Goal: Task Accomplishment & Management: Complete application form

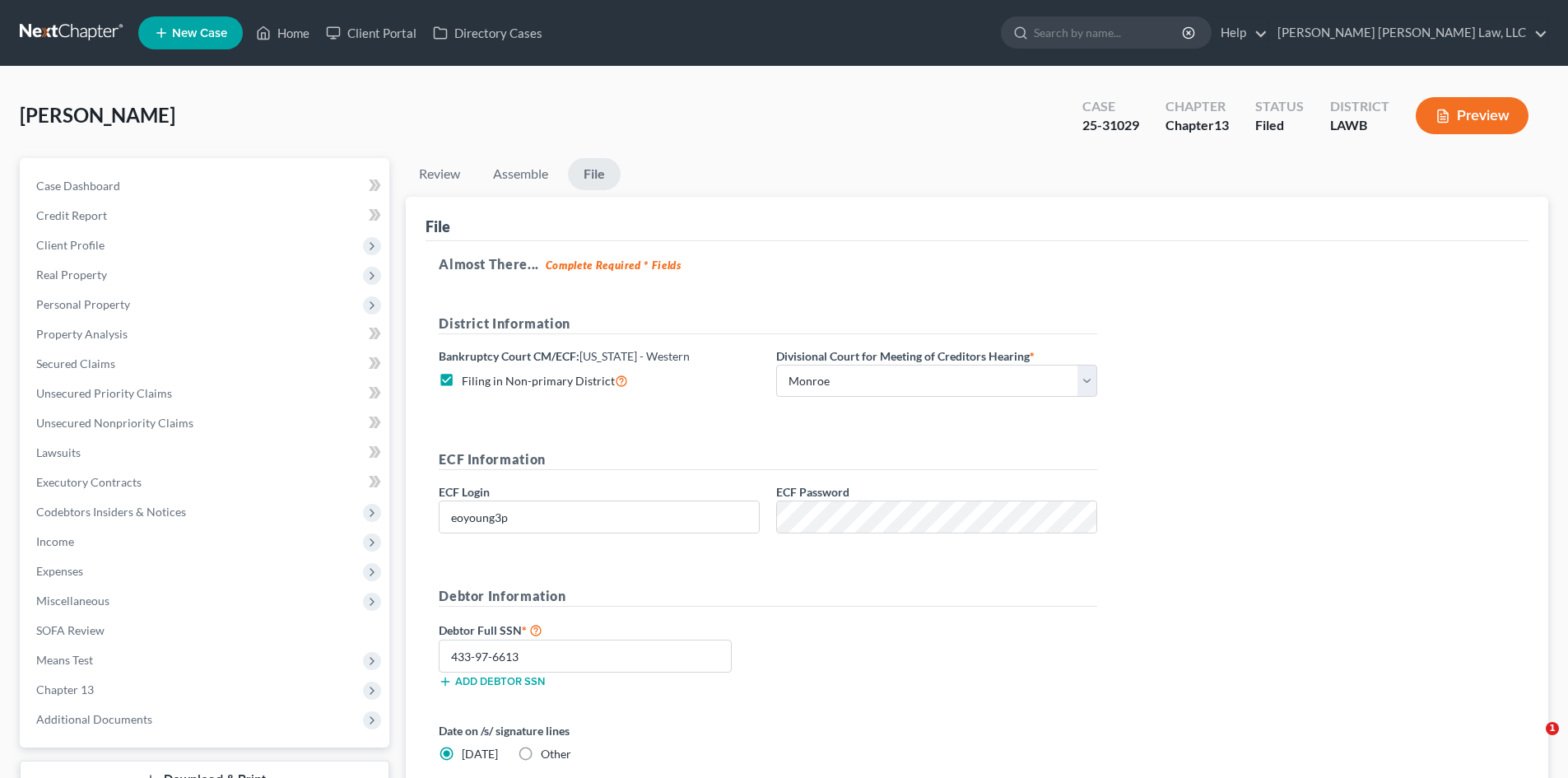
select select "3"
click at [299, 34] on link "Home" at bounding box center [282, 32] width 70 height 29
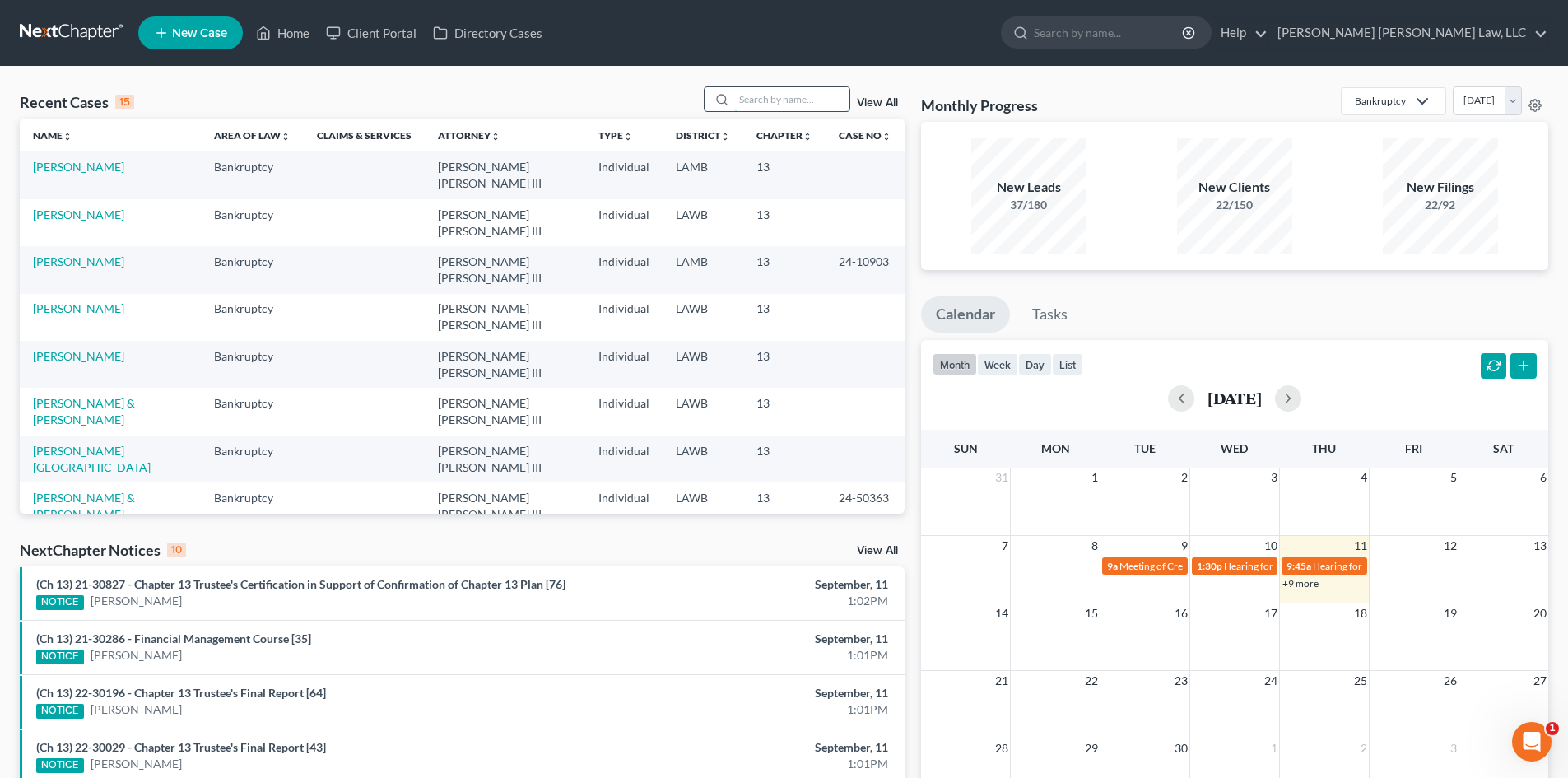
click at [782, 105] on input "search" at bounding box center [792, 99] width 116 height 24
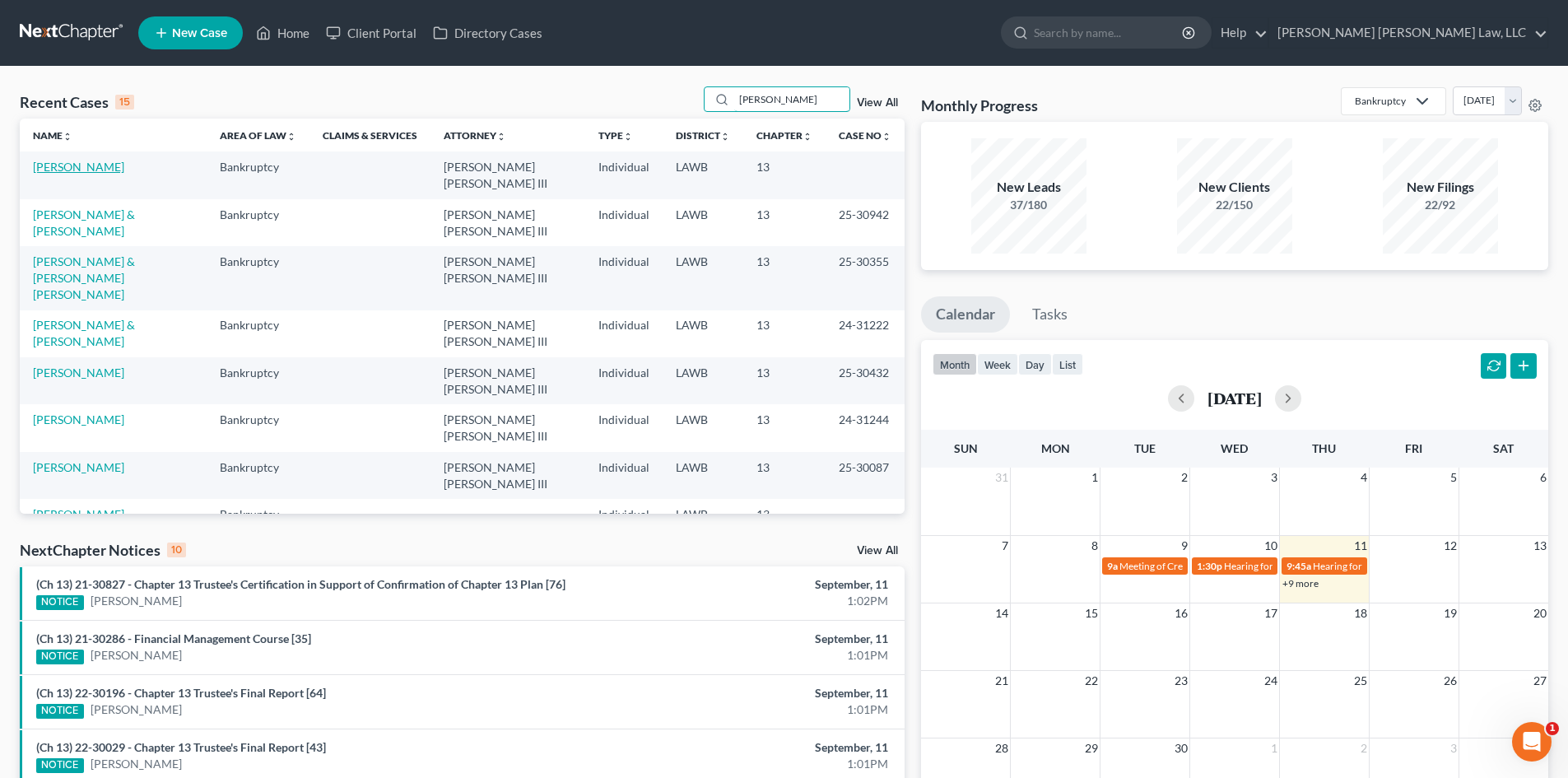
type input "[PERSON_NAME]"
click at [112, 170] on link "[PERSON_NAME]" at bounding box center [78, 167] width 91 height 14
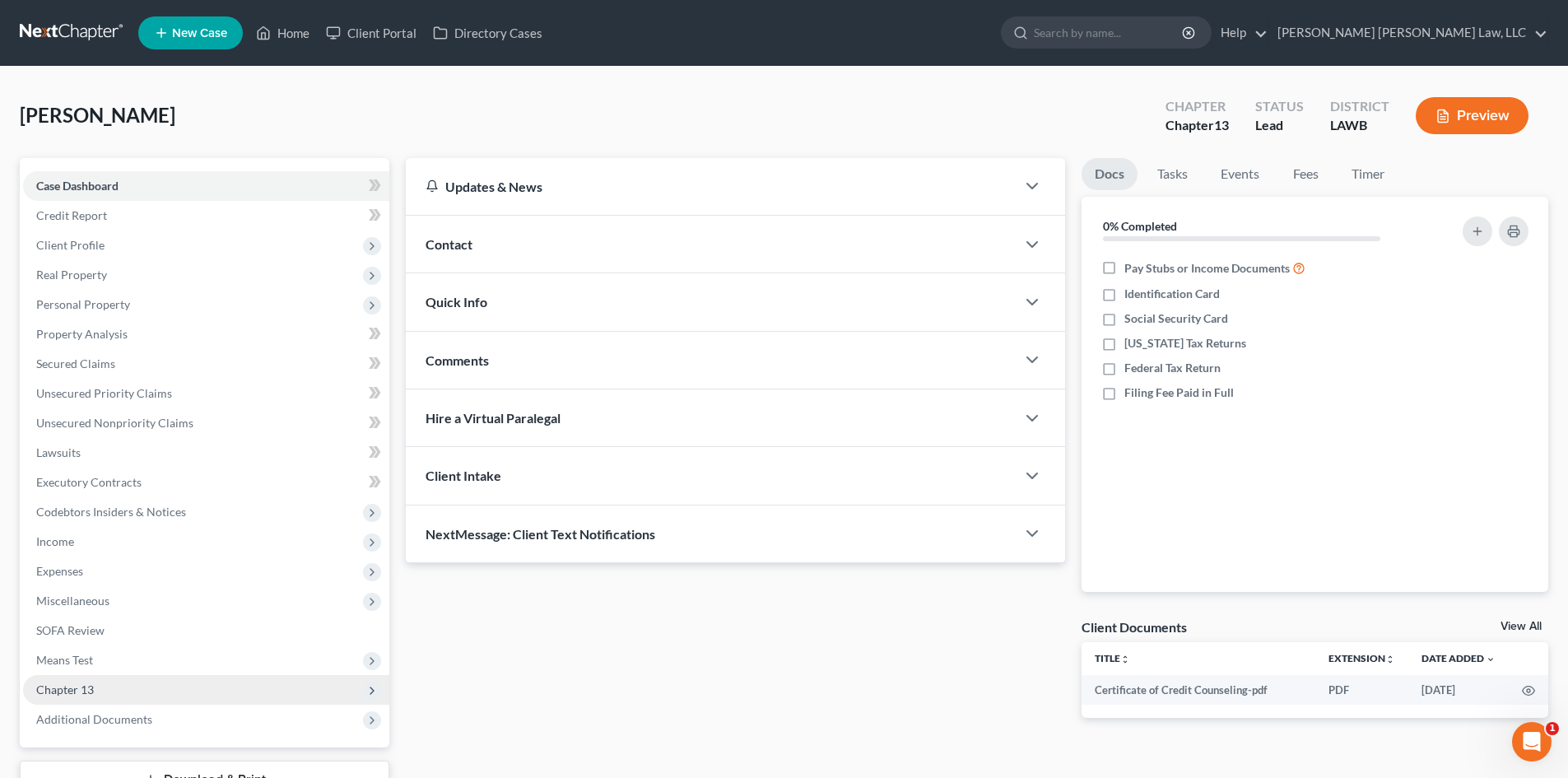
click at [139, 701] on span "Chapter 13" at bounding box center [207, 690] width 367 height 29
click at [123, 711] on link "Plan Calculator" at bounding box center [223, 720] width 333 height 29
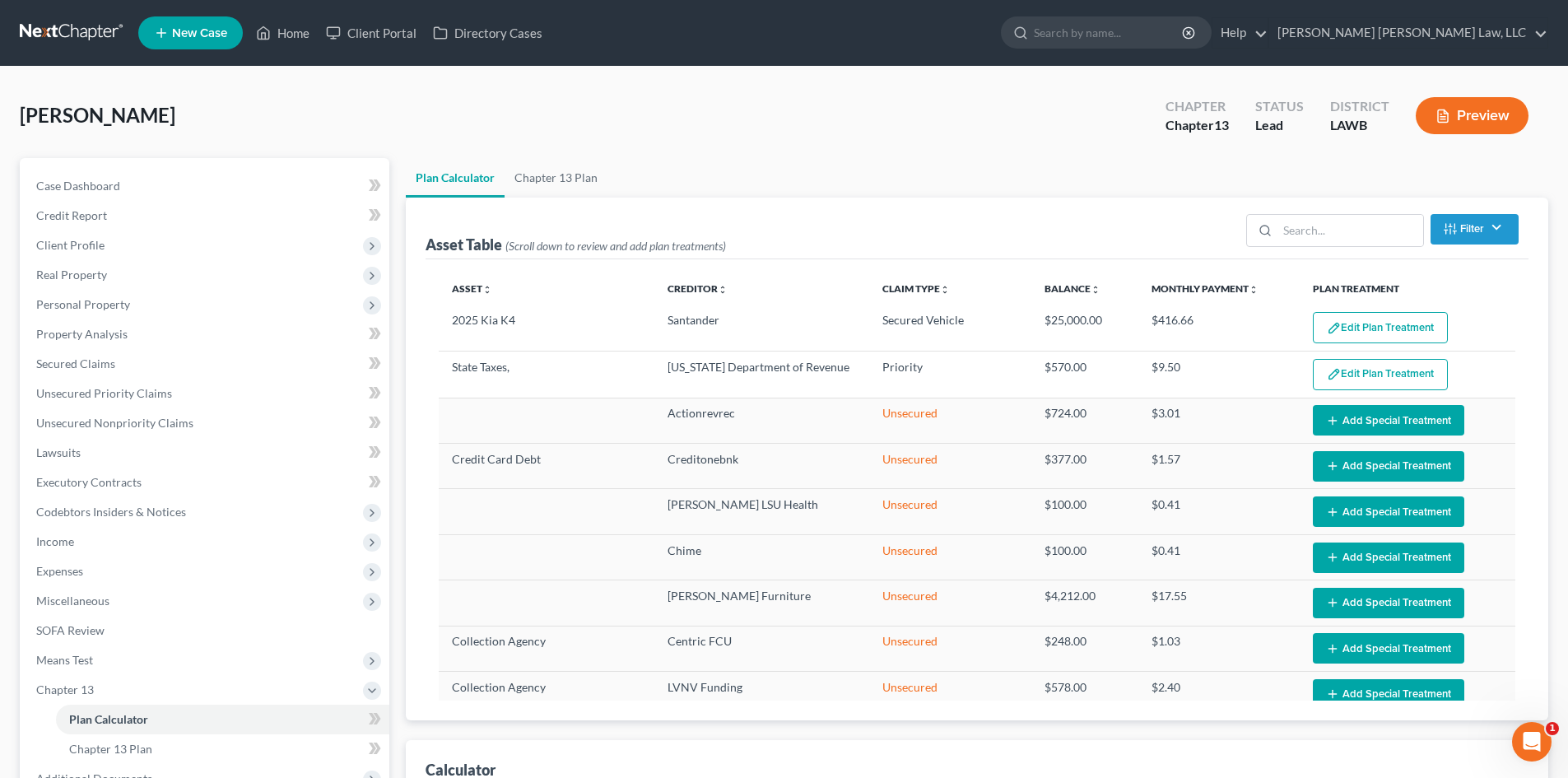
select select "59"
click at [552, 173] on link "Chapter 13 Plan" at bounding box center [556, 178] width 103 height 39
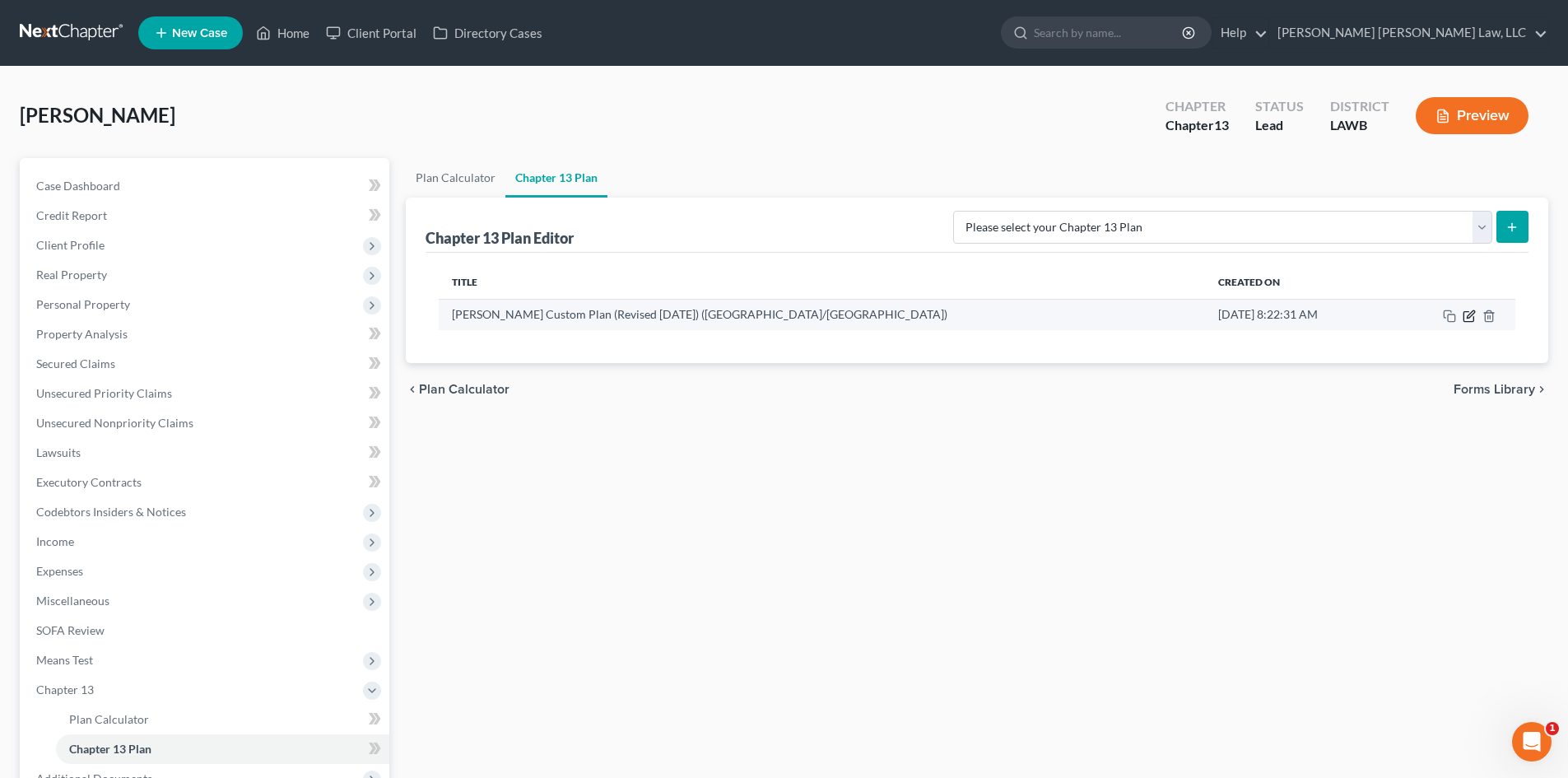
click at [1472, 311] on icon "button" at bounding box center [1471, 315] width 8 height 8
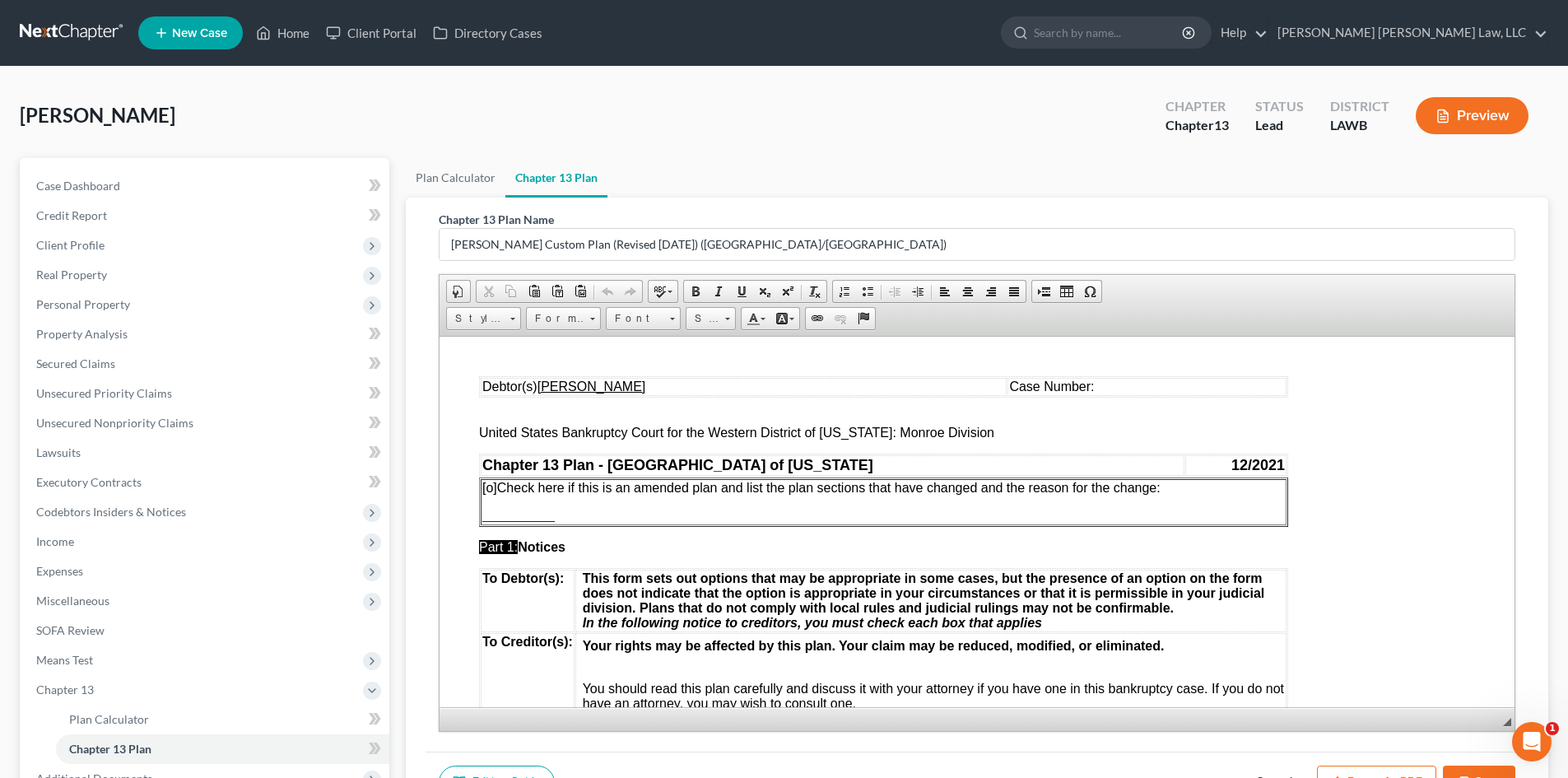
click at [1381, 766] on button "Export as PDF" at bounding box center [1377, 783] width 120 height 34
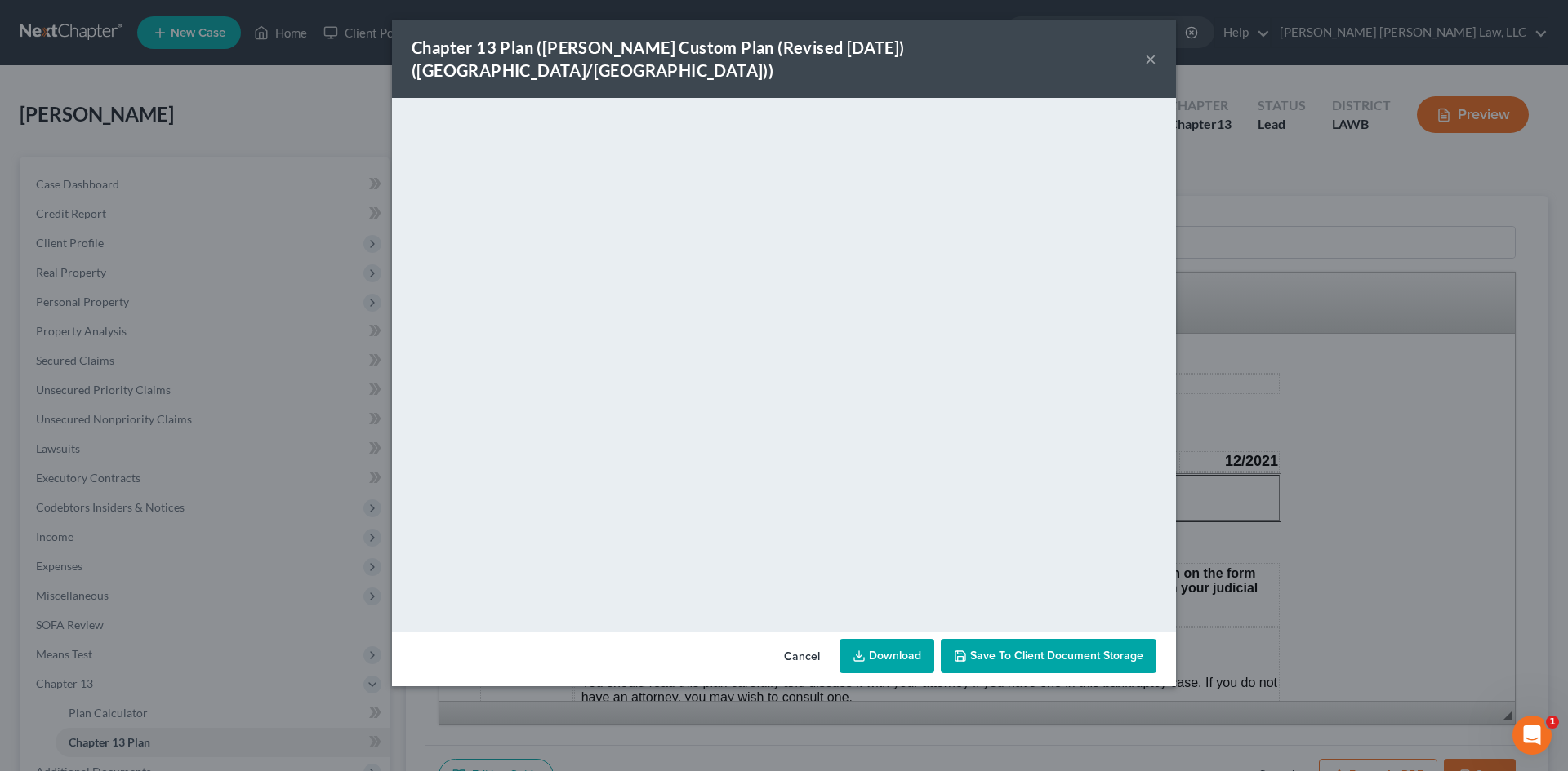
click at [864, 639] on link "Download" at bounding box center [886, 655] width 94 height 34
click at [1312, 416] on div "Chapter 13 Plan ([PERSON_NAME] Custom Plan (Revised [DATE]) ([GEOGRAPHIC_DATA]/…" at bounding box center [784, 385] width 1568 height 771
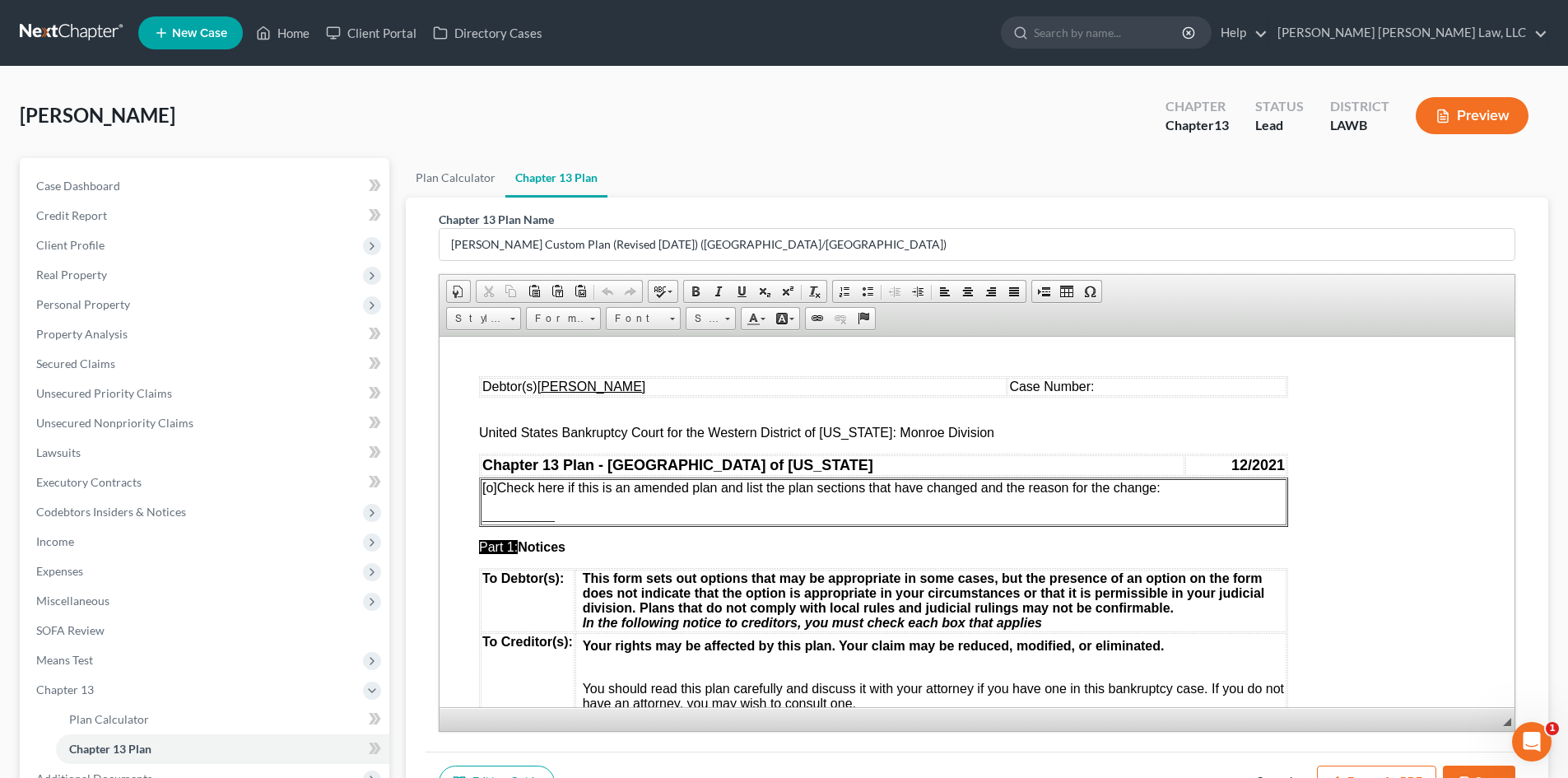
click at [1490, 777] on button "Save" at bounding box center [1480, 783] width 73 height 34
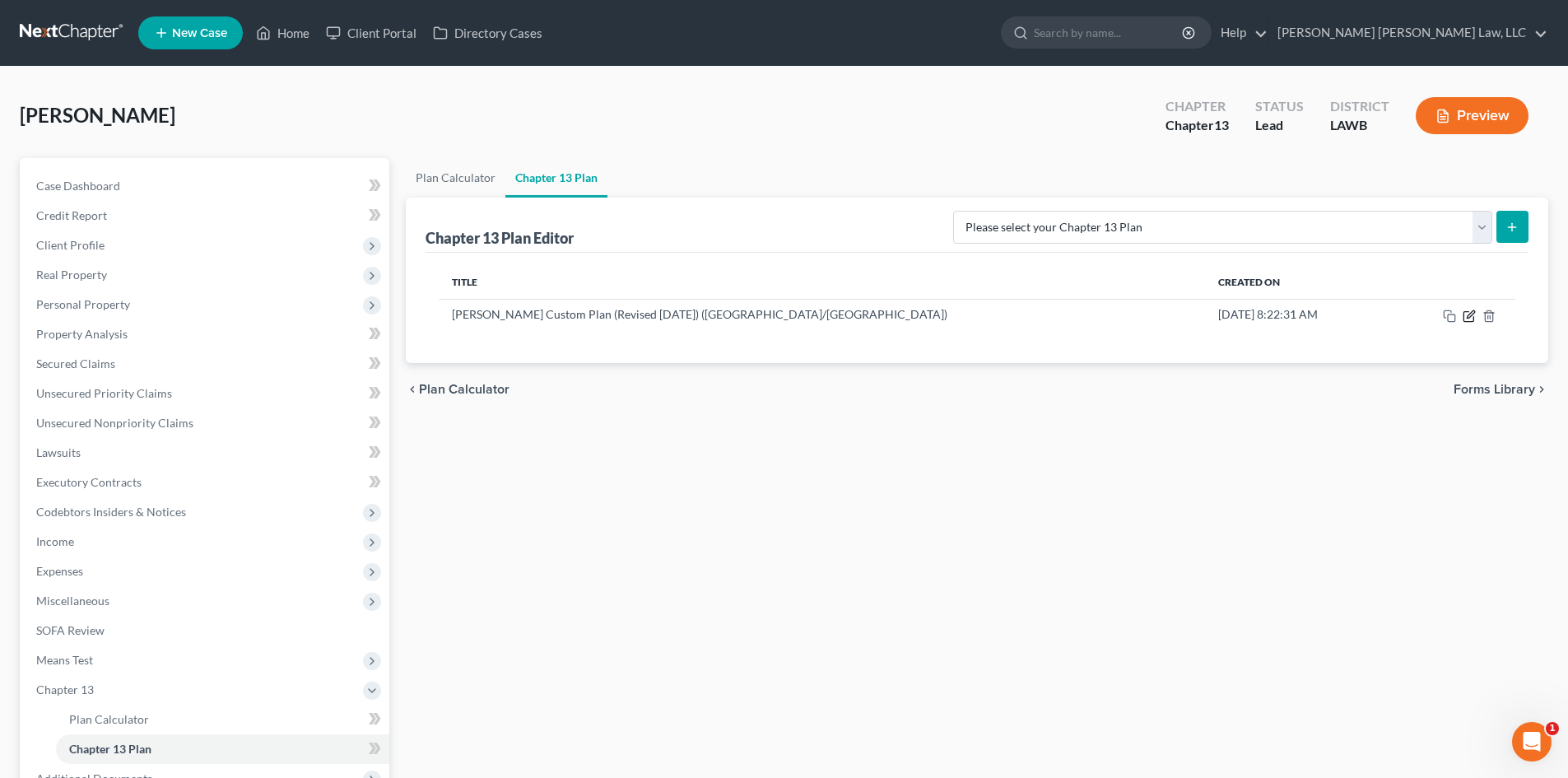
drag, startPoint x: 1465, startPoint y: 319, endPoint x: 1557, endPoint y: 487, distance: 191.5
click at [1465, 319] on icon "button" at bounding box center [1469, 316] width 10 height 10
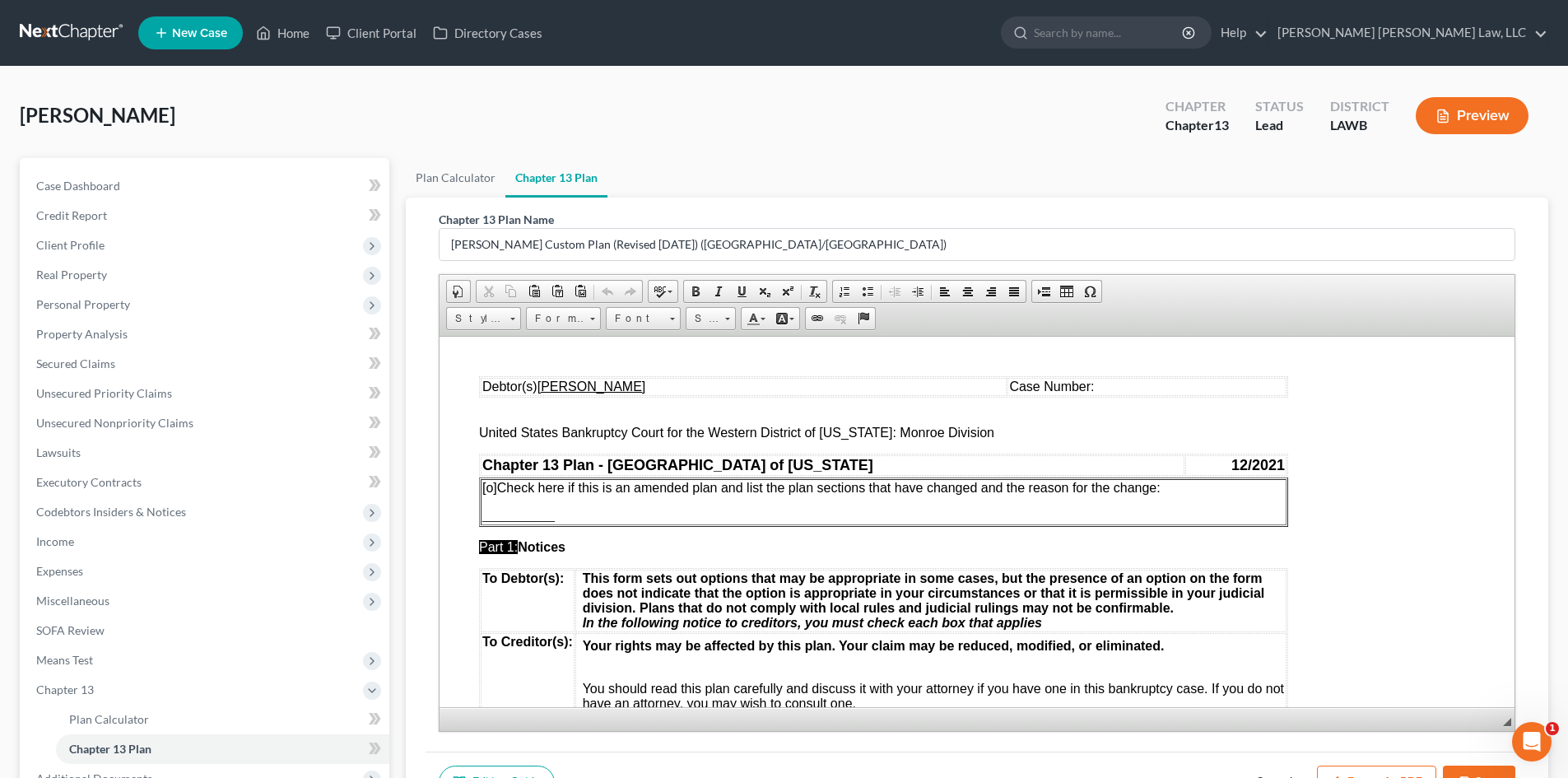
drag, startPoint x: 1406, startPoint y: 771, endPoint x: 656, endPoint y: 144, distance: 977.6
click at [1406, 771] on button "Export as PDF" at bounding box center [1377, 783] width 120 height 34
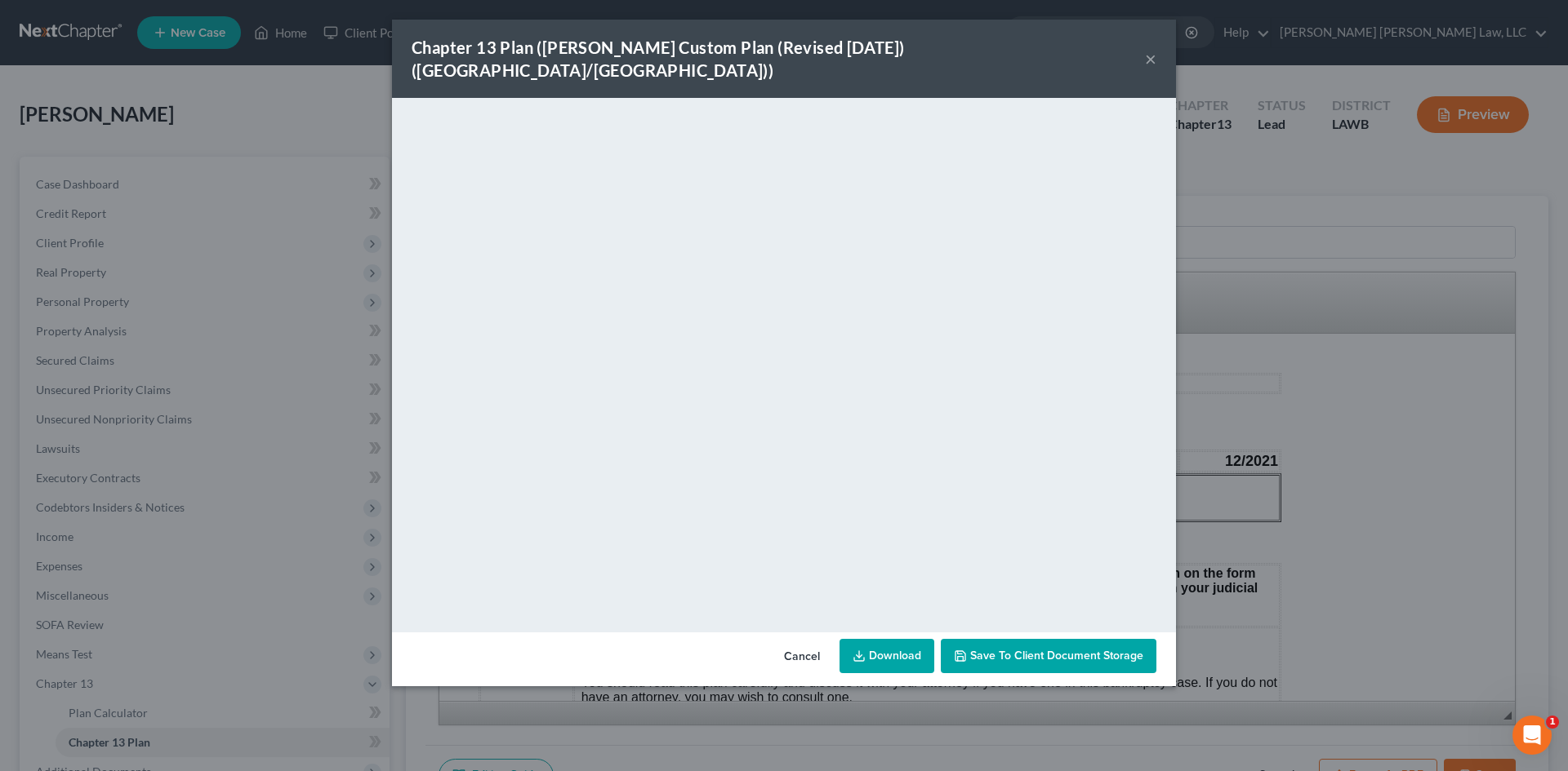
click at [909, 660] on div "Cancel Download Save to Client Document Storage" at bounding box center [784, 659] width 784 height 53
click at [892, 639] on link "Download" at bounding box center [886, 655] width 94 height 34
click at [1291, 332] on div "Chapter 13 Plan ([PERSON_NAME] Custom Plan (Revised [DATE]) ([GEOGRAPHIC_DATA]/…" at bounding box center [784, 385] width 1568 height 771
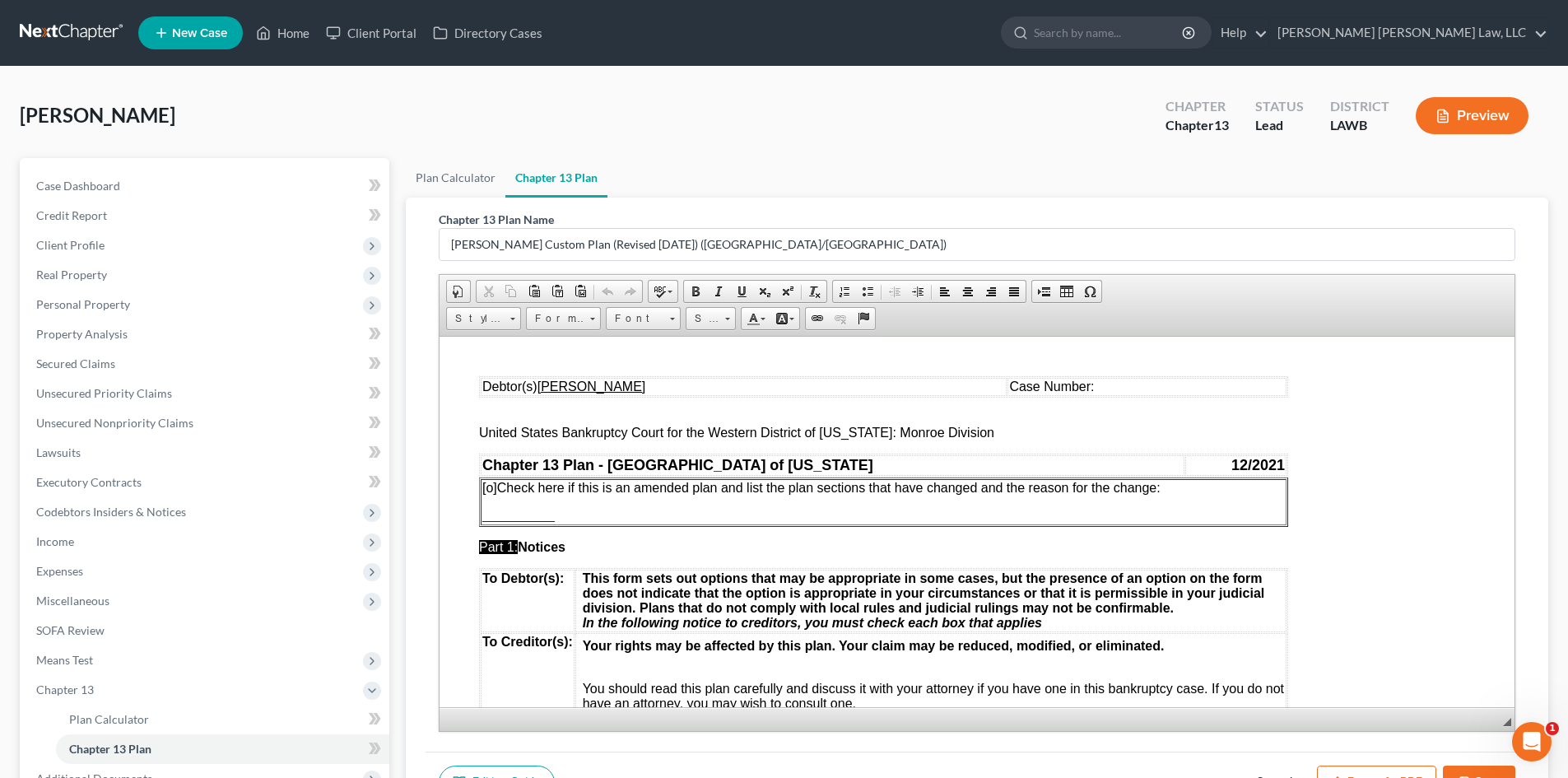
click at [1486, 766] on button "Save" at bounding box center [1480, 783] width 73 height 34
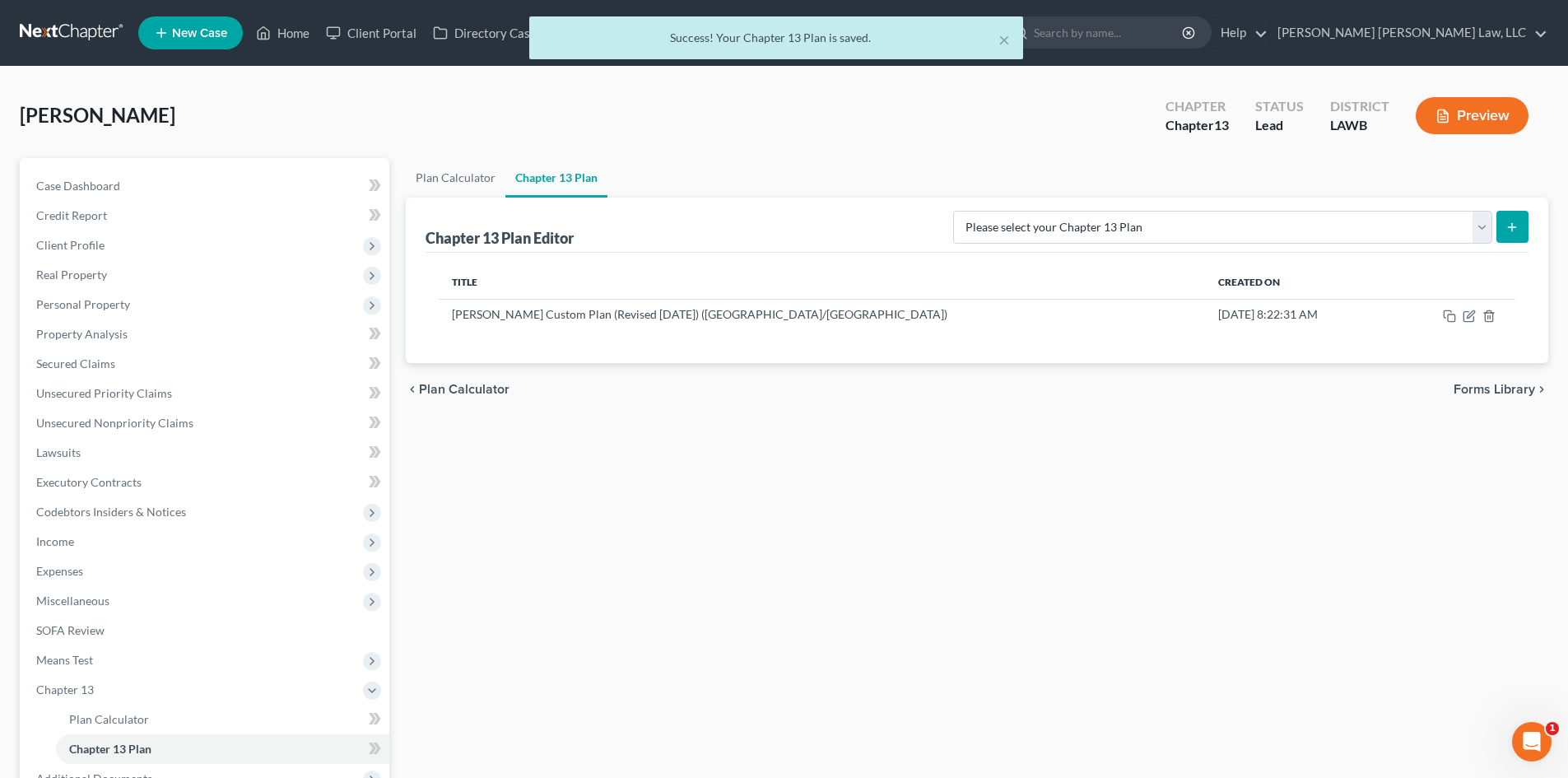
click at [279, 26] on div "× Success! Your Chapter 13 Plan is saved." at bounding box center [776, 42] width 1568 height 51
drag, startPoint x: 1006, startPoint y: 39, endPoint x: 146, endPoint y: 73, distance: 860.7
click at [1007, 39] on button "×" at bounding box center [1004, 39] width 12 height 20
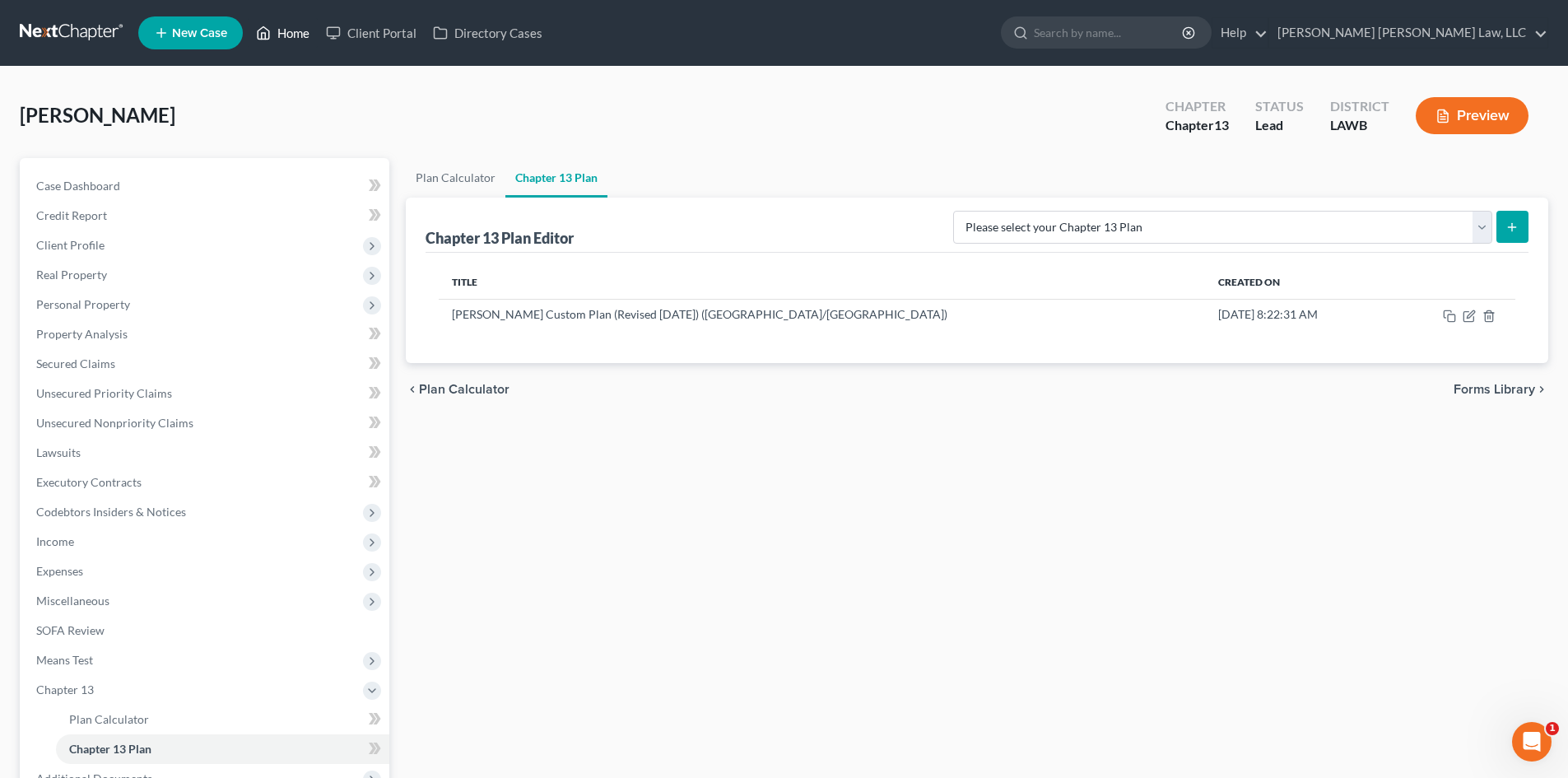
click at [278, 33] on link "Home" at bounding box center [282, 32] width 70 height 29
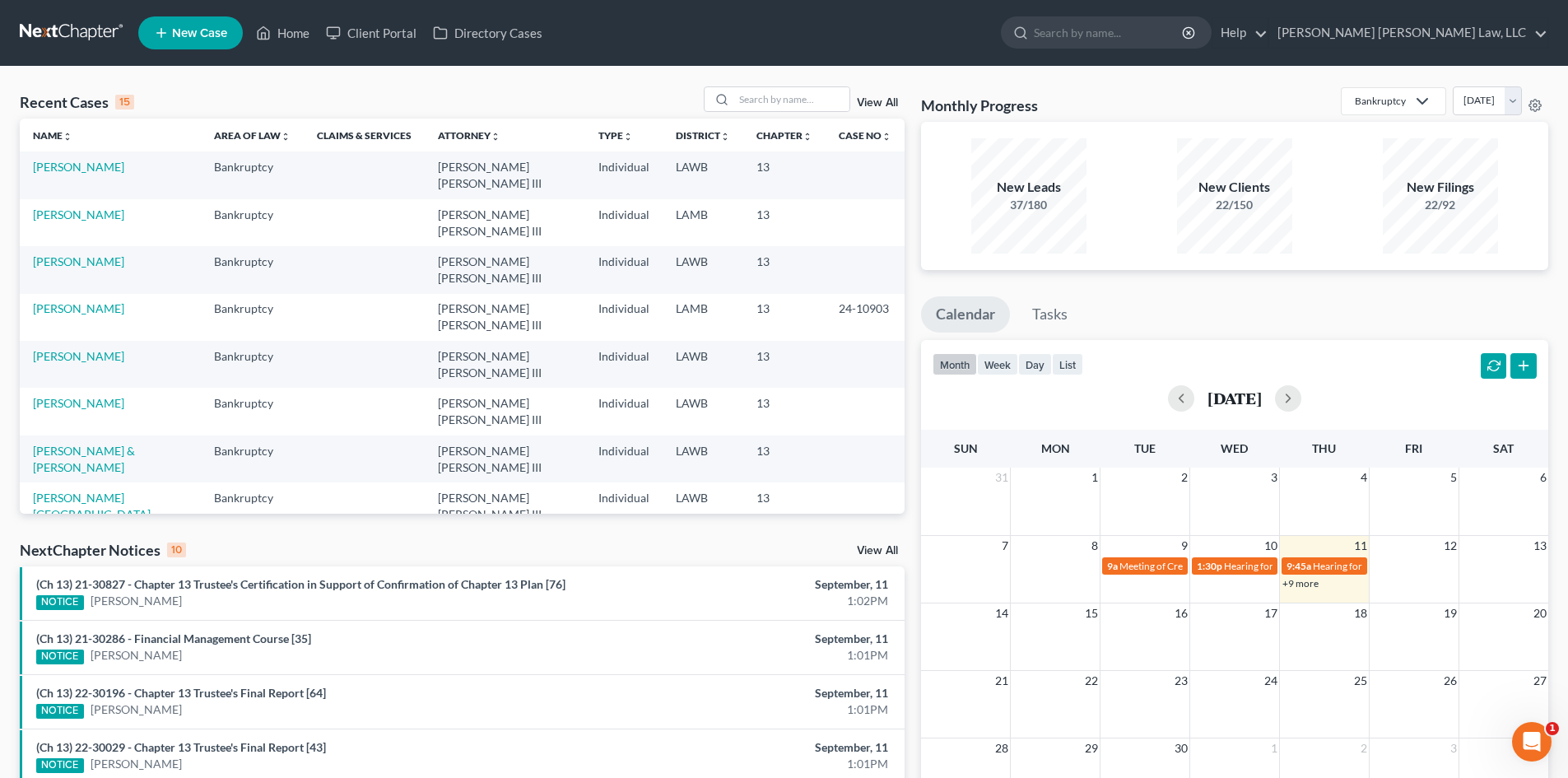
click at [786, 113] on div "Recent Cases 15 View All" at bounding box center [462, 102] width 885 height 32
click at [785, 106] on input "search" at bounding box center [792, 99] width 116 height 24
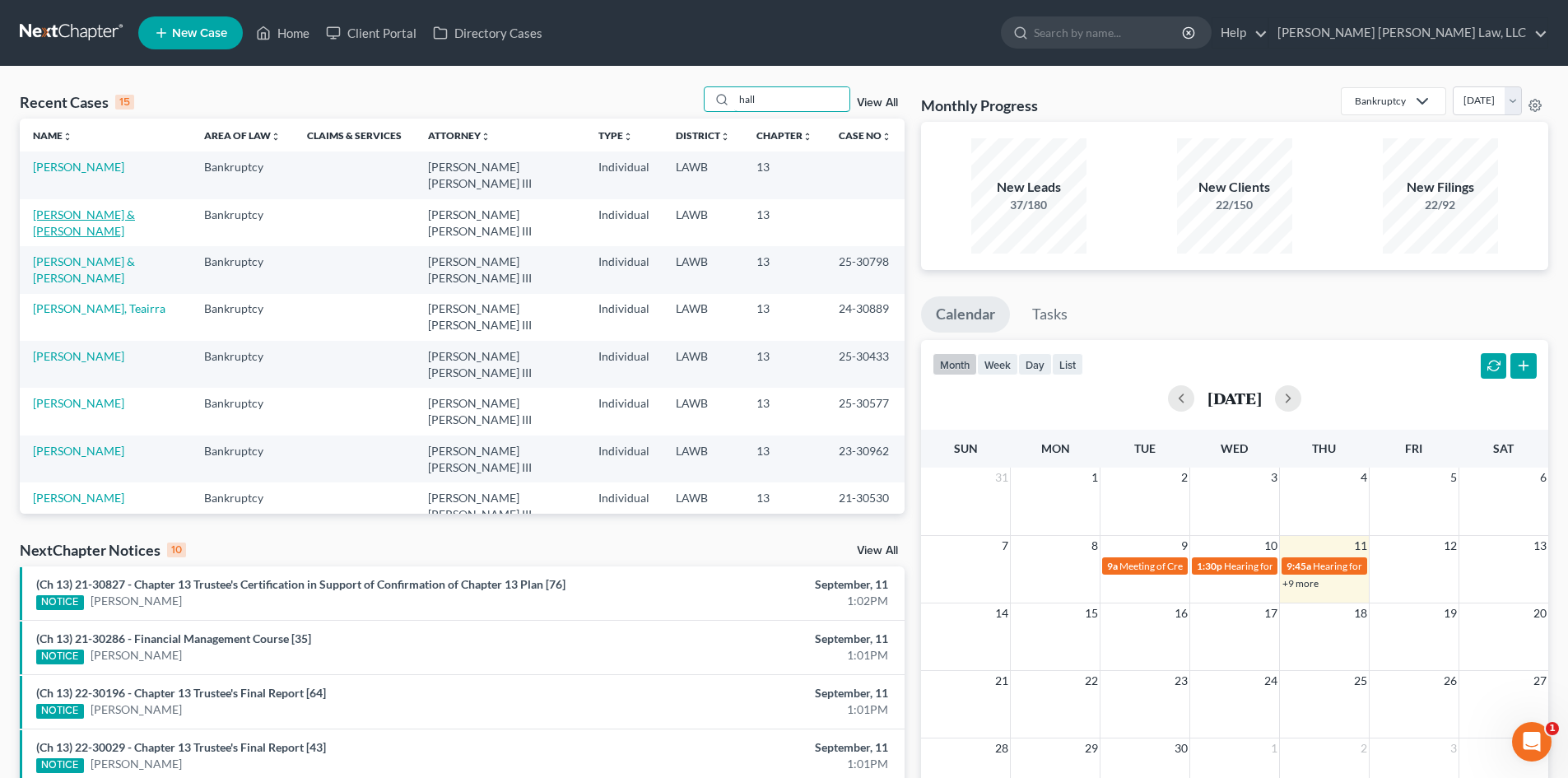
type input "hall"
click at [90, 214] on link "[PERSON_NAME] & [PERSON_NAME]" at bounding box center [84, 223] width 102 height 30
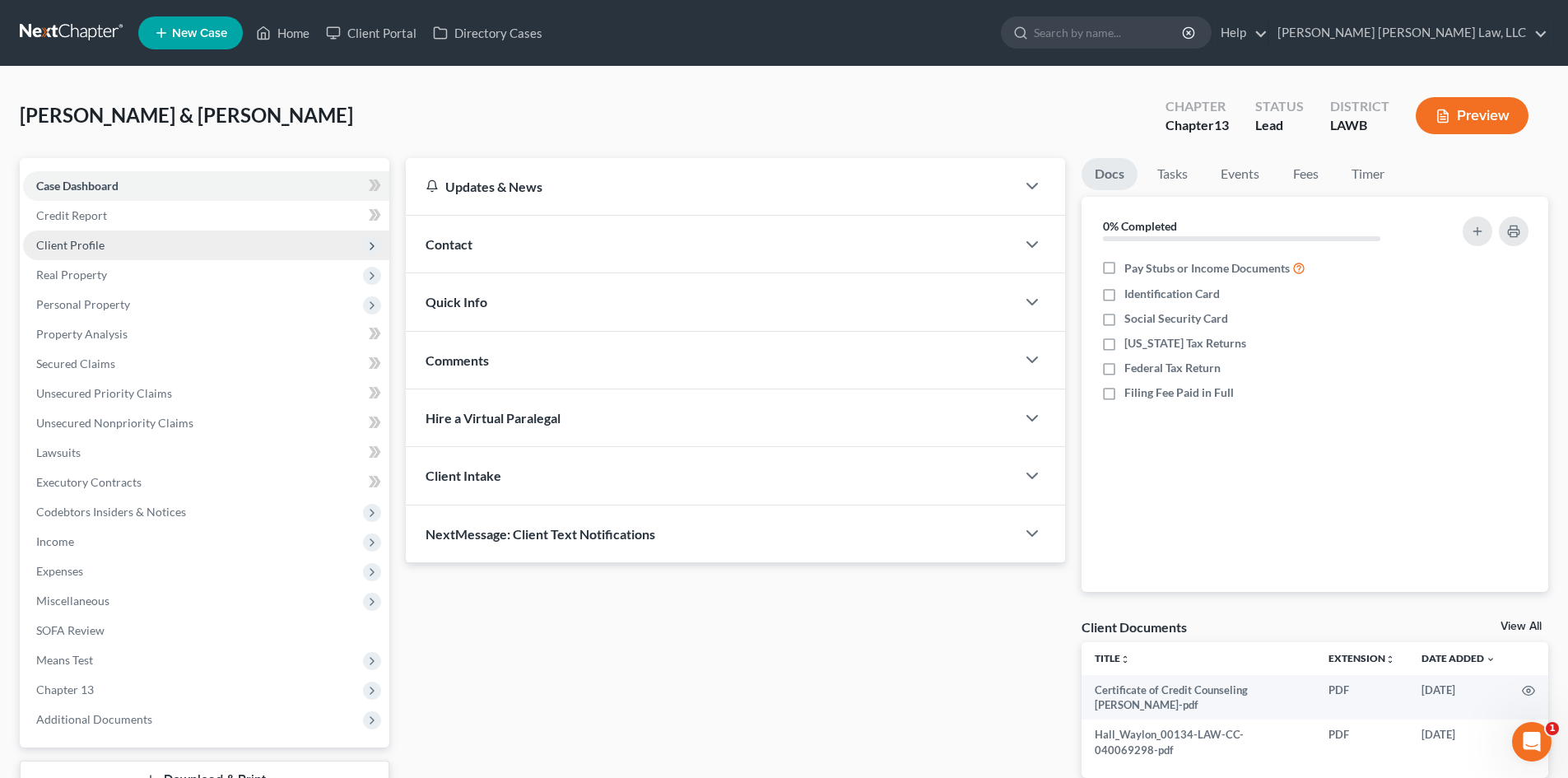
click at [121, 249] on span "Client Profile" at bounding box center [207, 245] width 367 height 29
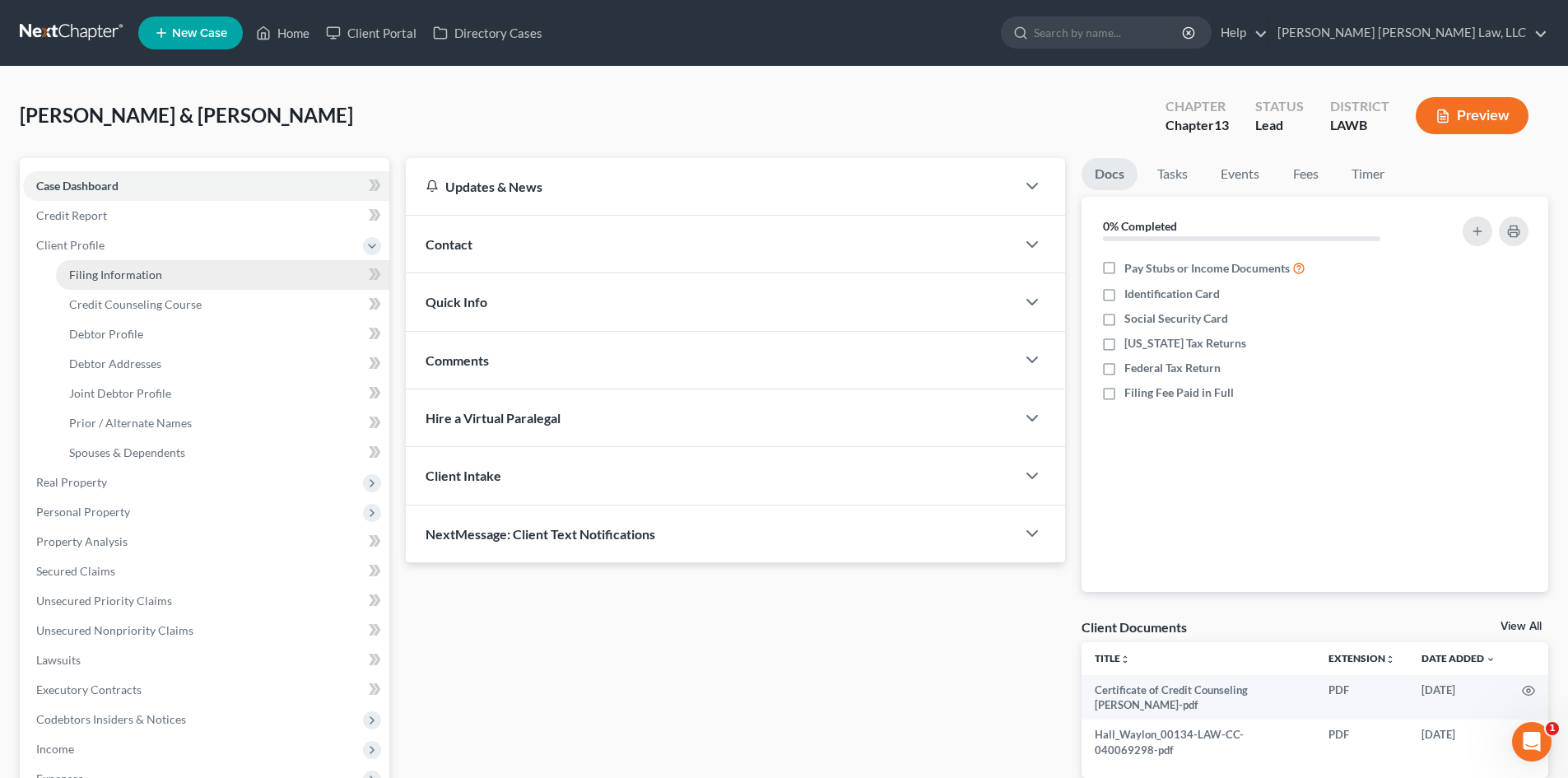
click at [135, 284] on link "Filing Information" at bounding box center [223, 275] width 333 height 29
select select "1"
select select "3"
select select "36"
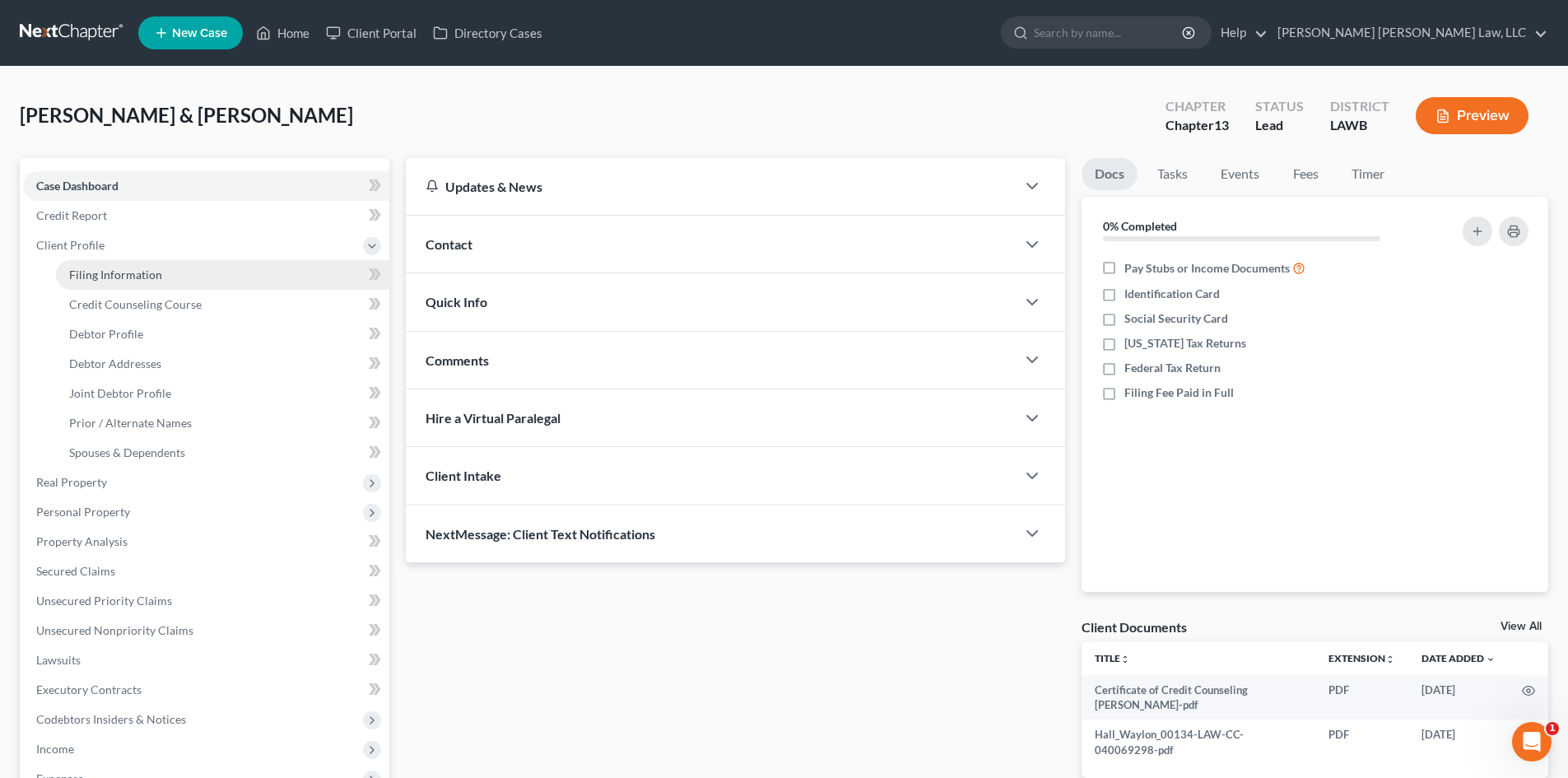
select select "0"
select select "19"
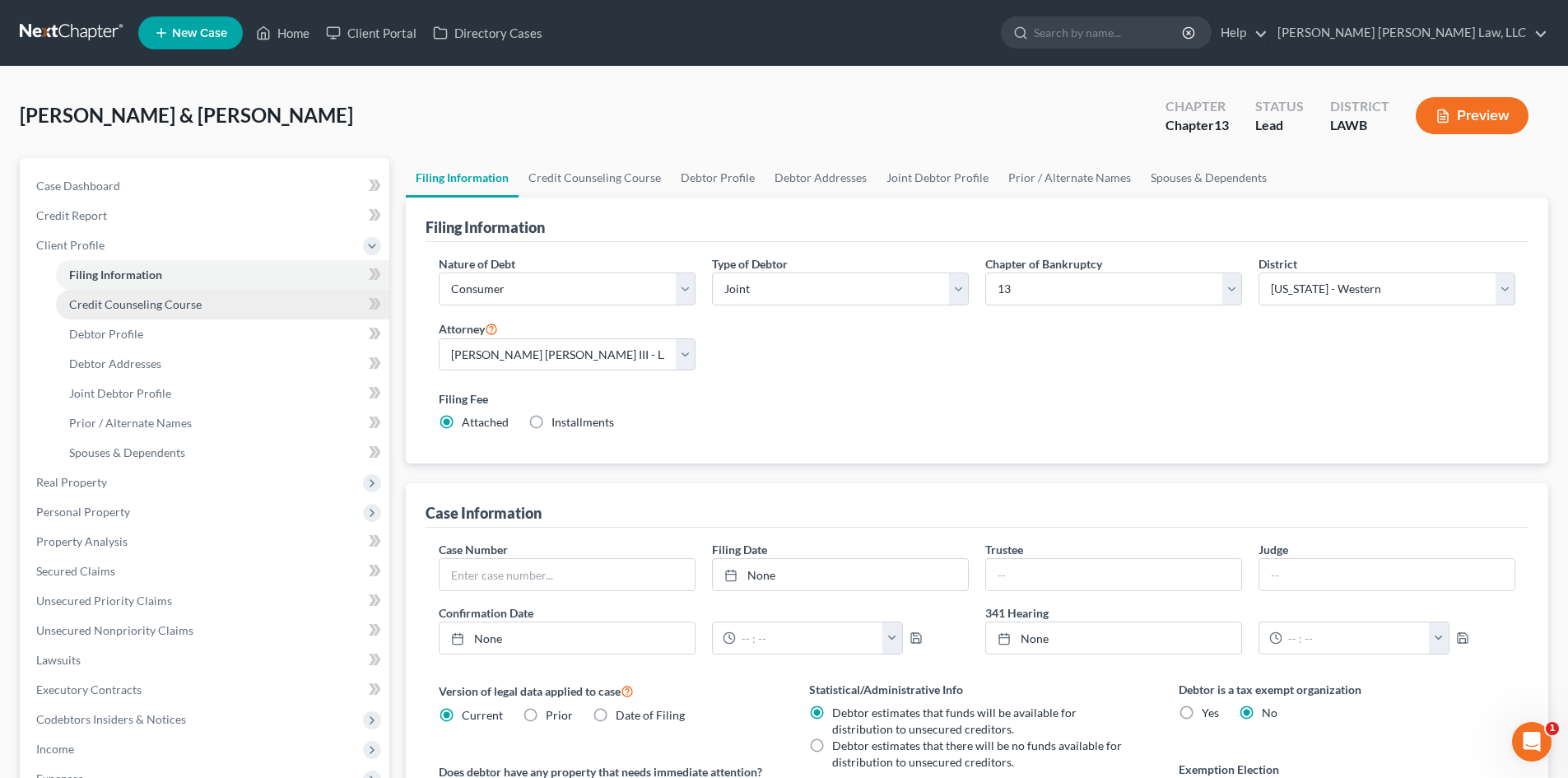
click at [142, 305] on span "Credit Counseling Course" at bounding box center [135, 304] width 132 height 14
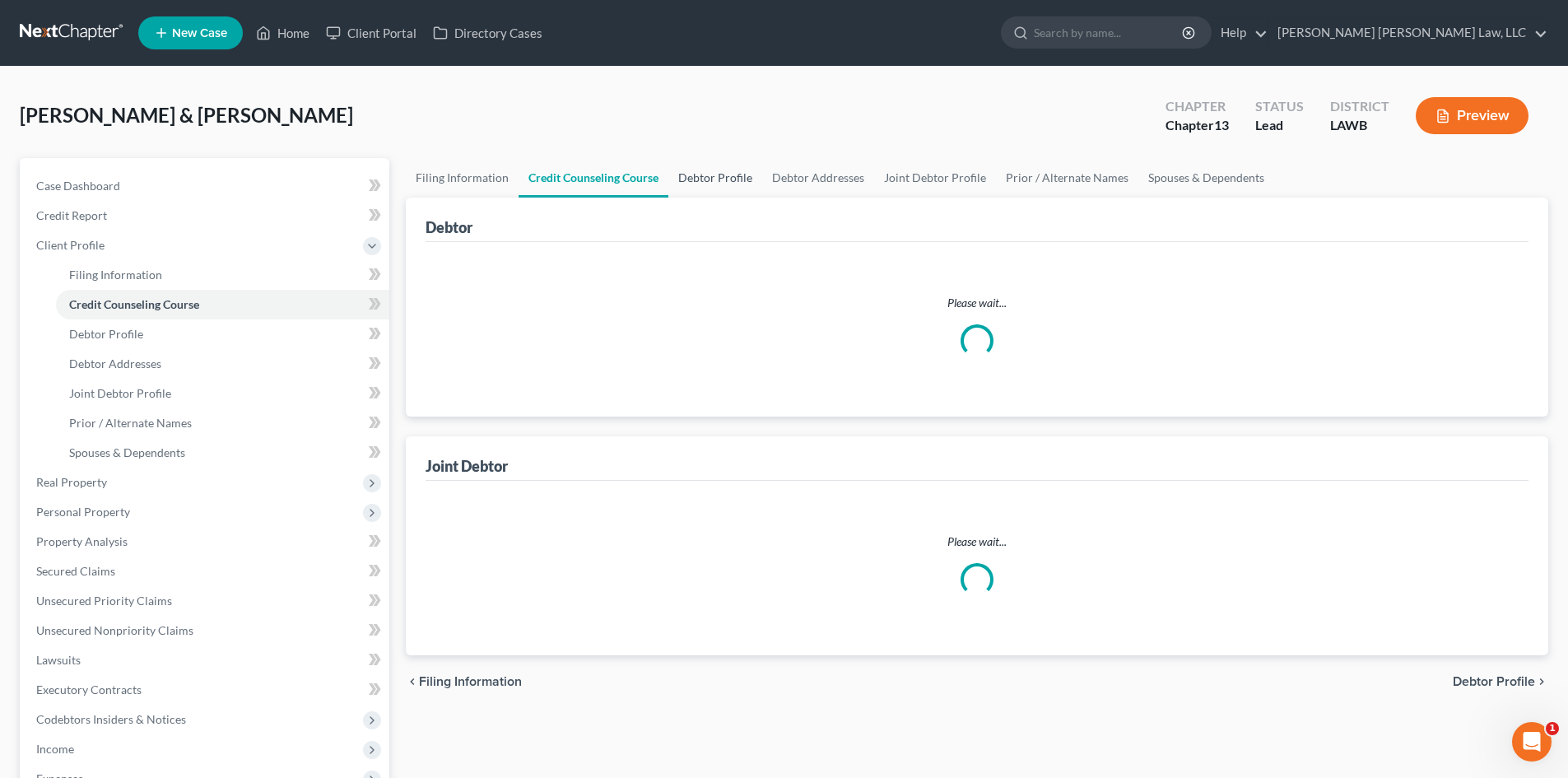
click at [725, 184] on link "Debtor Profile" at bounding box center [716, 178] width 94 height 39
select select "1"
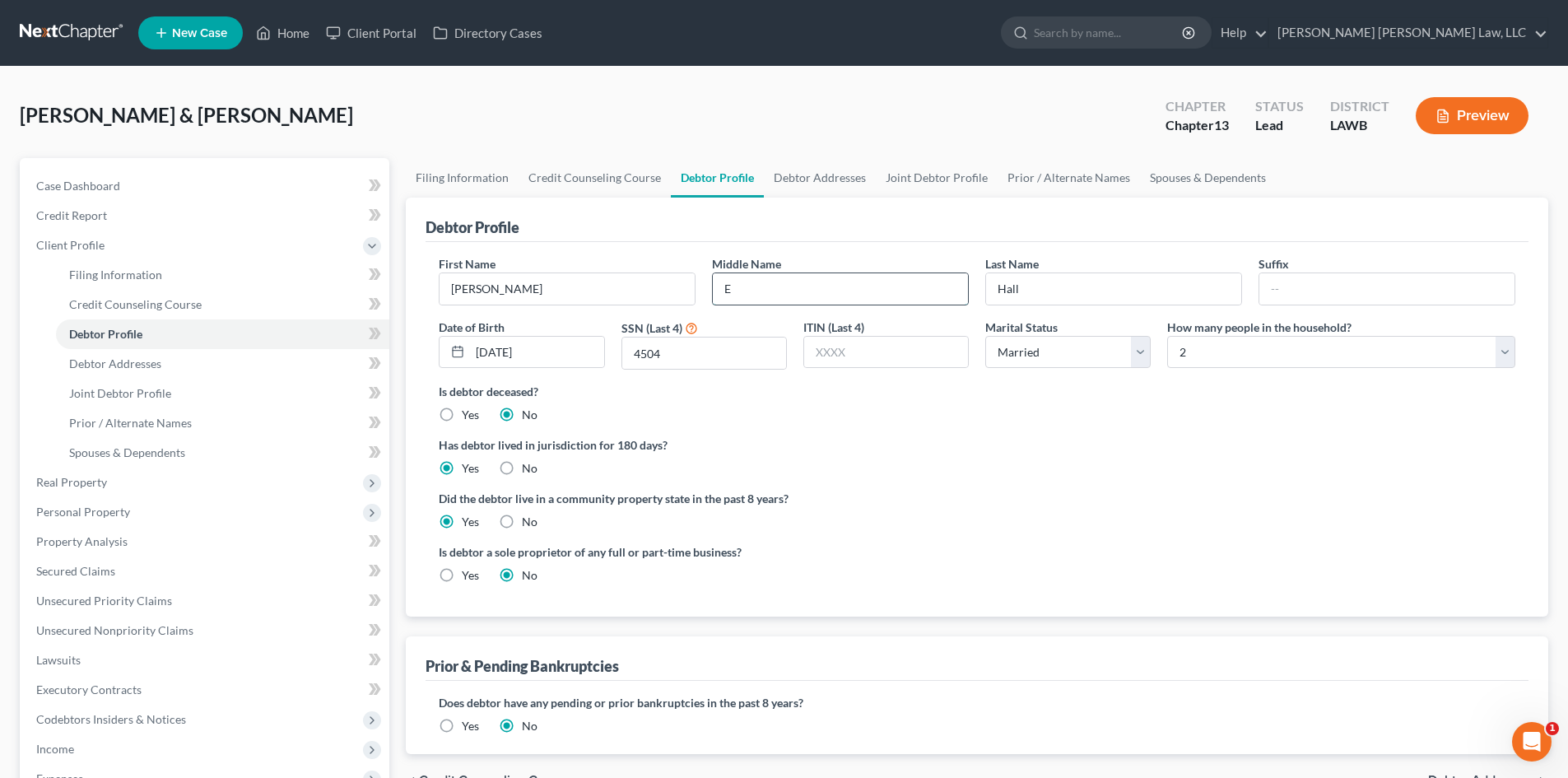
click at [762, 293] on input "E" at bounding box center [840, 289] width 255 height 31
type input "E."
click at [998, 458] on div "Has debtor lived in jurisdiction for 180 days? Yes No Debtor must reside in jur…" at bounding box center [978, 456] width 1077 height 40
click at [808, 172] on link "Debtor Addresses" at bounding box center [820, 178] width 112 height 39
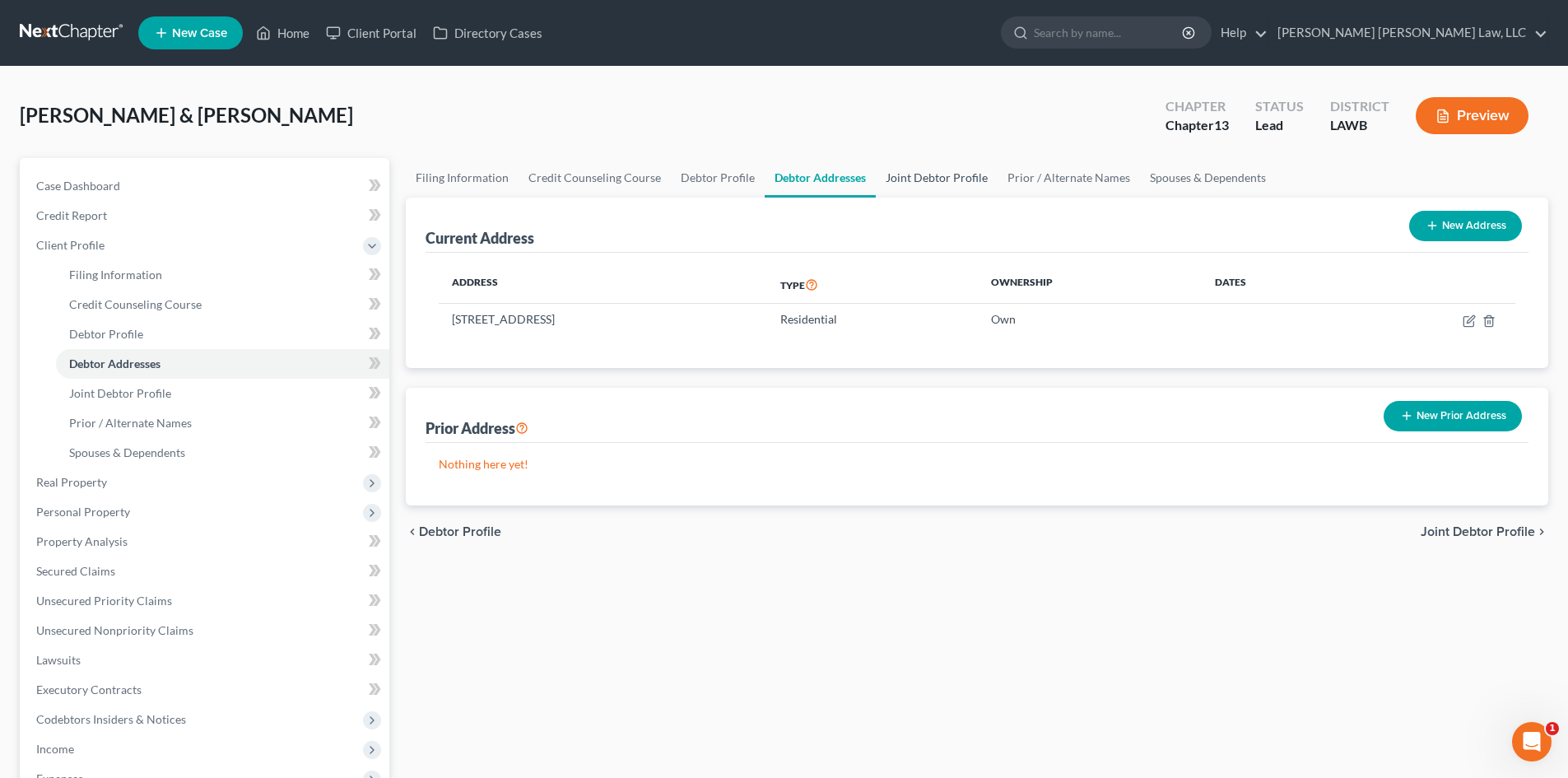
click at [932, 187] on link "Joint Debtor Profile" at bounding box center [936, 178] width 122 height 39
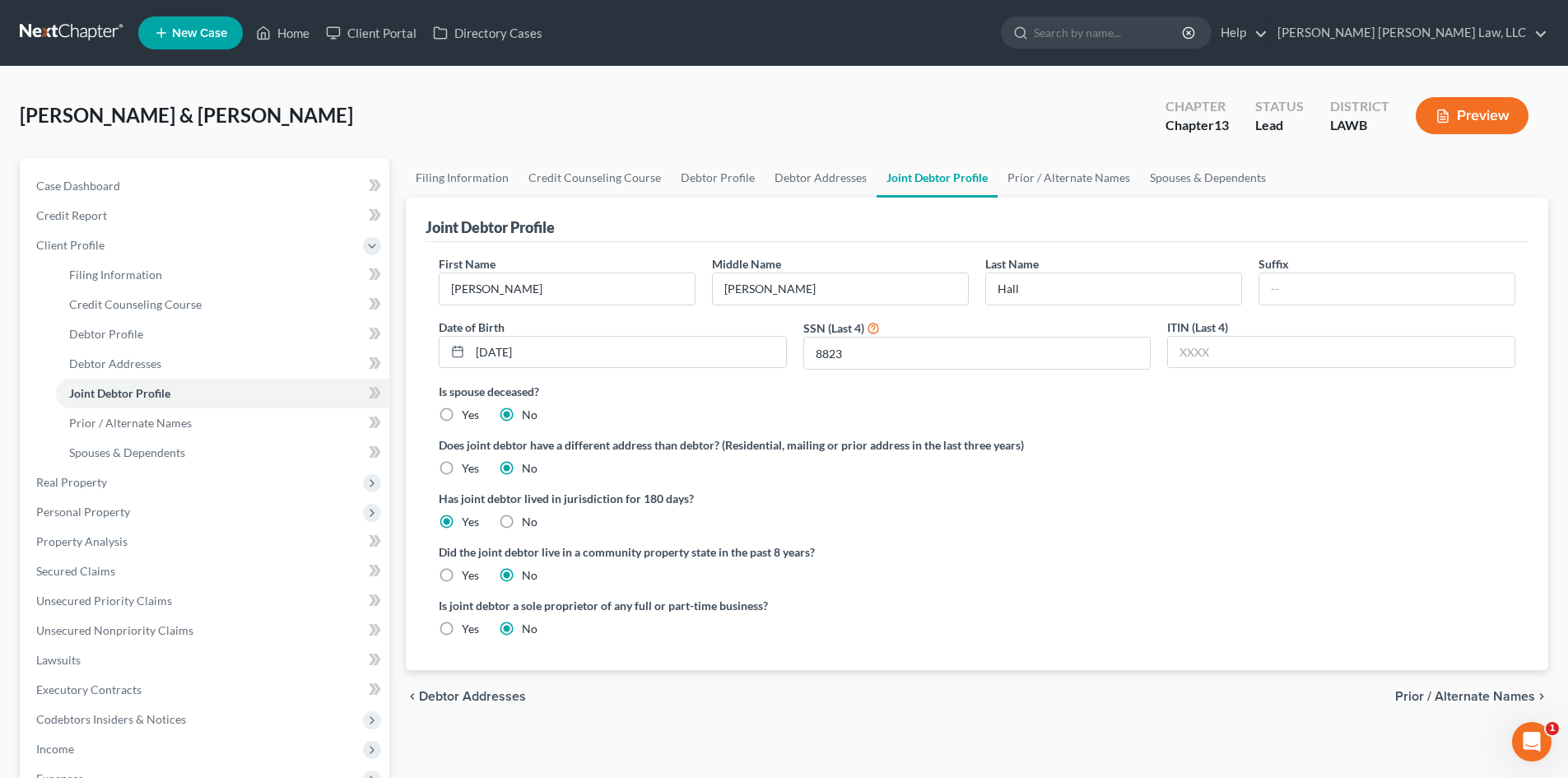
click at [462, 578] on label "Yes" at bounding box center [471, 575] width 18 height 17
click at [469, 578] on input "Yes" at bounding box center [474, 572] width 11 height 11
radio input "true"
radio input "false"
click at [1033, 171] on link "Prior / Alternate Names" at bounding box center [1069, 178] width 142 height 39
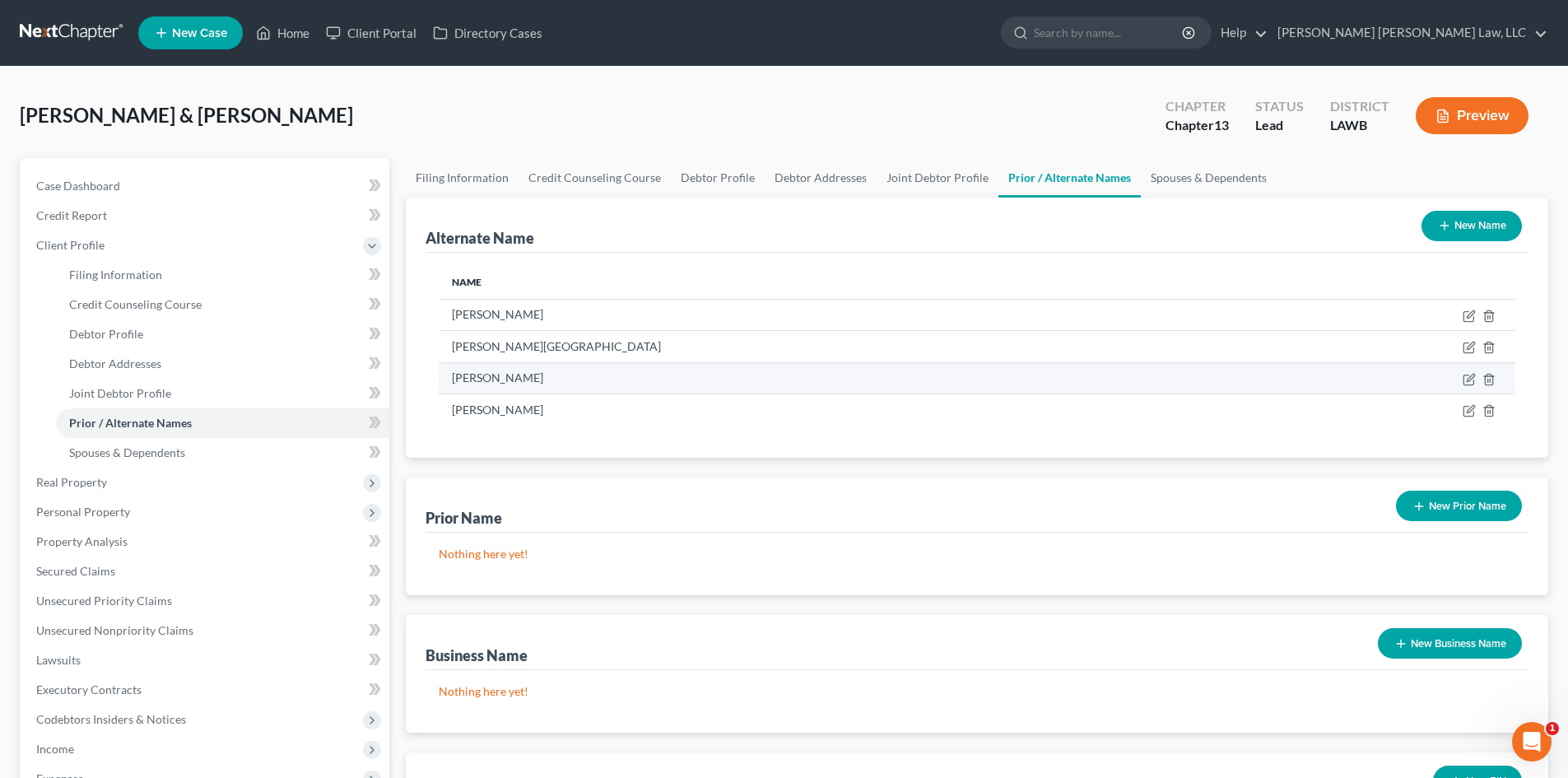
click at [1461, 380] on td at bounding box center [1398, 378] width 235 height 31
click at [1467, 379] on icon at bounding box center [1469, 379] width 13 height 13
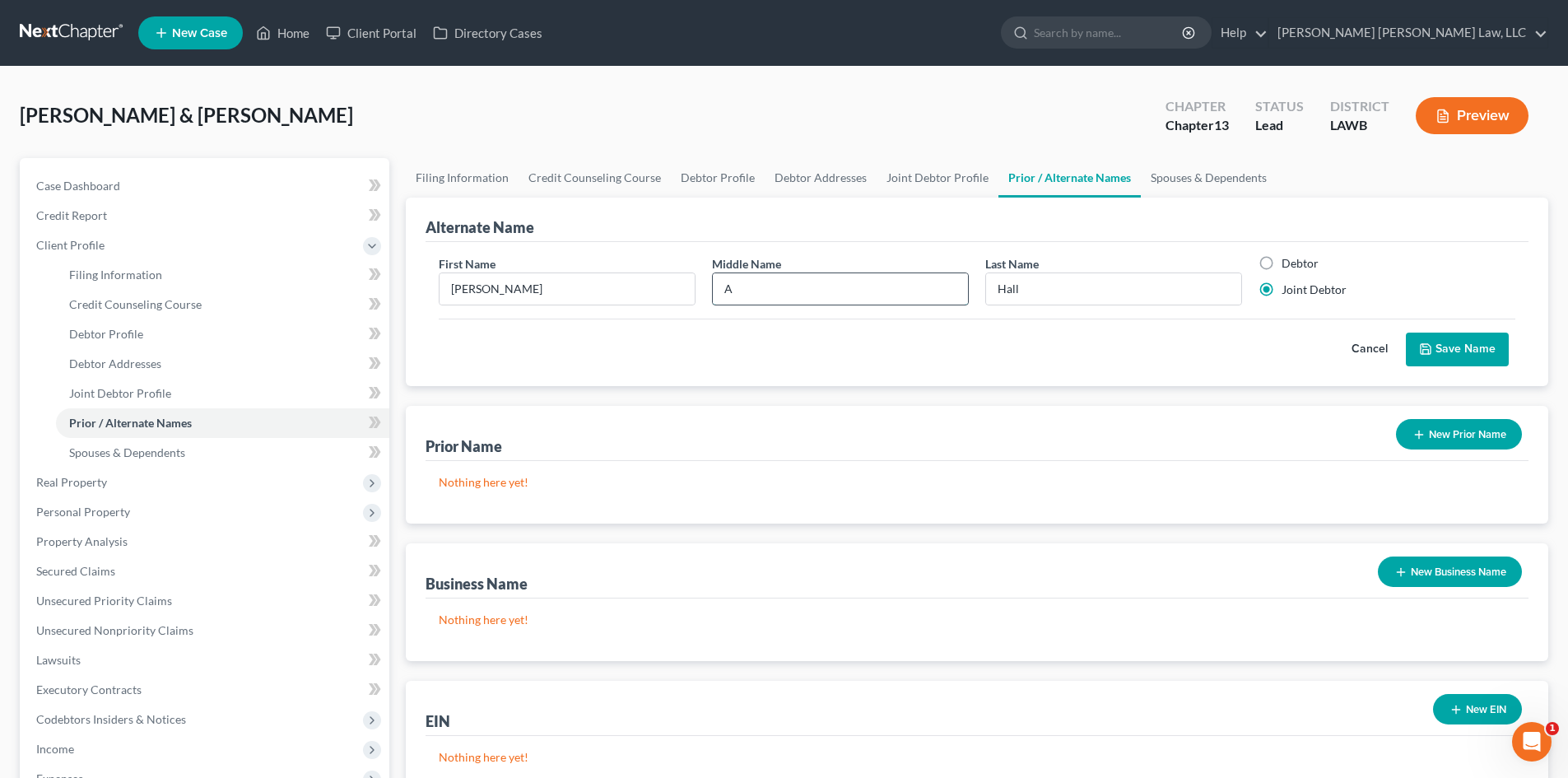
click at [757, 286] on input "A" at bounding box center [840, 289] width 255 height 31
type input "A."
click at [1482, 357] on button "Save Name" at bounding box center [1457, 349] width 103 height 34
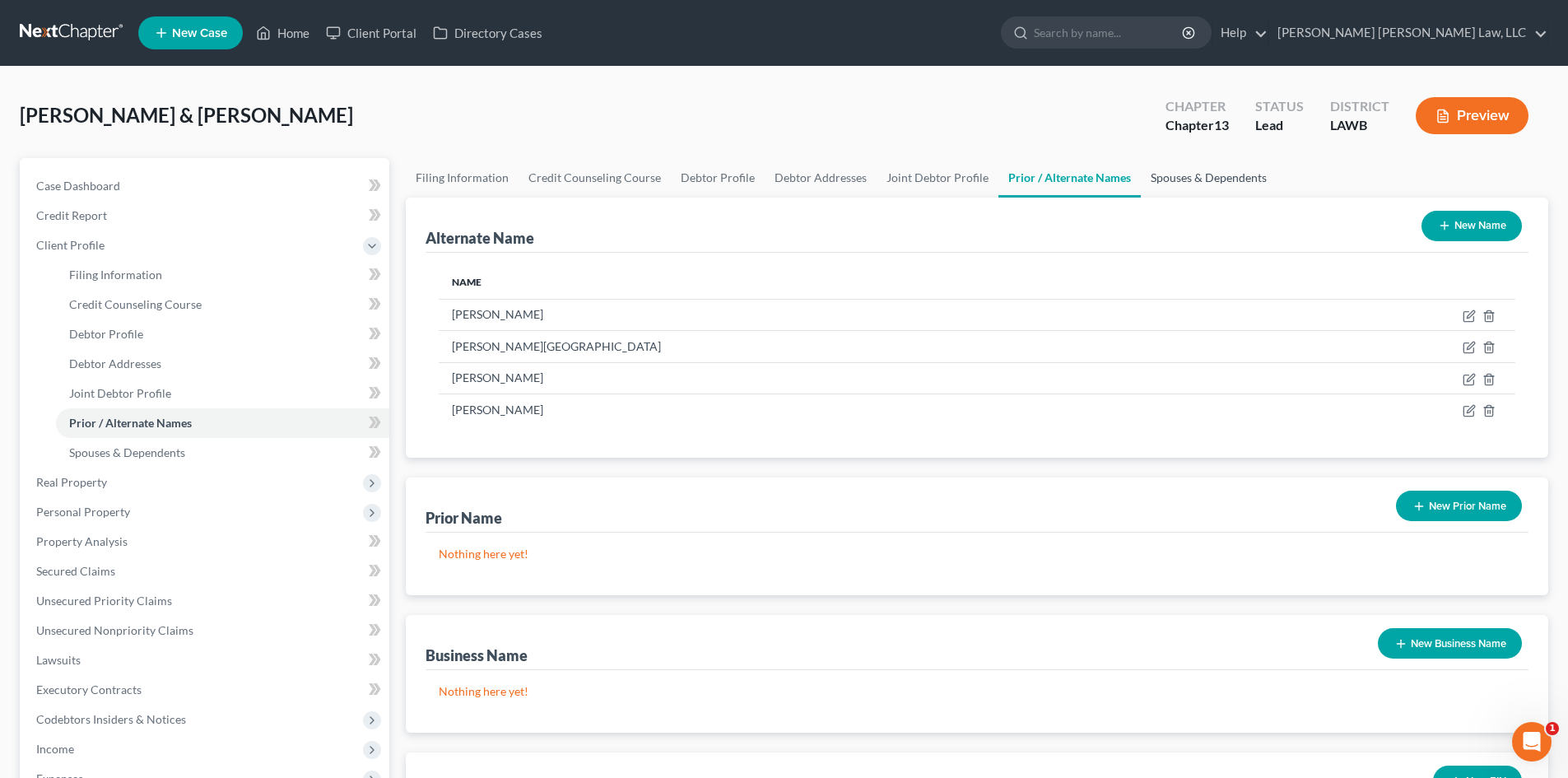
drag, startPoint x: 1207, startPoint y: 182, endPoint x: 971, endPoint y: 218, distance: 238.7
click at [1207, 182] on link "Spouses & Dependents" at bounding box center [1209, 178] width 136 height 39
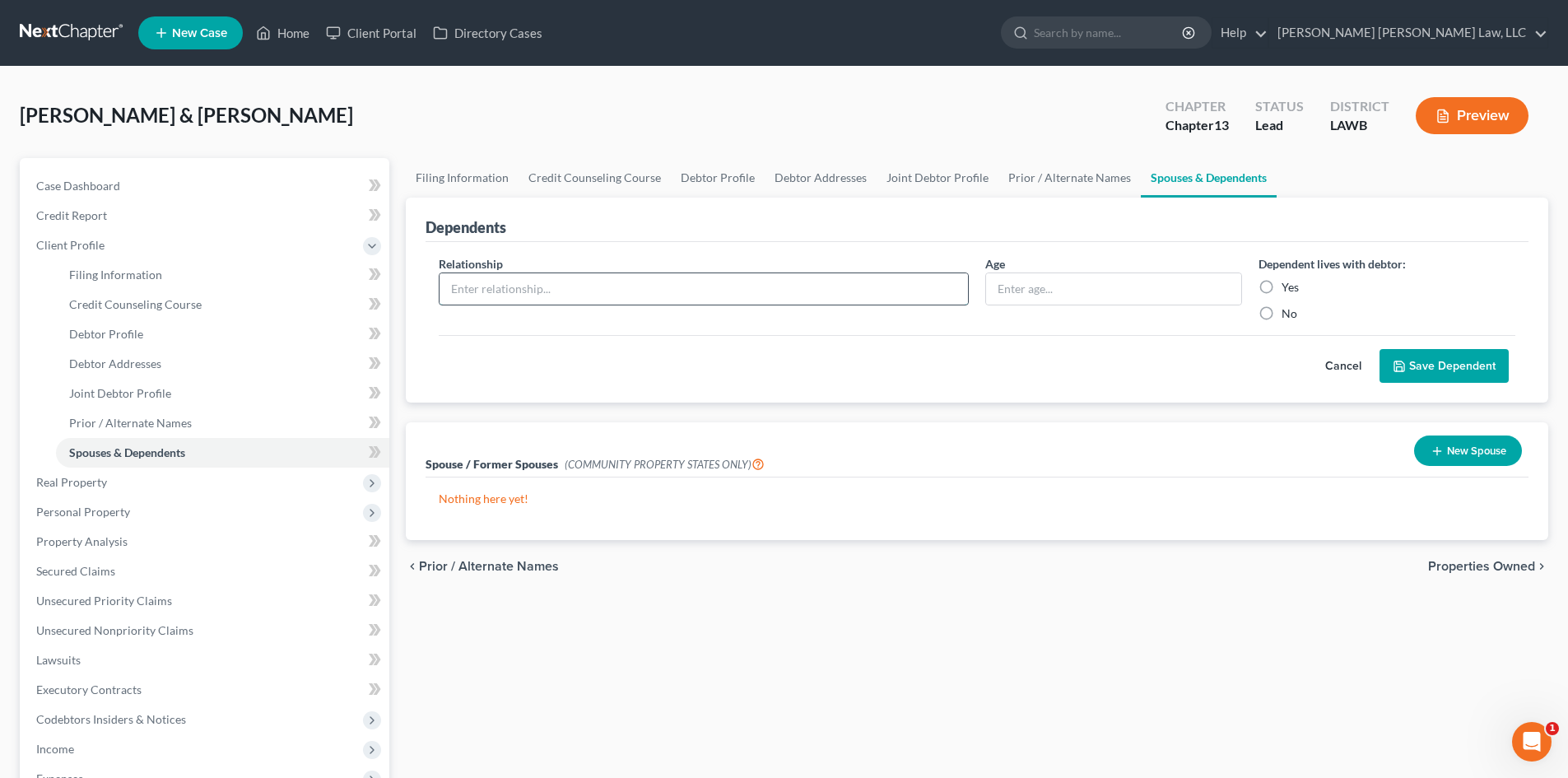
click at [603, 301] on input "text" at bounding box center [703, 289] width 529 height 31
drag, startPoint x: 595, startPoint y: 275, endPoint x: 195, endPoint y: 482, distance: 450.4
click at [580, 274] on input "text" at bounding box center [703, 289] width 529 height 31
click at [177, 498] on span "Personal Property" at bounding box center [207, 512] width 367 height 29
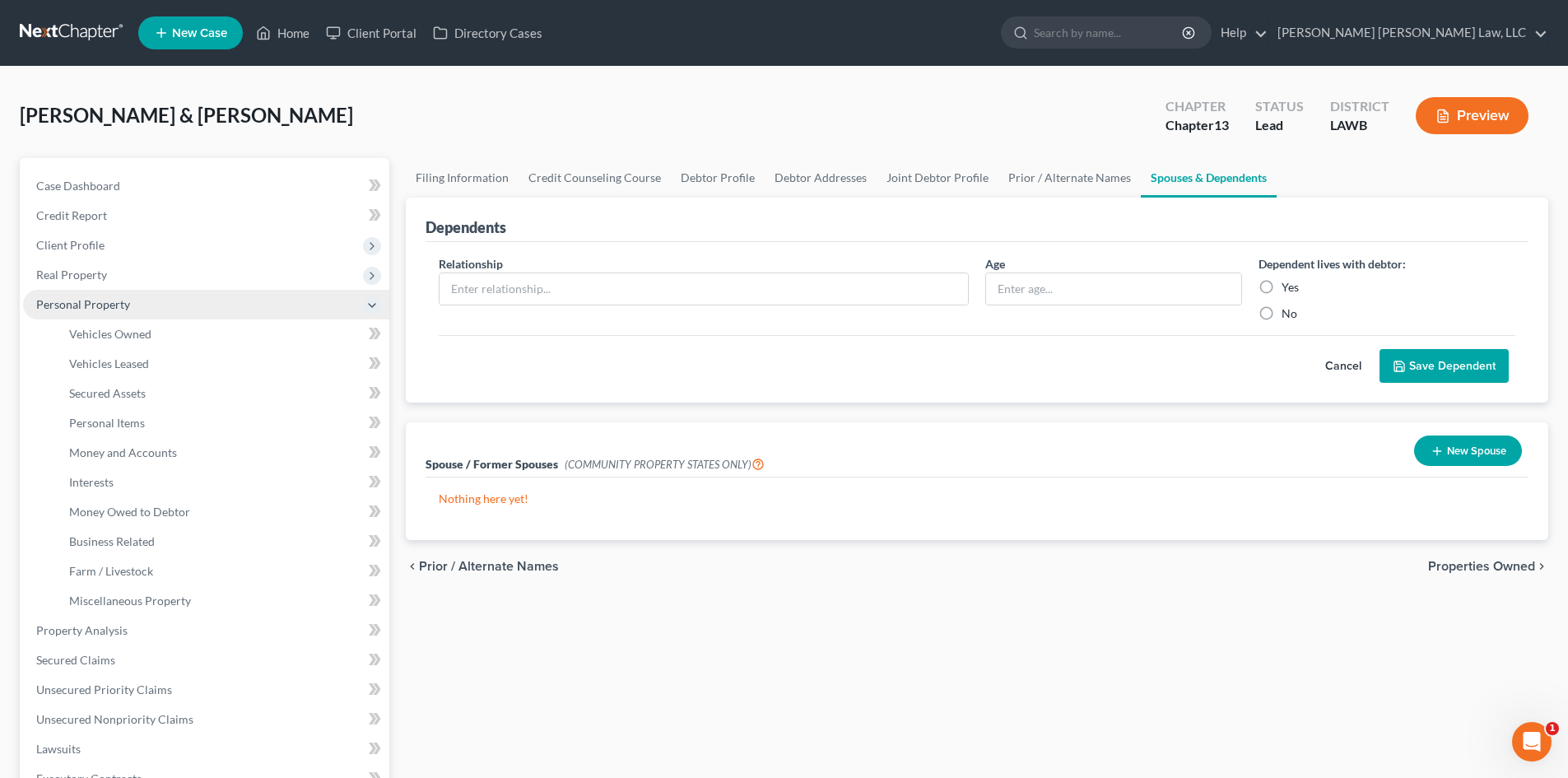
click at [205, 280] on span "Real Property" at bounding box center [207, 275] width 367 height 29
click at [174, 298] on link "Properties Owned" at bounding box center [223, 305] width 333 height 29
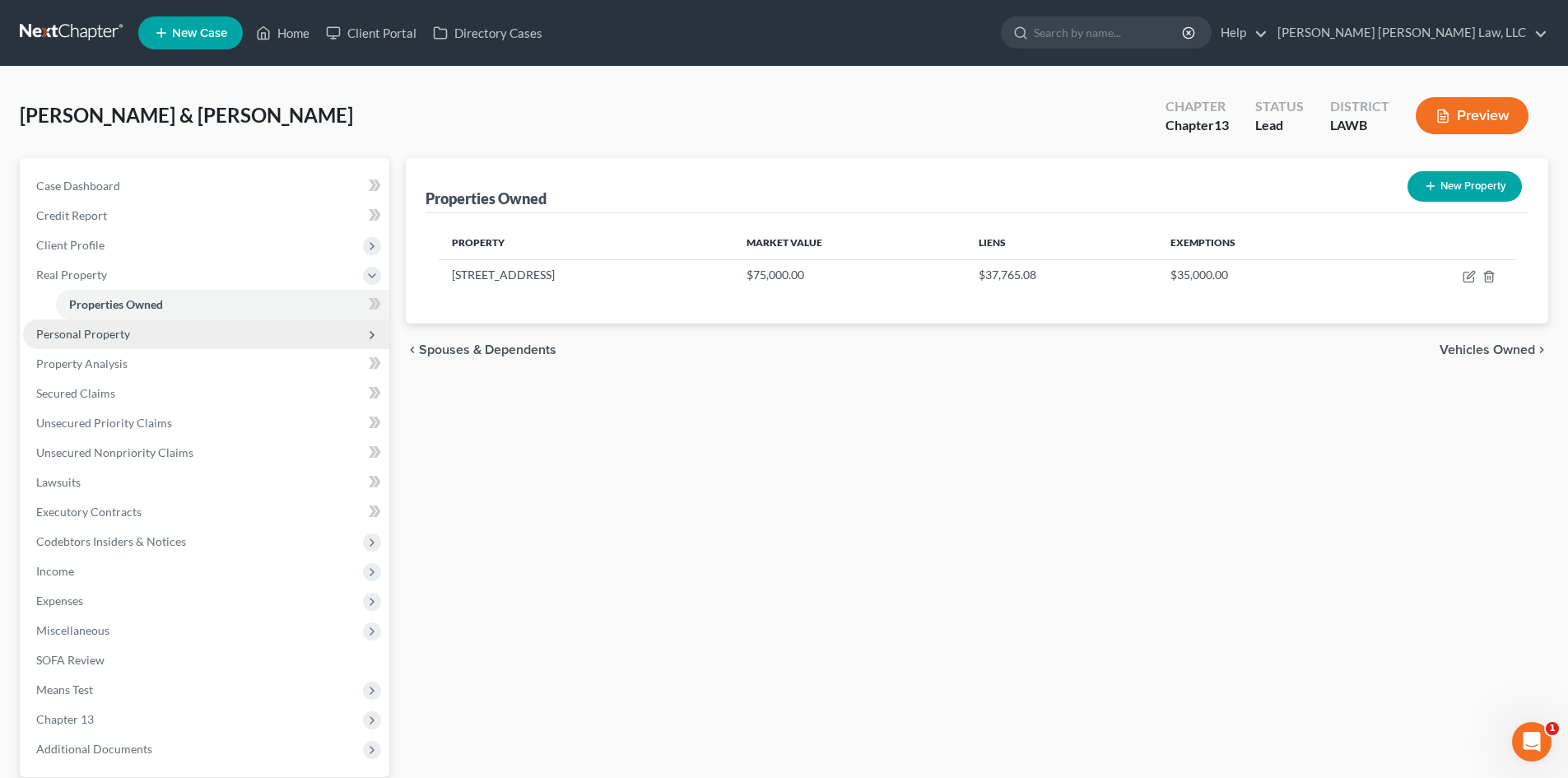
click at [198, 334] on span "Personal Property" at bounding box center [207, 335] width 367 height 29
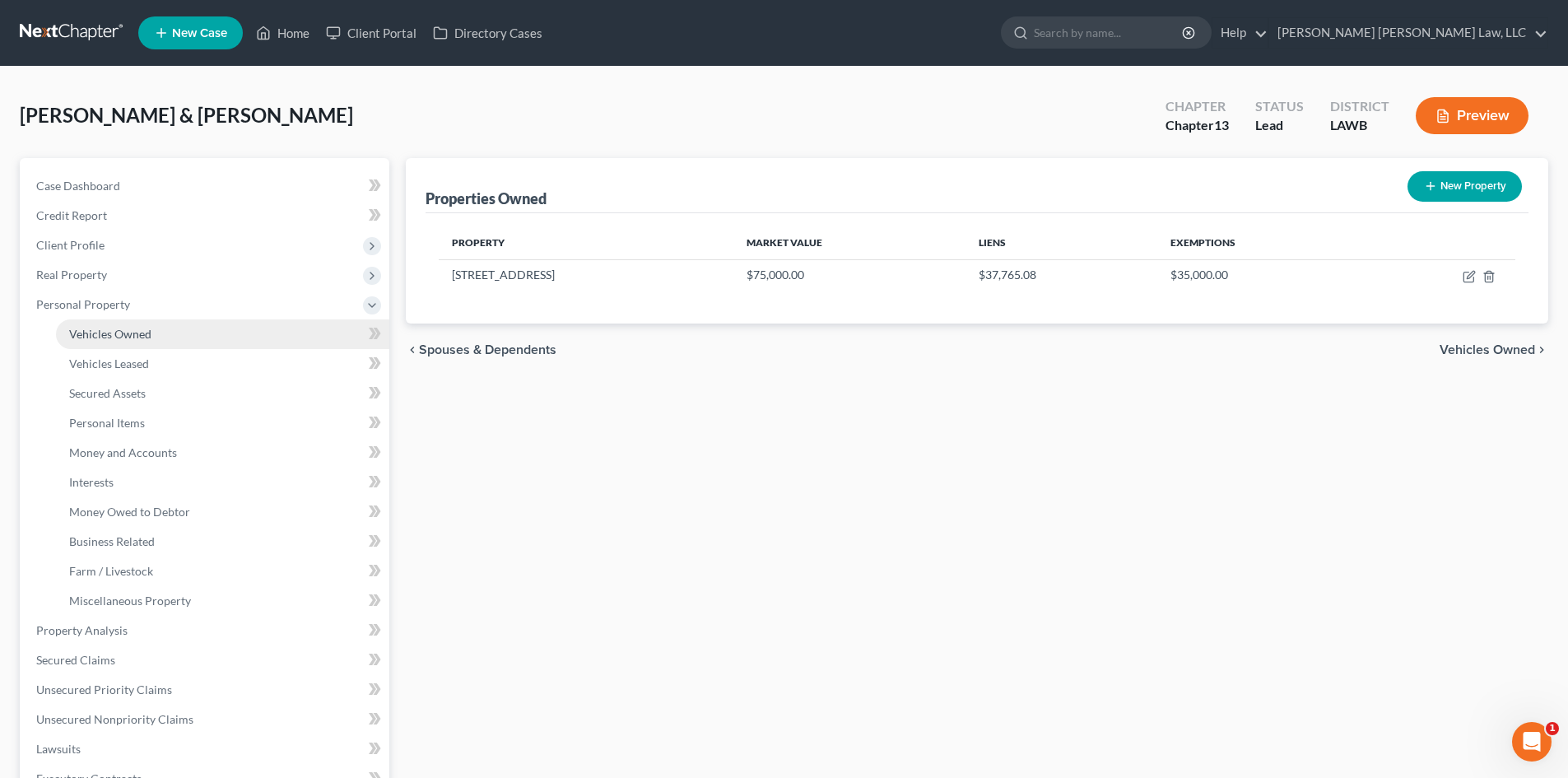
click at [187, 336] on link "Vehicles Owned" at bounding box center [223, 335] width 333 height 29
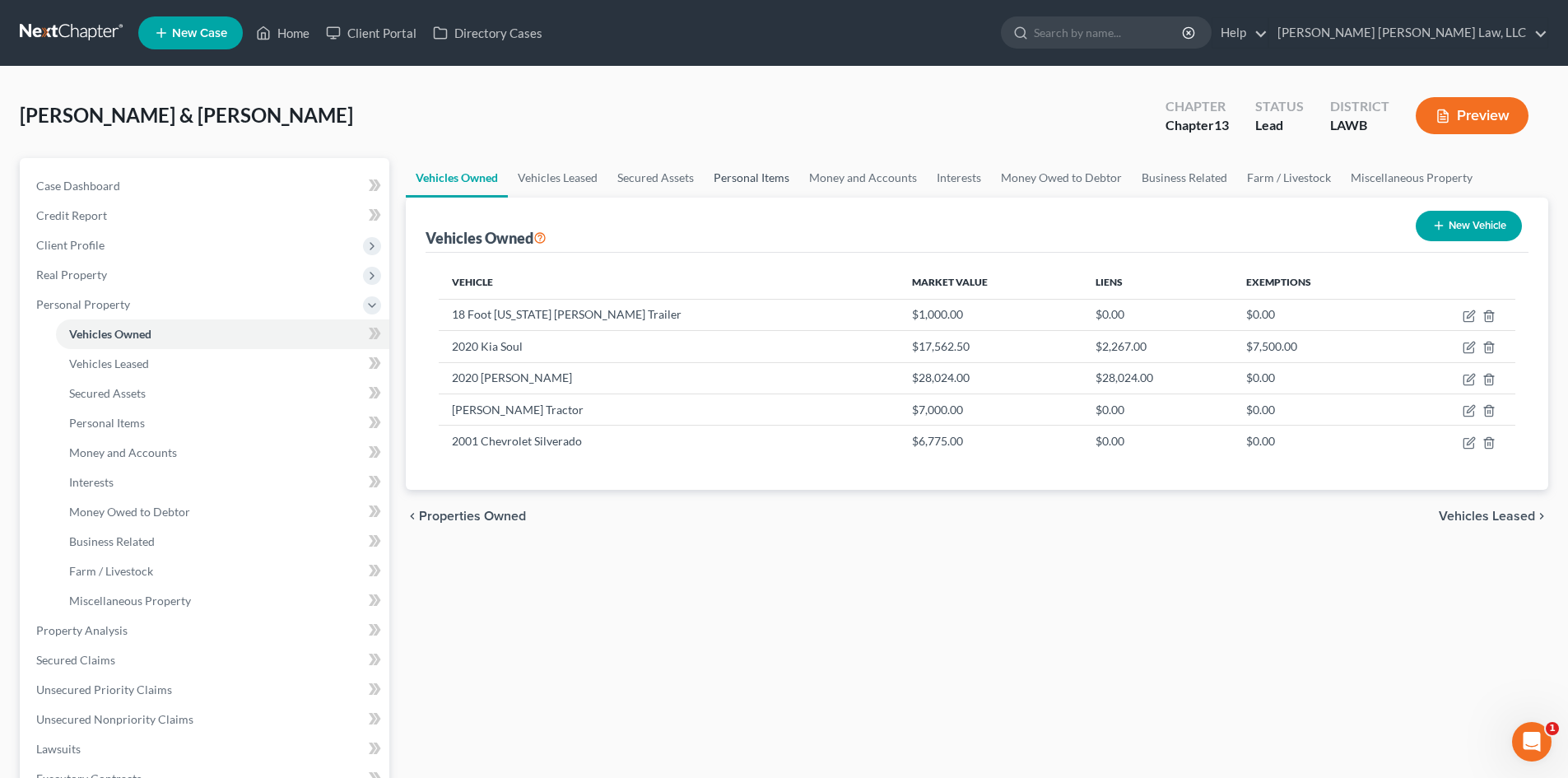
drag, startPoint x: 741, startPoint y: 180, endPoint x: 753, endPoint y: 181, distance: 12.0
click at [741, 180] on link "Personal Items" at bounding box center [751, 178] width 95 height 39
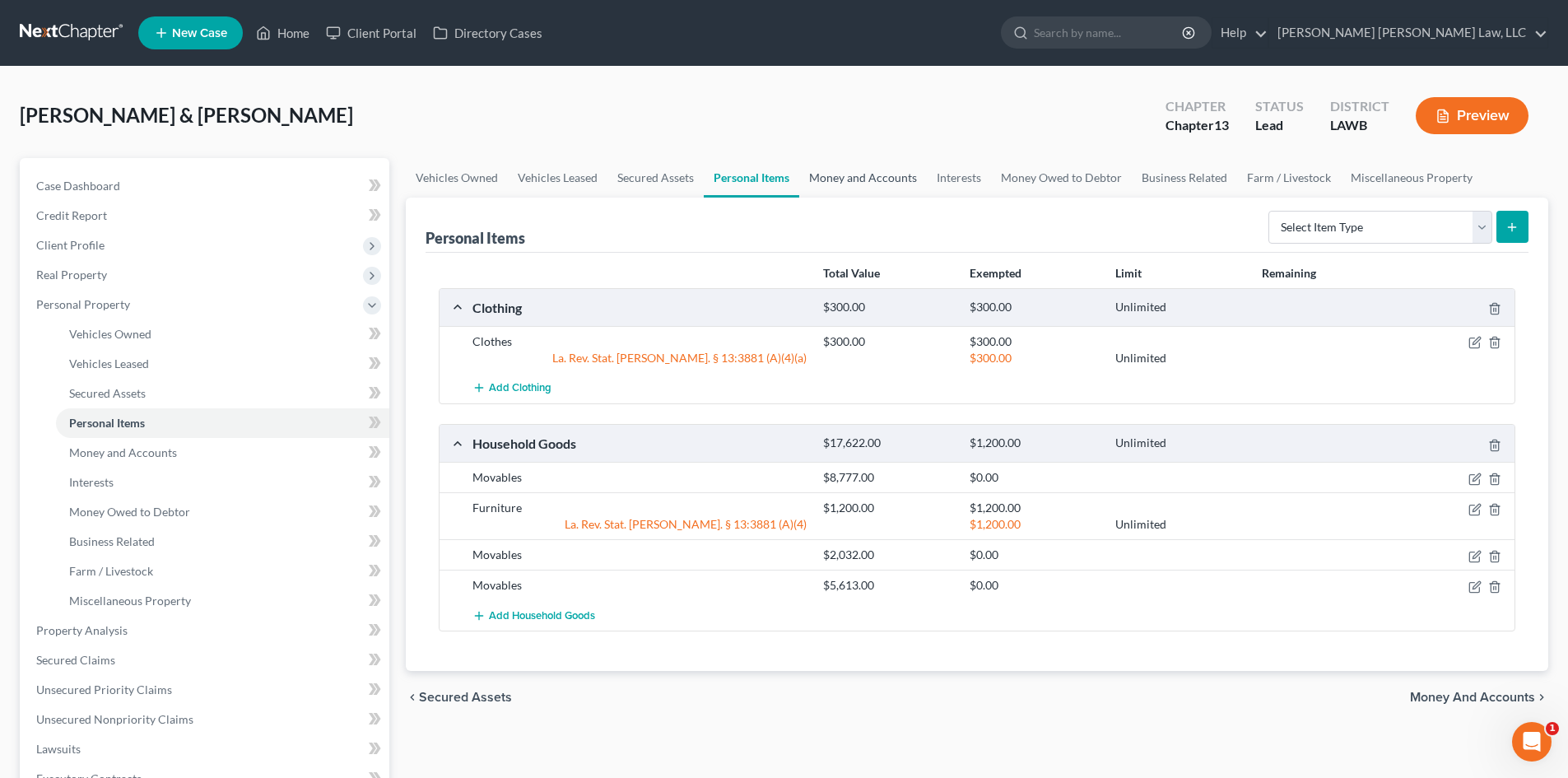
click at [881, 177] on link "Money and Accounts" at bounding box center [863, 178] width 127 height 39
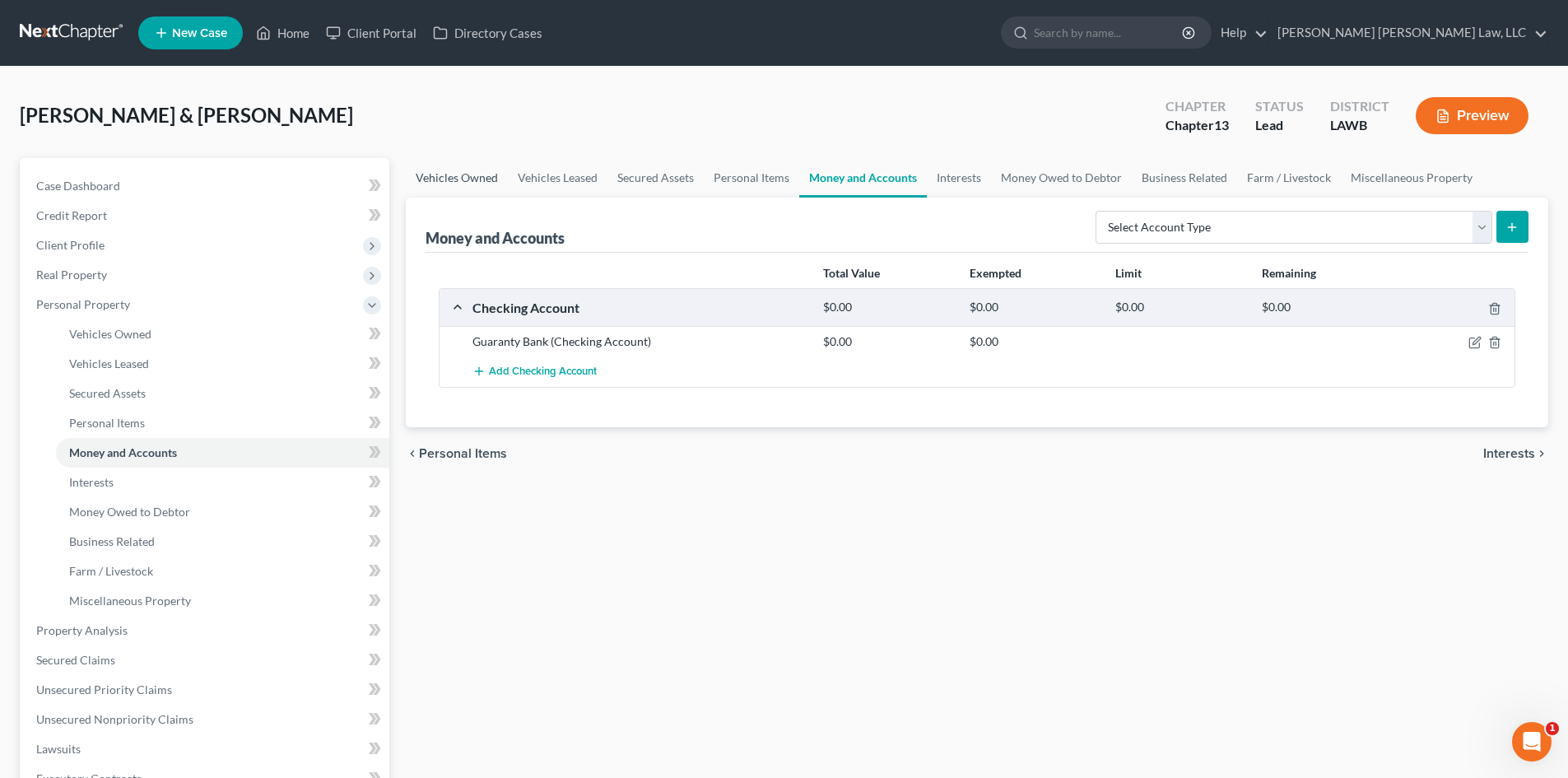
click at [472, 183] on link "Vehicles Owned" at bounding box center [457, 178] width 102 height 39
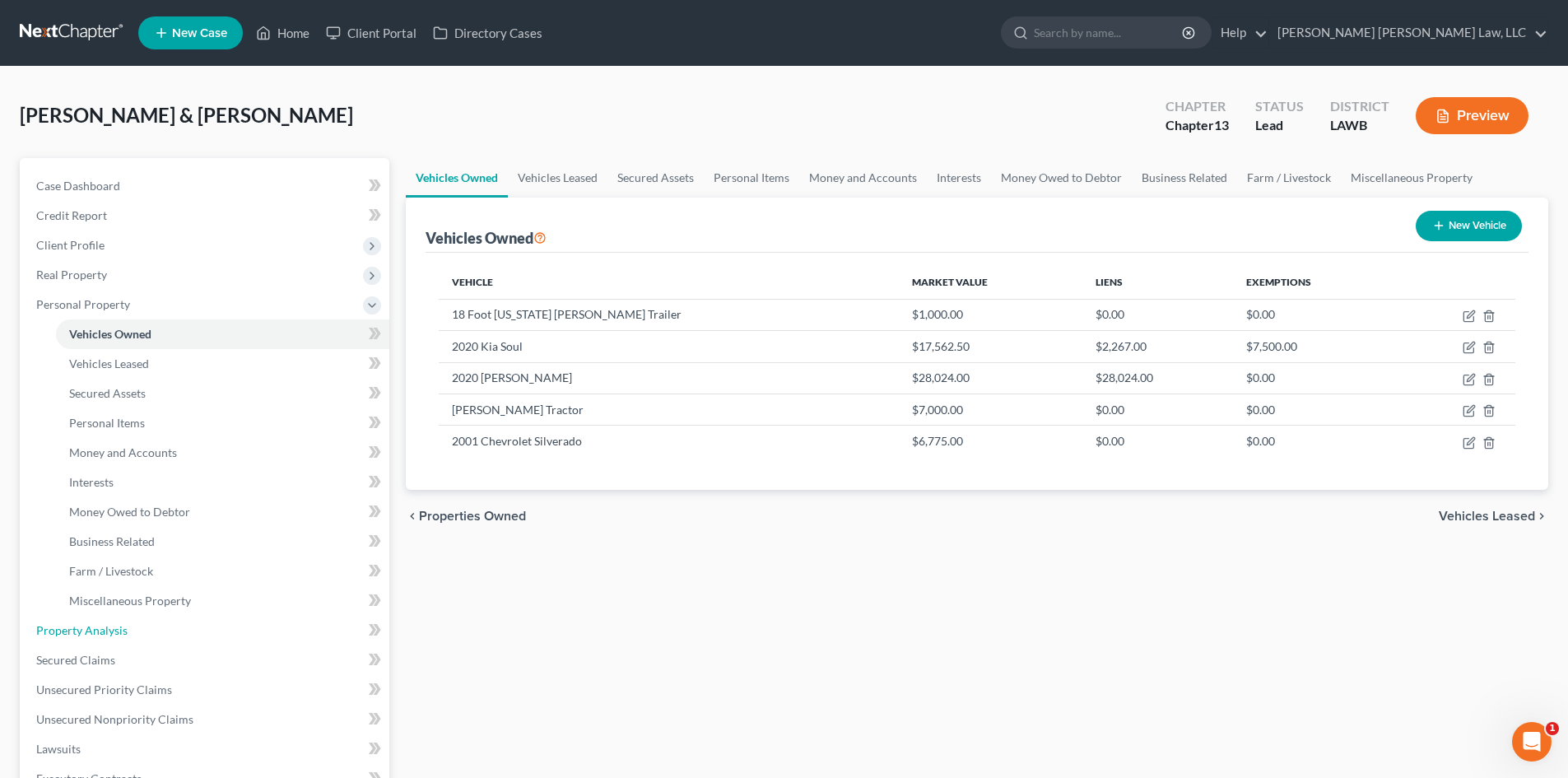
click at [130, 635] on link "Property Analysis" at bounding box center [207, 631] width 367 height 29
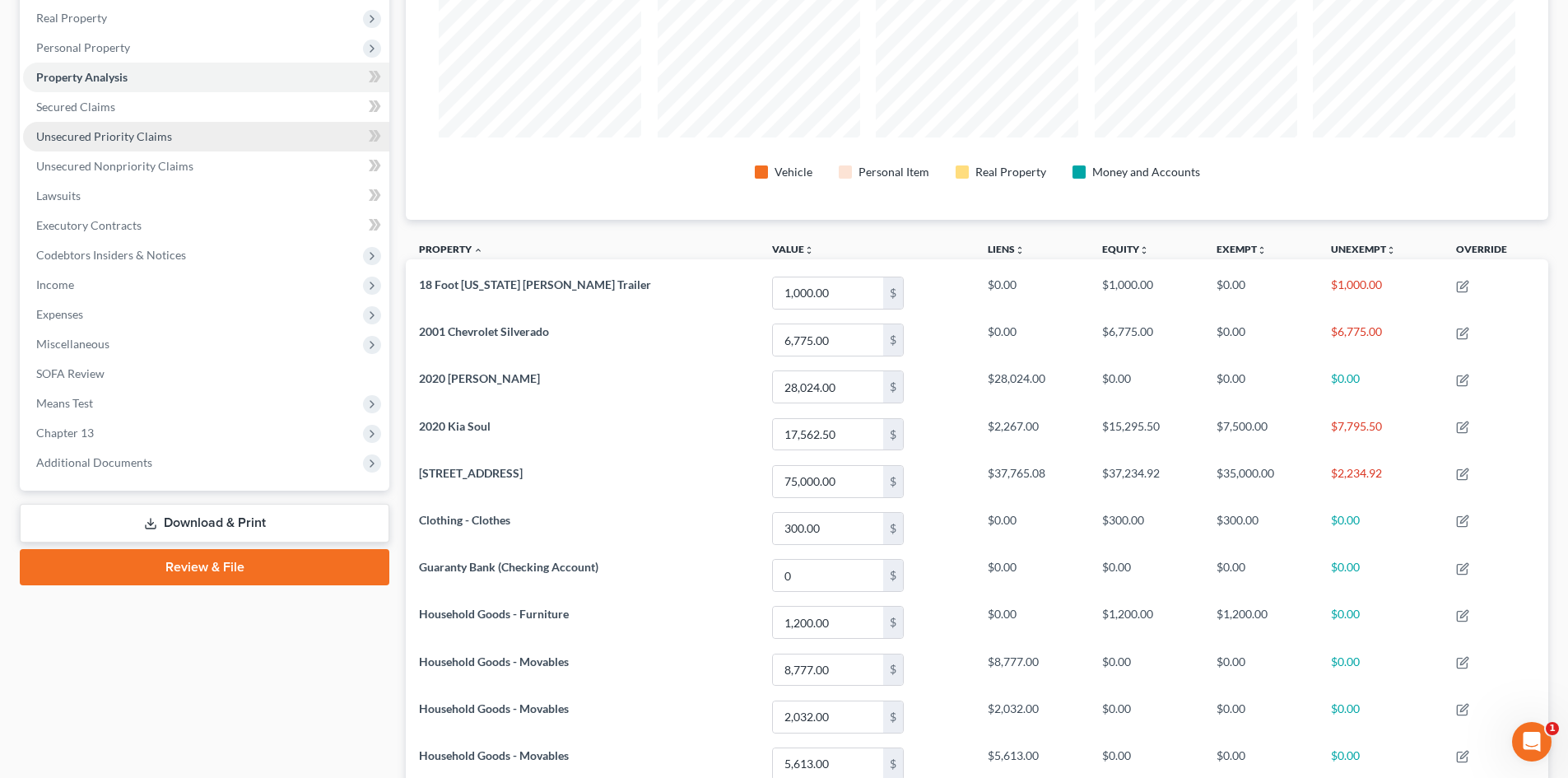
scroll to position [229, 0]
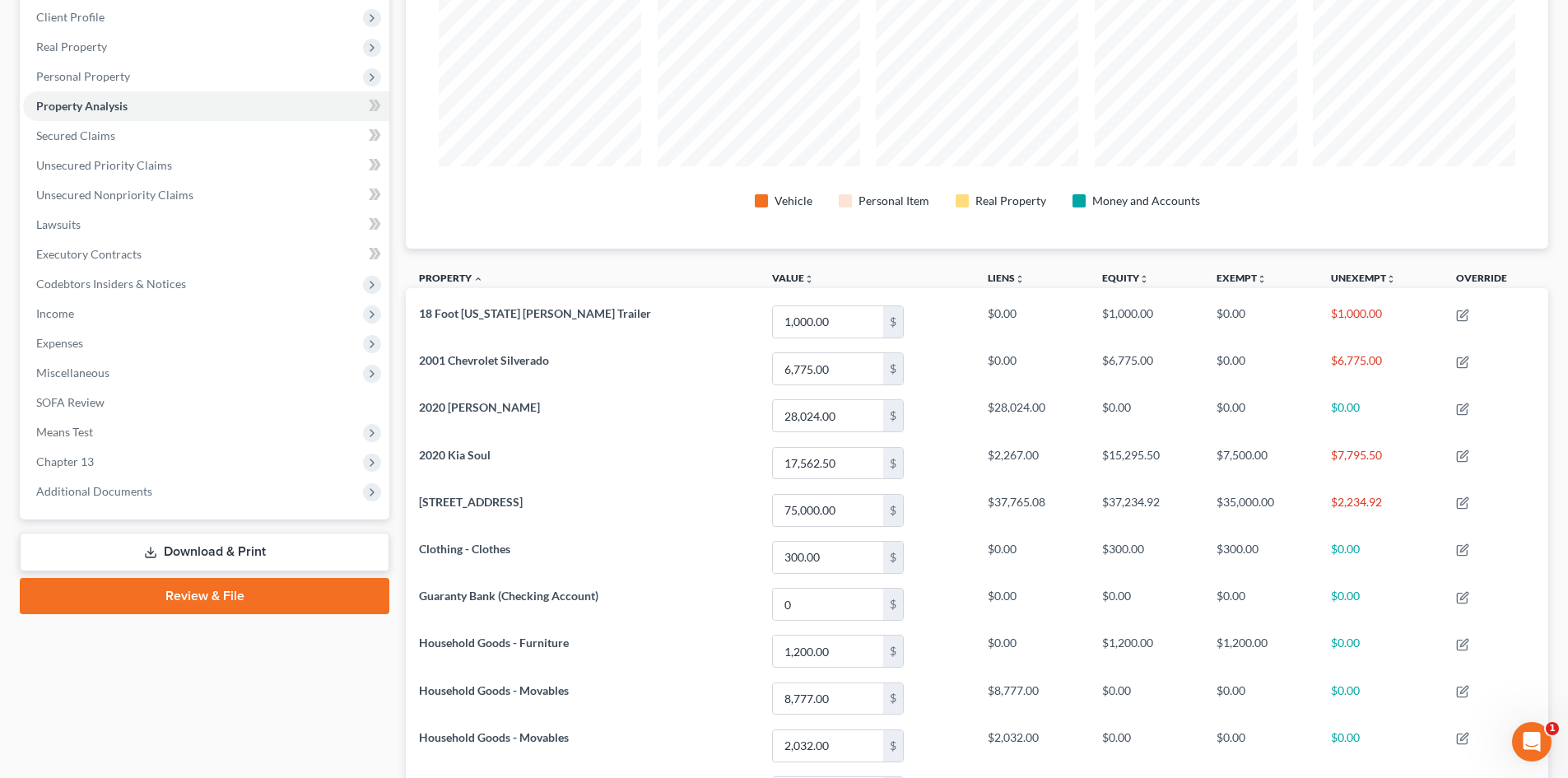
drag, startPoint x: 141, startPoint y: 66, endPoint x: 636, endPoint y: 211, distance: 515.8
click at [141, 66] on span "Personal Property" at bounding box center [207, 77] width 367 height 29
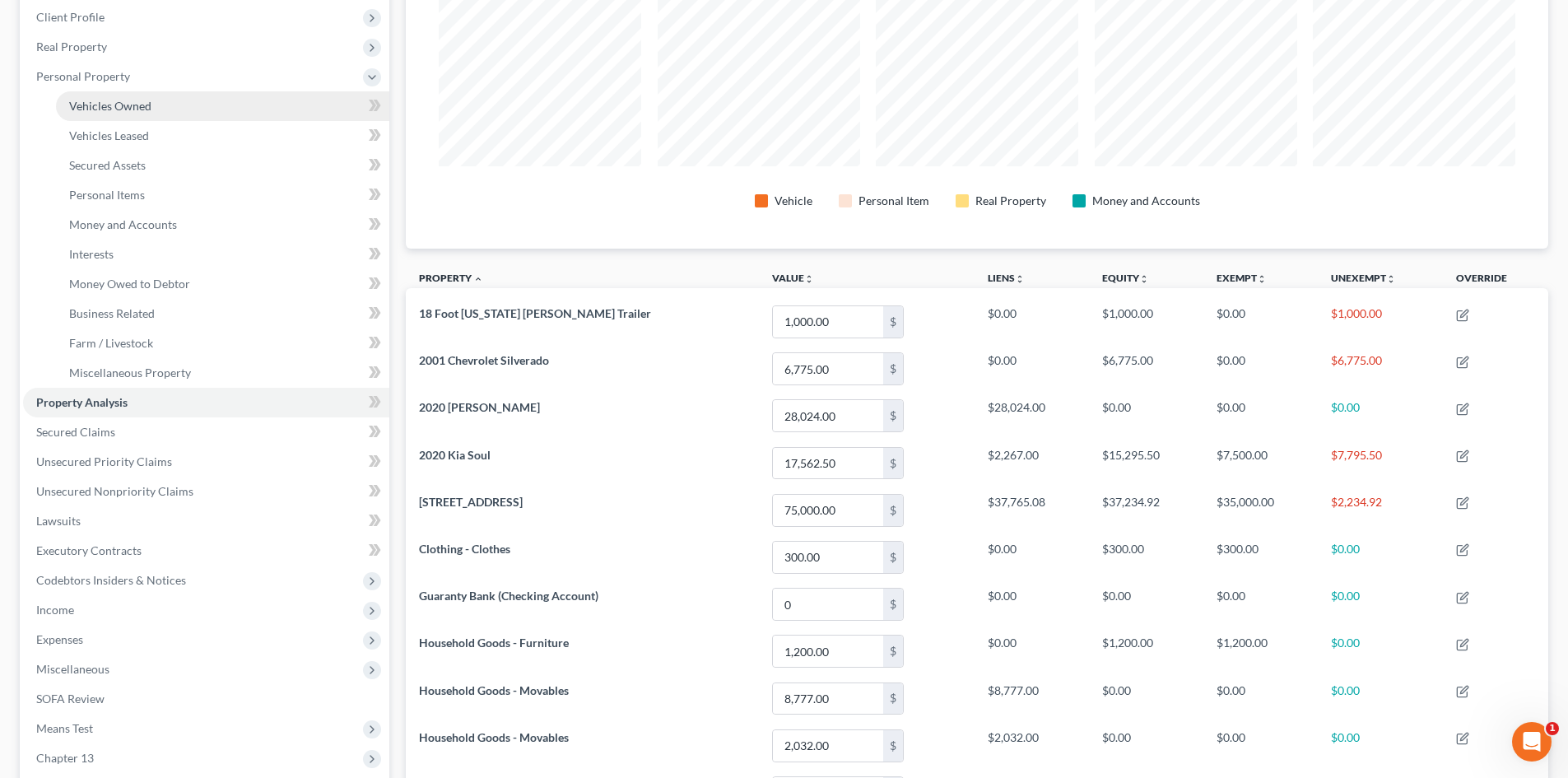
click at [128, 110] on span "Vehicles Owned" at bounding box center [111, 106] width 82 height 14
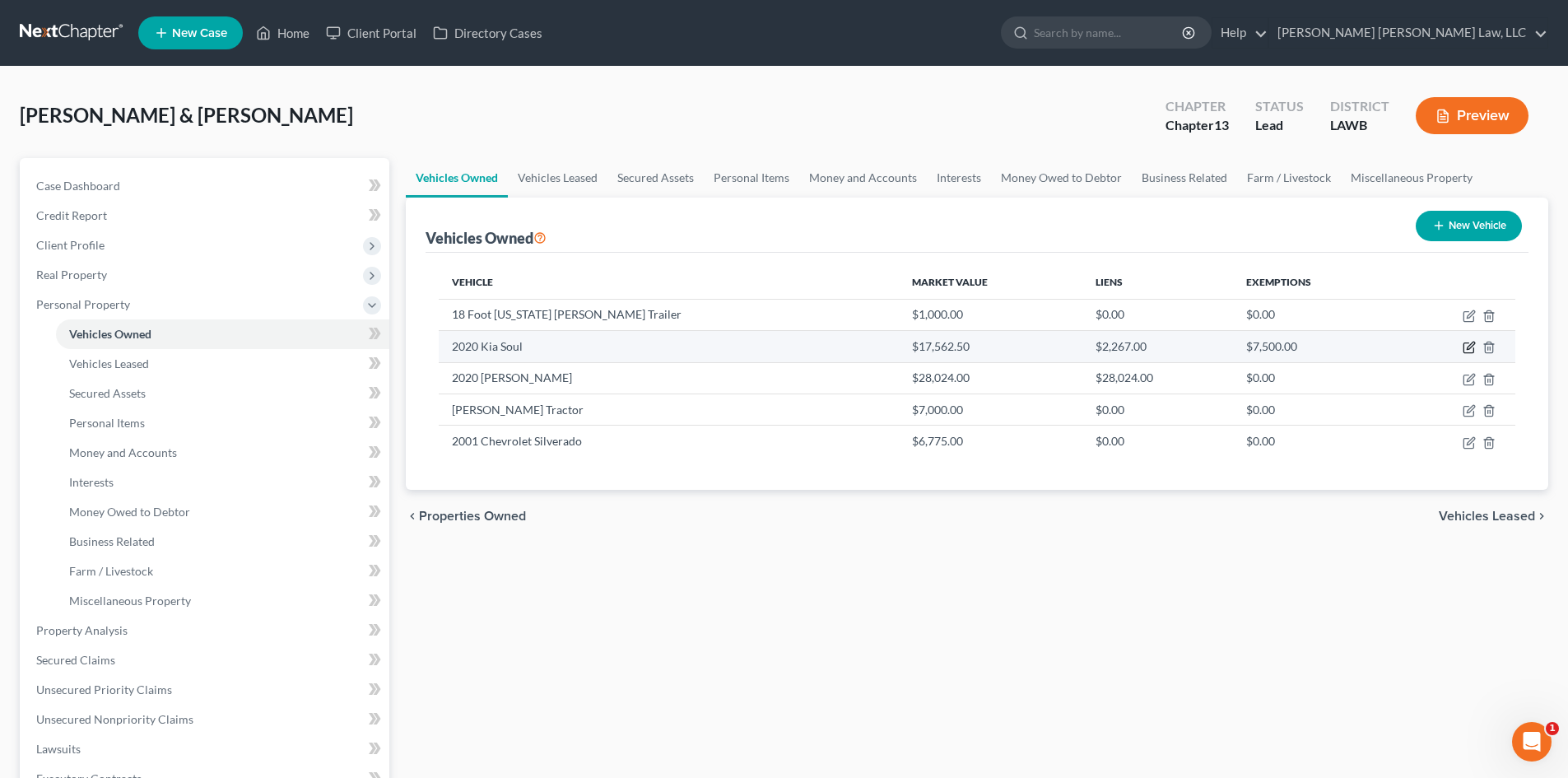
click at [1470, 348] on icon "button" at bounding box center [1469, 347] width 13 height 13
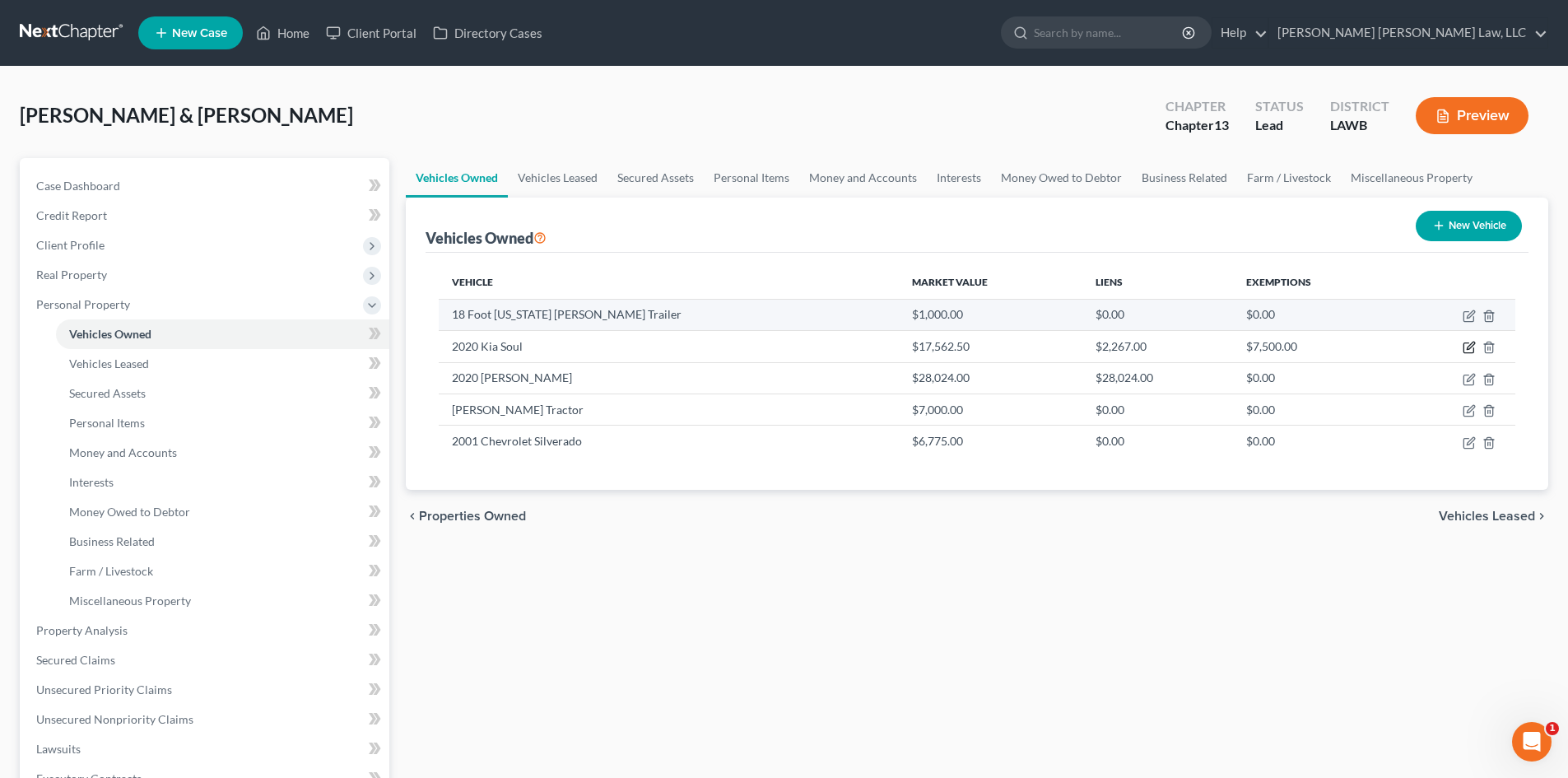
select select "0"
select select "6"
select select "2"
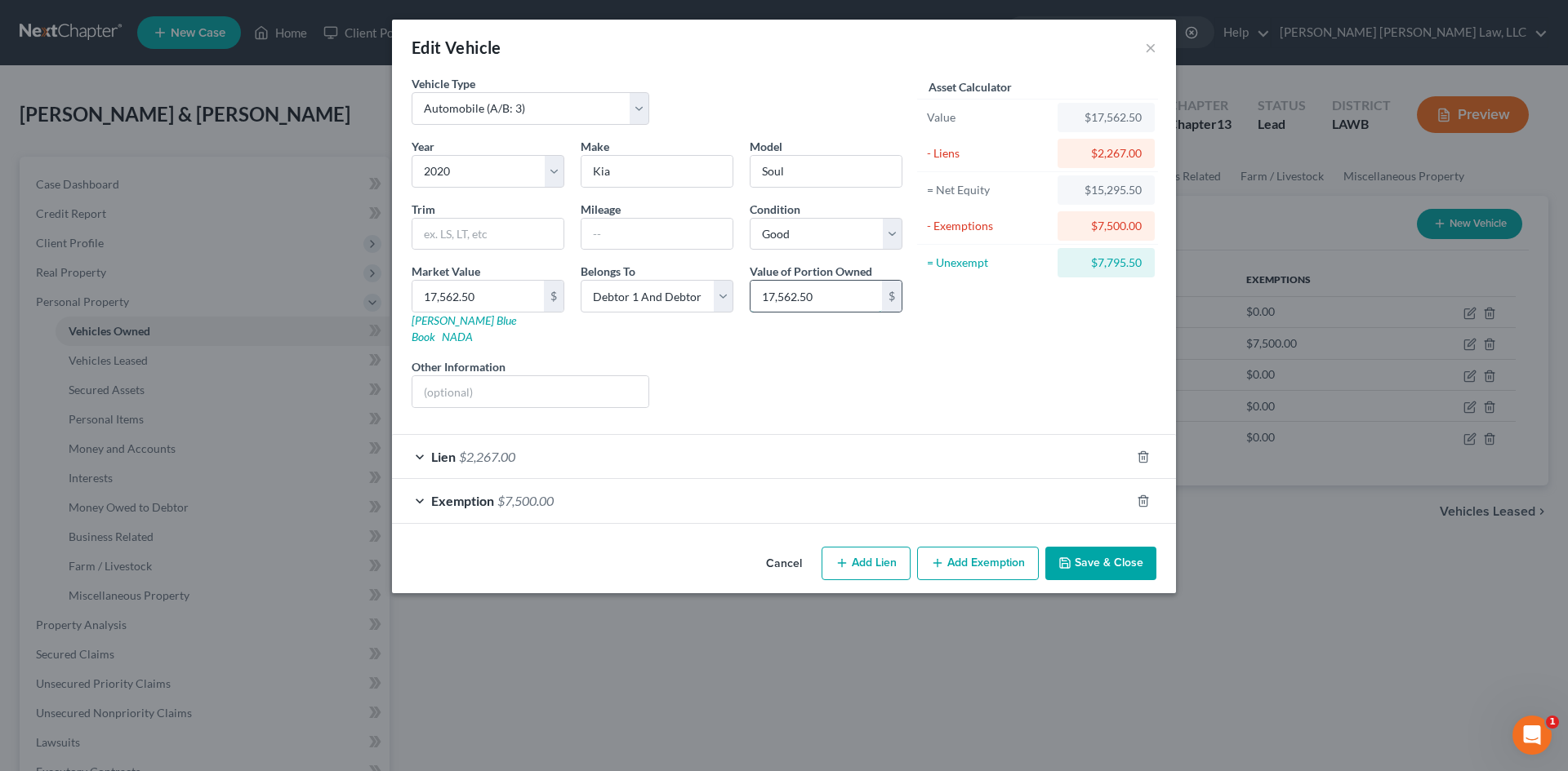
click at [830, 292] on input "17,562.50" at bounding box center [816, 297] width 131 height 31
click at [492, 302] on input "17,562.50" at bounding box center [478, 297] width 131 height 31
type input "2"
type input "2.00"
type input "22"
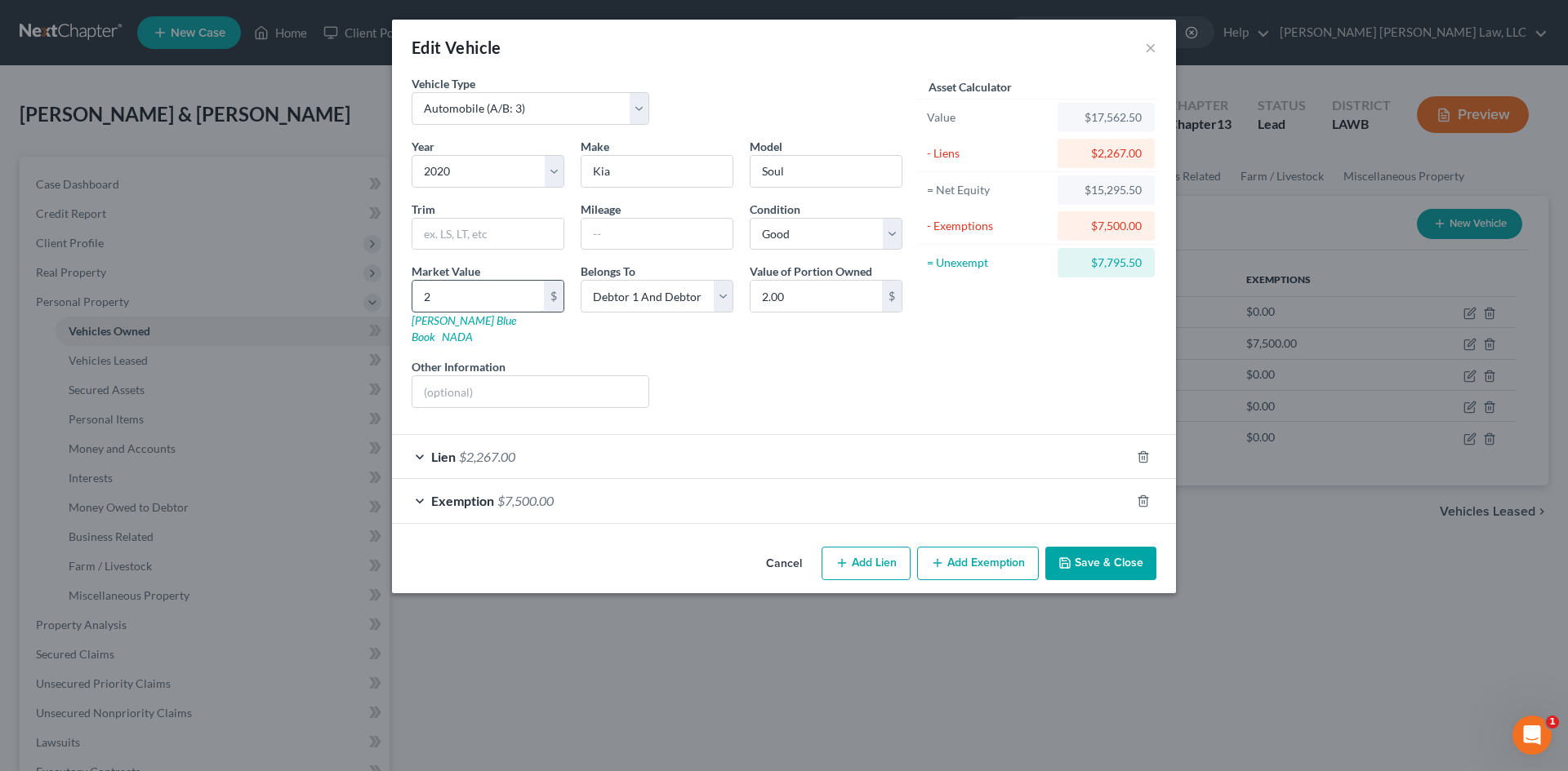
type input "22.00"
type input "226"
type input "226.00"
type input "2267"
type input "2,267.00"
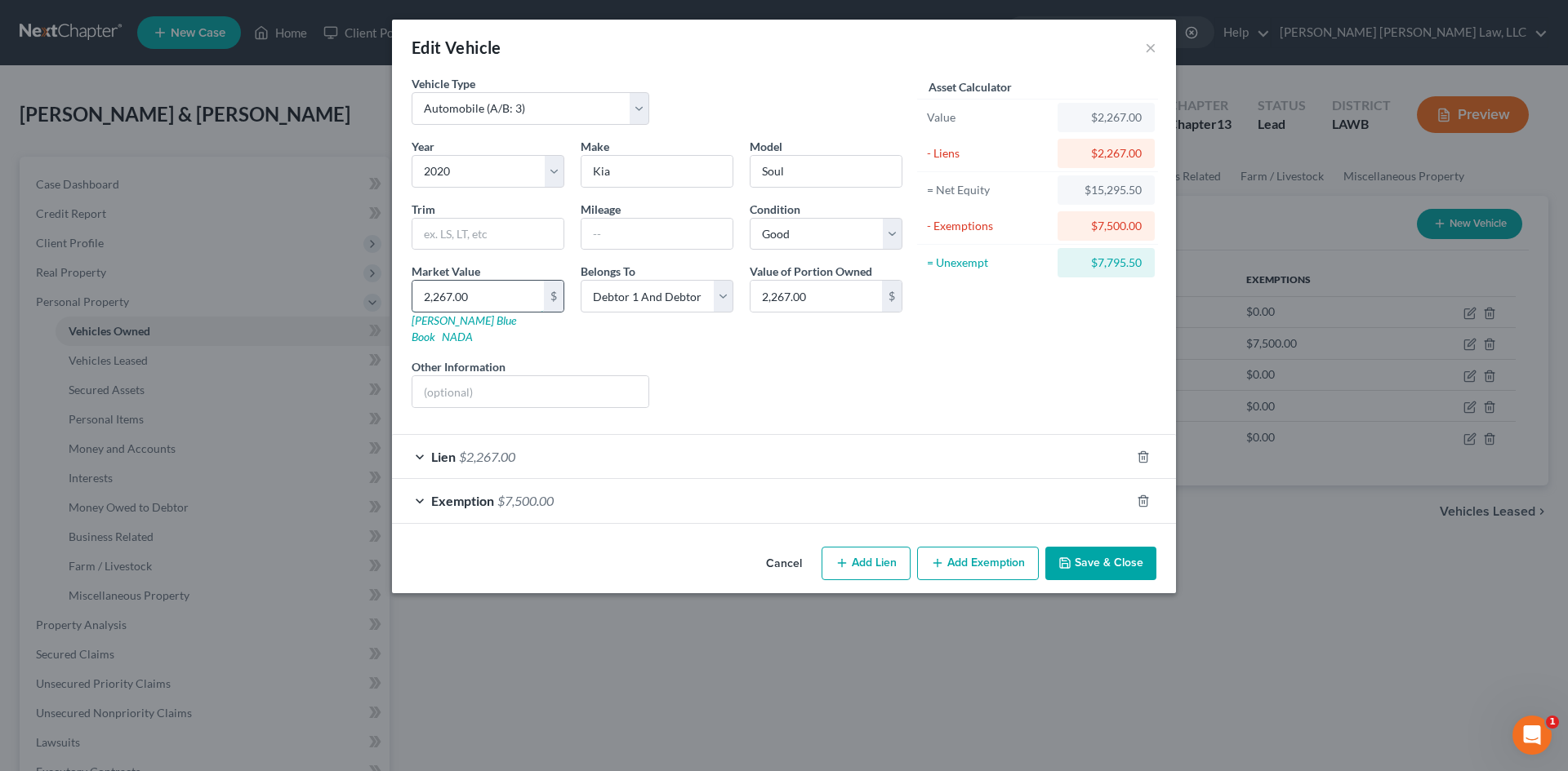
type input "2,267.00"
click at [1113, 547] on button "Save & Close" at bounding box center [1101, 564] width 111 height 34
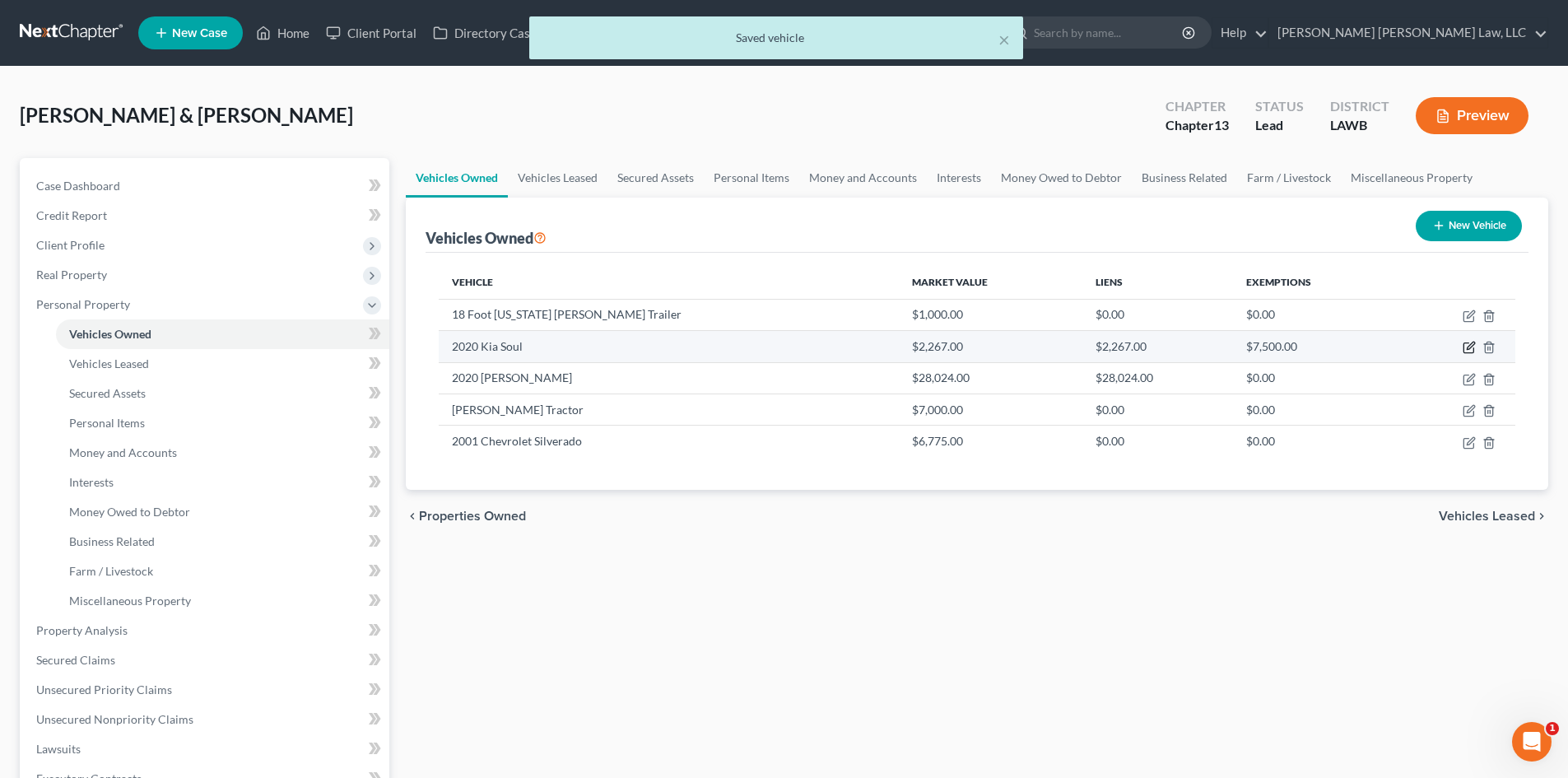
click at [1471, 341] on icon "button" at bounding box center [1469, 347] width 13 height 13
click at [1468, 345] on icon "button" at bounding box center [1469, 347] width 13 height 13
select select "0"
select select "6"
select select "2"
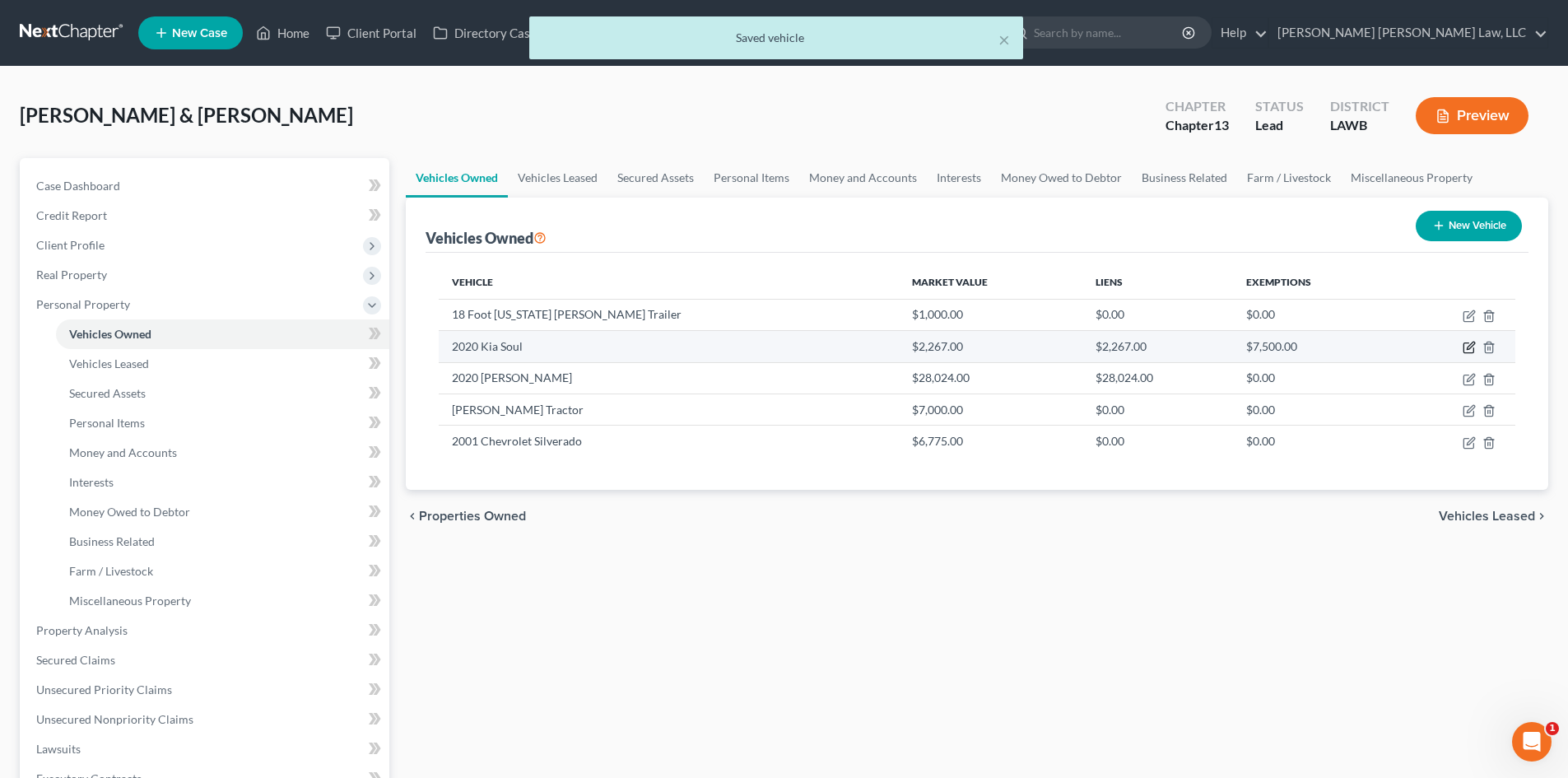
select select "2"
select select "0"
select select "6"
select select "2"
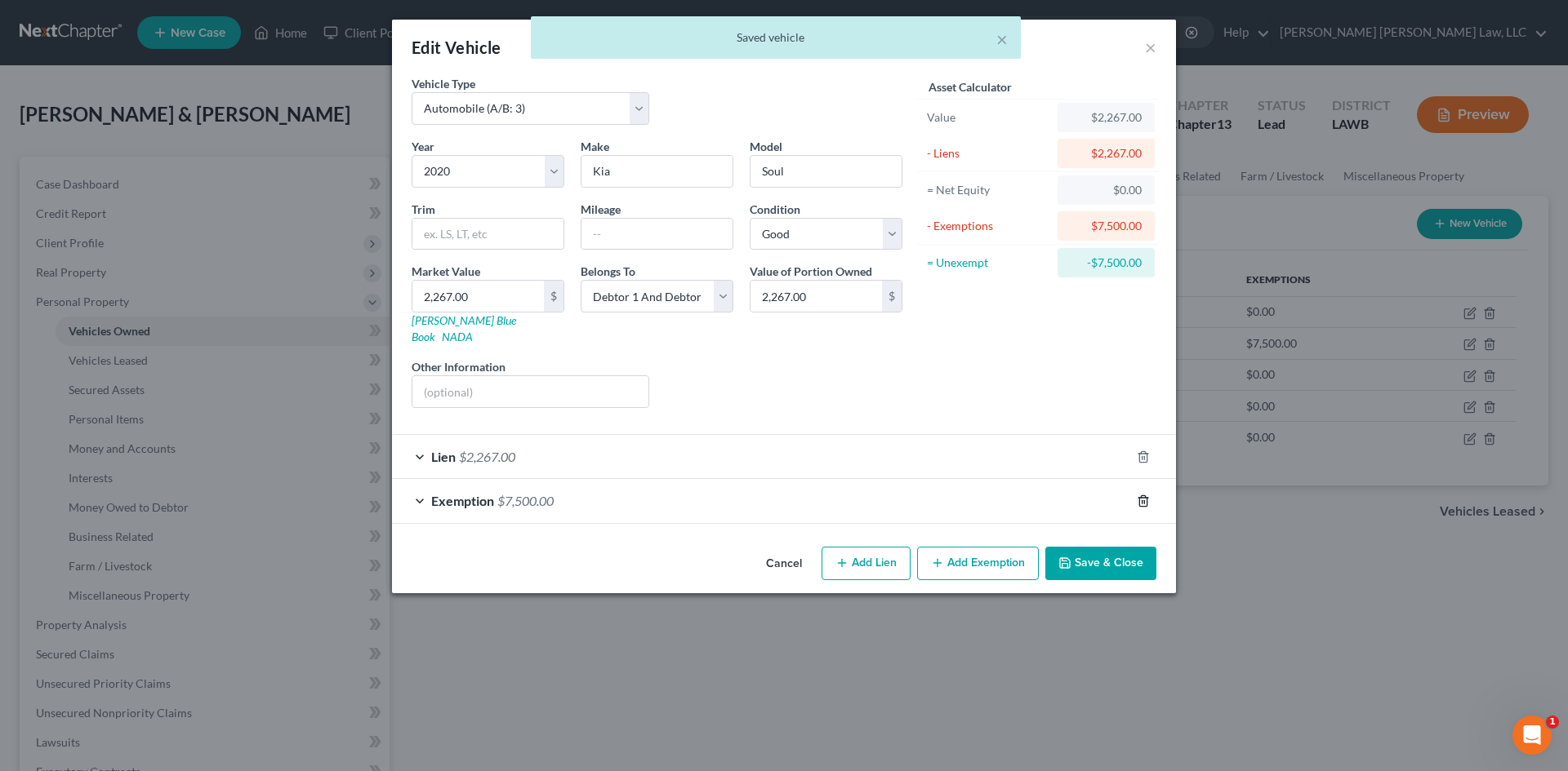
click at [1147, 496] on icon "button" at bounding box center [1143, 501] width 8 height 11
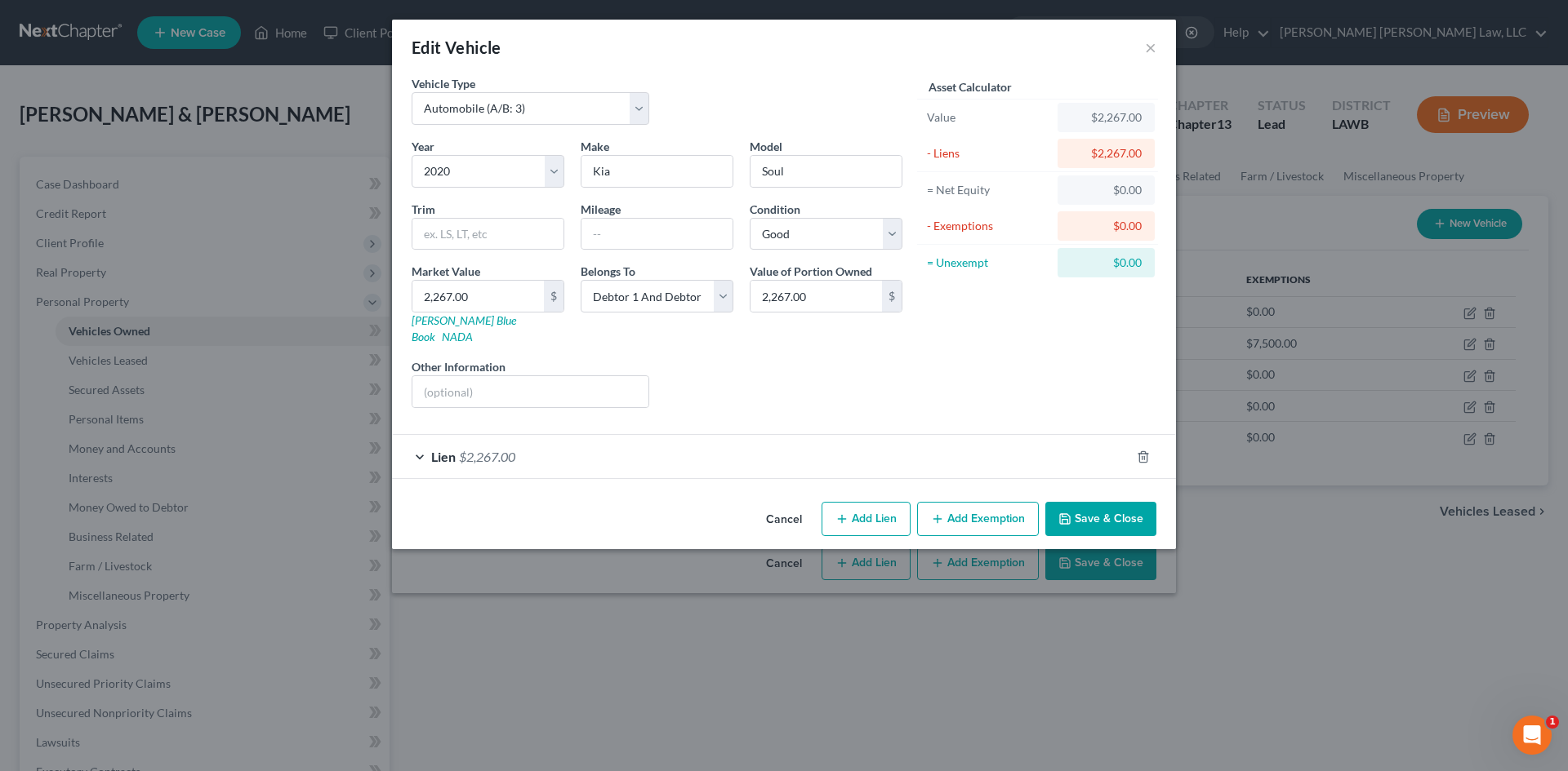
click at [1125, 502] on button "Save & Close" at bounding box center [1101, 518] width 111 height 34
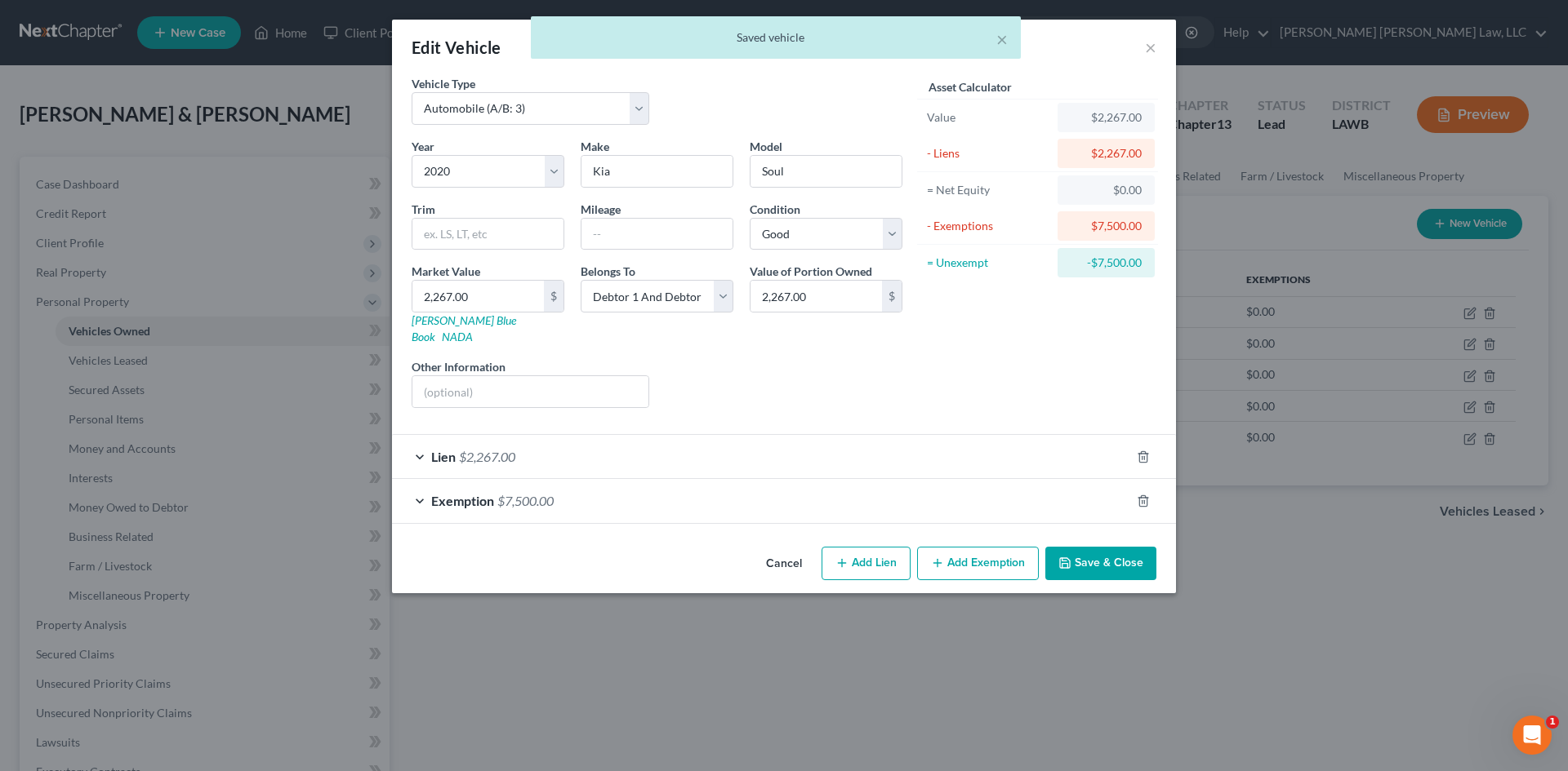
click at [1128, 547] on button "Save & Close" at bounding box center [1101, 564] width 111 height 34
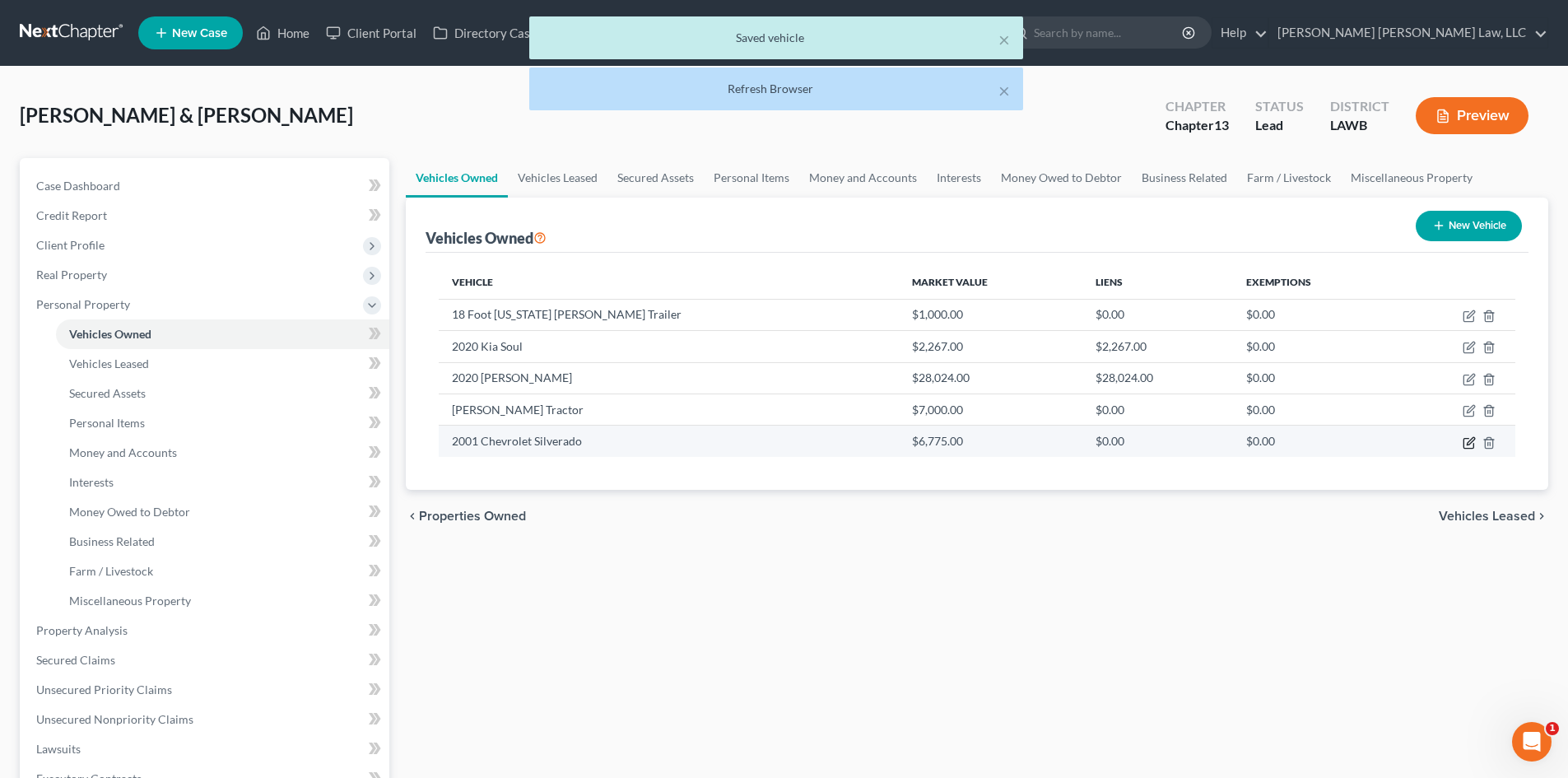
click at [1467, 446] on icon "button" at bounding box center [1469, 442] width 13 height 13
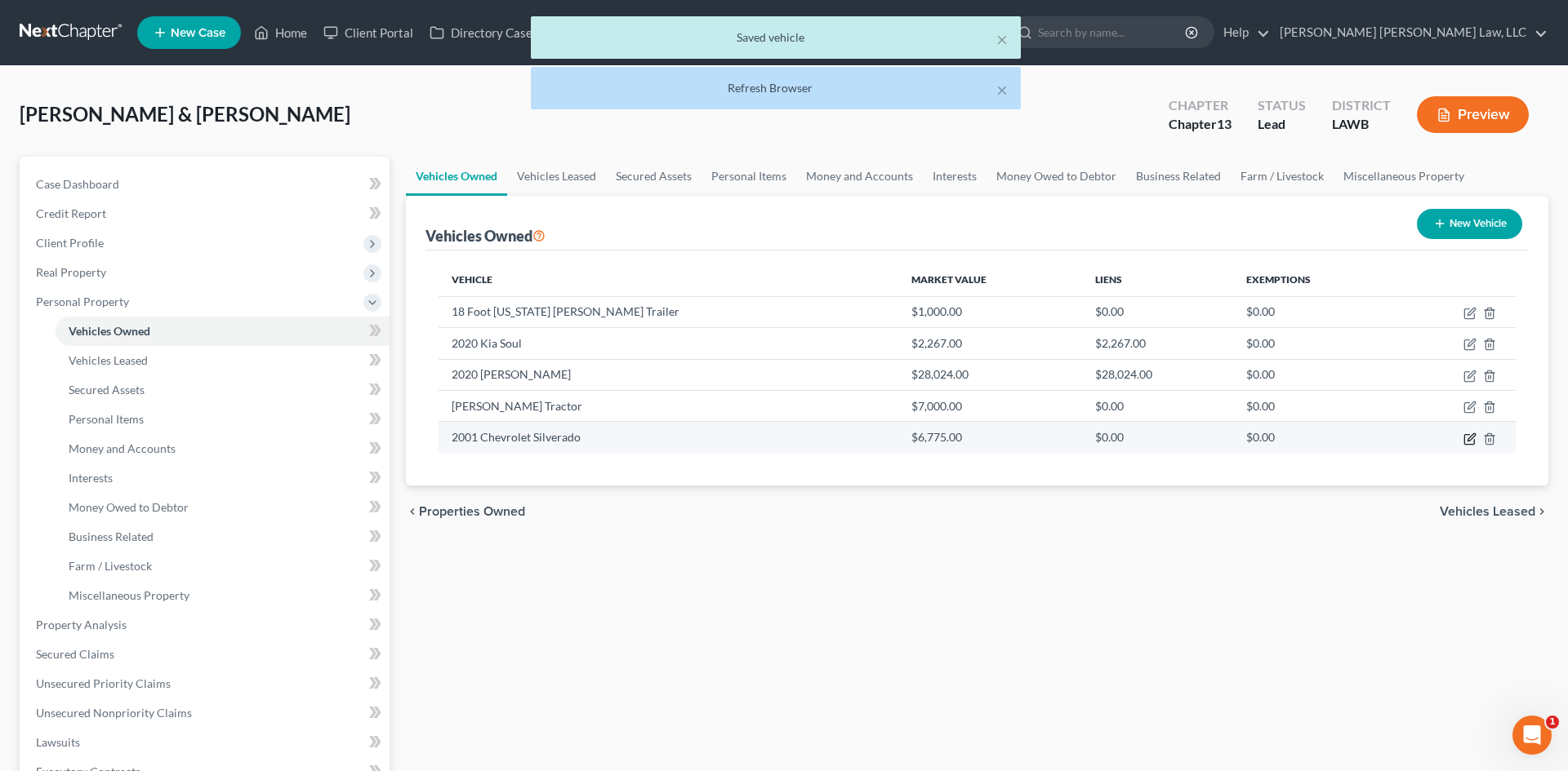
select select "0"
select select "25"
select select "2"
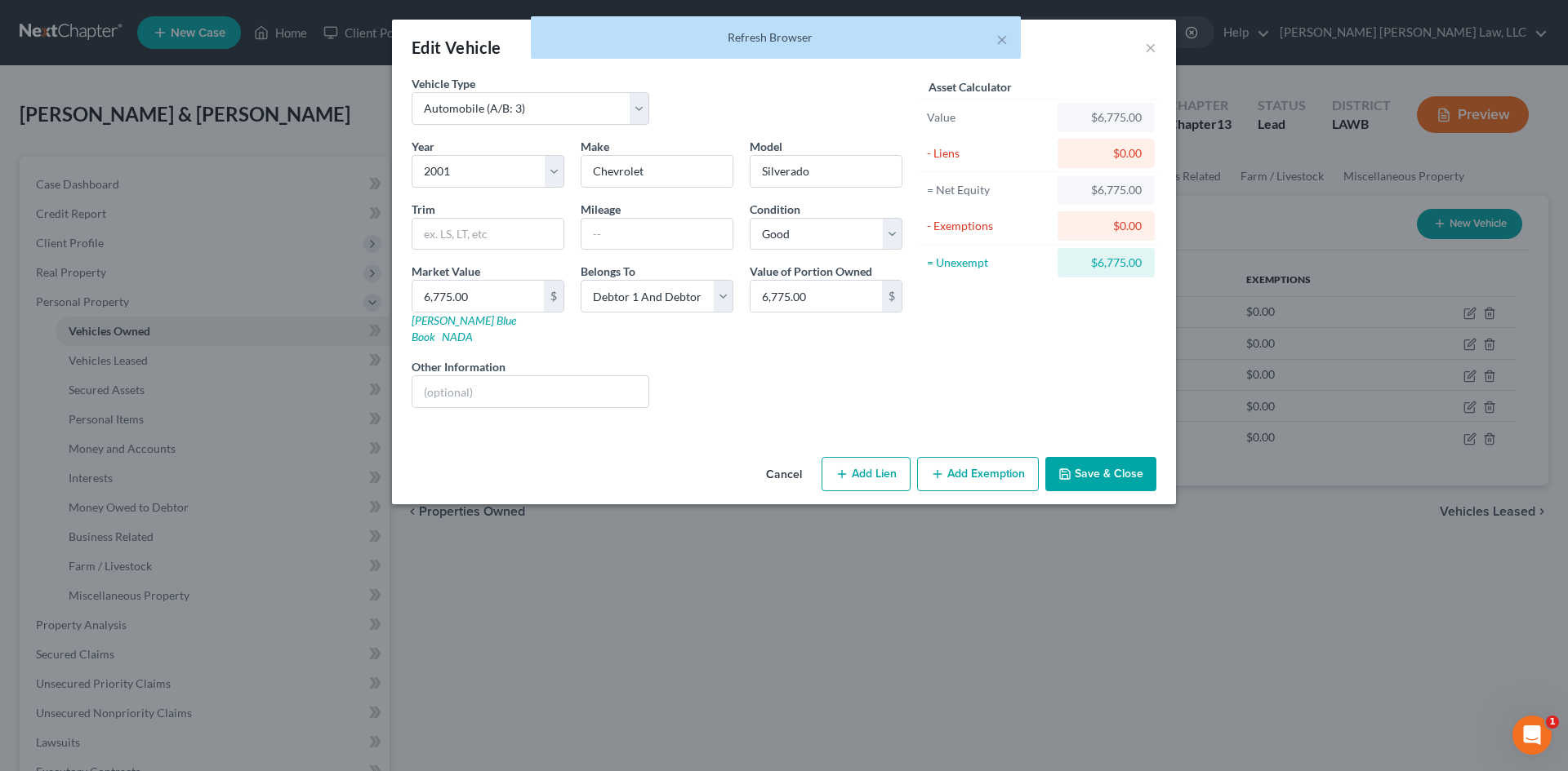
click at [980, 457] on button "Add Exemption" at bounding box center [978, 473] width 122 height 34
select select "2"
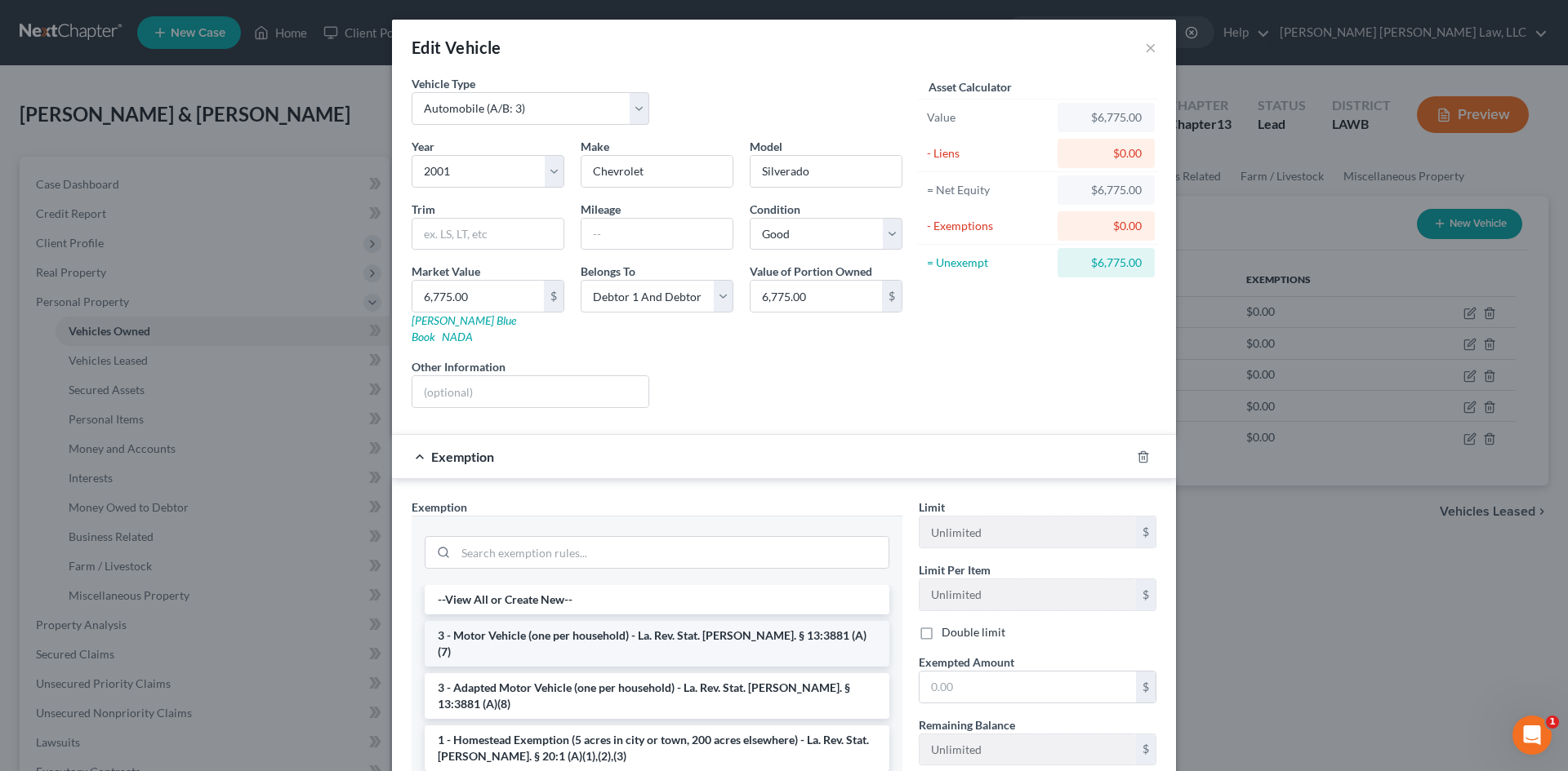
click at [543, 621] on li "3 - Motor Vehicle (one per household) - La. Rev. Stat. [PERSON_NAME]. § 13:3881…" at bounding box center [658, 644] width 465 height 46
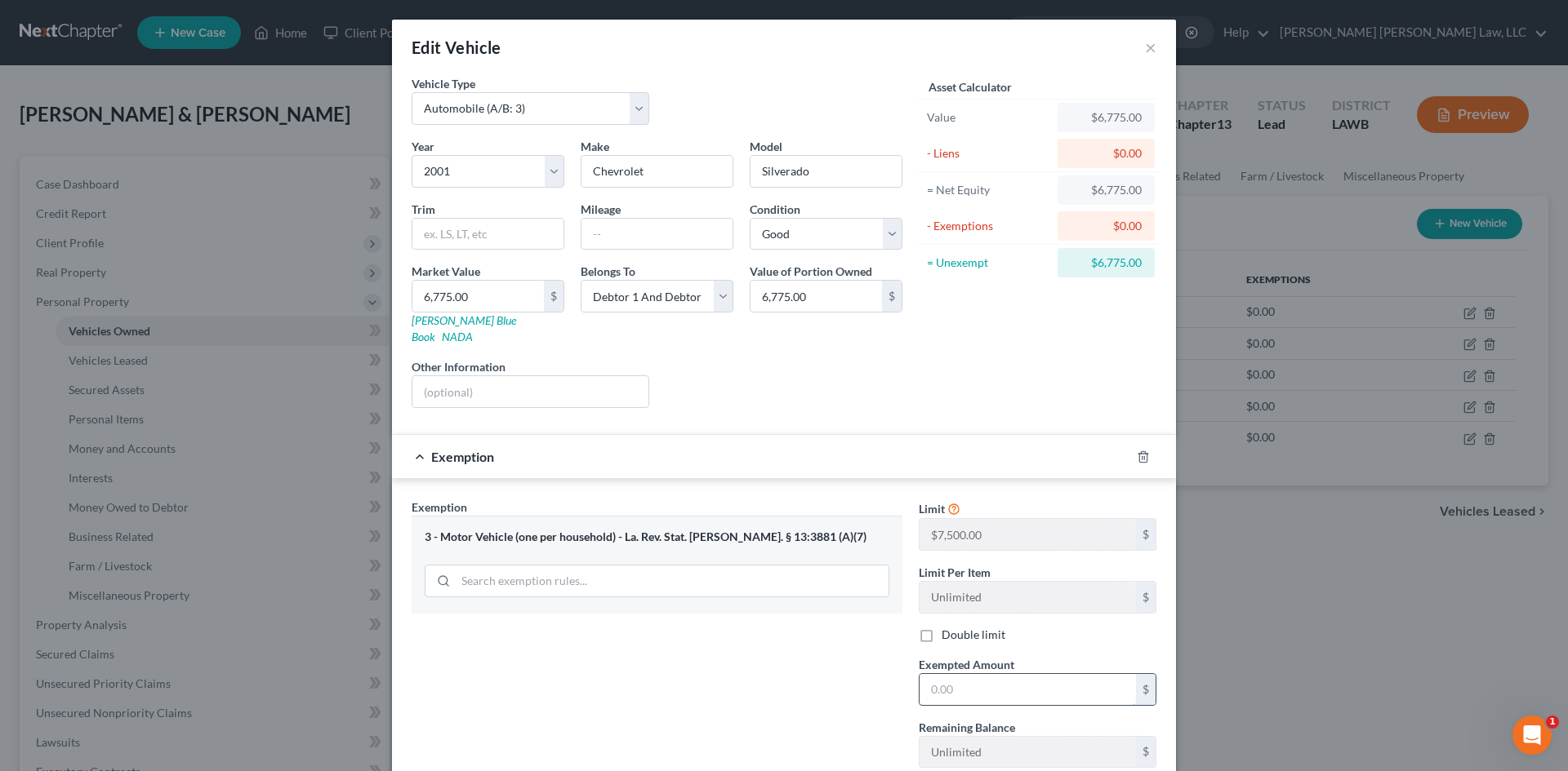
drag, startPoint x: 1004, startPoint y: 671, endPoint x: 995, endPoint y: 667, distance: 9.8
click at [1004, 675] on input "text" at bounding box center [1027, 690] width 216 height 31
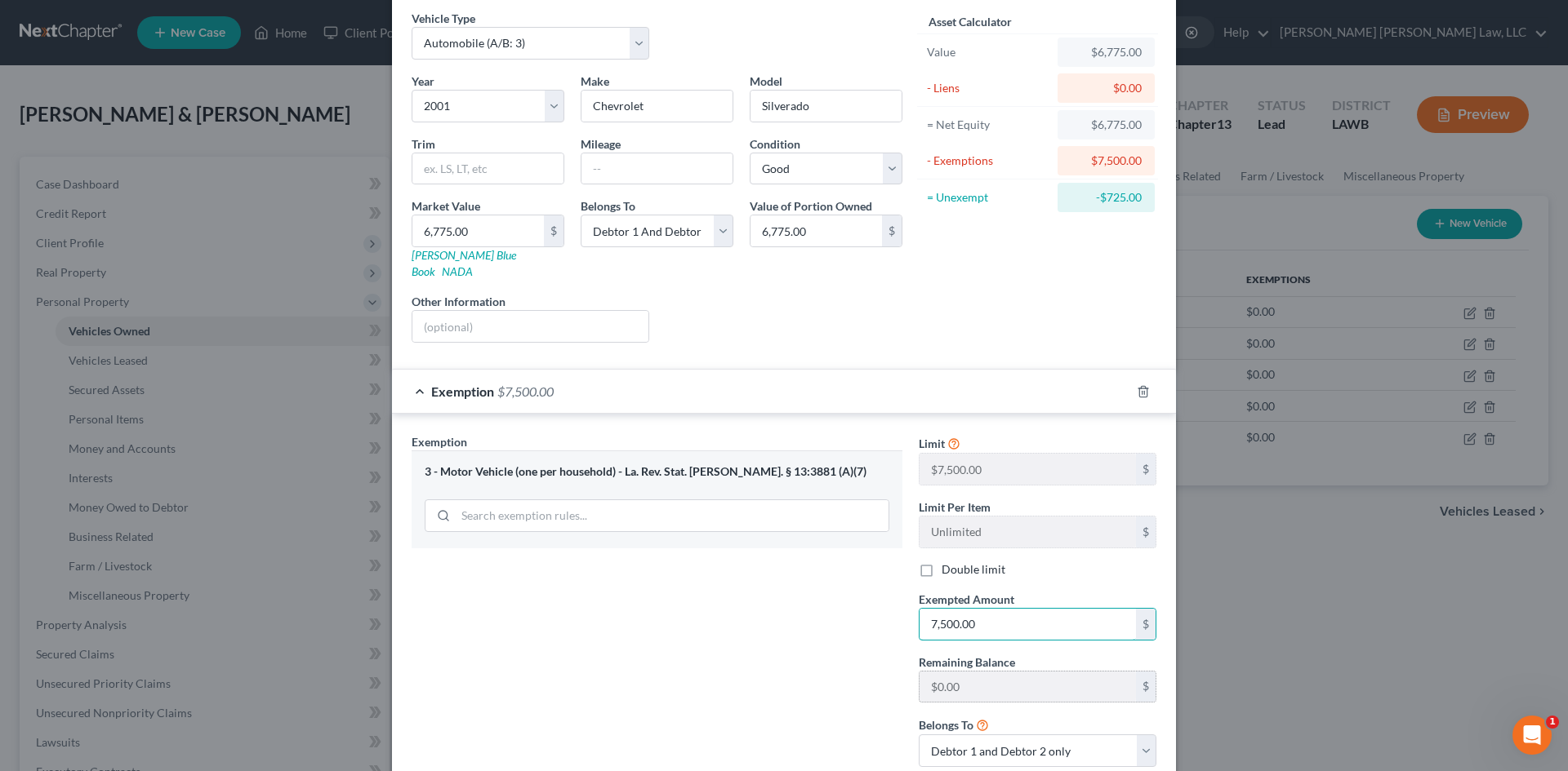
scroll to position [161, 0]
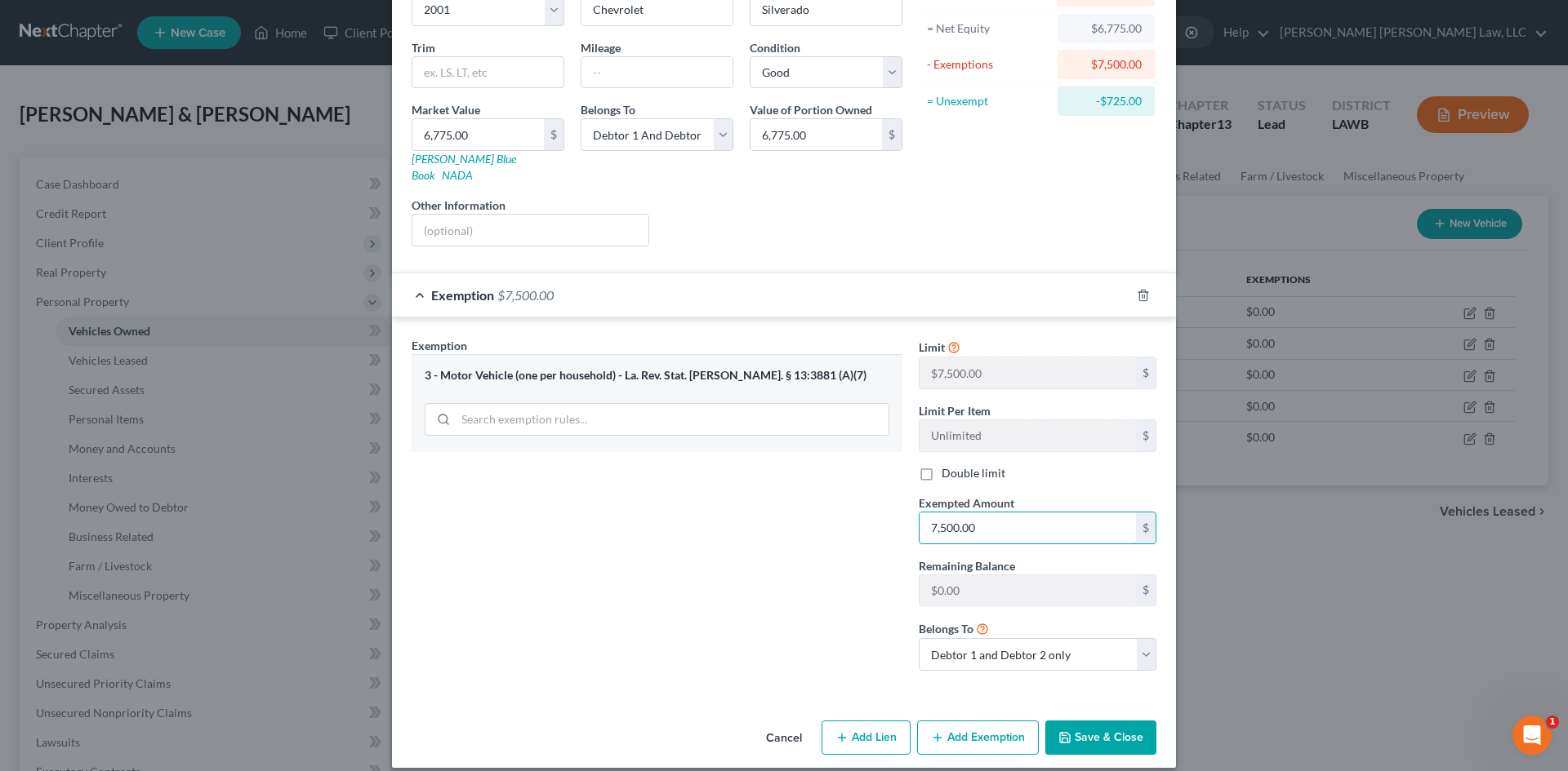
type input "7,500.00"
click at [1128, 720] on button "Save & Close" at bounding box center [1101, 737] width 111 height 34
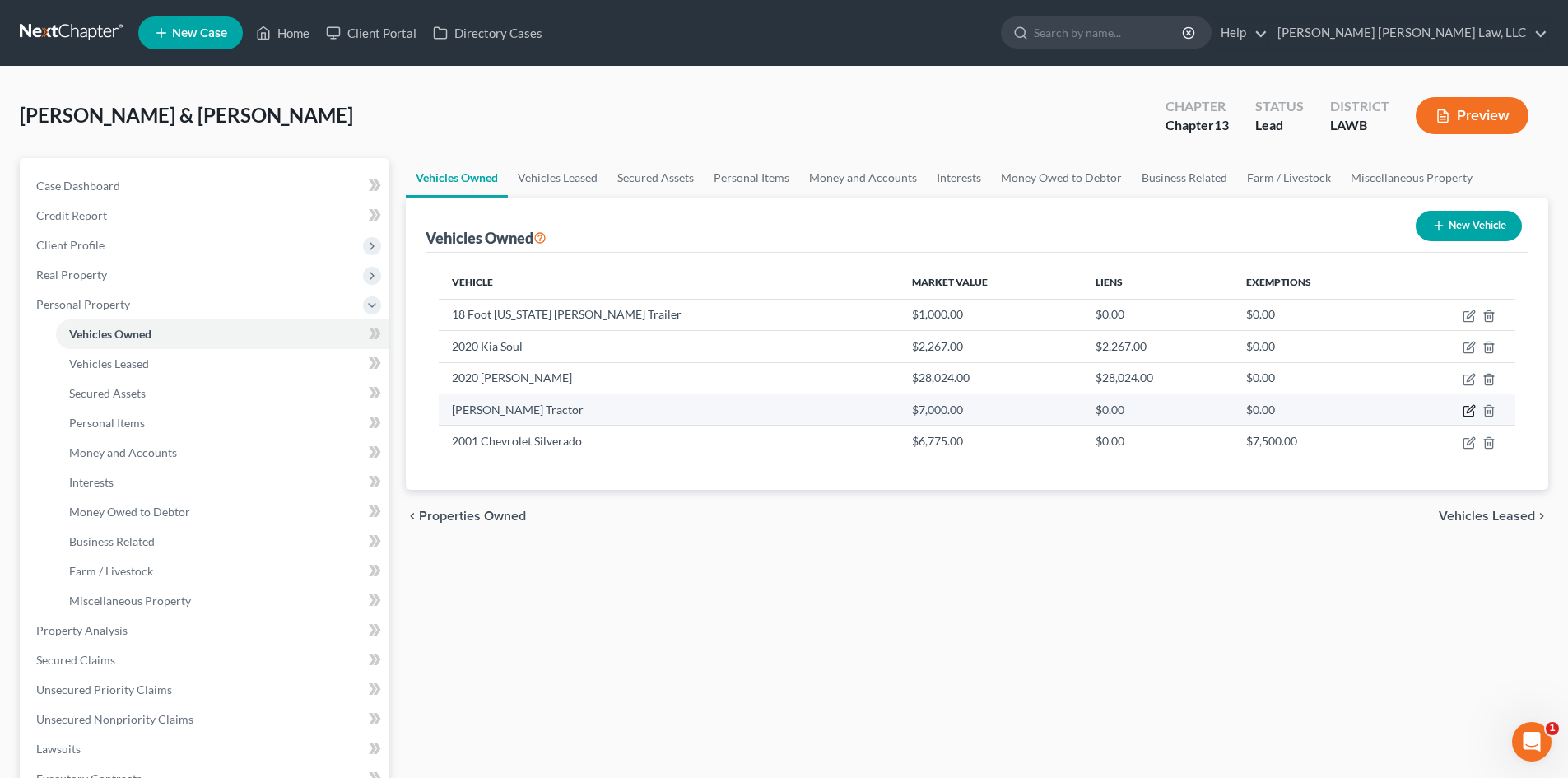
click at [1469, 407] on icon "button" at bounding box center [1469, 412] width 10 height 10
select select "7"
select select "2"
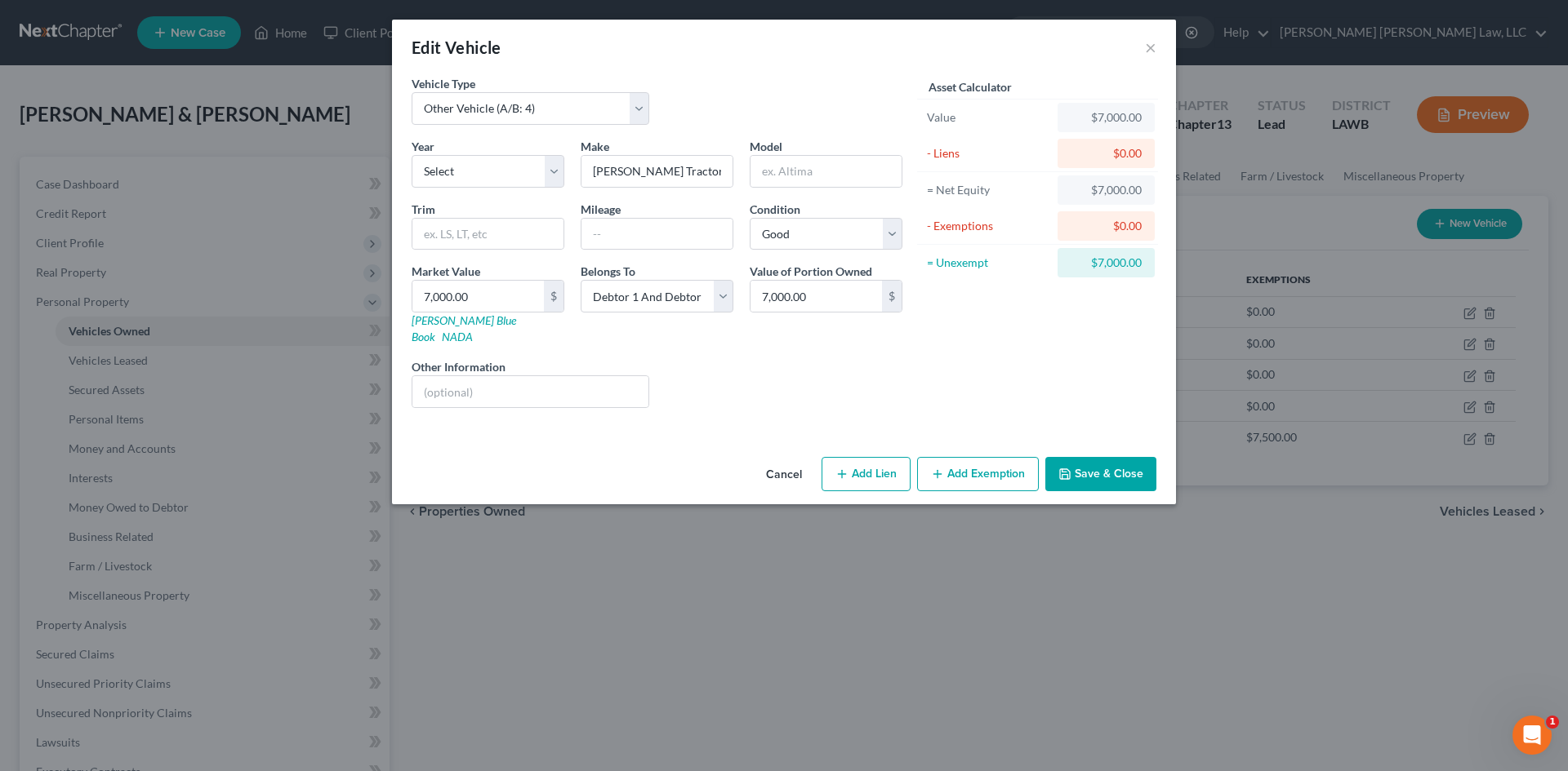
click at [990, 457] on button "Add Exemption" at bounding box center [978, 473] width 122 height 34
select select "2"
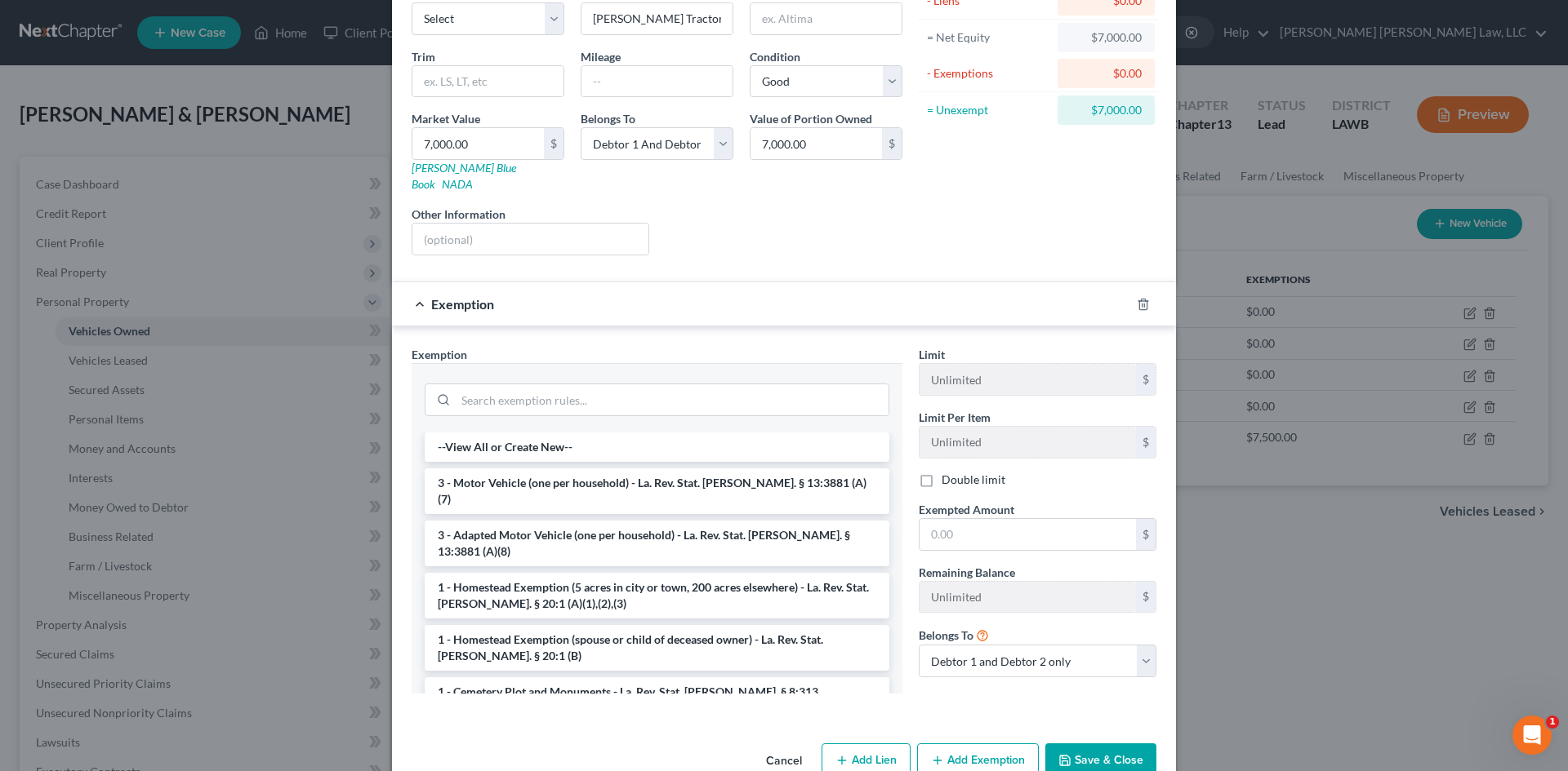
scroll to position [176, 0]
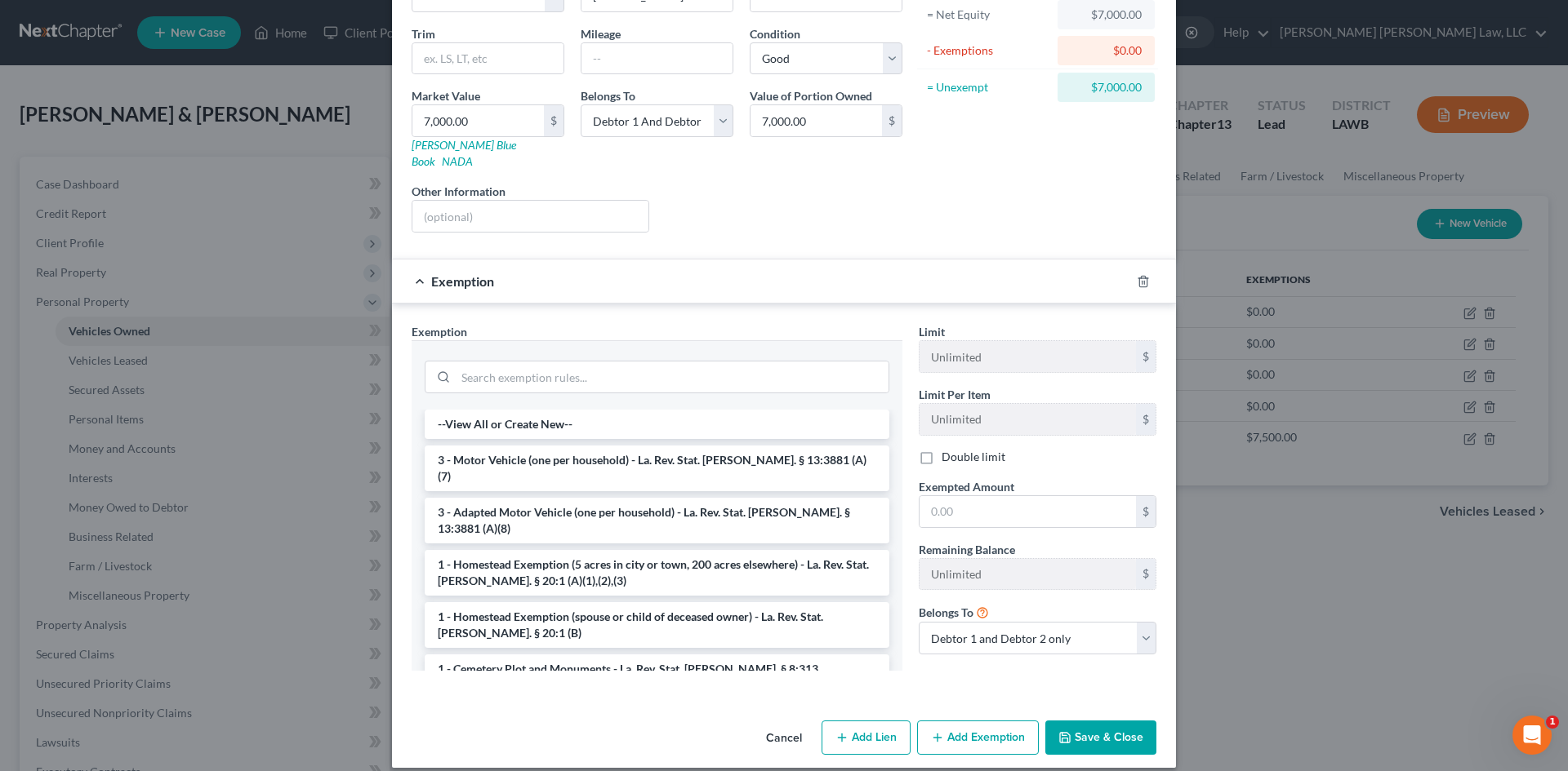
click at [795, 722] on button "Cancel" at bounding box center [784, 739] width 62 height 33
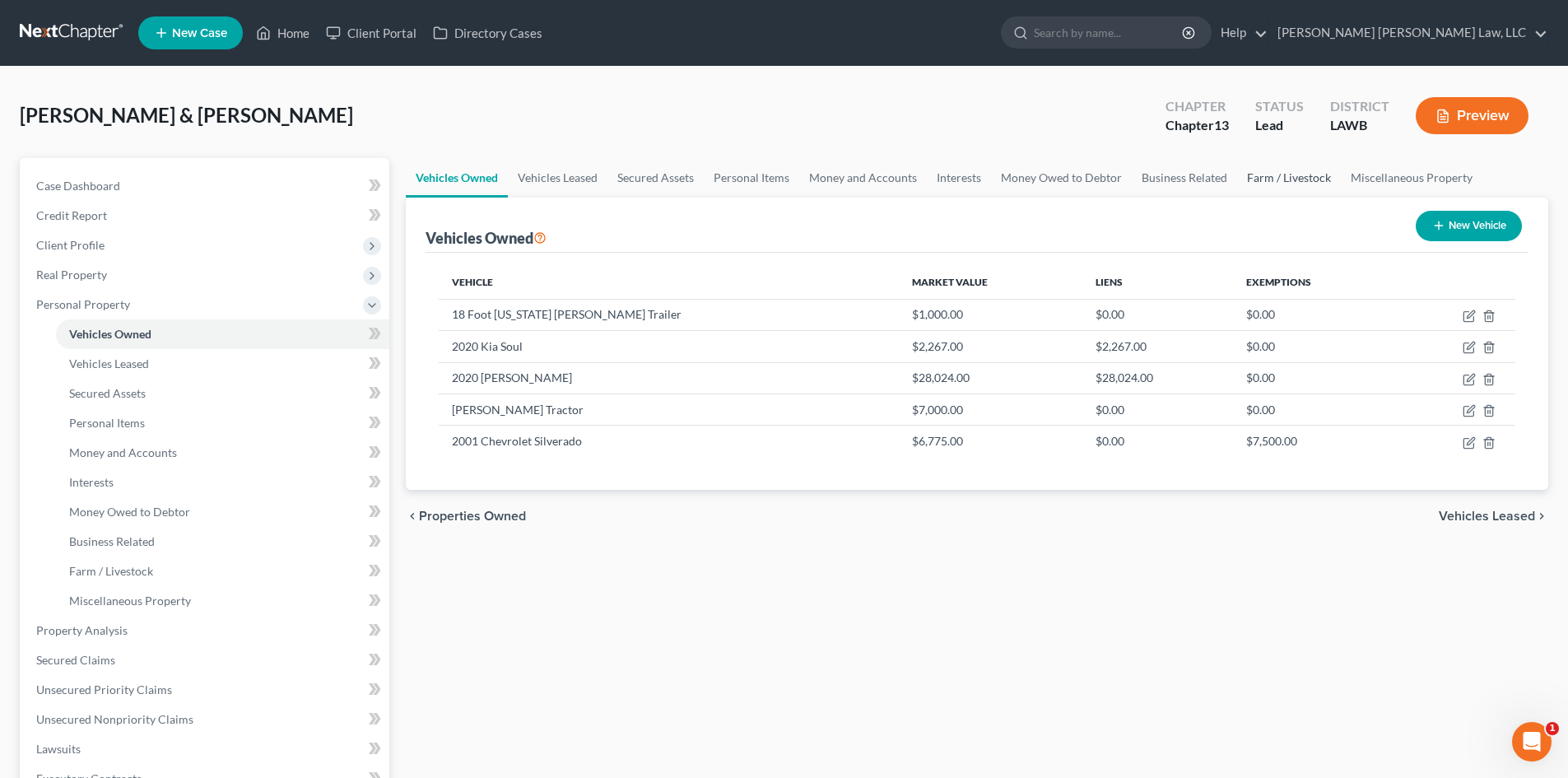
click at [1268, 172] on link "Farm / Livestock" at bounding box center [1290, 178] width 104 height 39
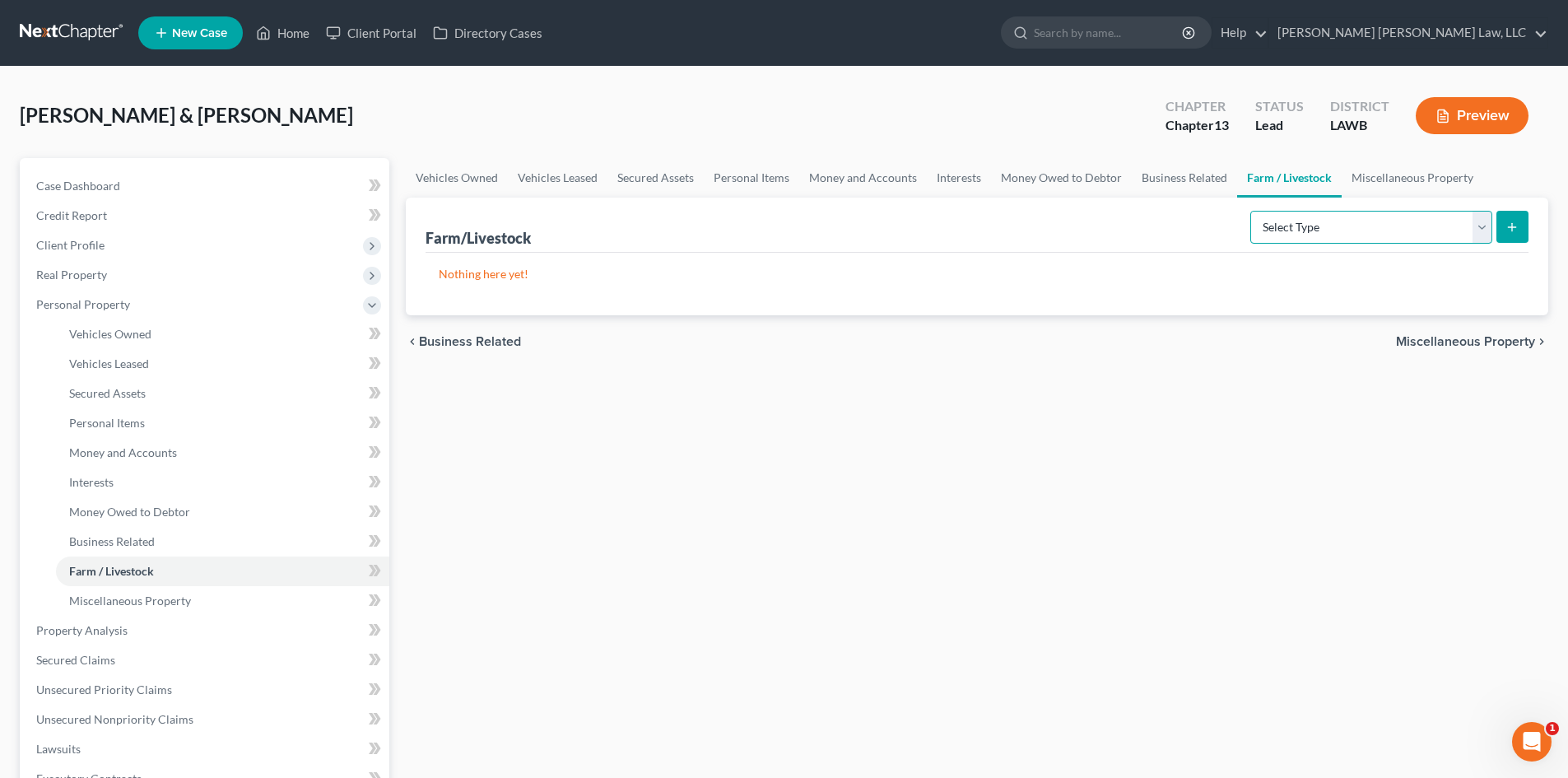
click at [1455, 223] on select "Select Type Animals & Livestock (A/B: 47) Crops: Growing or Harvested (A/B: 48)…" at bounding box center [1371, 228] width 242 height 33
select select "farming_equipment"
click at [1253, 211] on select "Select Type Animals & Livestock (A/B: 47) Crops: Growing or Harvested (A/B: 48)…" at bounding box center [1371, 228] width 242 height 33
click at [1501, 227] on button "submit" at bounding box center [1512, 227] width 32 height 32
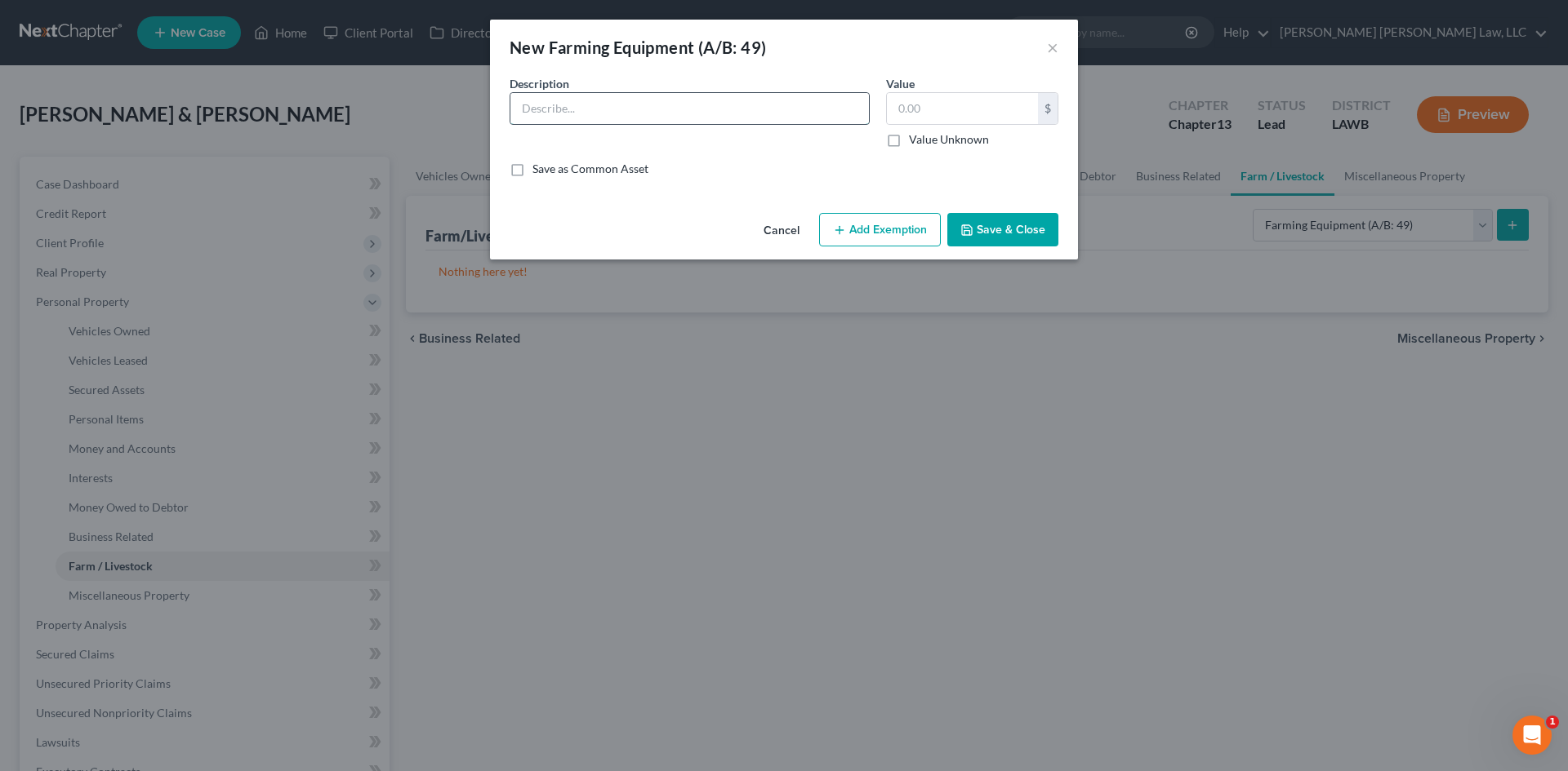
click at [583, 116] on input "text" at bounding box center [690, 109] width 359 height 31
click at [826, 191] on div "An exemption set must first be selected from the Filing Information section. Co…" at bounding box center [784, 140] width 588 height 131
click at [873, 224] on button "Add Exemption" at bounding box center [879, 229] width 122 height 34
select select "2"
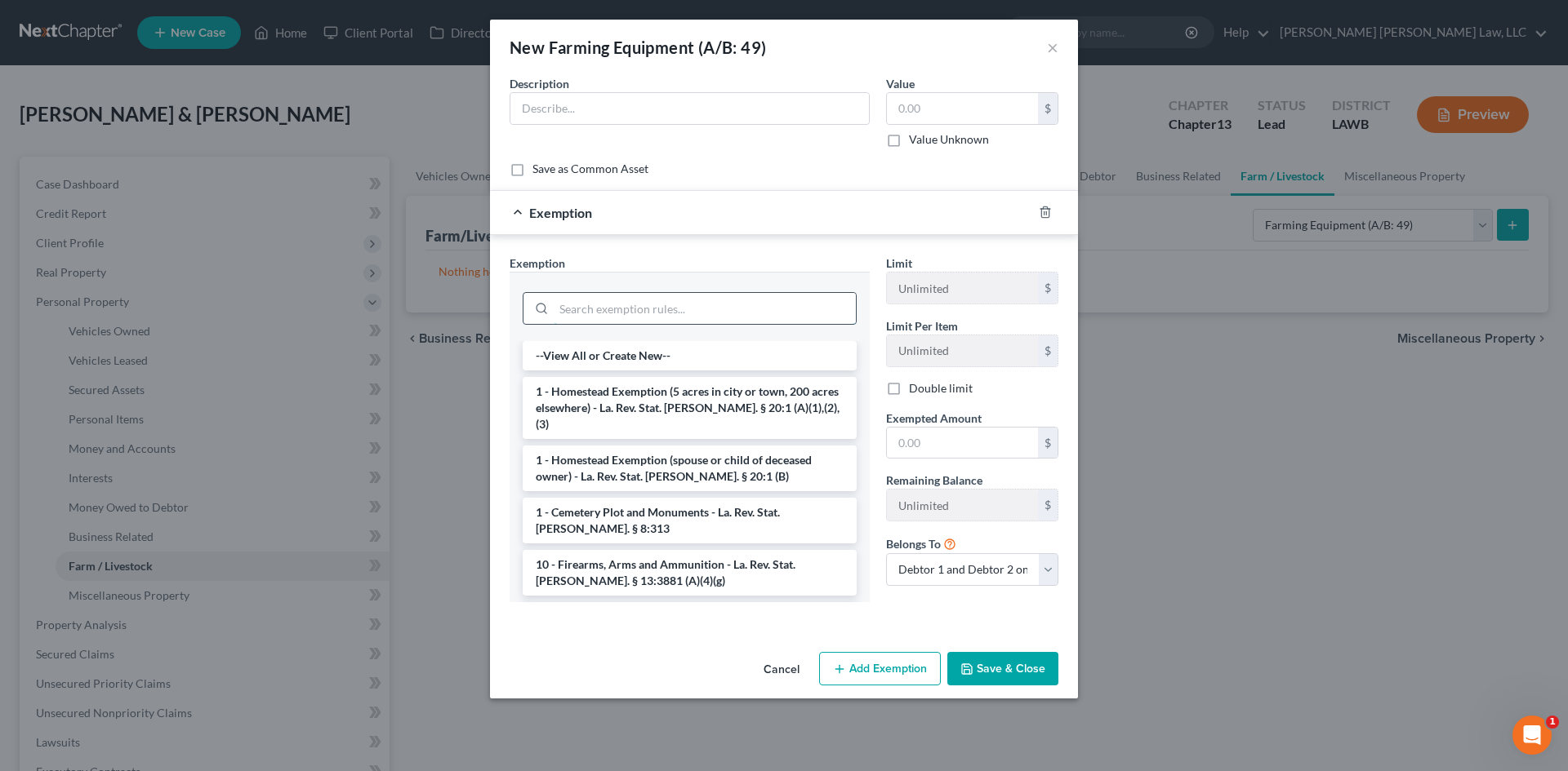
click at [741, 308] on input "search" at bounding box center [704, 308] width 303 height 31
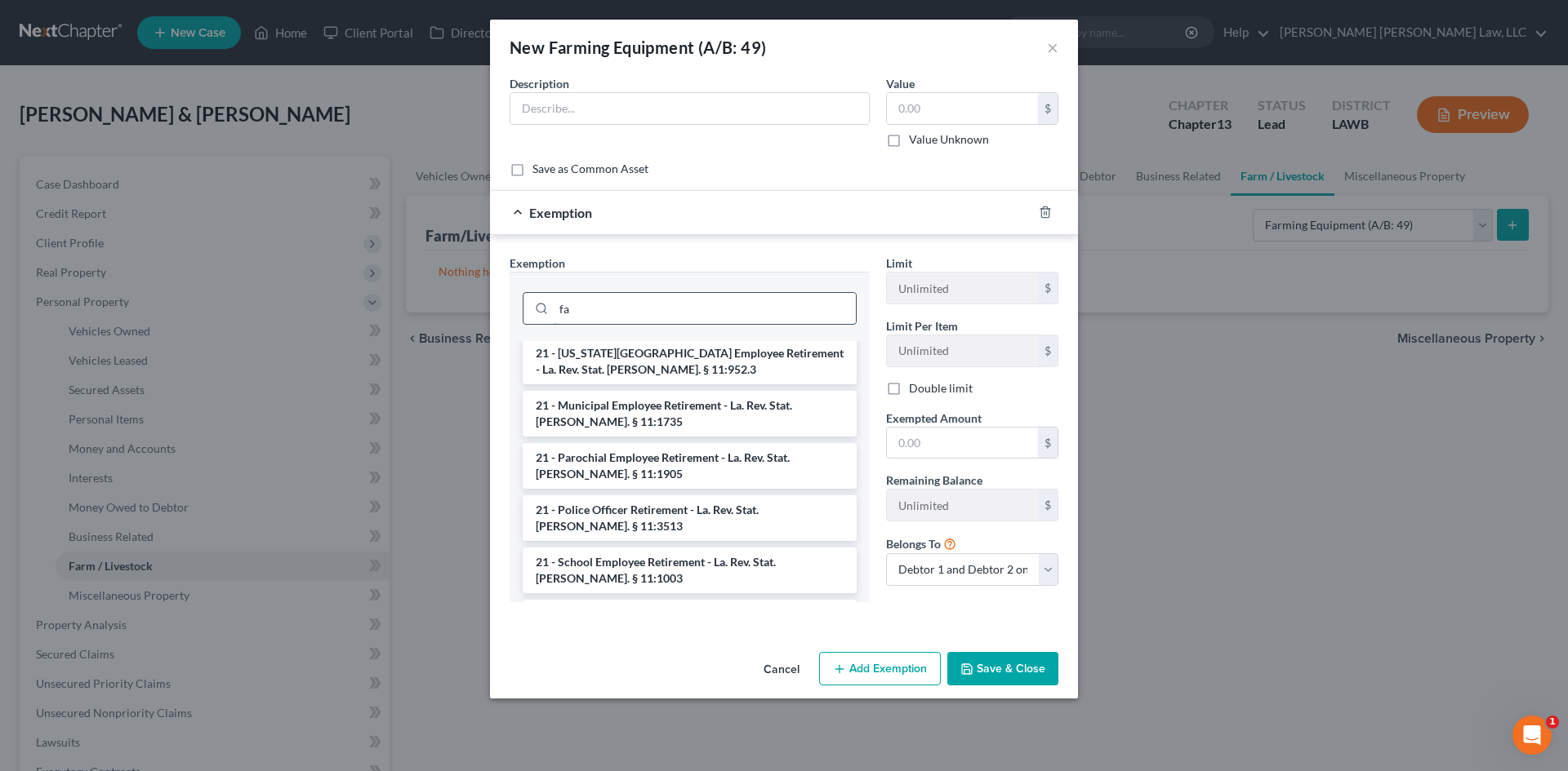
scroll to position [735, 0]
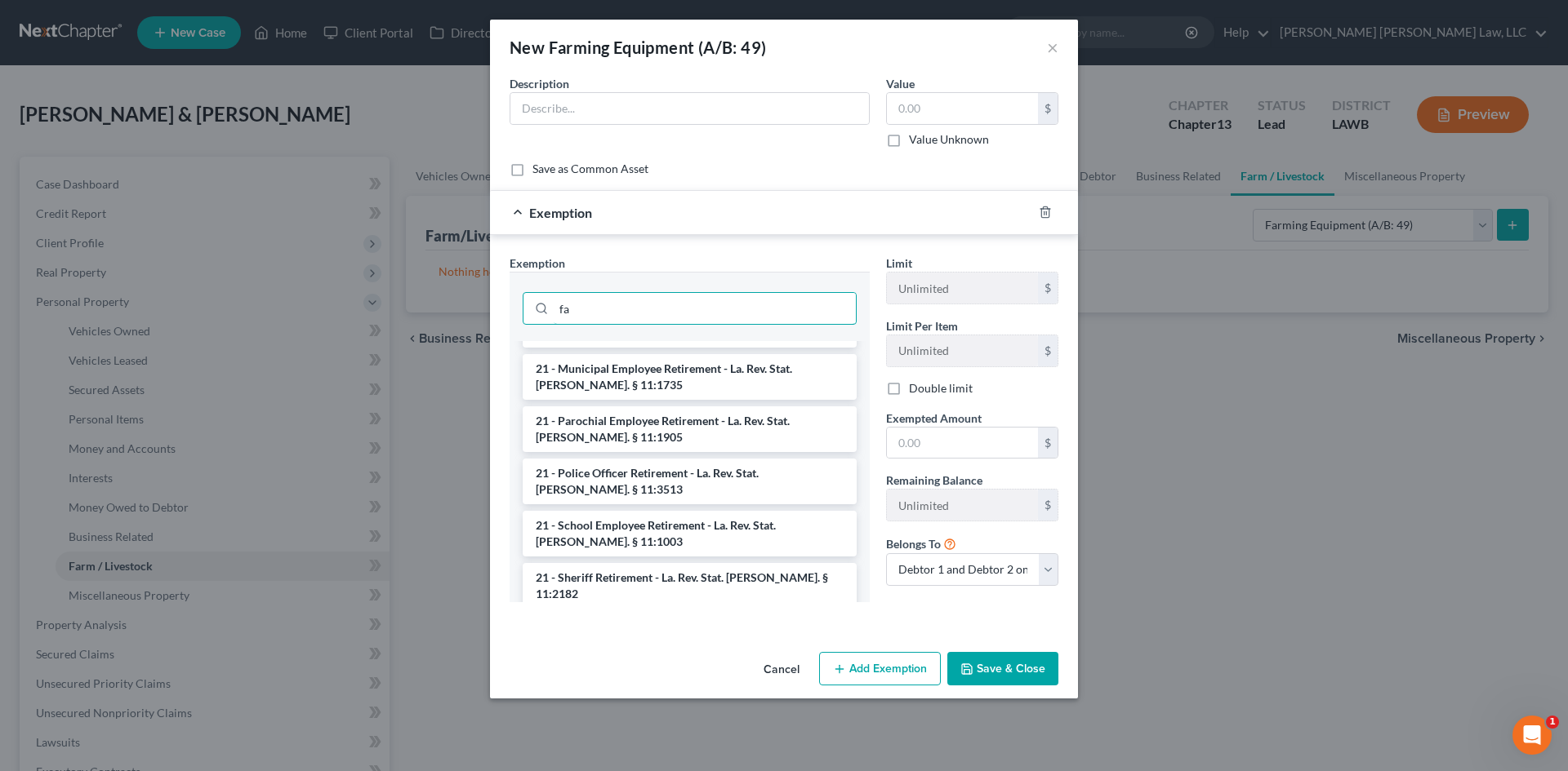
type input "f"
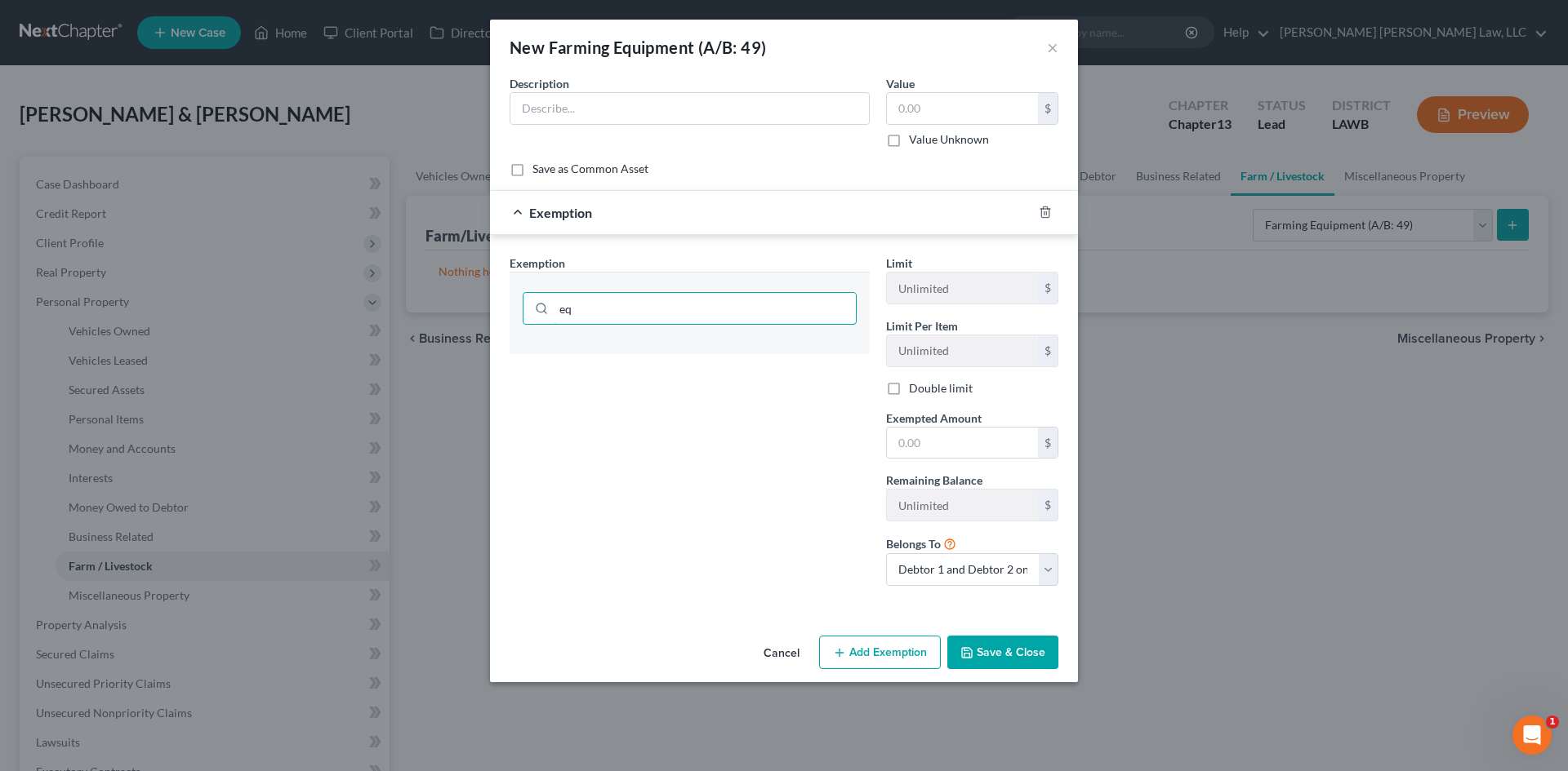
scroll to position [0, 0]
type input "e"
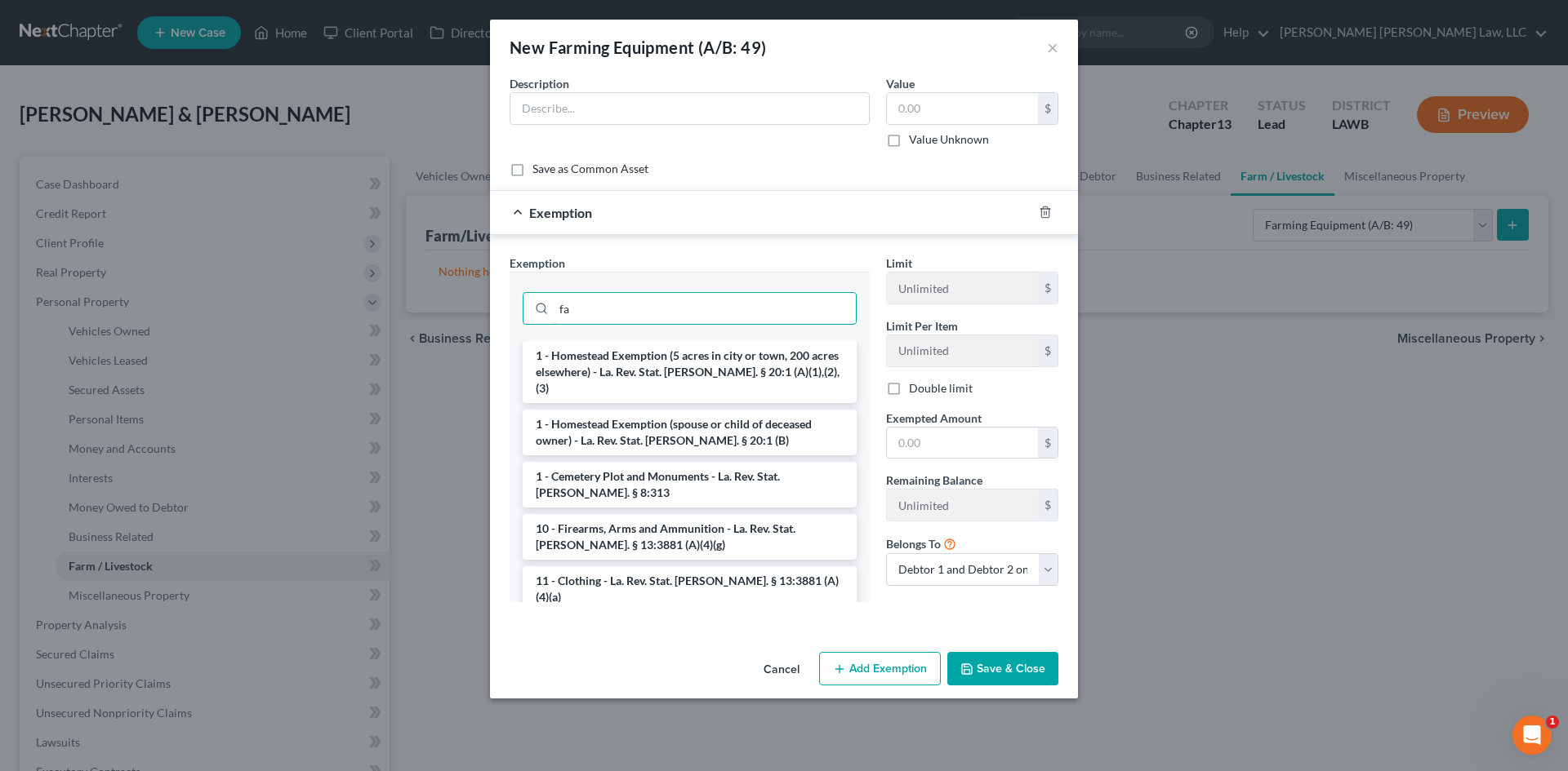
type input "f"
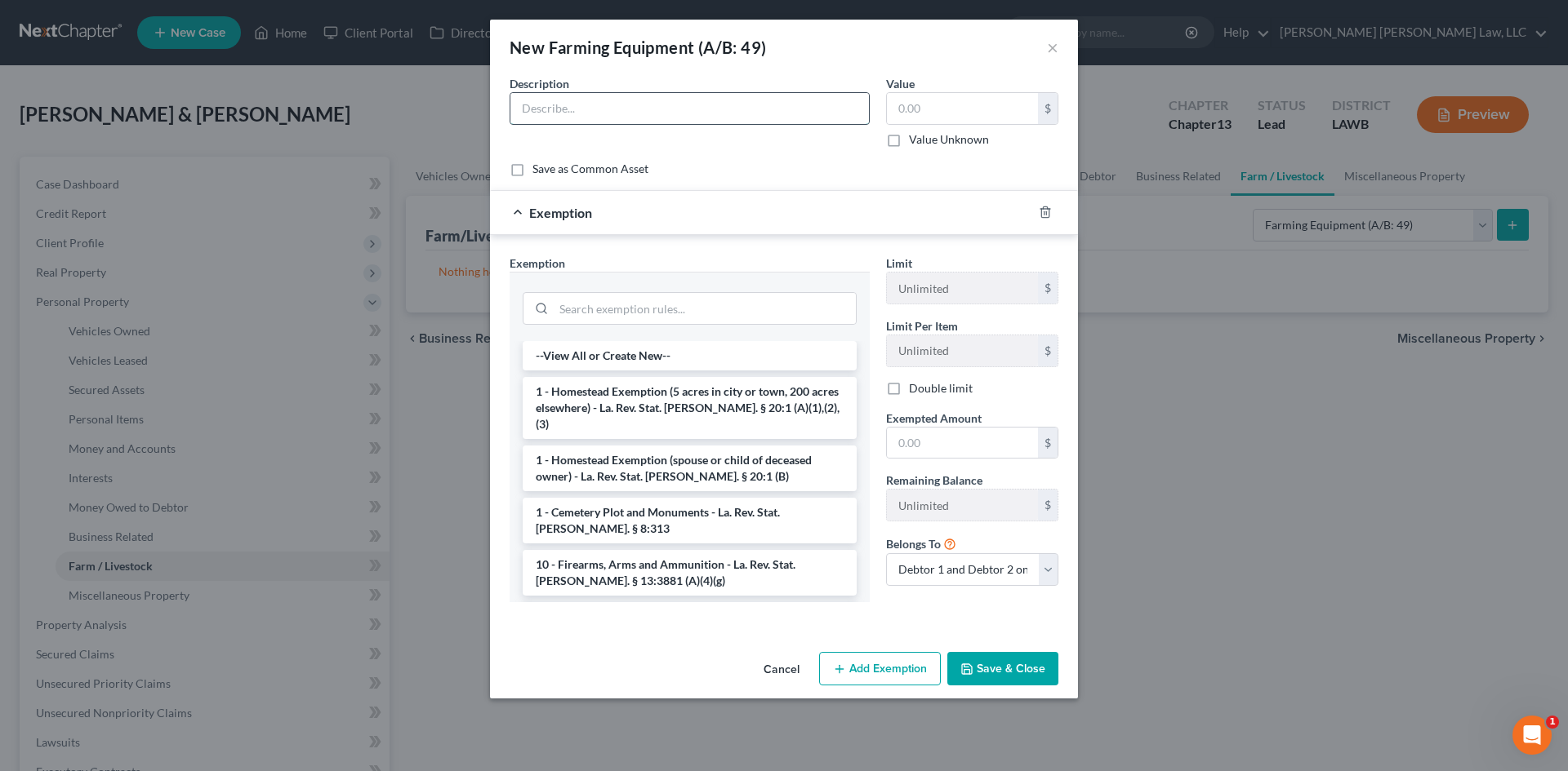
click at [735, 105] on input "text" at bounding box center [690, 109] width 359 height 31
type input "[PERSON_NAME] Tractor"
click at [956, 108] on input "text" at bounding box center [962, 109] width 151 height 31
type input "7,000.00"
click at [1006, 668] on button "Save & Close" at bounding box center [1003, 669] width 111 height 34
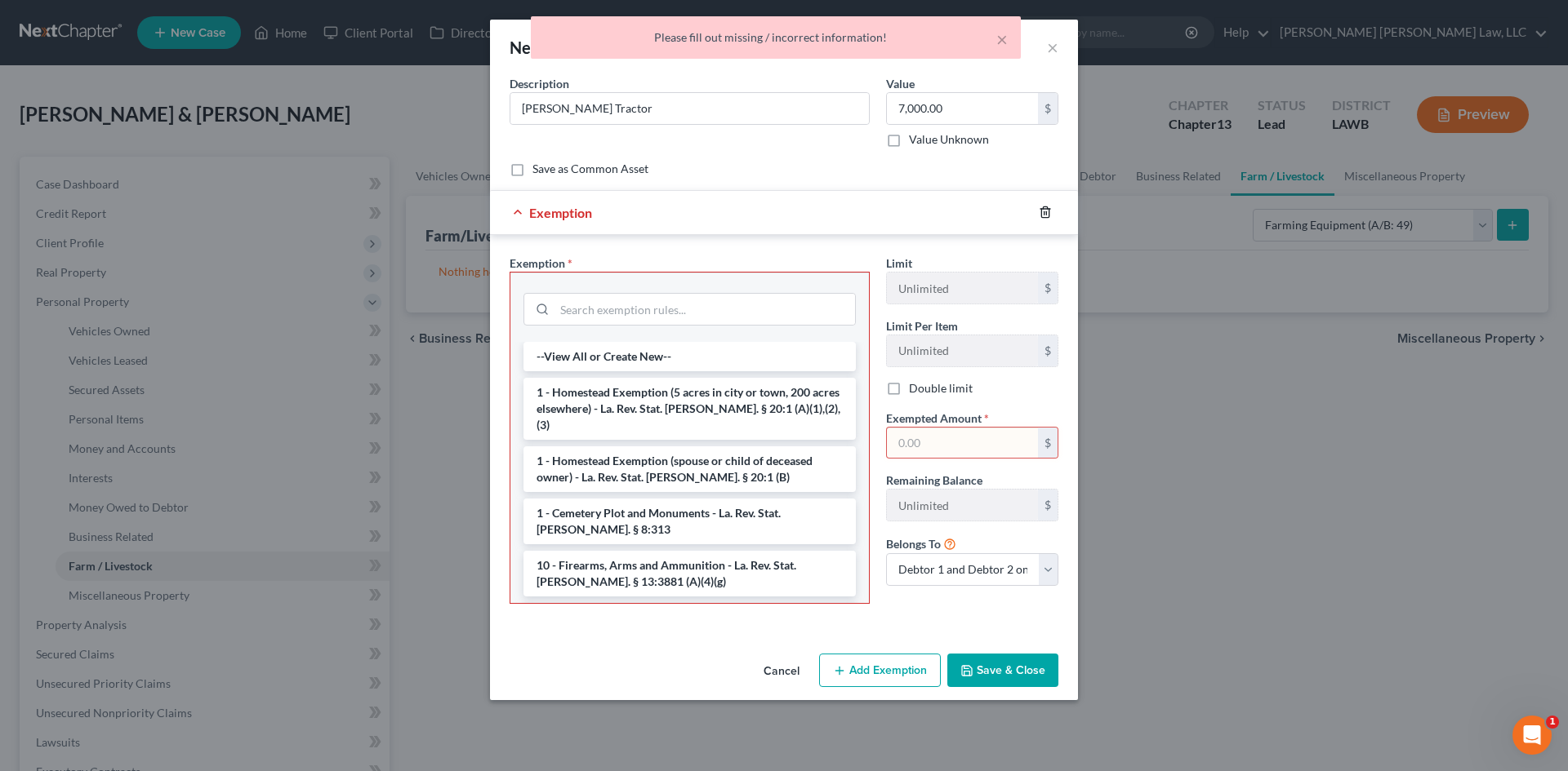
click at [1048, 211] on icon "button" at bounding box center [1045, 212] width 13 height 13
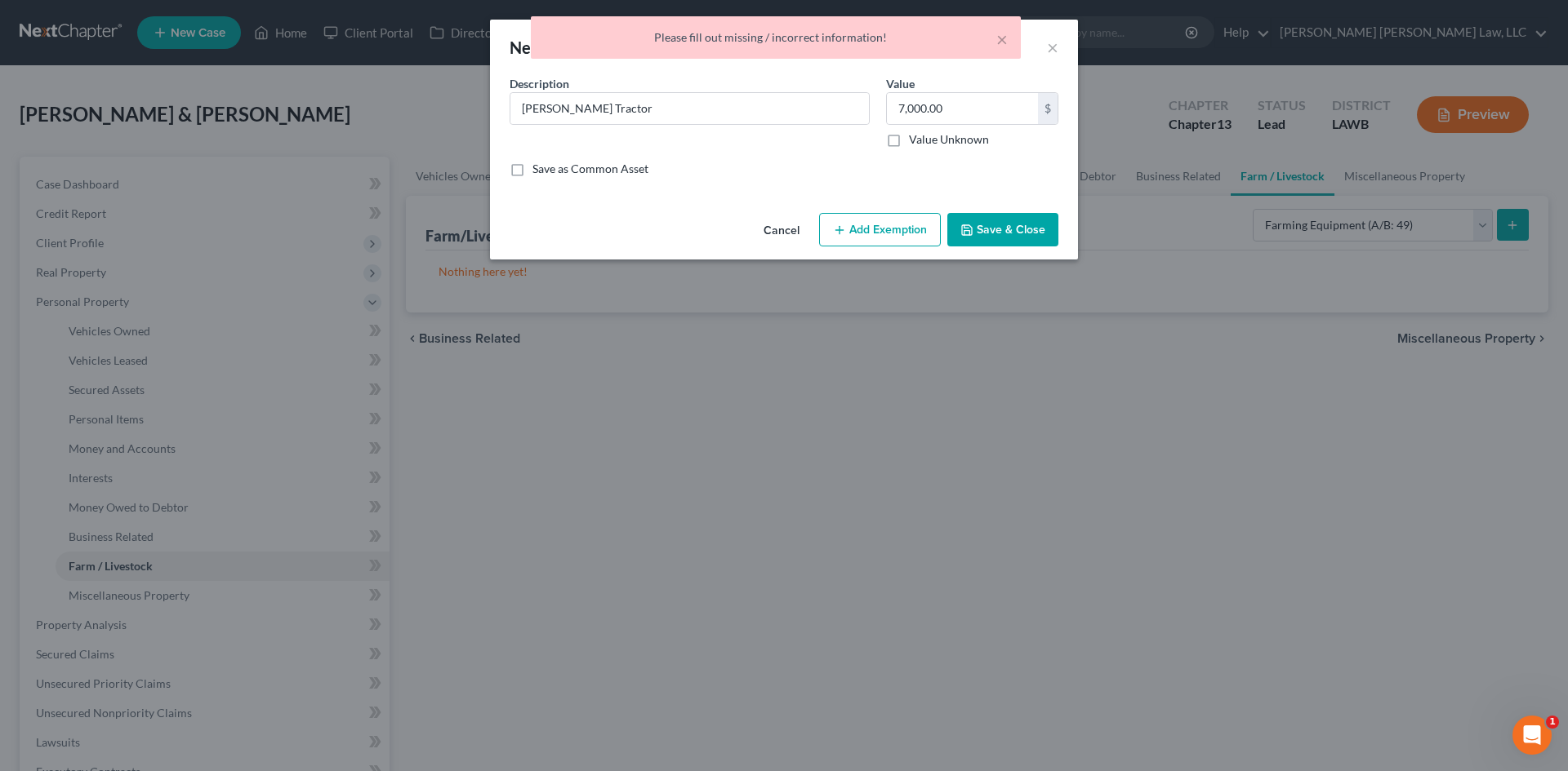
click at [1016, 234] on button "Save & Close" at bounding box center [1003, 229] width 111 height 34
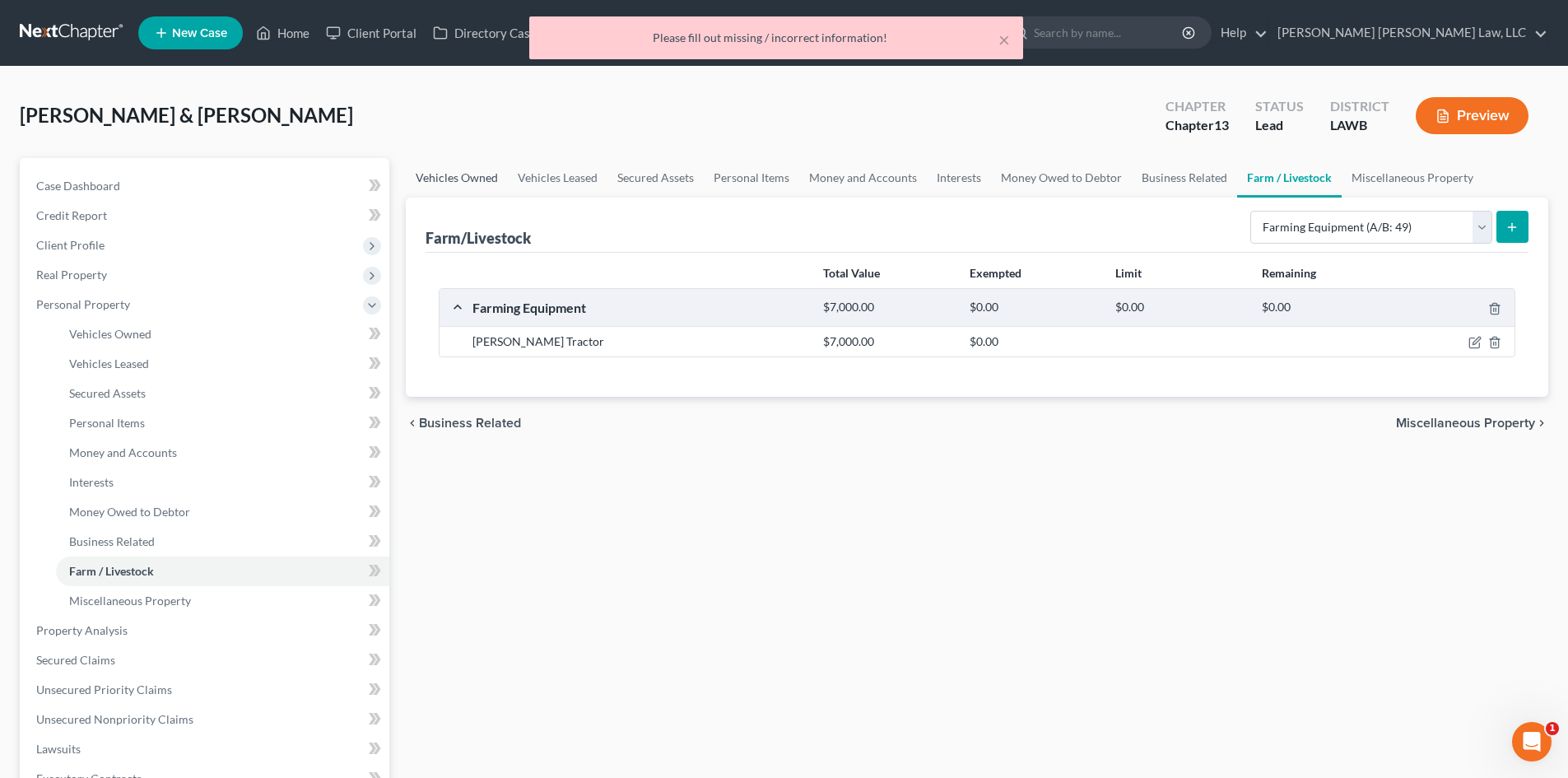
drag, startPoint x: 483, startPoint y: 173, endPoint x: 472, endPoint y: 285, distance: 112.5
click at [485, 173] on link "Vehicles Owned" at bounding box center [457, 178] width 102 height 39
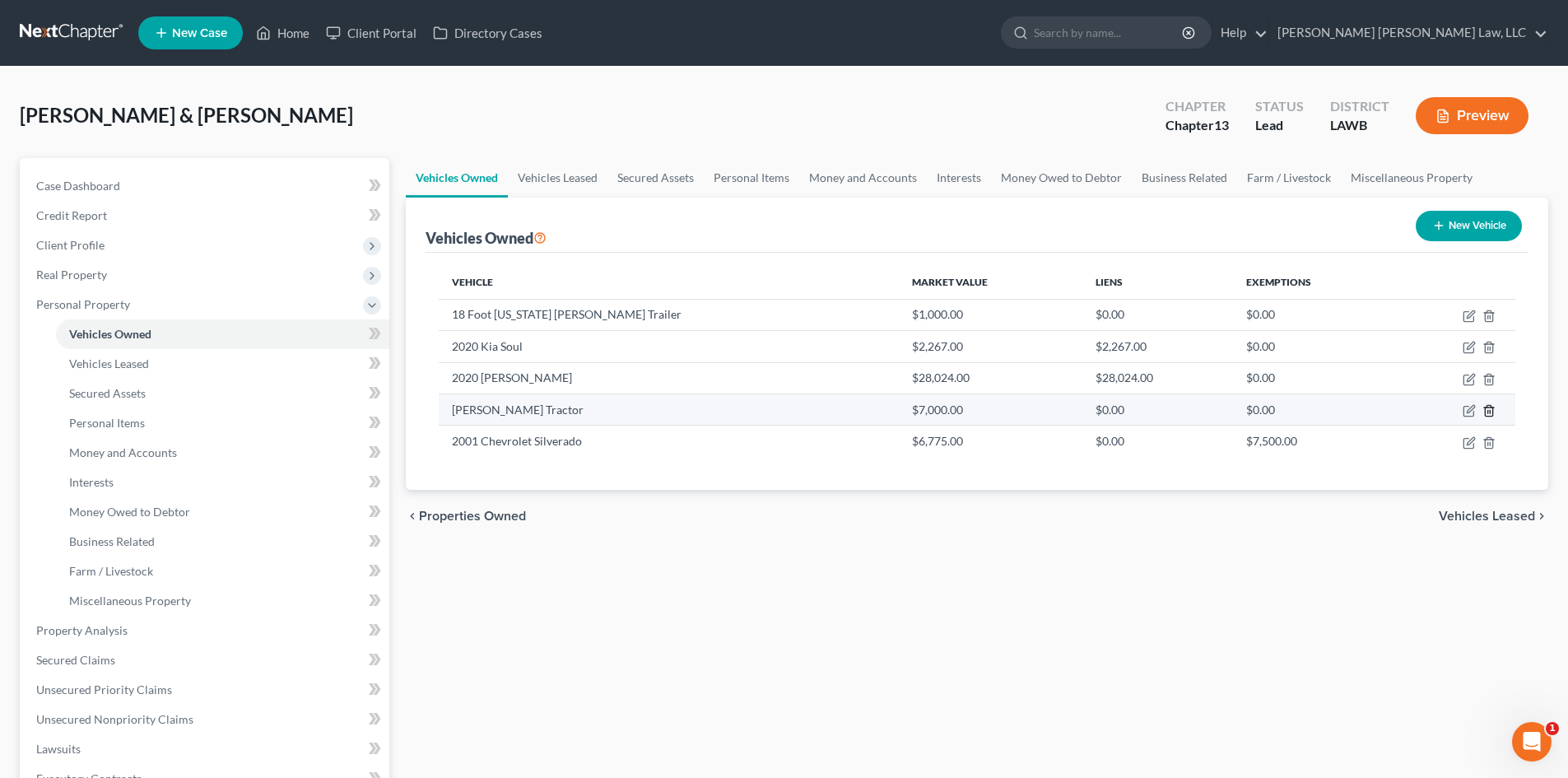
click at [1487, 411] on icon "button" at bounding box center [1489, 410] width 13 height 13
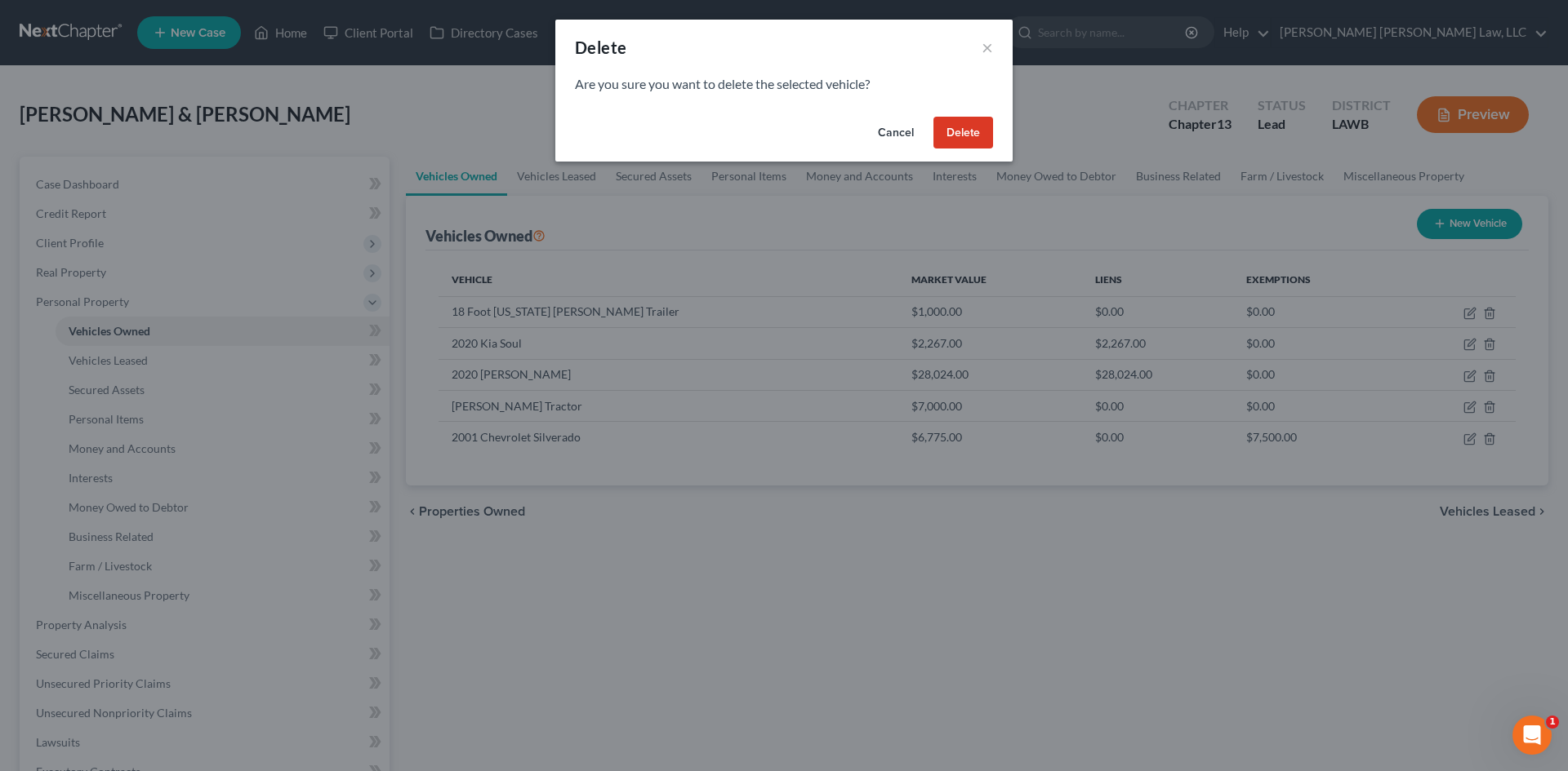
click at [973, 130] on button "Delete" at bounding box center [963, 133] width 59 height 33
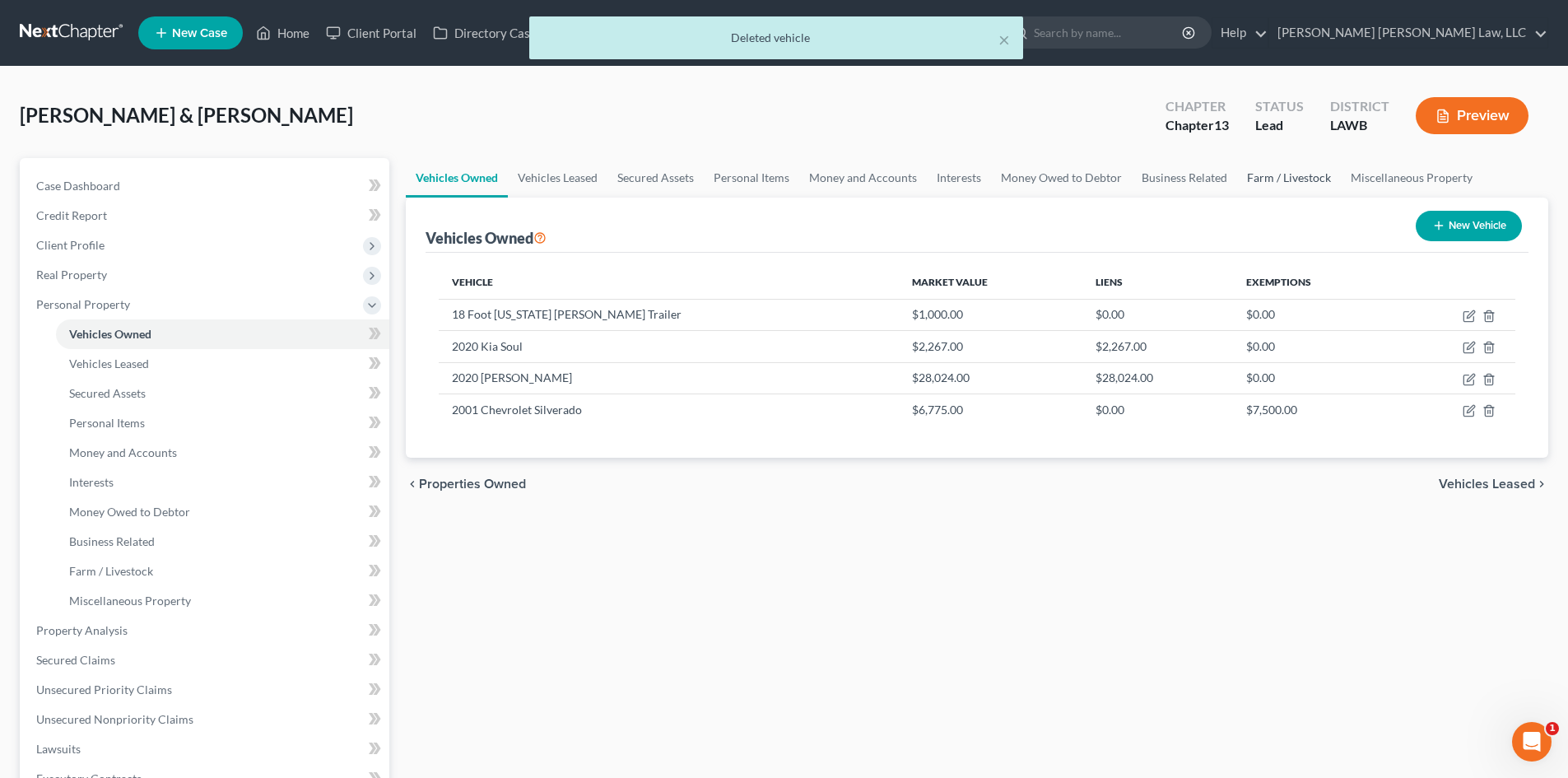
click at [1288, 178] on link "Farm / Livestock" at bounding box center [1290, 178] width 104 height 39
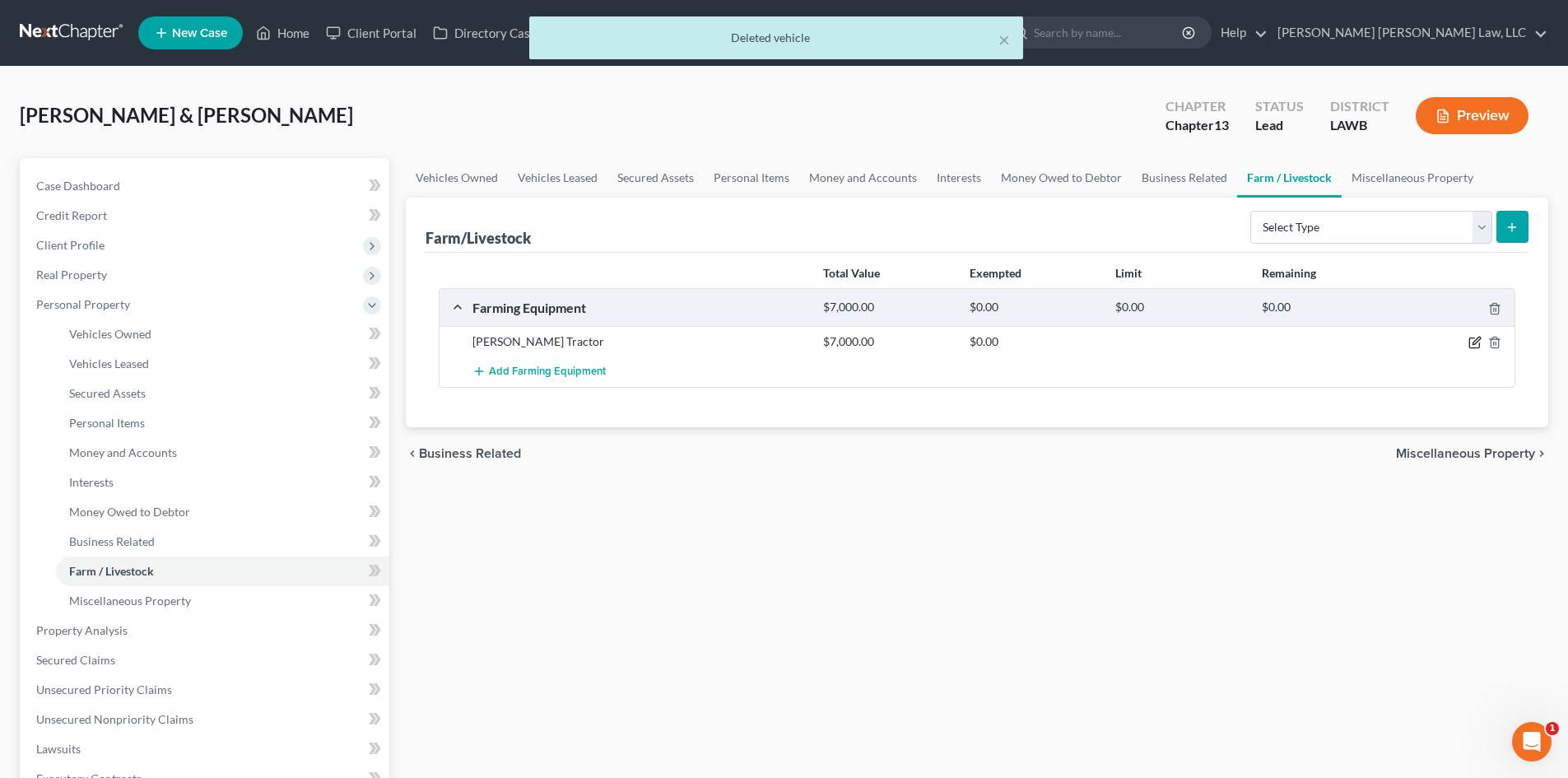
click at [1471, 341] on icon "button" at bounding box center [1475, 342] width 13 height 13
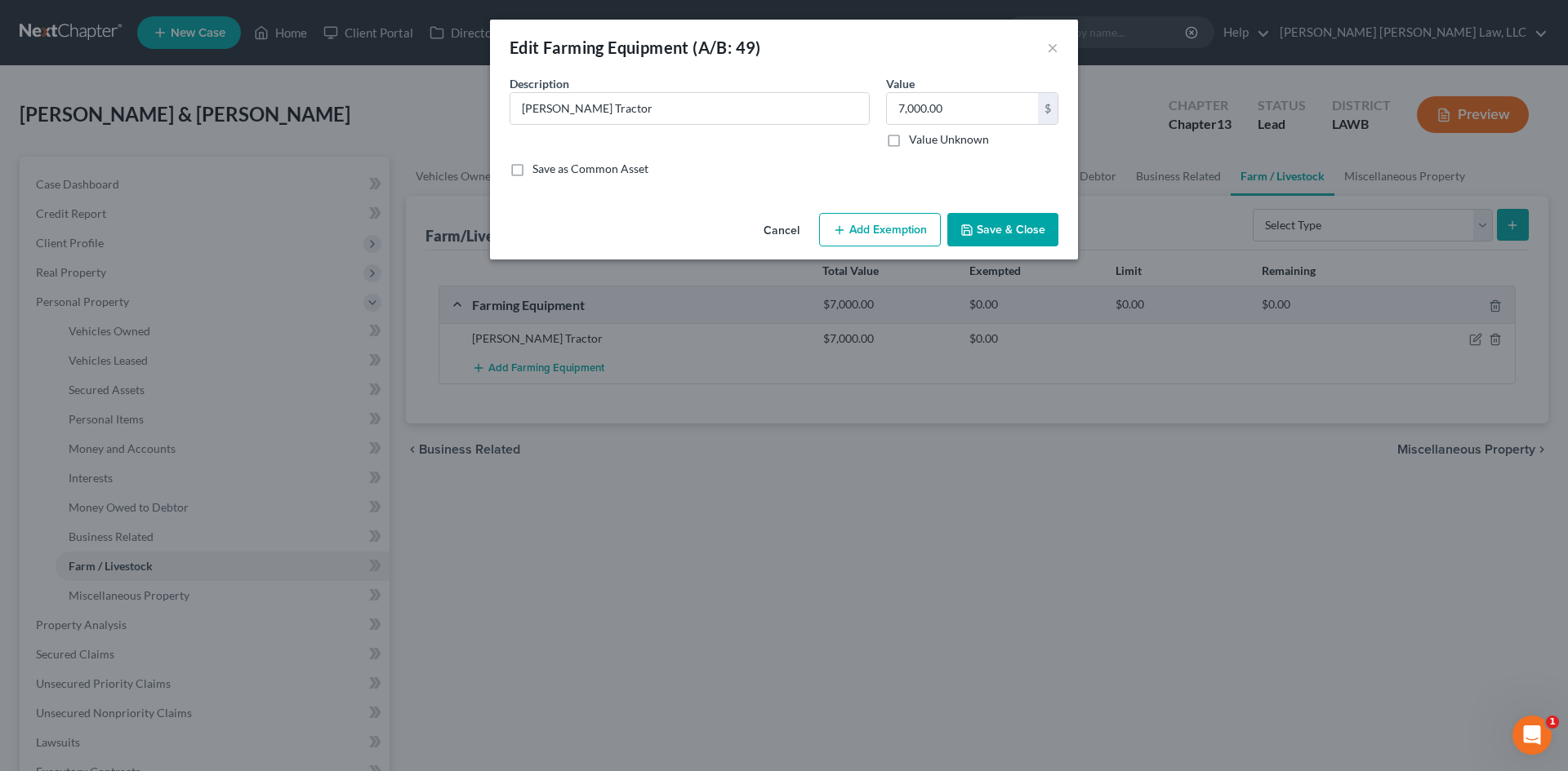
click at [1028, 217] on button "Save & Close" at bounding box center [1003, 229] width 111 height 34
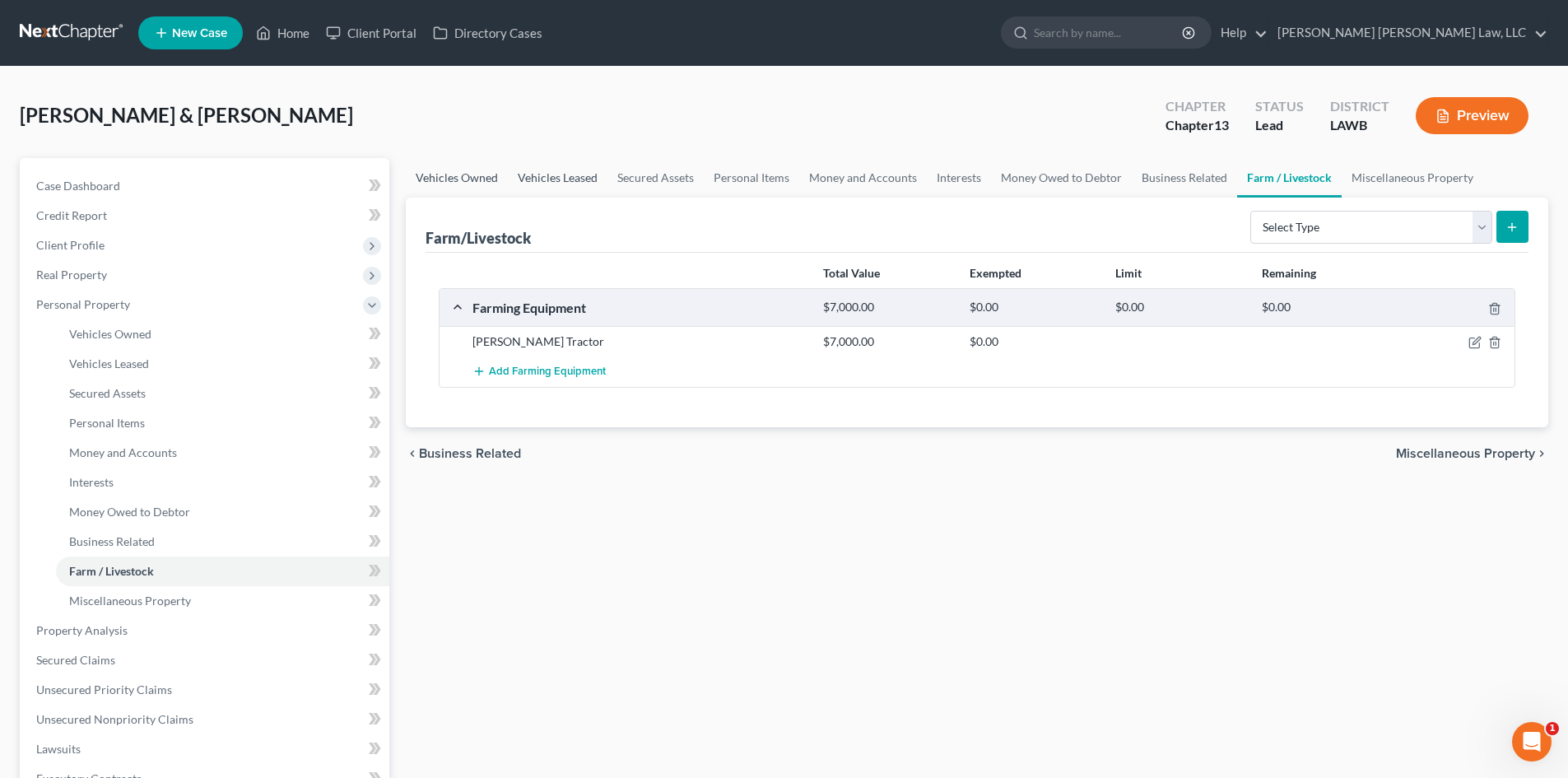
click at [569, 176] on link "Vehicles Leased" at bounding box center [558, 178] width 100 height 39
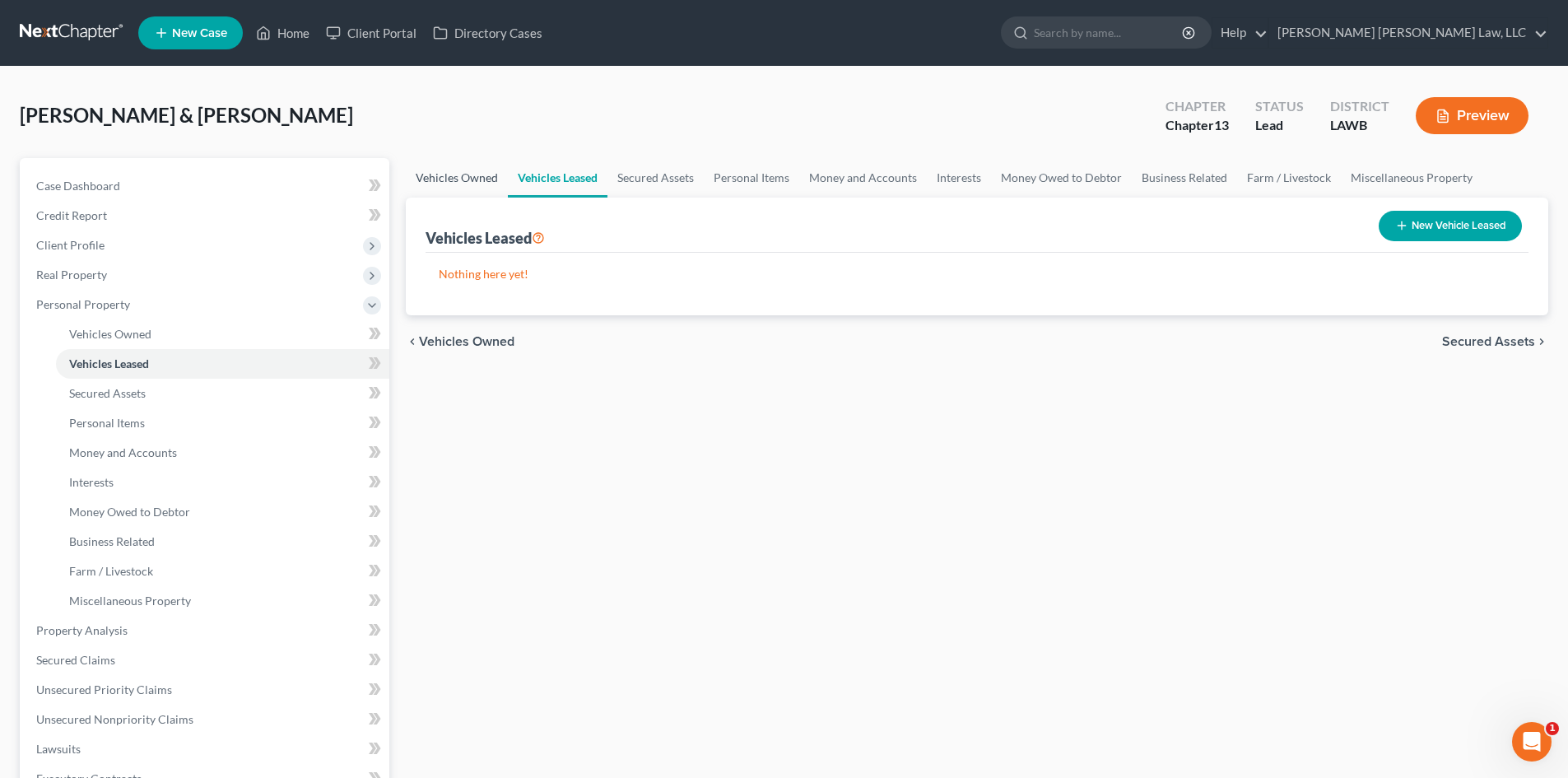
click at [451, 177] on link "Vehicles Owned" at bounding box center [457, 178] width 102 height 39
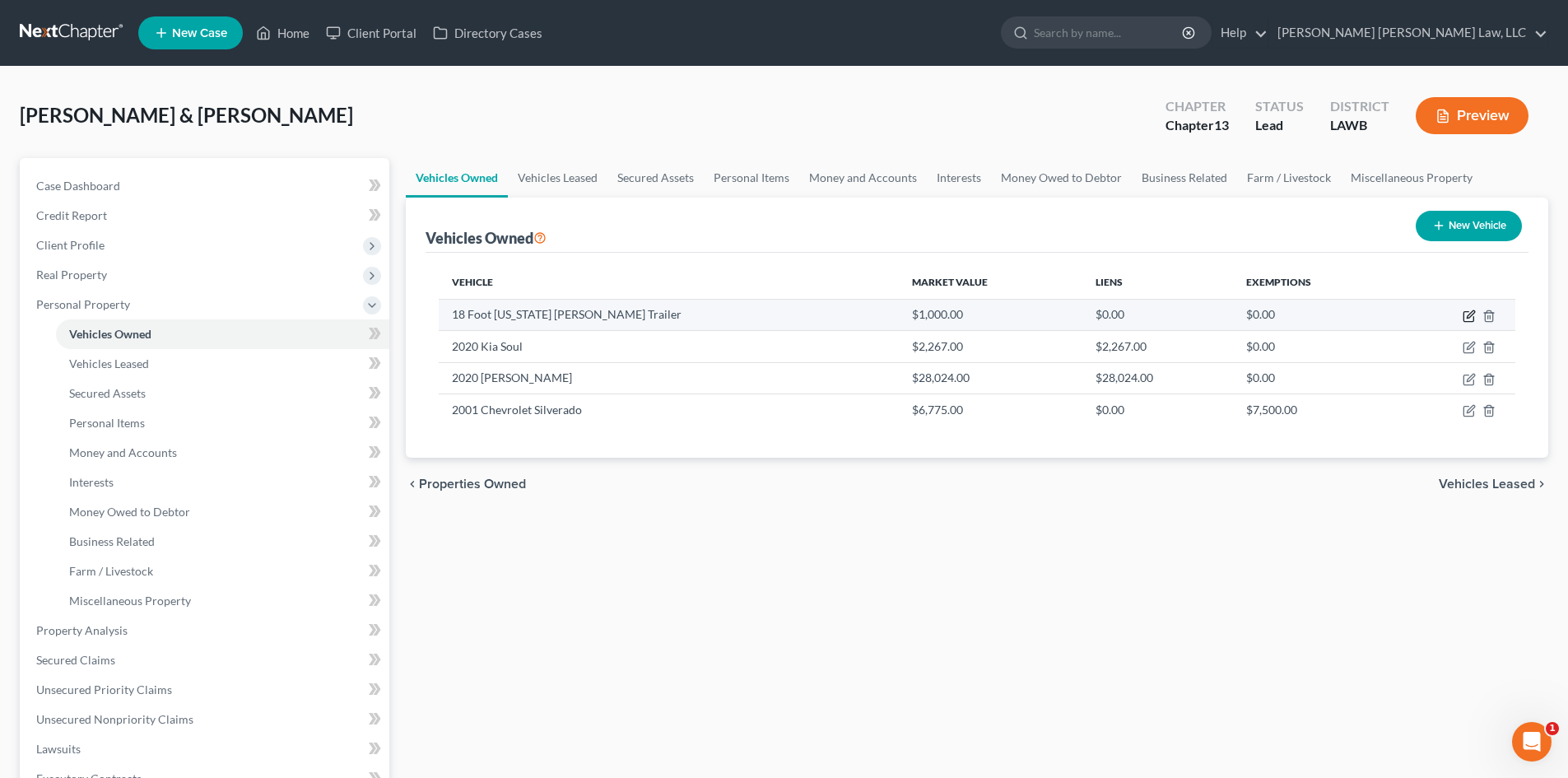
click at [1468, 315] on icon "button" at bounding box center [1469, 316] width 13 height 13
select select "2"
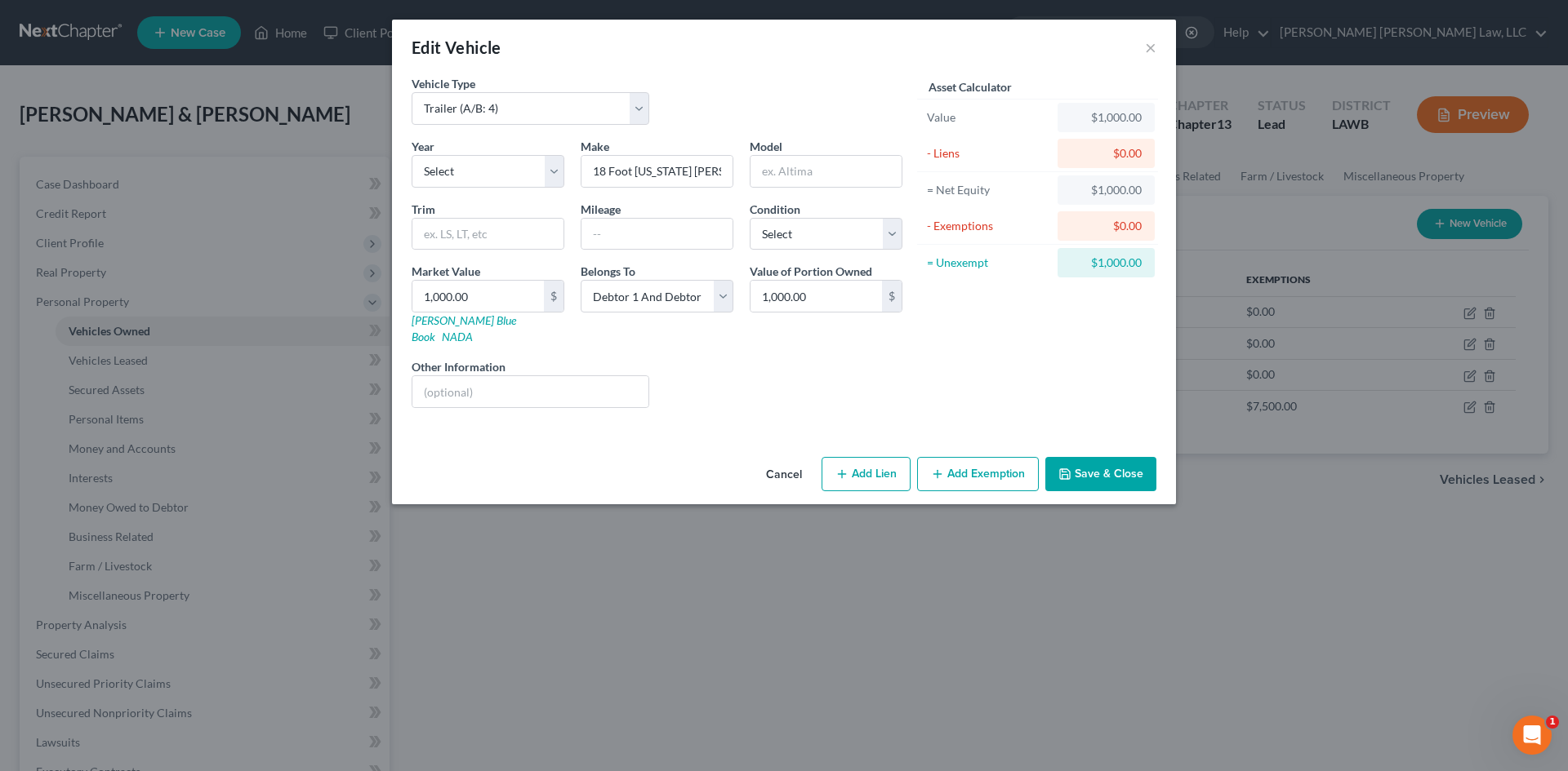
click at [967, 457] on button "Add Exemption" at bounding box center [978, 473] width 122 height 34
select select "2"
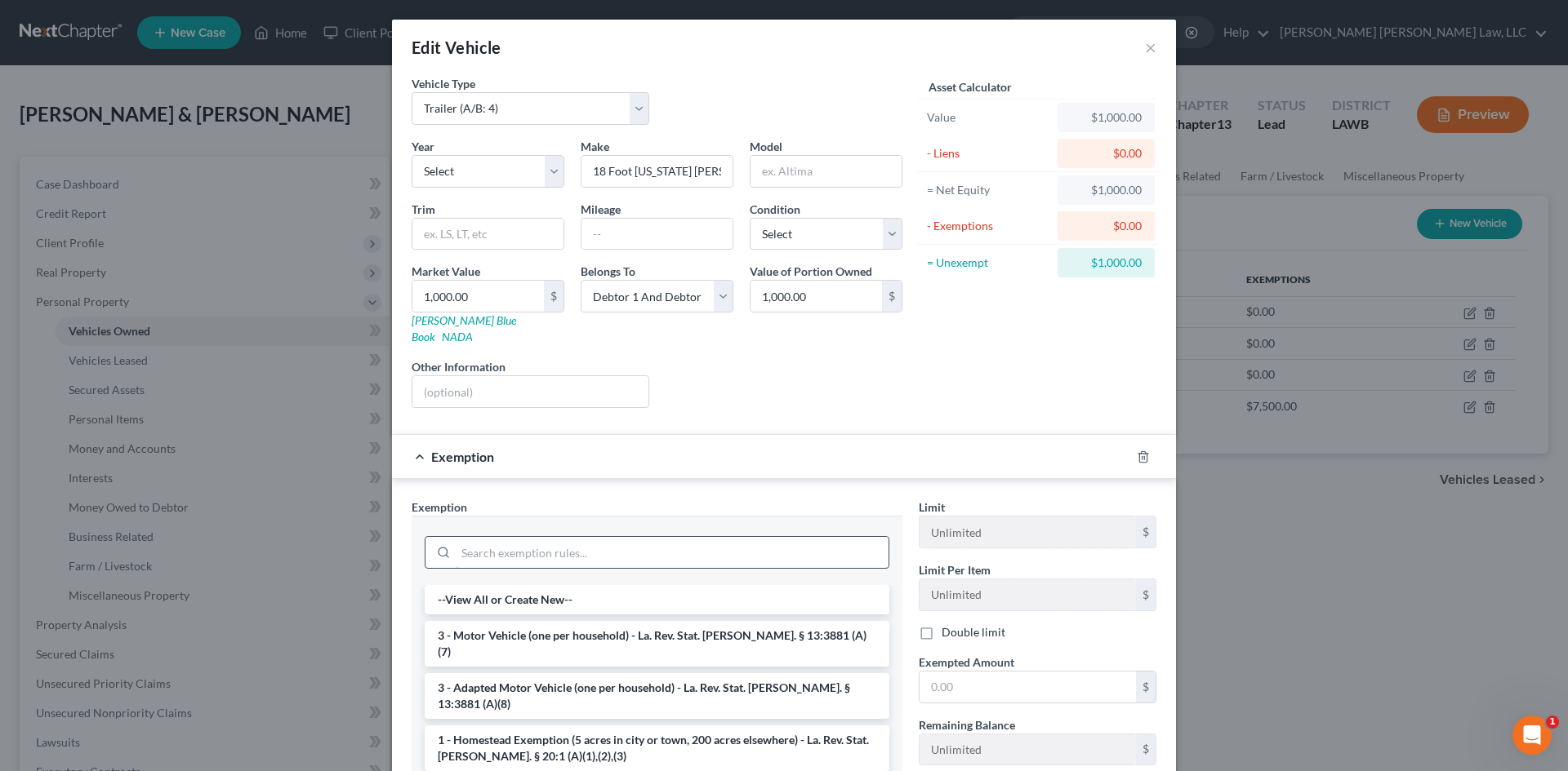
click at [590, 537] on input "search" at bounding box center [672, 552] width 433 height 31
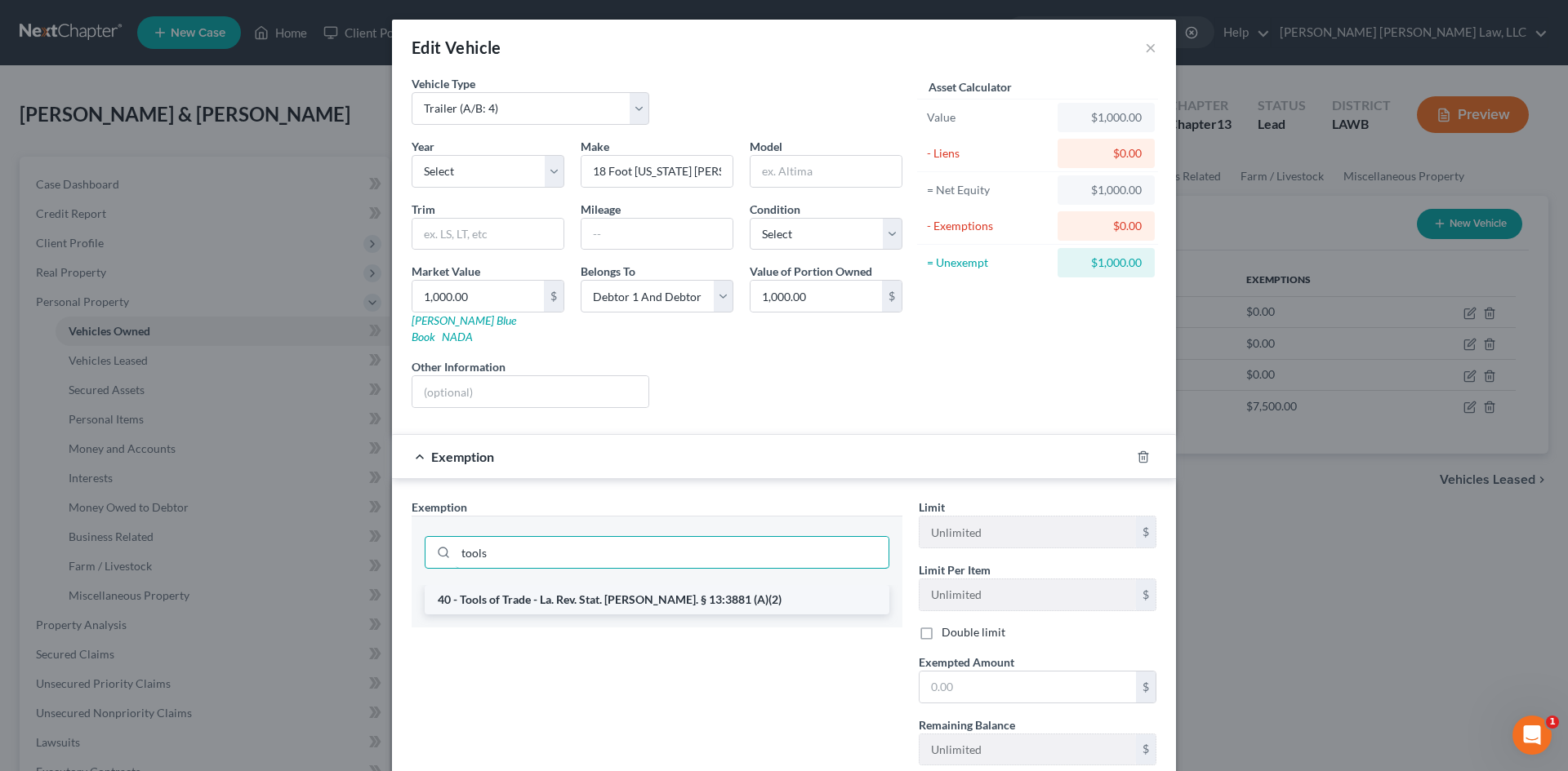
type input "tools"
click at [568, 589] on li "40 - Tools of Trade - La. Rev. Stat. [PERSON_NAME]. § 13:3881 (A)(2)" at bounding box center [658, 600] width 465 height 29
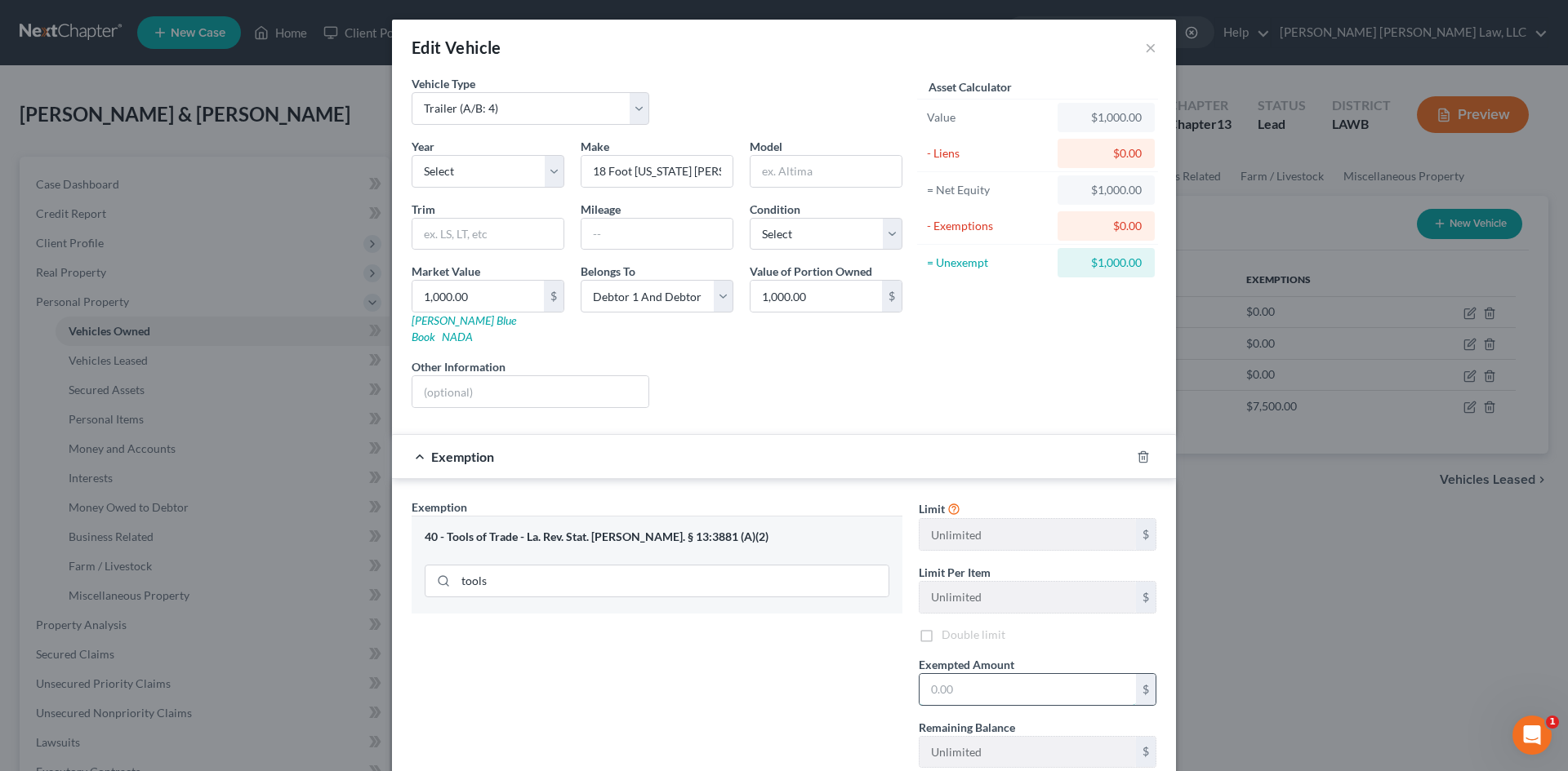
drag, startPoint x: 955, startPoint y: 678, endPoint x: 946, endPoint y: 677, distance: 9.1
click at [955, 678] on input "text" at bounding box center [1027, 690] width 216 height 31
type input "1,000.00"
click at [702, 654] on div "Exemption Set must be selected for CA. Exemption * 40 - Tools of Trade - La. Re…" at bounding box center [657, 672] width 507 height 347
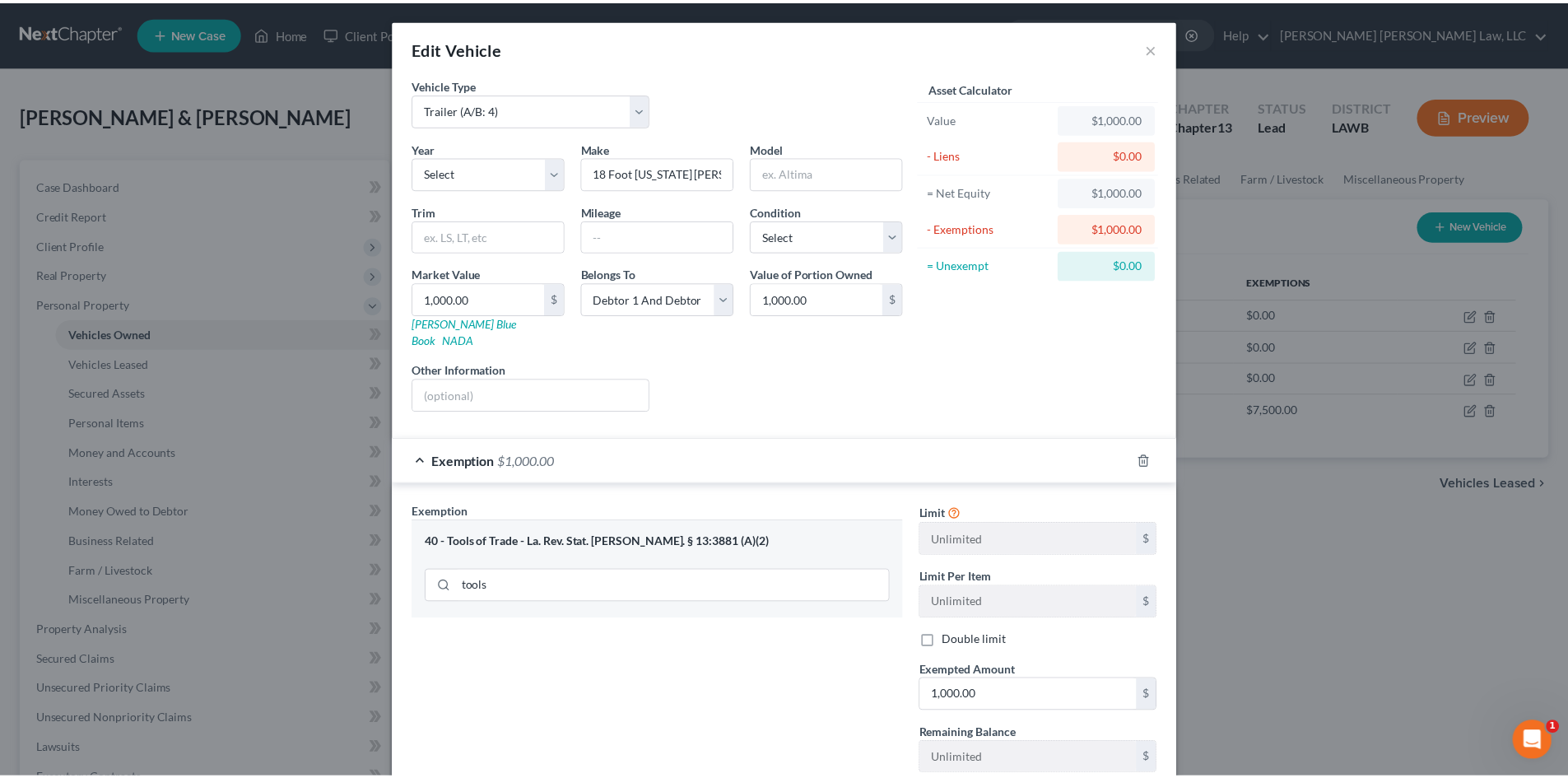
scroll to position [163, 0]
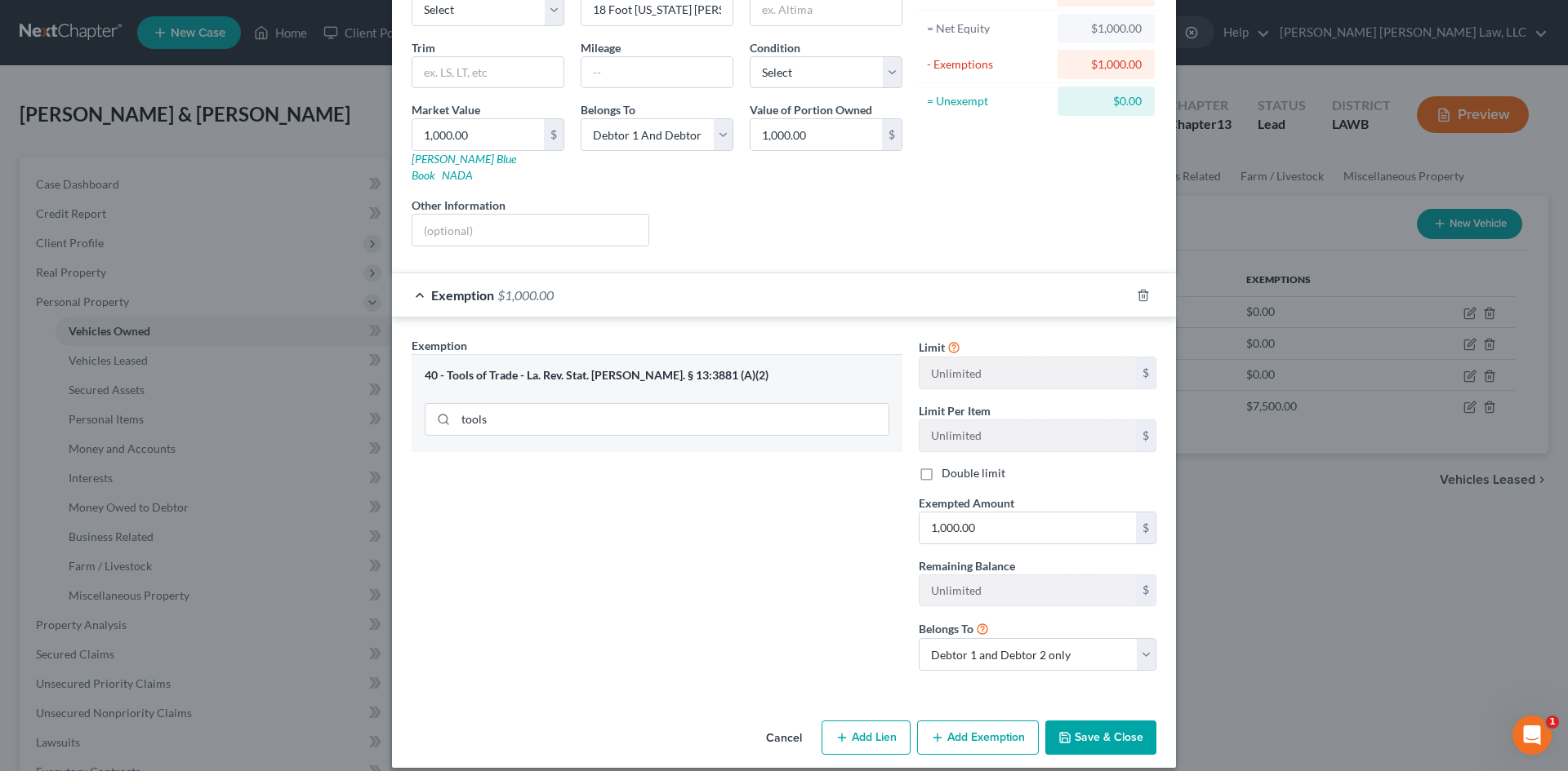
click at [1114, 720] on button "Save & Close" at bounding box center [1101, 737] width 111 height 34
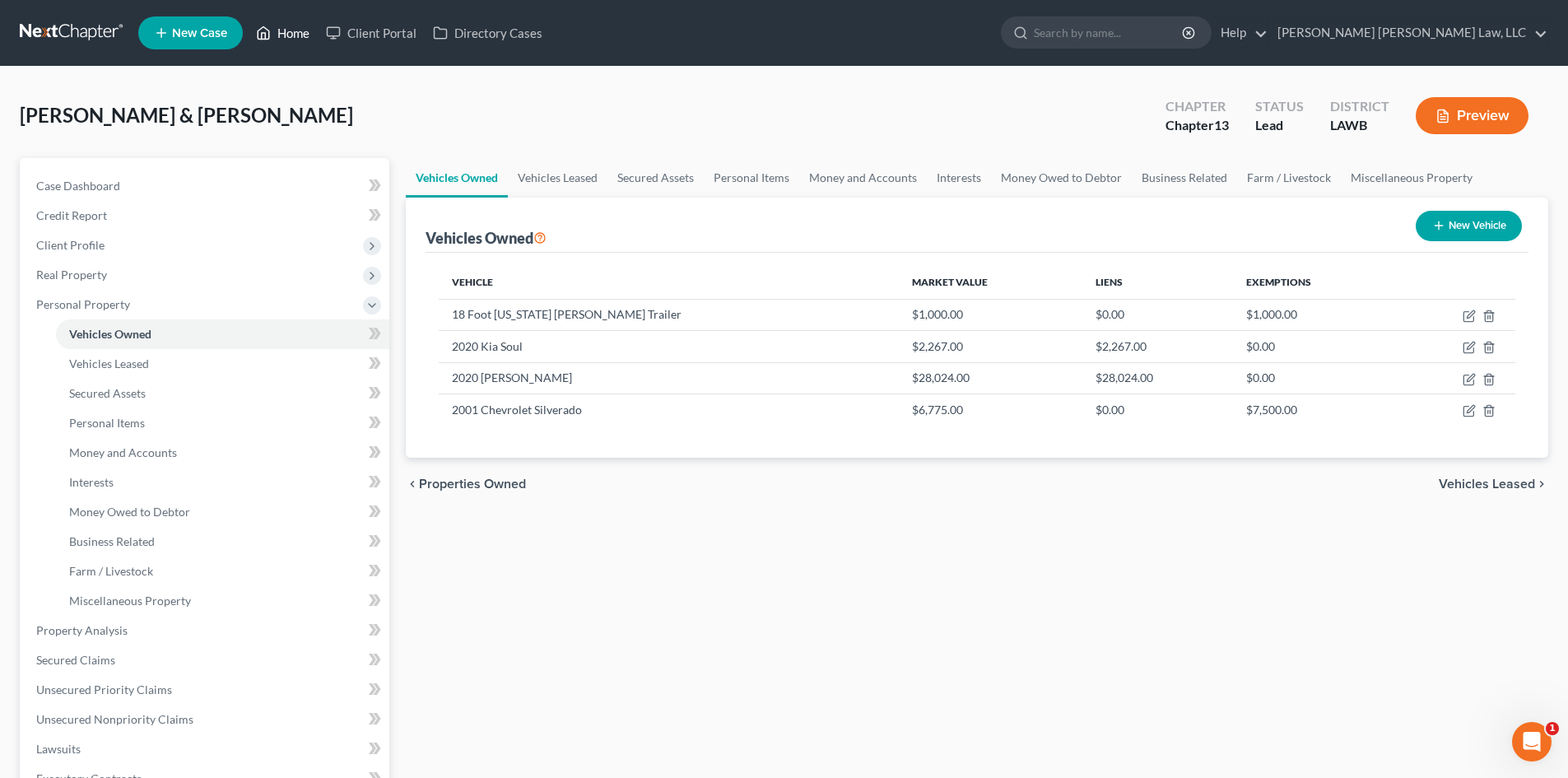
click at [287, 29] on link "Home" at bounding box center [282, 32] width 70 height 29
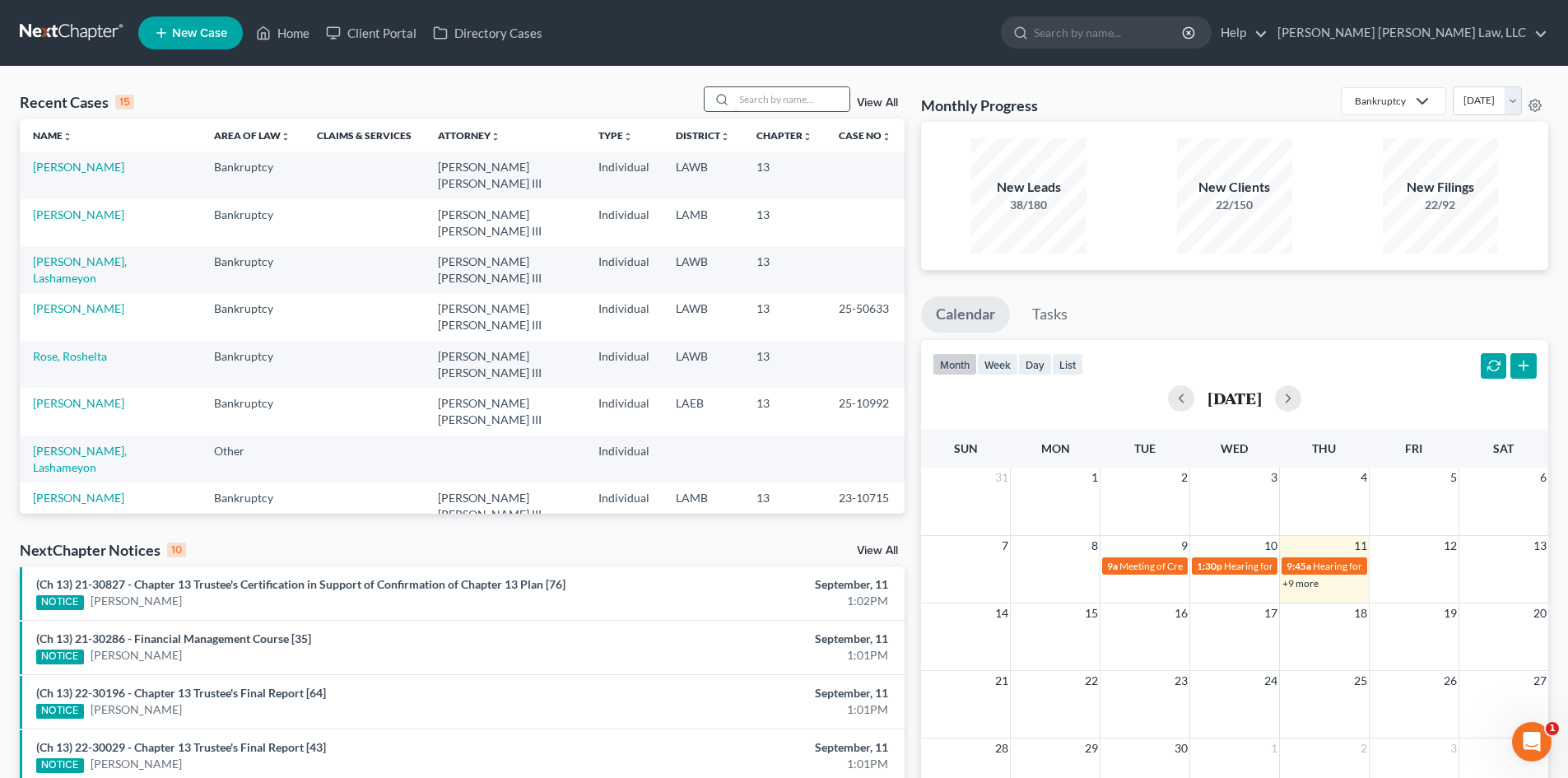
click at [788, 90] on input "search" at bounding box center [792, 99] width 116 height 24
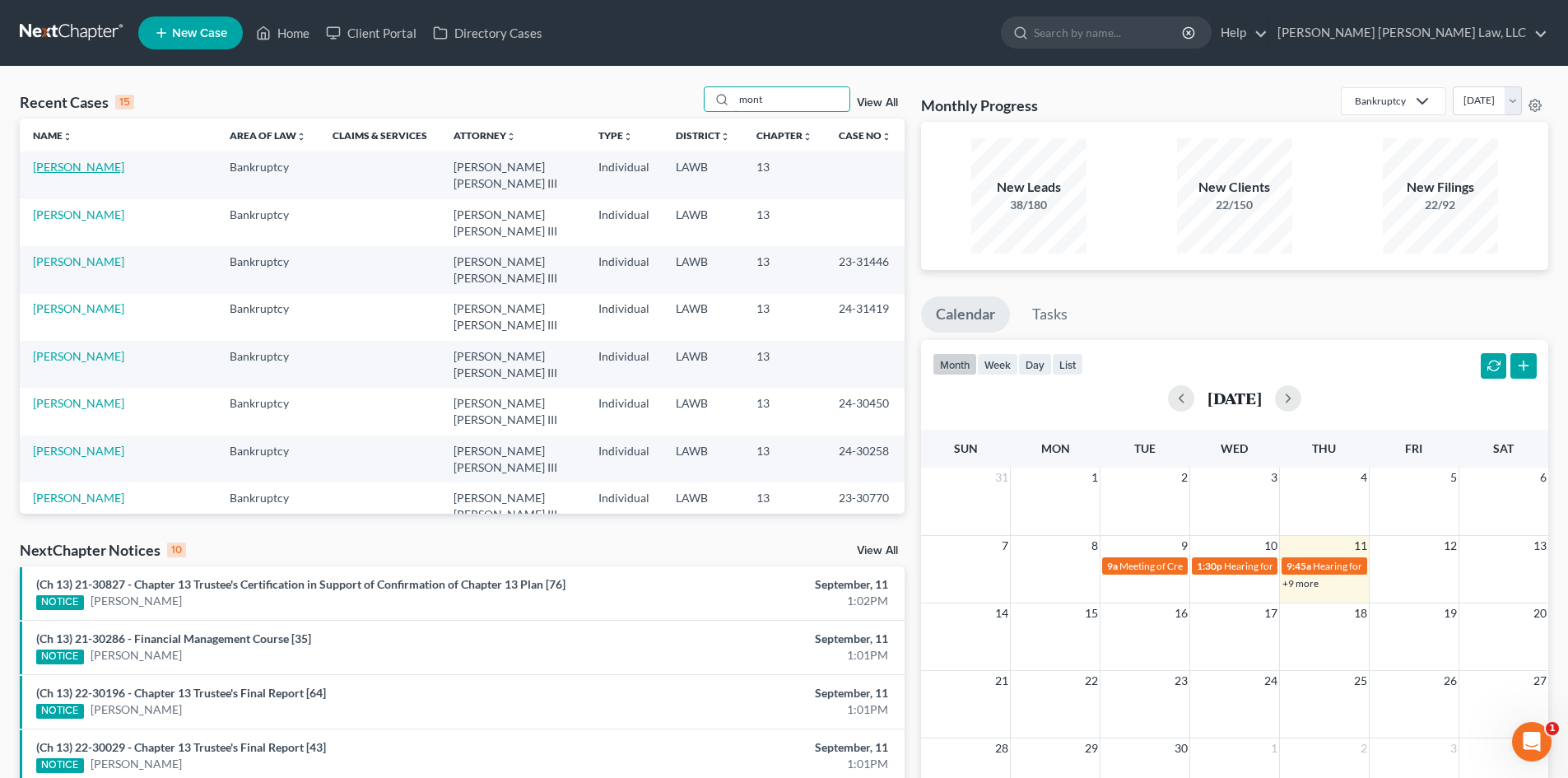
type input "mont"
click at [93, 165] on link "[PERSON_NAME]" at bounding box center [78, 167] width 91 height 14
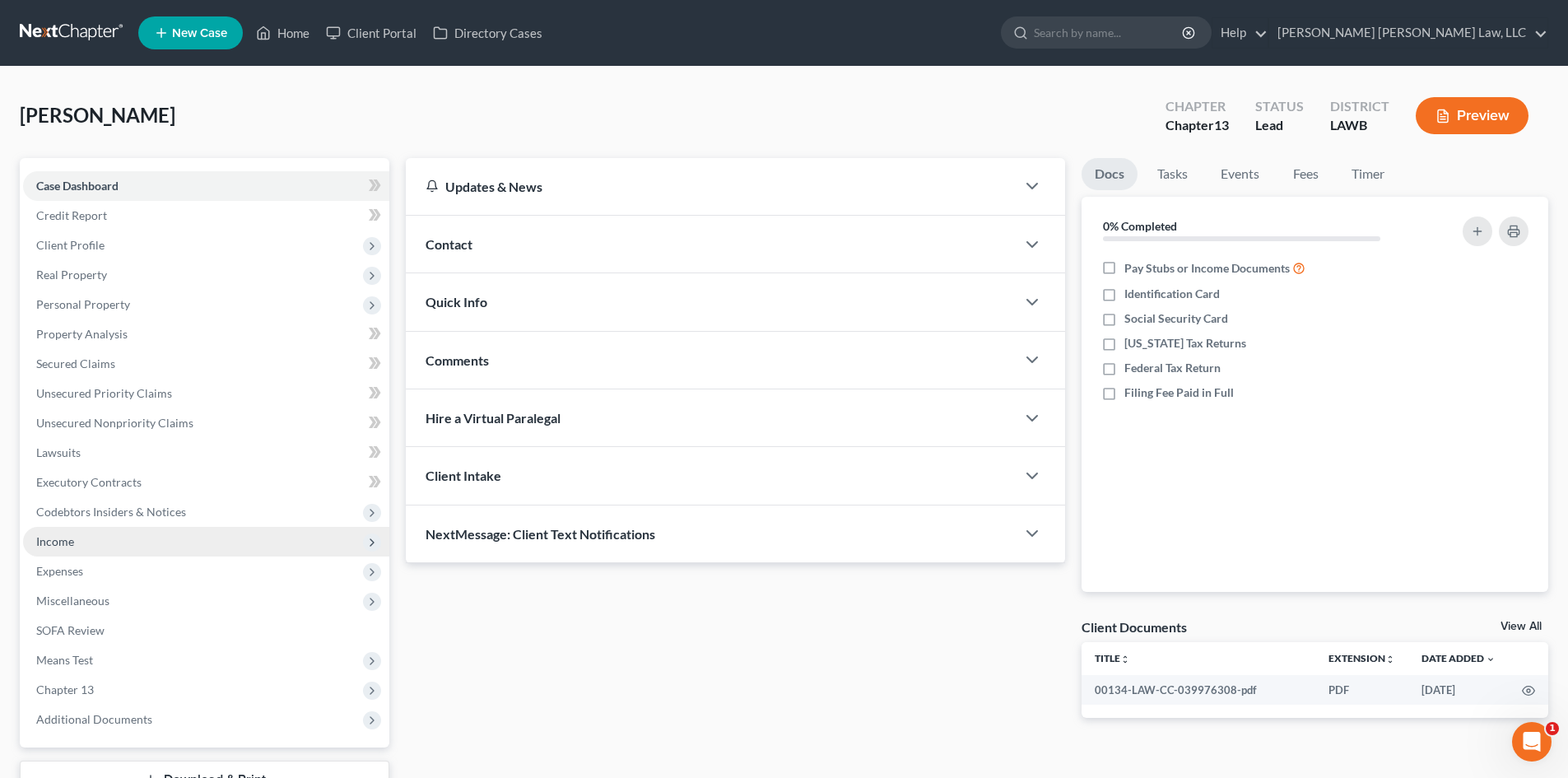
click at [138, 552] on span "Income" at bounding box center [207, 542] width 367 height 29
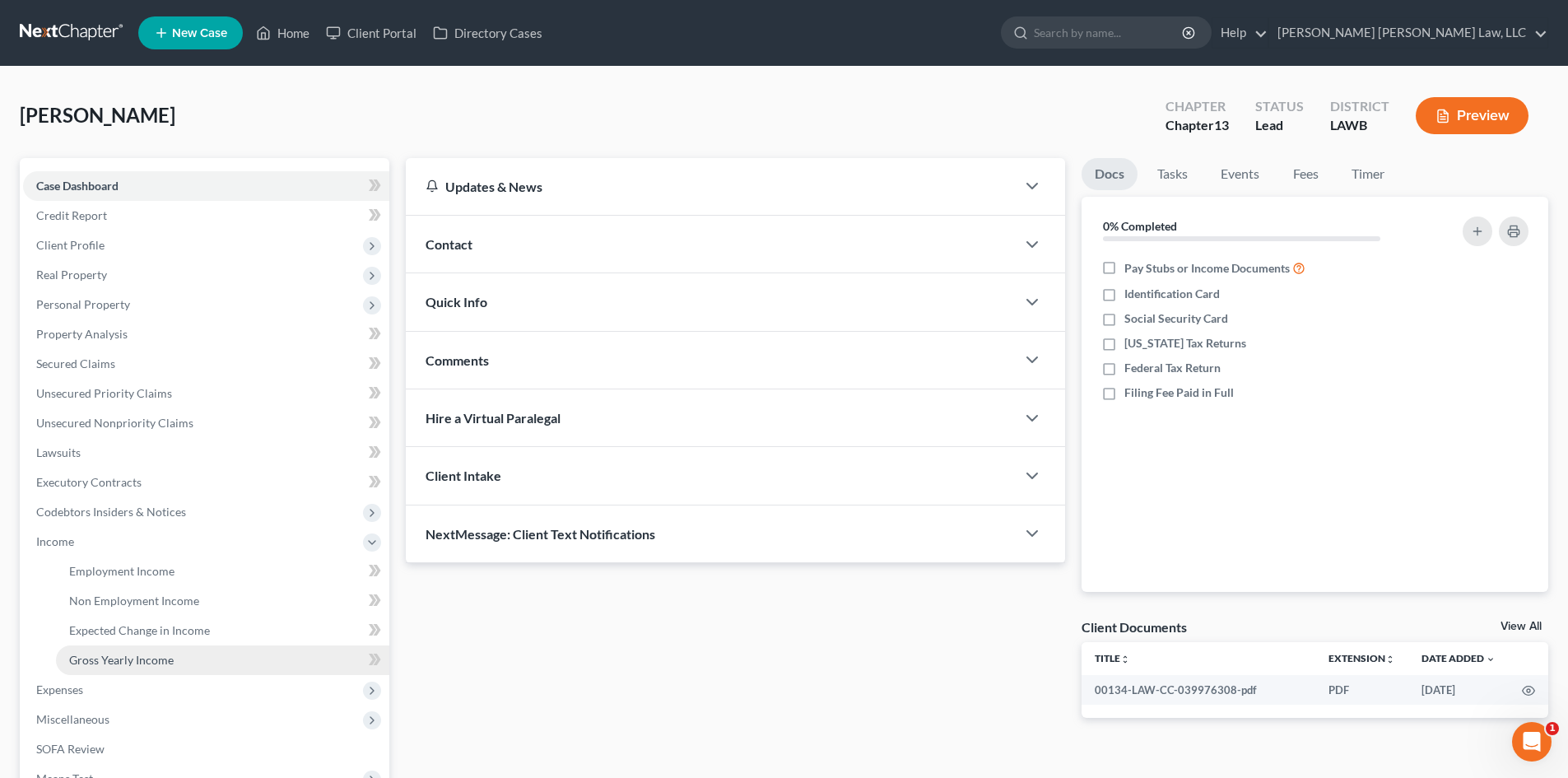
click at [129, 655] on span "Gross Yearly Income" at bounding box center [122, 660] width 105 height 14
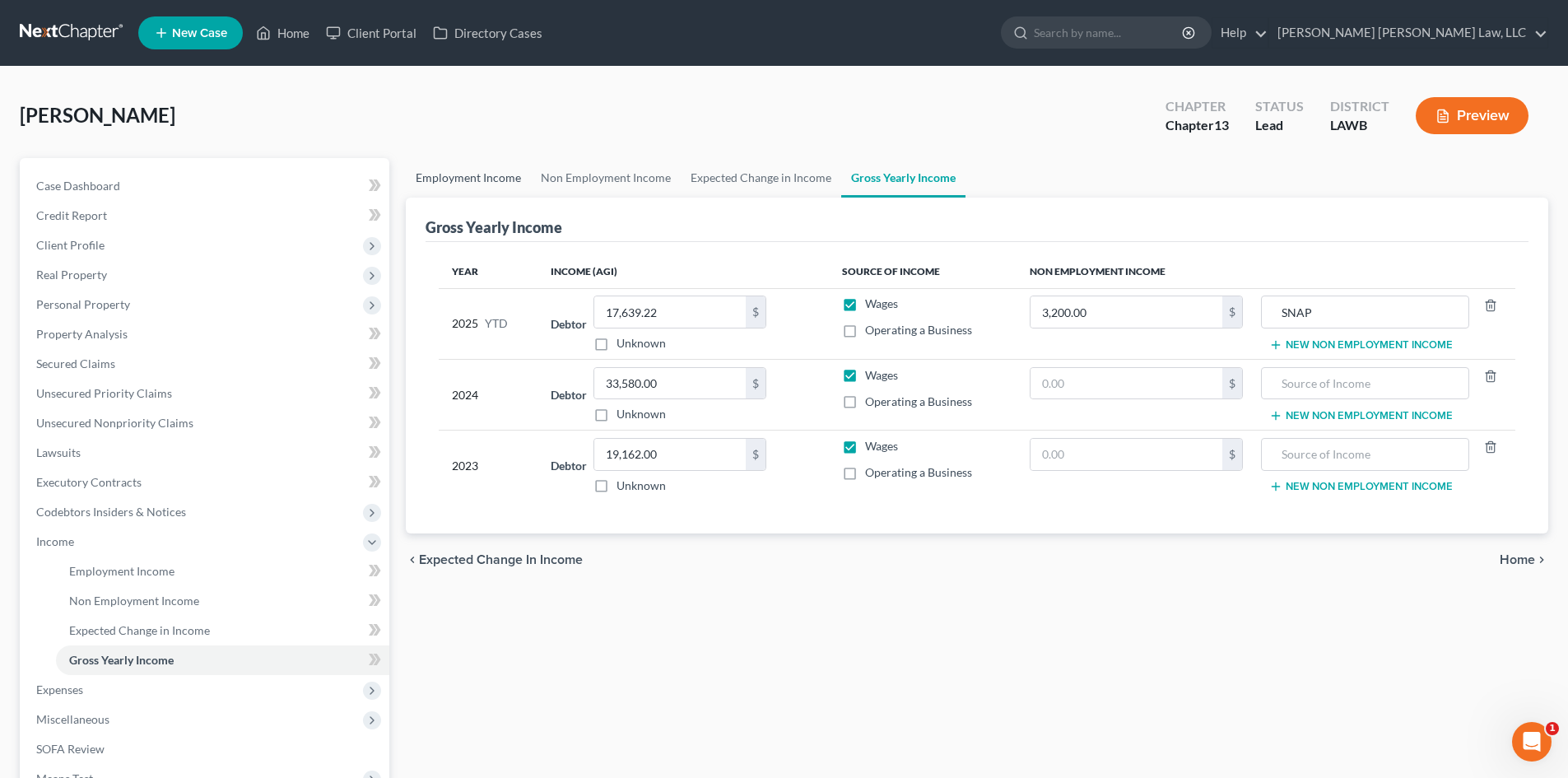
click at [503, 175] on link "Employment Income" at bounding box center [469, 178] width 126 height 39
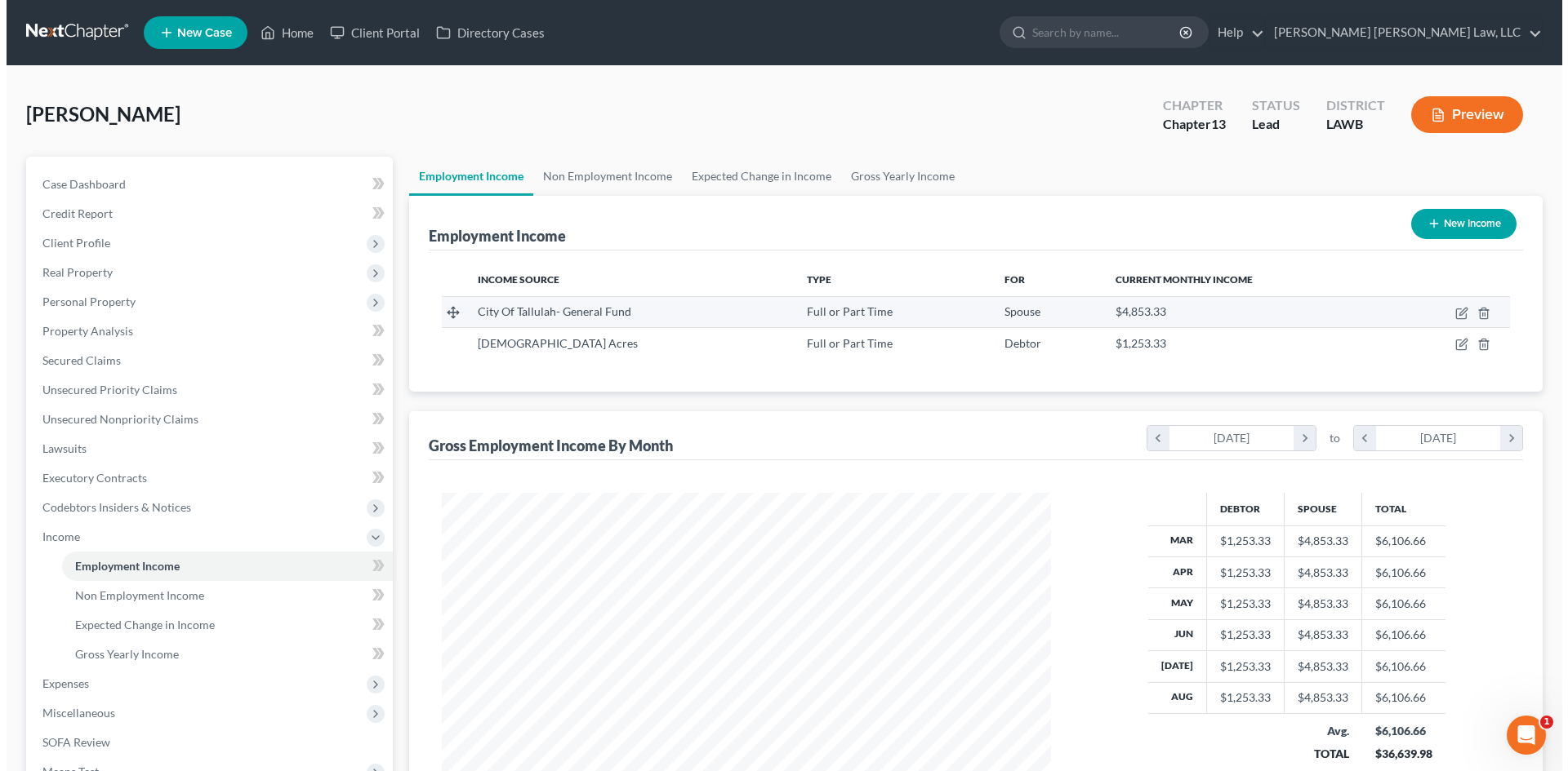
scroll to position [304, 642]
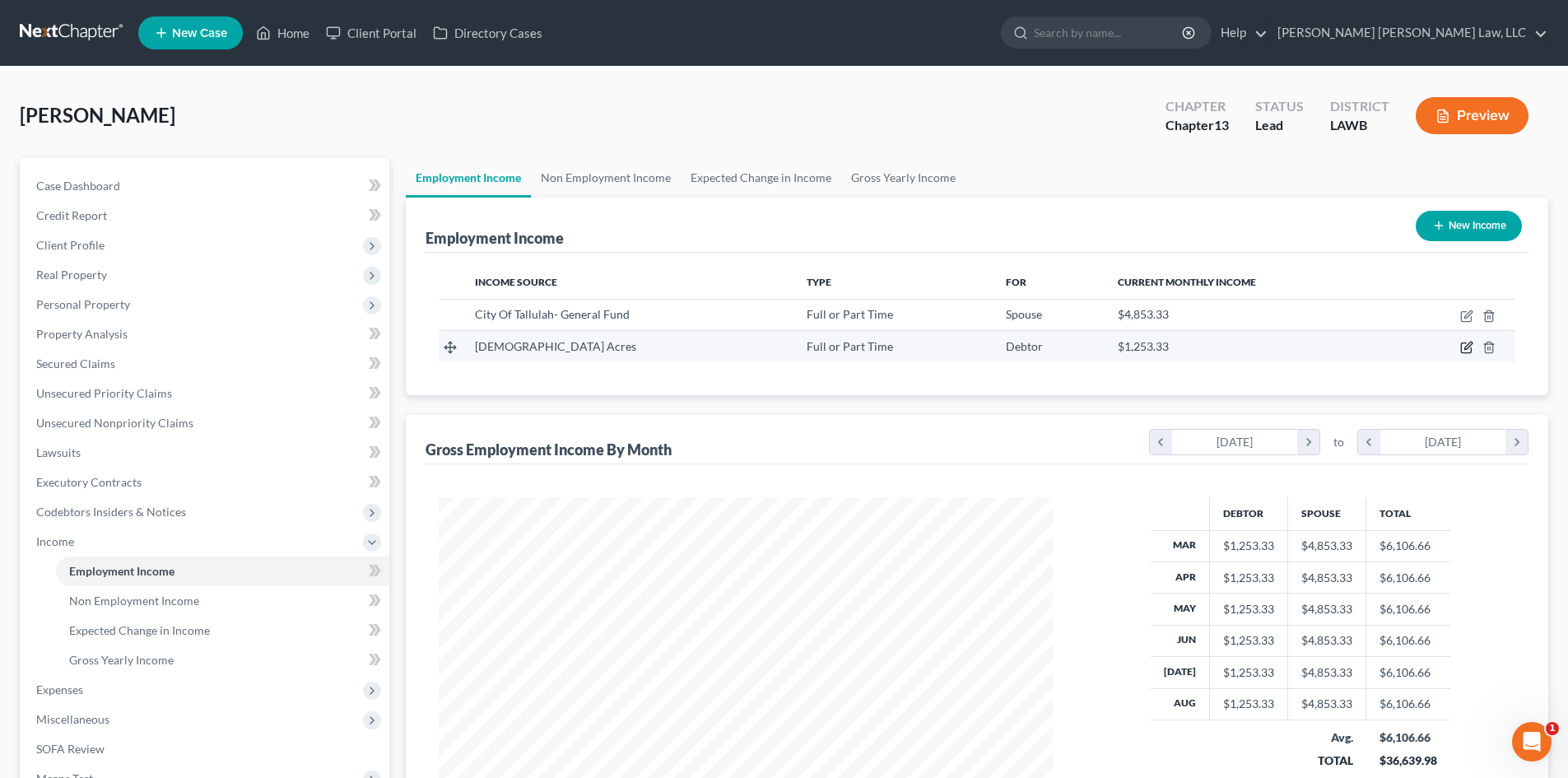
click at [1469, 352] on icon "button" at bounding box center [1466, 347] width 13 height 13
select select "0"
select select "19"
select select "0"
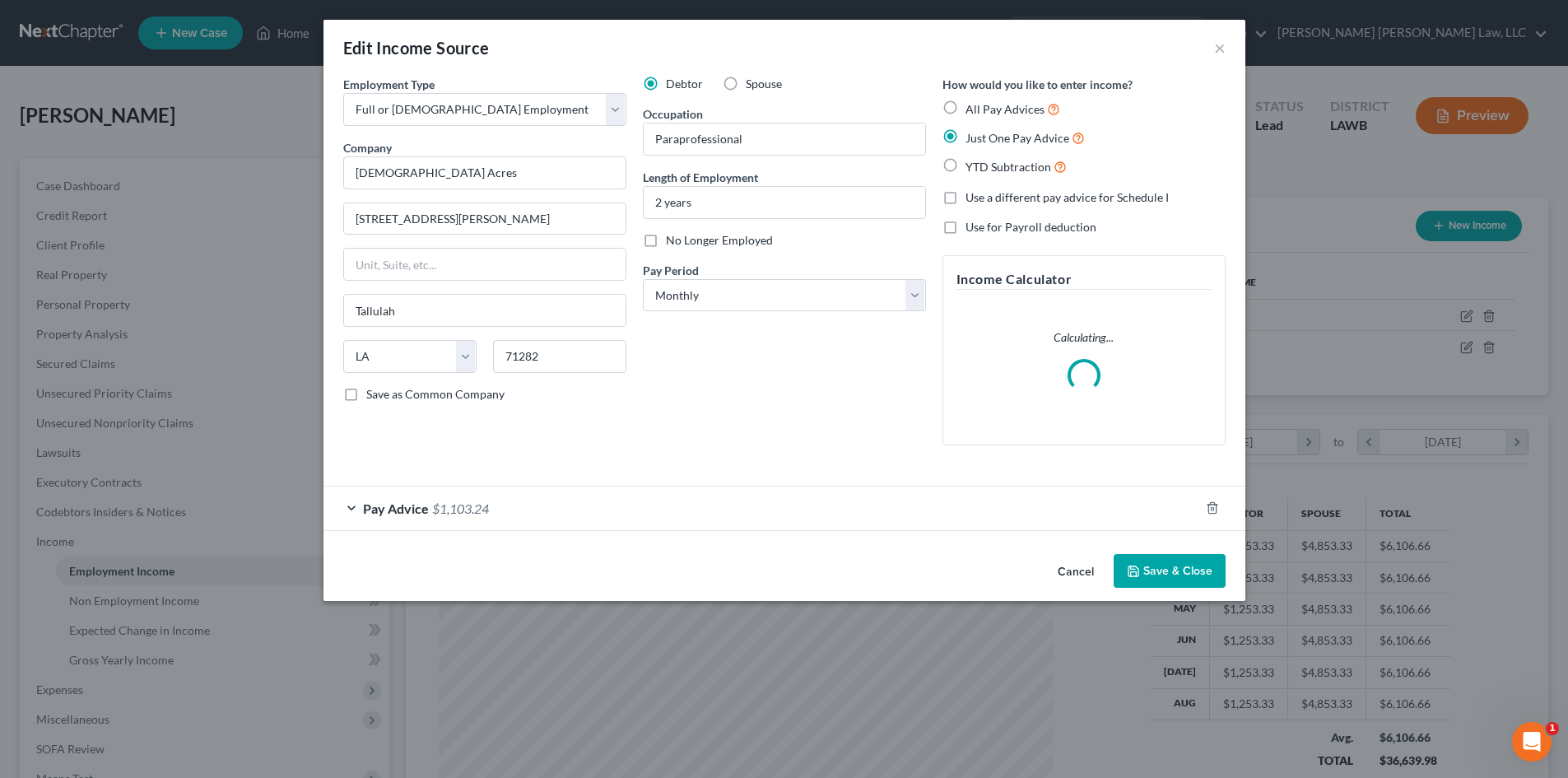
scroll to position [310, 653]
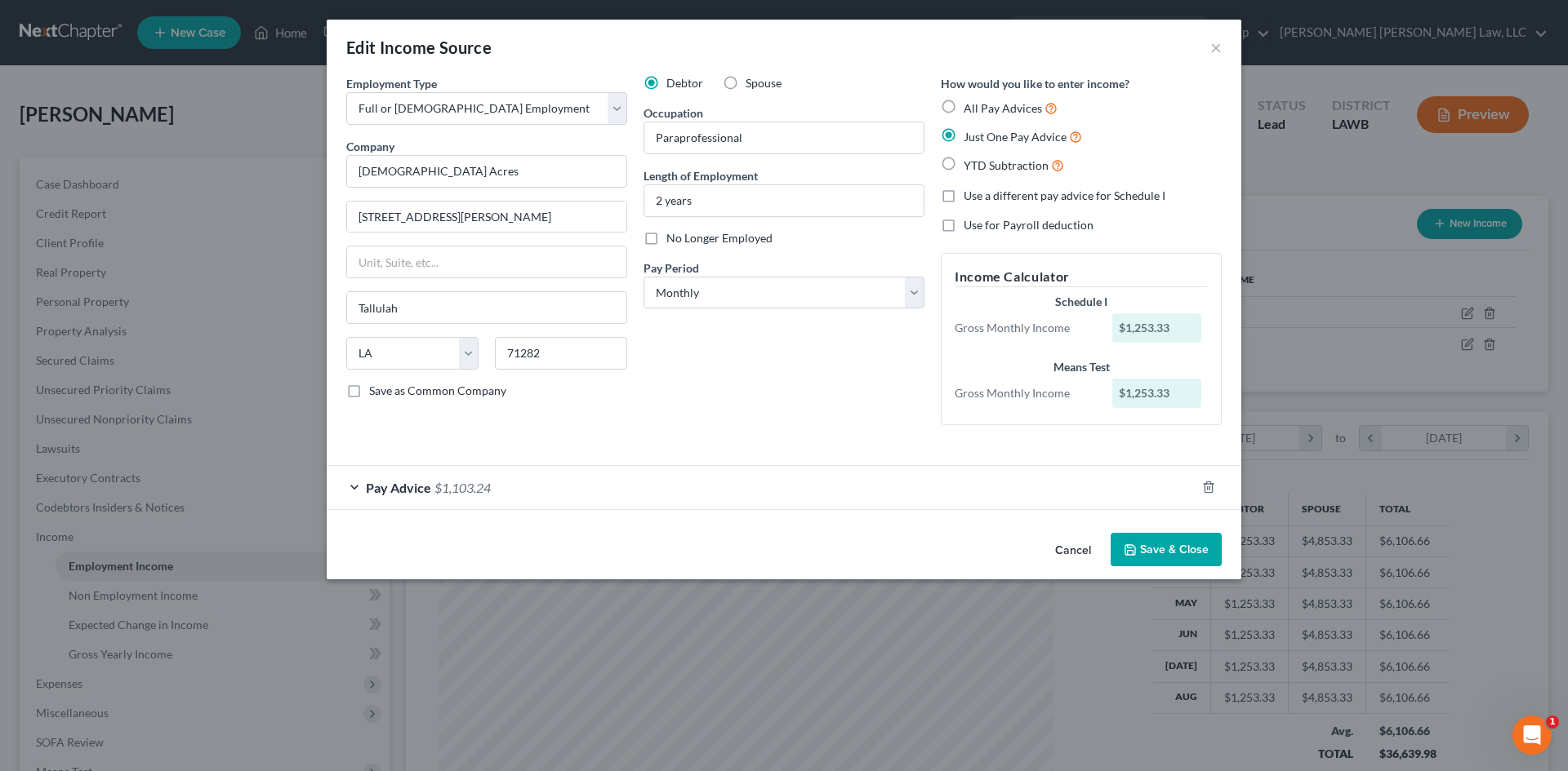
click at [827, 394] on div "Debtor Spouse Occupation Paraprofessional Length of Employment 2 years No Longe…" at bounding box center [784, 257] width 298 height 364
click at [908, 38] on div "Edit Income Source ×" at bounding box center [784, 47] width 914 height 55
click at [1164, 553] on button "Save & Close" at bounding box center [1166, 549] width 111 height 34
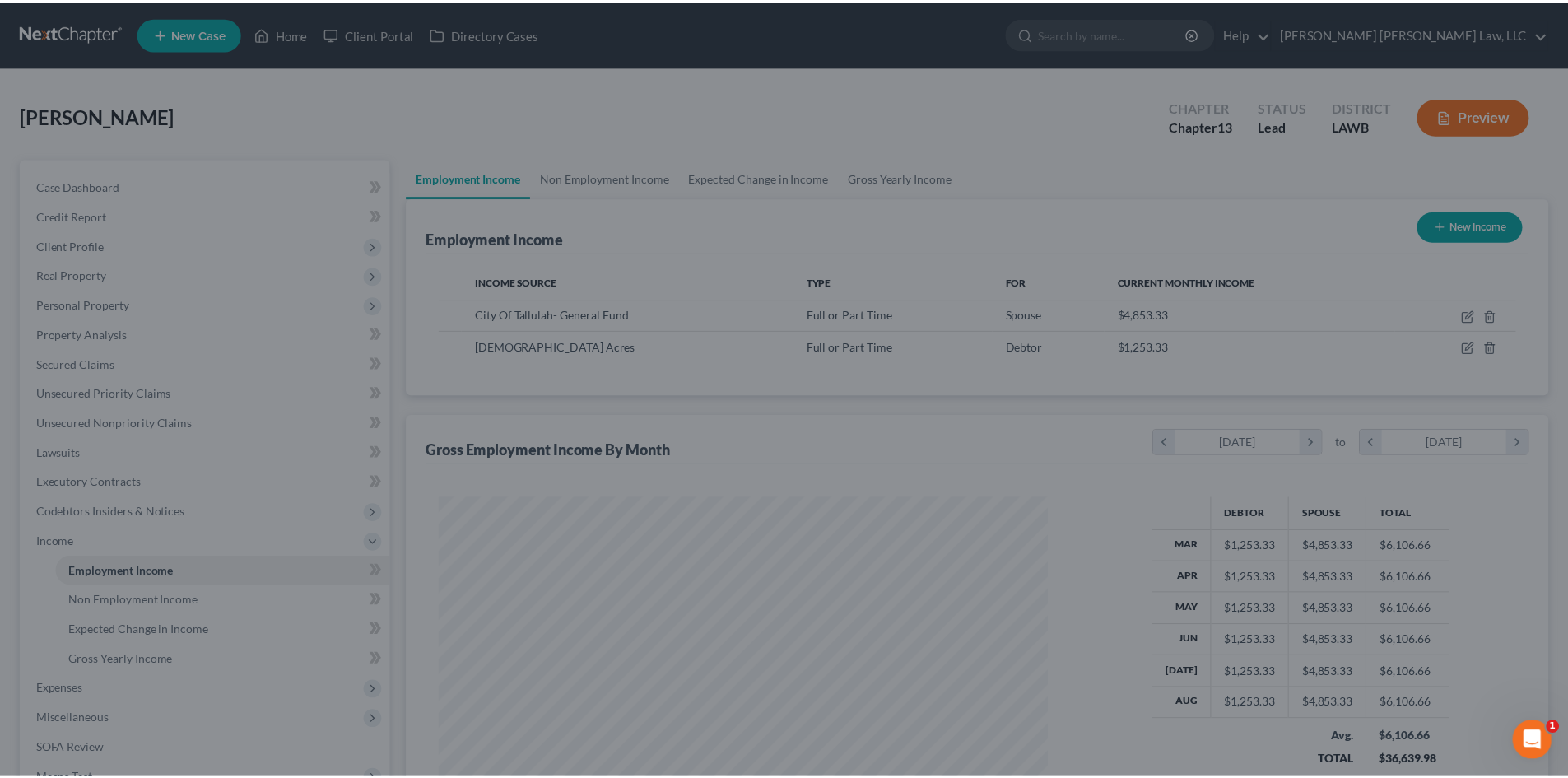
scroll to position [823432, 822696]
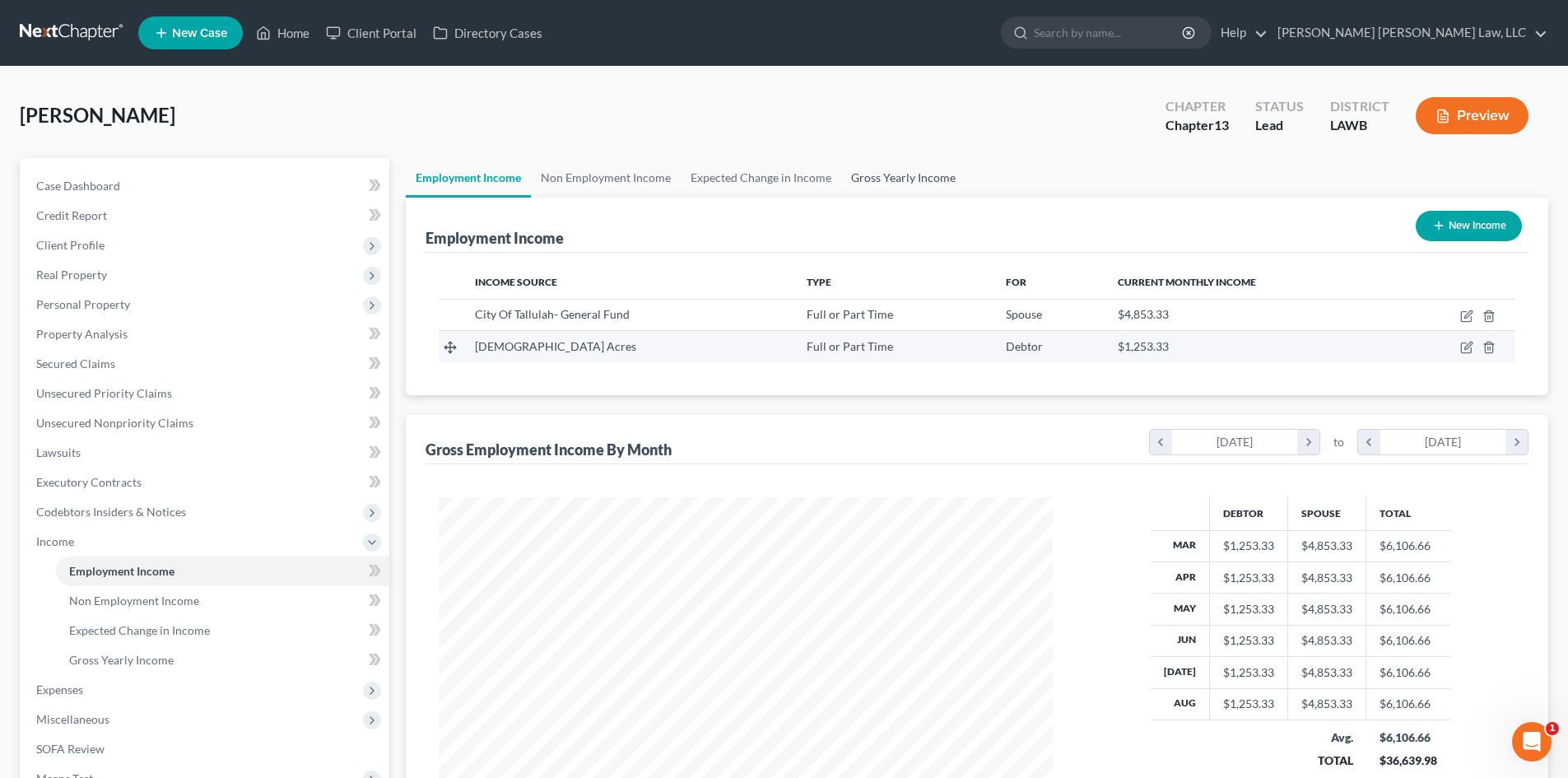
drag, startPoint x: 915, startPoint y: 182, endPoint x: 870, endPoint y: 335, distance: 159.5
click at [915, 182] on link "Gross Yearly Income" at bounding box center [903, 178] width 125 height 39
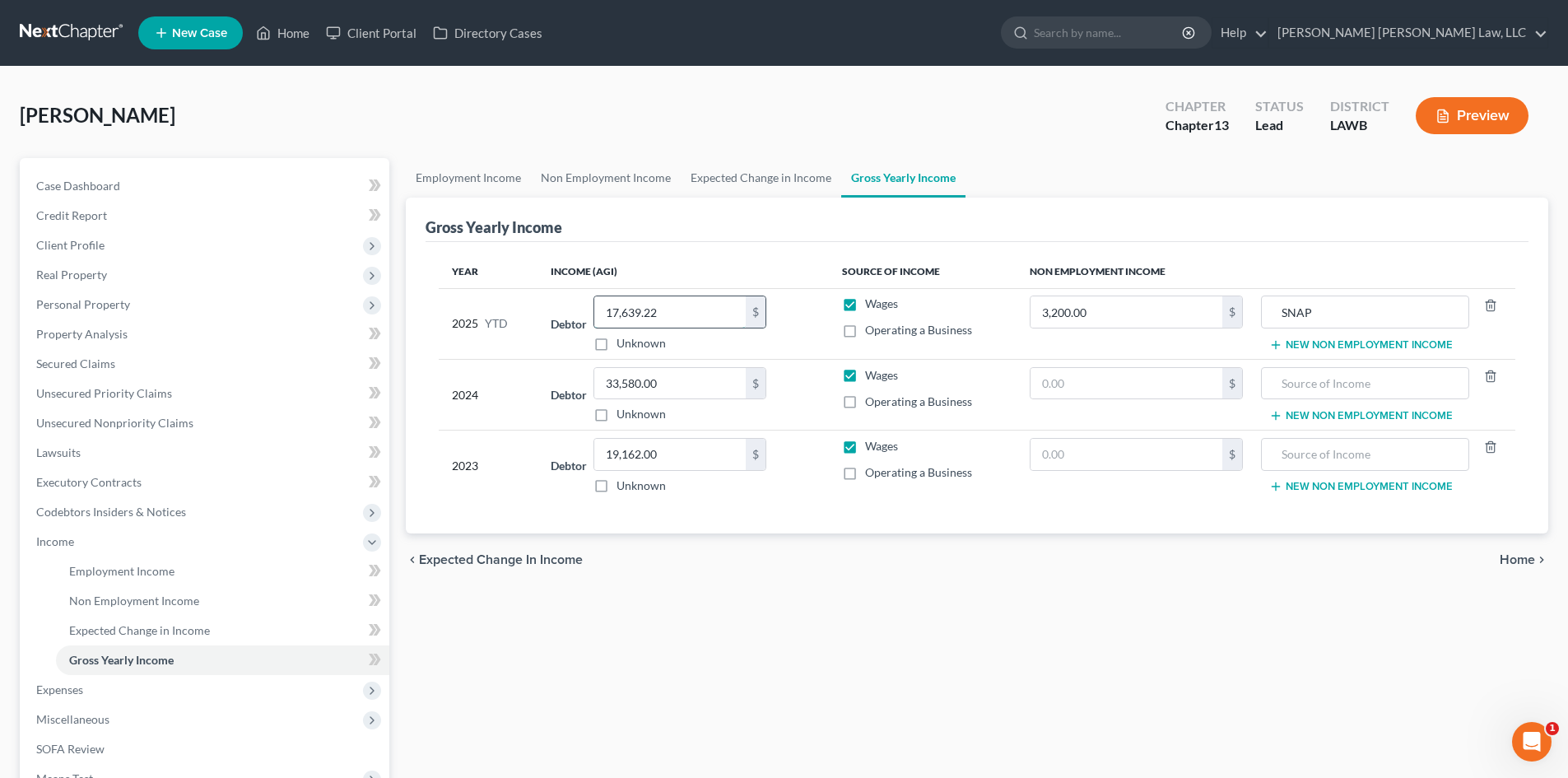
click at [683, 304] on input "17,639.22" at bounding box center [670, 312] width 151 height 31
drag, startPoint x: 702, startPoint y: 300, endPoint x: 716, endPoint y: 280, distance: 24.4
click at [702, 300] on input "3,893" at bounding box center [670, 312] width 151 height 31
type input "3,893.22"
click at [812, 638] on div "Employment Income Non Employment Income Expected Change in Income Gross Yearly …" at bounding box center [978, 559] width 1159 height 804
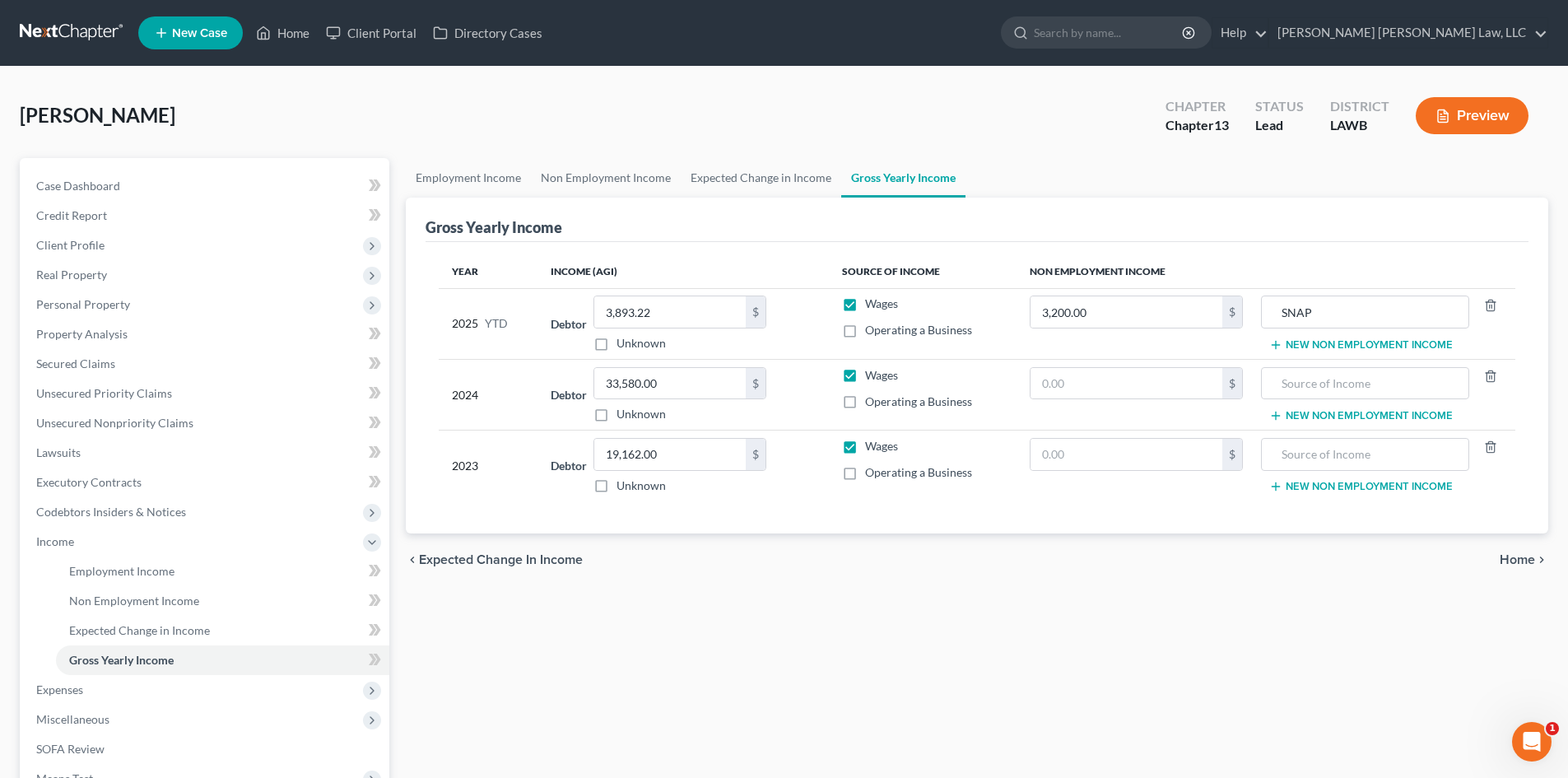
click at [713, 612] on div "Employment Income Non Employment Income Expected Change in Income Gross Yearly …" at bounding box center [978, 559] width 1159 height 804
drag, startPoint x: 113, startPoint y: 527, endPoint x: 126, endPoint y: 518, distance: 15.8
click at [113, 527] on span "Income" at bounding box center [207, 542] width 367 height 29
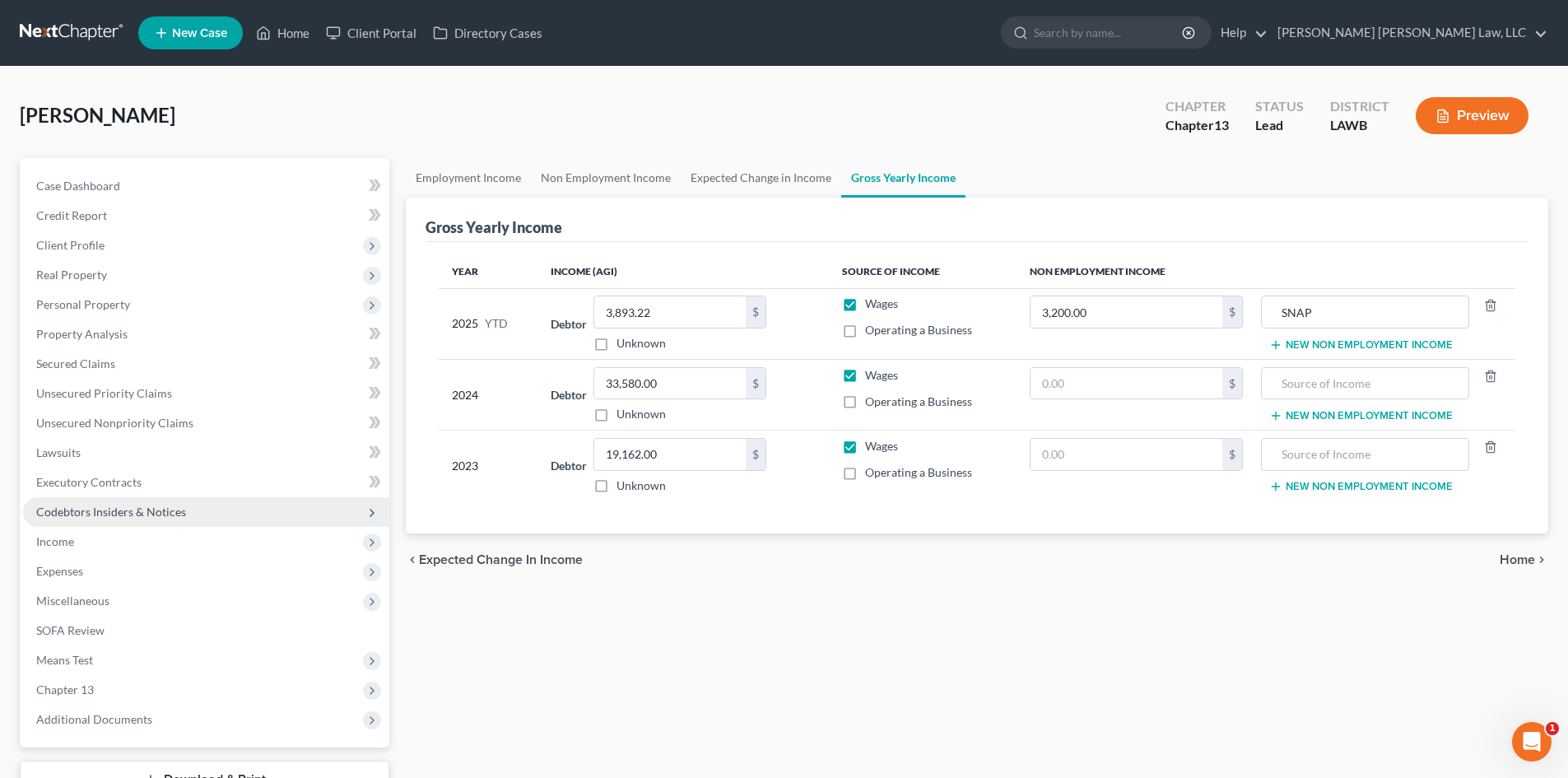
click at [144, 505] on span "Codebtors Insiders & Notices" at bounding box center [111, 512] width 150 height 14
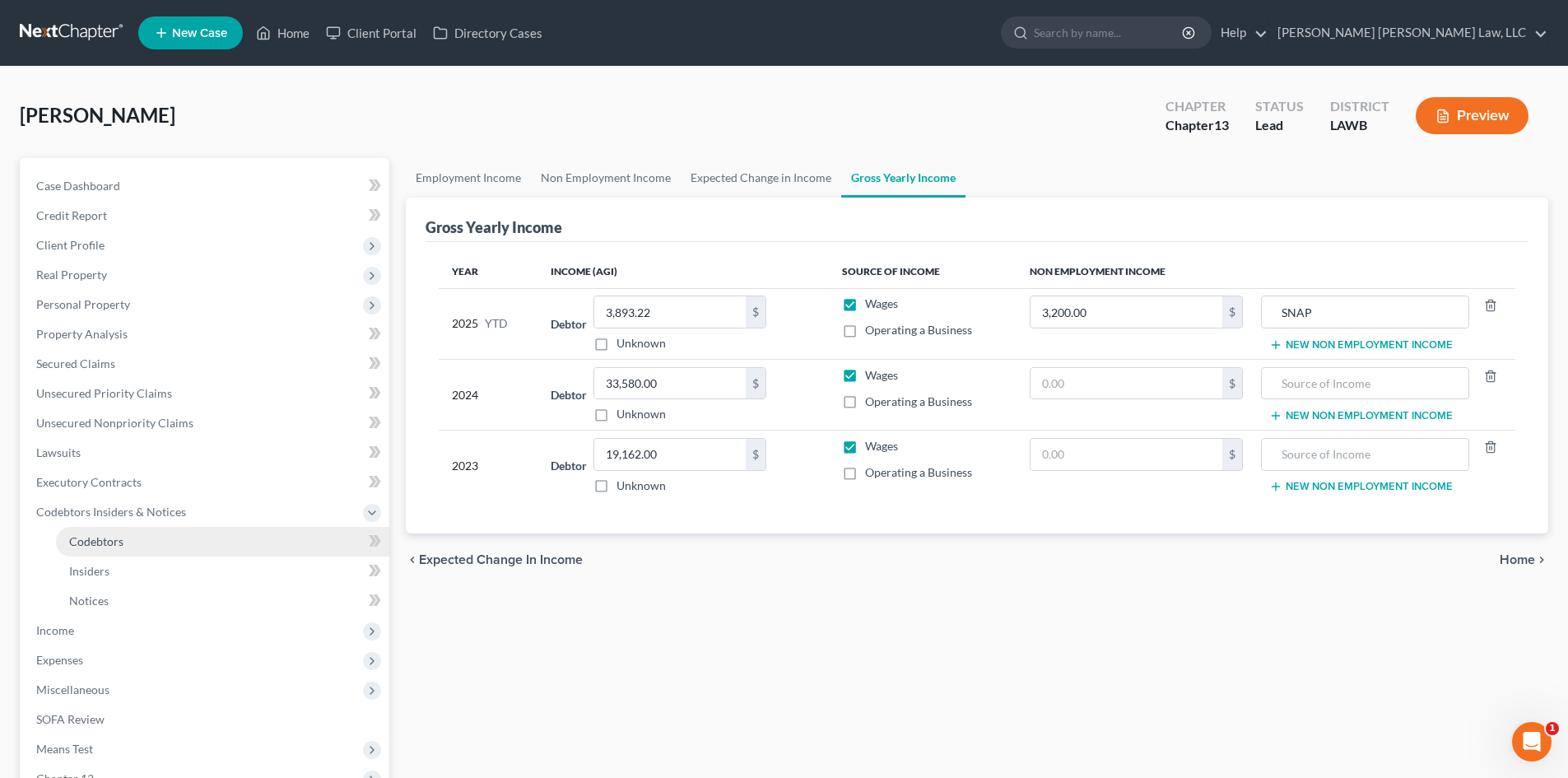
click at [155, 542] on link "Codebtors" at bounding box center [223, 542] width 333 height 29
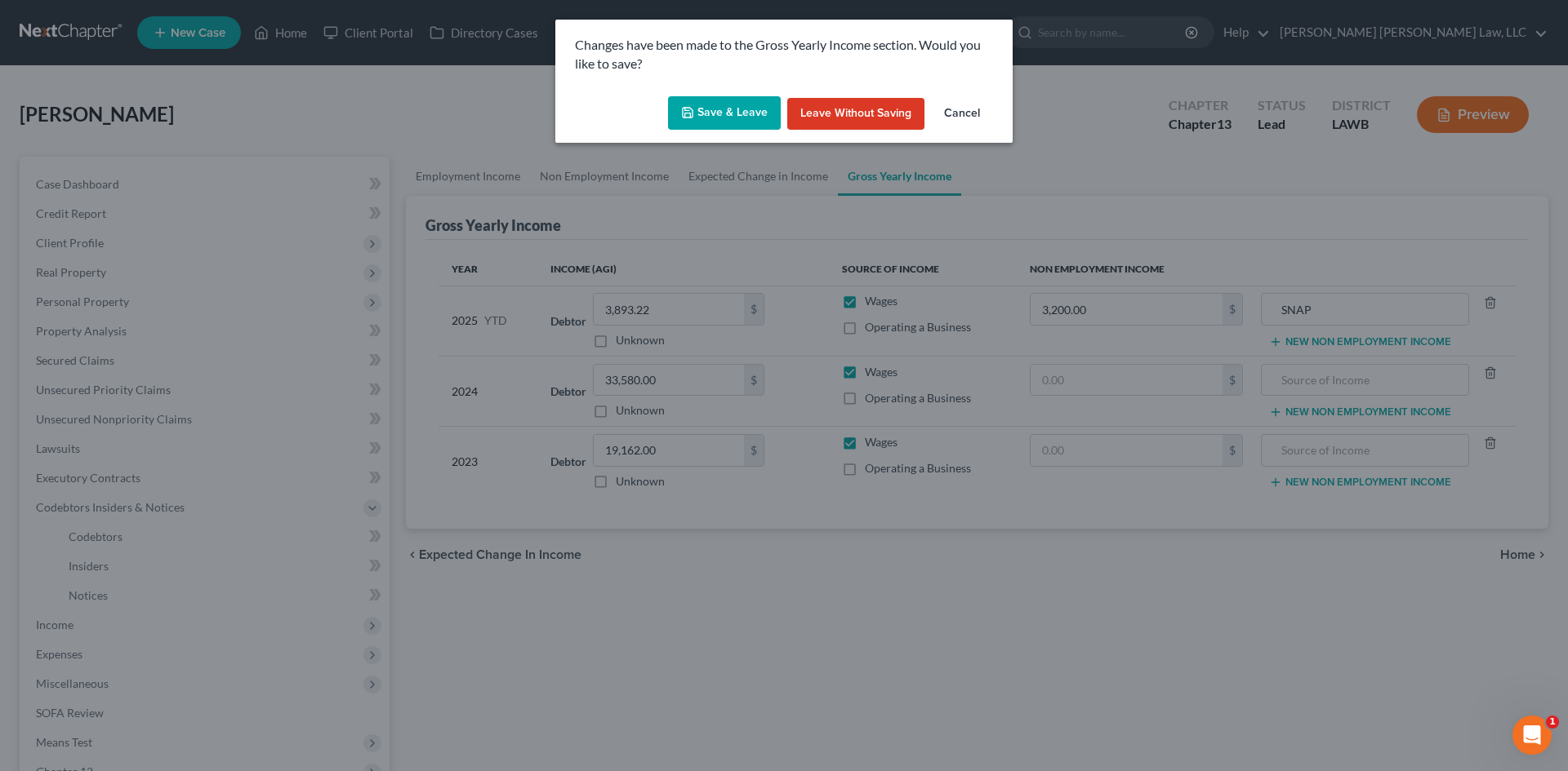
click at [741, 120] on button "Save & Leave" at bounding box center [725, 113] width 113 height 34
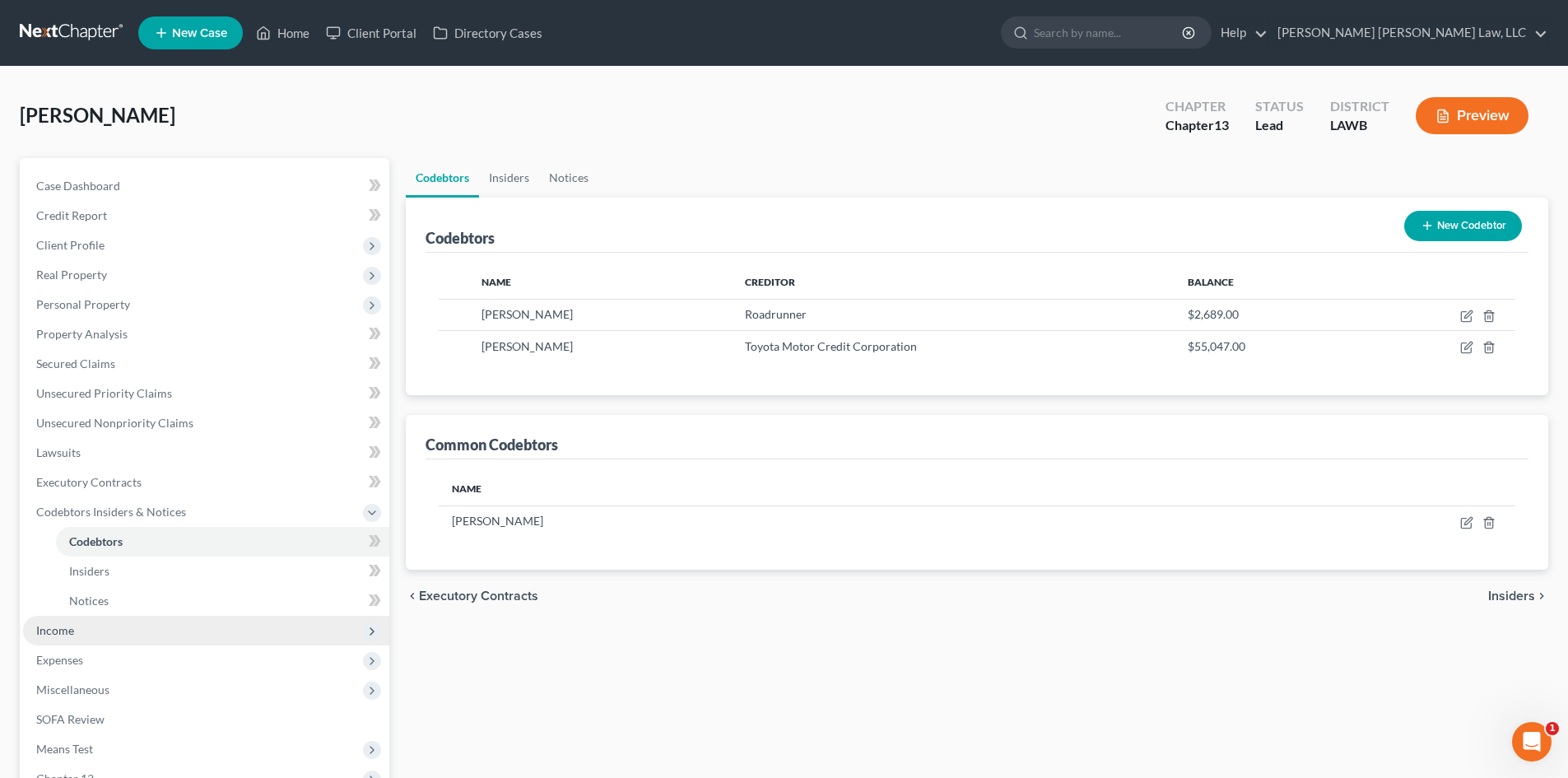
click at [99, 631] on span "Income" at bounding box center [207, 631] width 367 height 29
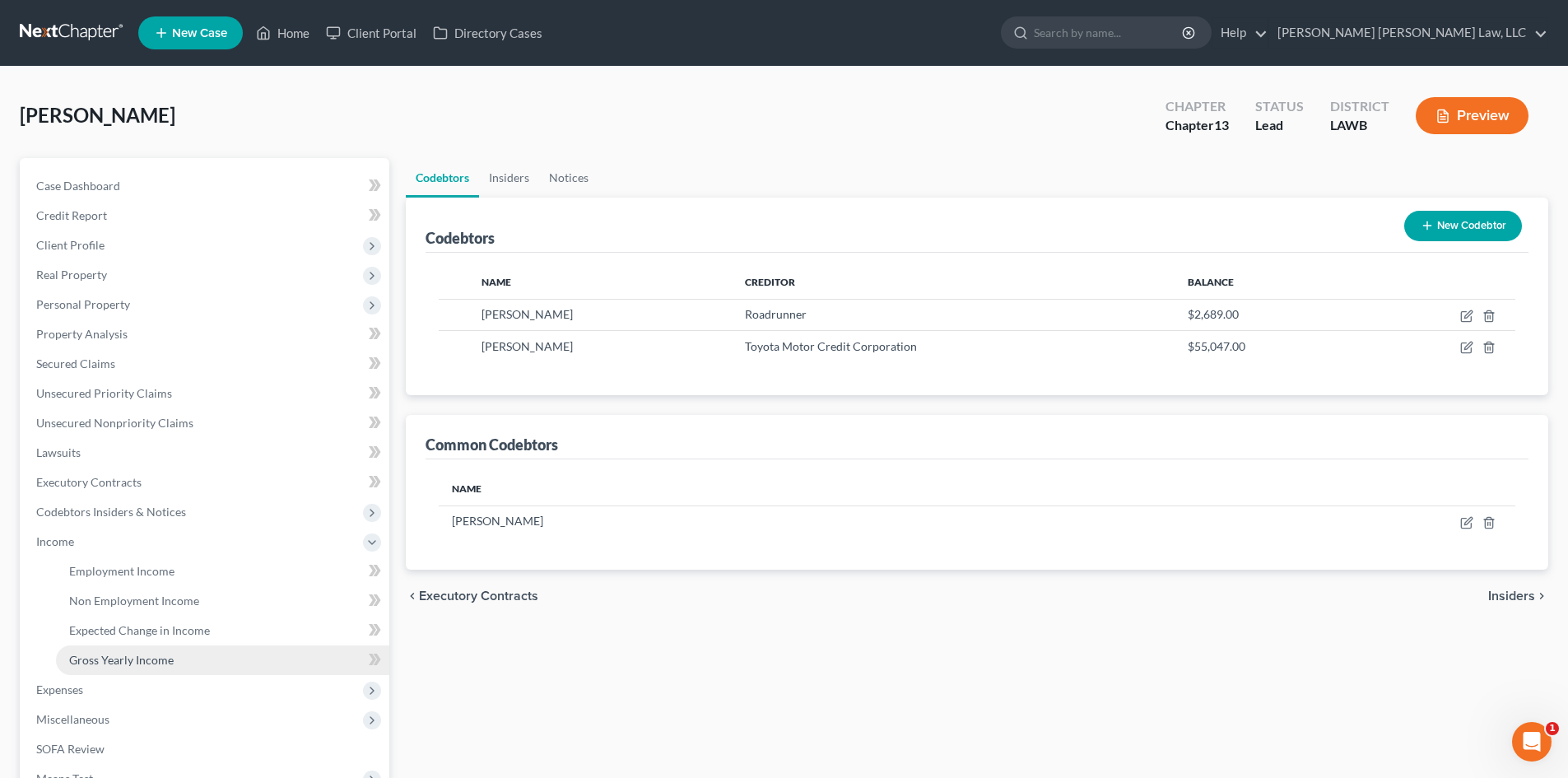
click at [100, 661] on span "Gross Yearly Income" at bounding box center [122, 660] width 105 height 14
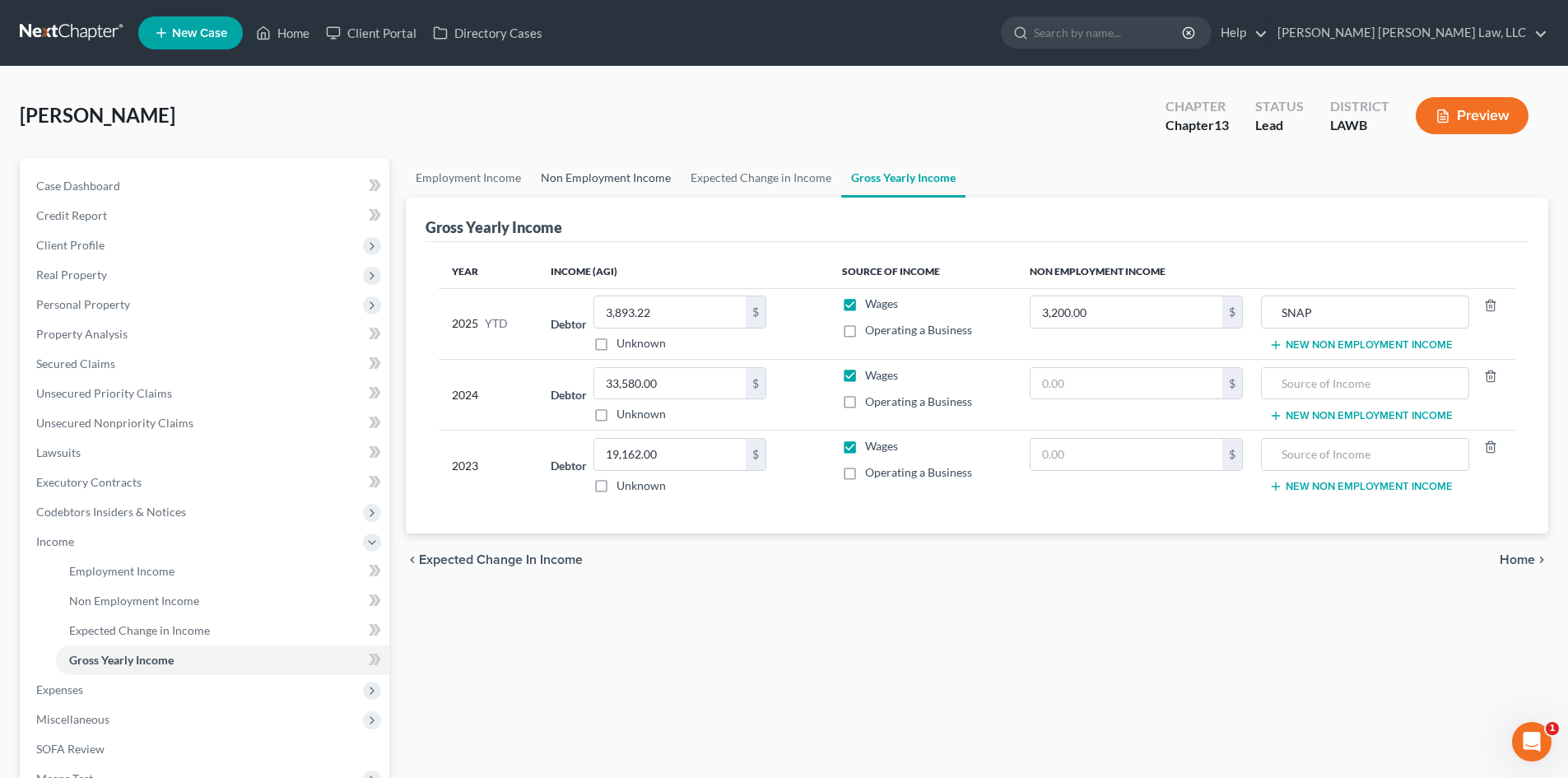
drag, startPoint x: 851, startPoint y: 604, endPoint x: 652, endPoint y: 193, distance: 456.6
click at [851, 604] on div "Employment Income Non Employment Income Expected Change in Income Gross Yearly …" at bounding box center [978, 559] width 1159 height 804
click at [719, 307] on input "3,893.22" at bounding box center [670, 312] width 151 height 31
click at [618, 183] on link "Non Employment Income" at bounding box center [606, 178] width 150 height 39
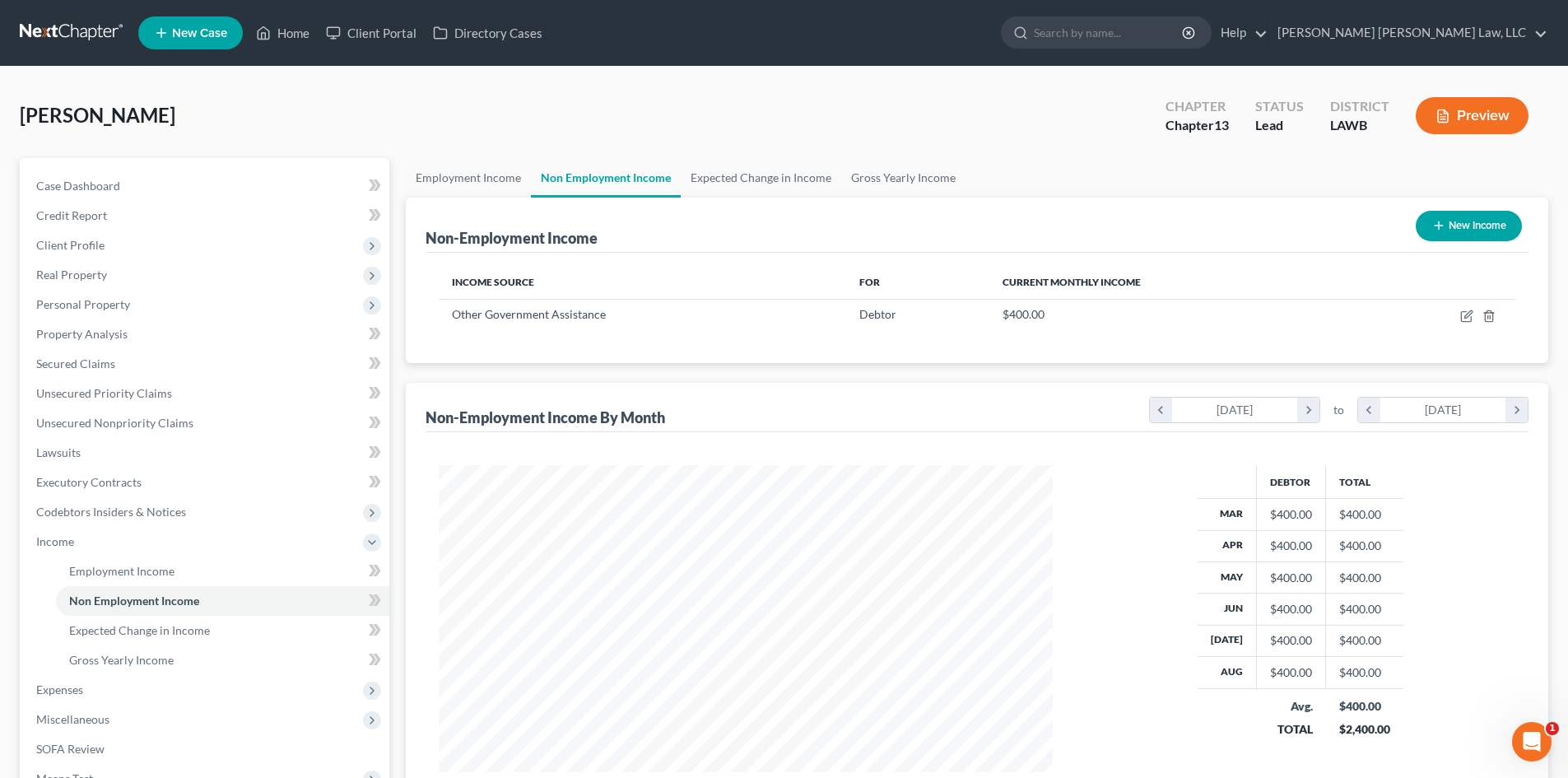
scroll to position [307, 647]
click at [907, 167] on link "Gross Yearly Income" at bounding box center [903, 178] width 125 height 39
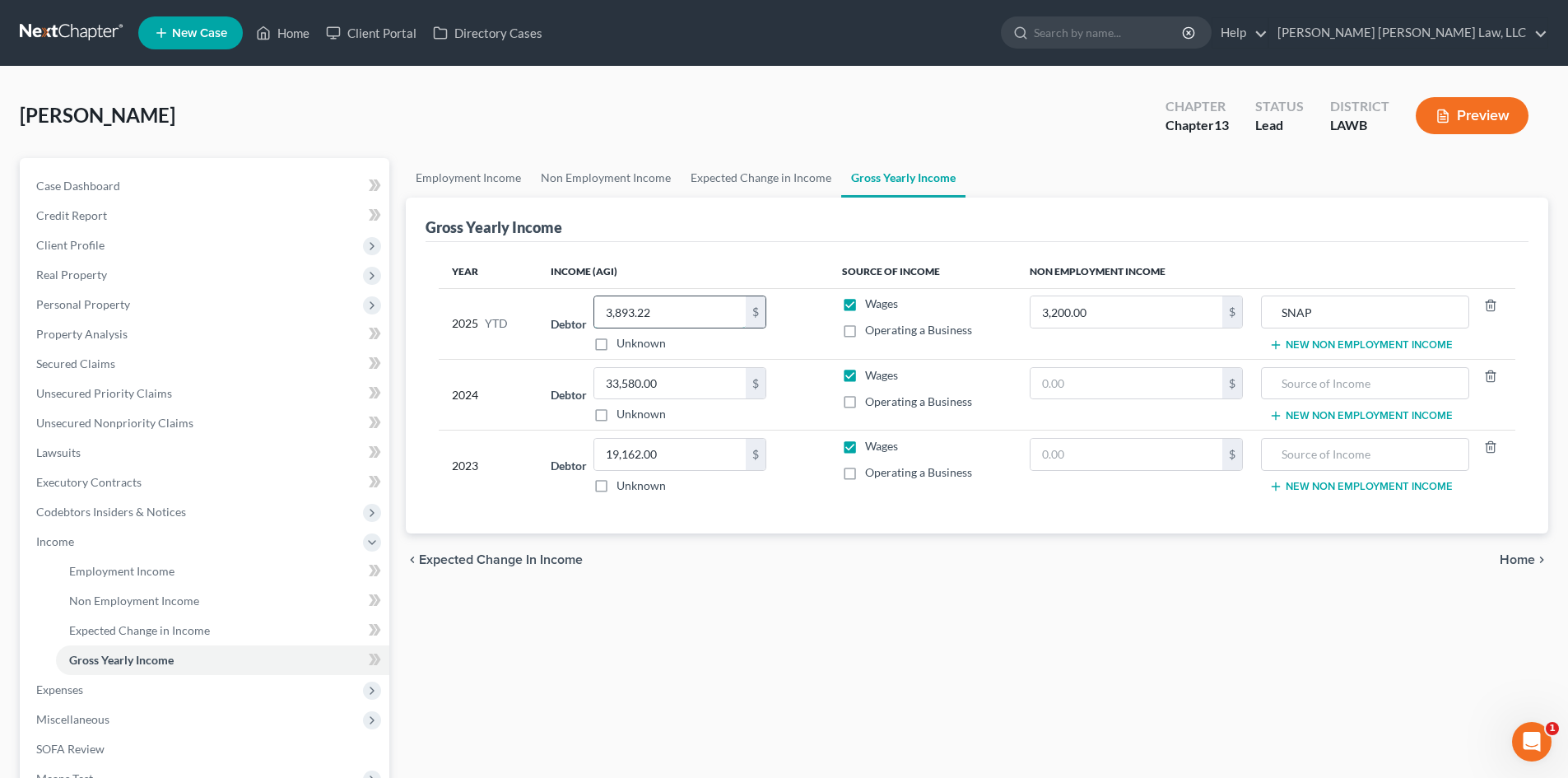
click at [690, 322] on input "3,893.22" at bounding box center [670, 312] width 151 height 31
click at [711, 311] on input "3,893.22" at bounding box center [670, 312] width 151 height 31
click at [723, 599] on div "Employment Income Non Employment Income Expected Change in Income Gross Yearly …" at bounding box center [978, 559] width 1159 height 804
click at [665, 310] on input "3,893.22" at bounding box center [670, 312] width 151 height 31
type input "4,499.63"
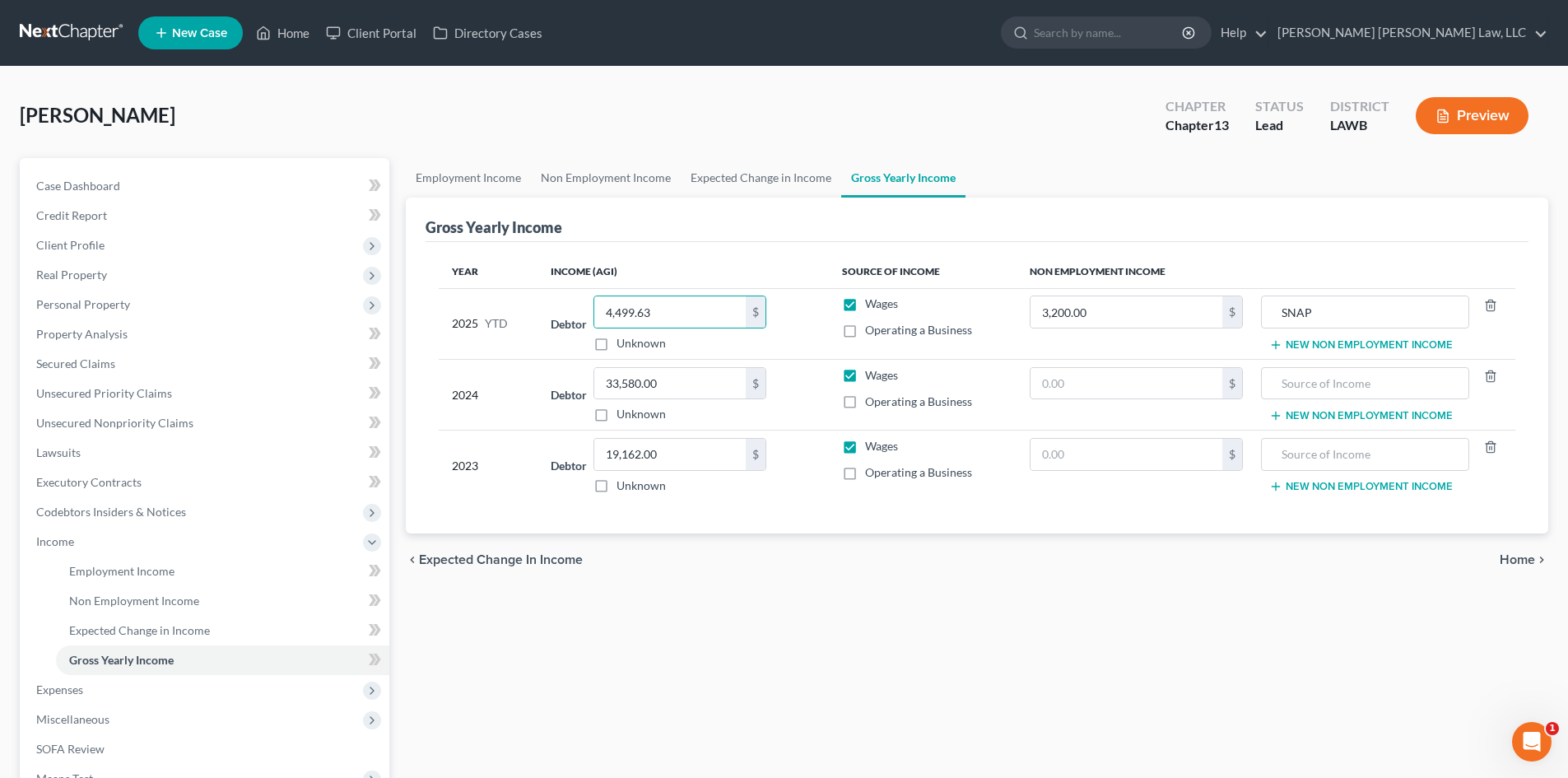
click at [722, 569] on div "chevron_left Expected Change in Income Home chevron_right" at bounding box center [977, 560] width 1142 height 53
click at [306, 34] on link "Home" at bounding box center [282, 32] width 70 height 29
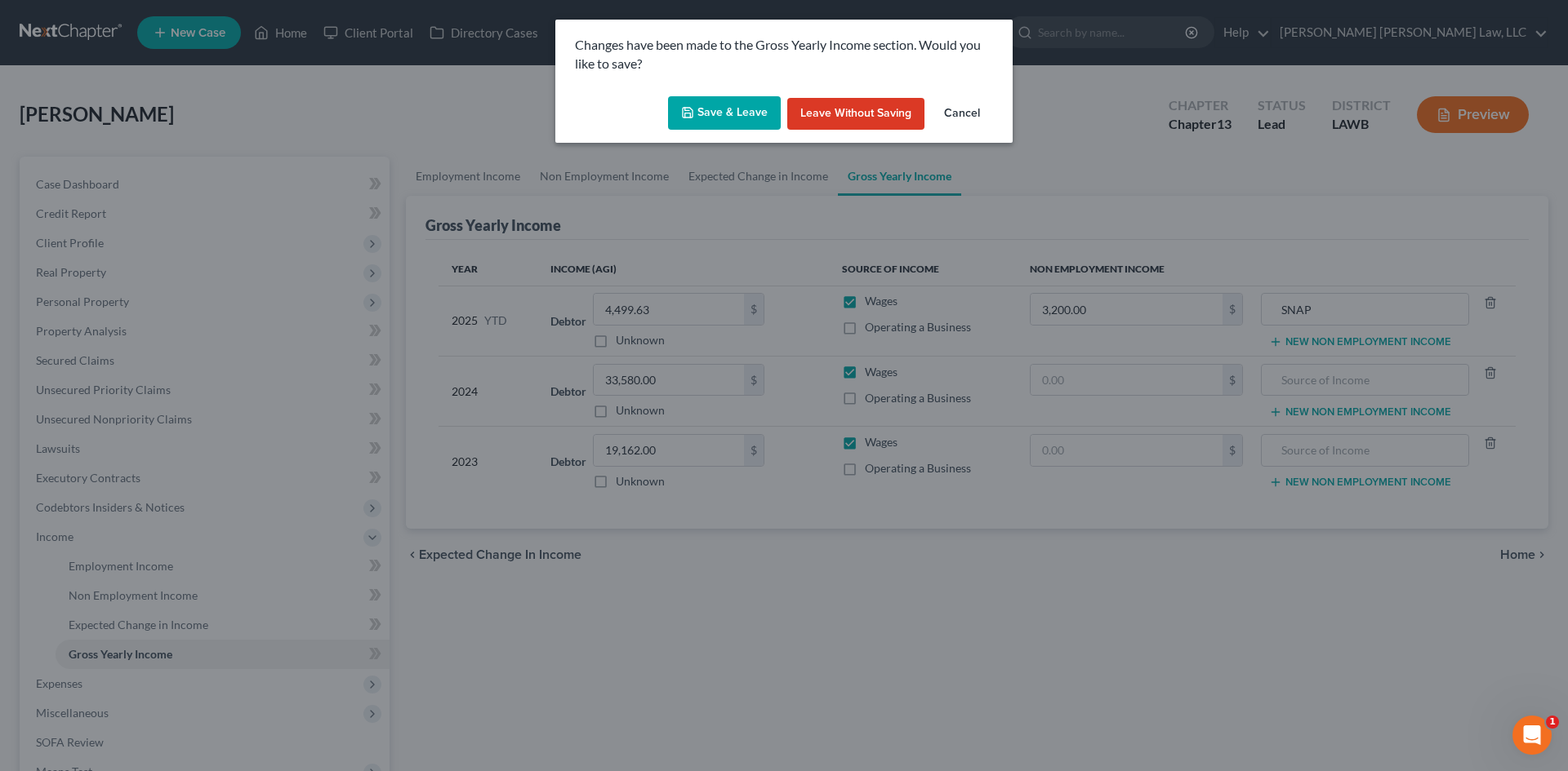
click at [685, 109] on icon "button" at bounding box center [687, 112] width 13 height 13
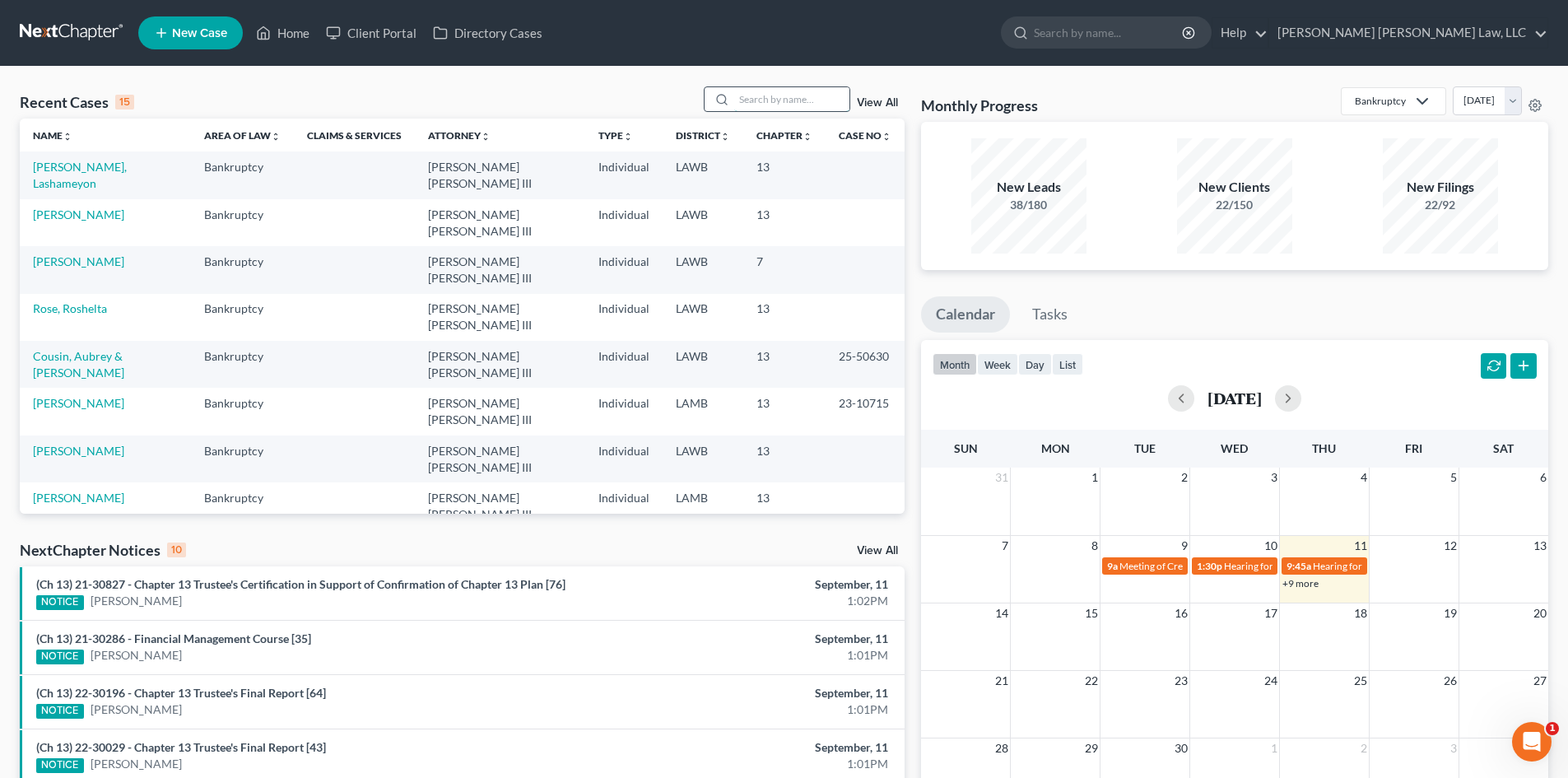
click at [792, 108] on input "search" at bounding box center [792, 99] width 116 height 24
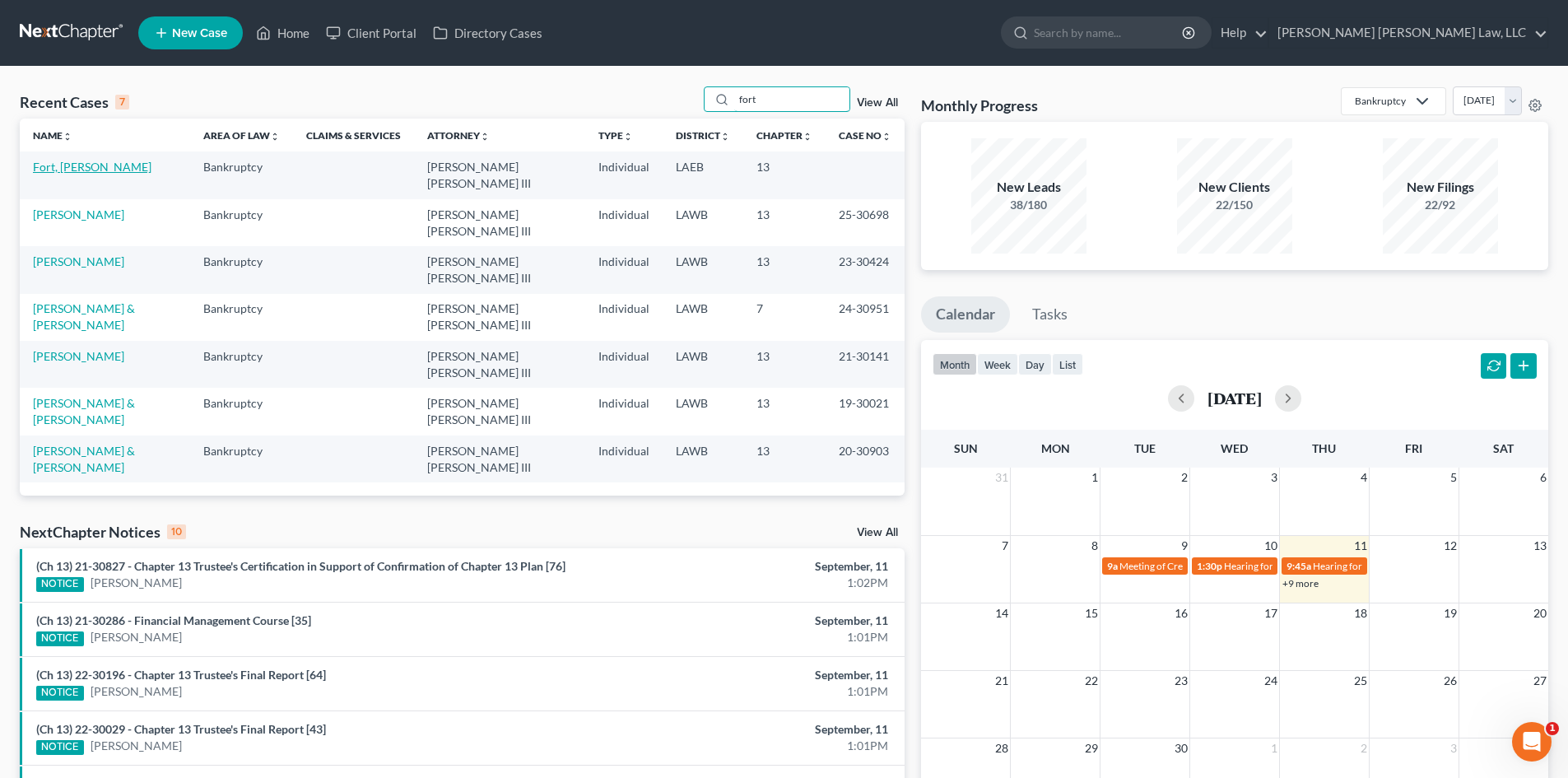
type input "fort"
click at [49, 170] on link "Fort, [PERSON_NAME]" at bounding box center [92, 167] width 119 height 14
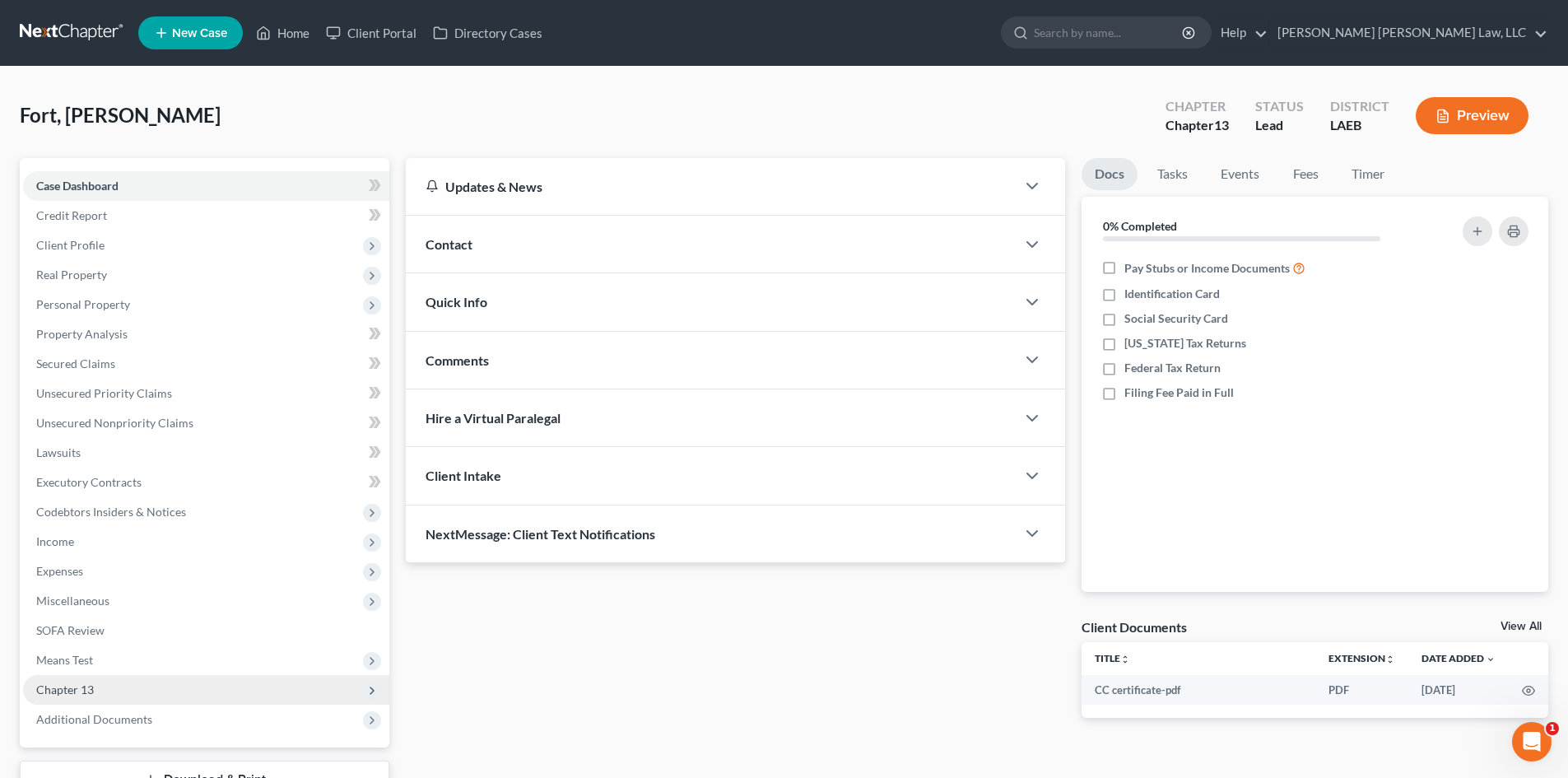
click at [117, 691] on span "Chapter 13" at bounding box center [207, 690] width 367 height 29
click at [126, 709] on link "Plan Calculator" at bounding box center [223, 720] width 333 height 29
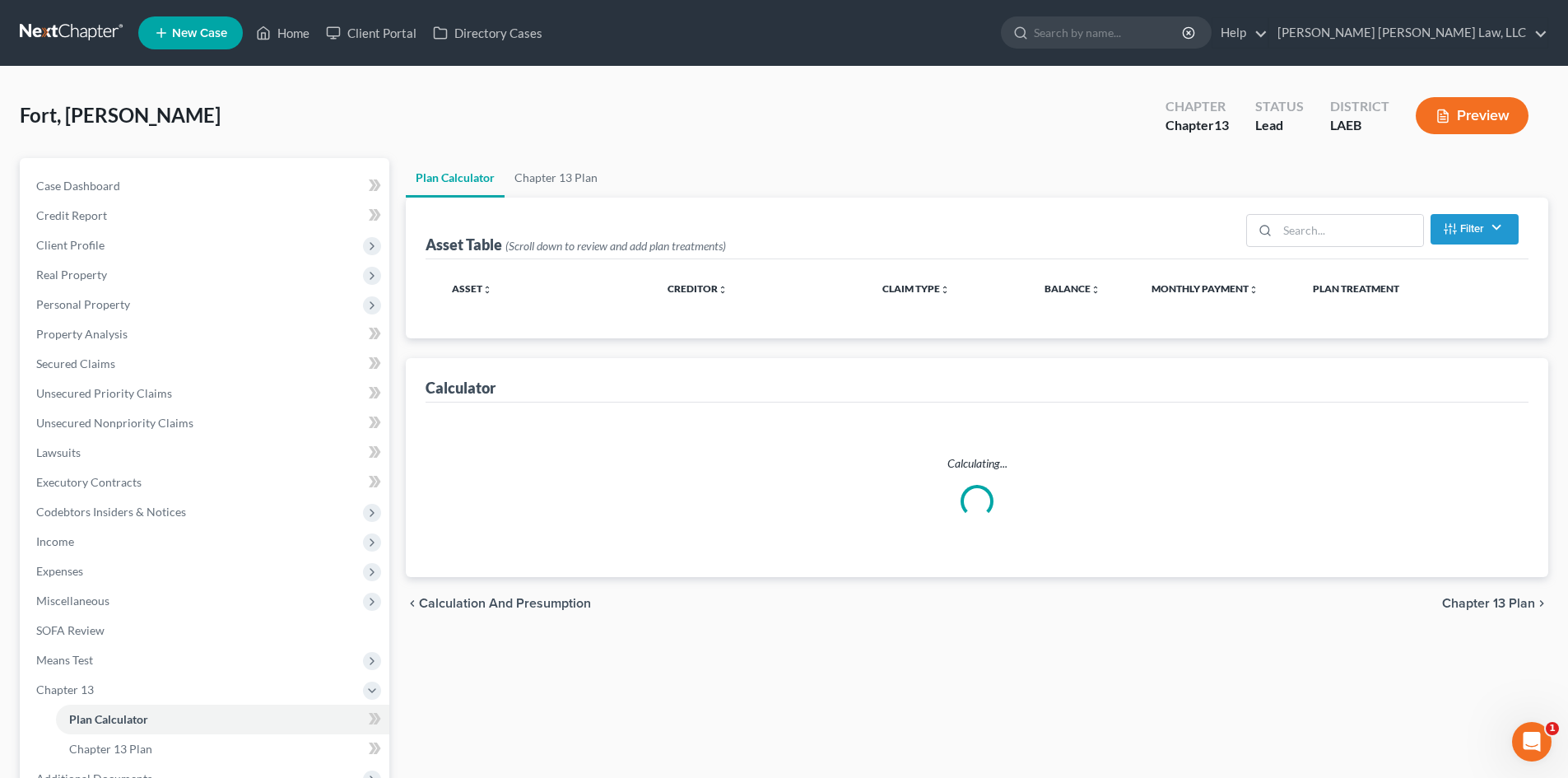
select select "59"
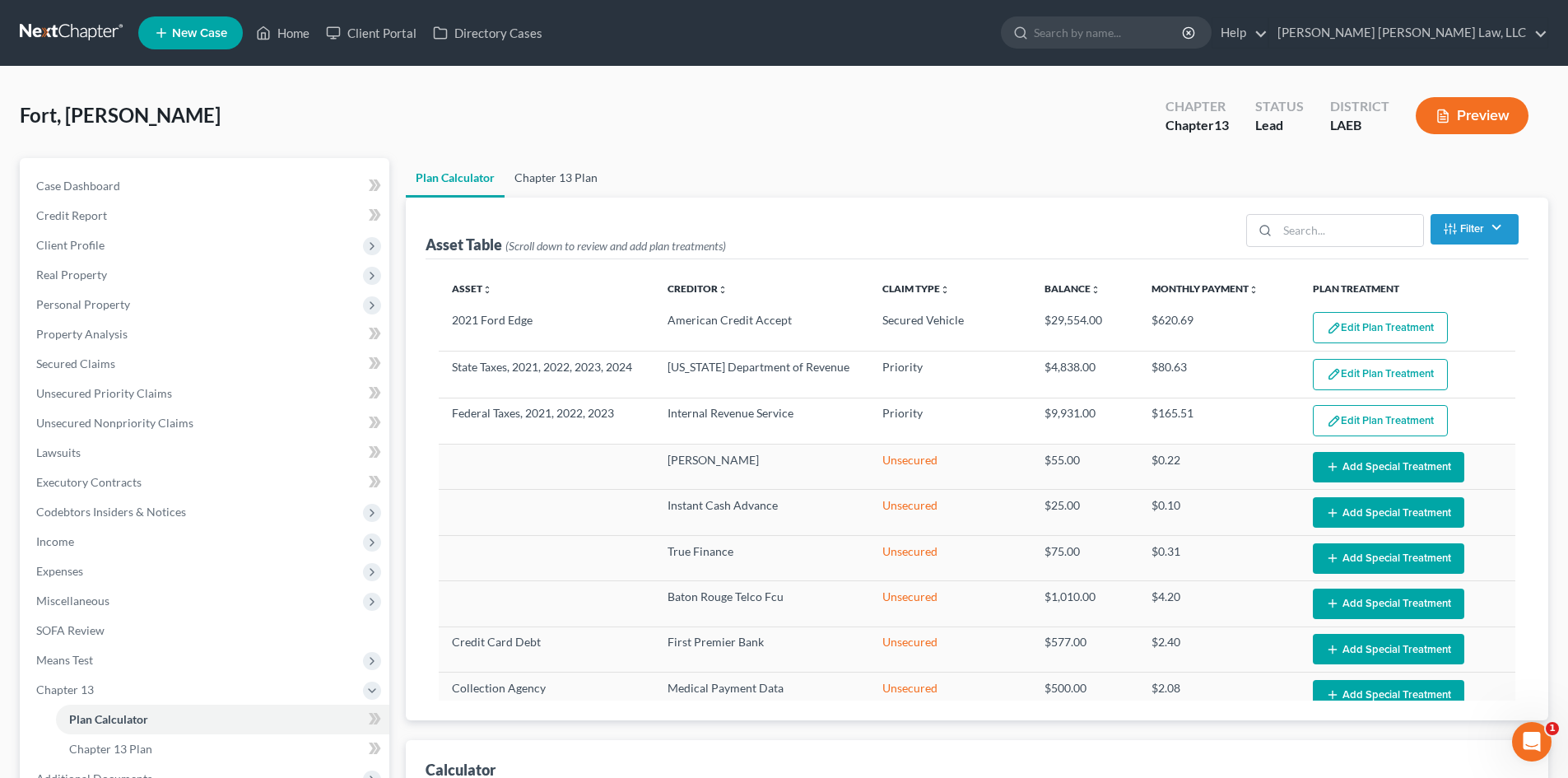
click at [574, 167] on link "Chapter 13 Plan" at bounding box center [556, 178] width 103 height 39
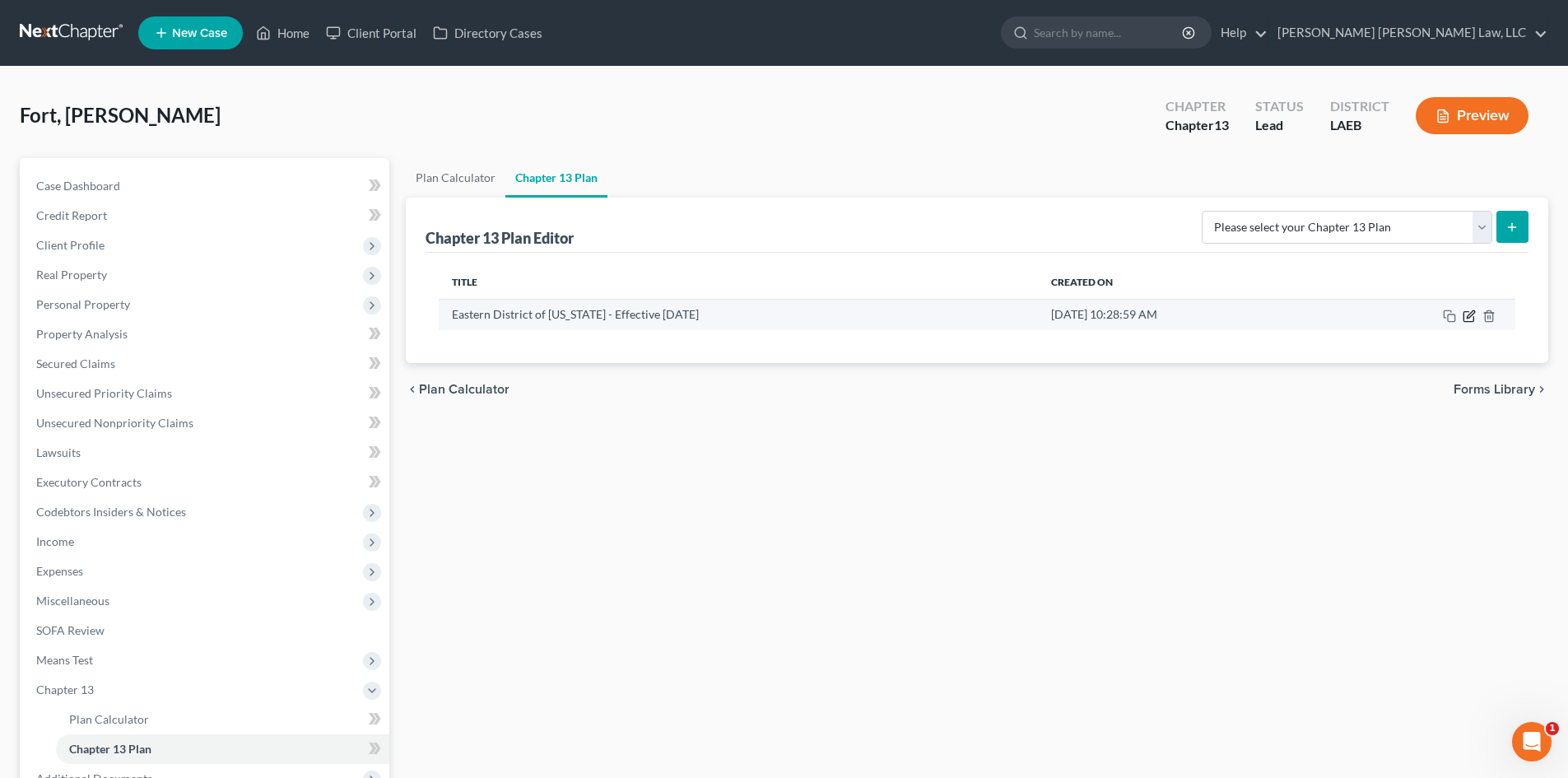
click at [1471, 315] on icon "button" at bounding box center [1469, 316] width 13 height 13
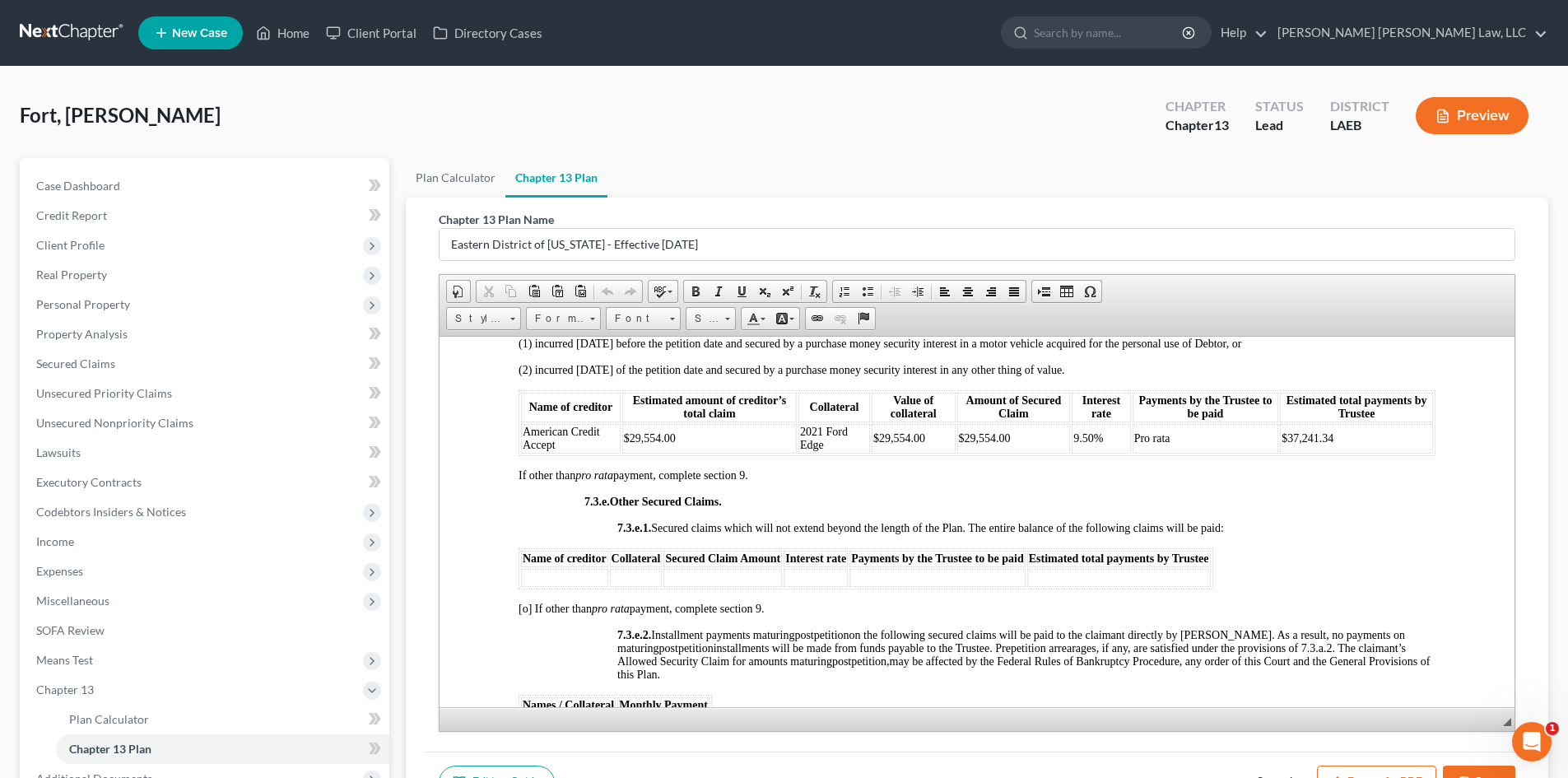
scroll to position [4201, 0]
drag, startPoint x: 1486, startPoint y: 769, endPoint x: 157, endPoint y: 414, distance: 1375.6
click at [1486, 769] on button "Save" at bounding box center [1480, 783] width 73 height 34
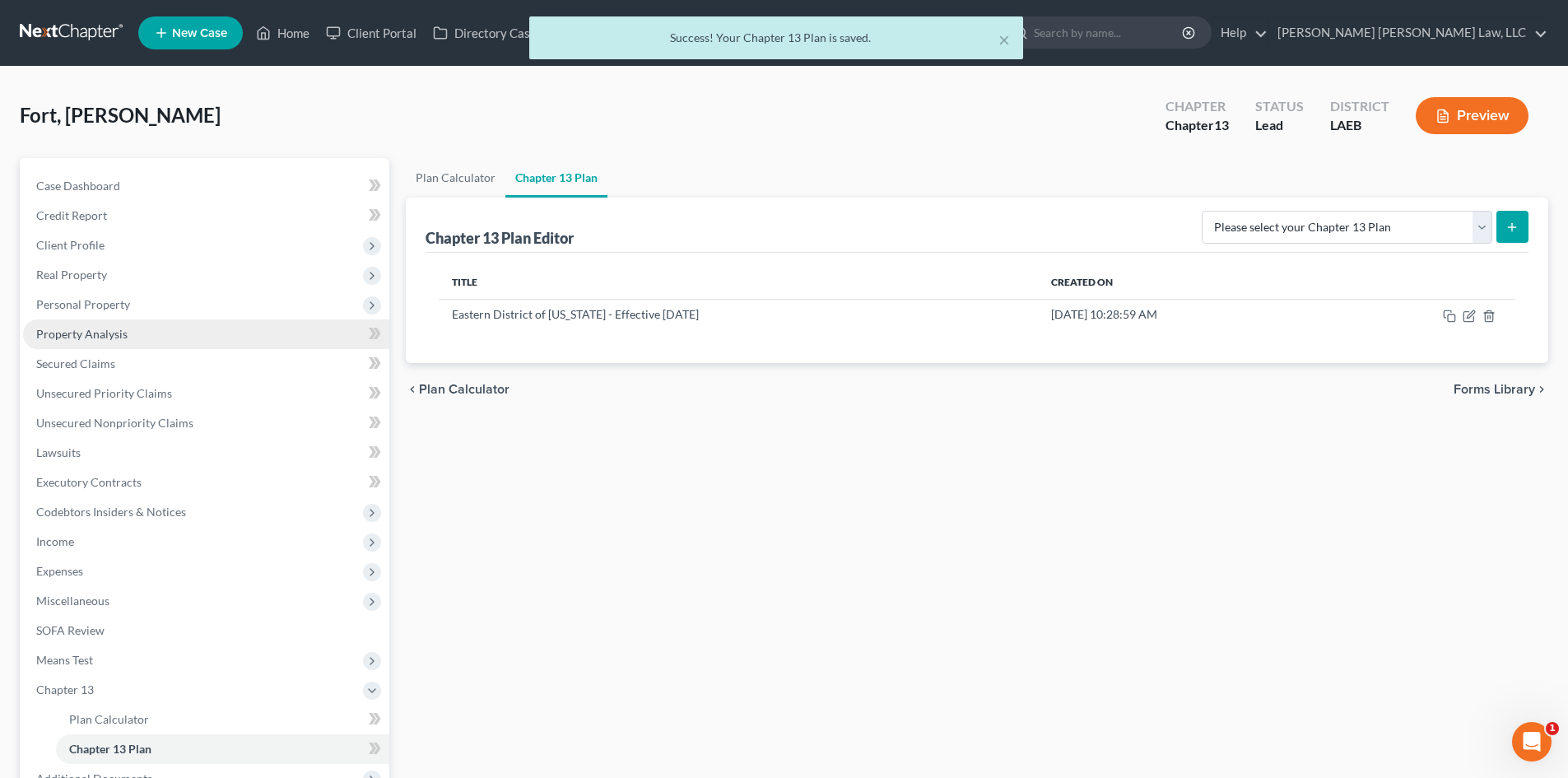
click at [130, 341] on link "Property Analysis" at bounding box center [207, 335] width 367 height 29
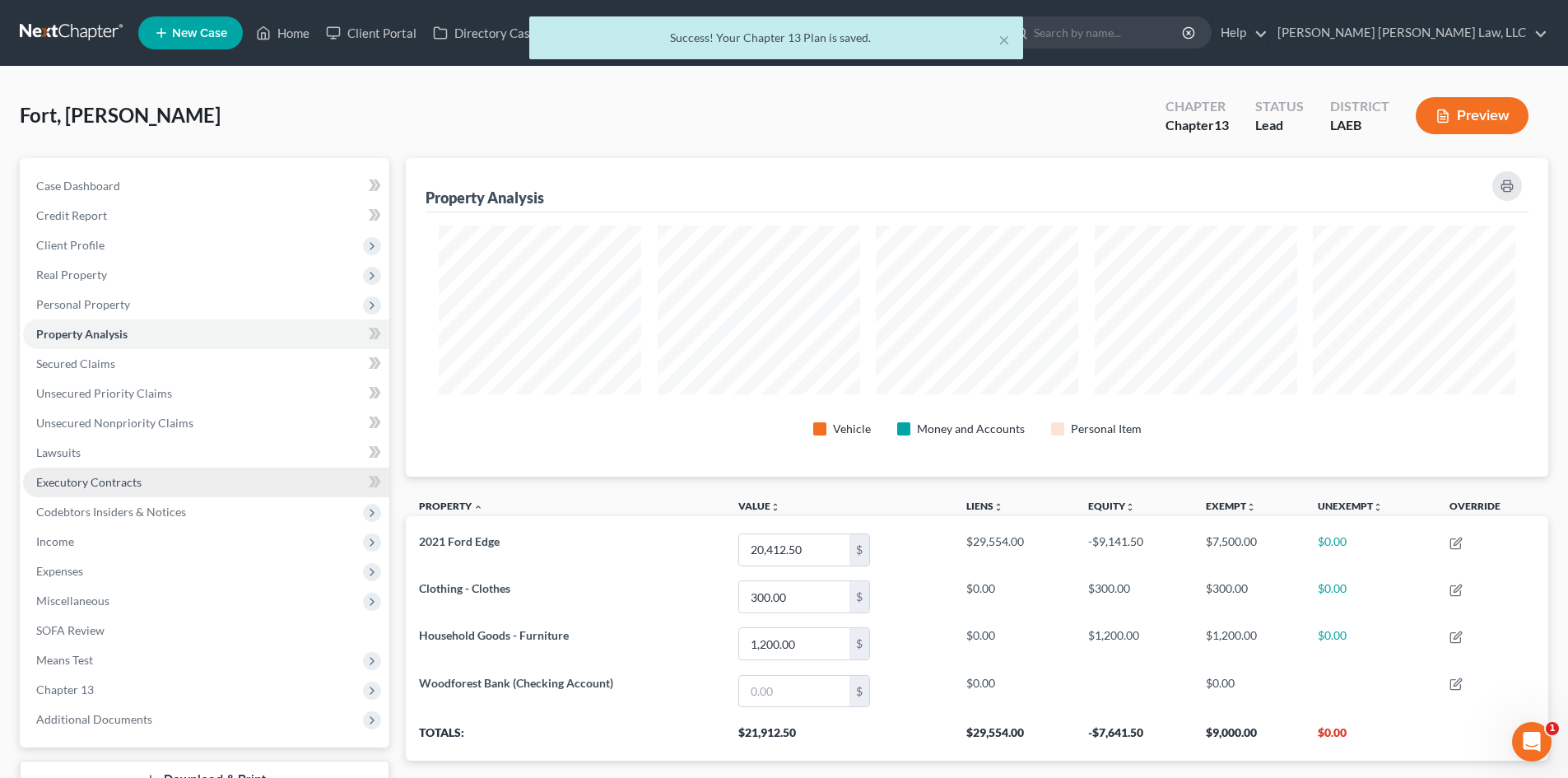
scroll to position [319, 1142]
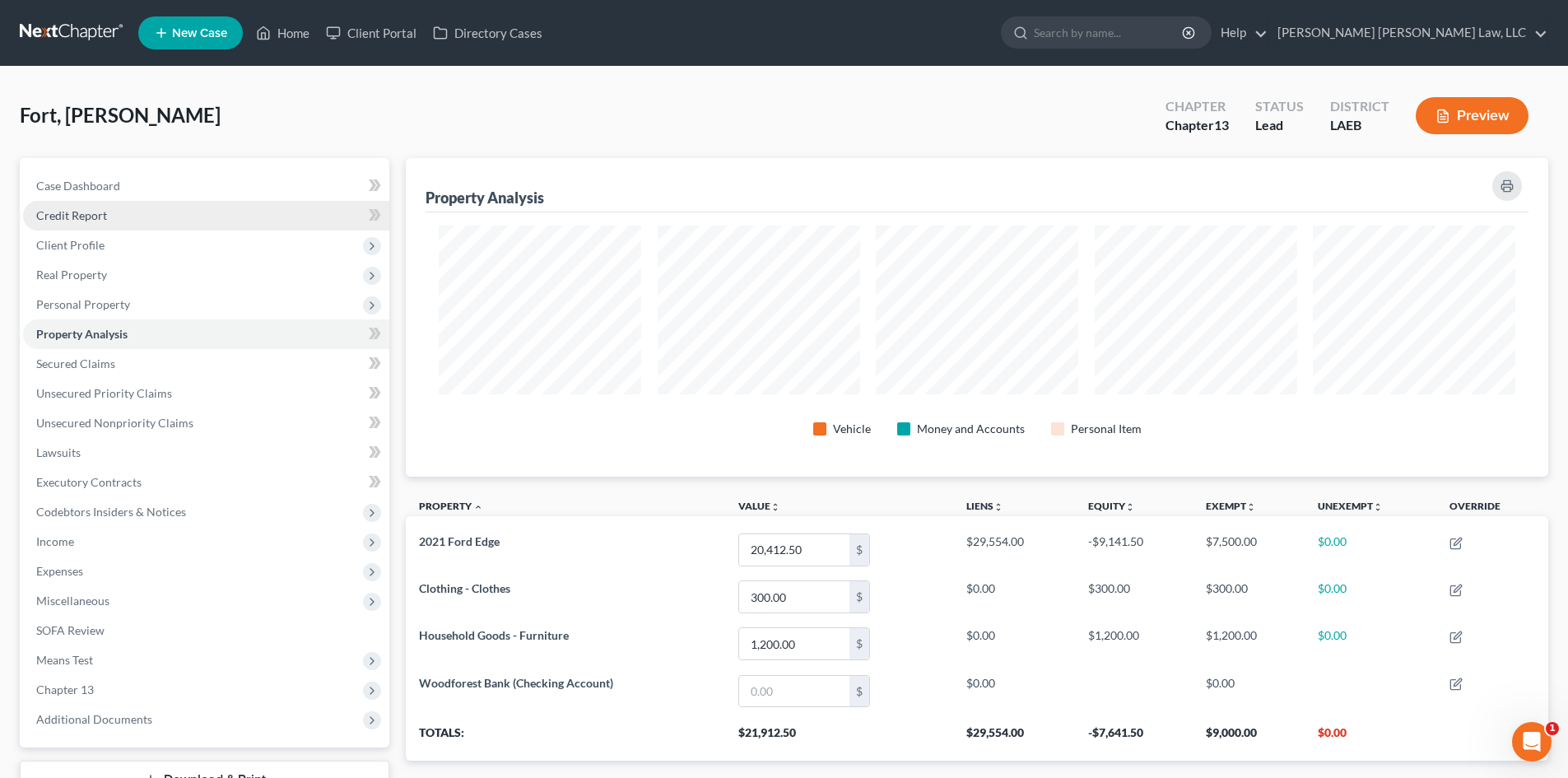
click at [153, 214] on link "Credit Report" at bounding box center [207, 216] width 367 height 29
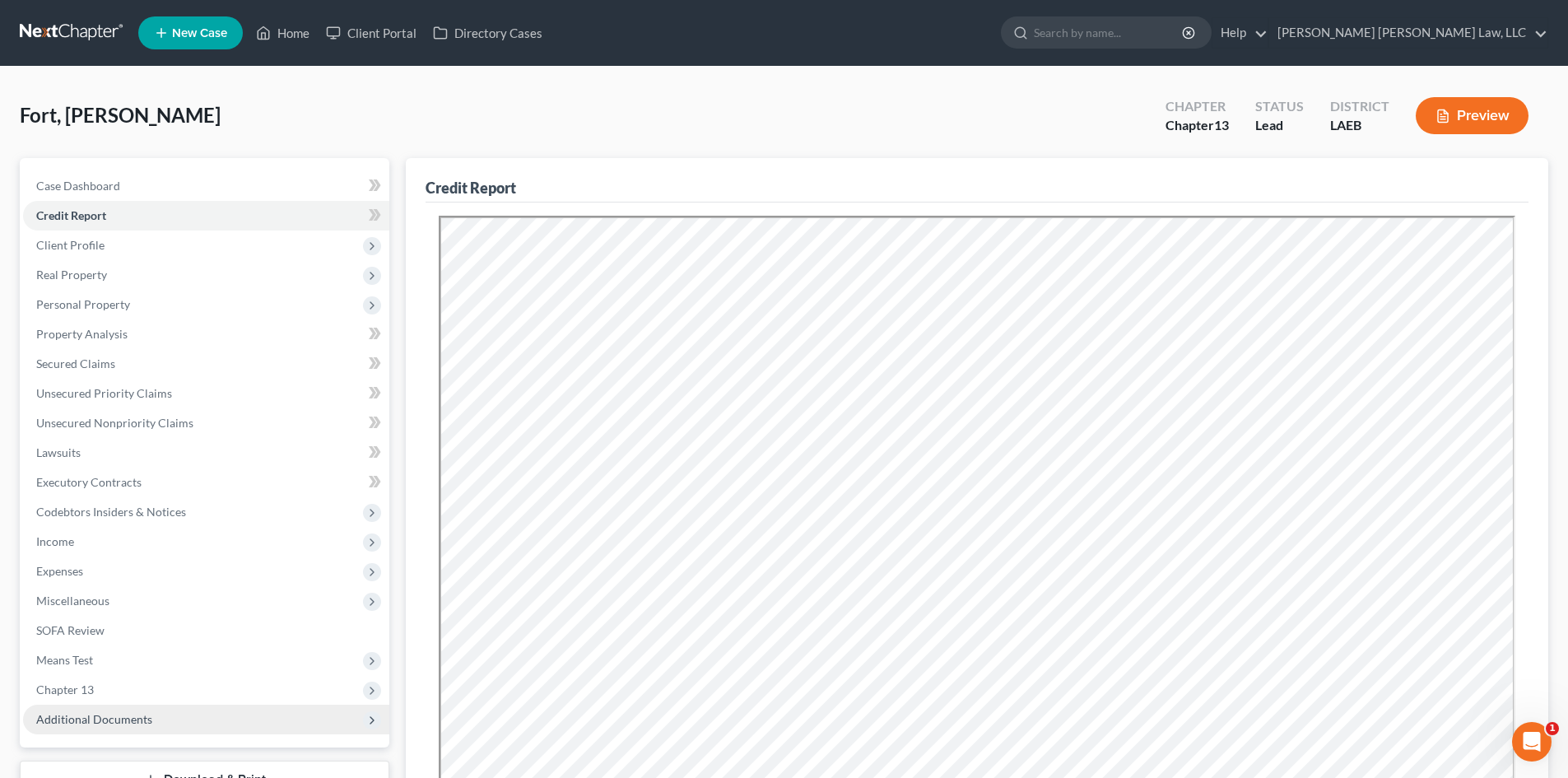
drag, startPoint x: 140, startPoint y: 688, endPoint x: 130, endPoint y: 708, distance: 22.4
click at [140, 688] on span "Chapter 13" at bounding box center [207, 690] width 367 height 29
click at [135, 717] on span "Plan Calculator" at bounding box center [109, 719] width 79 height 14
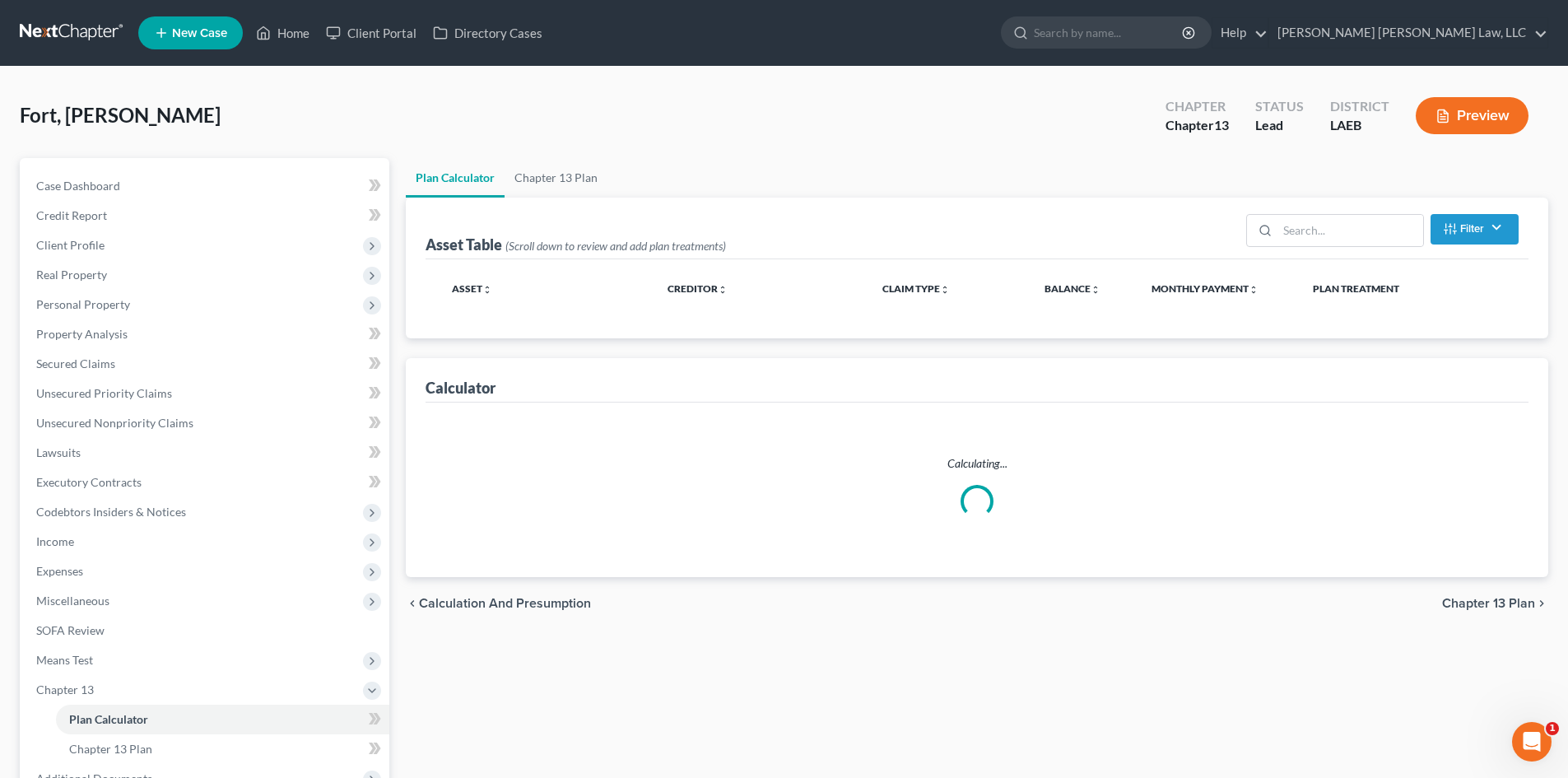
select select "59"
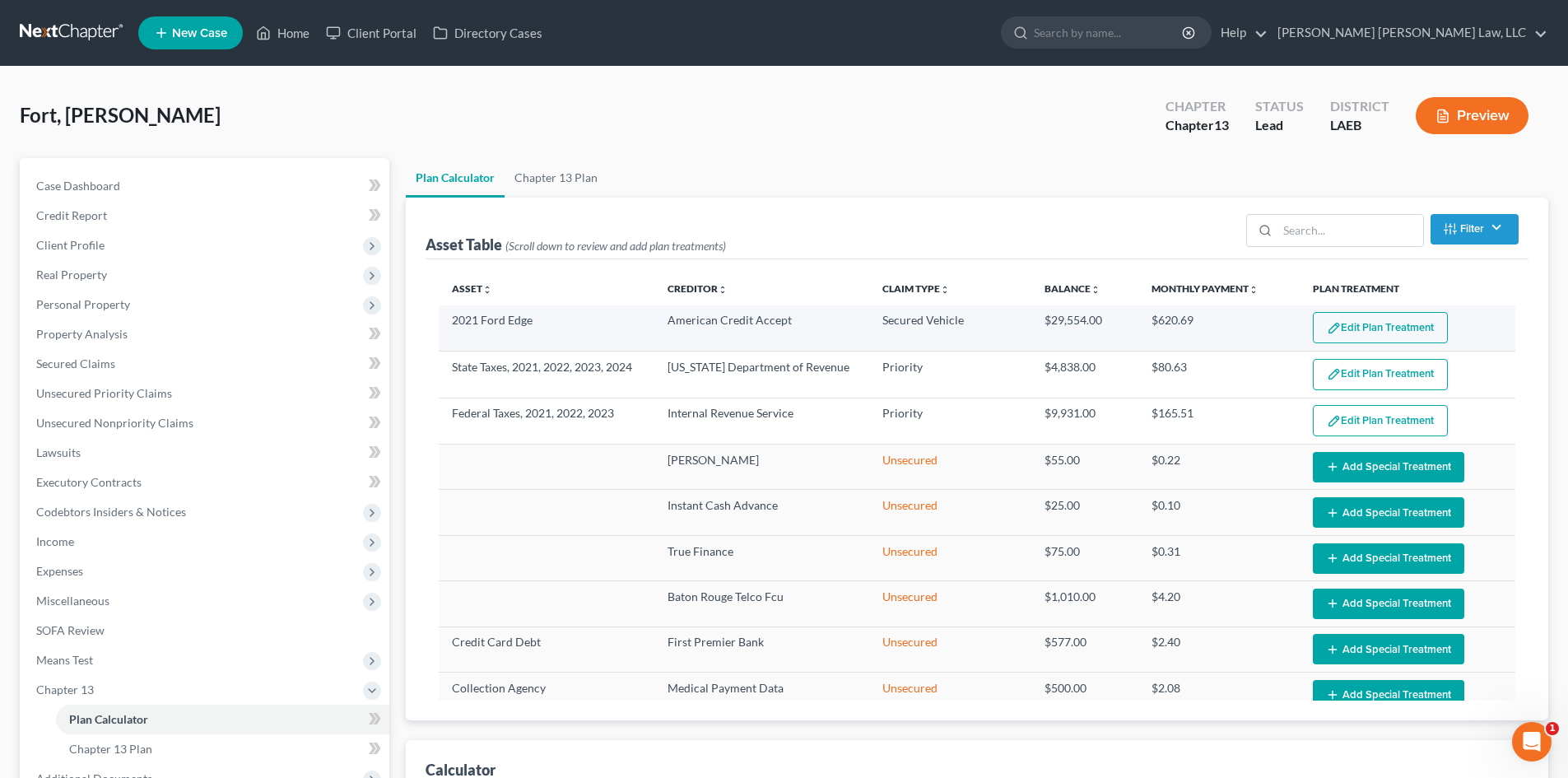
click at [1340, 339] on button "Edit Plan Treatment" at bounding box center [1381, 328] width 135 height 31
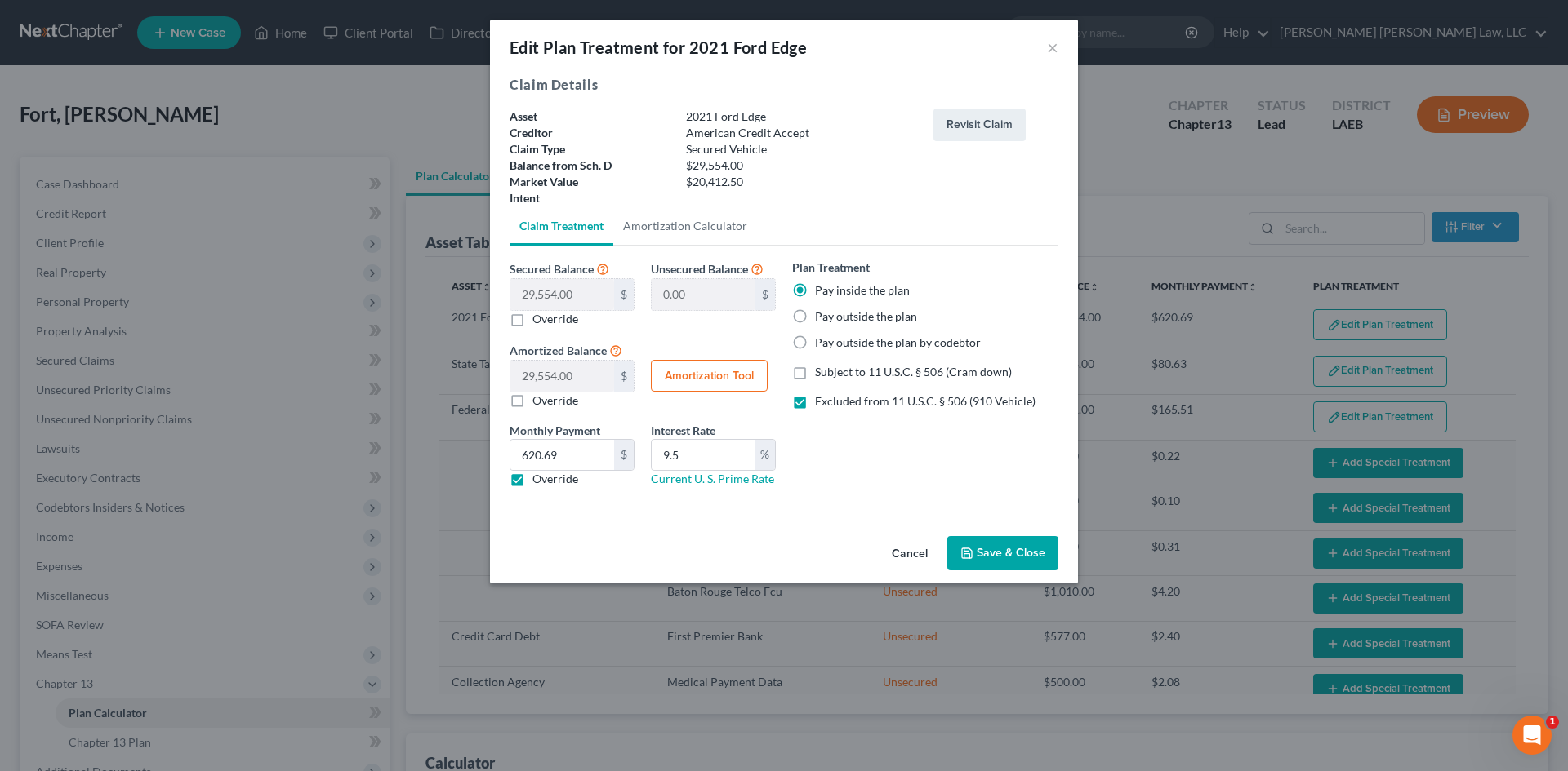
click at [1020, 552] on button "Save & Close" at bounding box center [1003, 553] width 111 height 34
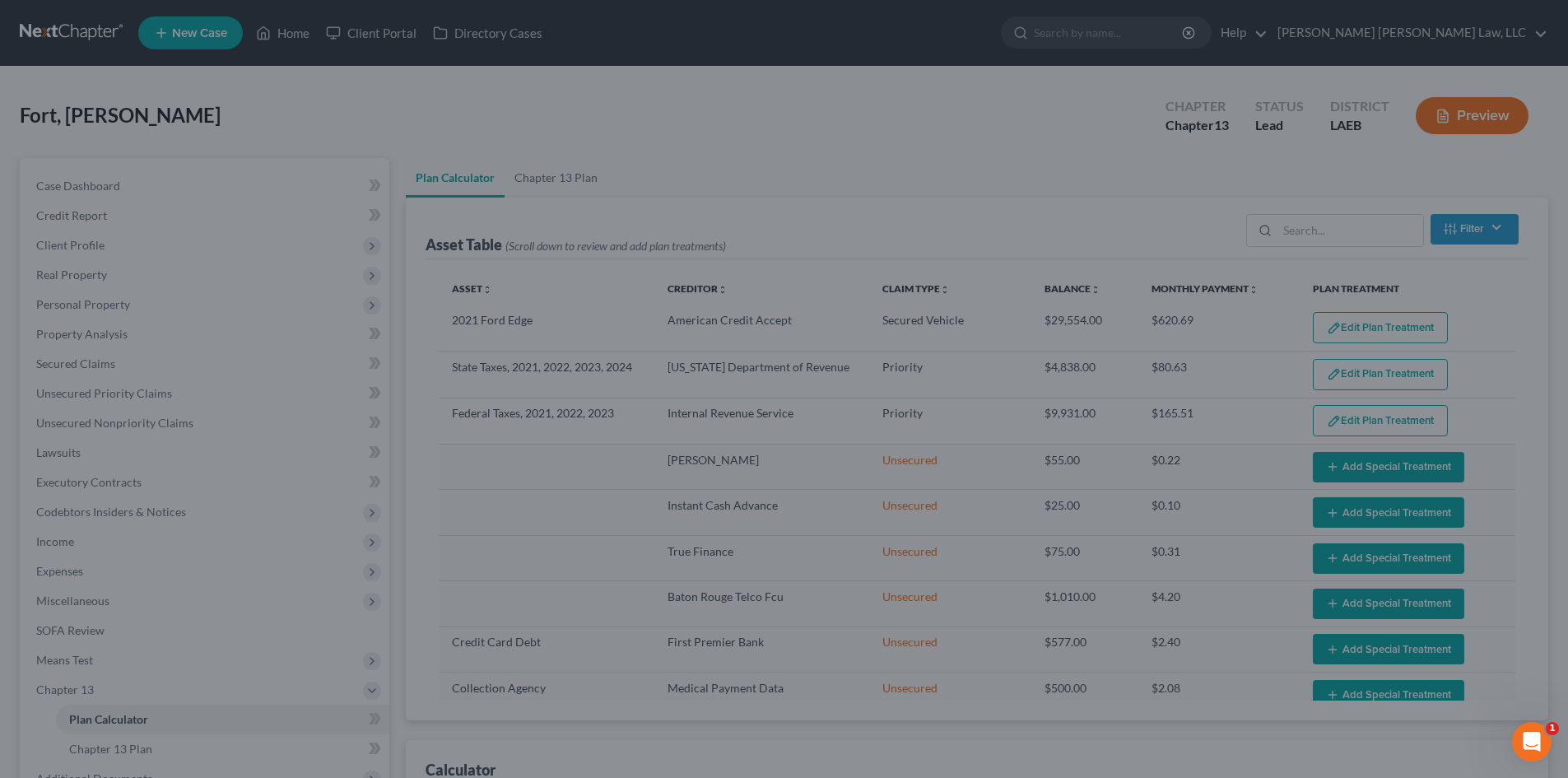
select select "59"
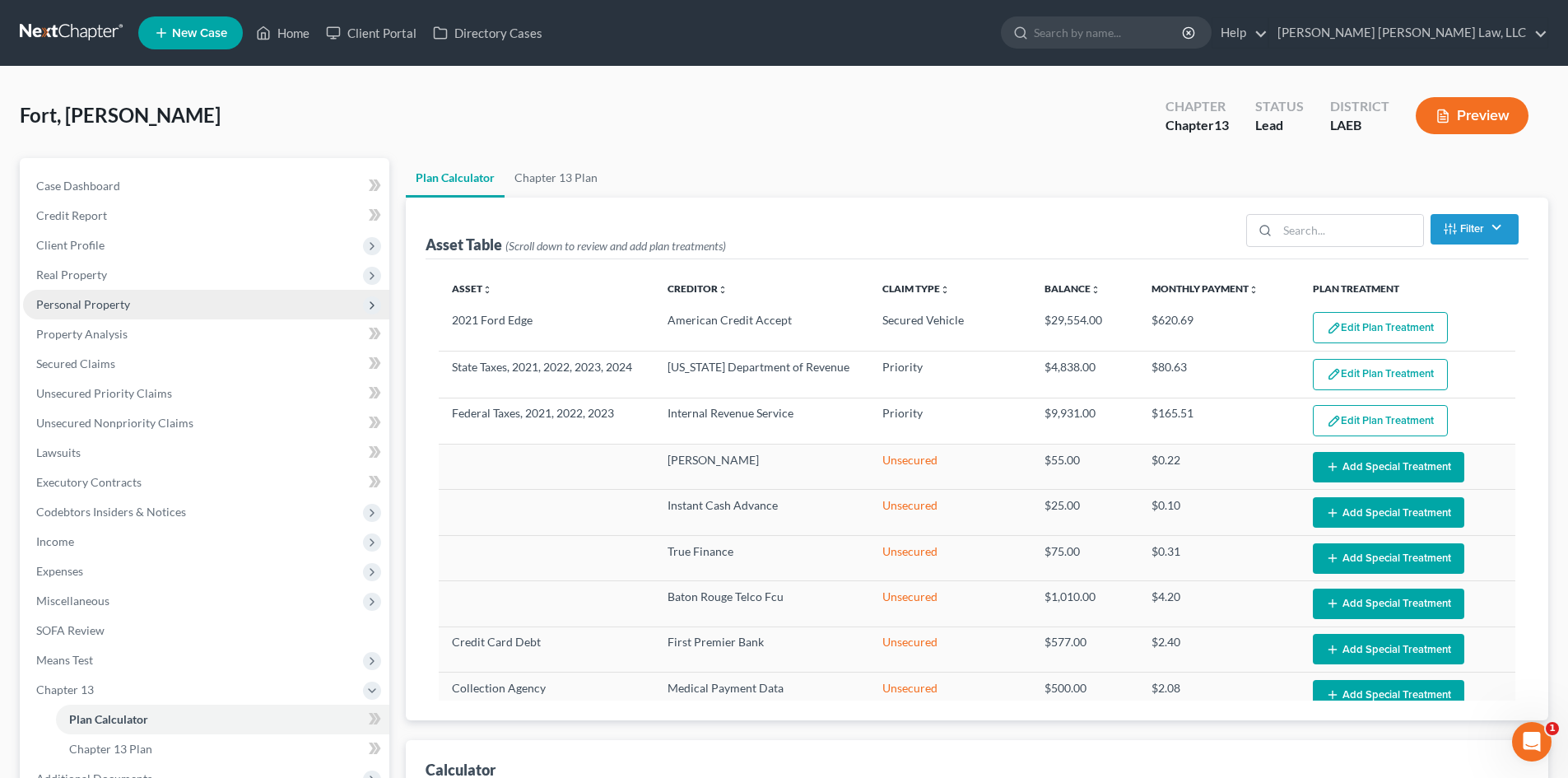
click at [123, 307] on span "Personal Property" at bounding box center [83, 304] width 94 height 14
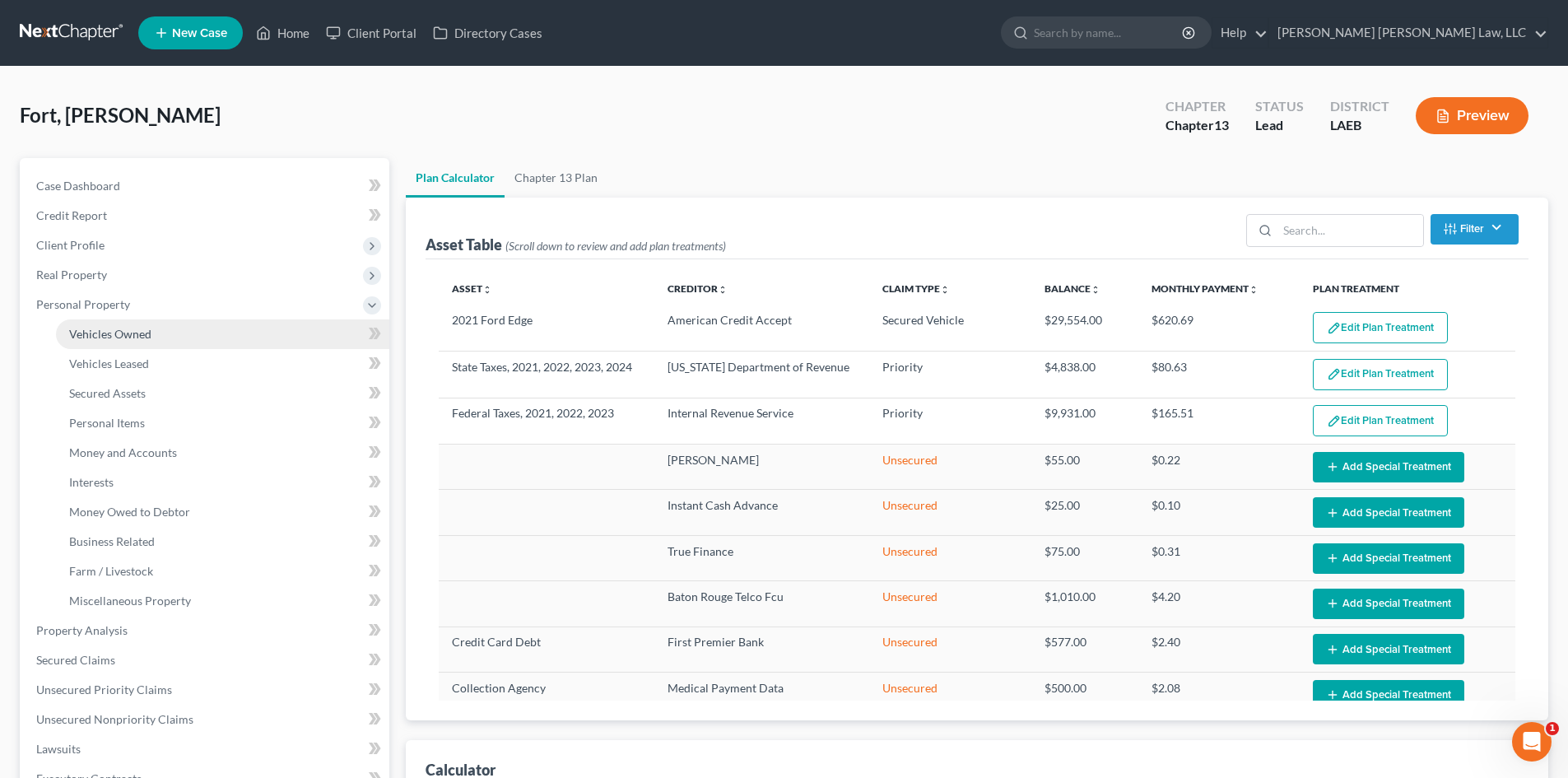
click at [175, 333] on link "Vehicles Owned" at bounding box center [223, 335] width 333 height 29
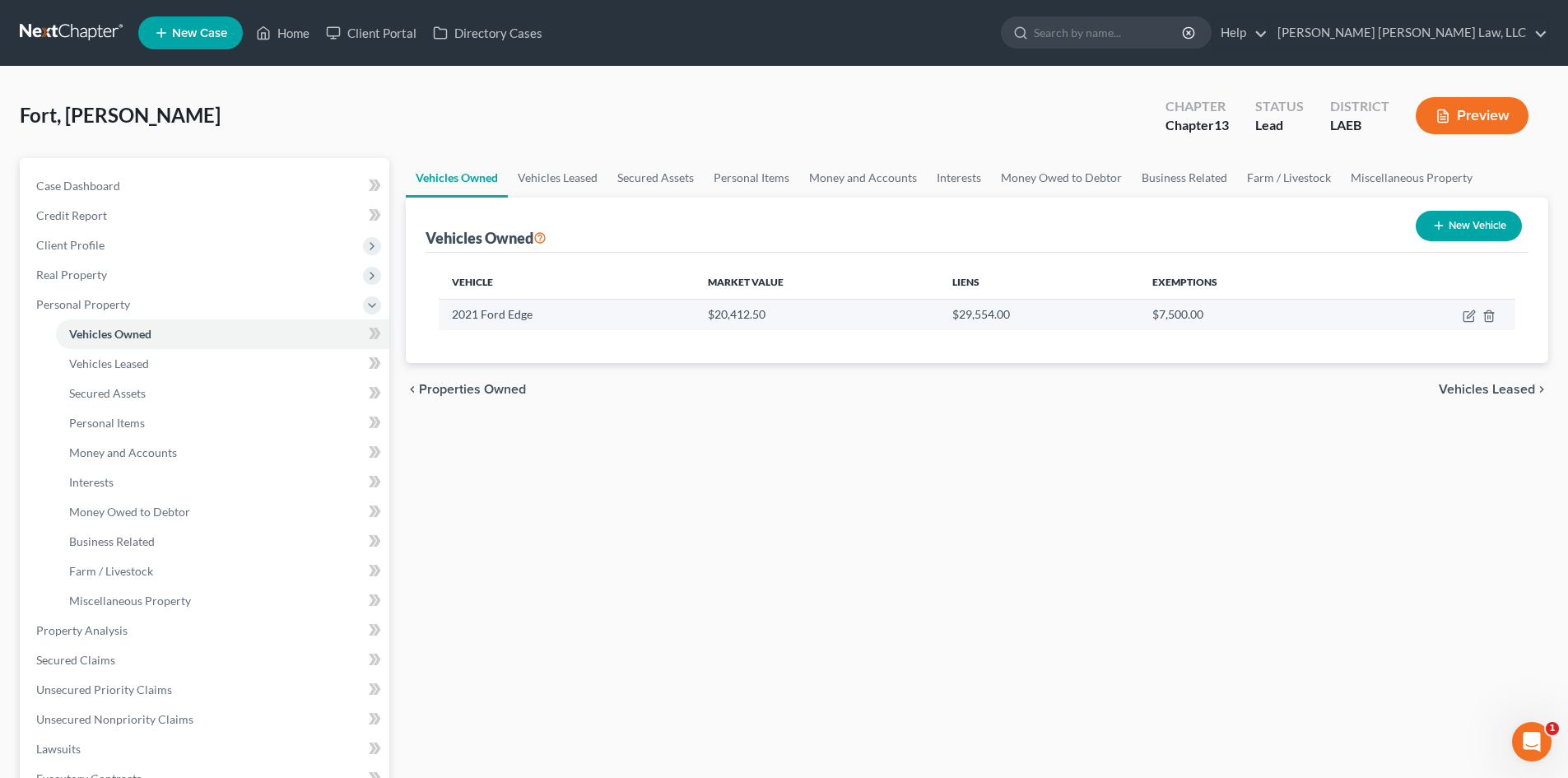
click at [1460, 312] on td at bounding box center [1437, 315] width 157 height 31
click at [1469, 313] on icon "button" at bounding box center [1469, 316] width 13 height 13
select select "0"
select select "5"
select select "2"
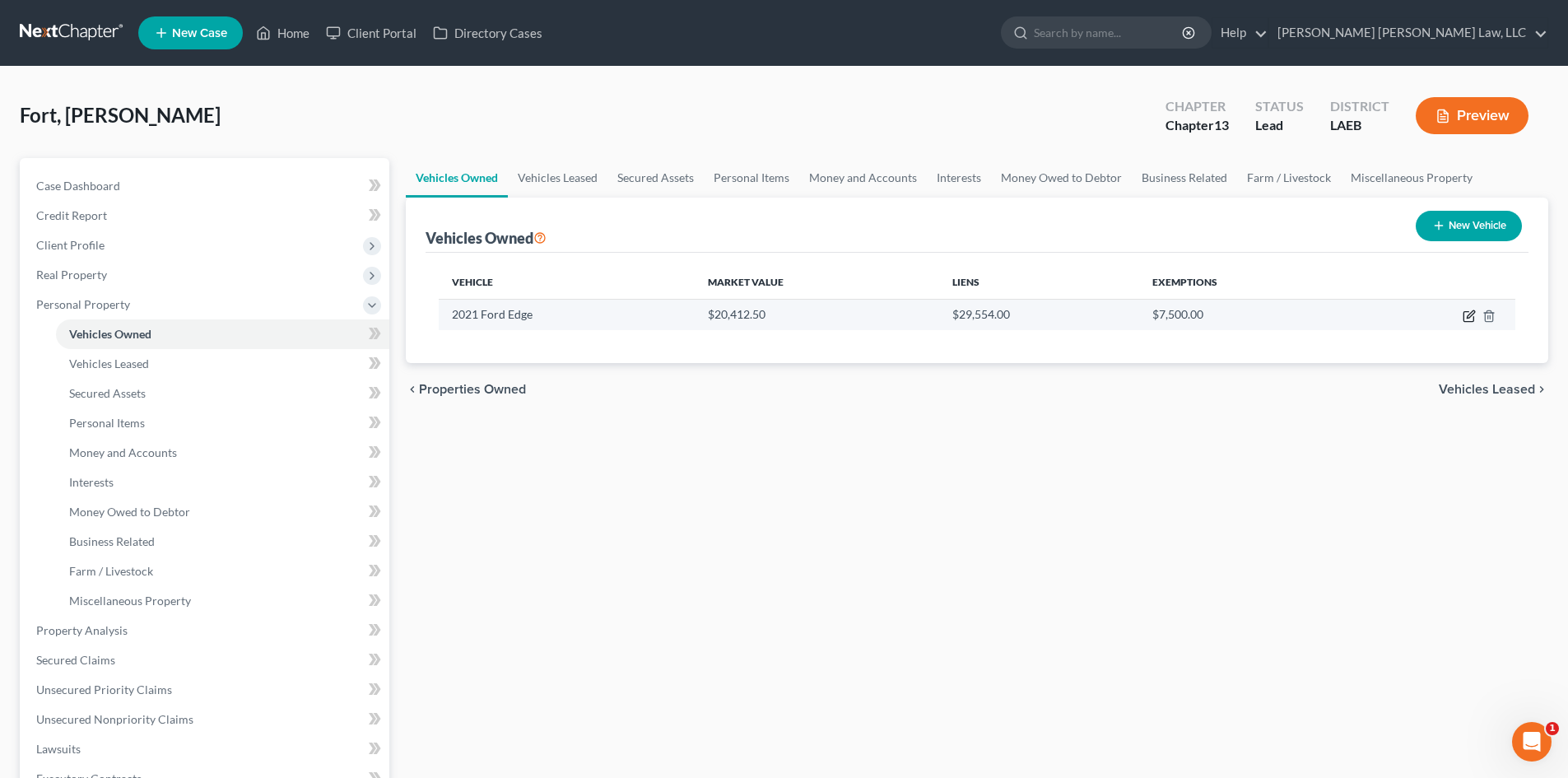
select select "0"
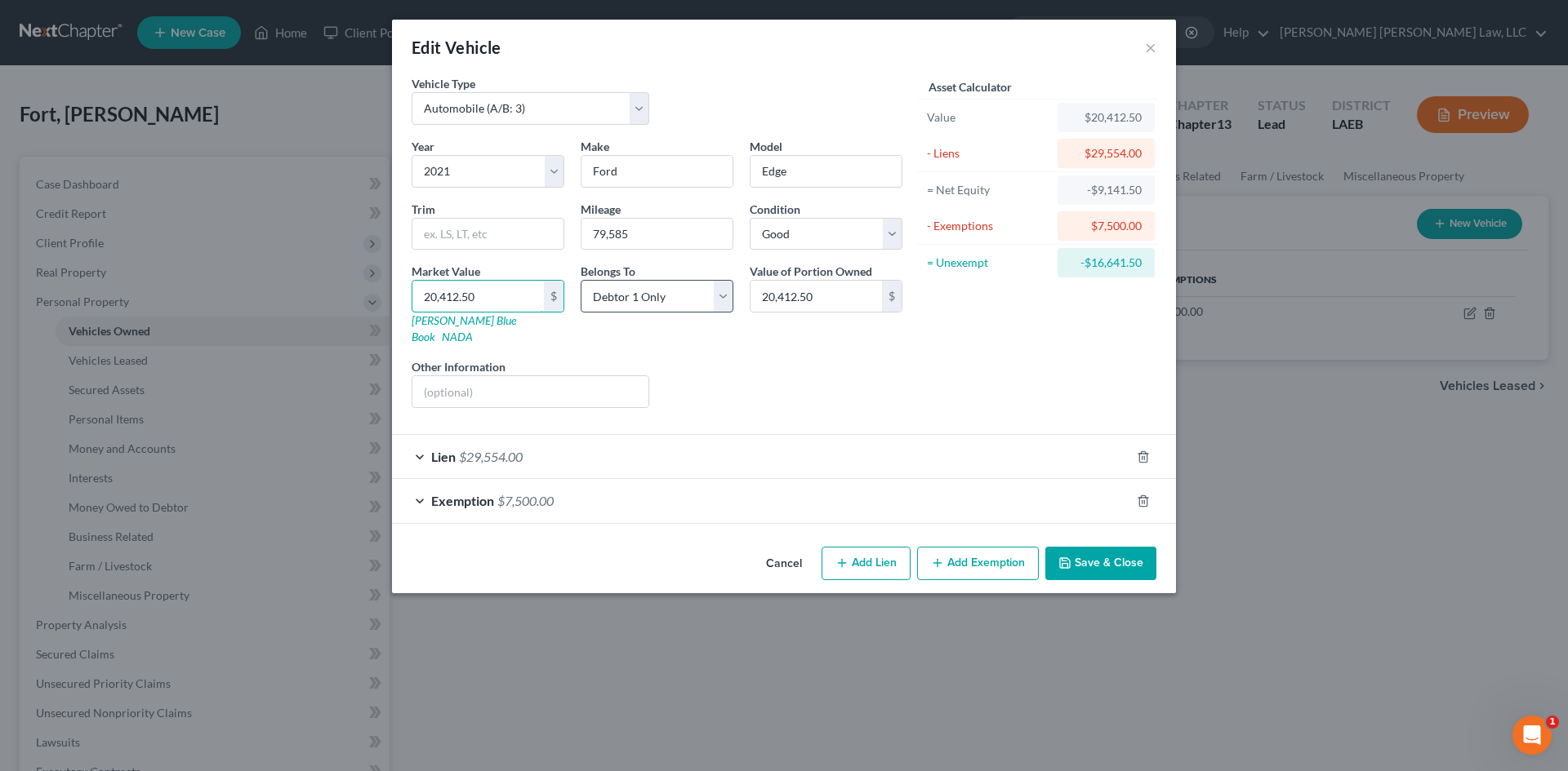
type input "2"
type input "2.00"
type input "29"
type input "29.00"
type input "295"
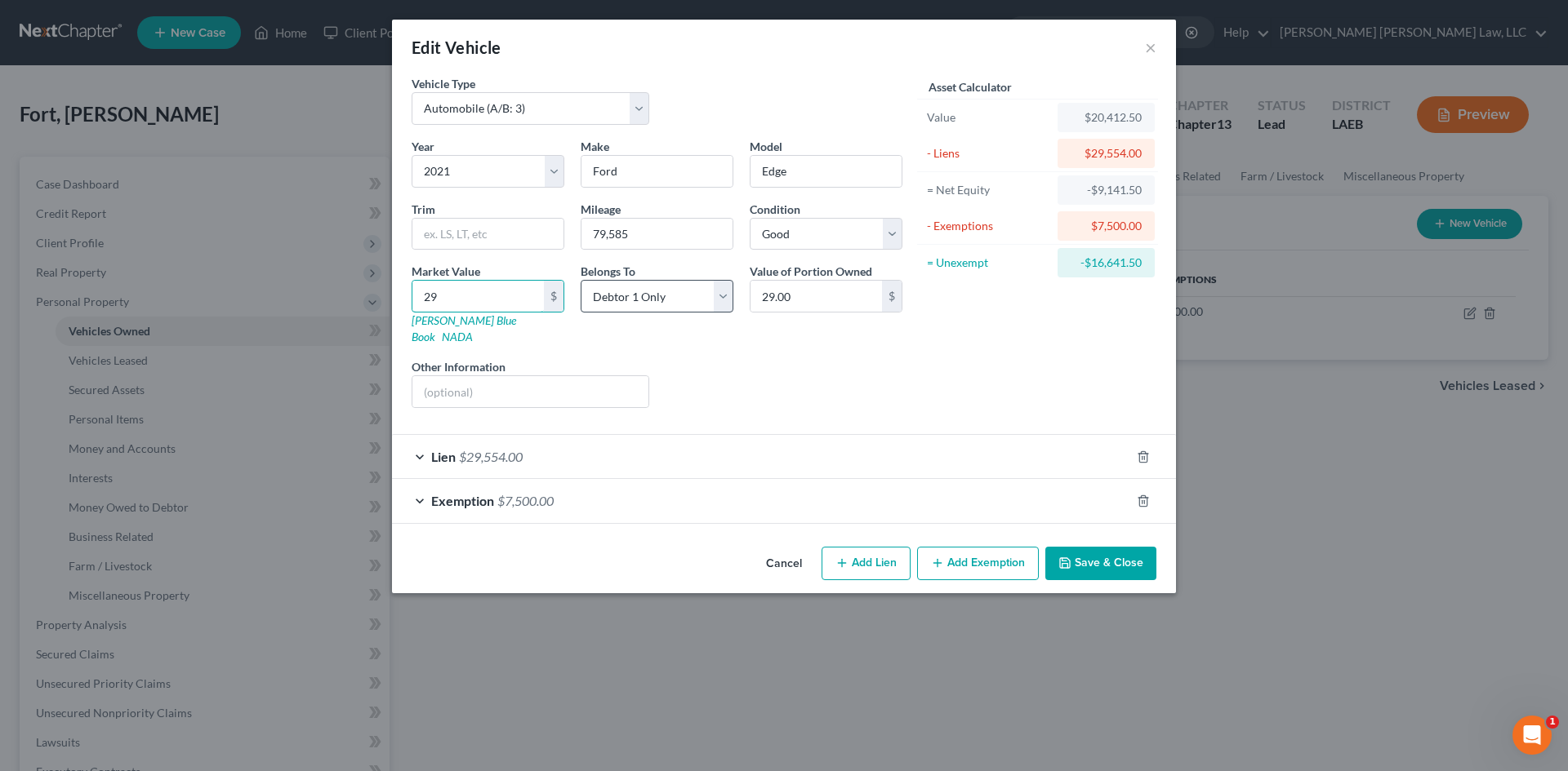
type input "295.00"
type input "2955"
type input "2,955.00"
type input "2,9554"
type input "29,554.00"
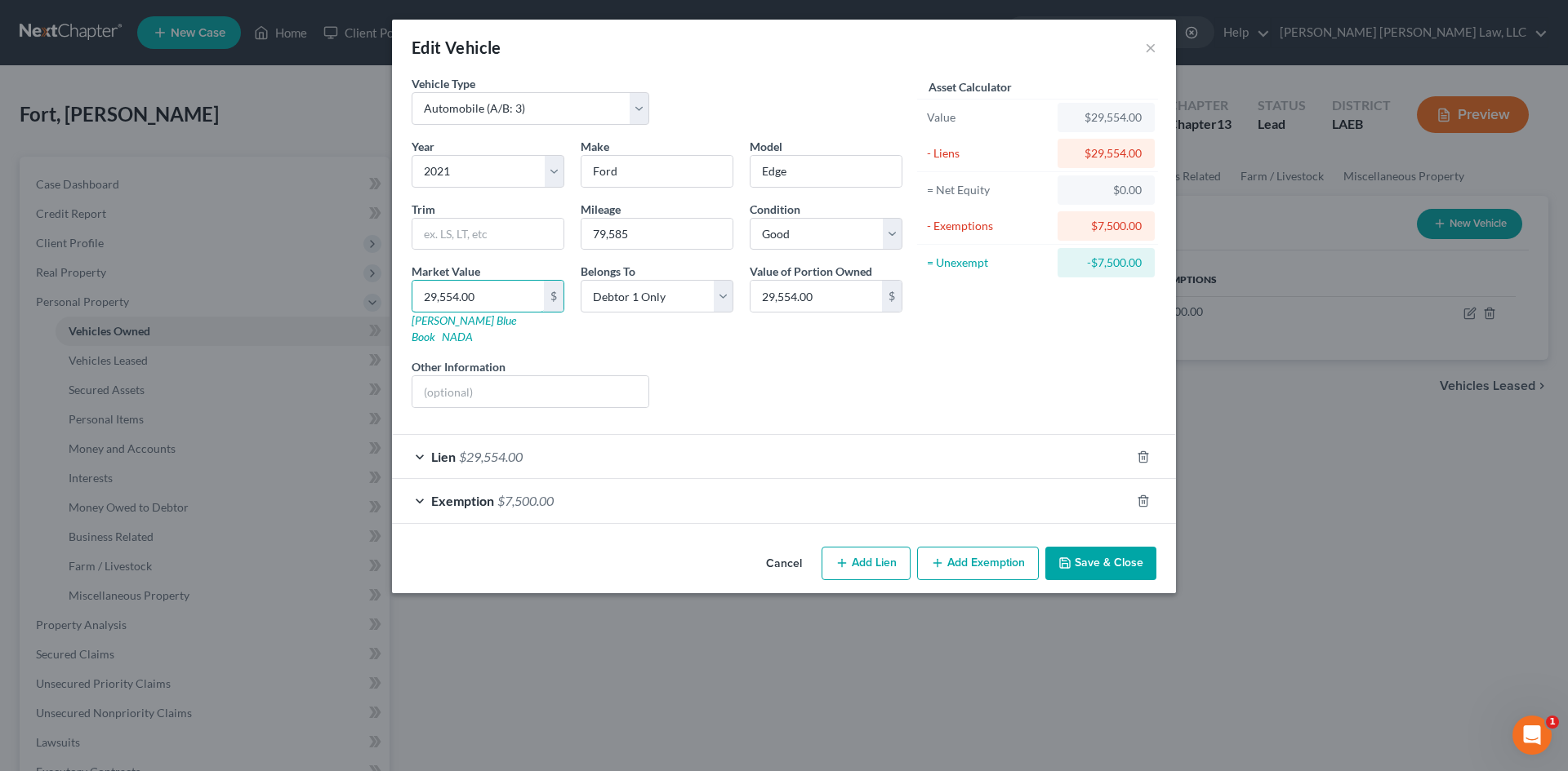
type input "29,554.00"
click at [1132, 547] on button "Save & Close" at bounding box center [1101, 564] width 111 height 34
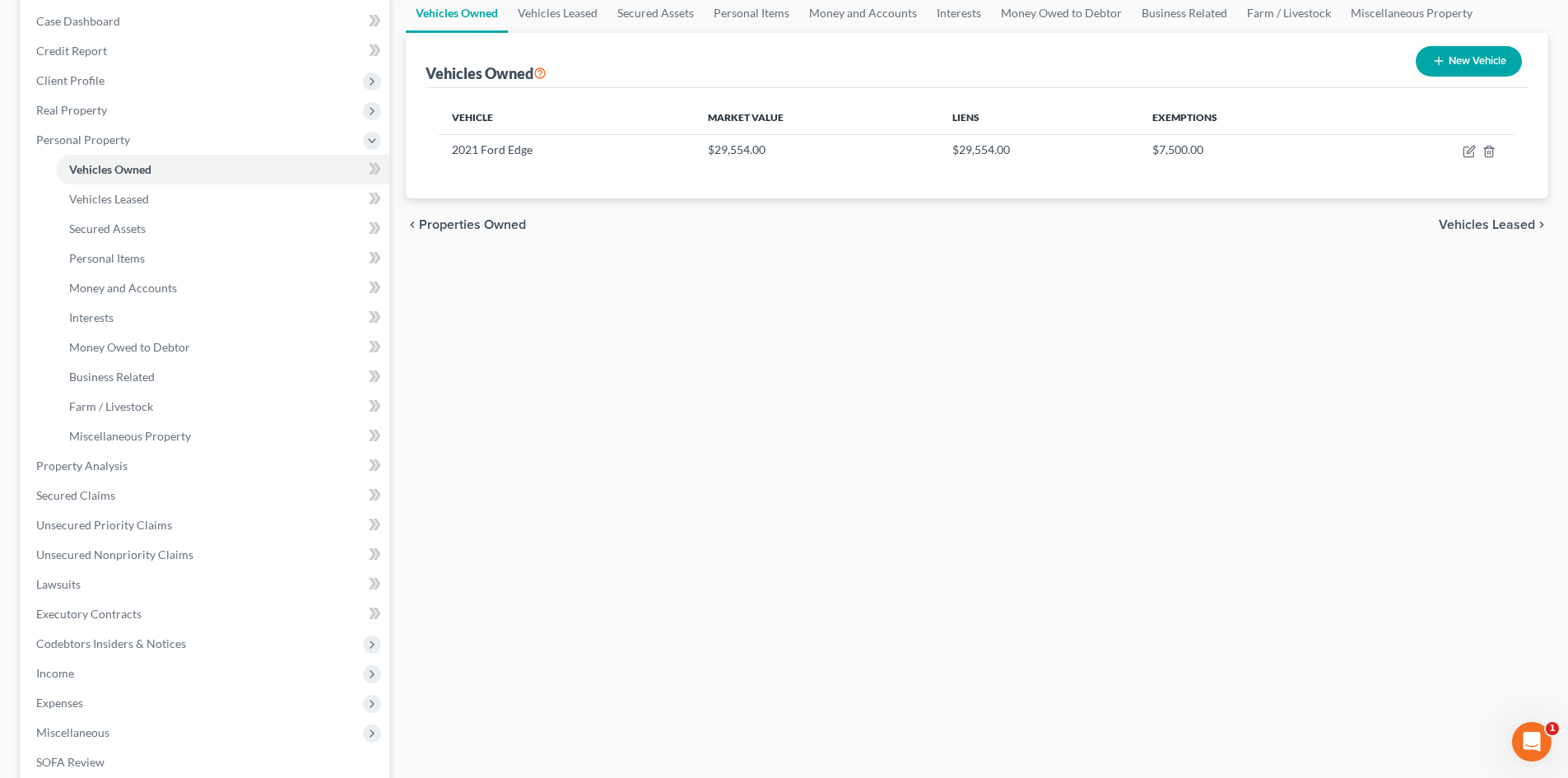
scroll to position [82, 0]
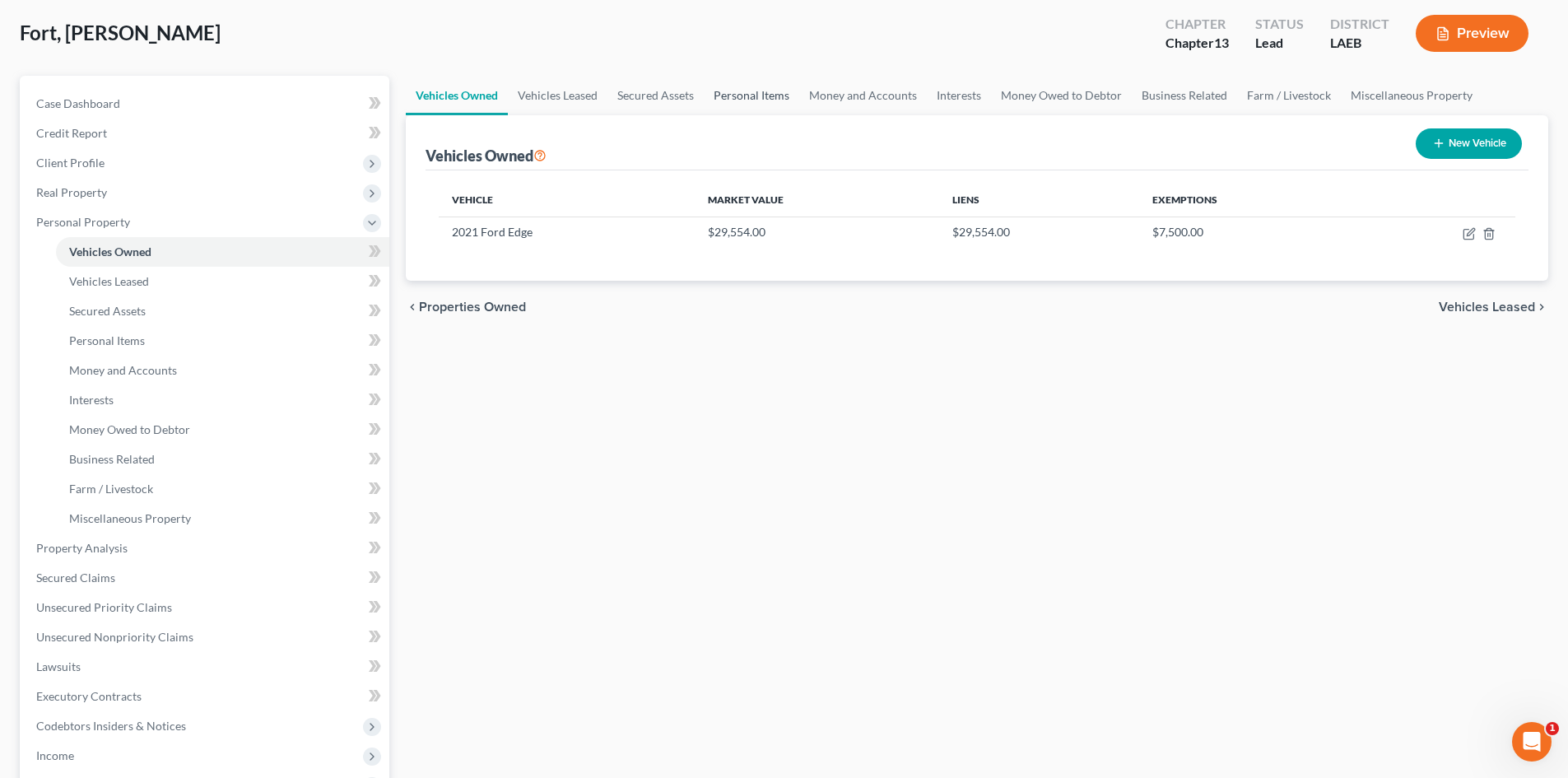
click at [744, 91] on link "Personal Items" at bounding box center [751, 95] width 95 height 39
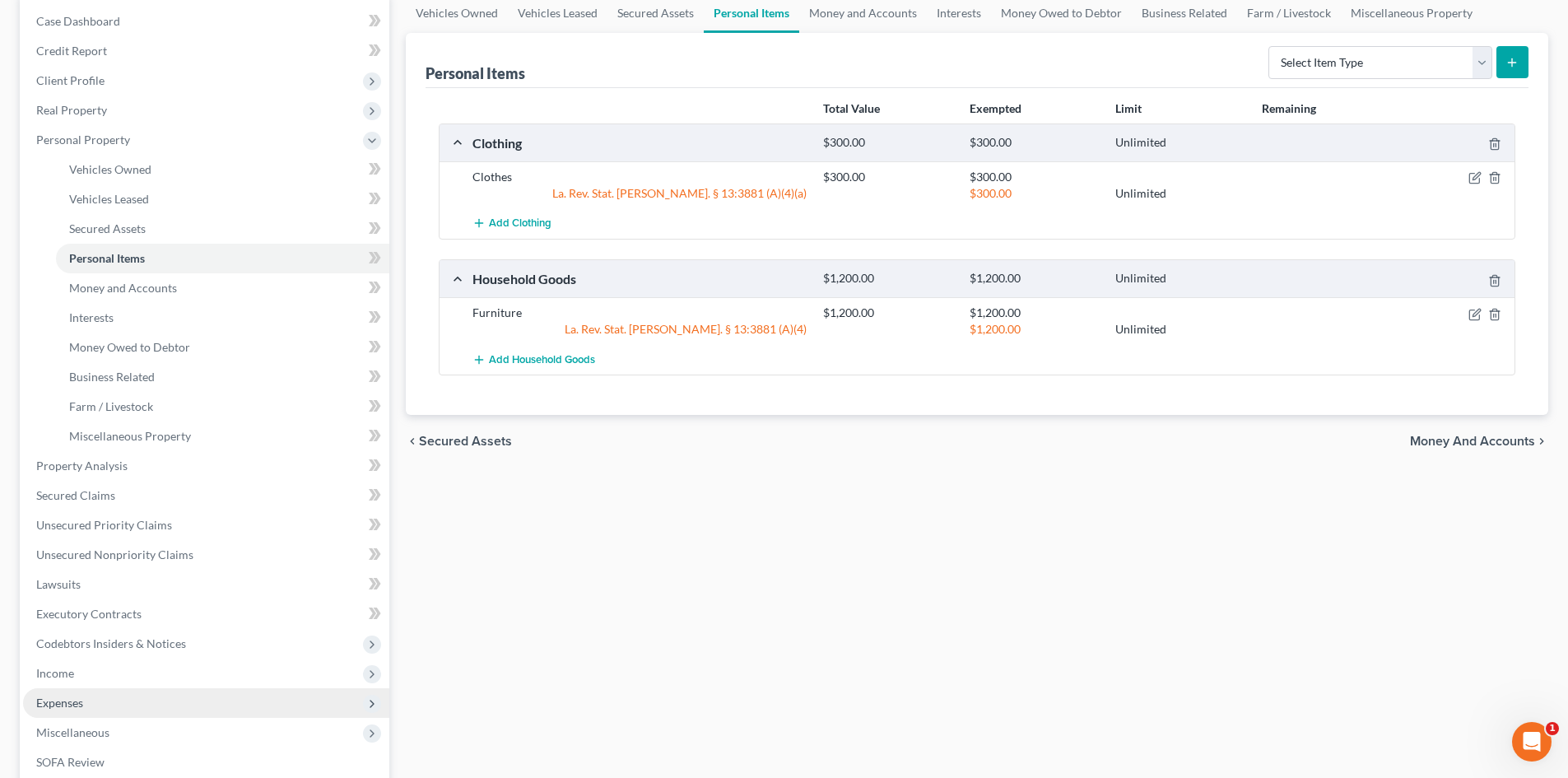
scroll to position [247, 0]
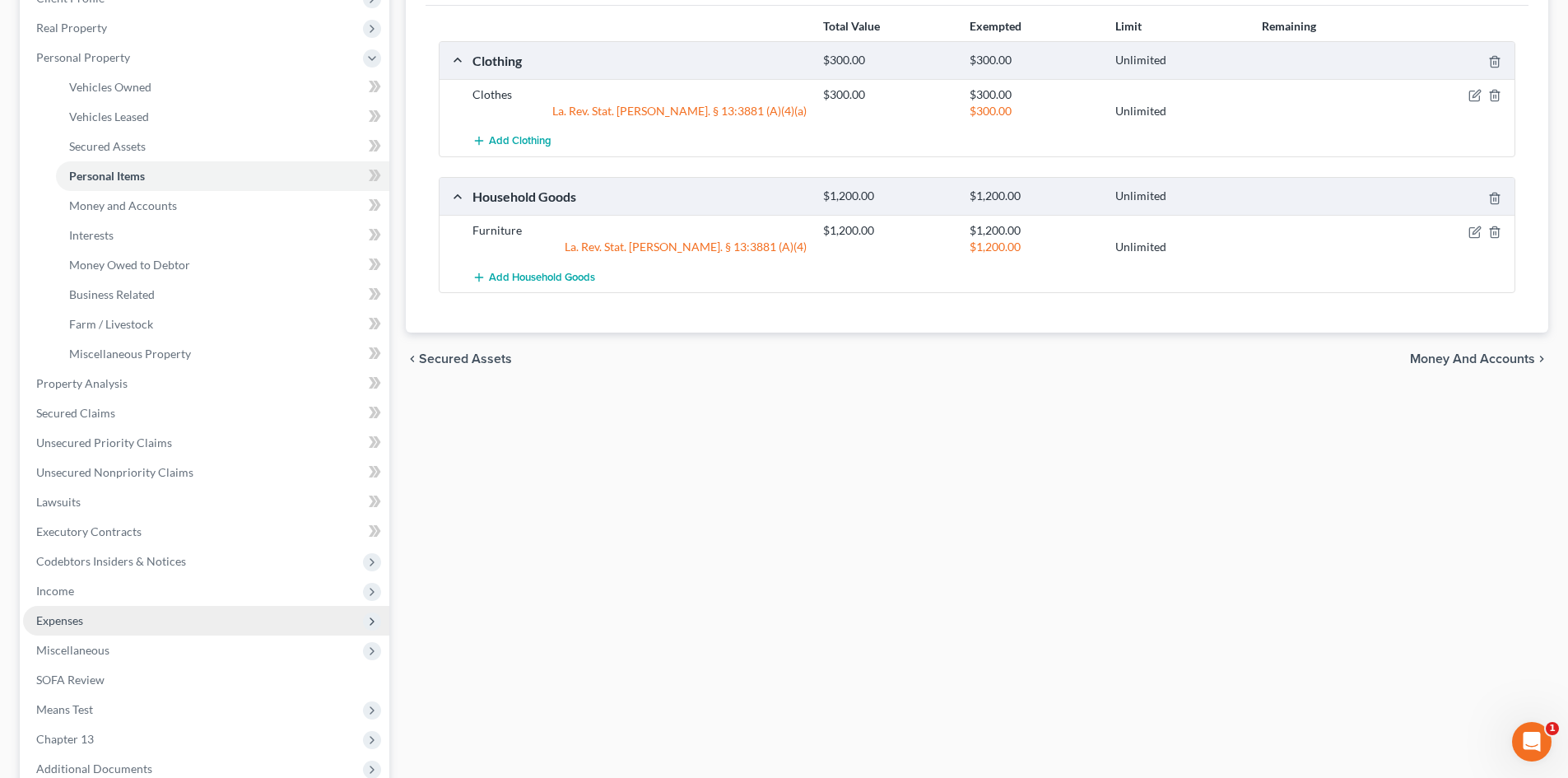
click at [228, 614] on span "Expenses" at bounding box center [207, 621] width 367 height 29
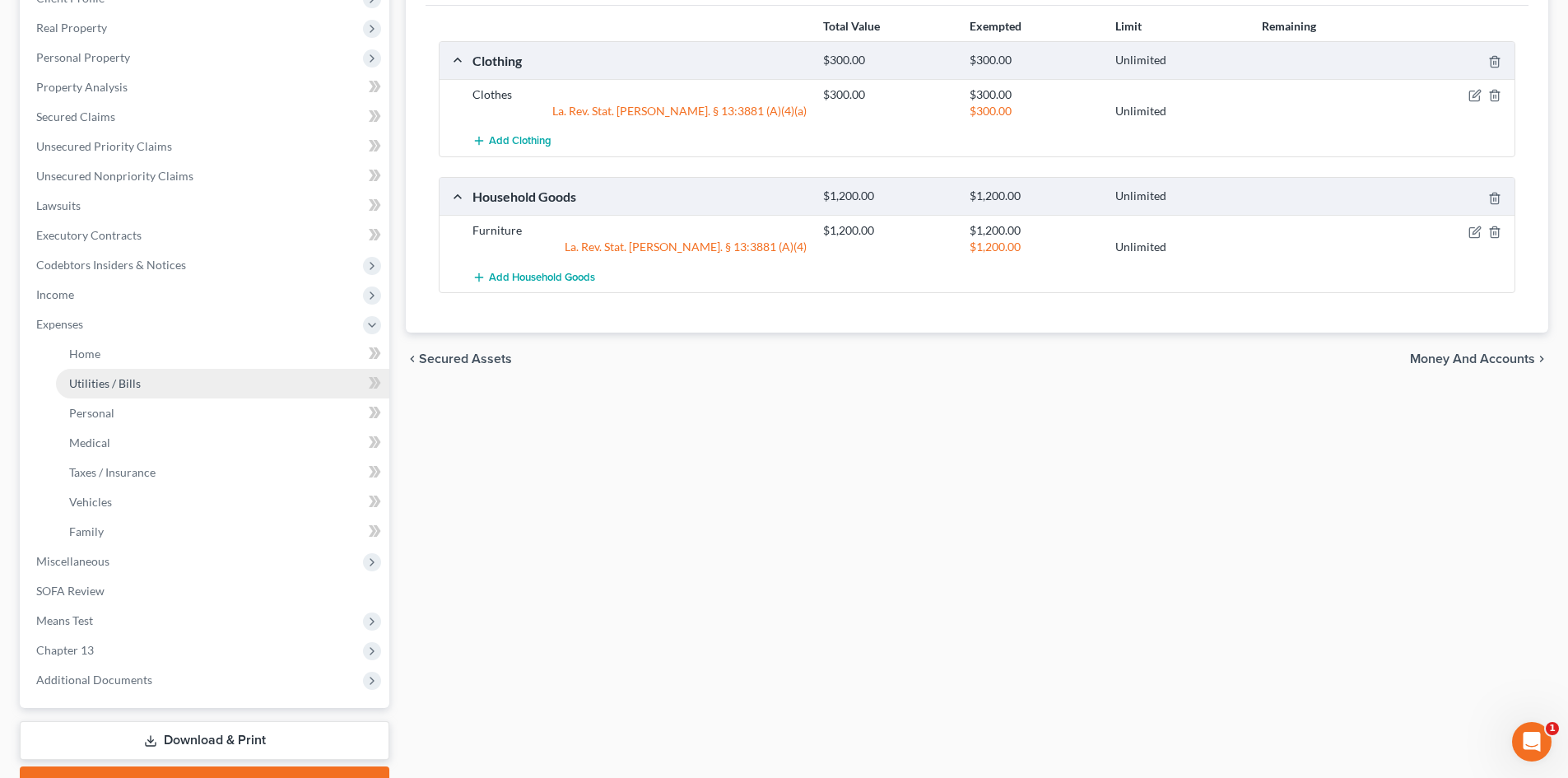
click at [178, 381] on link "Utilities / Bills" at bounding box center [223, 384] width 333 height 29
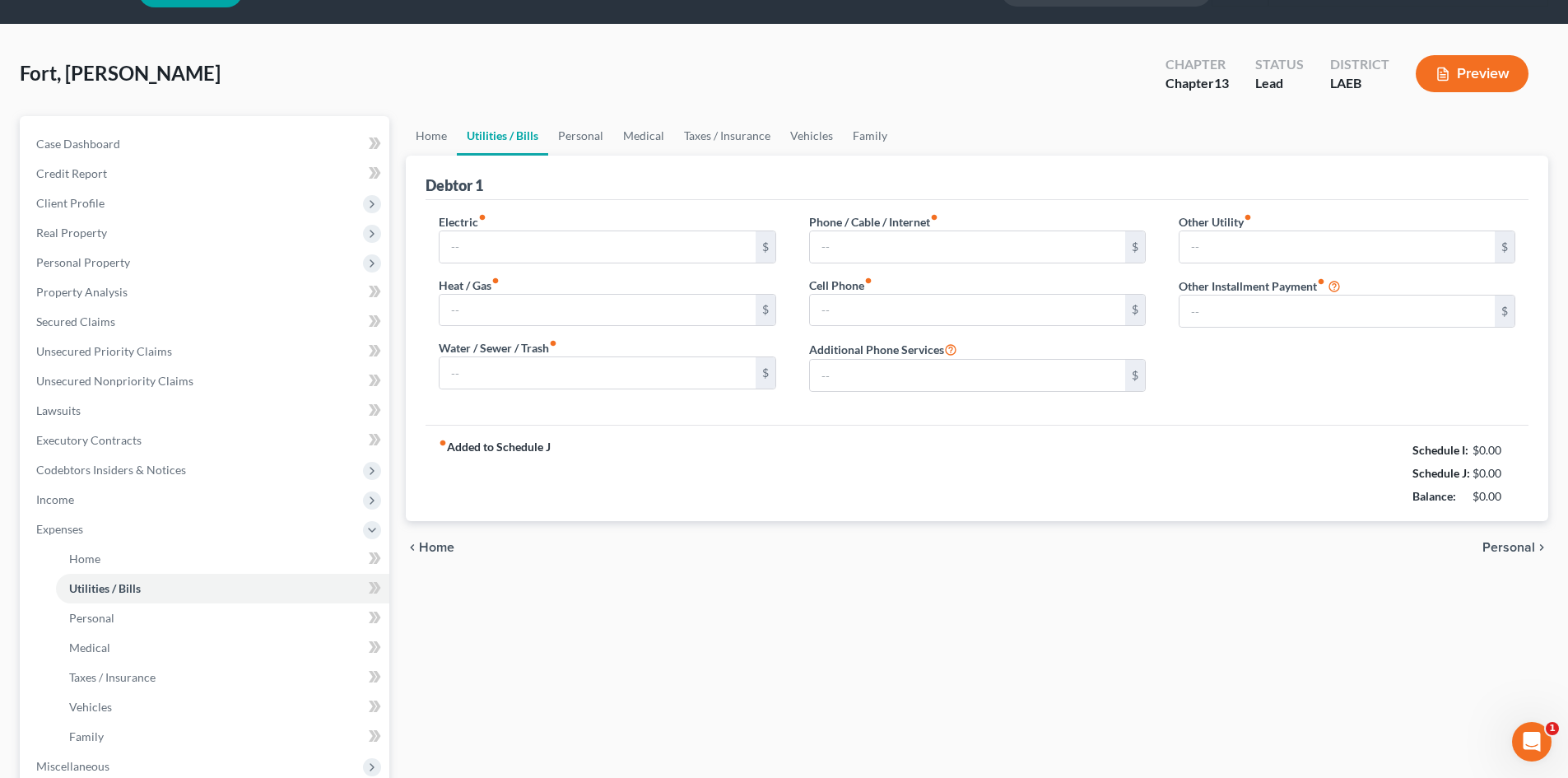
type input "220.18"
type input "0.00"
type input "50.00"
type input "45.00"
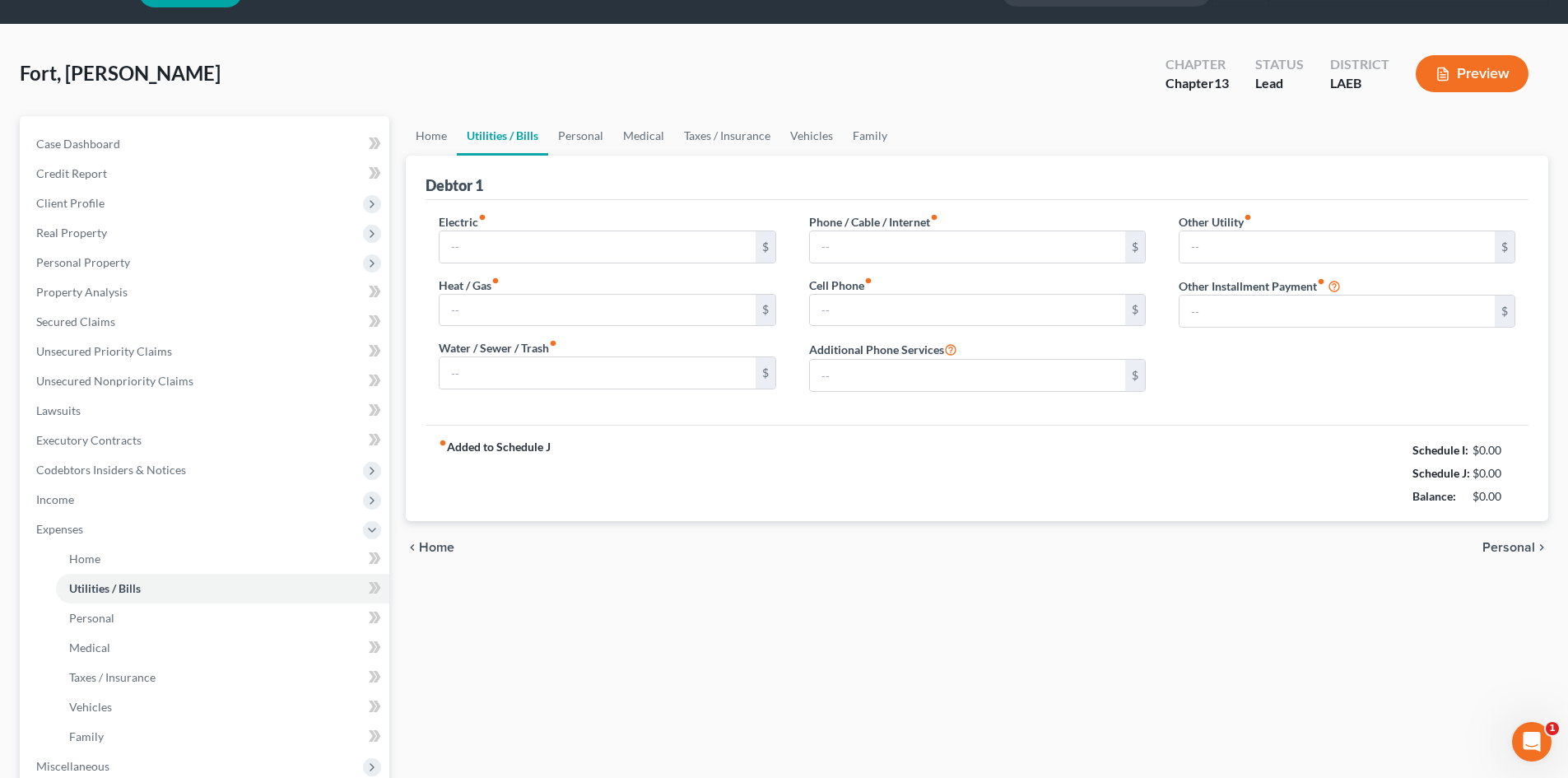
type input "0.00"
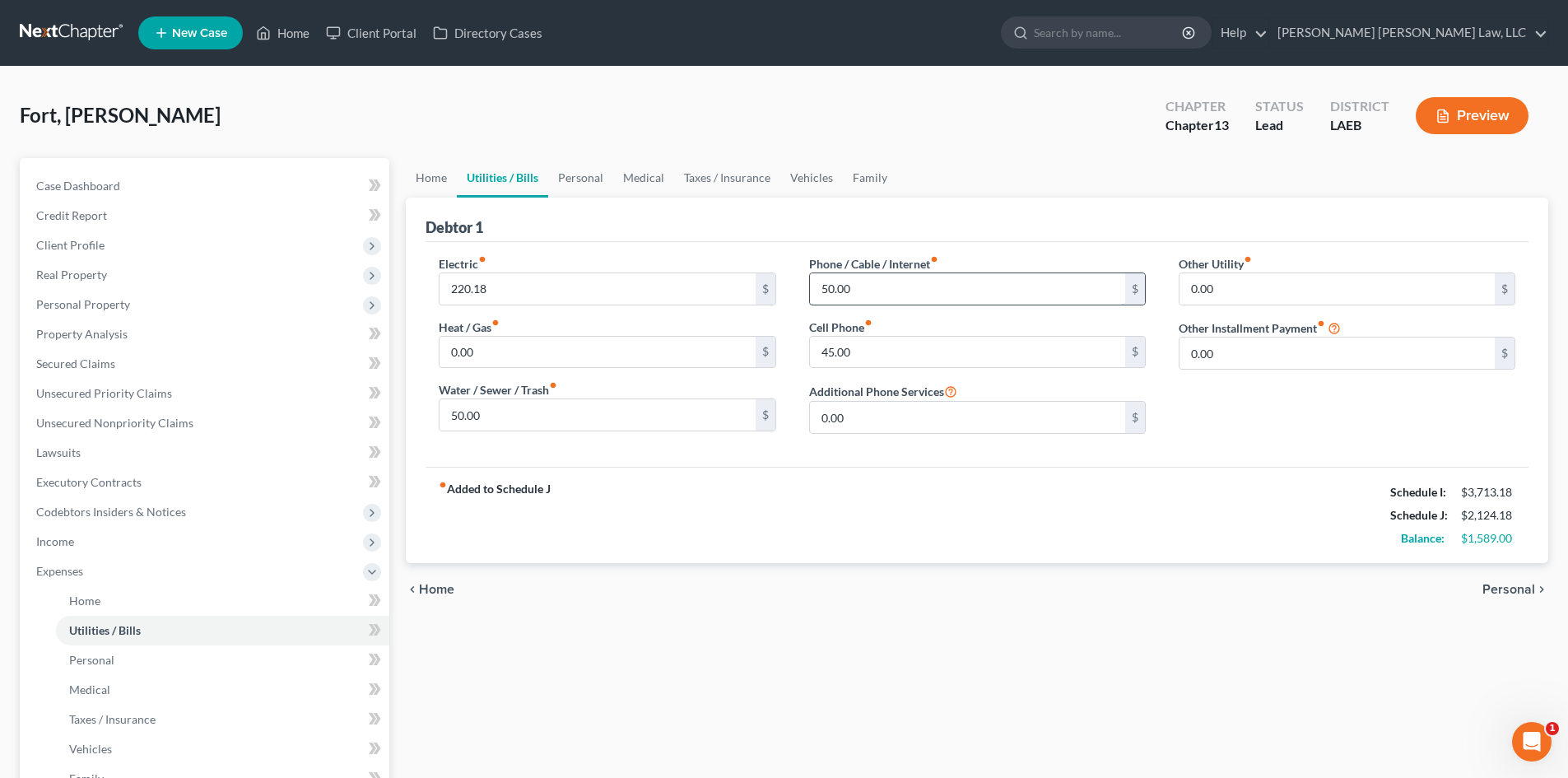
click at [881, 286] on input "50.00" at bounding box center [968, 289] width 316 height 31
type input "100.00"
drag, startPoint x: 863, startPoint y: 362, endPoint x: 870, endPoint y: 358, distance: 8.1
click at [863, 362] on input "45.00" at bounding box center [968, 352] width 316 height 31
type input "100.00"
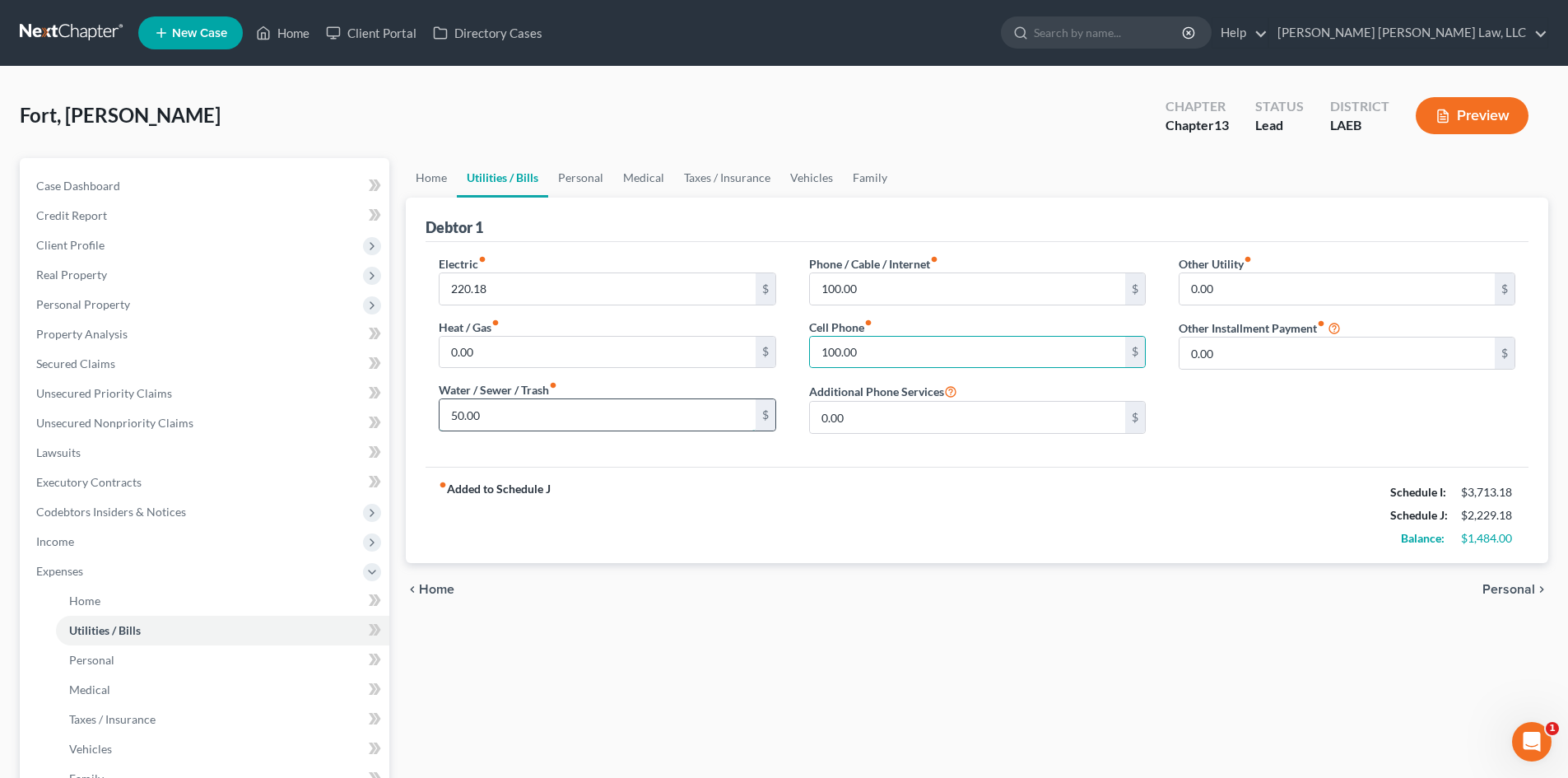
click at [557, 403] on input "50.00" at bounding box center [597, 415] width 316 height 31
type input "85.00"
click at [527, 290] on input "220.18" at bounding box center [597, 289] width 316 height 31
type input "250.18"
click at [597, 178] on link "Personal" at bounding box center [581, 178] width 65 height 39
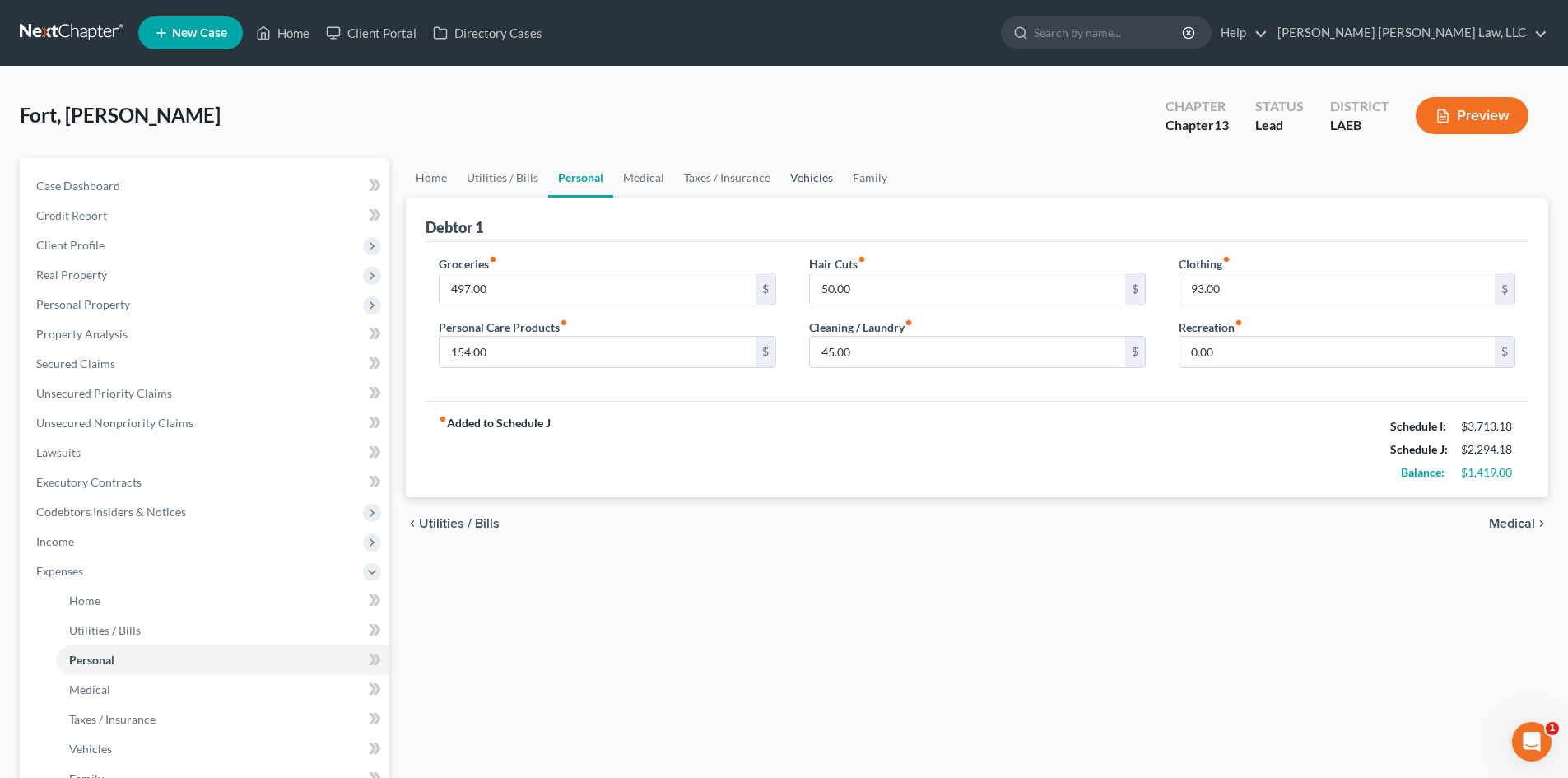
click at [809, 184] on link "Vehicles" at bounding box center [812, 178] width 63 height 39
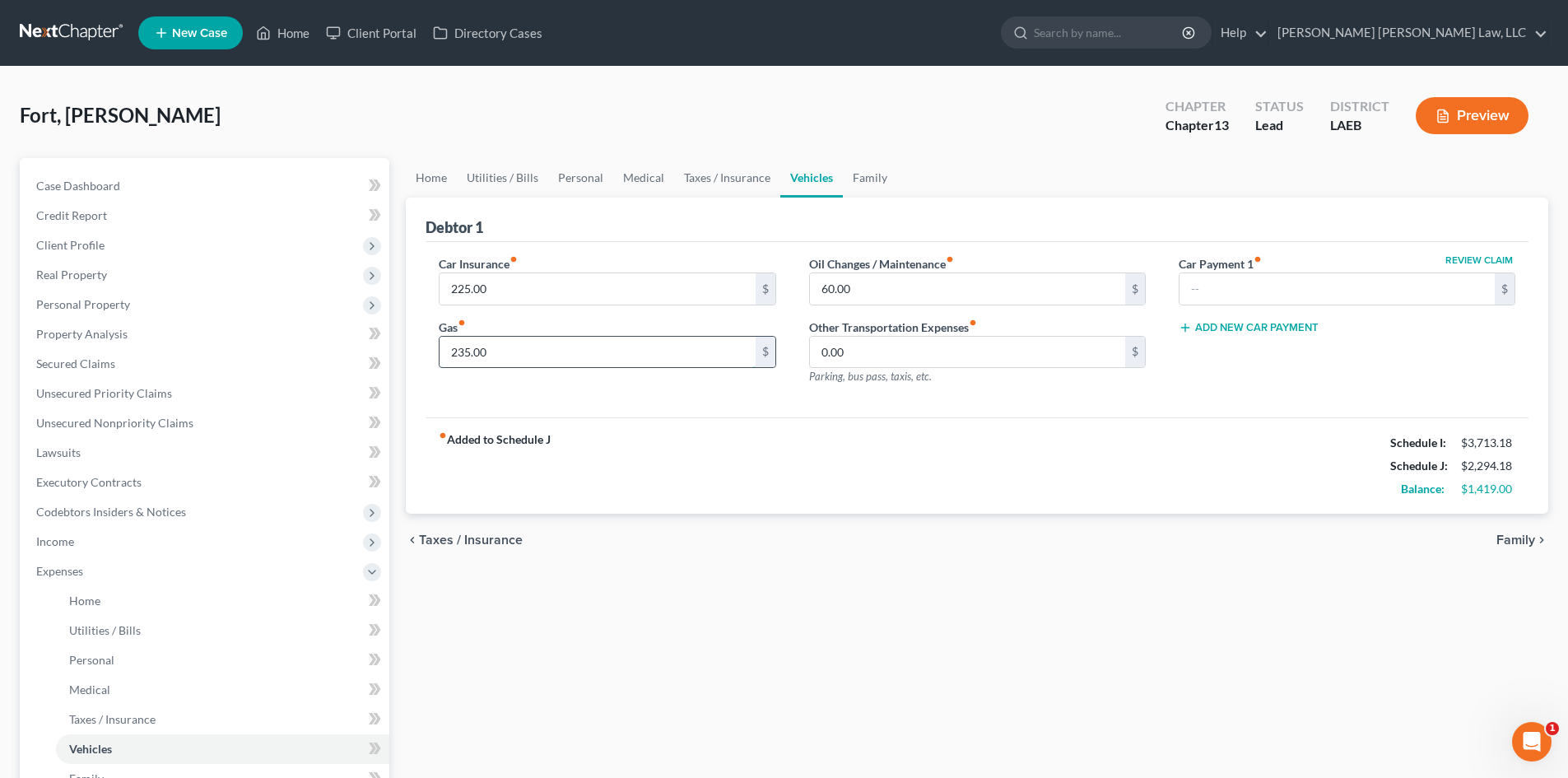
click at [662, 362] on input "235.00" at bounding box center [597, 352] width 316 height 31
type input "400.00"
click at [817, 550] on div "chevron_left Taxes / Insurance Family chevron_right" at bounding box center [977, 541] width 1142 height 53
click at [713, 369] on div "Car Insurance fiber_manual_record 225.00 $ Gas fiber_manual_record 400.00 $" at bounding box center [607, 327] width 370 height 143
click at [432, 177] on link "Home" at bounding box center [431, 178] width 51 height 39
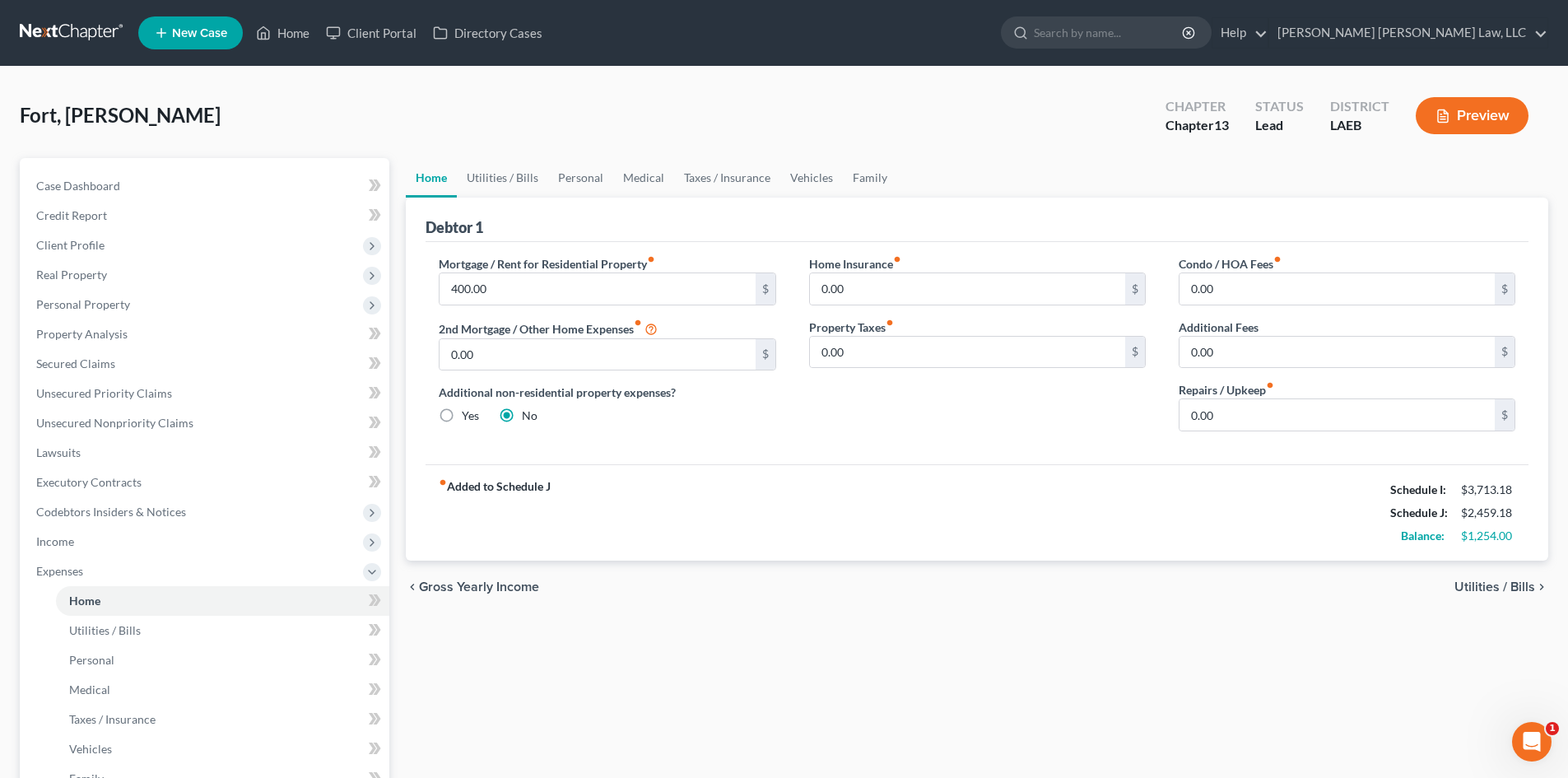
click at [978, 437] on div "Home Insurance fiber_manual_record 0.00 $ Property Taxes fiber_manual_record 0.…" at bounding box center [978, 349] width 370 height 189
click at [83, 532] on span "Income" at bounding box center [207, 542] width 367 height 29
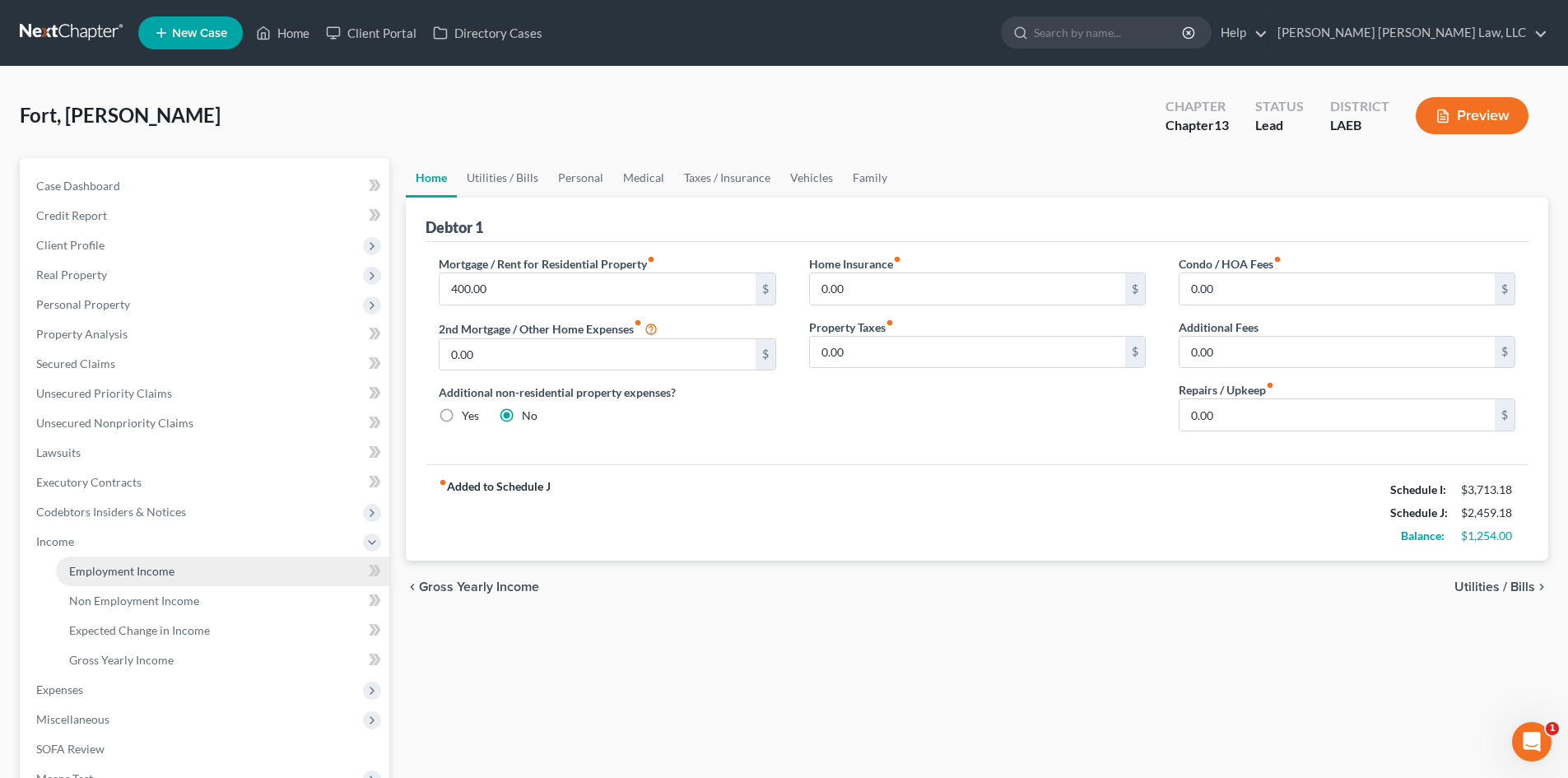
click at [165, 566] on span "Employment Income" at bounding box center [122, 571] width 105 height 14
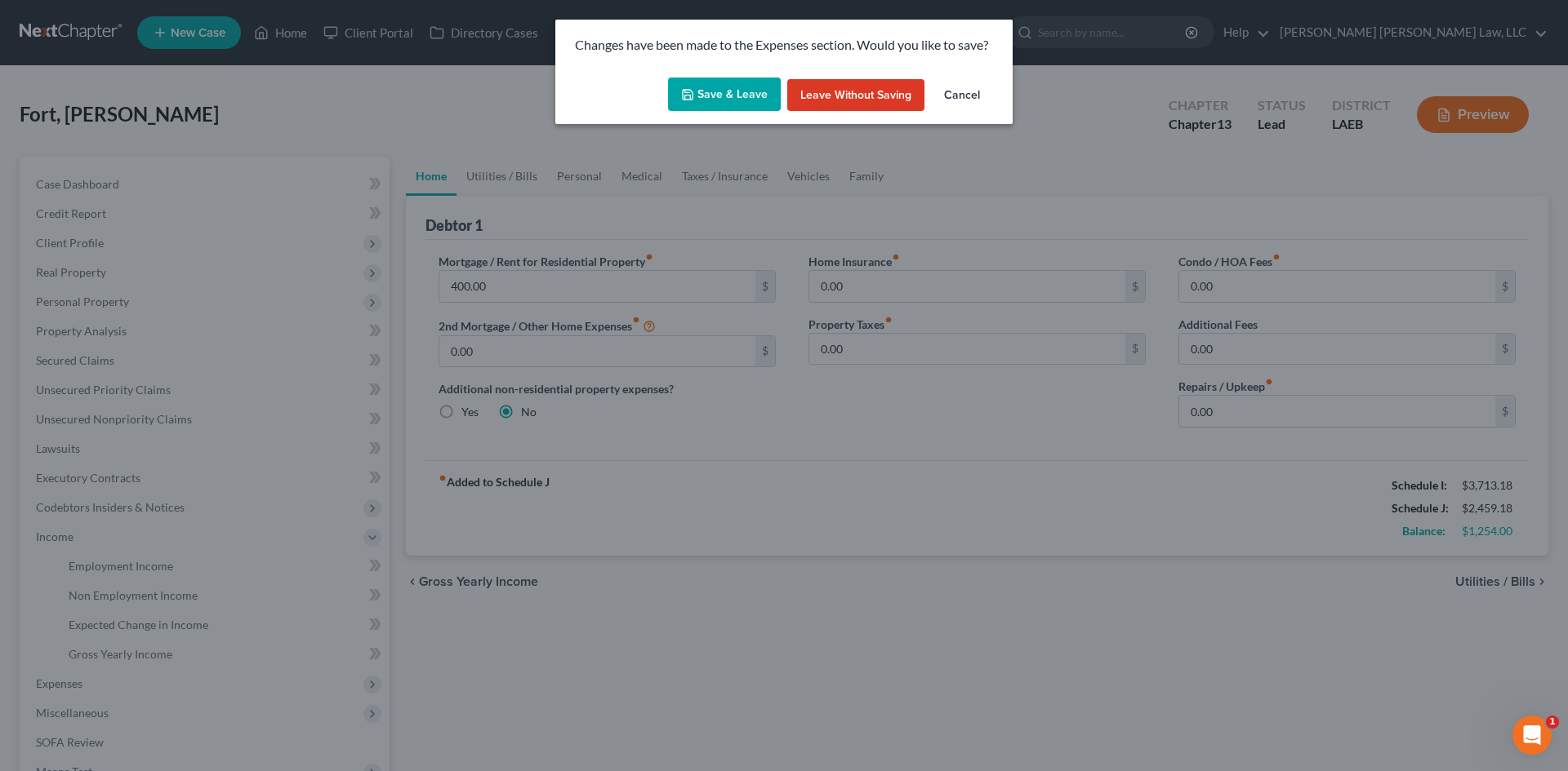
click at [751, 91] on button "Save & Leave" at bounding box center [725, 94] width 113 height 34
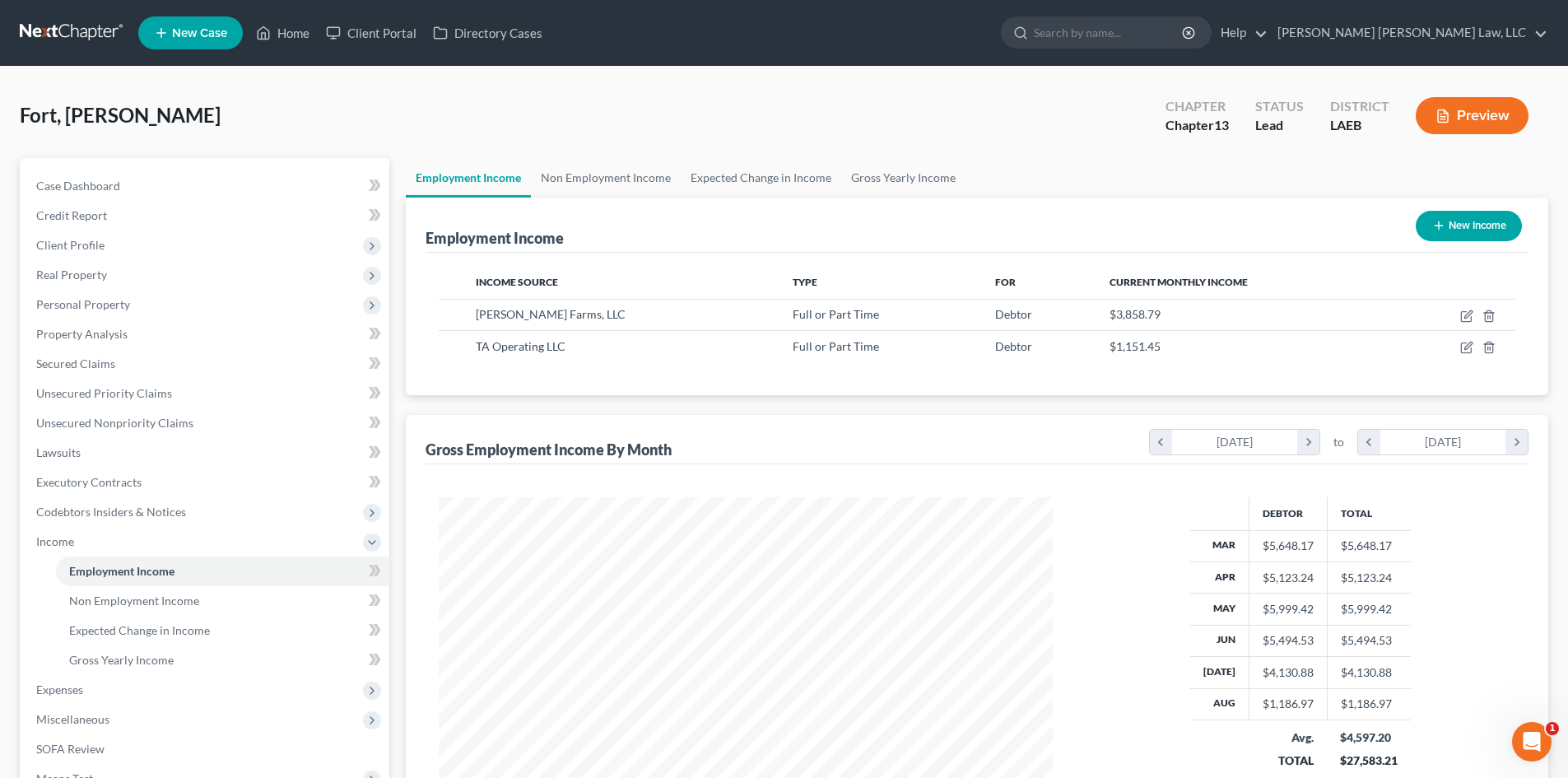
scroll to position [307, 647]
click at [932, 172] on link "Gross Yearly Income" at bounding box center [903, 178] width 125 height 39
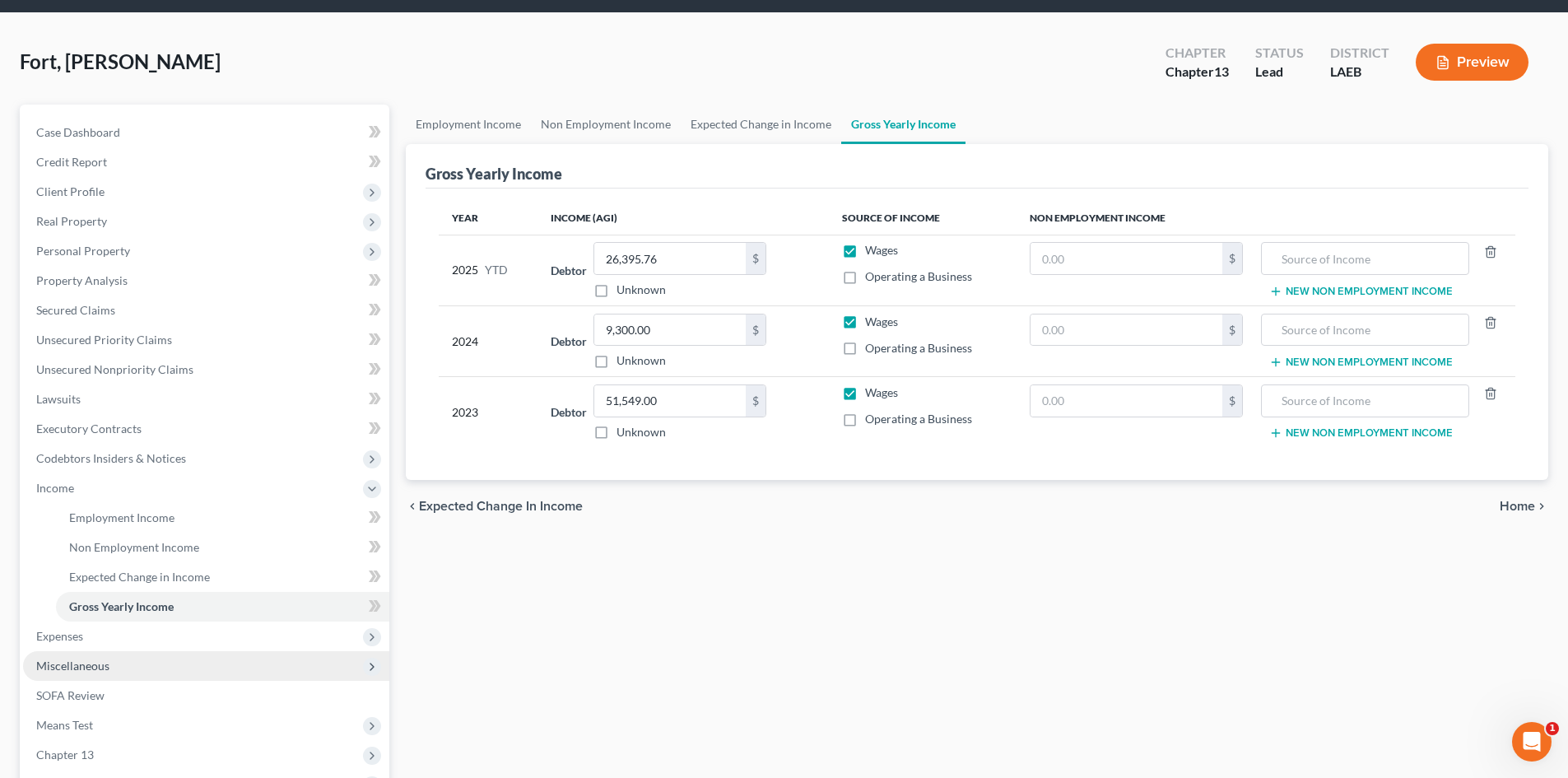
scroll to position [82, 0]
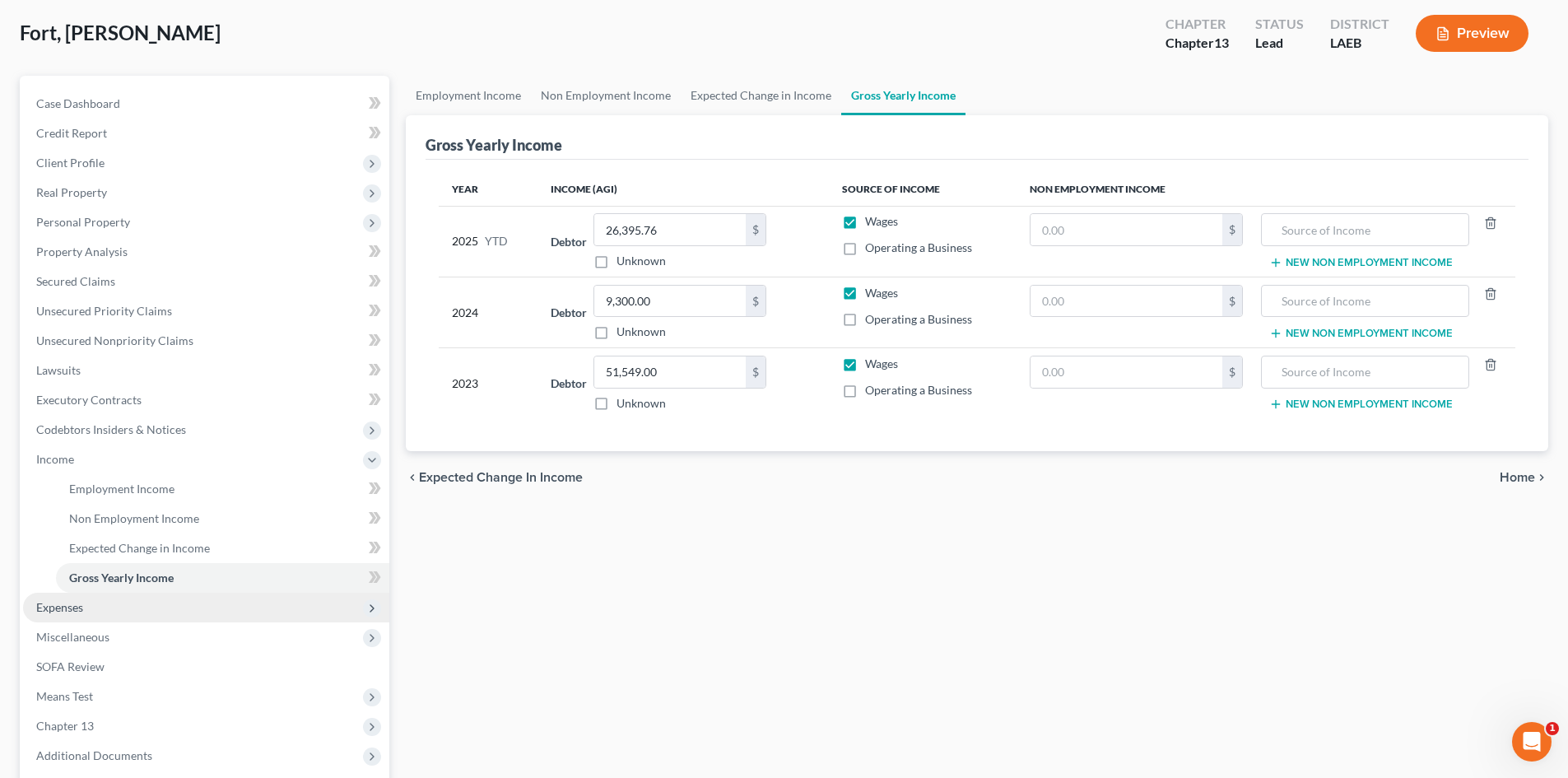
click at [100, 614] on span "Expenses" at bounding box center [207, 608] width 367 height 29
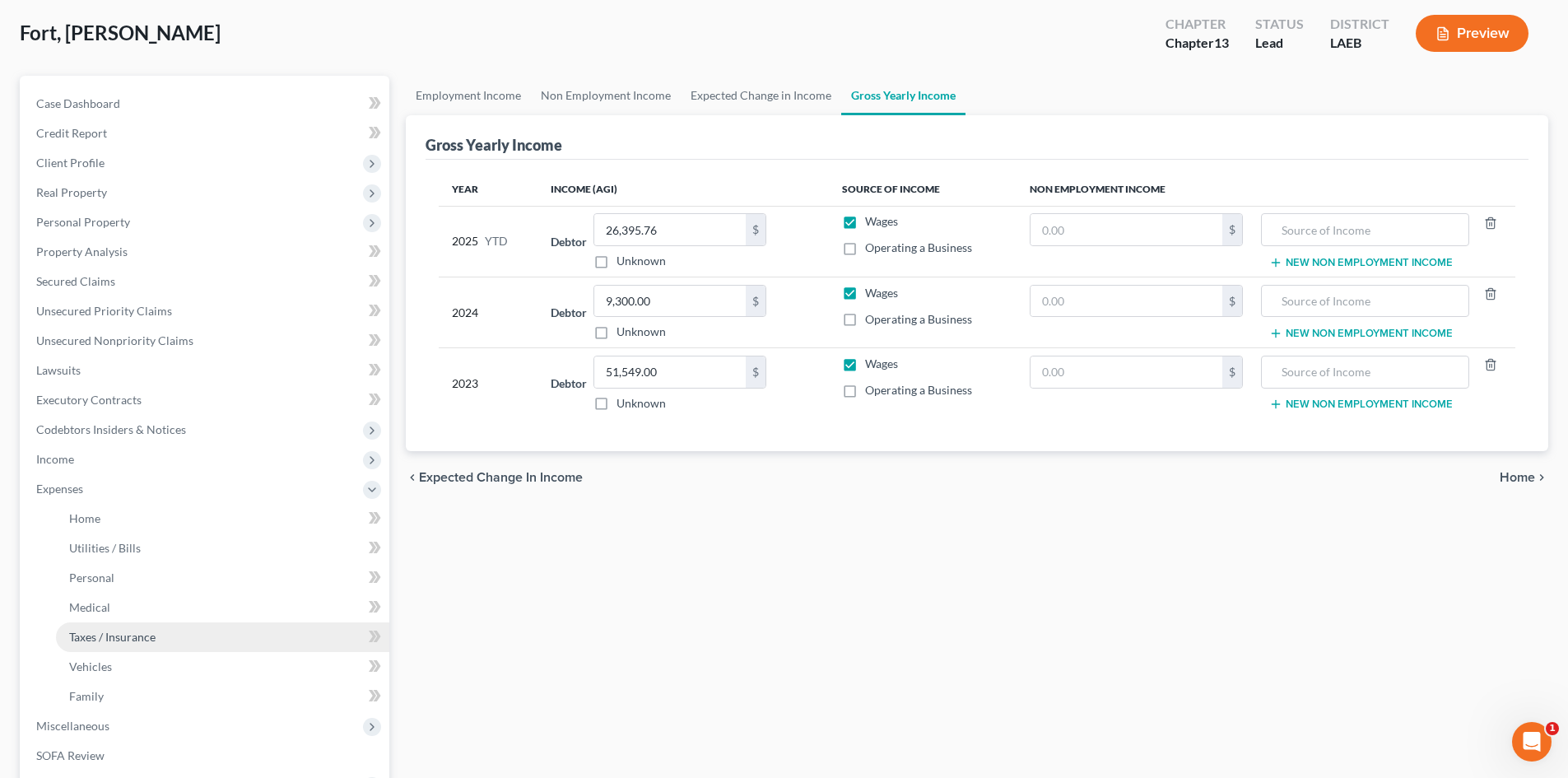
click at [99, 639] on span "Taxes / Insurance" at bounding box center [113, 637] width 86 height 14
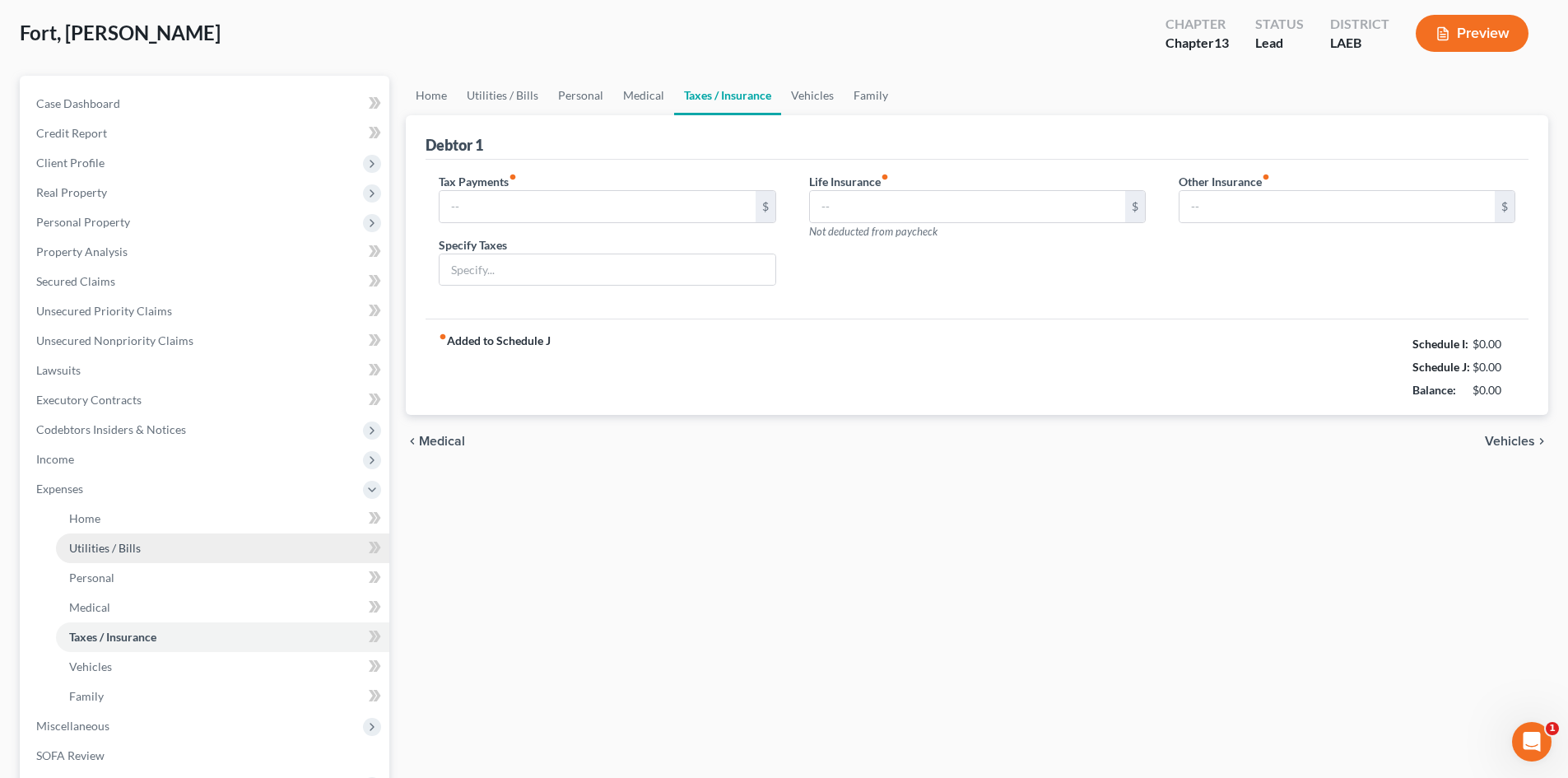
scroll to position [3, 0]
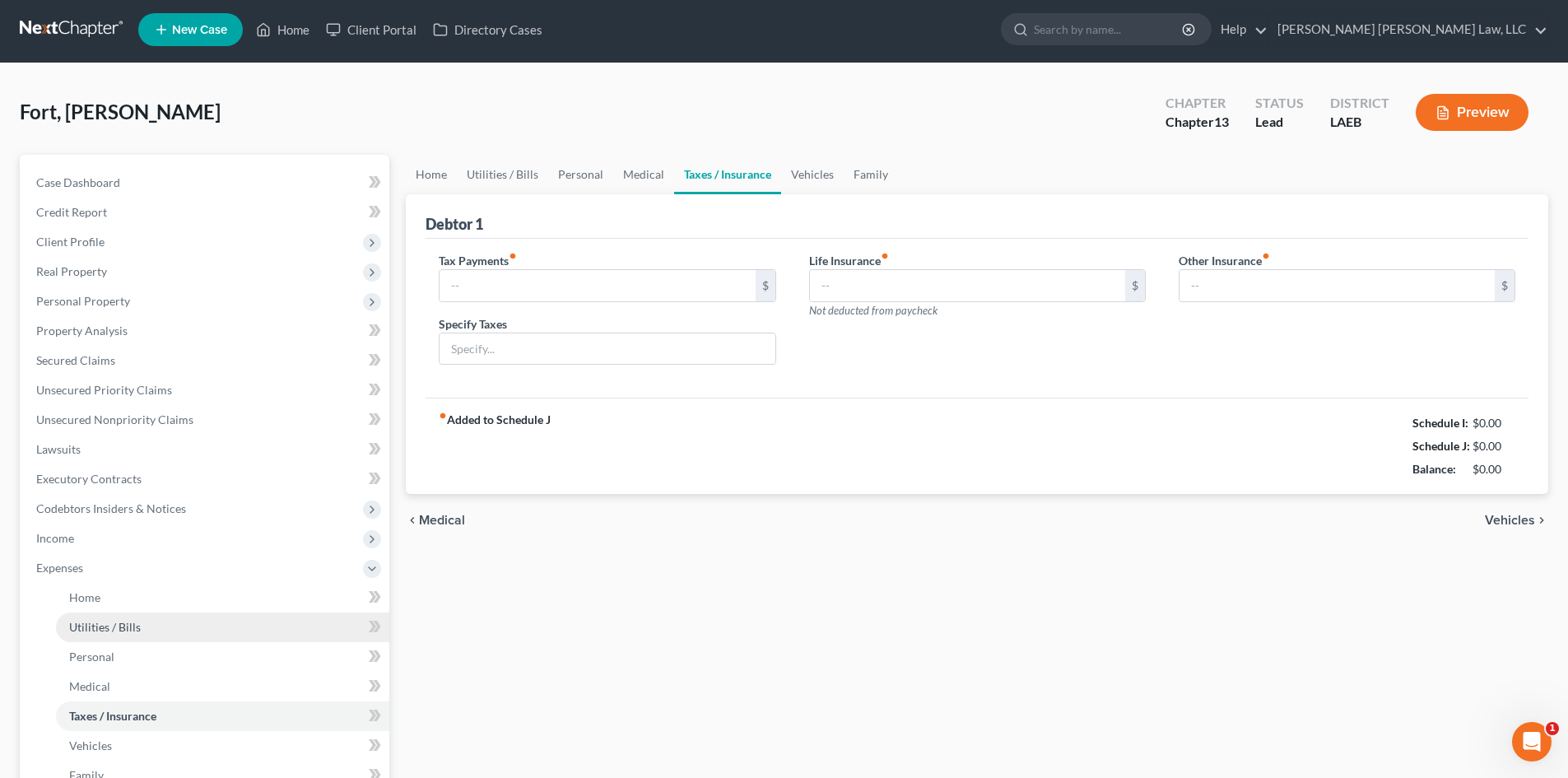
type input "0.00"
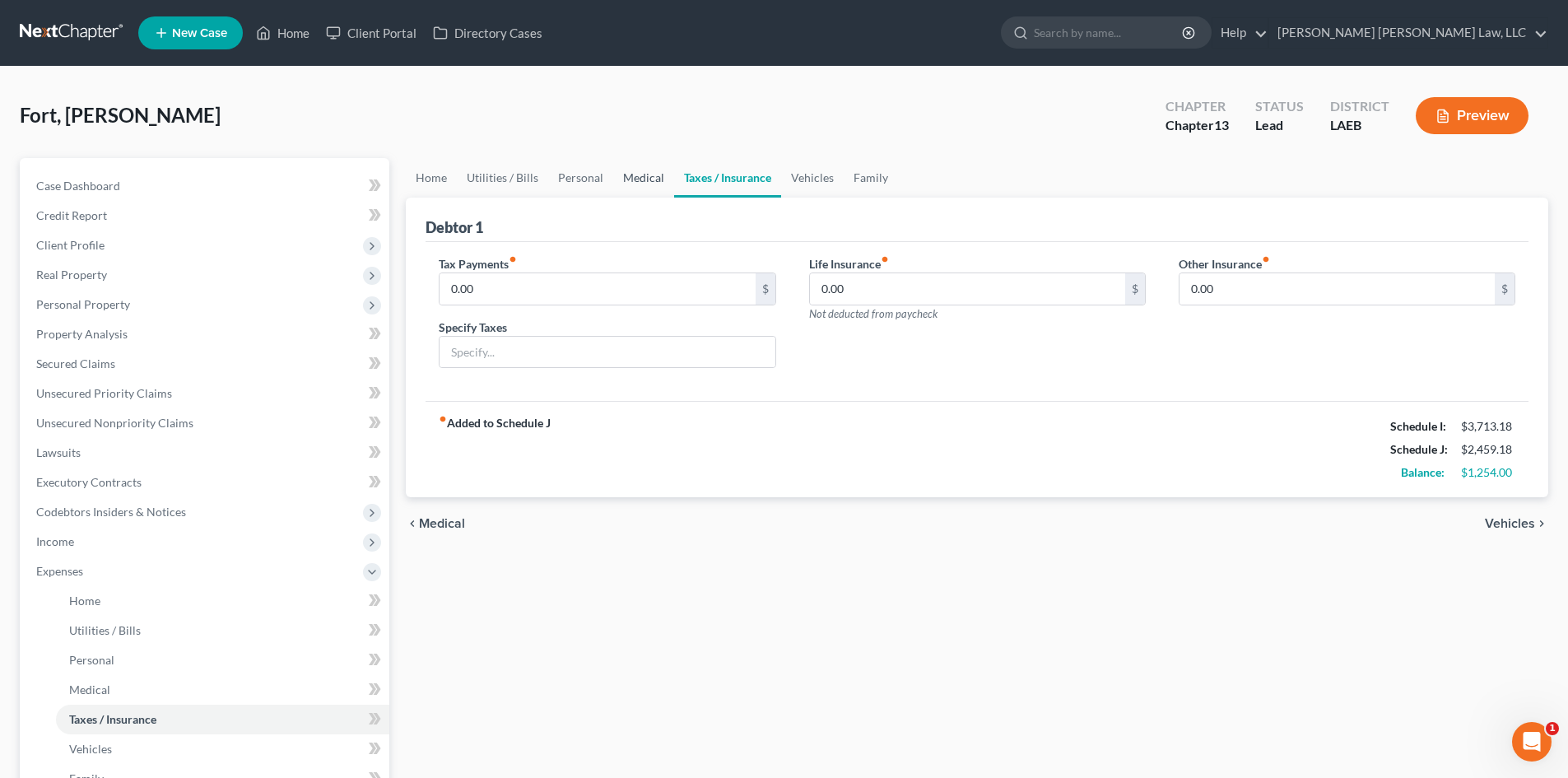
click at [644, 181] on link "Medical" at bounding box center [644, 178] width 61 height 39
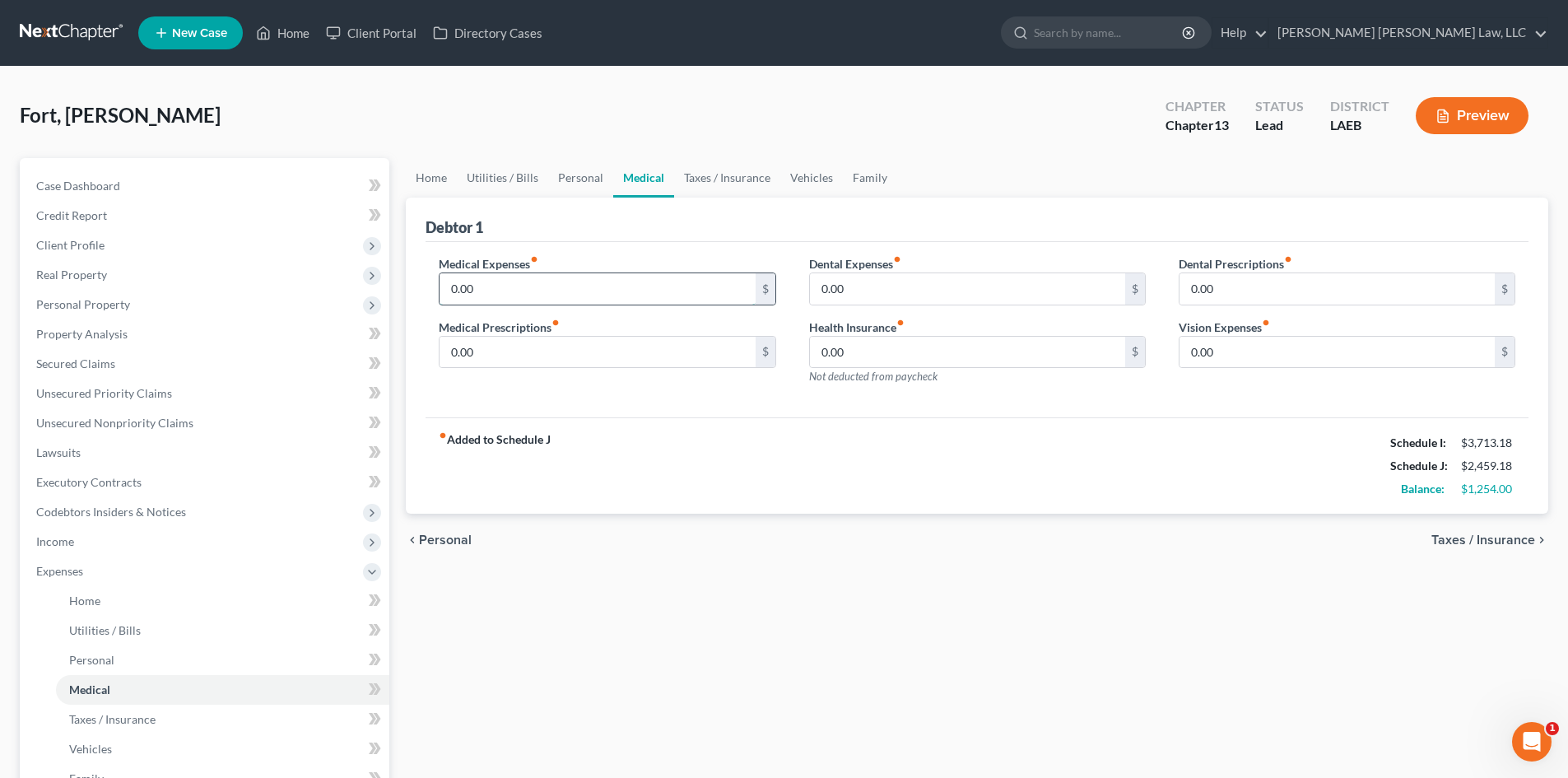
click at [507, 295] on input "0.00" at bounding box center [597, 289] width 316 height 31
type input "50.00"
click at [476, 341] on input "0.00" at bounding box center [597, 352] width 316 height 31
type input "50.00"
click at [856, 452] on div "fiber_manual_record Added to Schedule J Schedule I: $3,713.18 Schedule J: $2,55…" at bounding box center [977, 466] width 1103 height 96
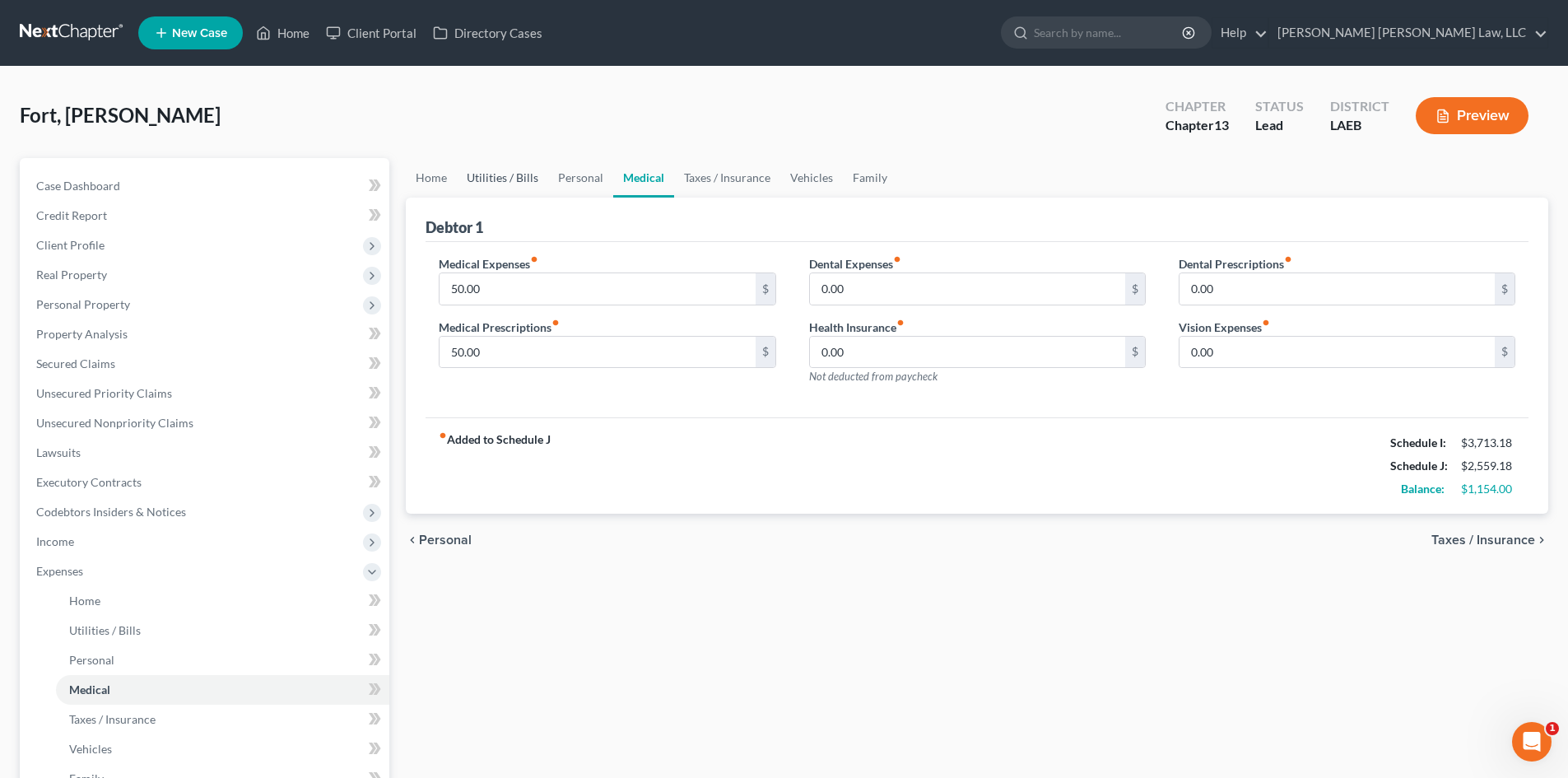
click at [511, 170] on link "Utilities / Bills" at bounding box center [502, 178] width 91 height 39
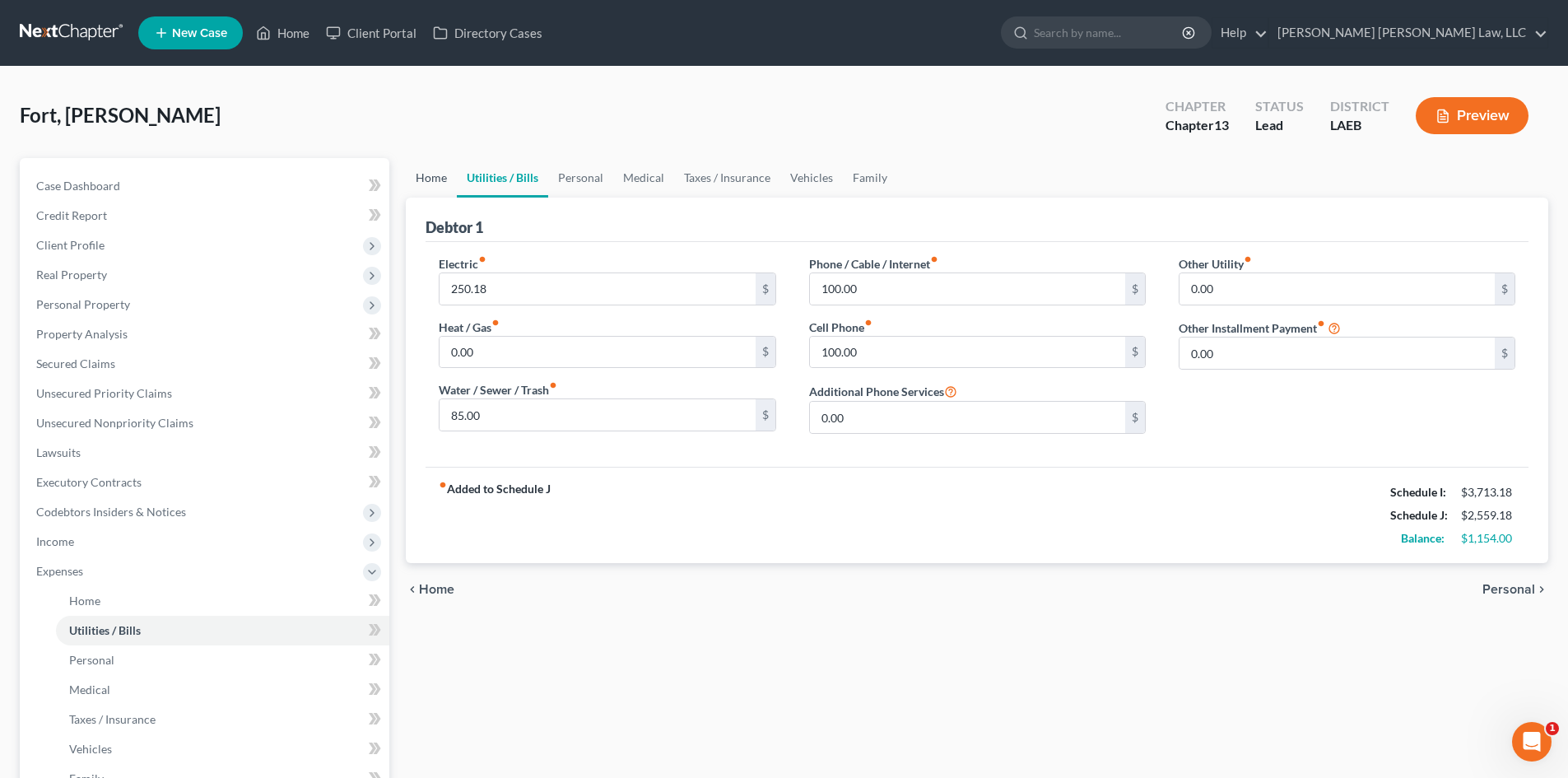
click at [439, 177] on link "Home" at bounding box center [431, 178] width 51 height 39
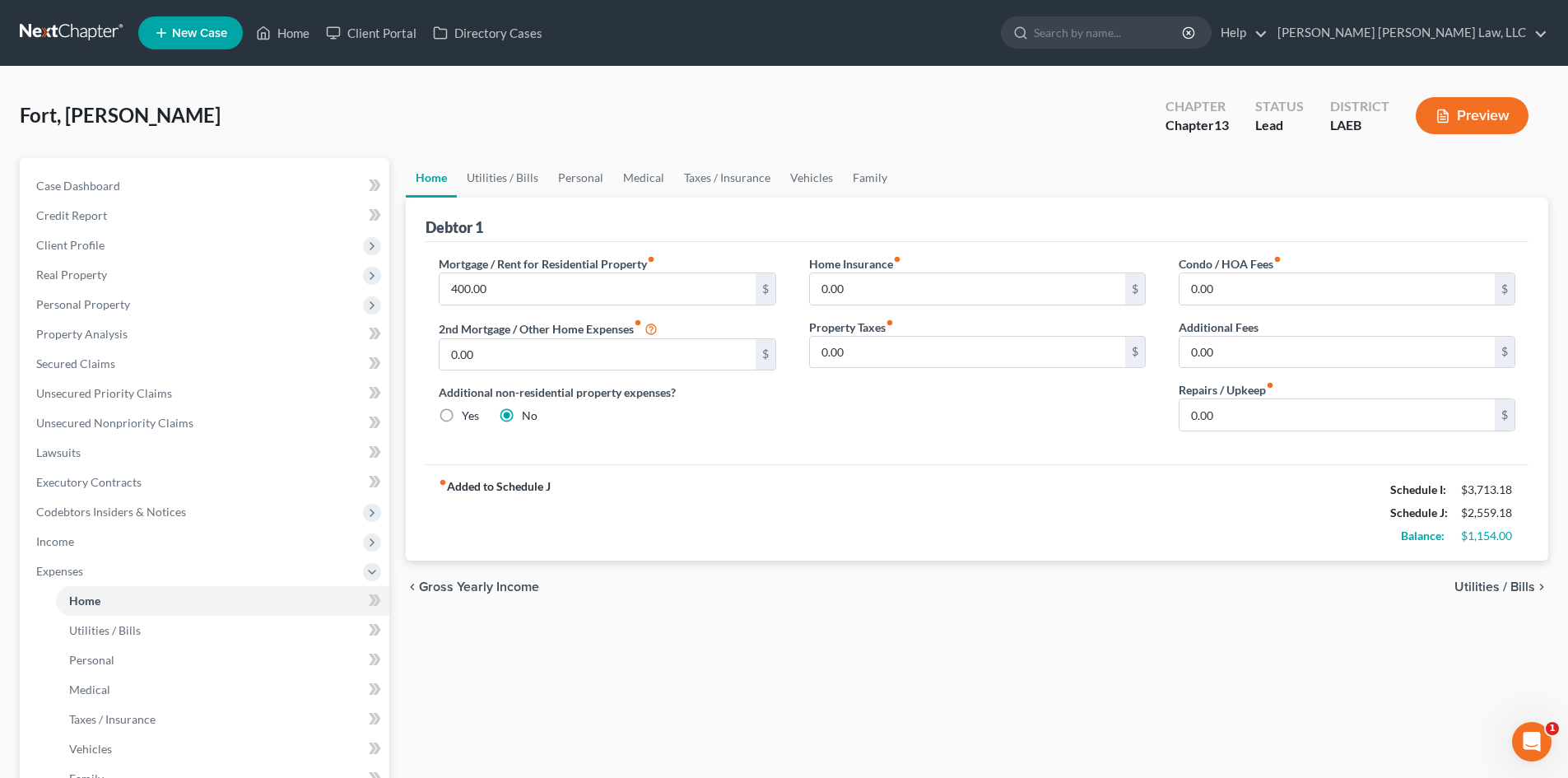
click at [766, 549] on div "fiber_manual_record Added to Schedule J Schedule I: $3,713.18 Schedule J: $2,55…" at bounding box center [977, 513] width 1103 height 96
click at [867, 500] on div "fiber_manual_record Added to Schedule J Schedule I: $3,713.18 Schedule J: $2,55…" at bounding box center [977, 513] width 1103 height 96
click at [76, 550] on span "Income" at bounding box center [207, 542] width 367 height 29
click at [115, 578] on span "Employment Income" at bounding box center [122, 571] width 105 height 14
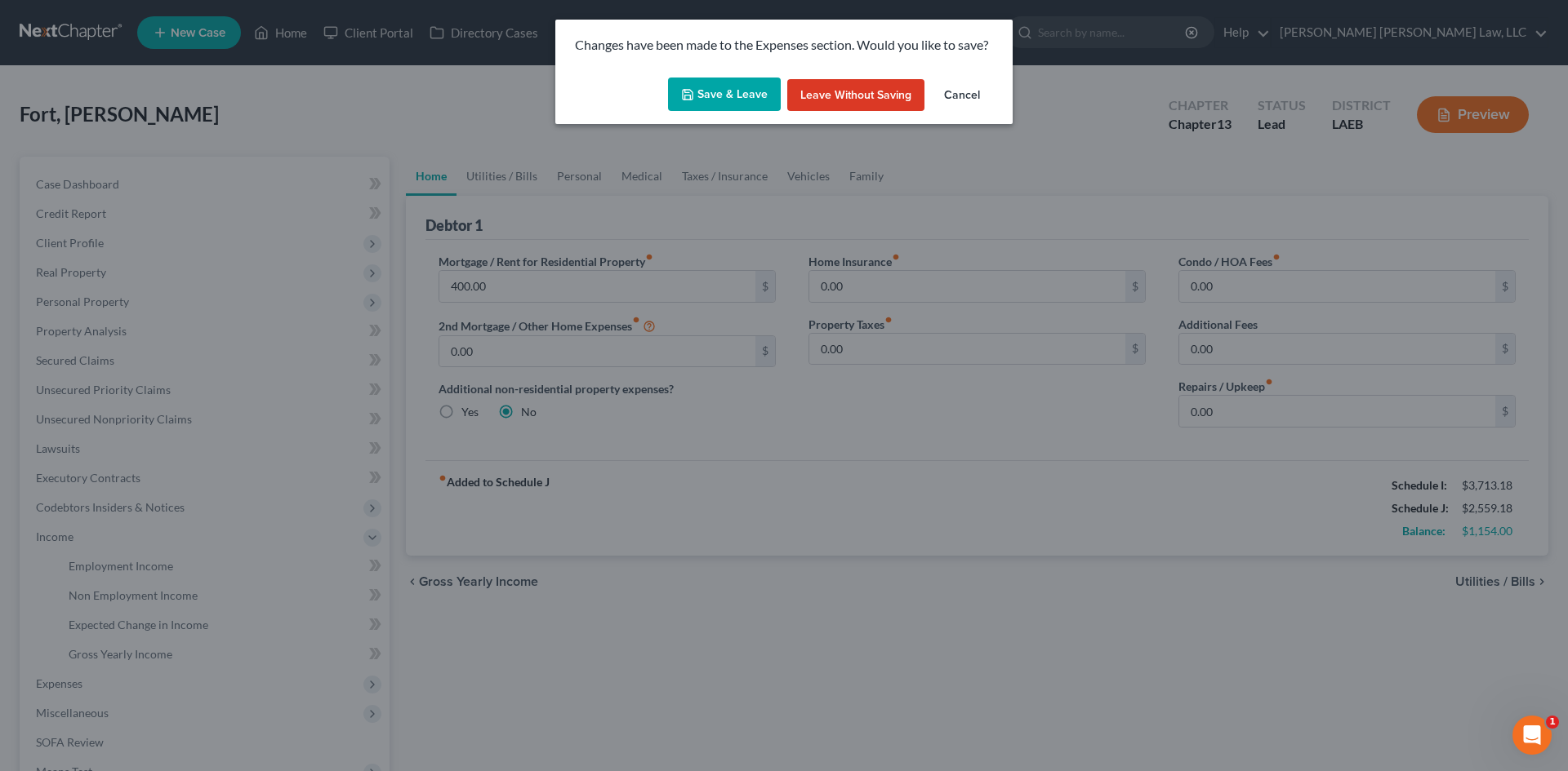
click at [702, 96] on button "Save & Leave" at bounding box center [725, 94] width 113 height 34
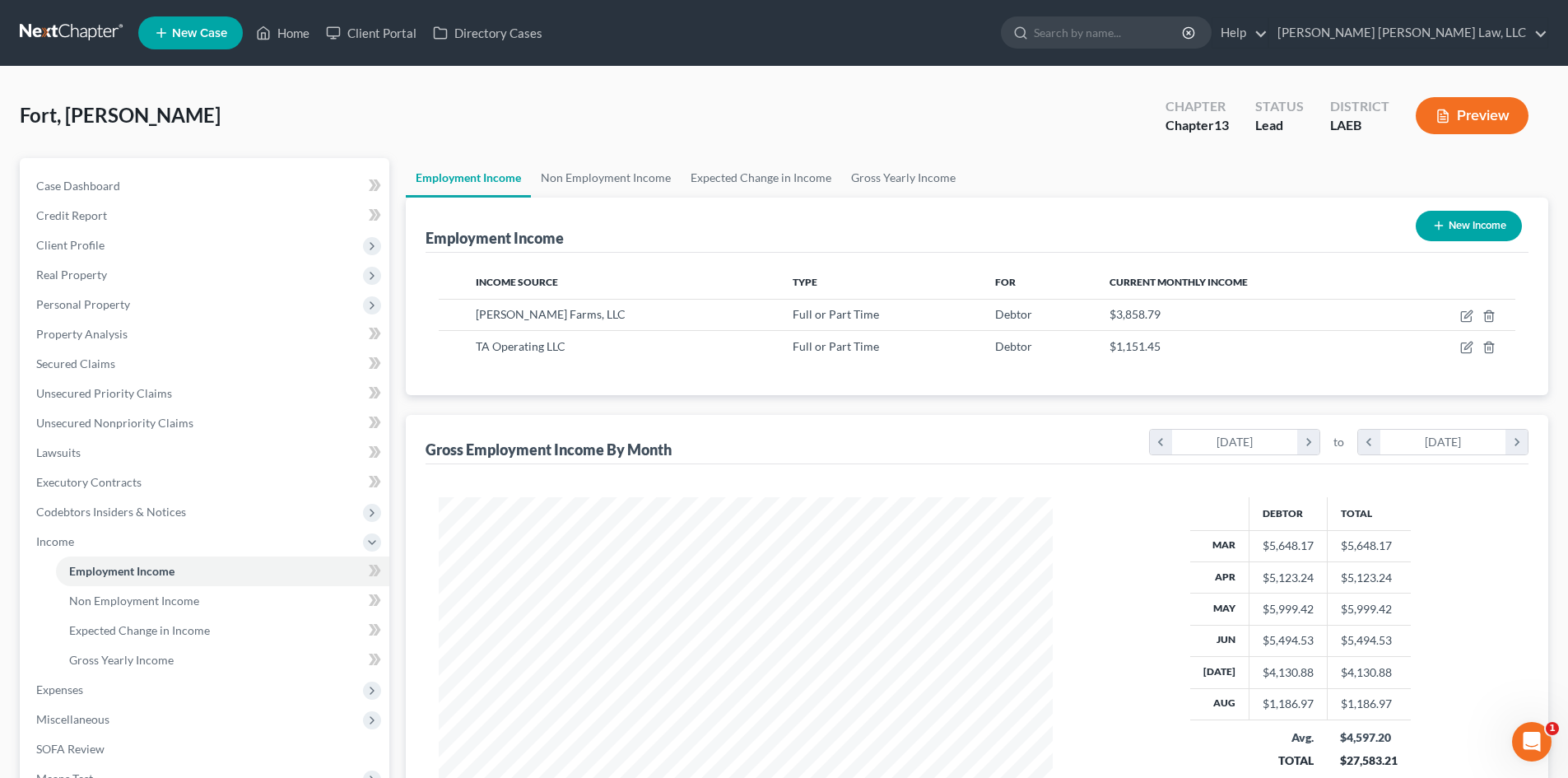
scroll to position [307, 647]
drag, startPoint x: 116, startPoint y: 693, endPoint x: 89, endPoint y: 730, distance: 45.8
click at [116, 693] on span "Expenses" at bounding box center [207, 690] width 367 height 29
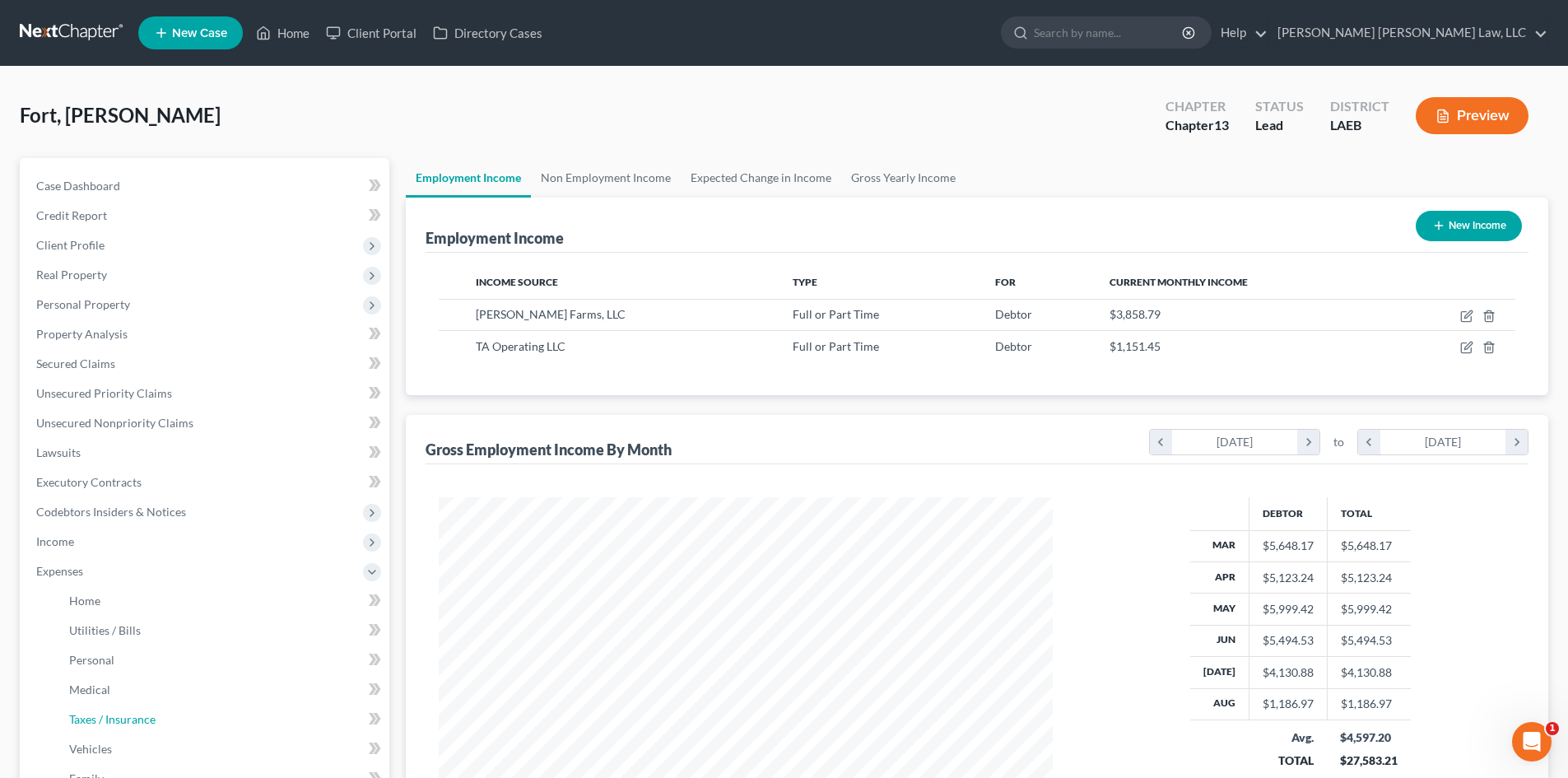
click at [89, 730] on link "Taxes / Insurance" at bounding box center [223, 720] width 333 height 29
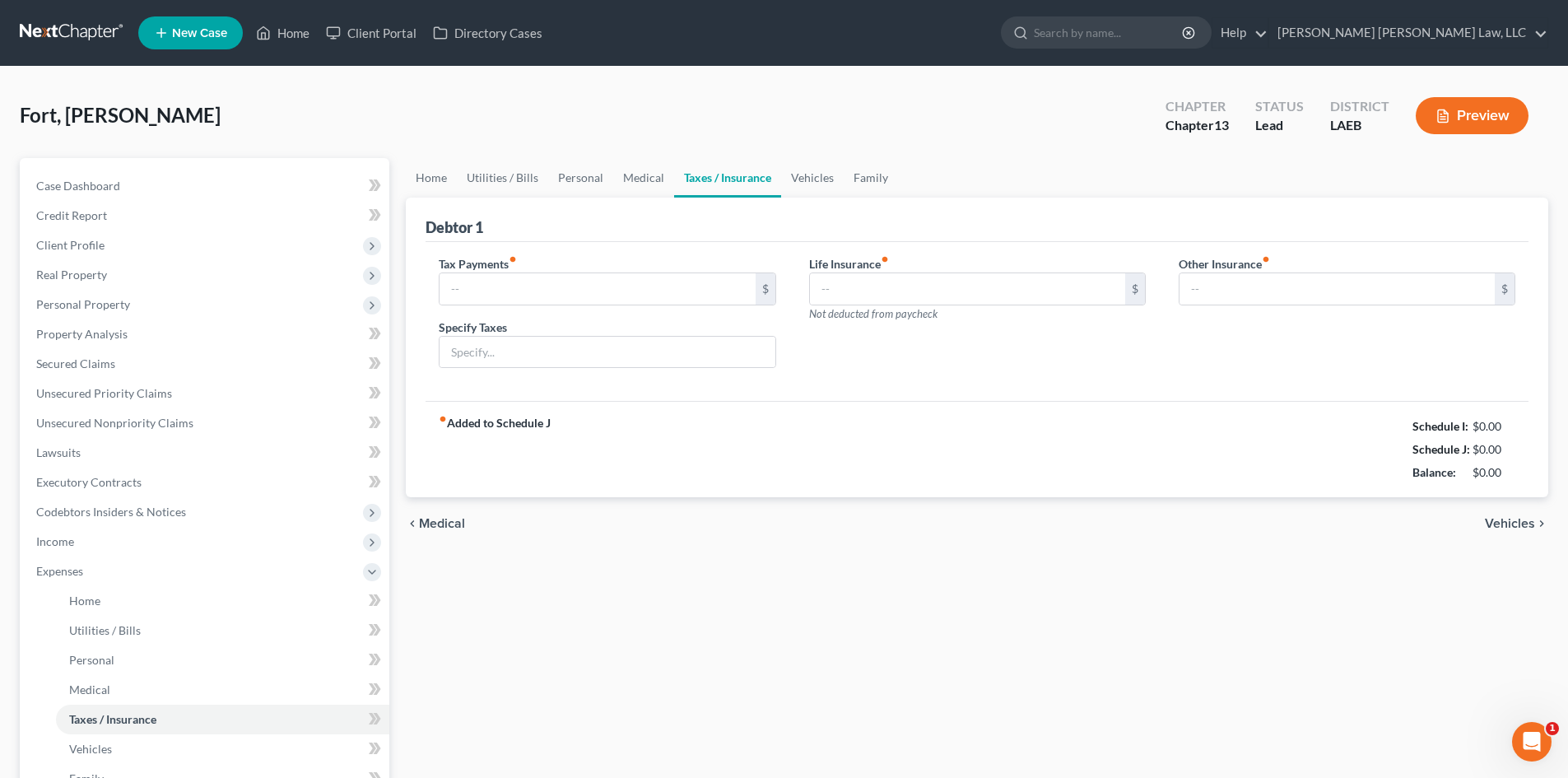
type input "0.00"
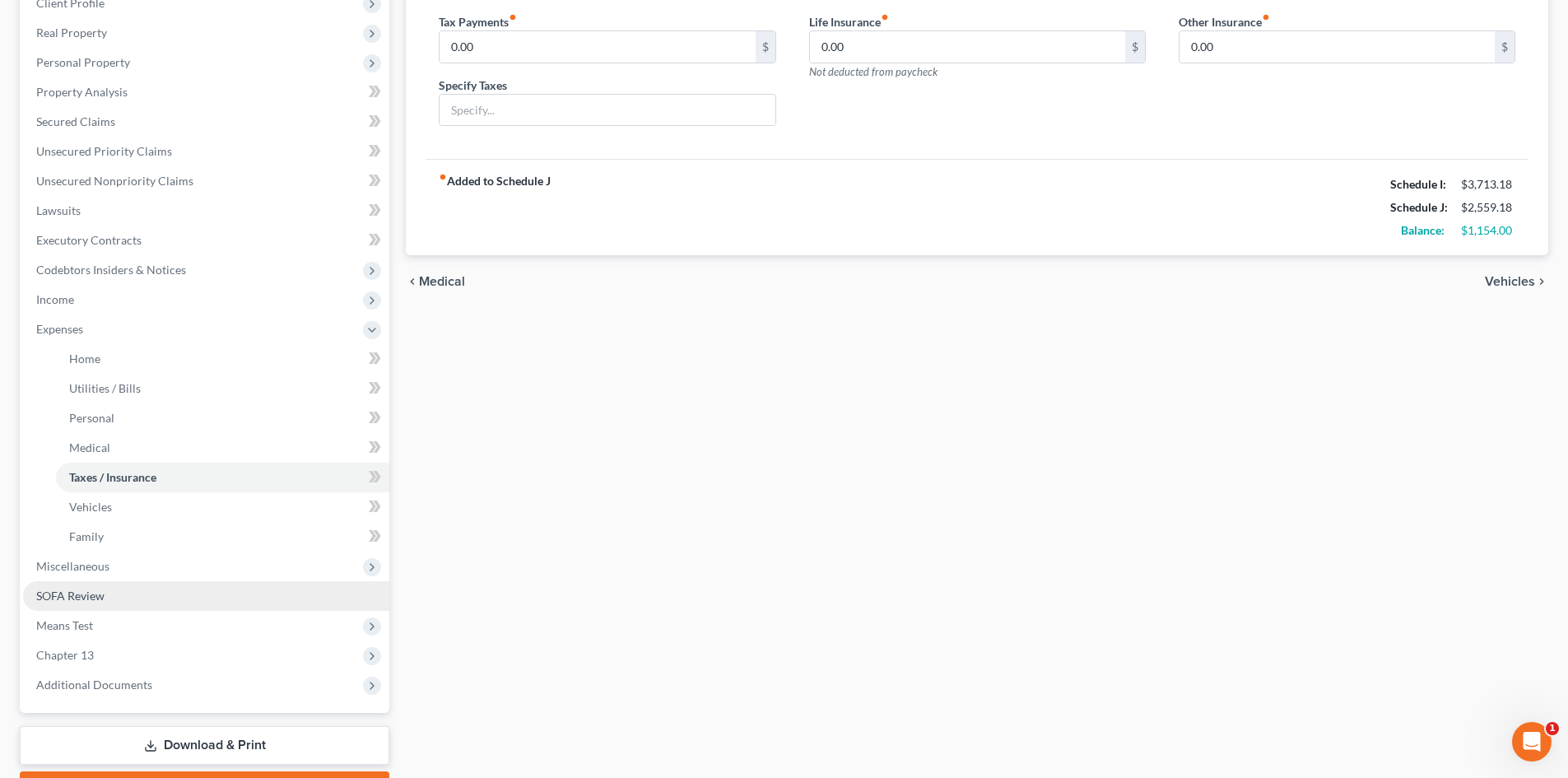
scroll to position [252, 0]
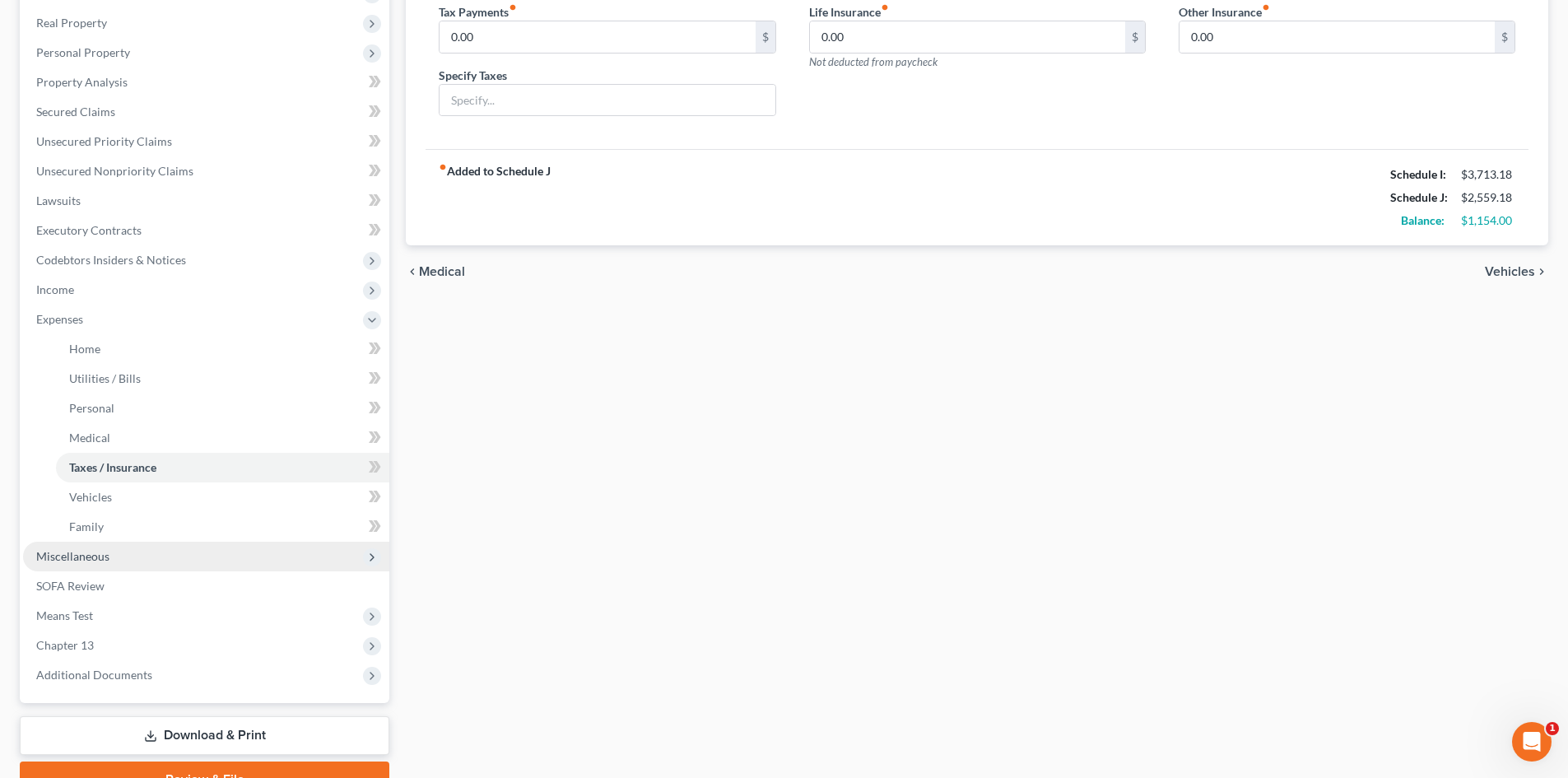
click at [88, 563] on span "Miscellaneous" at bounding box center [207, 556] width 367 height 29
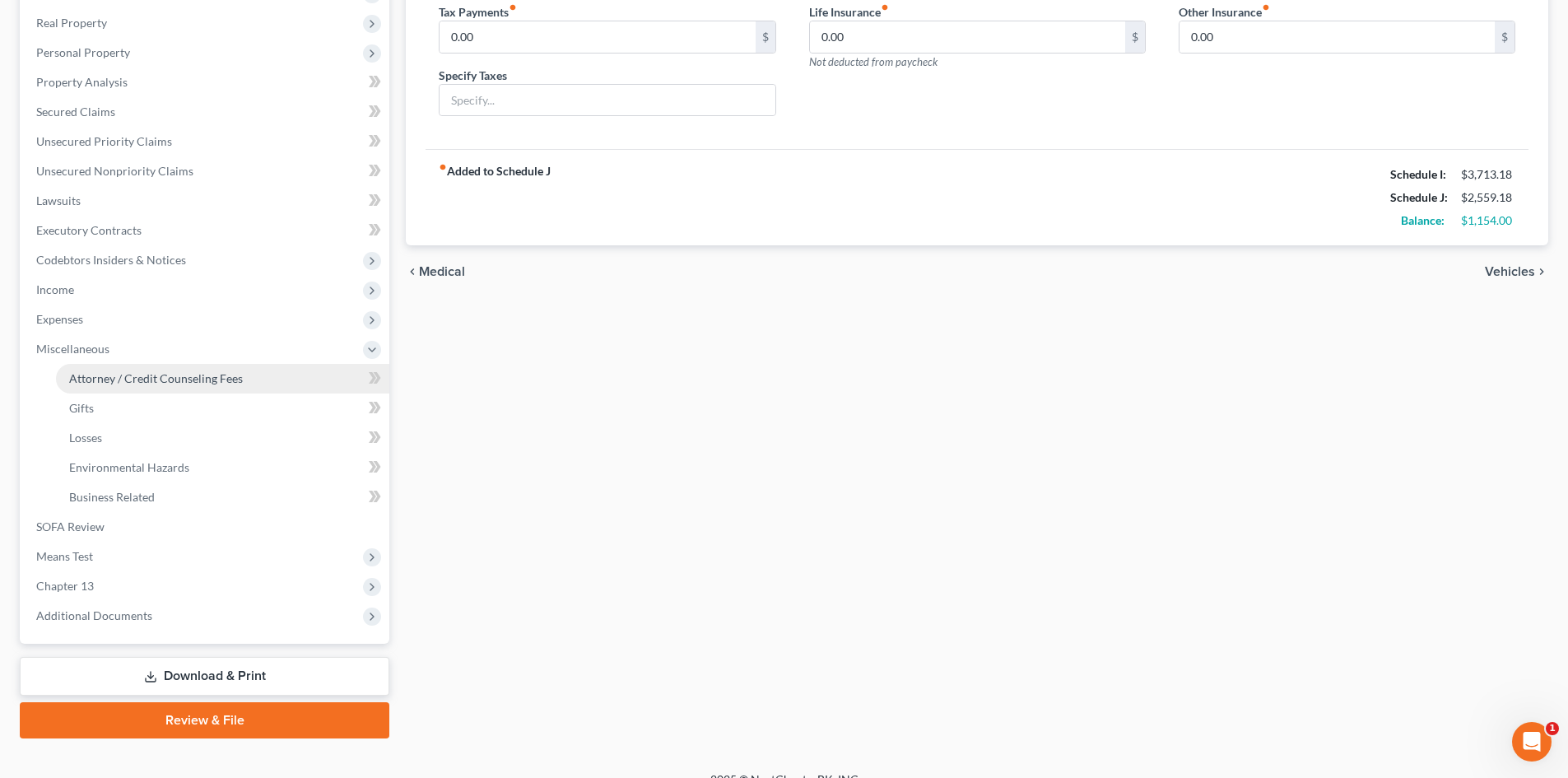
click at [168, 385] on span "Attorney / Credit Counseling Fees" at bounding box center [156, 379] width 174 height 14
select select "0"
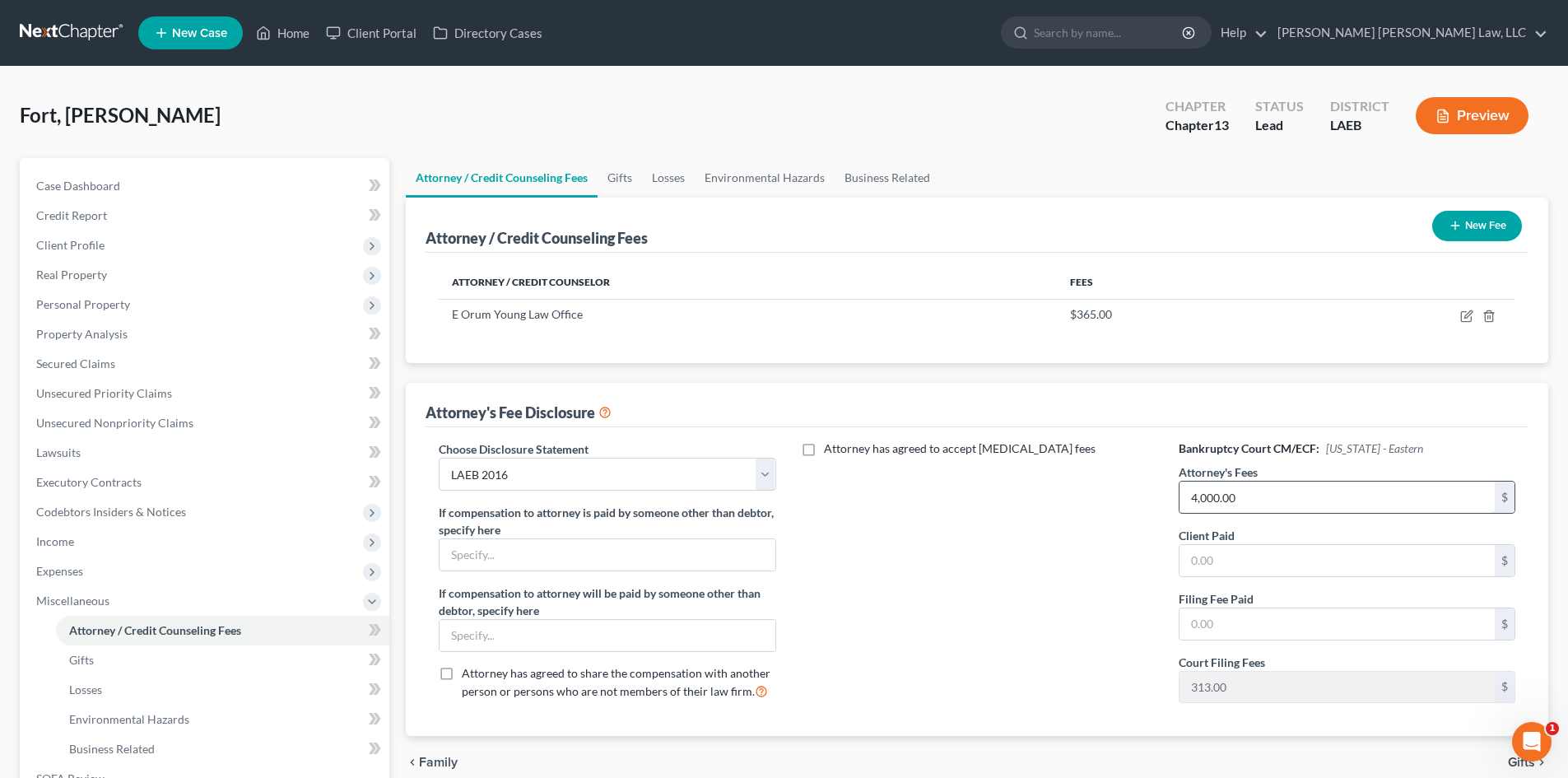
click at [1245, 500] on input "4,000.00" at bounding box center [1338, 497] width 316 height 31
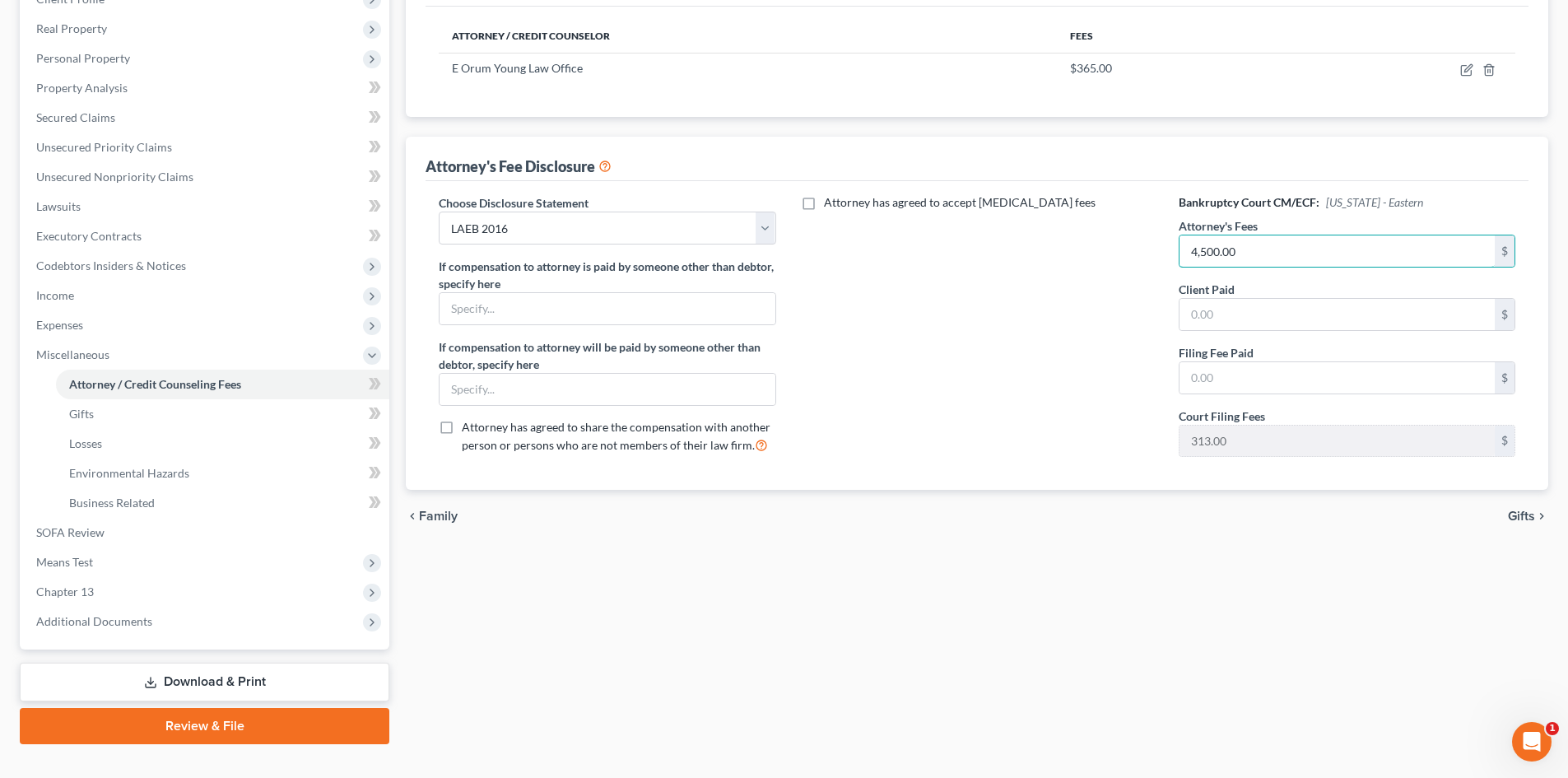
scroll to position [247, 0]
type input "4,500.00"
click at [188, 590] on span "Chapter 13" at bounding box center [207, 592] width 367 height 29
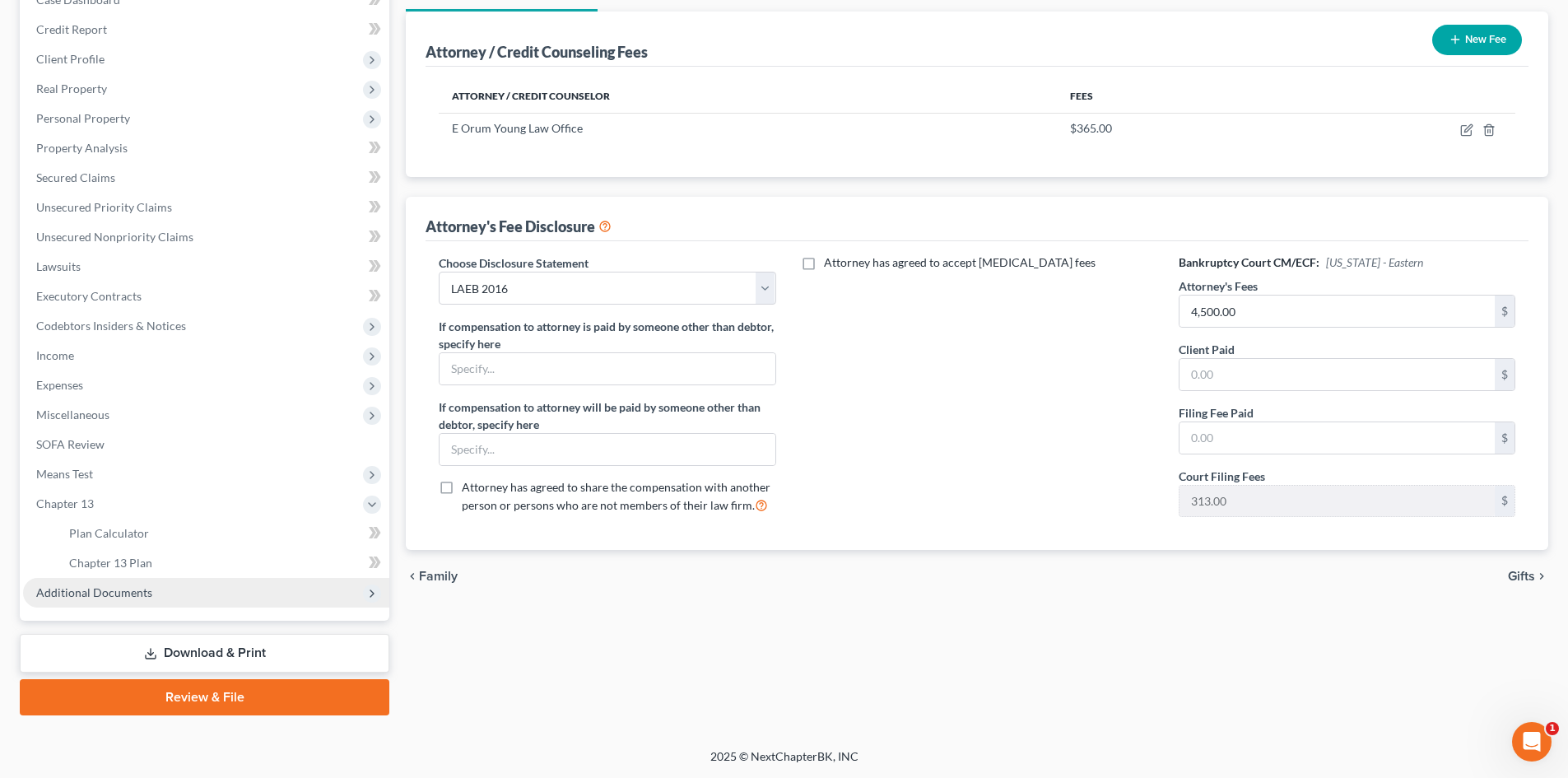
scroll to position [186, 0]
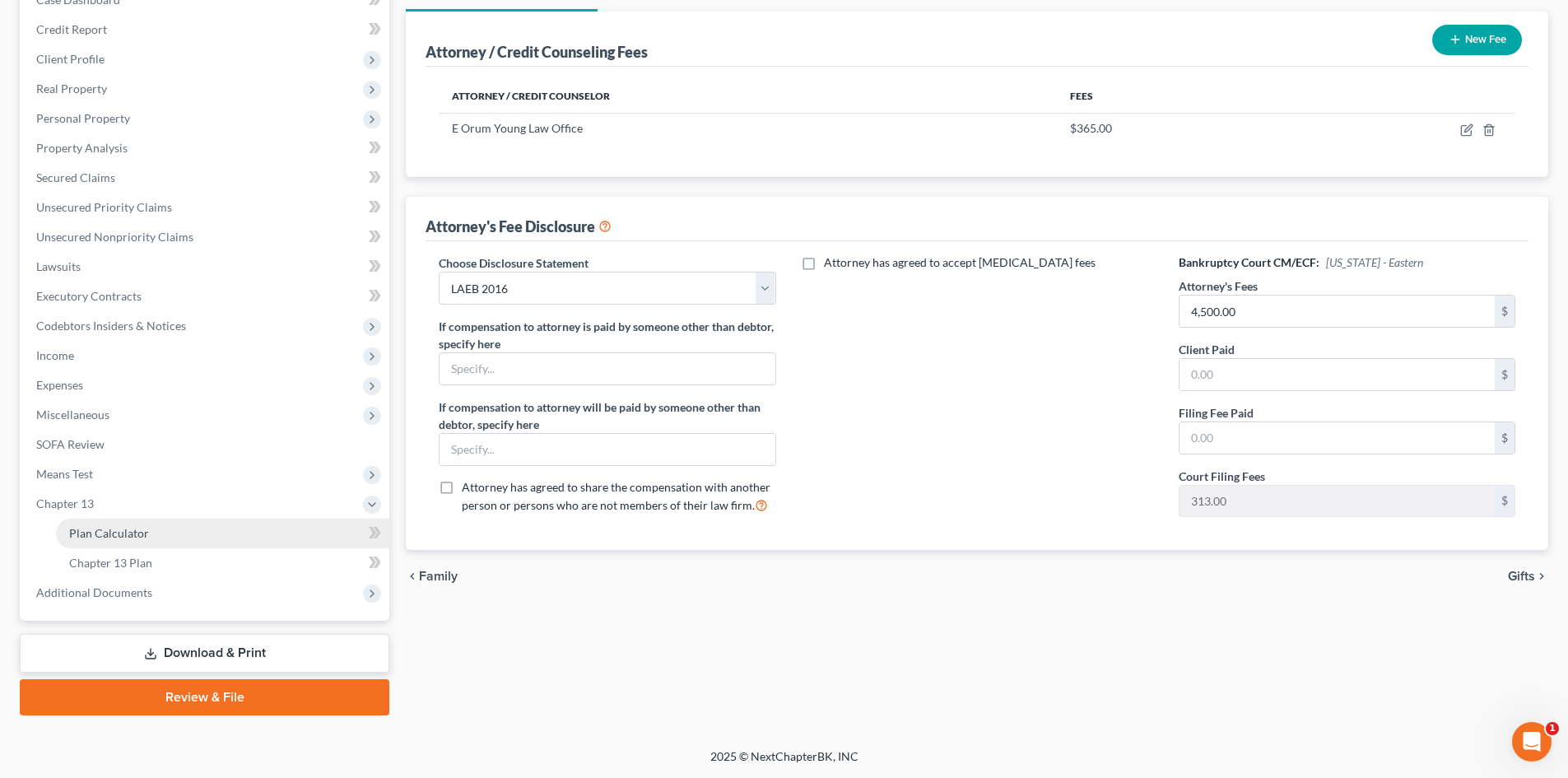
click at [161, 535] on link "Plan Calculator" at bounding box center [223, 534] width 333 height 29
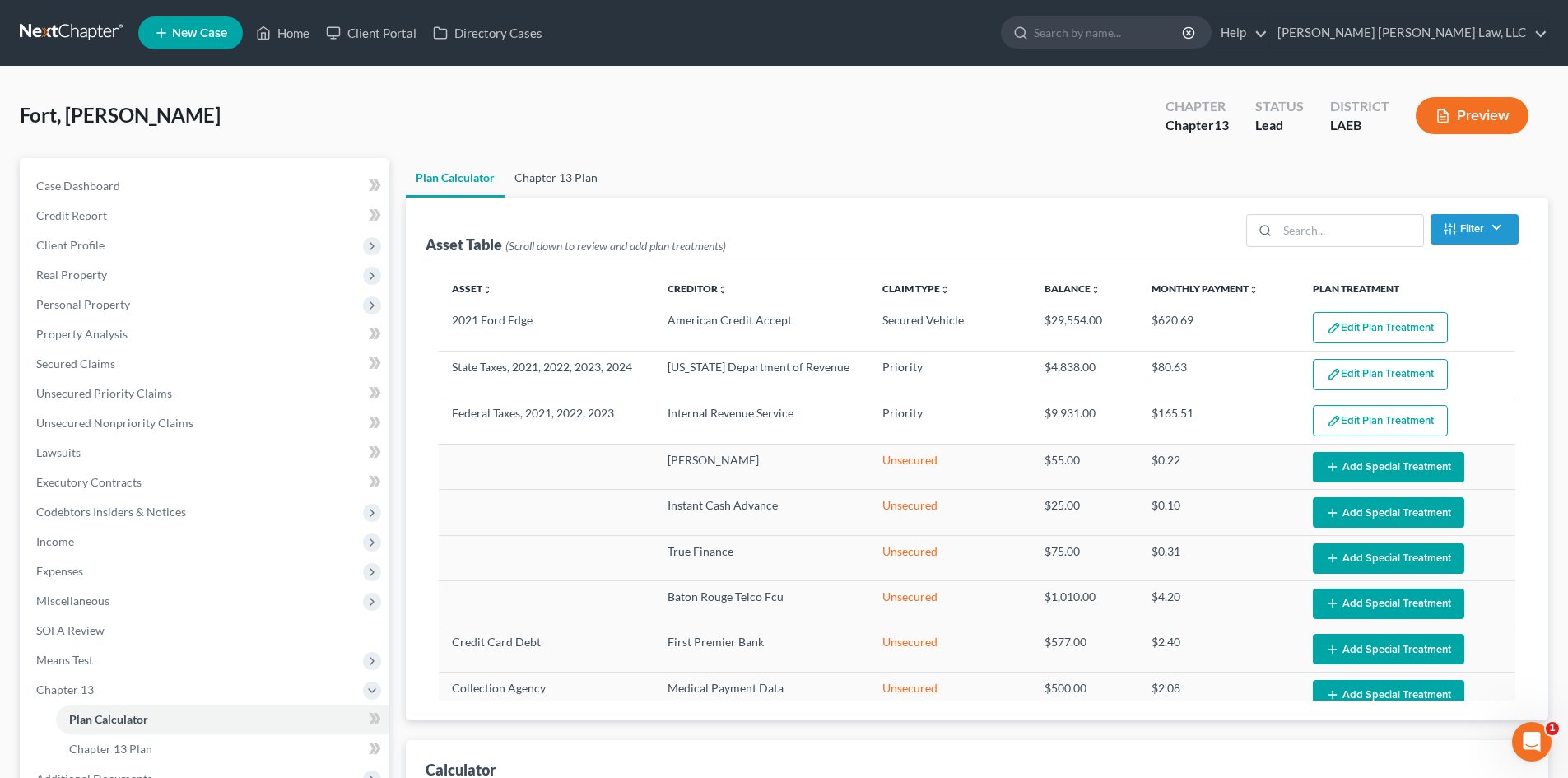
click at [590, 172] on link "Chapter 13 Plan" at bounding box center [556, 178] width 103 height 39
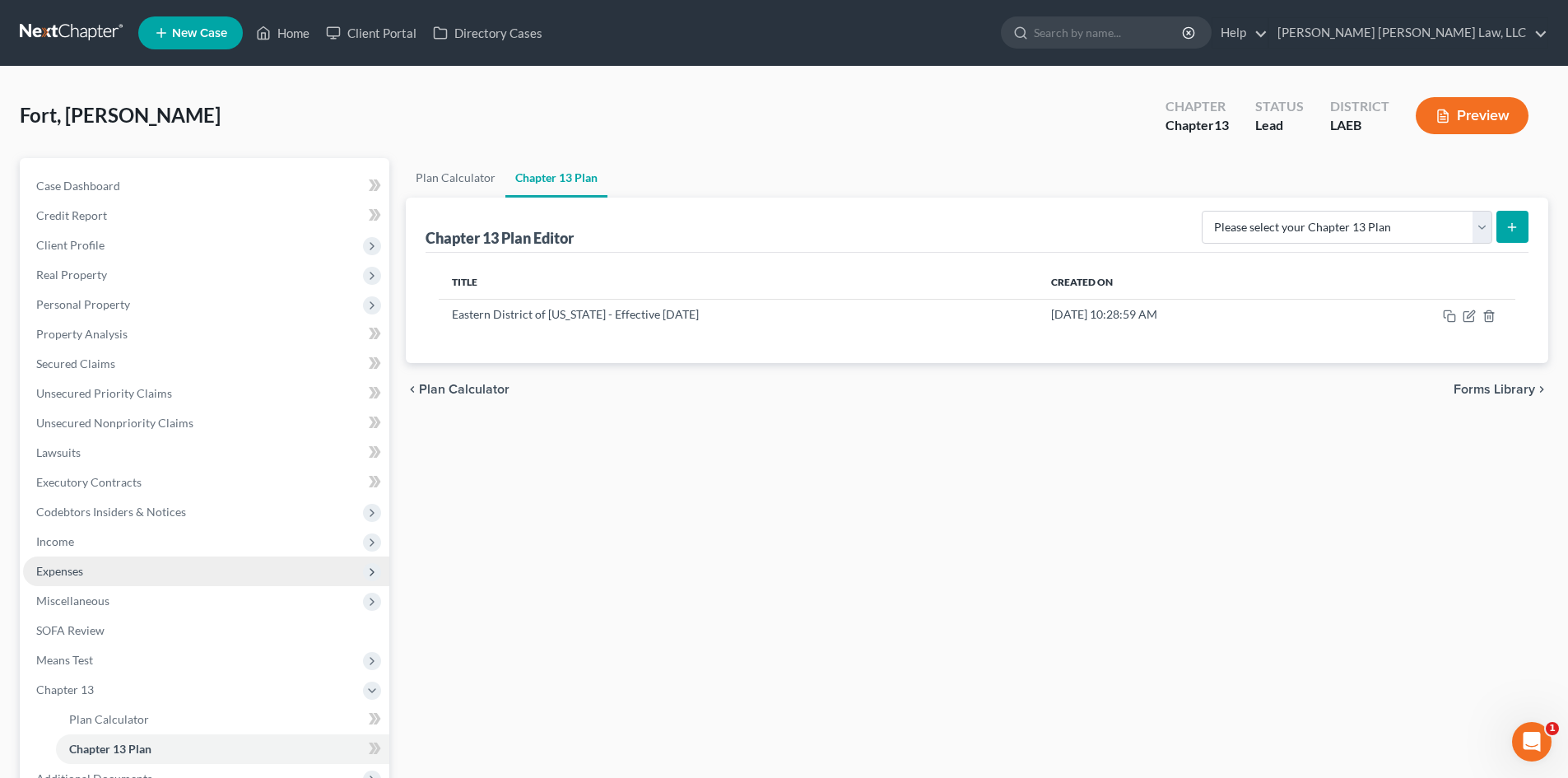
drag, startPoint x: 116, startPoint y: 565, endPoint x: 95, endPoint y: 584, distance: 28.3
click at [116, 565] on span "Expenses" at bounding box center [207, 572] width 367 height 29
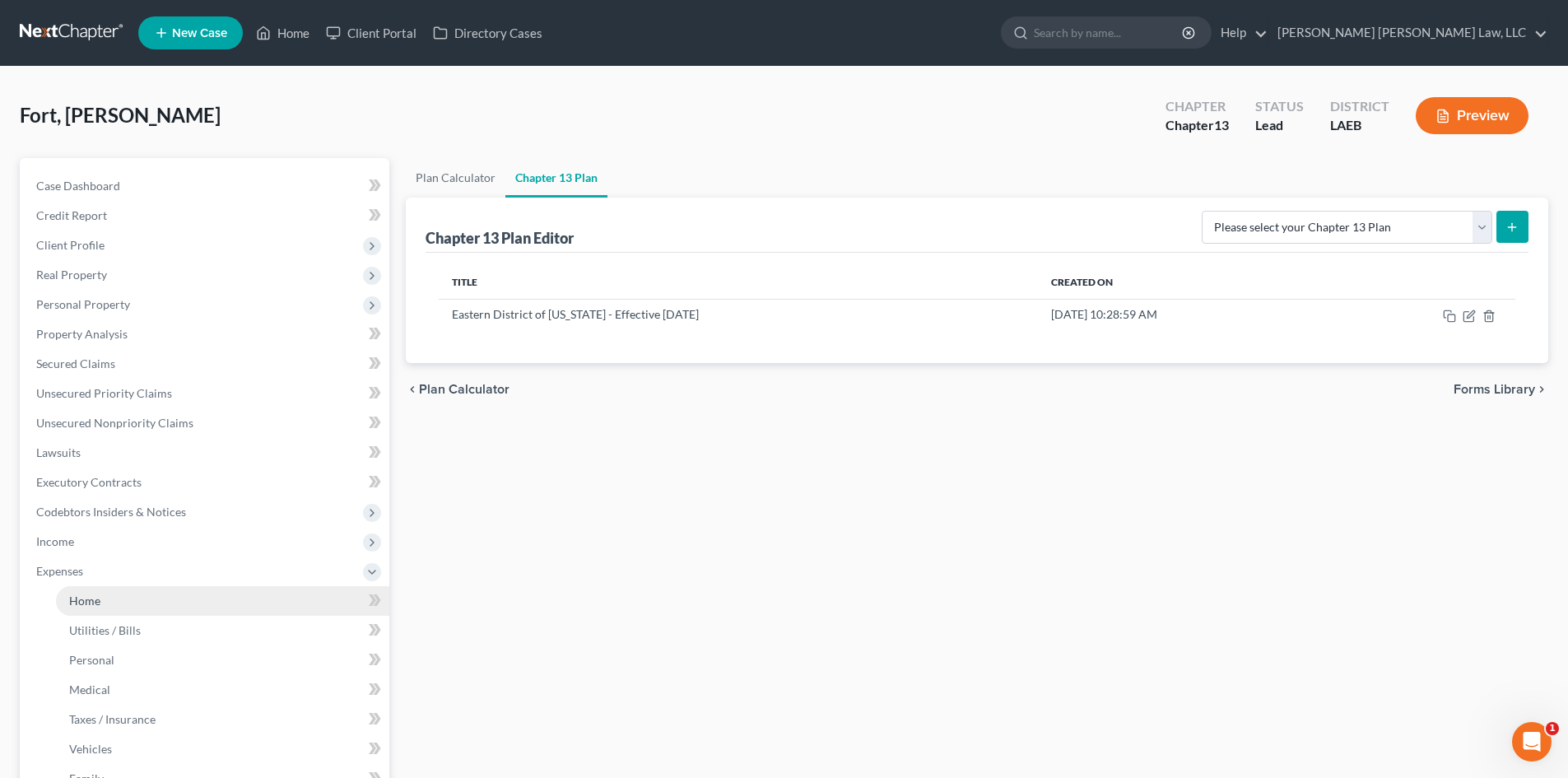
click at [97, 610] on link "Home" at bounding box center [223, 601] width 333 height 29
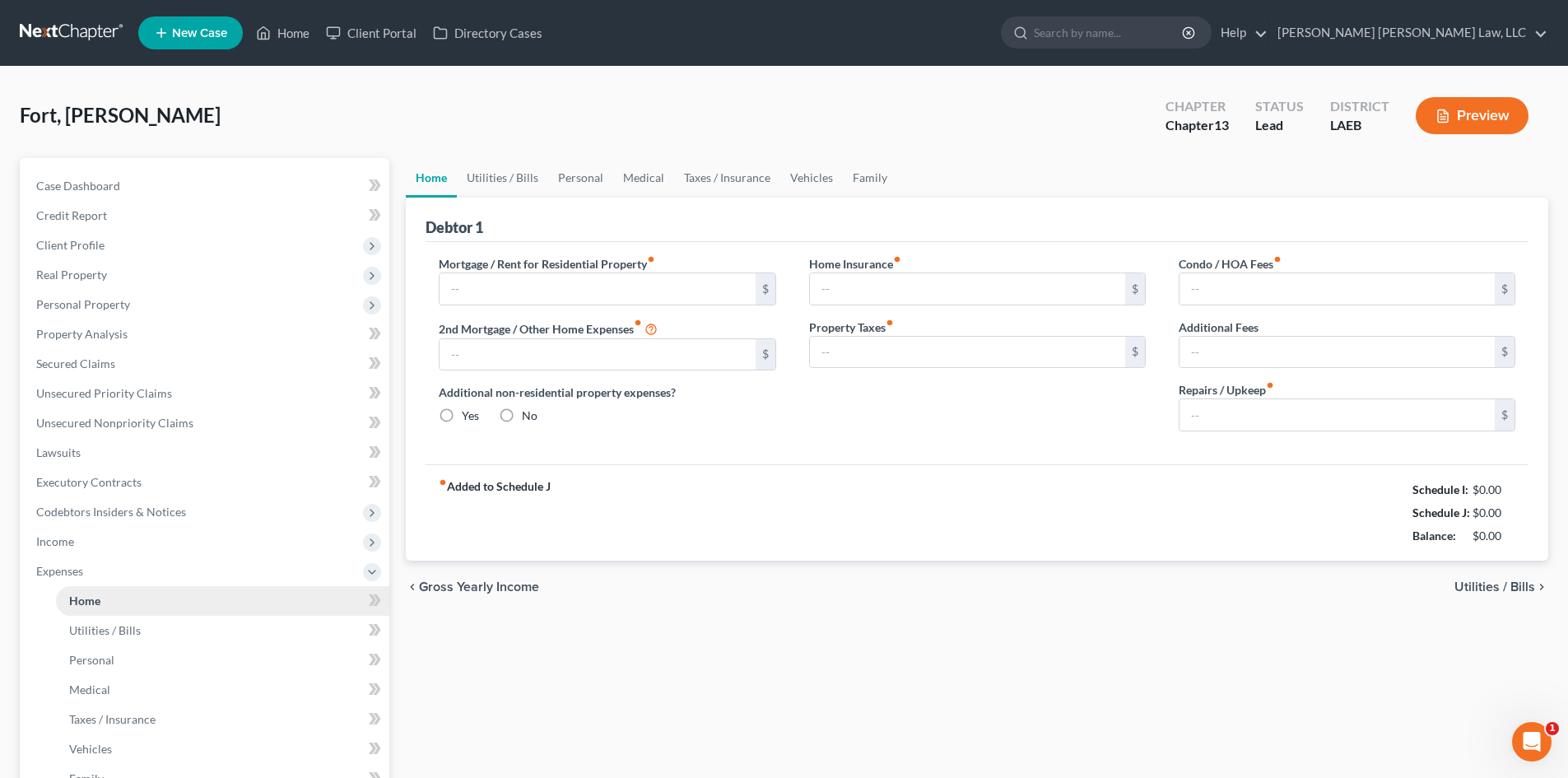
type input "400.00"
type input "0.00"
radio input "true"
type input "0.00"
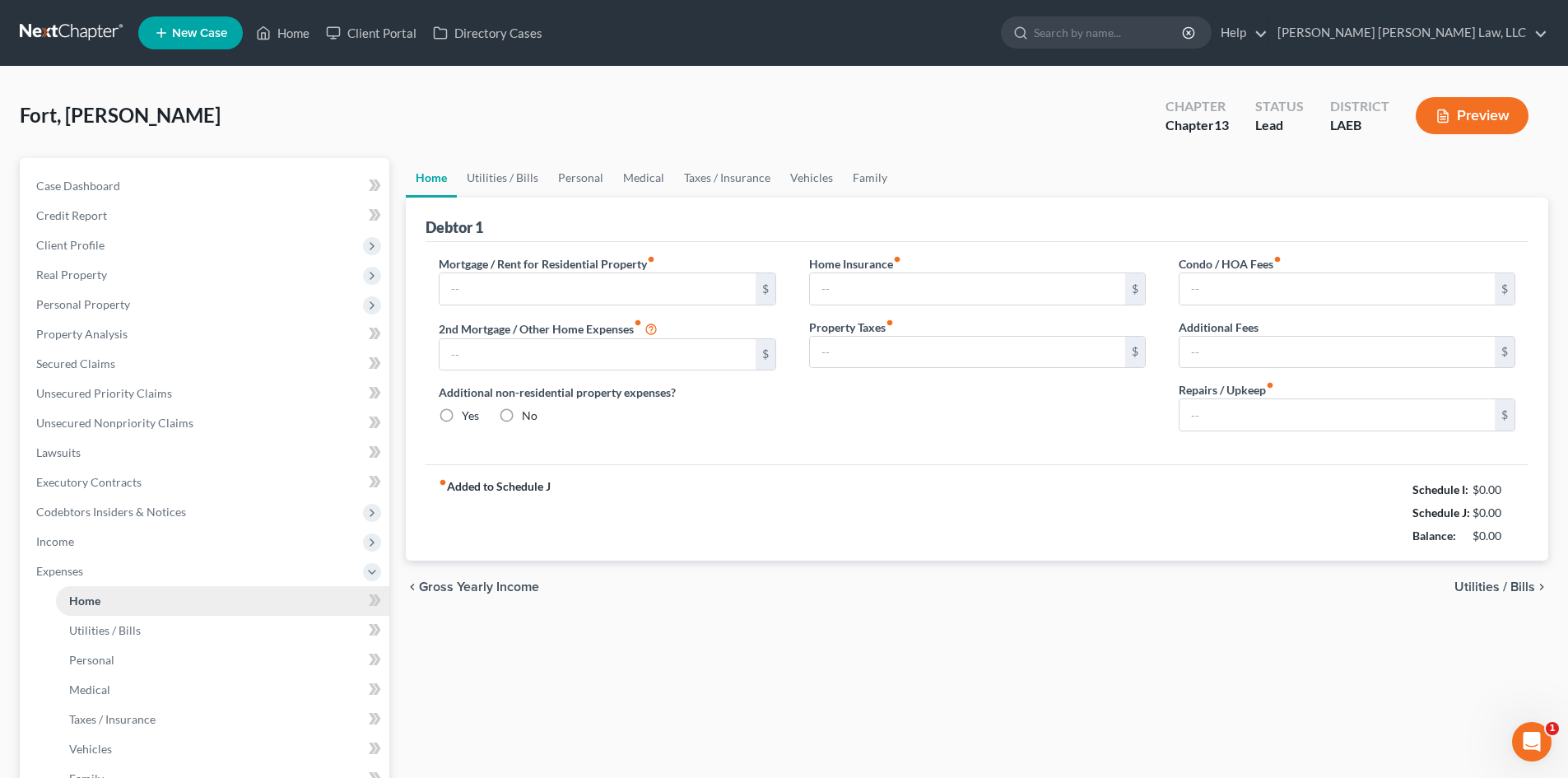
type input "0.00"
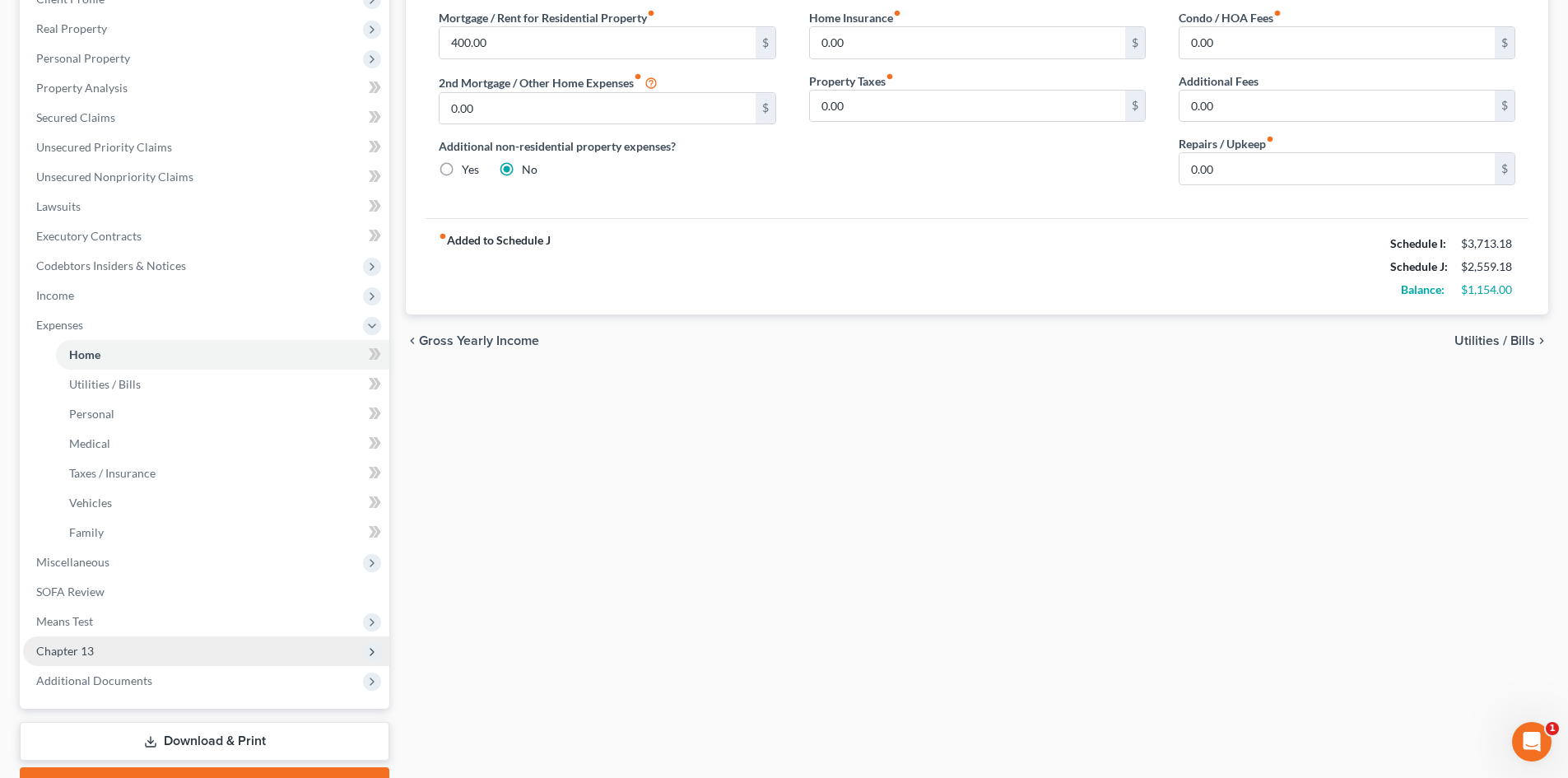
scroll to position [247, 0]
click at [217, 654] on span "Chapter 13" at bounding box center [207, 650] width 367 height 29
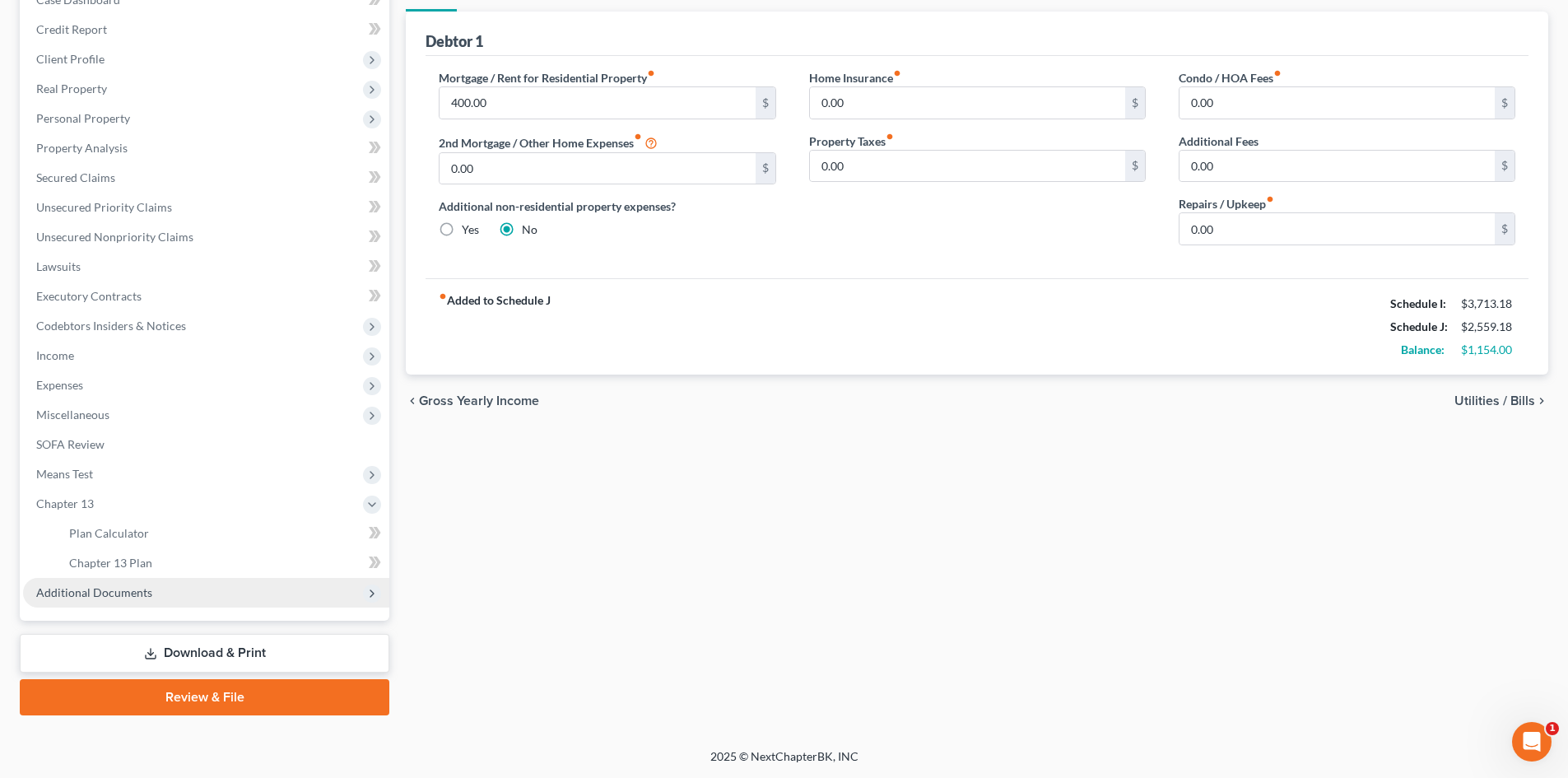
scroll to position [186, 0]
click at [200, 555] on link "Chapter 13 Plan" at bounding box center [223, 563] width 333 height 29
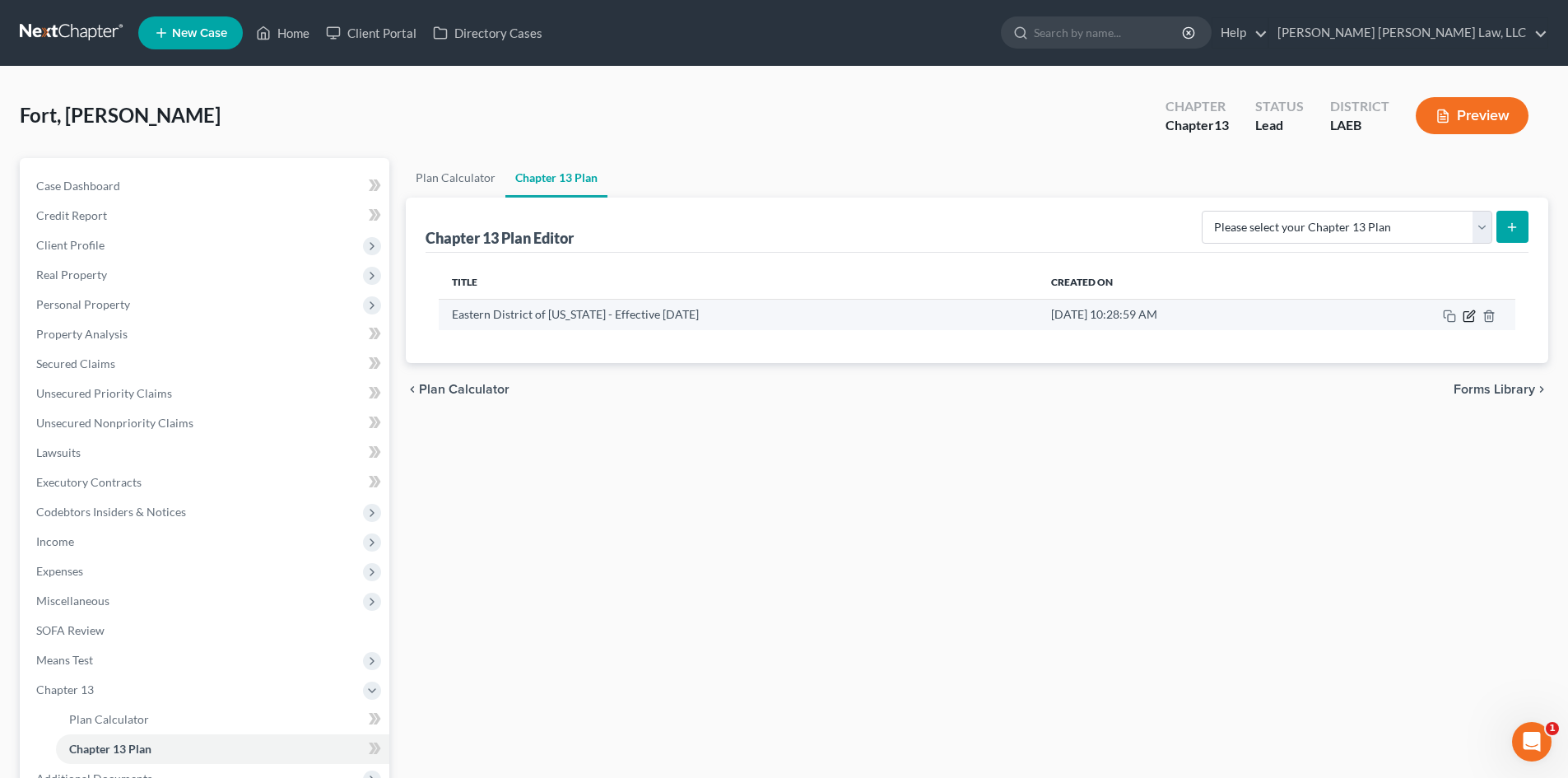
click at [1470, 318] on icon "button" at bounding box center [1471, 315] width 8 height 8
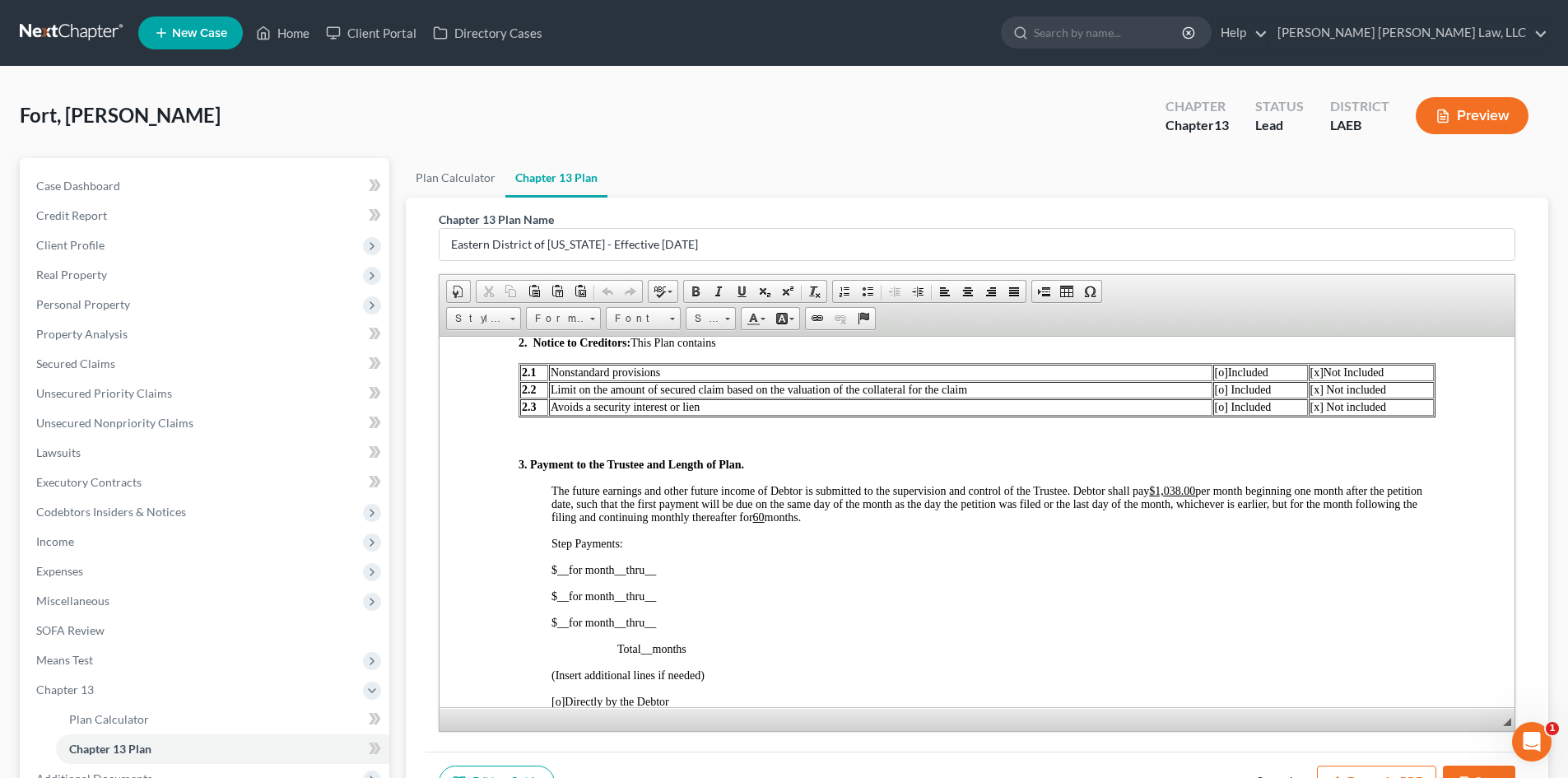
scroll to position [824, 0]
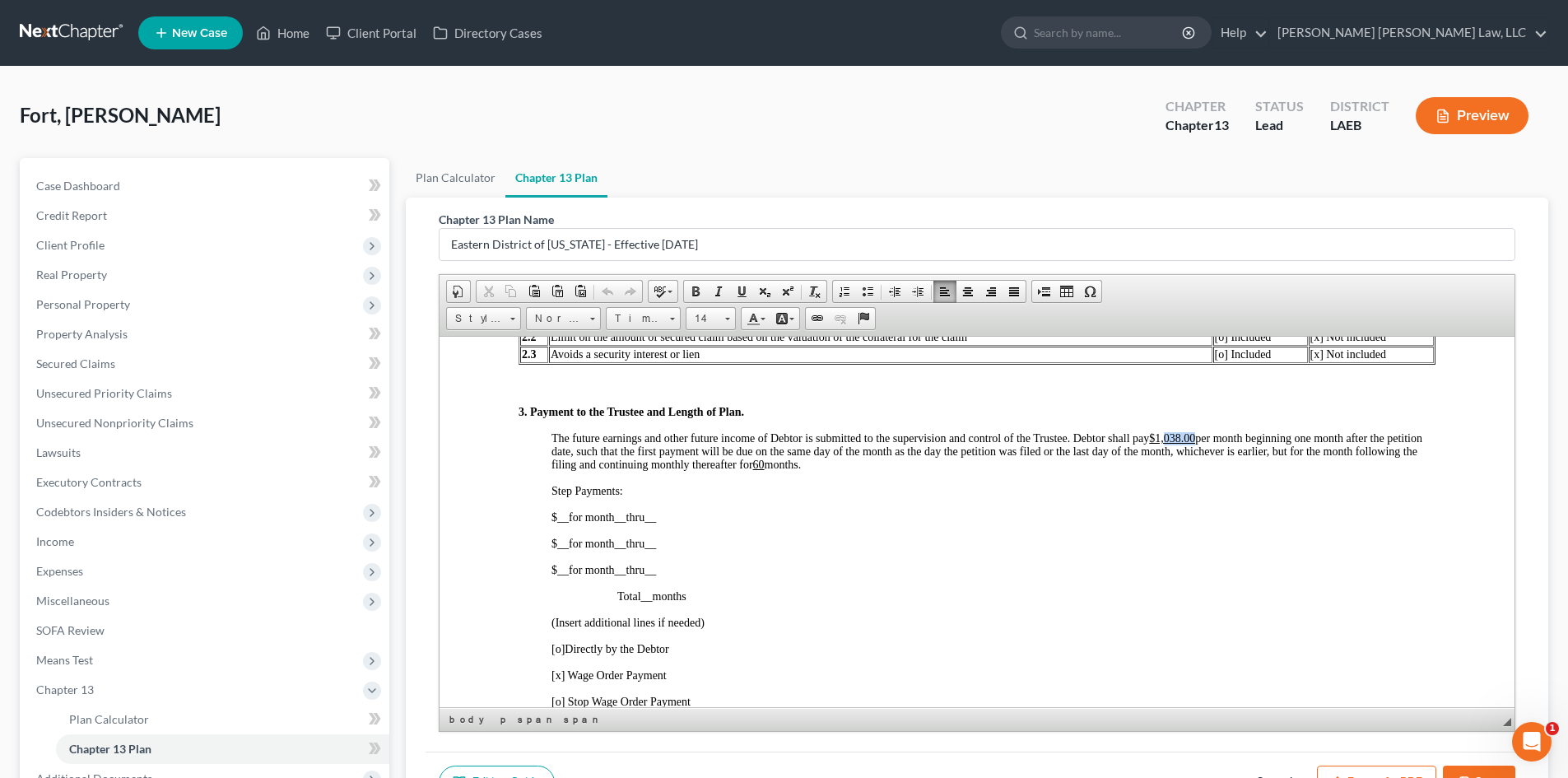
drag, startPoint x: 1196, startPoint y: 436, endPoint x: 1168, endPoint y: 441, distance: 28.4
click at [1168, 441] on u "$1,038.00" at bounding box center [1172, 438] width 46 height 13
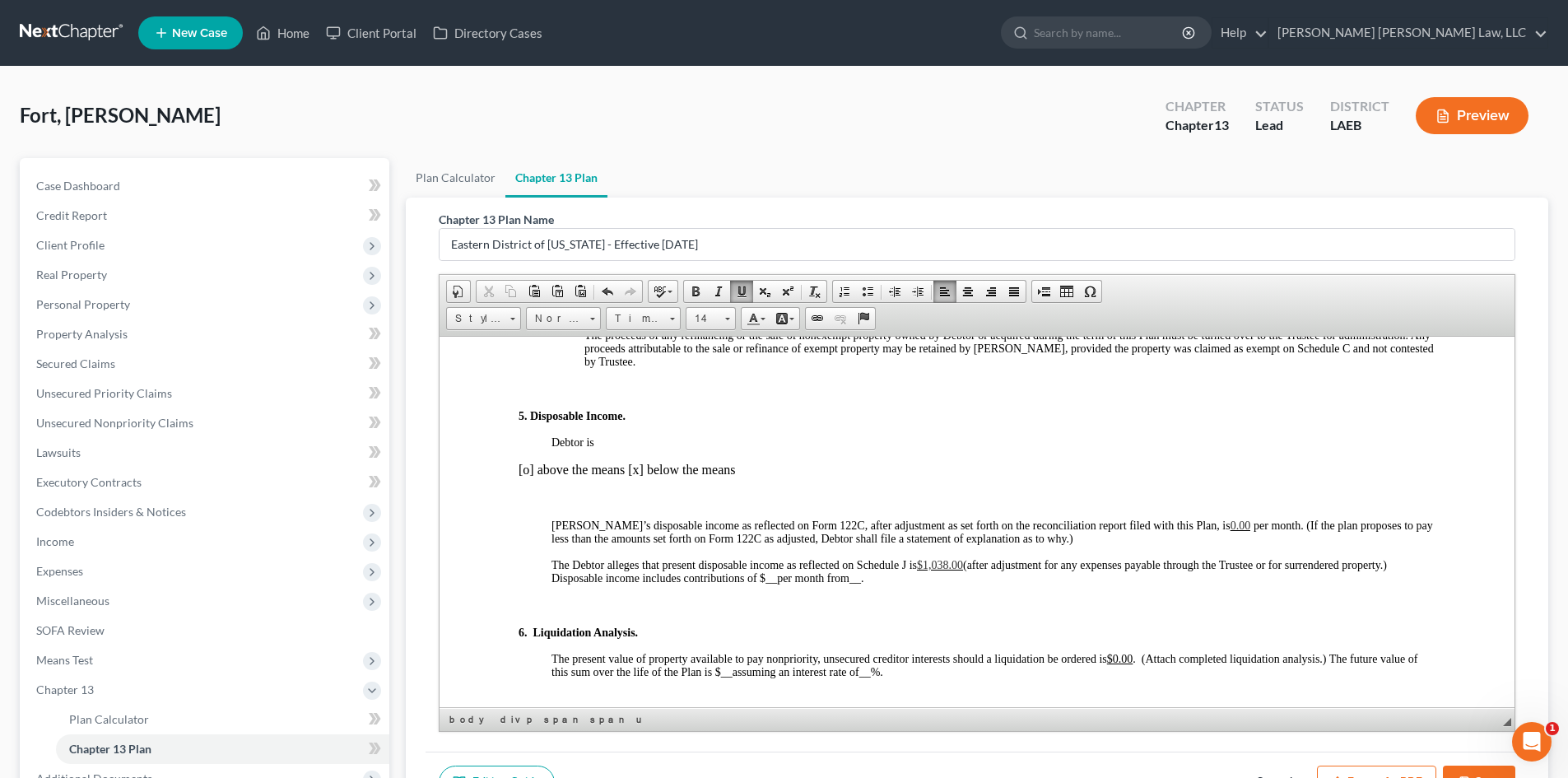
scroll to position [1565, 0]
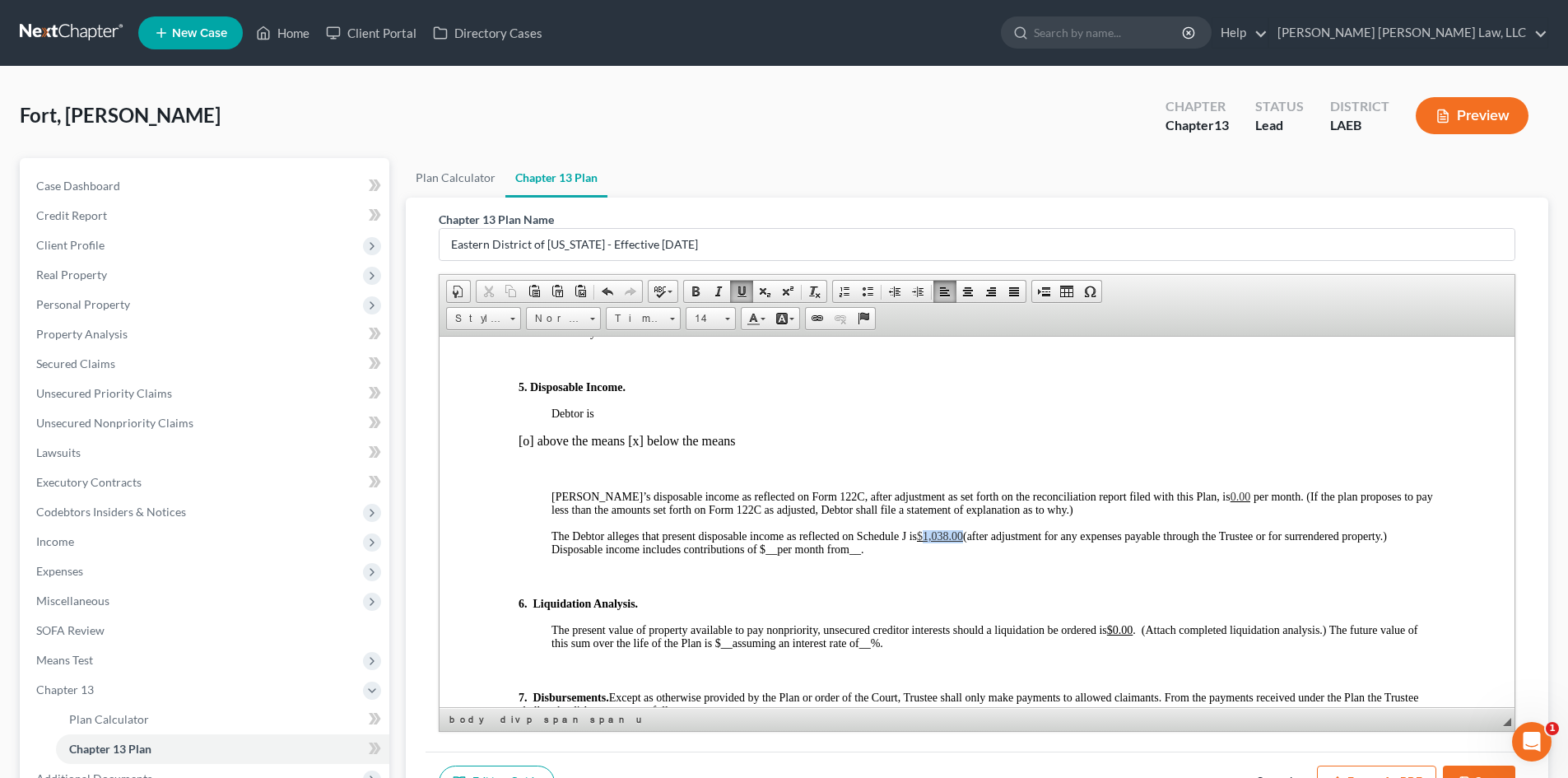
drag, startPoint x: 925, startPoint y: 537, endPoint x: 964, endPoint y: 531, distance: 39.5
click at [963, 531] on span "$1,038.00" at bounding box center [939, 536] width 46 height 13
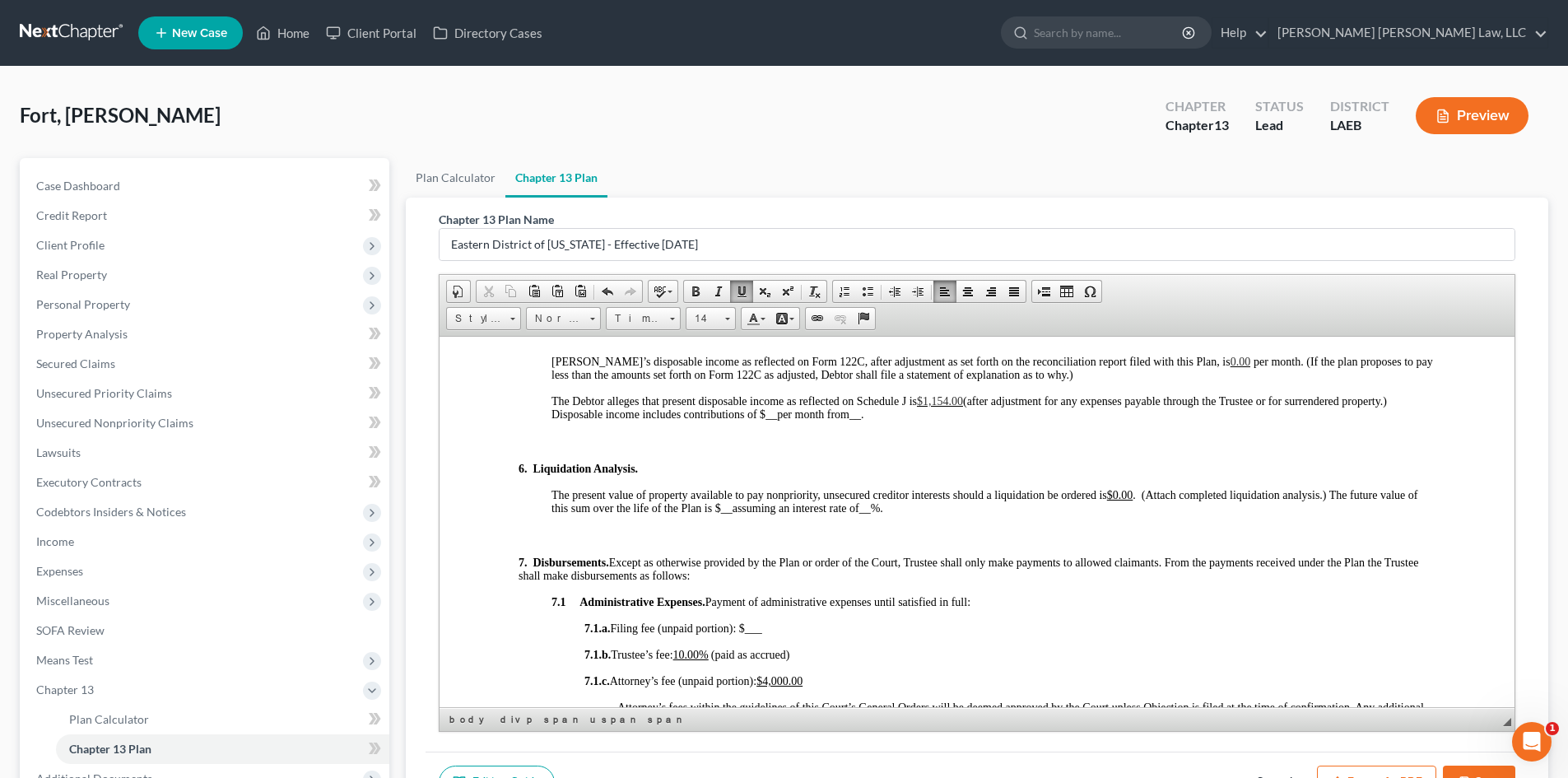
scroll to position [1730, 0]
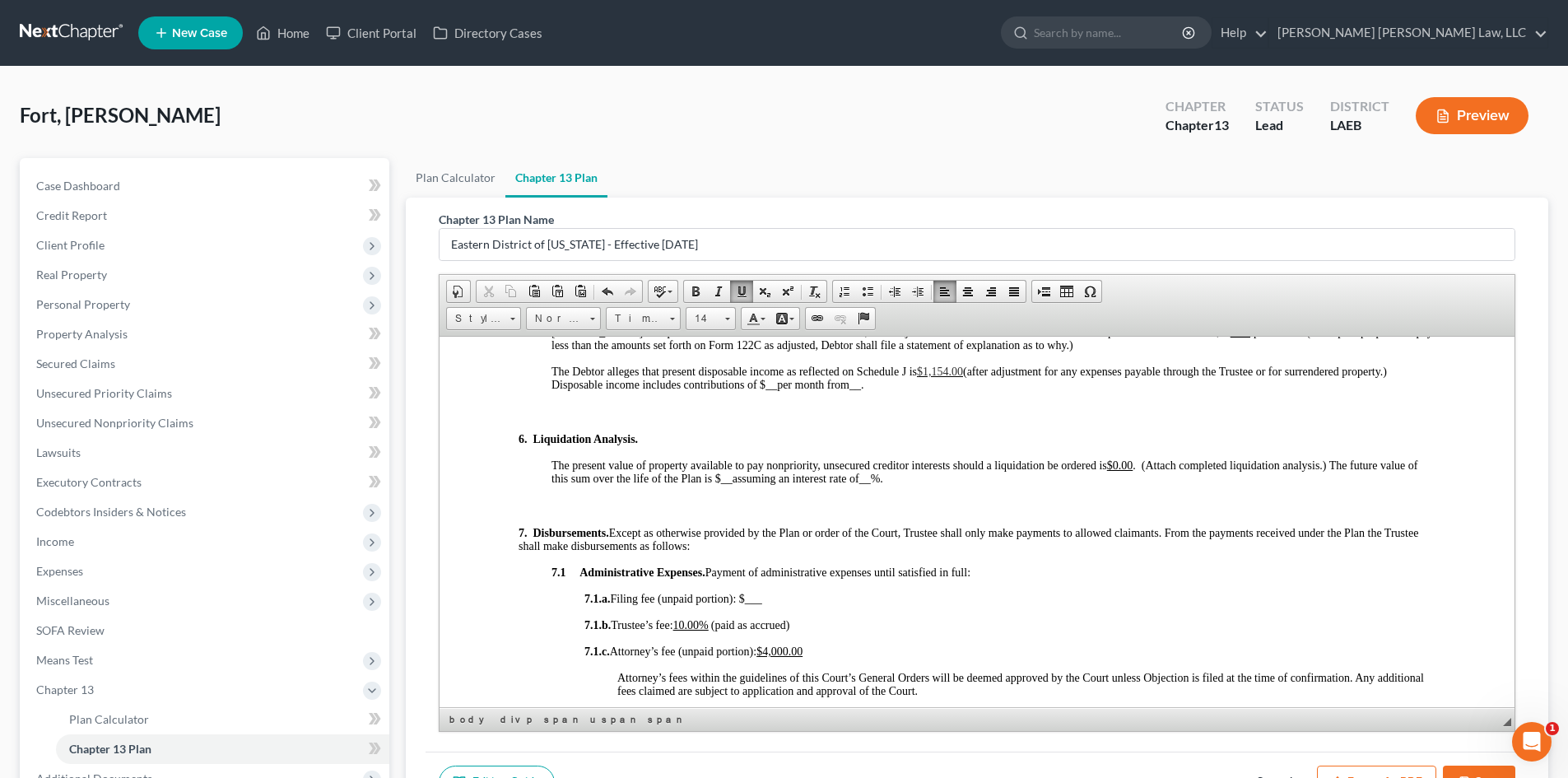
click at [787, 649] on u "$4,000.00" at bounding box center [780, 650] width 46 height 13
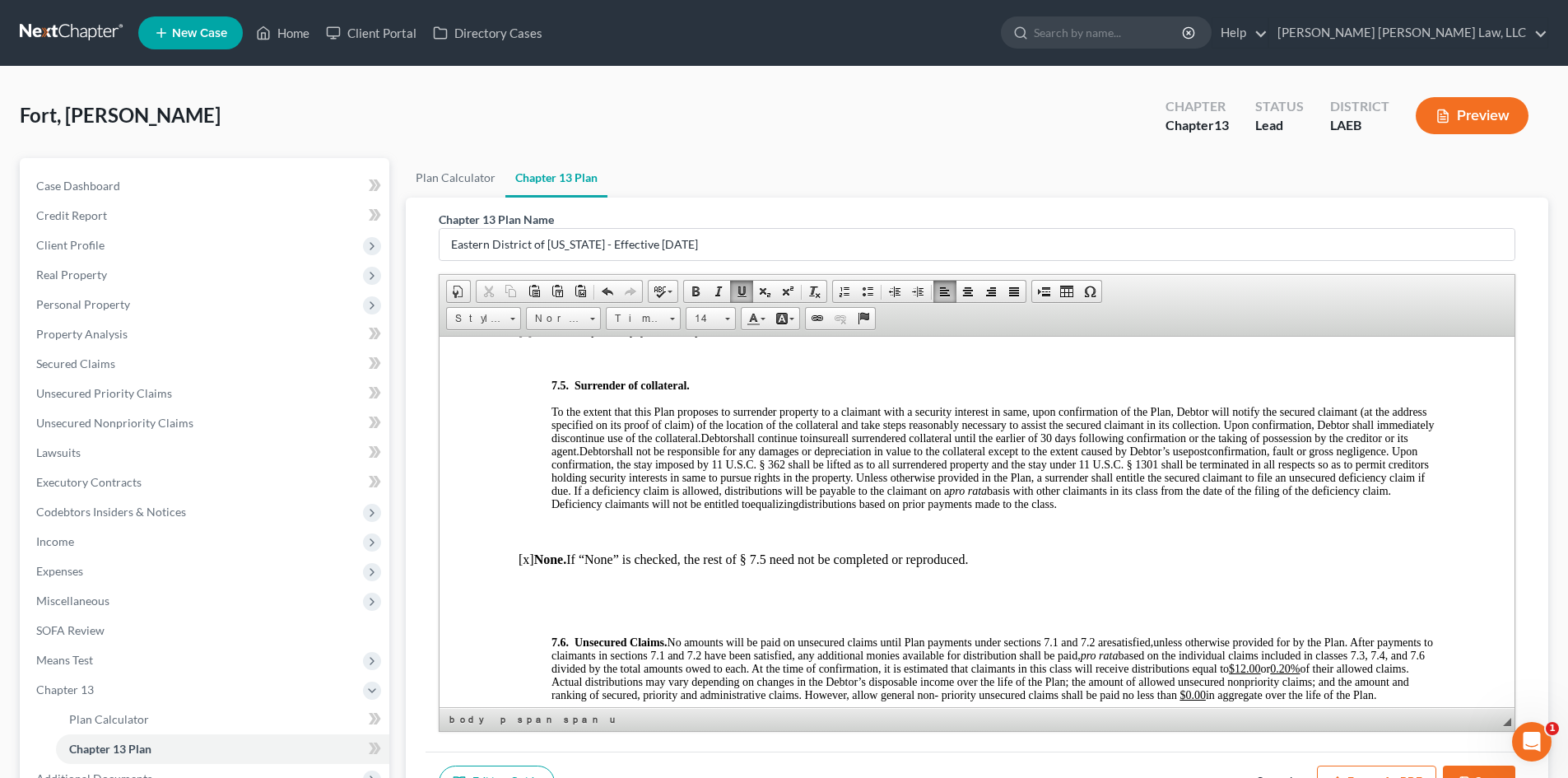
scroll to position [5025, 0]
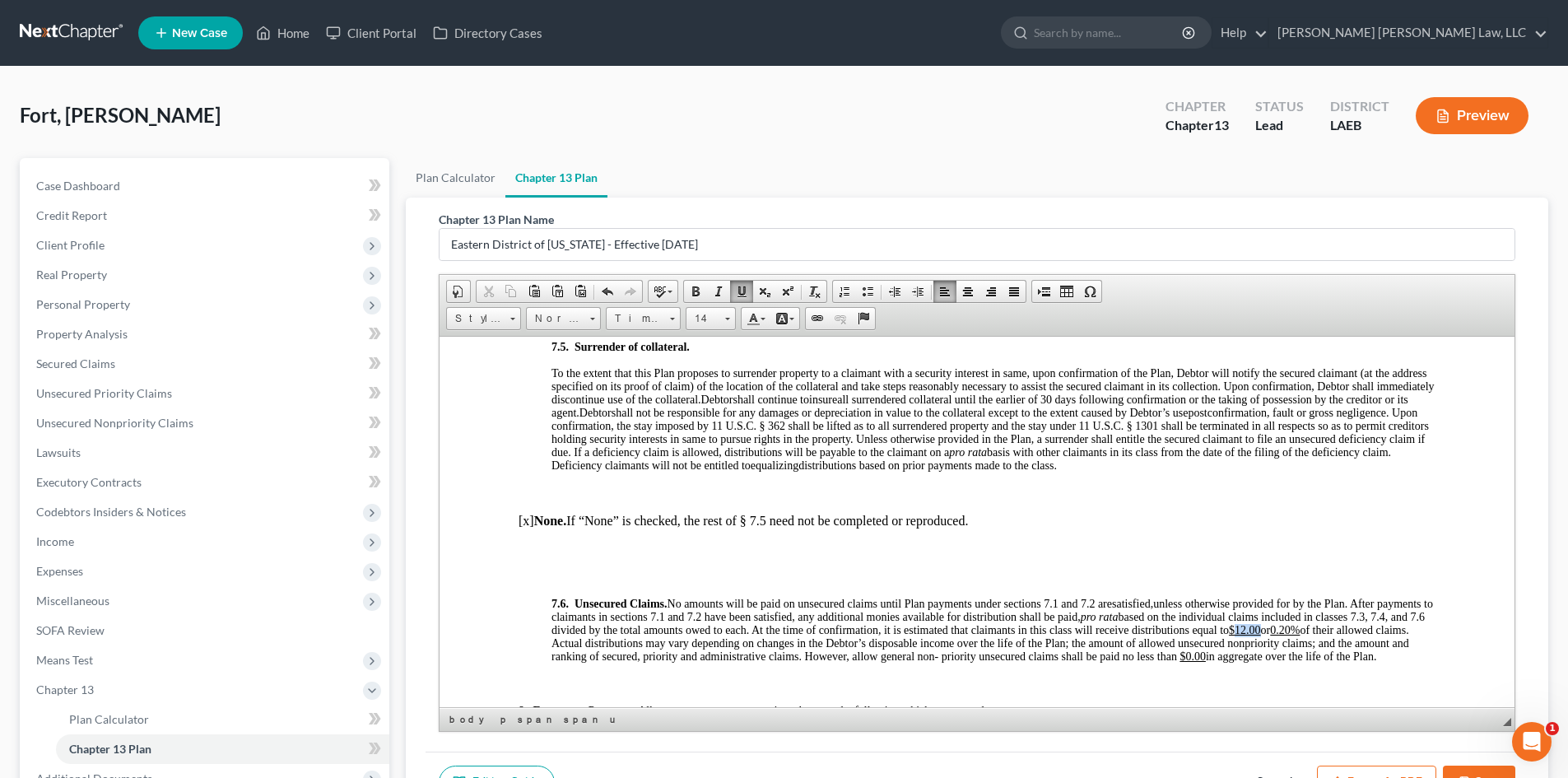
drag, startPoint x: 1312, startPoint y: 643, endPoint x: 1340, endPoint y: 640, distance: 28.2
click at [1340, 640] on span "unless otherwise provided for by the Plan. After payments to claimants in secti…" at bounding box center [992, 630] width 882 height 65
drag, startPoint x: 1390, startPoint y: 645, endPoint x: 1371, endPoint y: 645, distance: 19.0
click at [1315, 636] on u "0.20%" at bounding box center [1300, 630] width 29 height 13
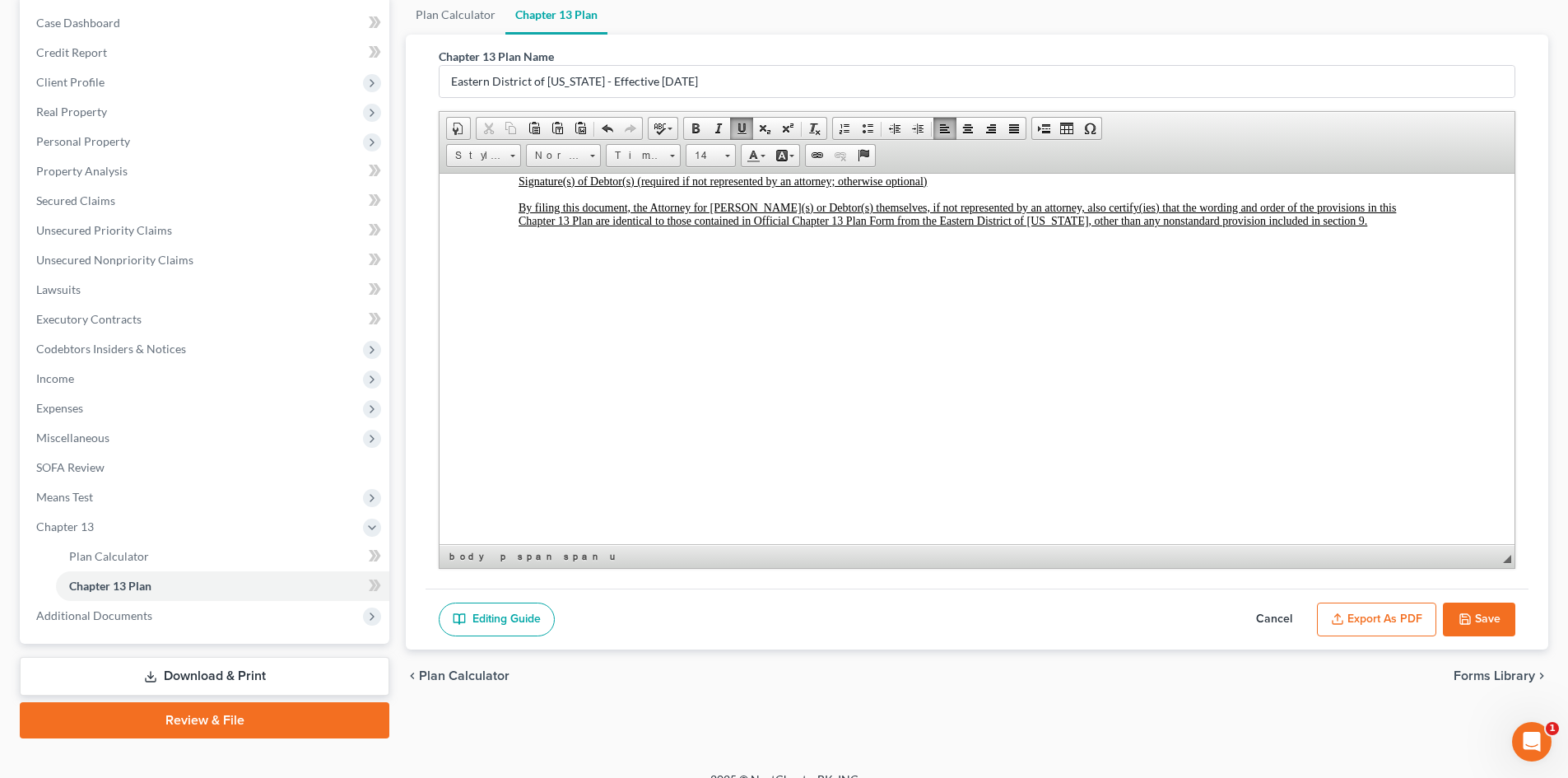
scroll to position [165, 0]
click at [1486, 610] on button "Save" at bounding box center [1480, 618] width 73 height 34
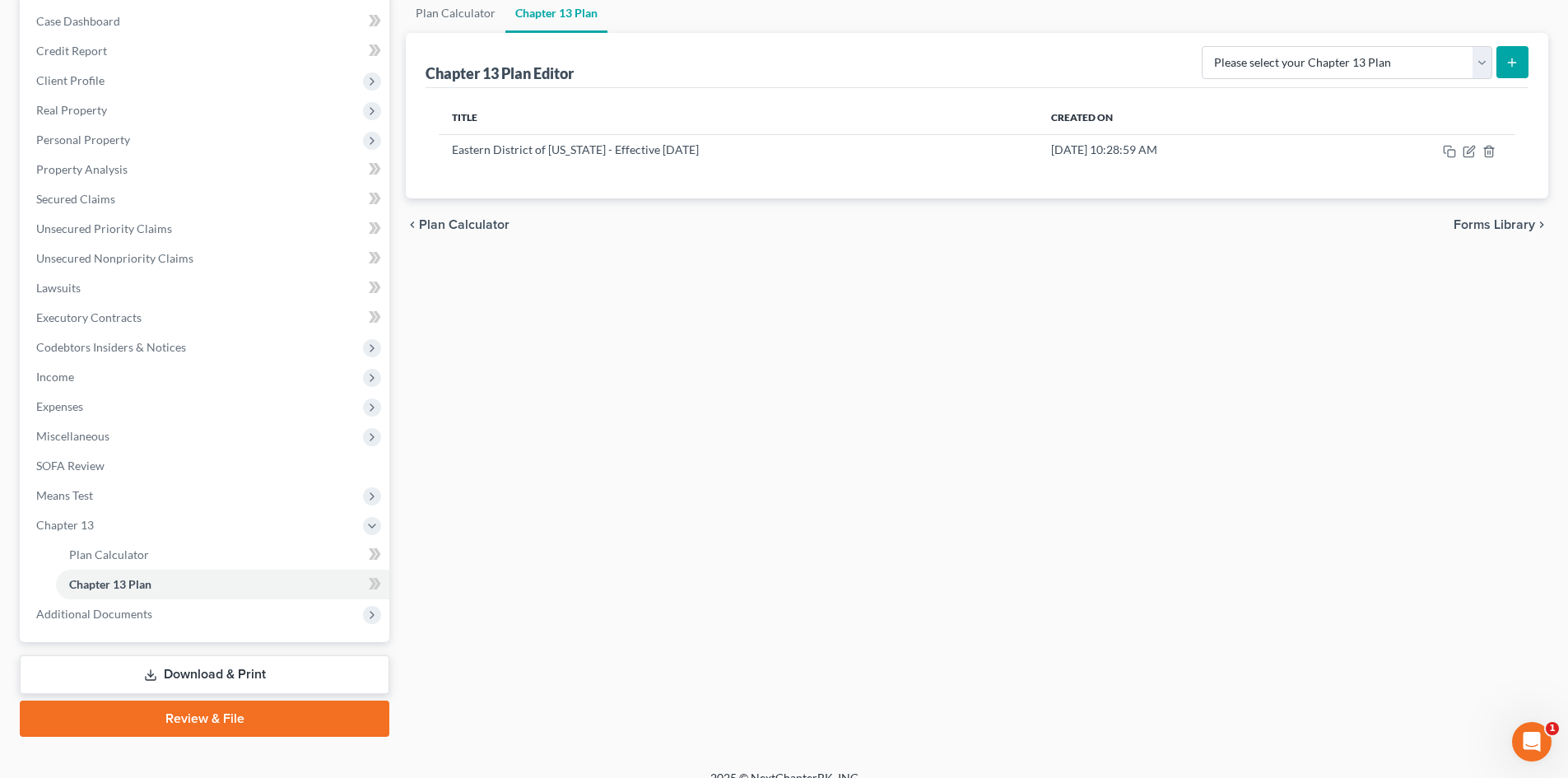
click at [595, 422] on div "Plan Calculator Chapter 13 Plan Chapter 13 Plan Editor Please select your Chapt…" at bounding box center [978, 365] width 1159 height 744
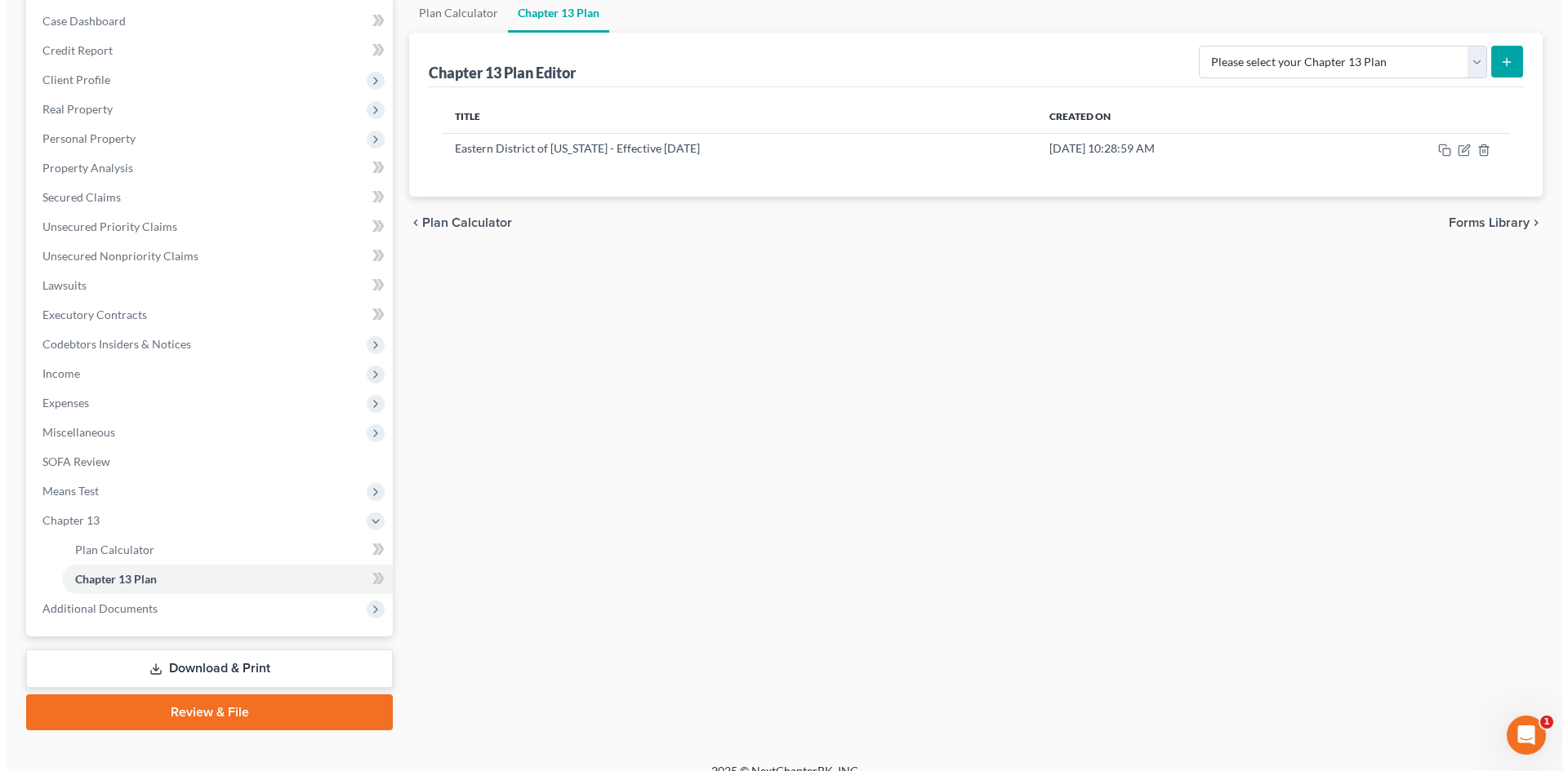
scroll to position [0, 0]
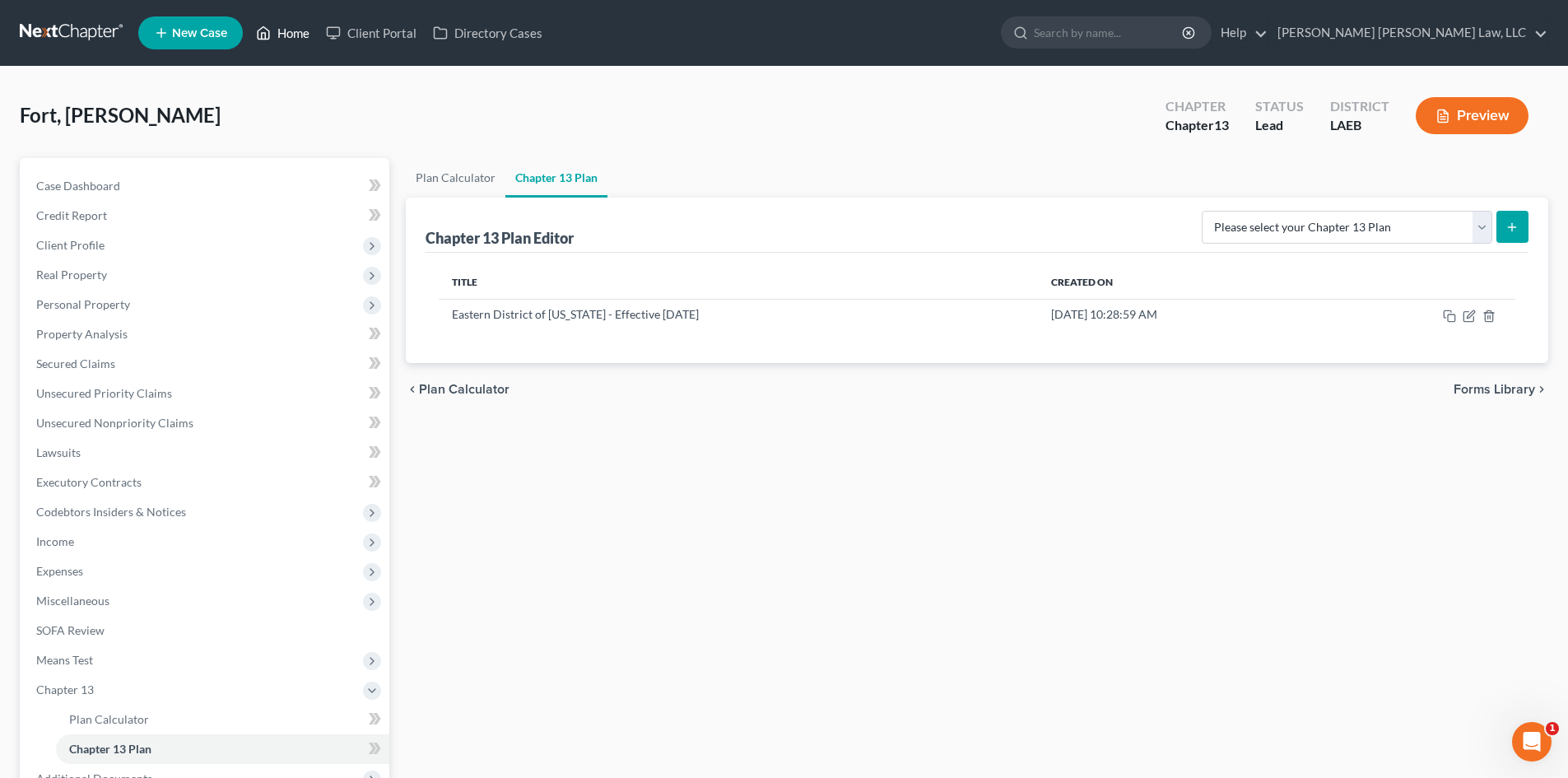
drag, startPoint x: 289, startPoint y: 39, endPoint x: 1577, endPoint y: 69, distance: 1288.3
click at [289, 39] on link "Home" at bounding box center [282, 32] width 70 height 29
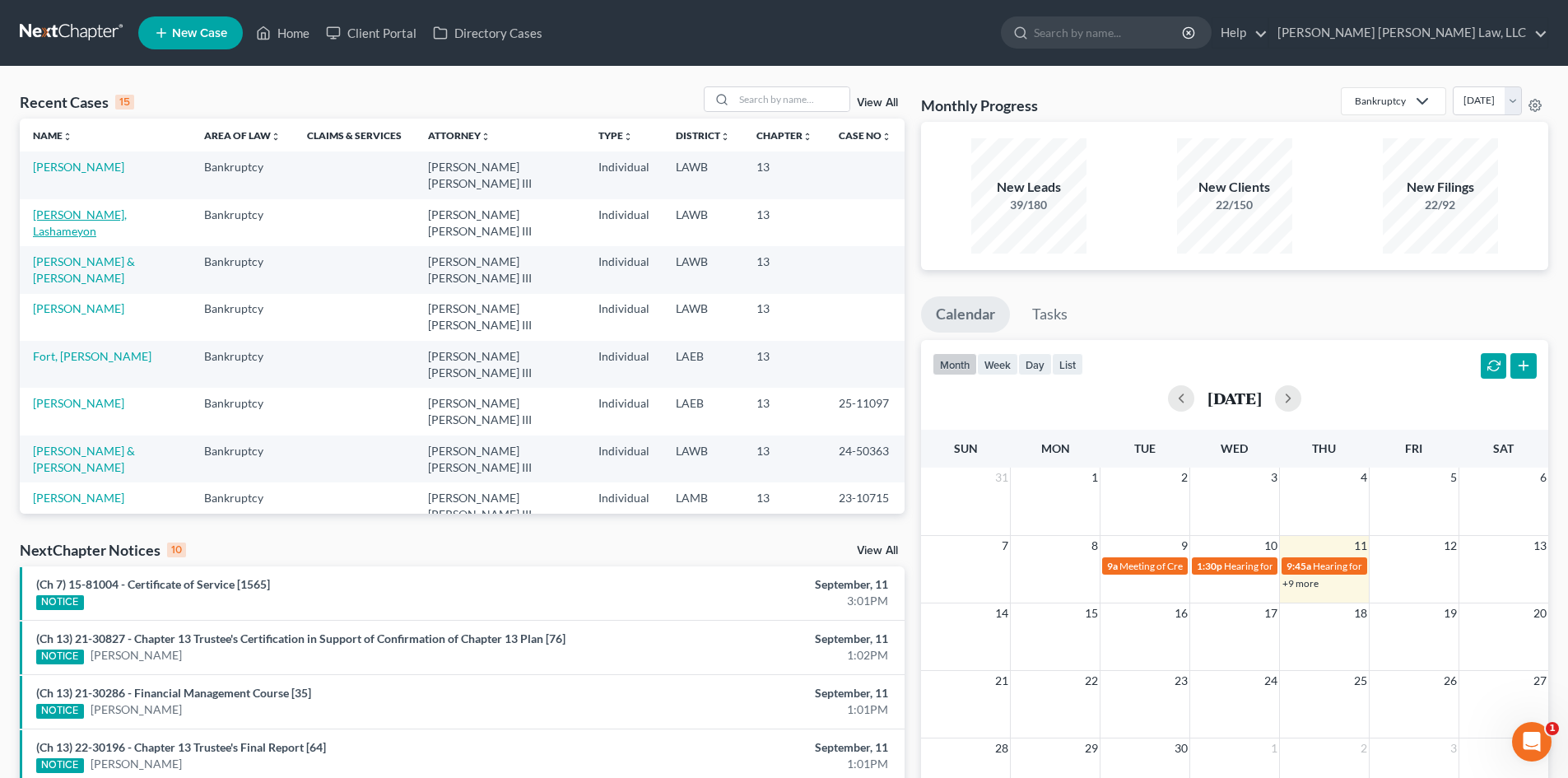
click at [92, 217] on link "[PERSON_NAME], Lashameyon" at bounding box center [80, 223] width 94 height 30
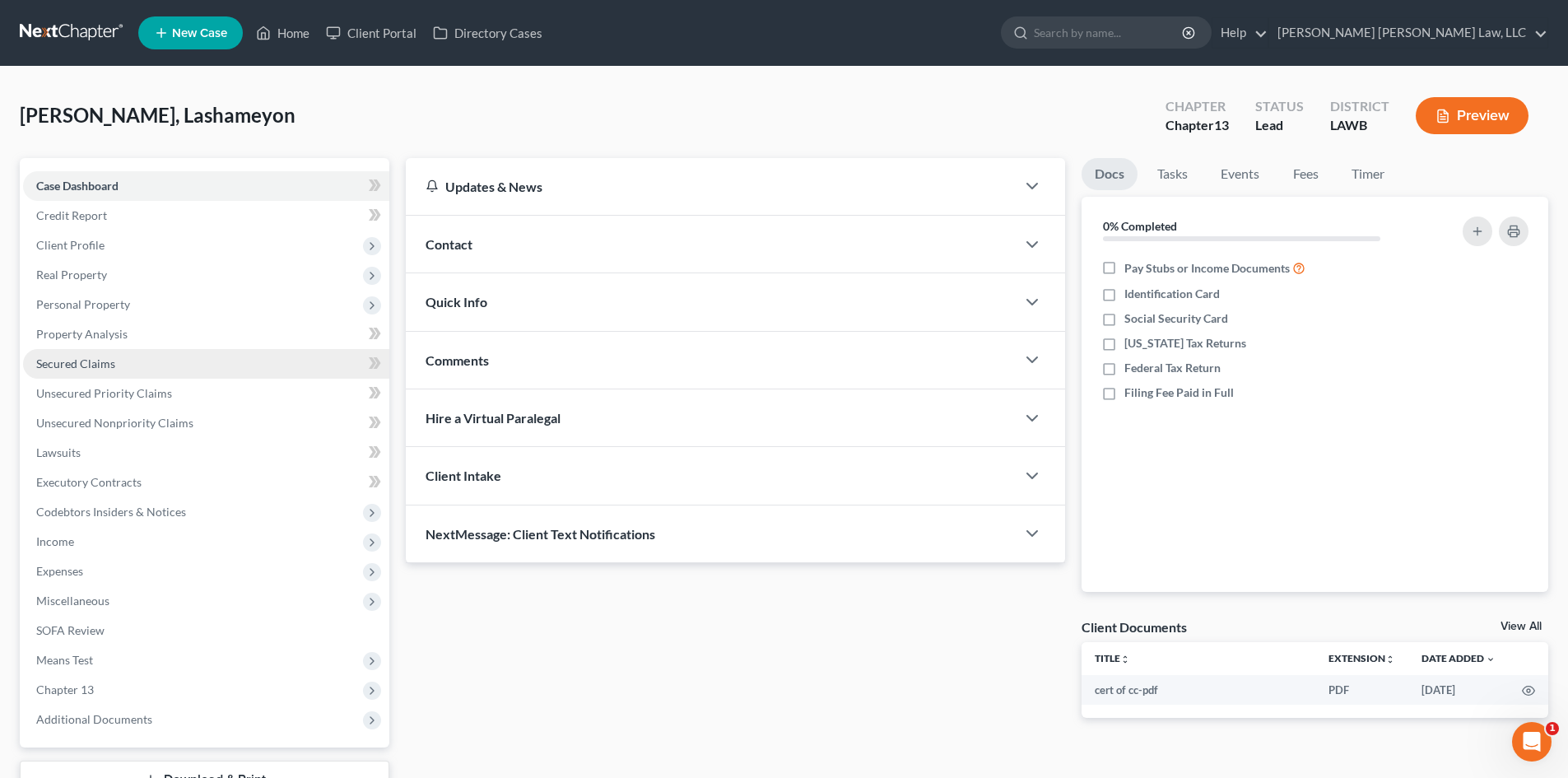
click at [151, 369] on link "Secured Claims" at bounding box center [207, 364] width 367 height 29
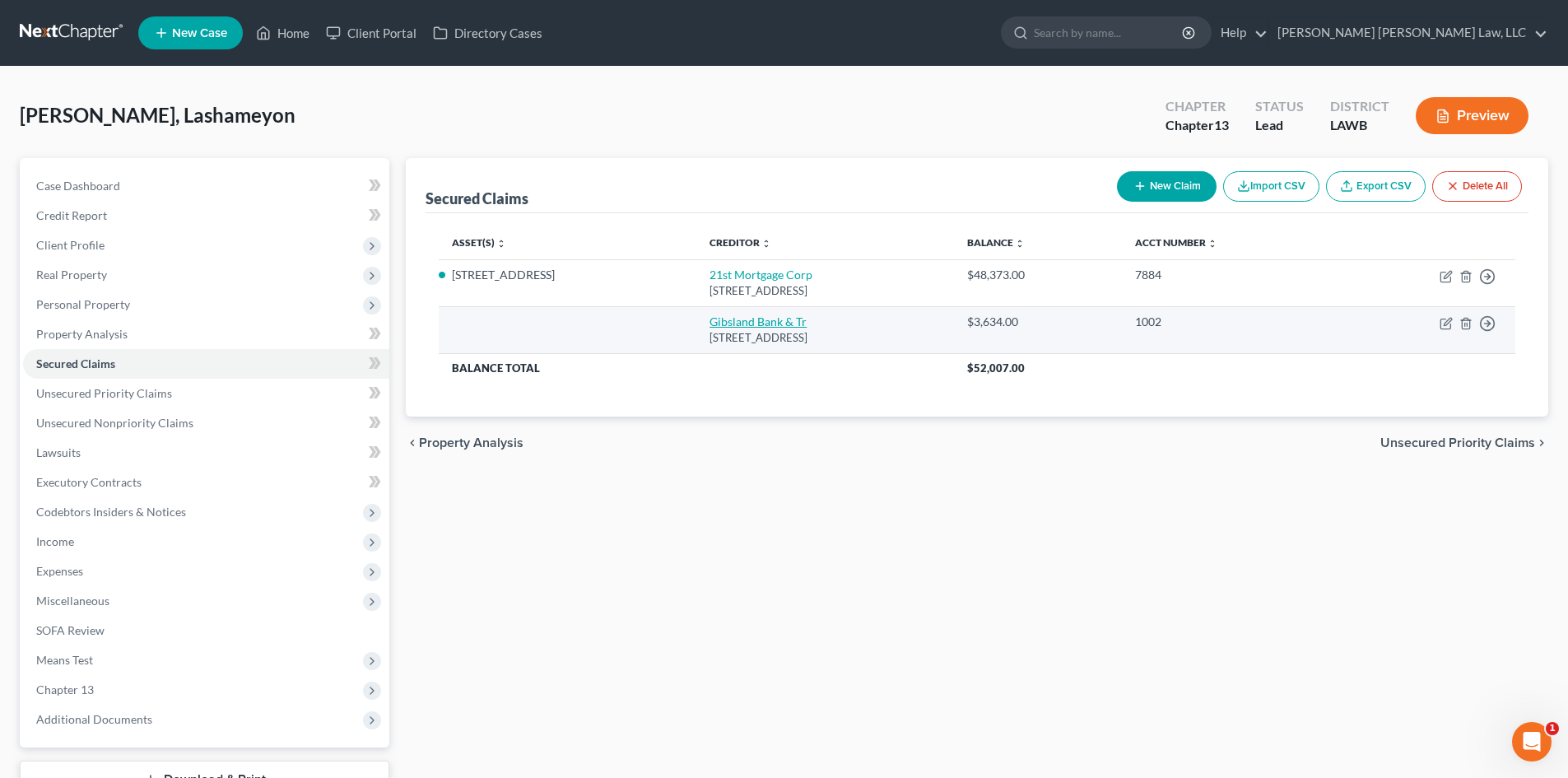
click at [733, 321] on link "Gibsland Bank & Tr" at bounding box center [758, 322] width 97 height 14
select select "19"
select select "0"
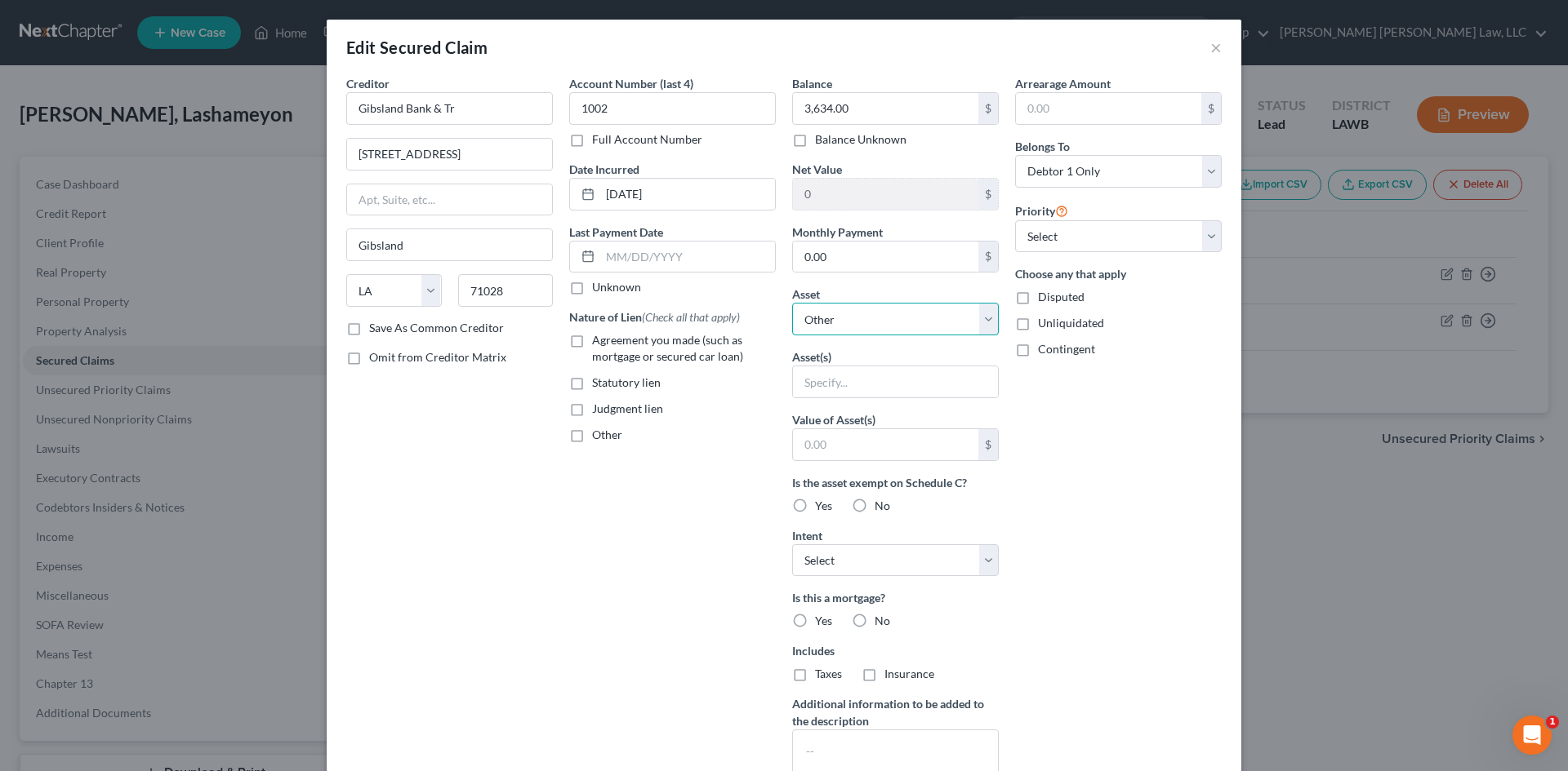
click at [869, 317] on select "Select Other Multiple Assets [STREET_ADDRESS] - $43900.0 Cash App (Checking Acc…" at bounding box center [895, 319] width 206 height 33
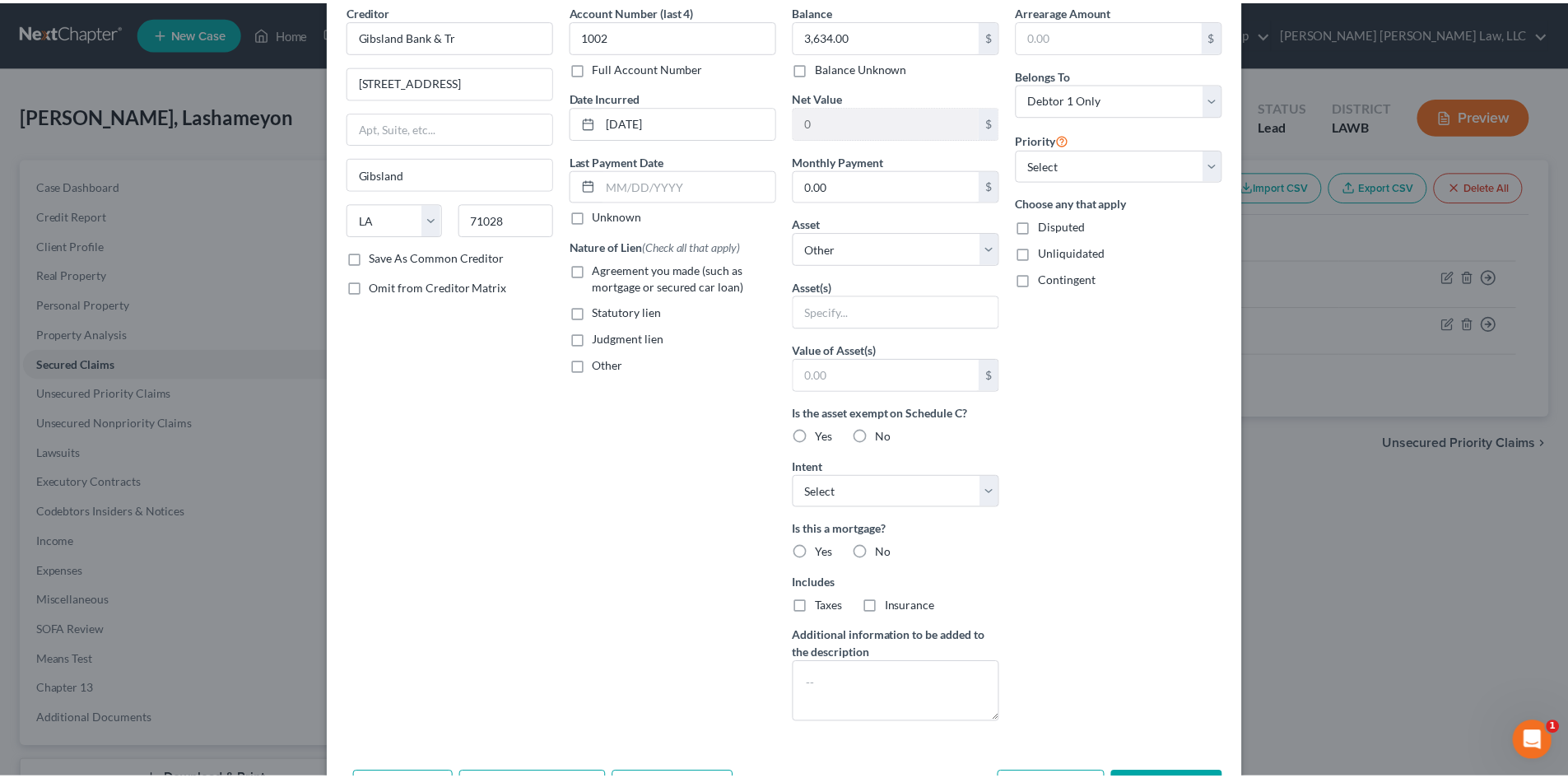
scroll to position [183, 0]
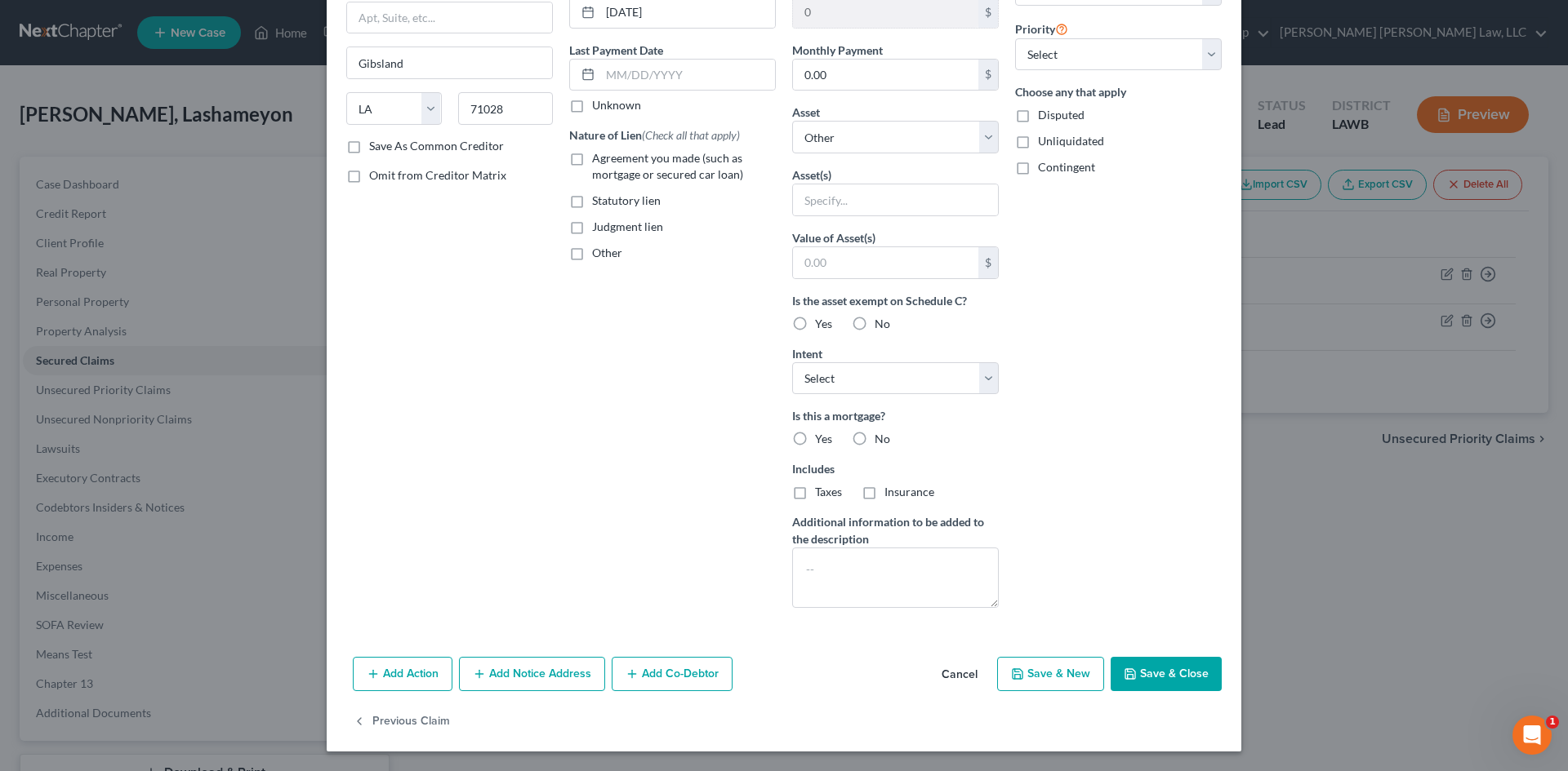
click at [1156, 665] on button "Save & Close" at bounding box center [1166, 674] width 111 height 34
select select
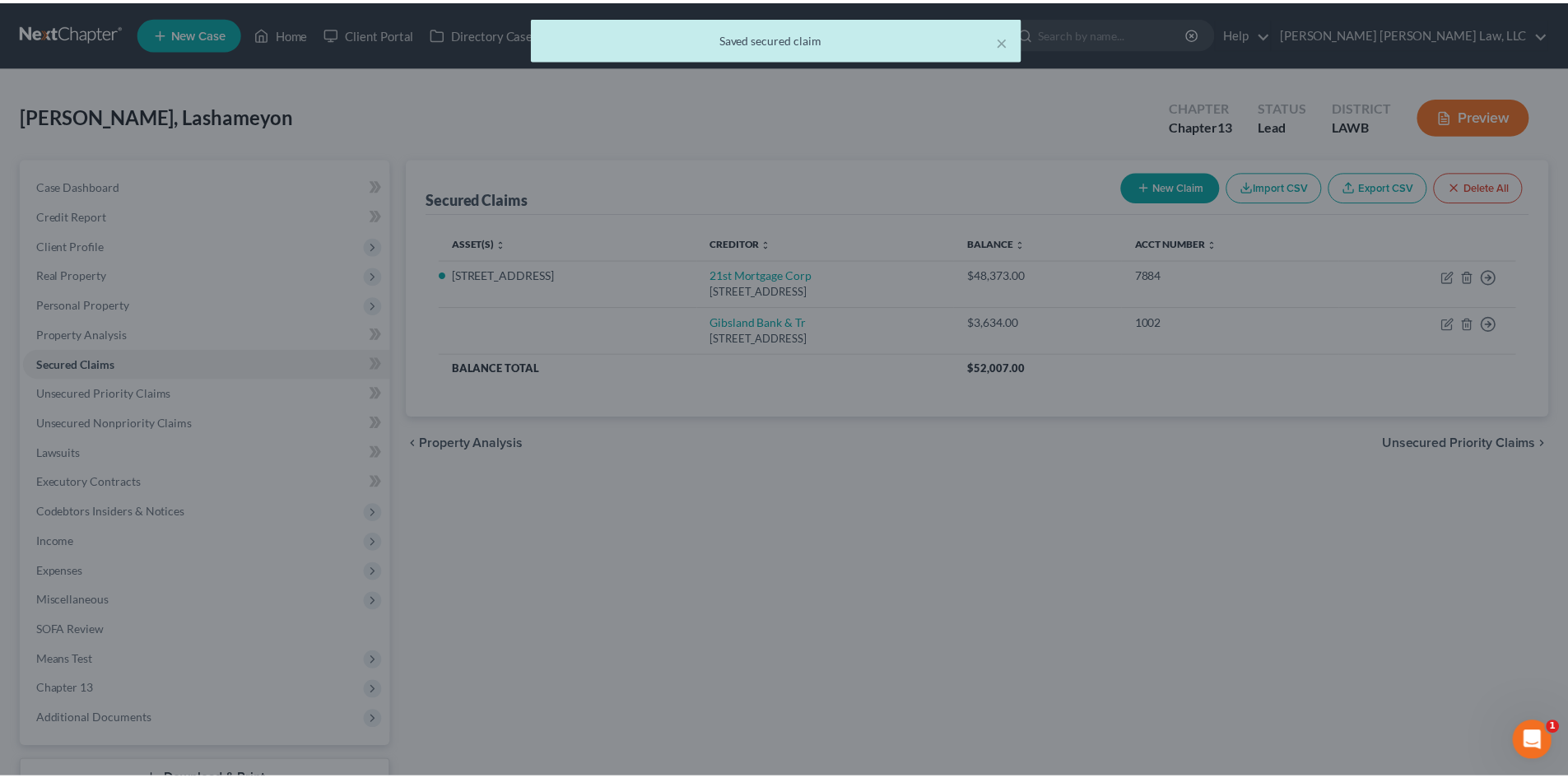
scroll to position [0, 0]
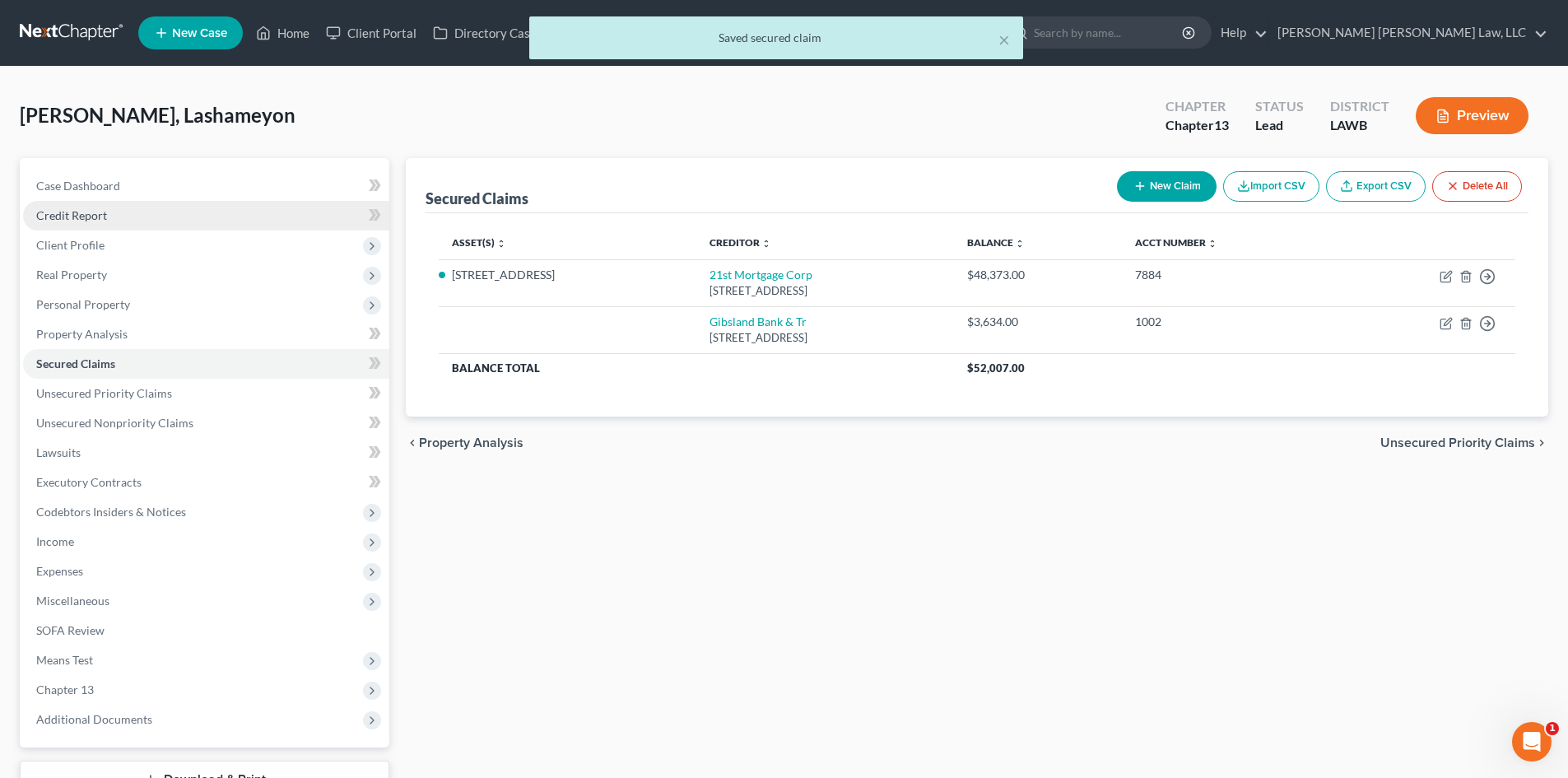
click at [84, 214] on span "Credit Report" at bounding box center [72, 215] width 71 height 14
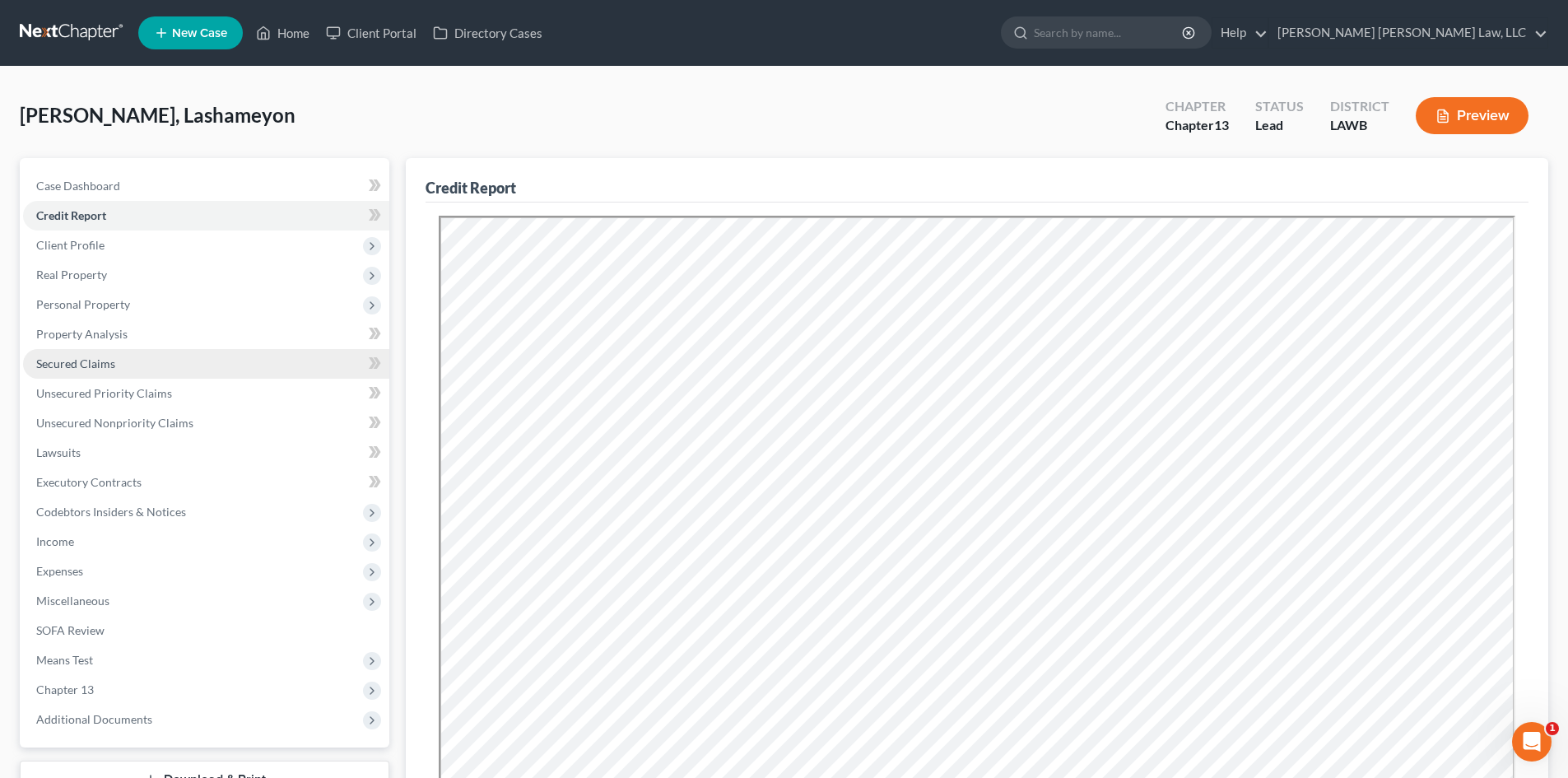
click at [162, 358] on link "Secured Claims" at bounding box center [207, 364] width 367 height 29
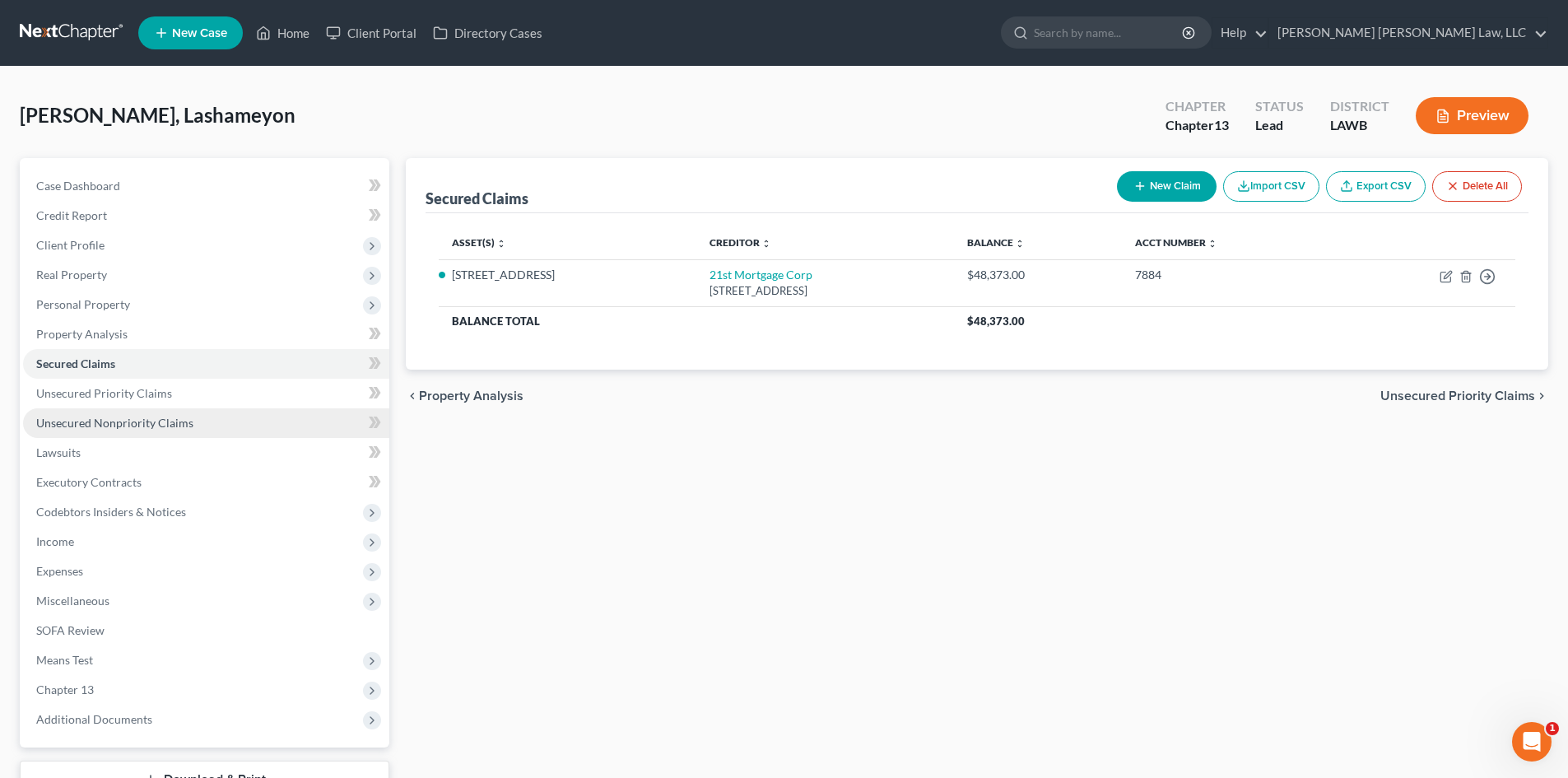
click at [328, 425] on link "Unsecured Nonpriority Claims" at bounding box center [207, 423] width 367 height 29
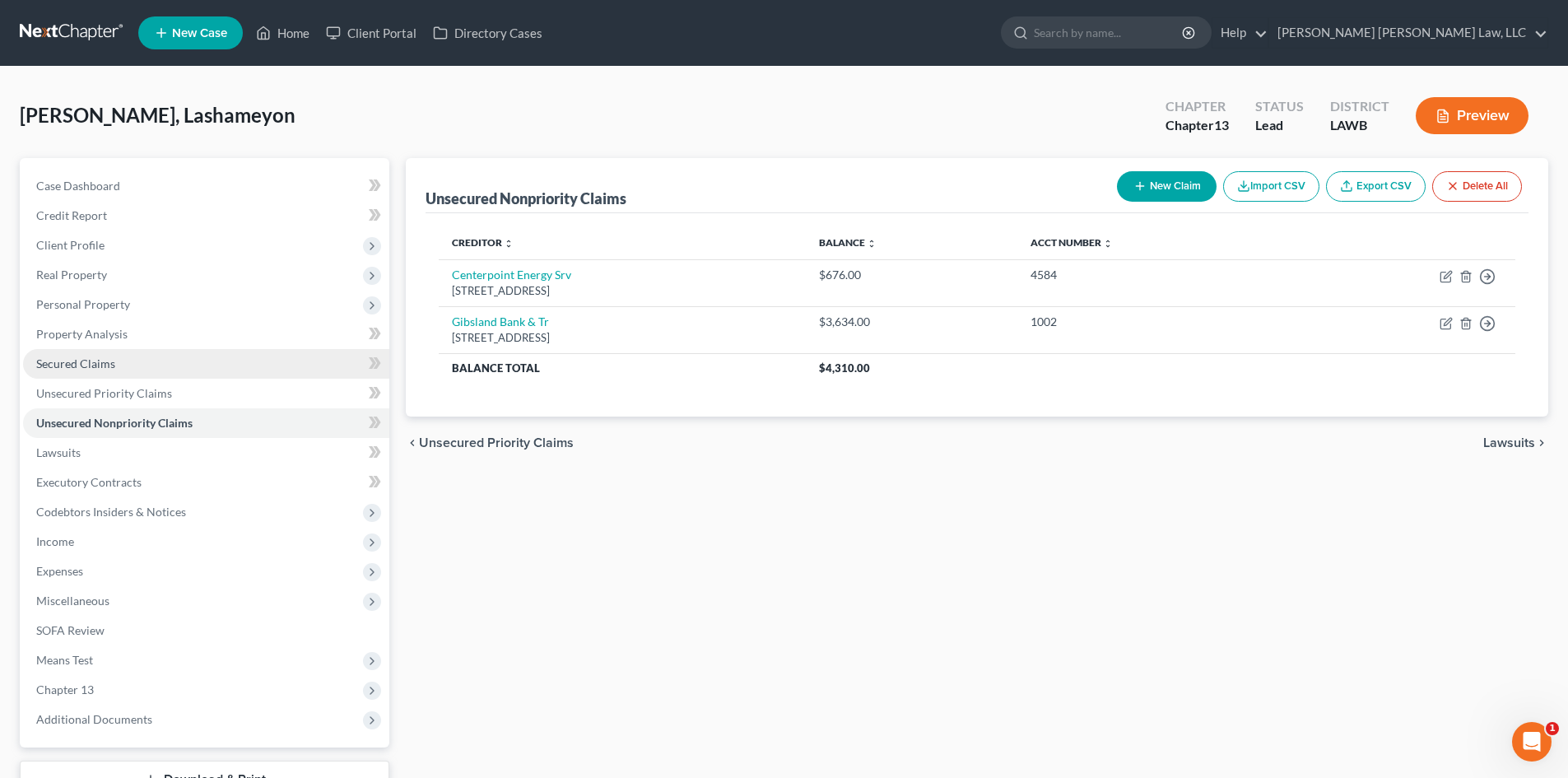
click at [237, 367] on link "Secured Claims" at bounding box center [207, 364] width 367 height 29
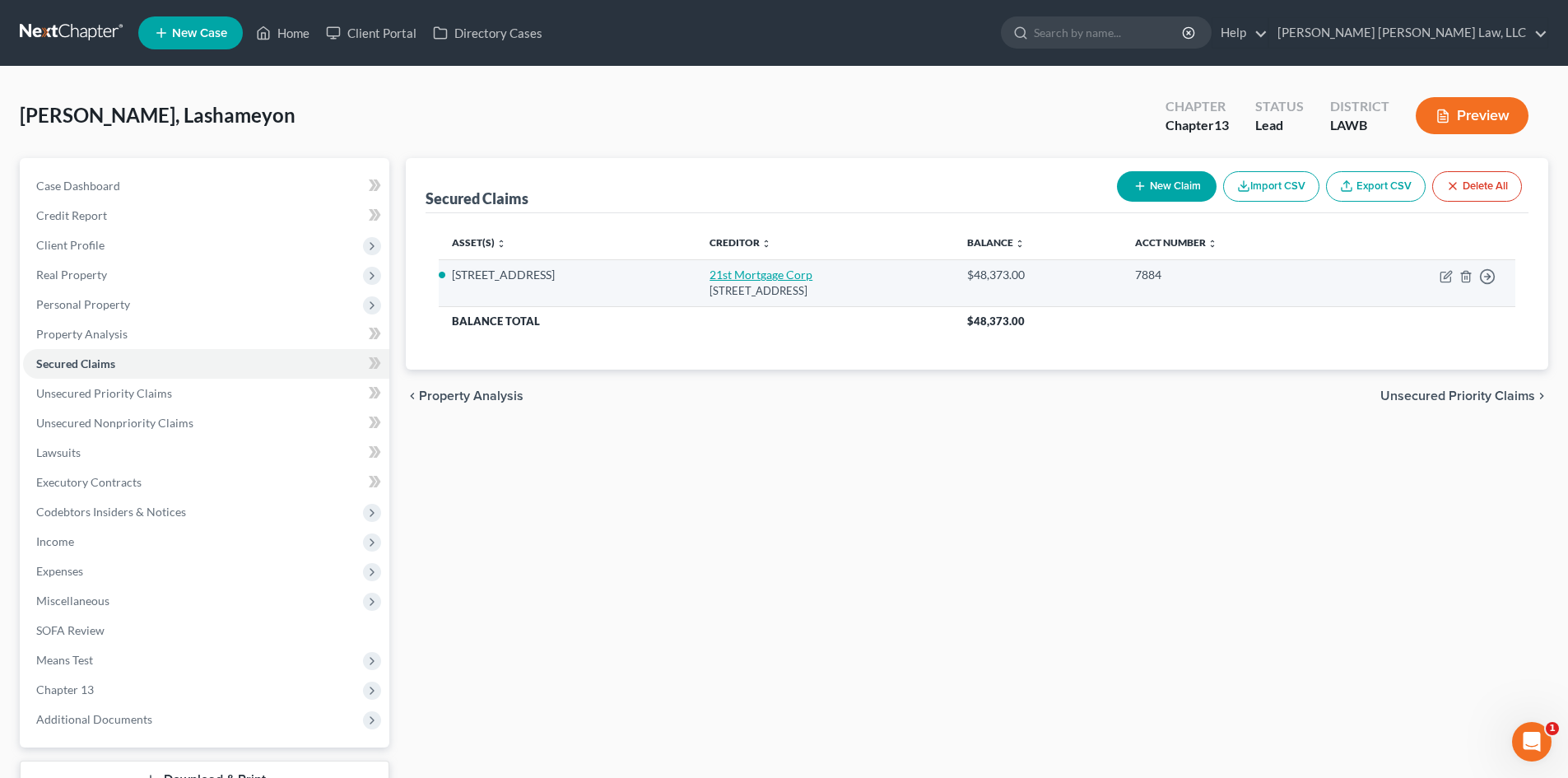
click at [721, 275] on link "21st Mortgage Corp" at bounding box center [761, 275] width 103 height 14
select select "44"
select select "2"
select select "0"
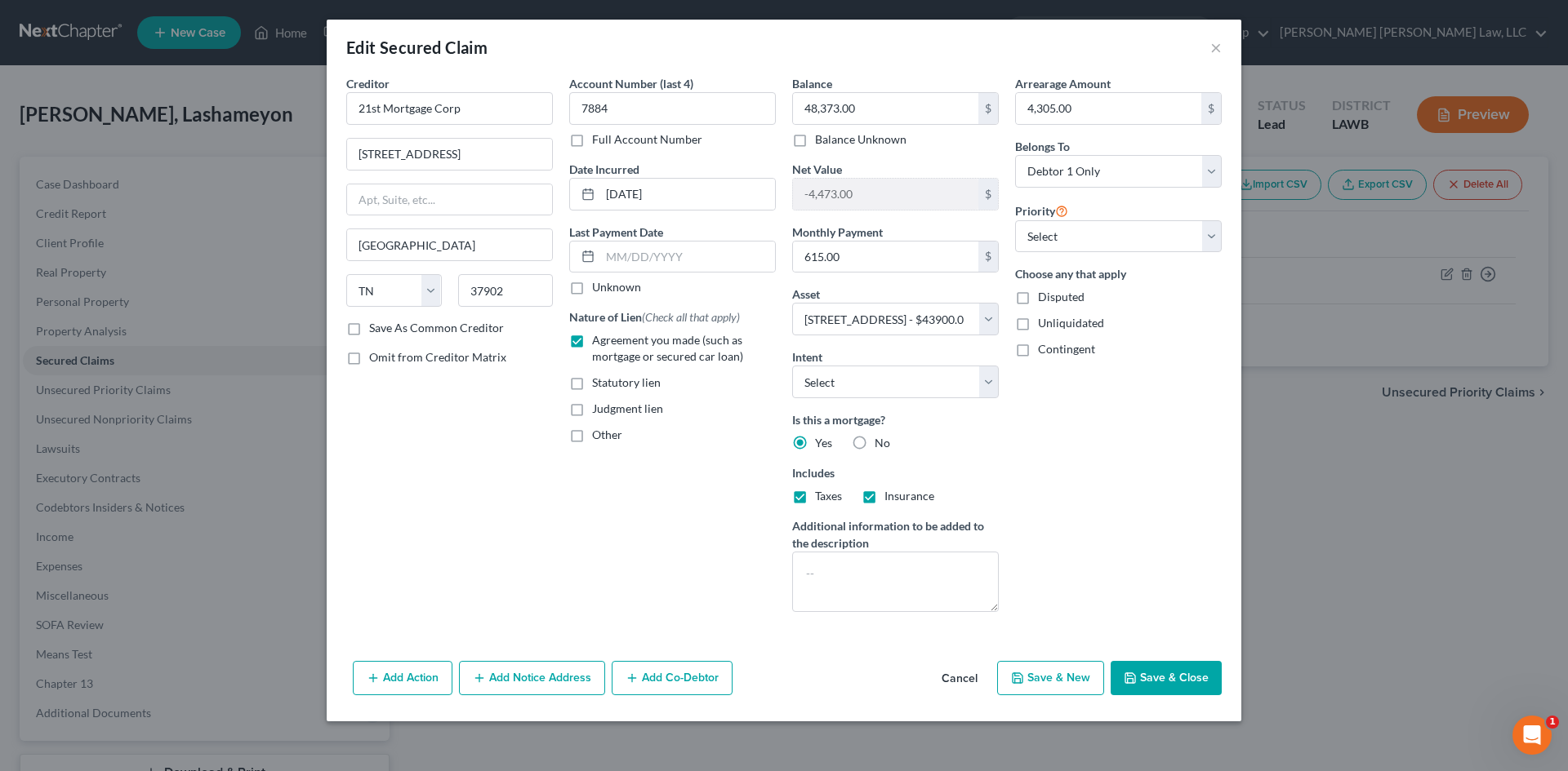
drag, startPoint x: 1200, startPoint y: 680, endPoint x: 131, endPoint y: 398, distance: 1105.6
click at [1200, 680] on button "Save & Close" at bounding box center [1166, 678] width 111 height 34
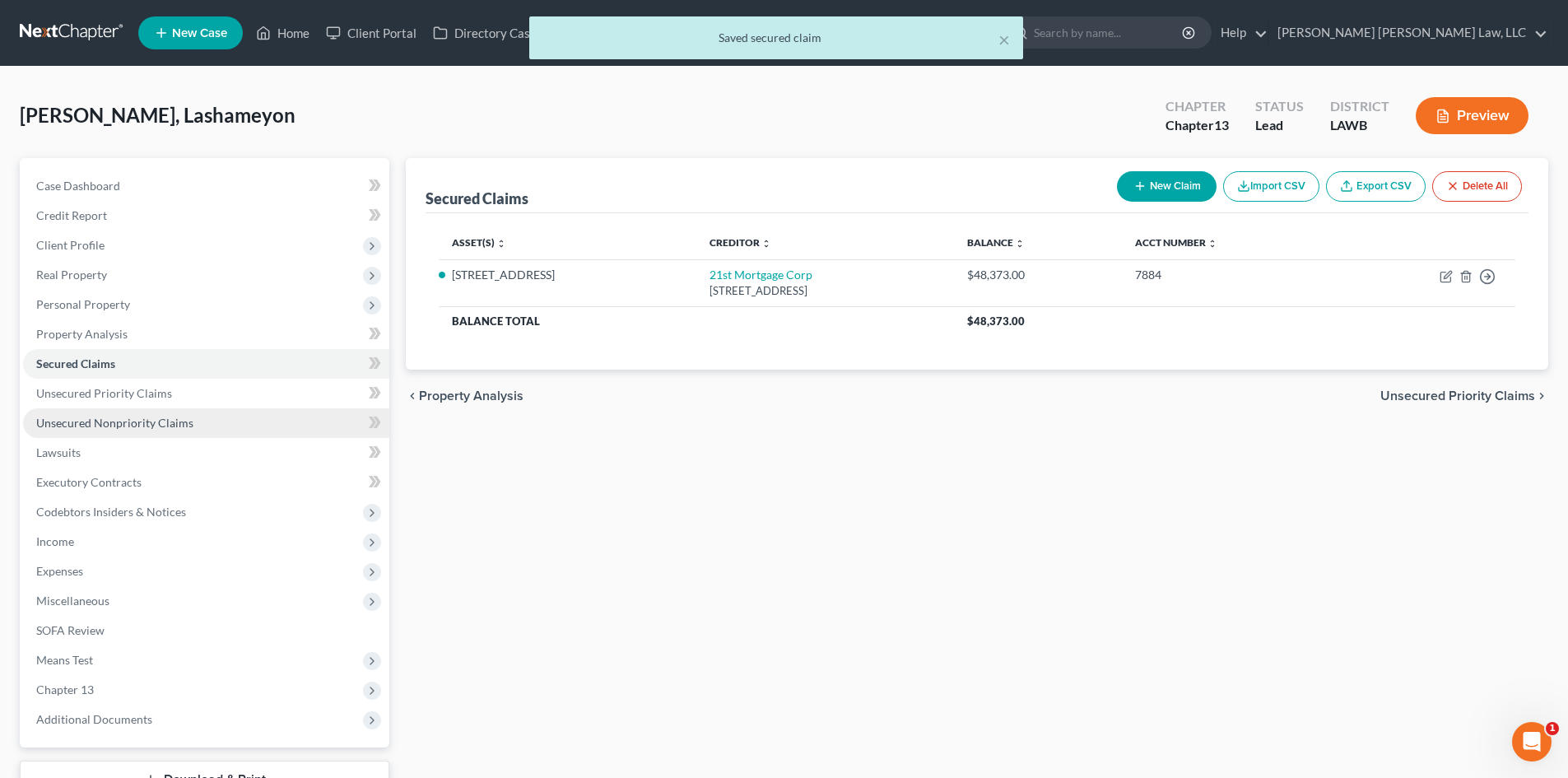
click at [166, 427] on span "Unsecured Nonpriority Claims" at bounding box center [115, 423] width 157 height 14
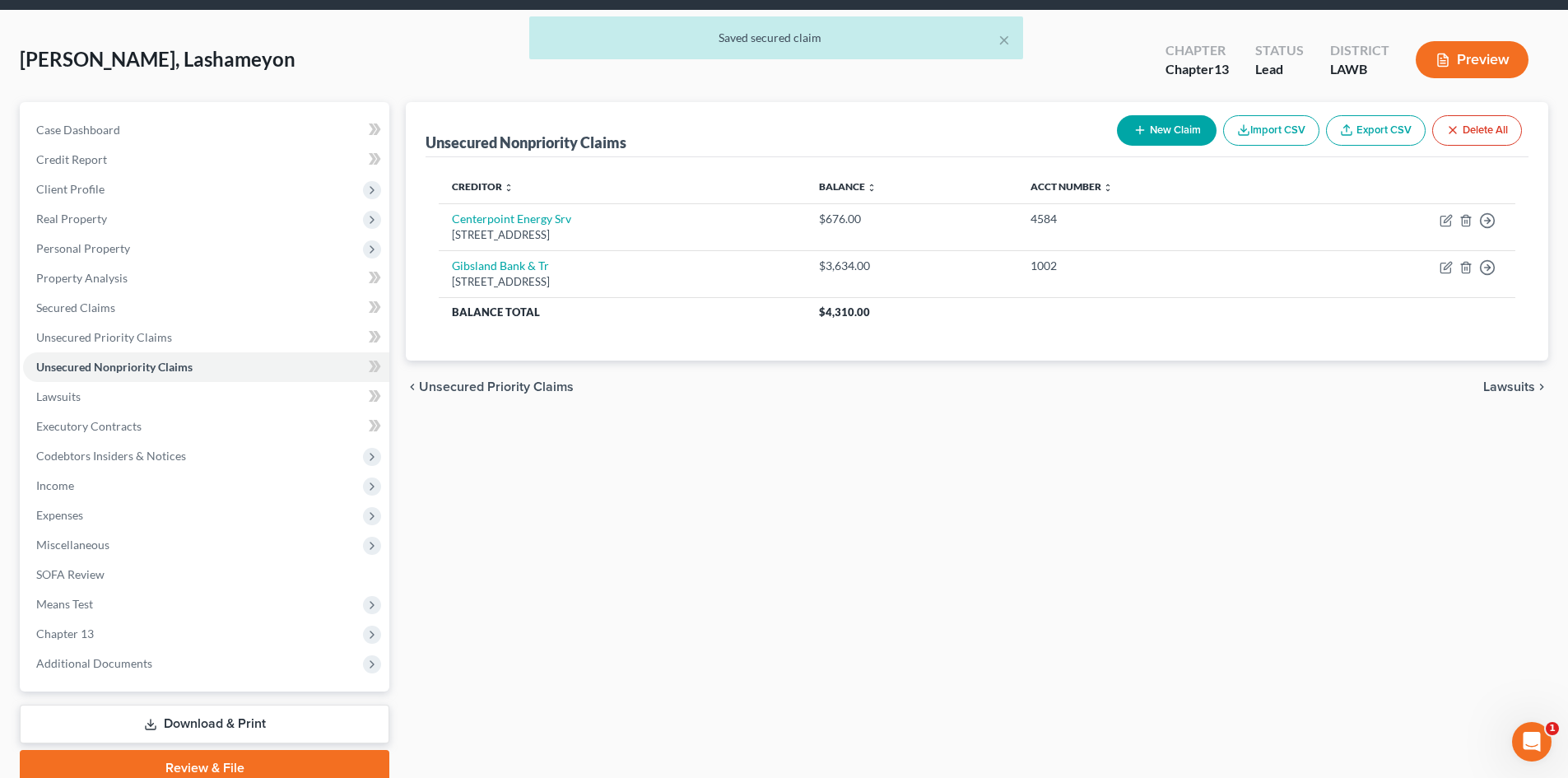
scroll to position [82, 0]
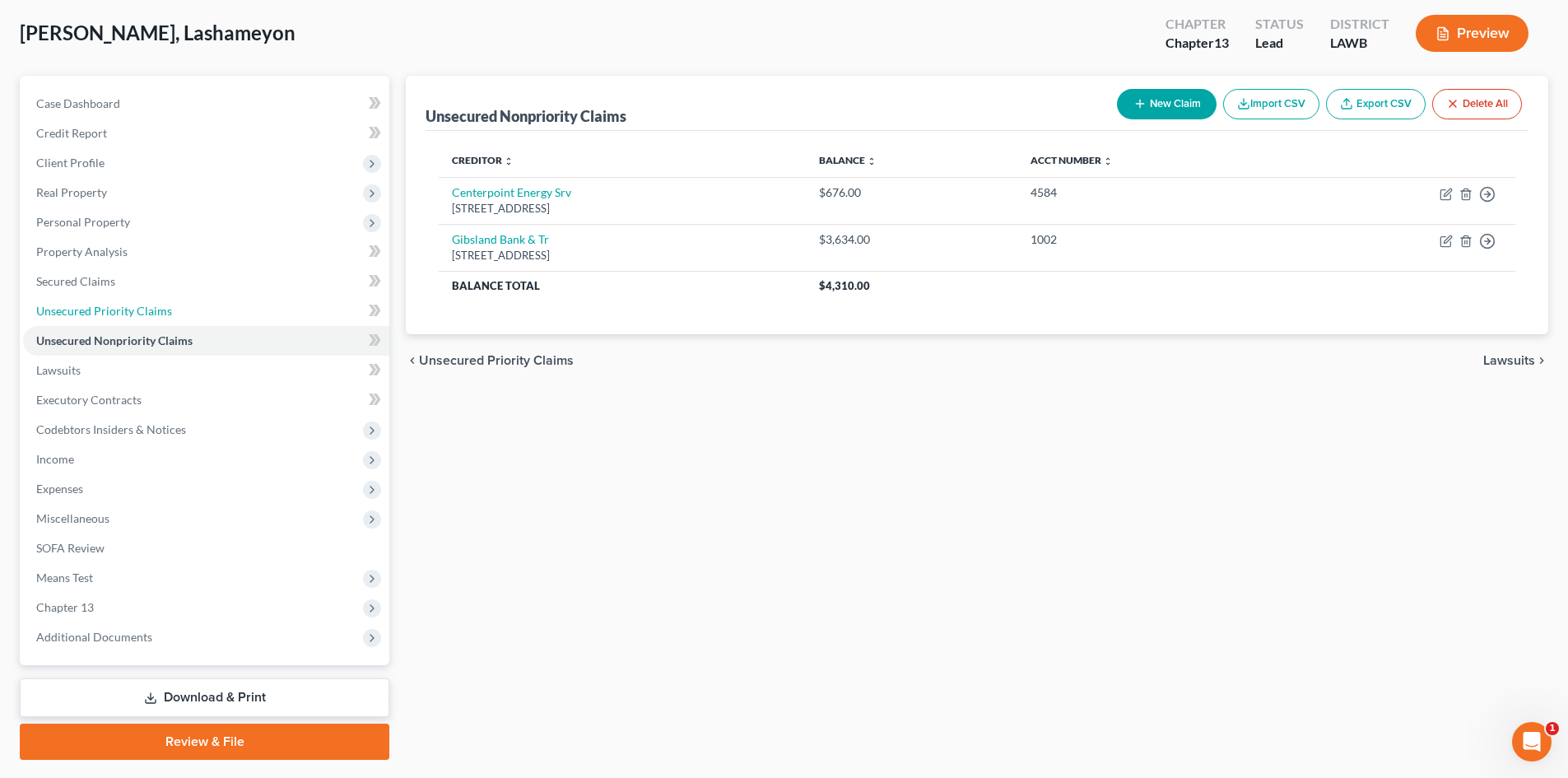
drag, startPoint x: 153, startPoint y: 308, endPoint x: 926, endPoint y: 326, distance: 773.2
click at [153, 308] on span "Unsecured Priority Claims" at bounding box center [104, 311] width 136 height 14
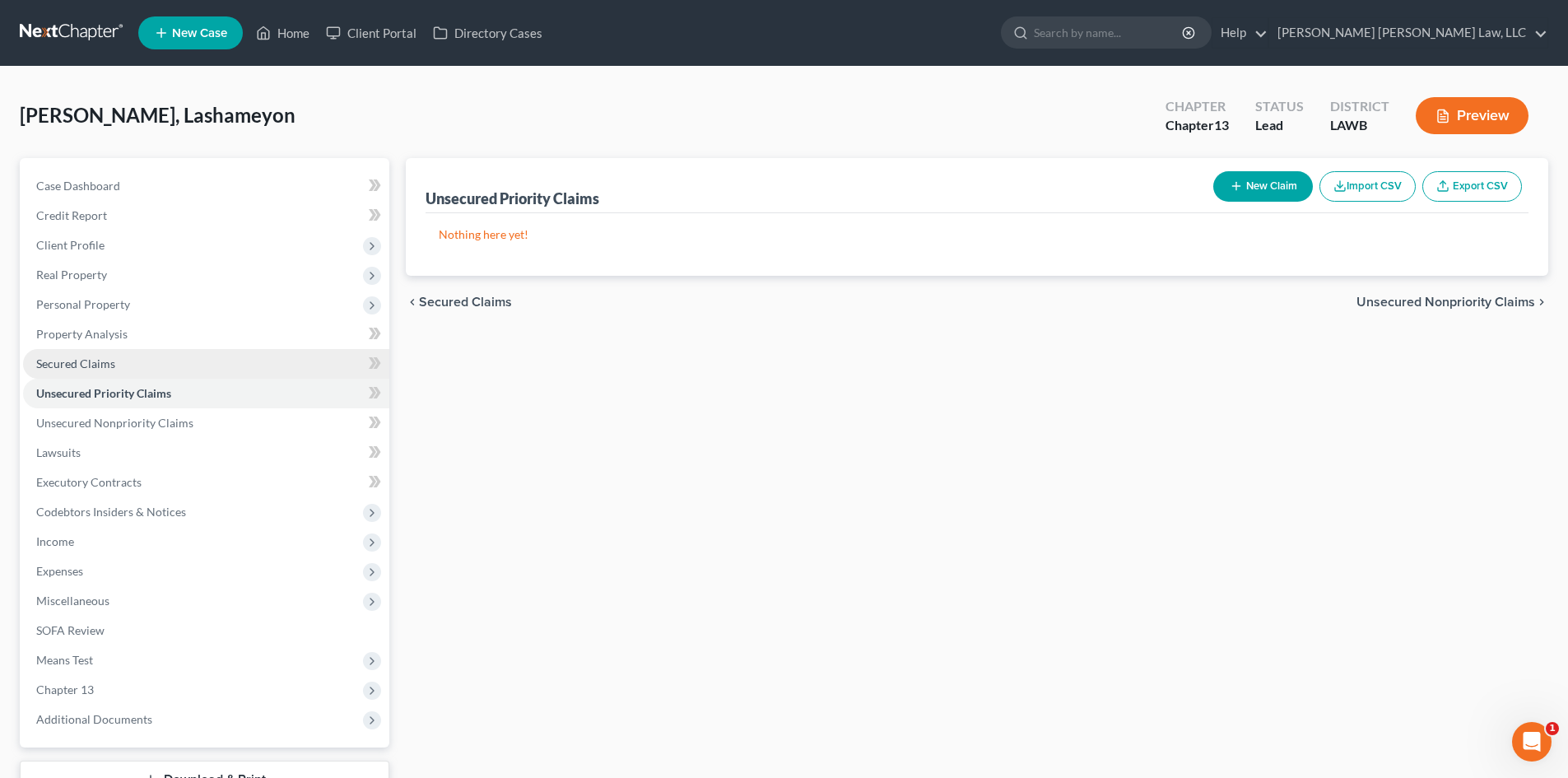
click at [162, 367] on link "Secured Claims" at bounding box center [207, 364] width 367 height 29
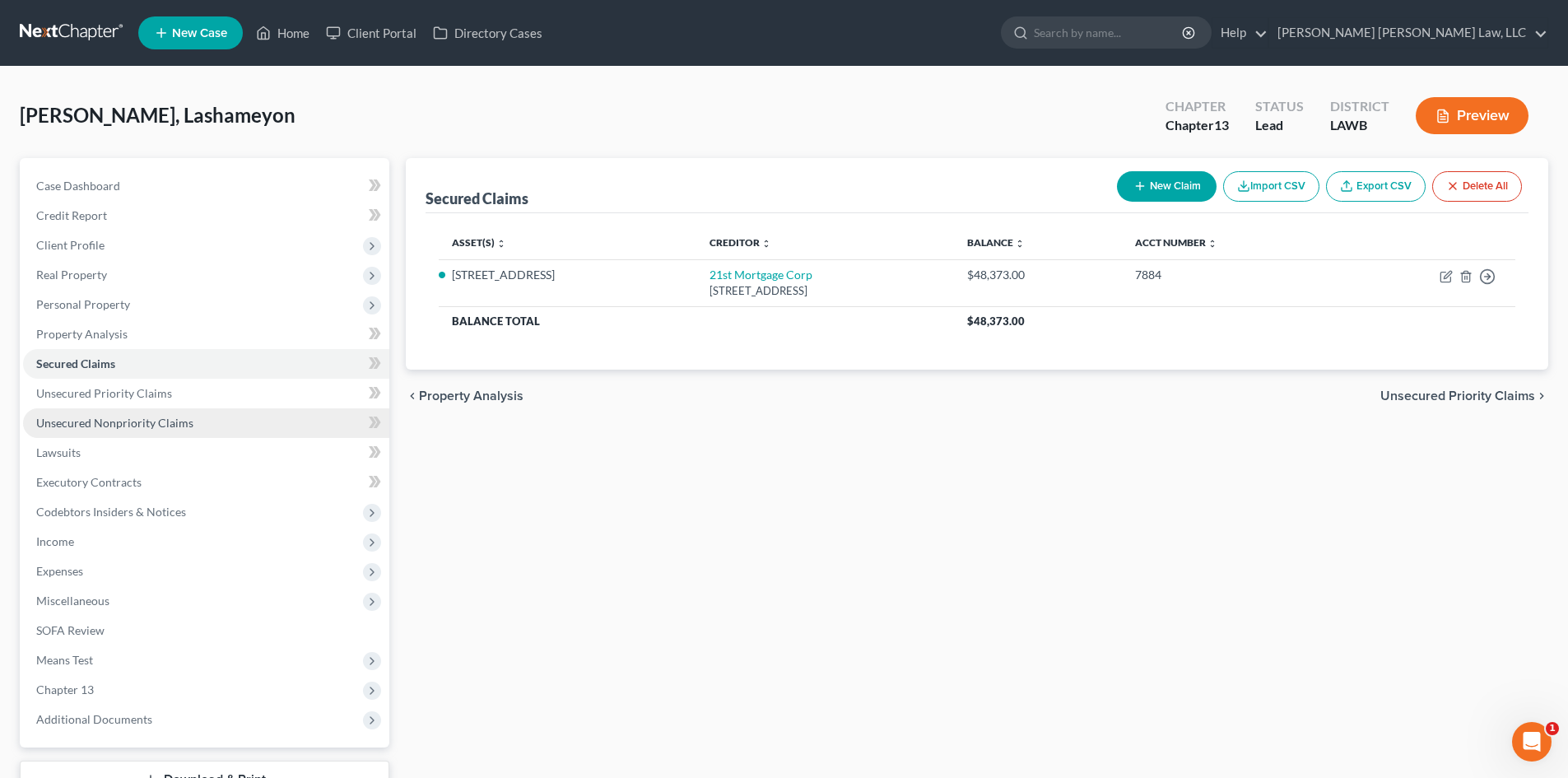
click at [211, 418] on link "Unsecured Nonpriority Claims" at bounding box center [207, 423] width 367 height 29
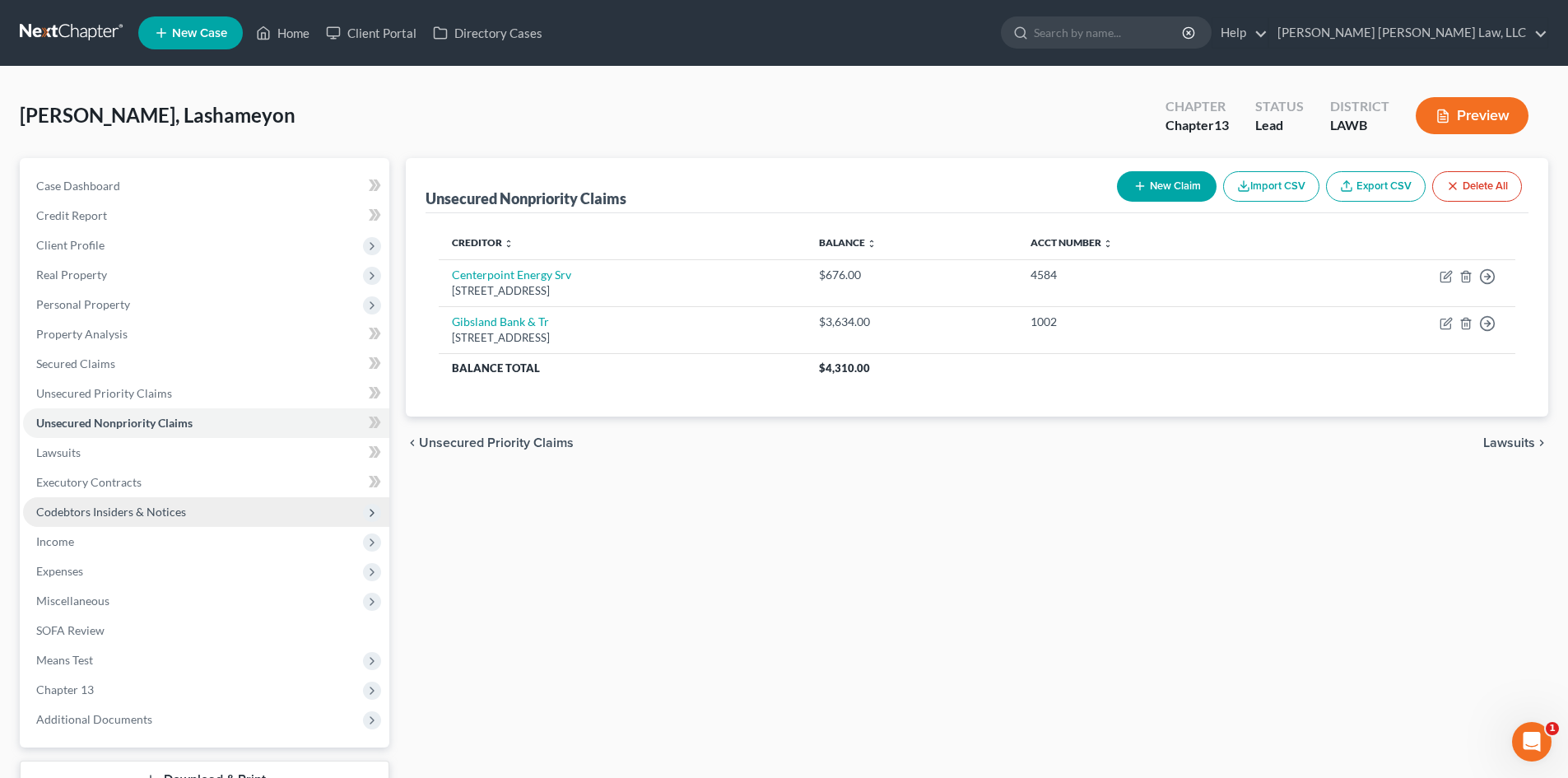
click at [164, 505] on span "Codebtors Insiders & Notices" at bounding box center [111, 512] width 150 height 14
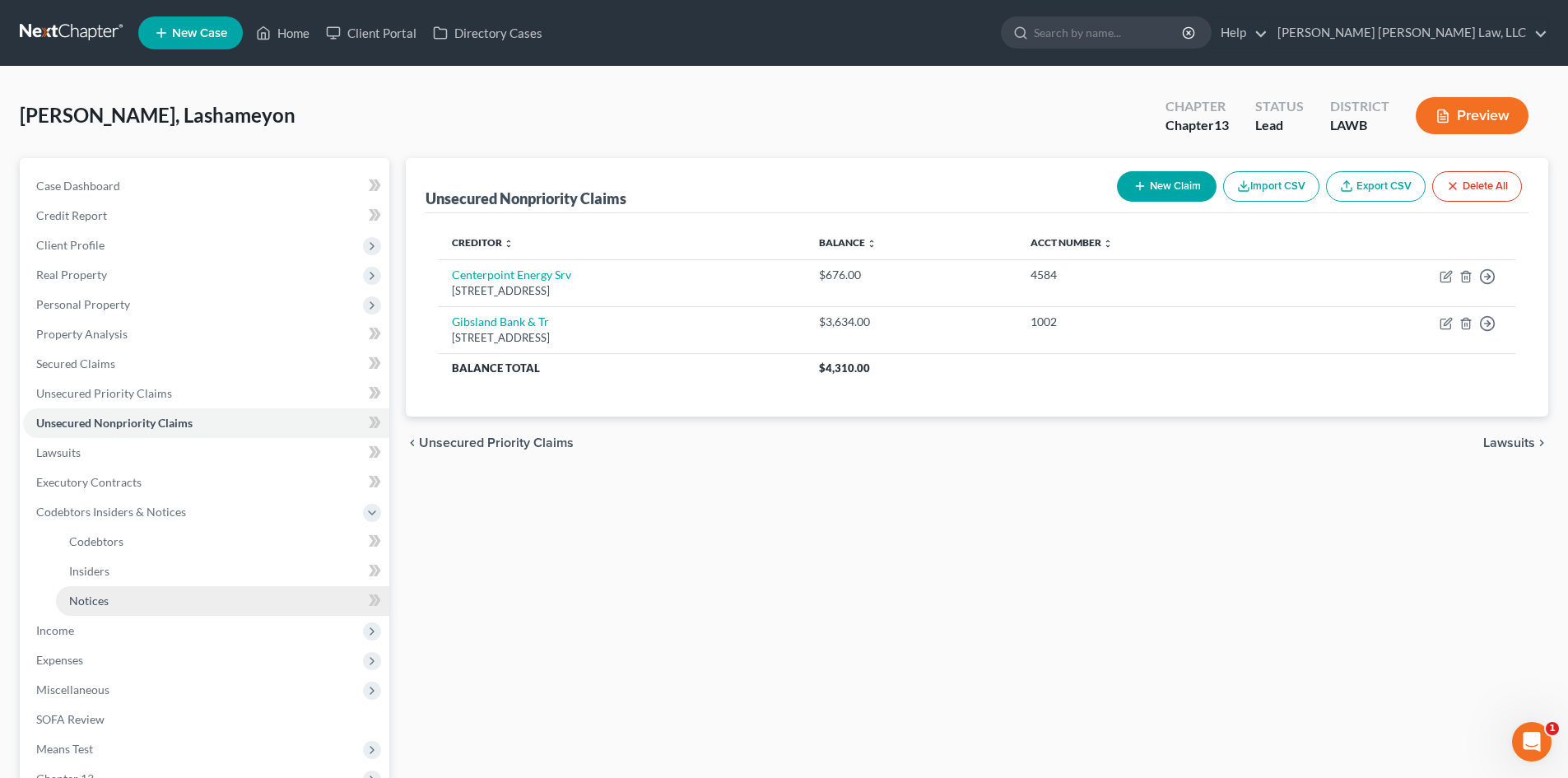
click at [134, 596] on link "Notices" at bounding box center [223, 601] width 333 height 29
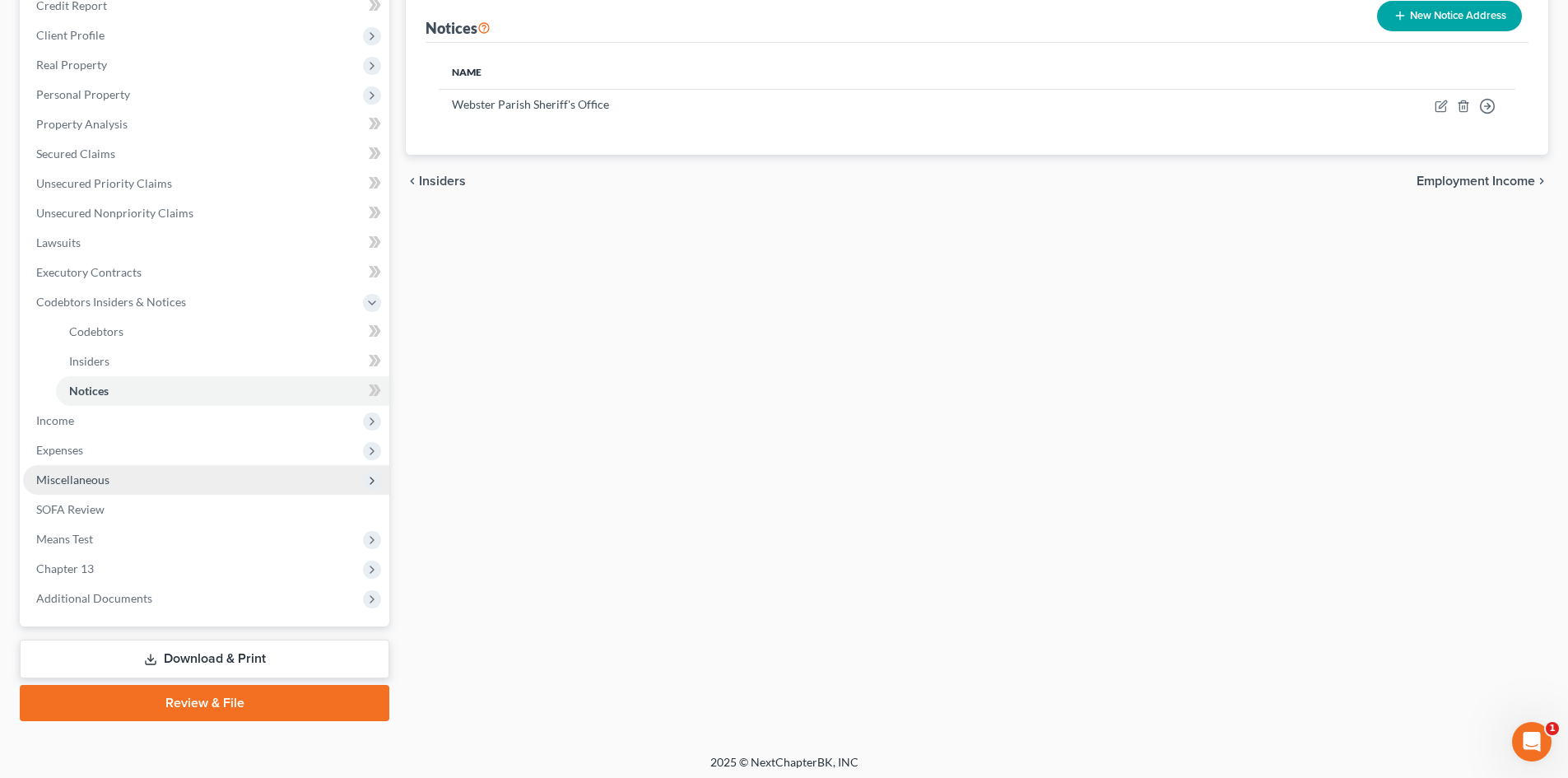
scroll to position [216, 0]
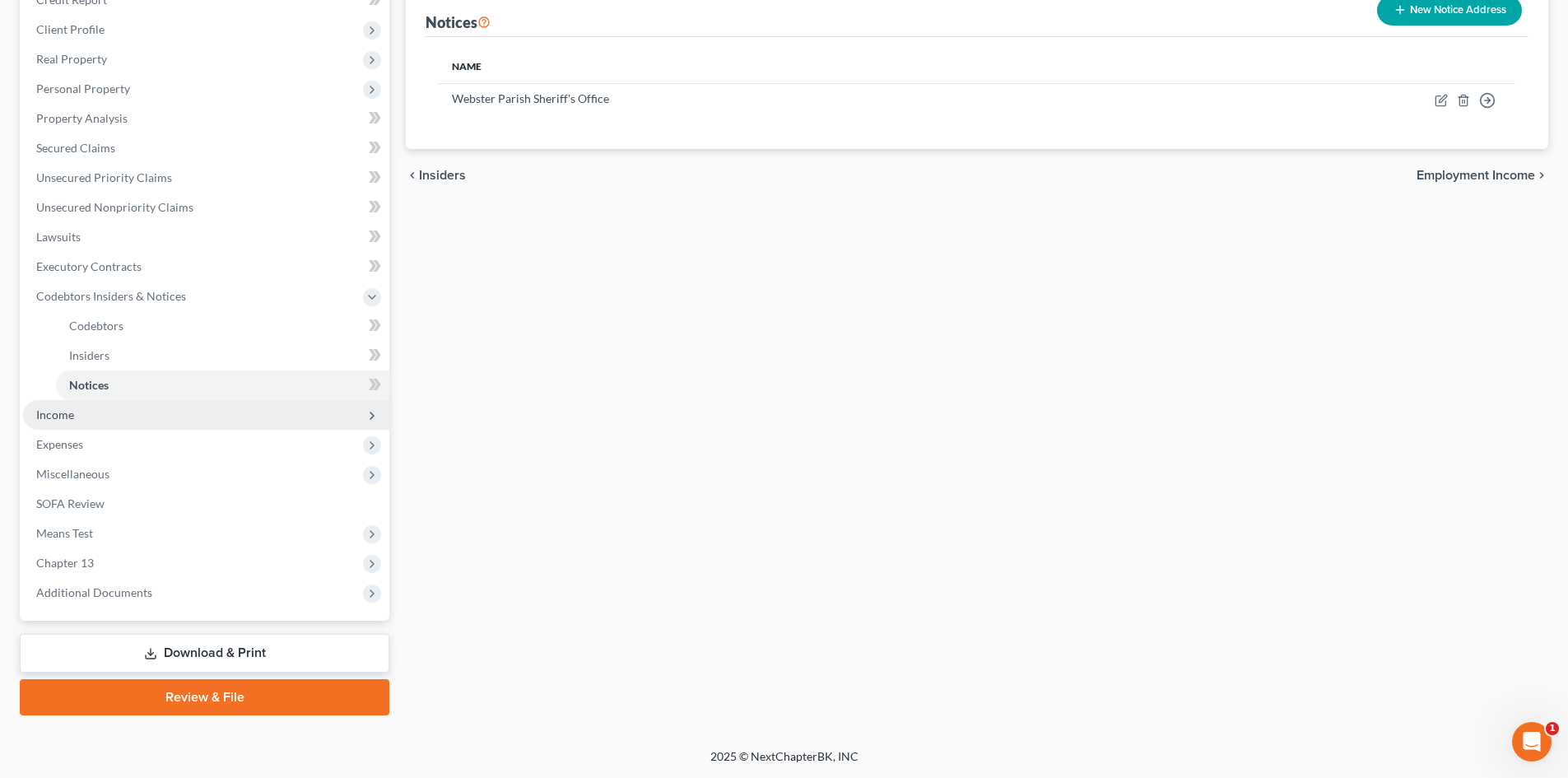
click at [103, 422] on span "Income" at bounding box center [207, 415] width 367 height 29
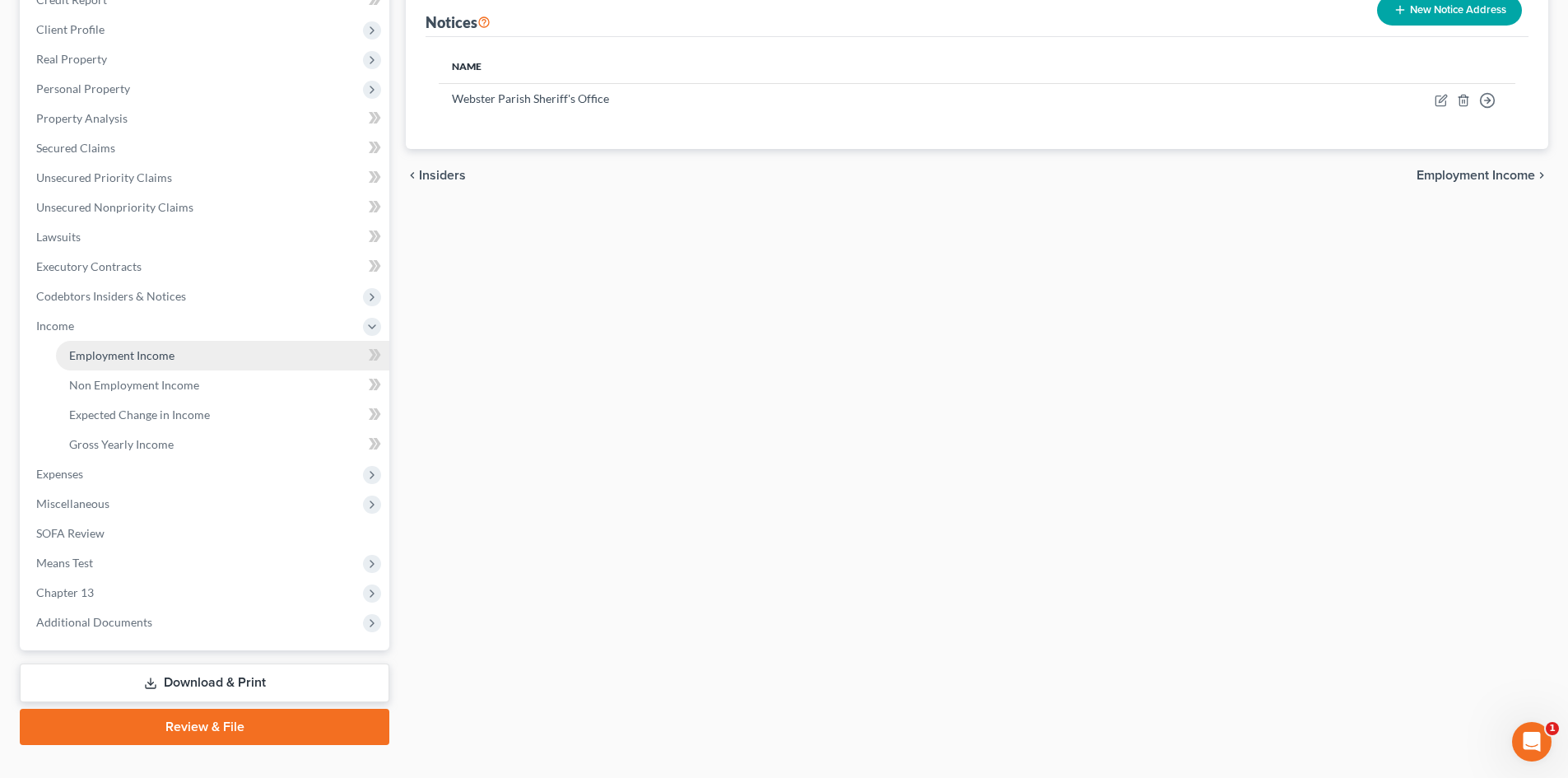
click at [182, 361] on link "Employment Income" at bounding box center [223, 356] width 333 height 29
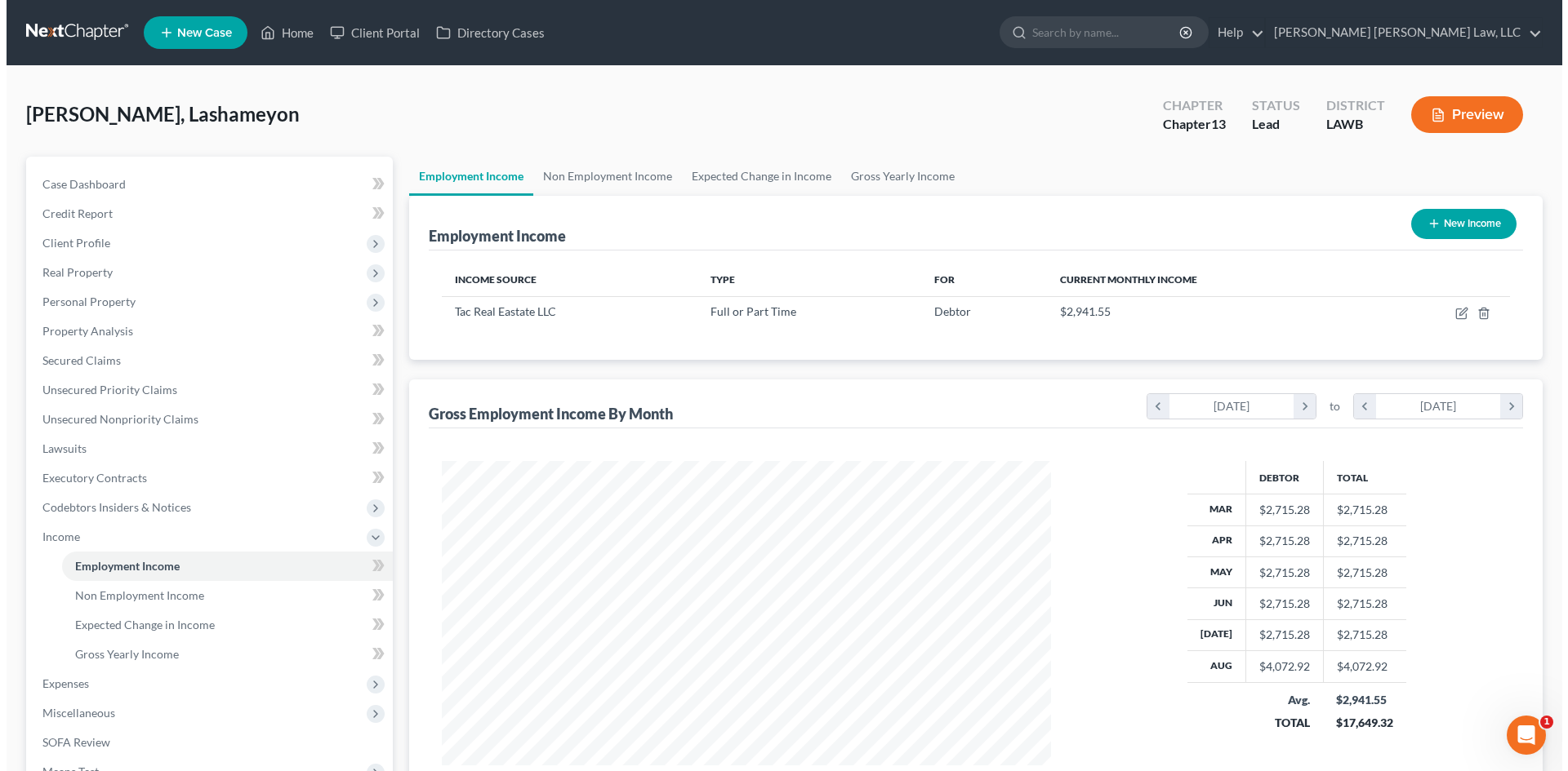
scroll to position [304, 642]
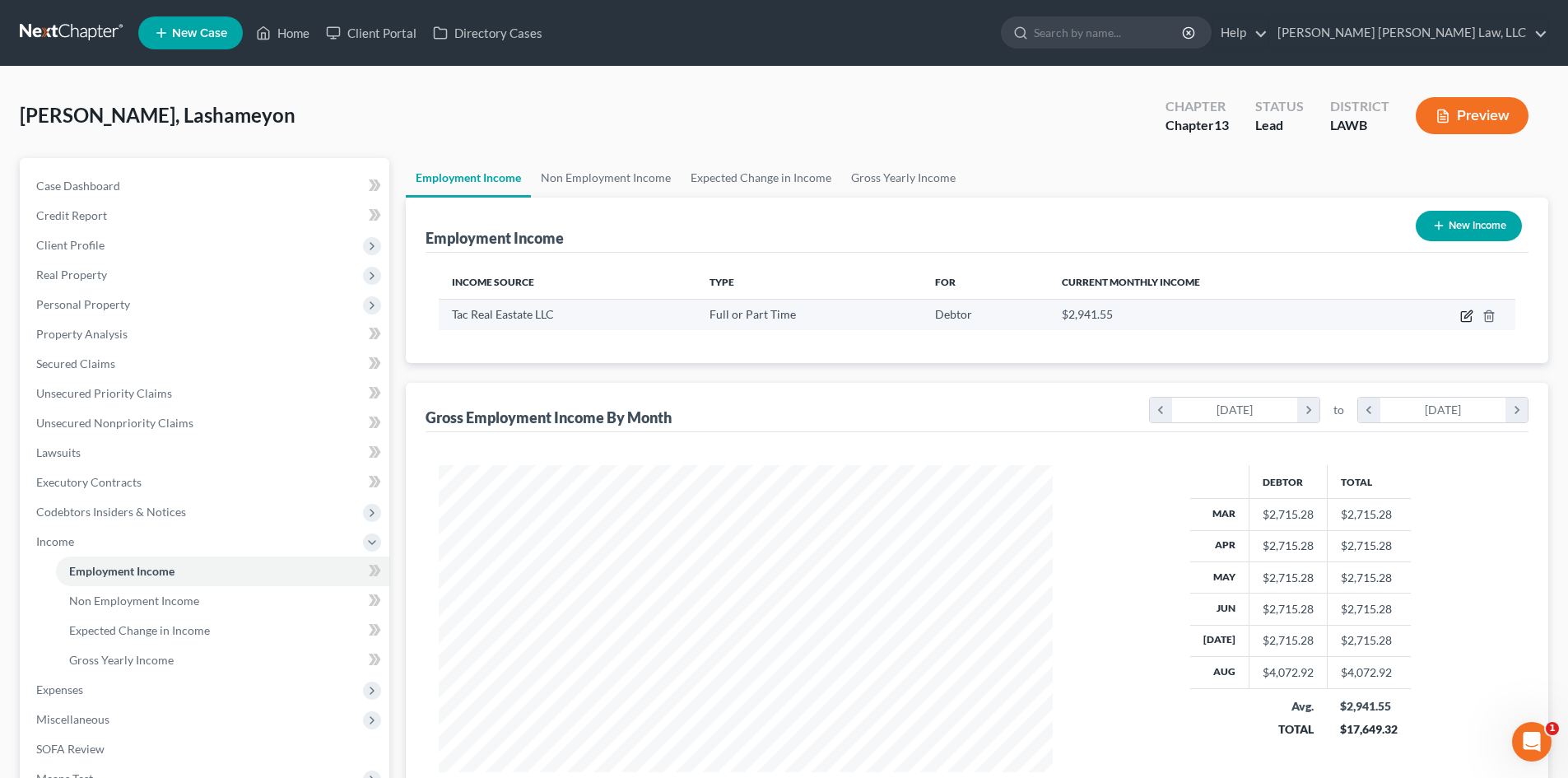
click at [1466, 317] on icon "button" at bounding box center [1466, 316] width 13 height 13
select select "0"
select select "19"
select select "2"
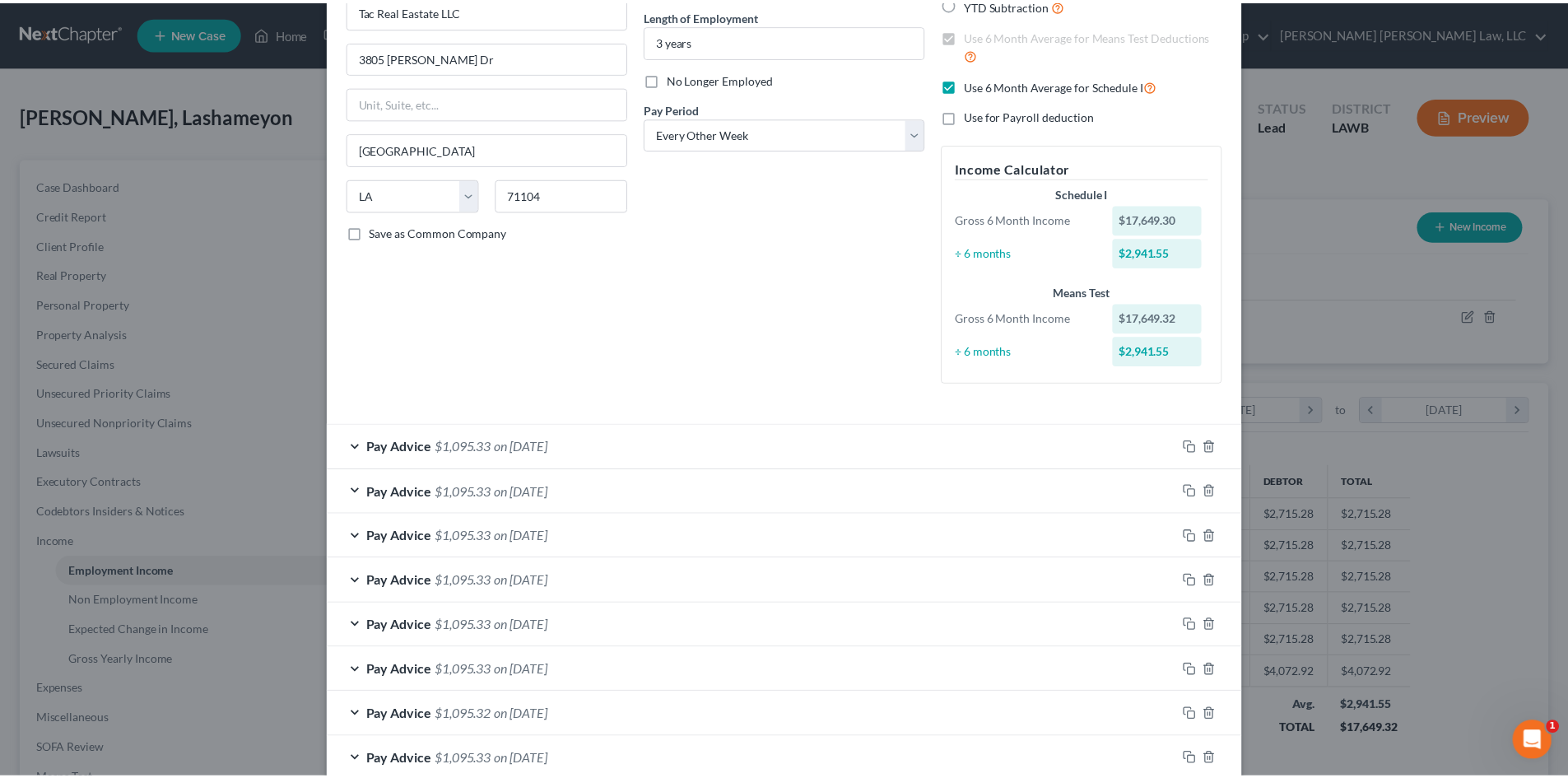
scroll to position [480, 0]
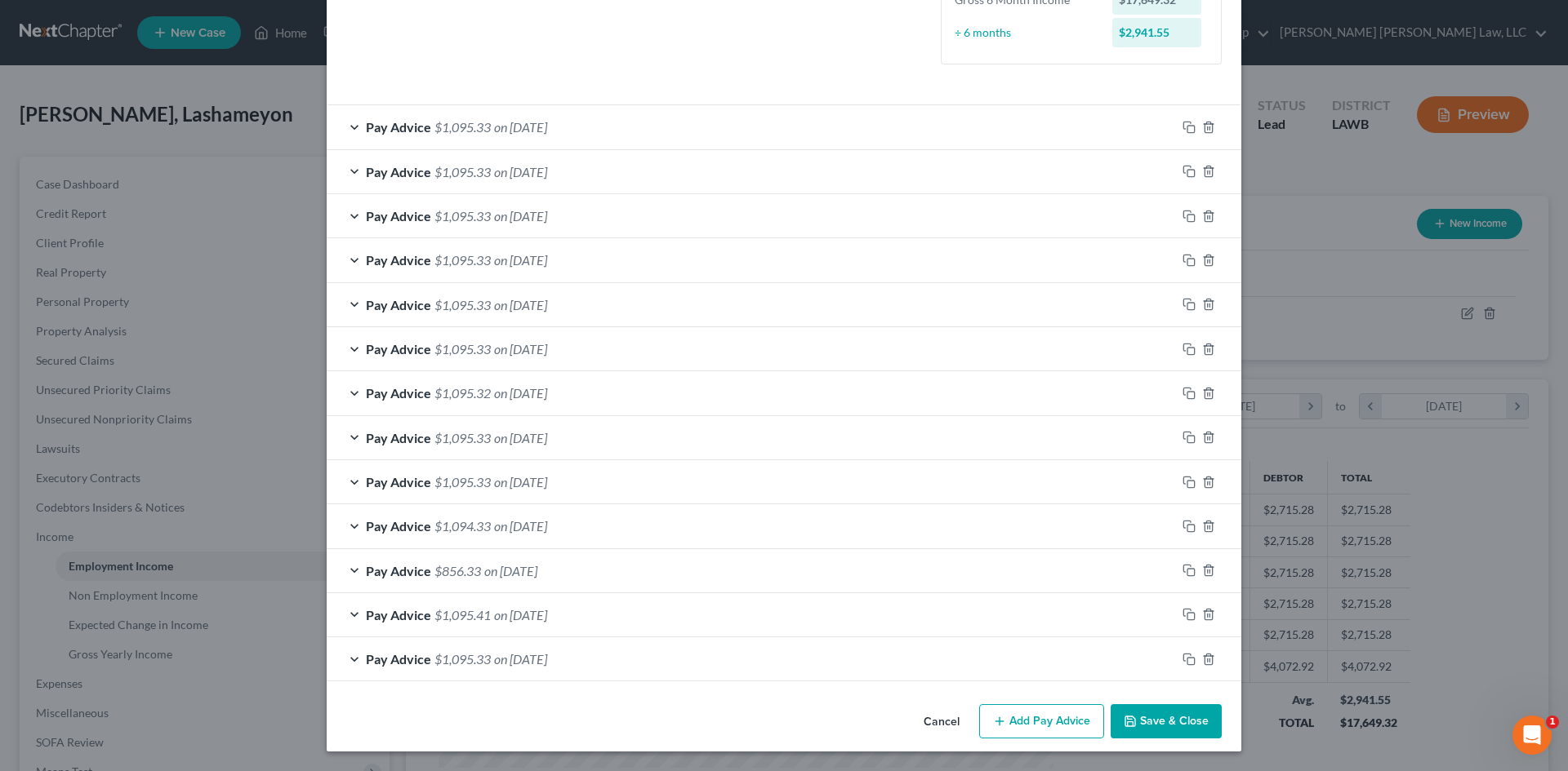
click at [1171, 717] on button "Save & Close" at bounding box center [1166, 721] width 111 height 34
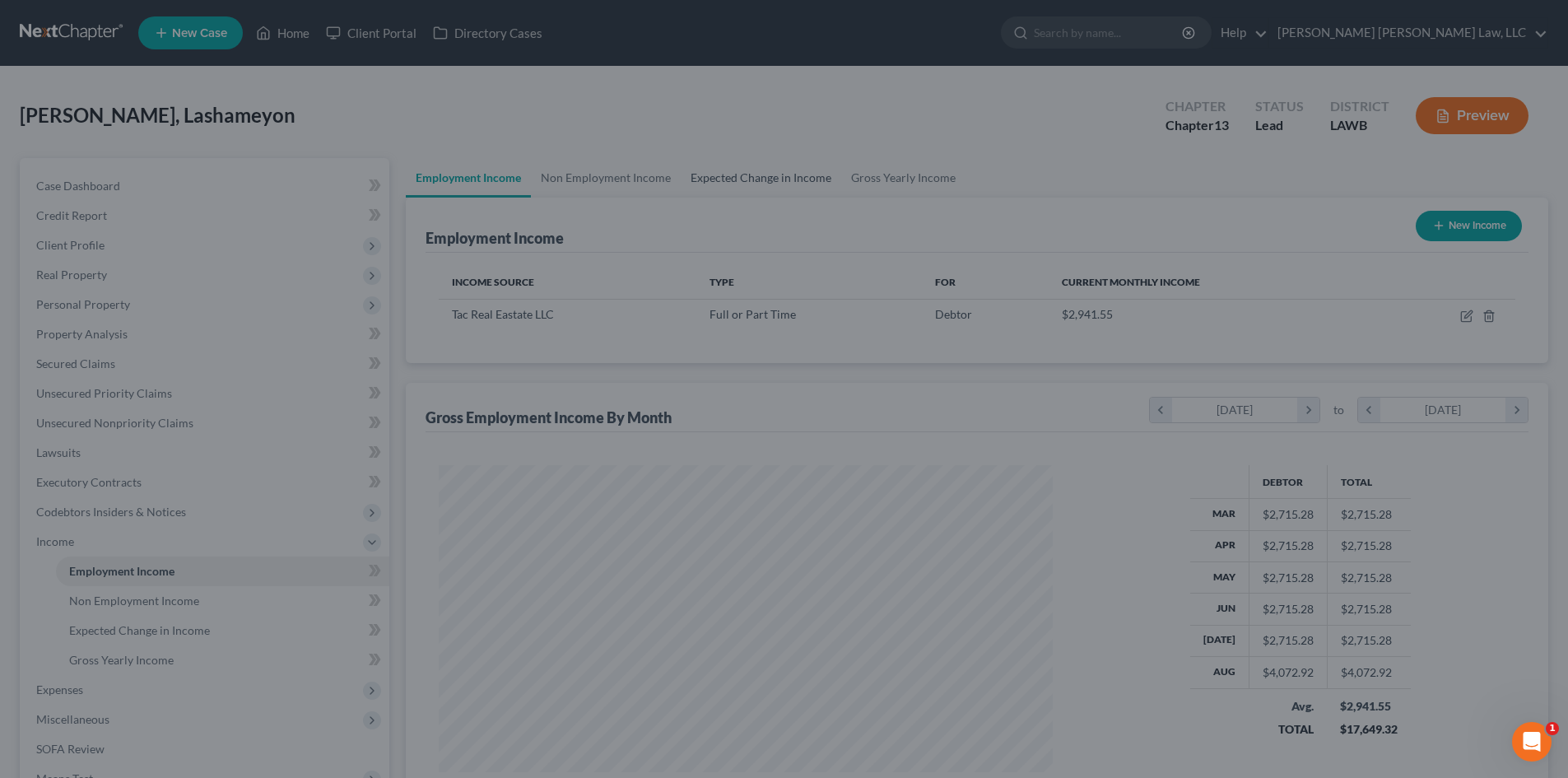
scroll to position [823432, 822696]
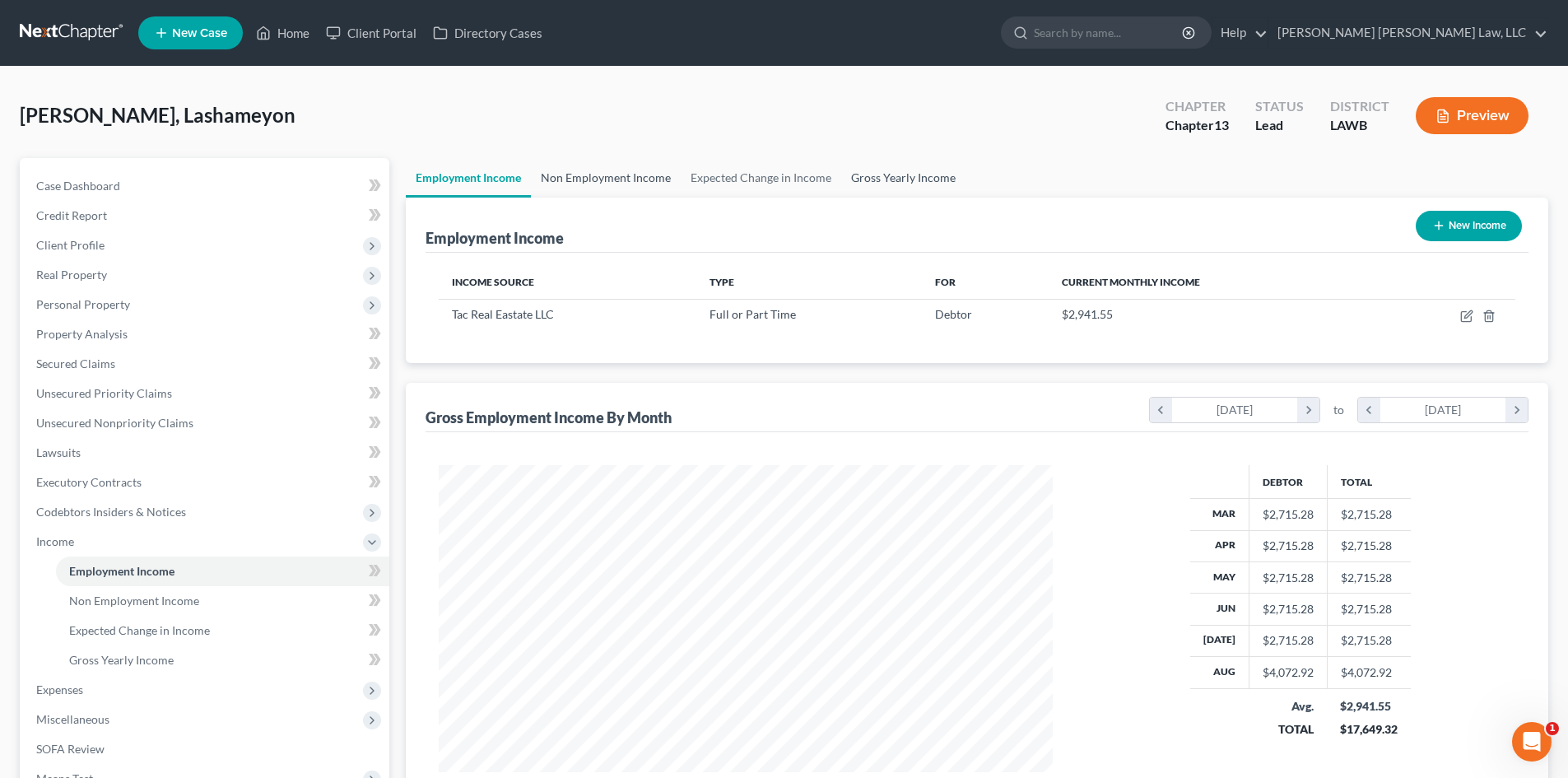
drag, startPoint x: 595, startPoint y: 168, endPoint x: 922, endPoint y: 181, distance: 327.3
click at [595, 168] on link "Non Employment Income" at bounding box center [606, 178] width 150 height 39
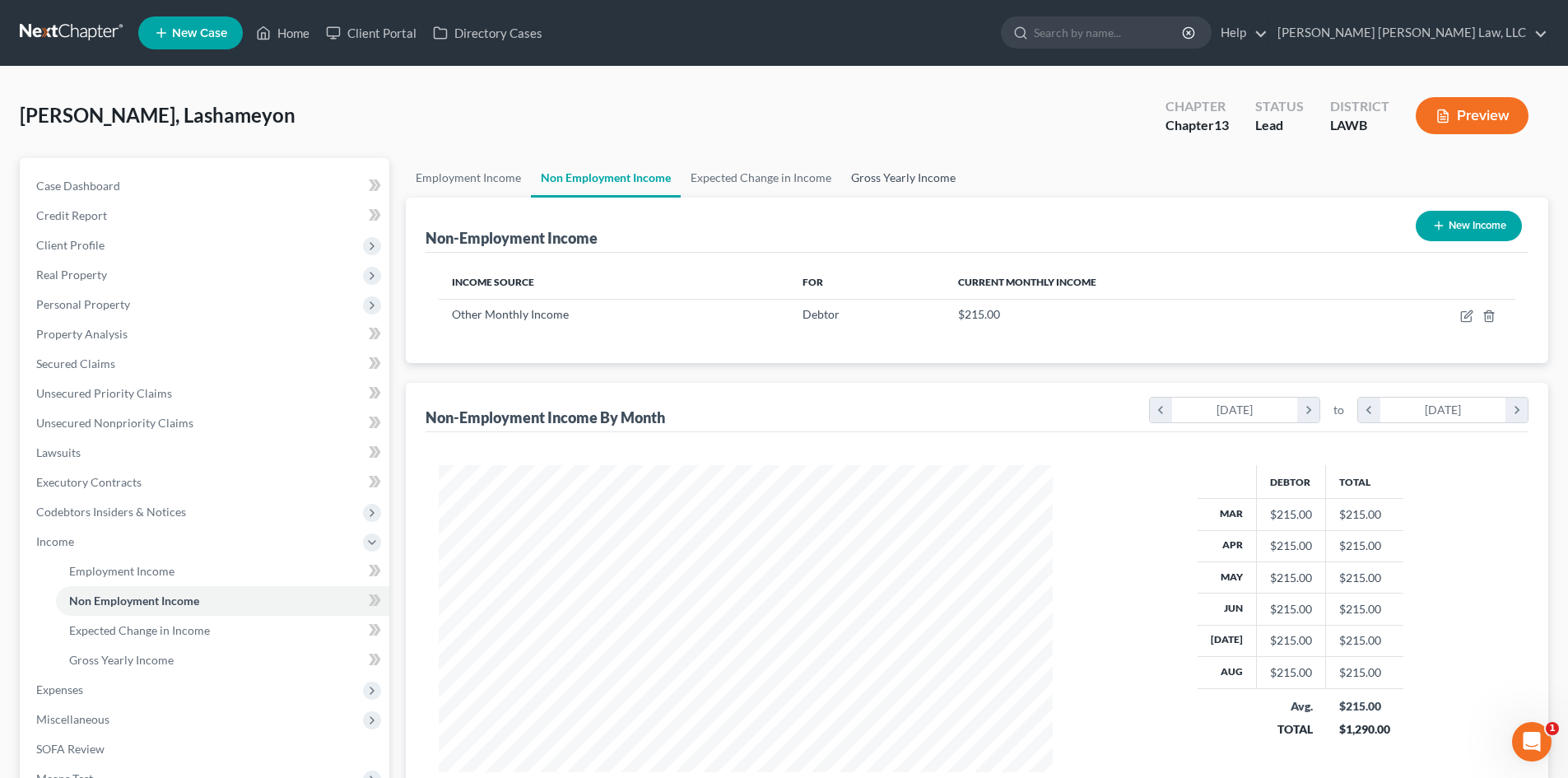
scroll to position [307, 647]
click at [922, 181] on link "Gross Yearly Income" at bounding box center [903, 178] width 125 height 39
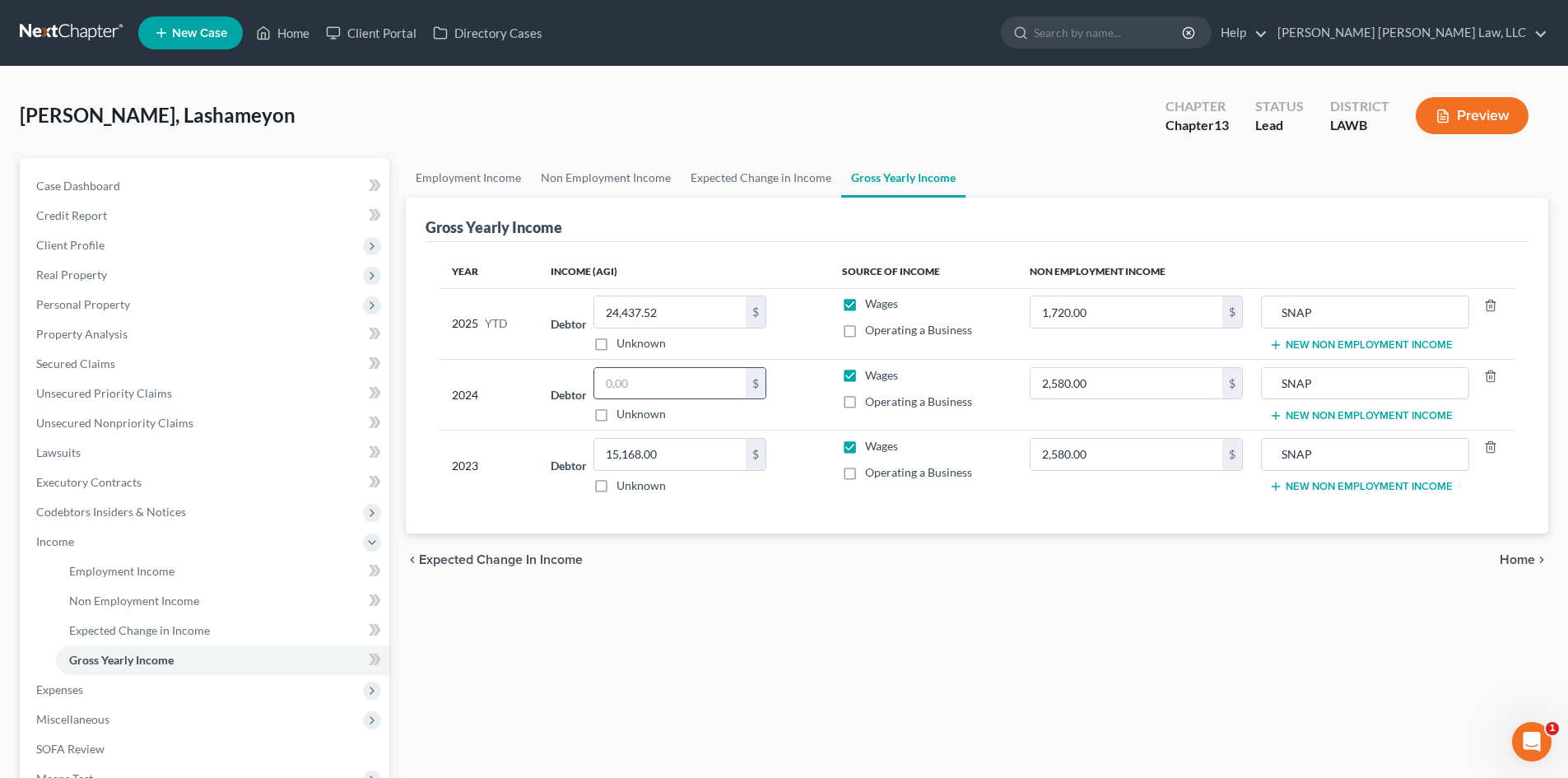
click at [660, 383] on input "text" at bounding box center [670, 384] width 151 height 31
click at [121, 686] on span "Expenses" at bounding box center [207, 690] width 367 height 29
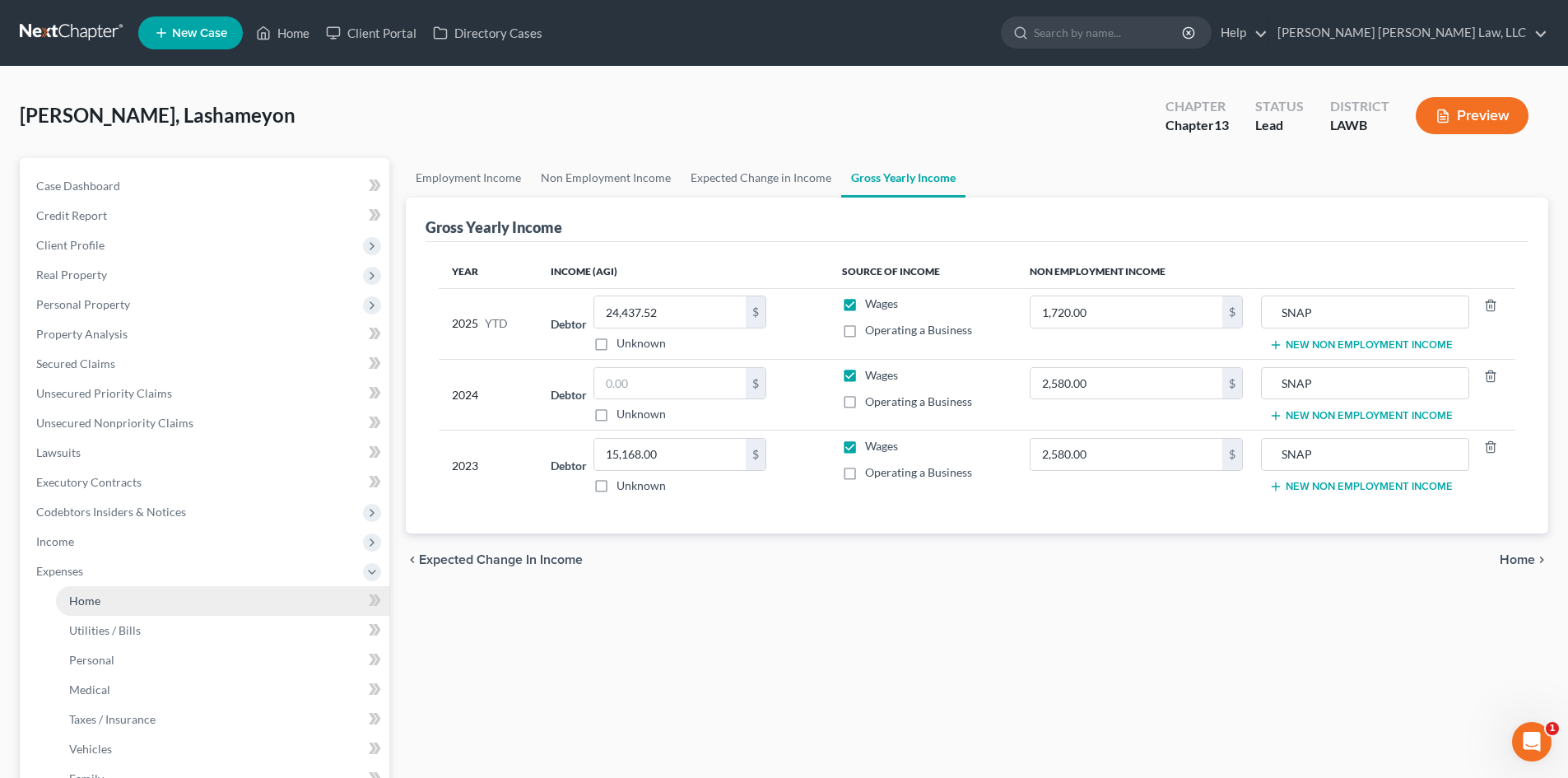
click at [196, 598] on link "Home" at bounding box center [223, 601] width 333 height 29
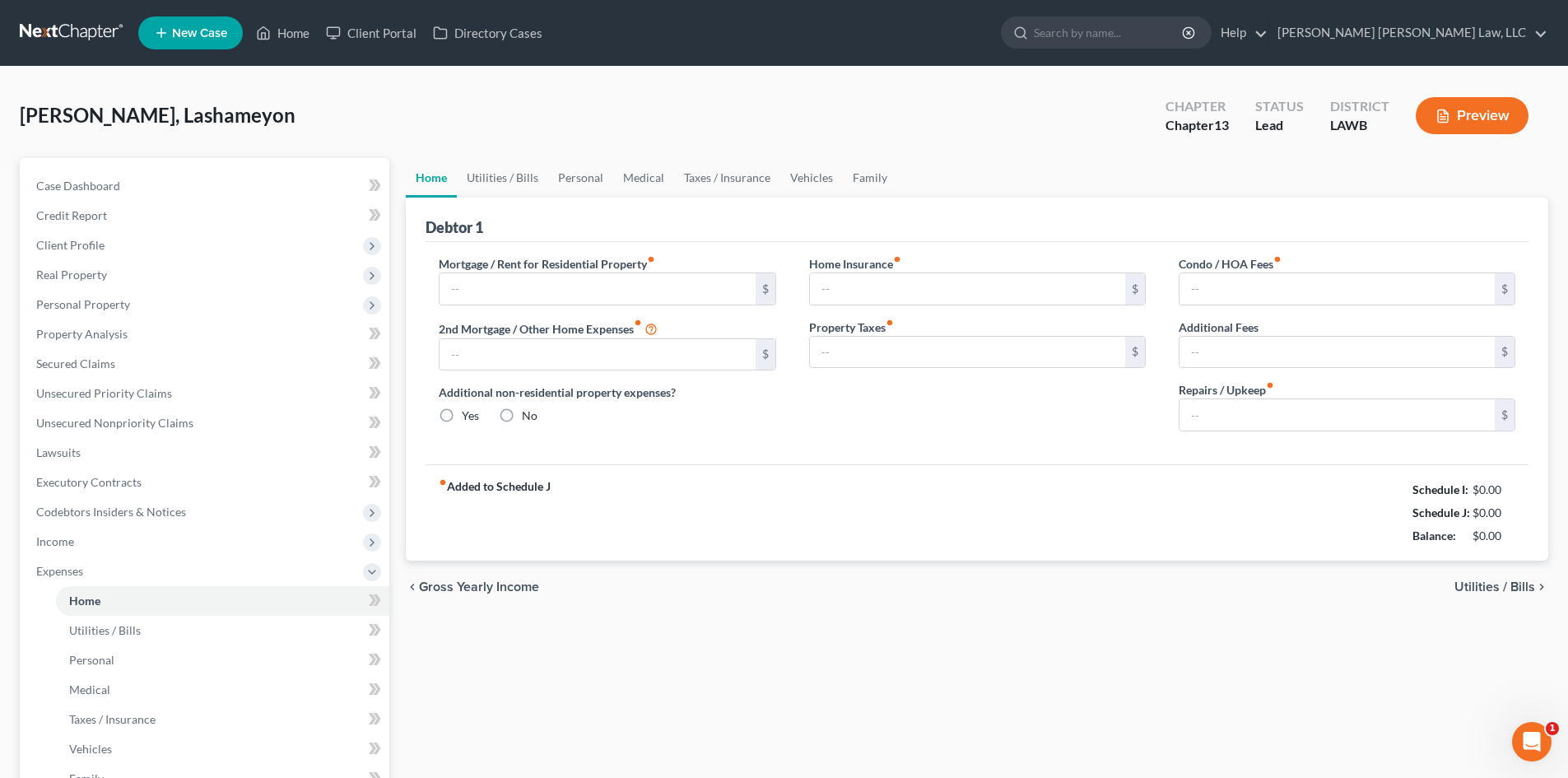
type input "0.00"
radio input "true"
type input "0.00"
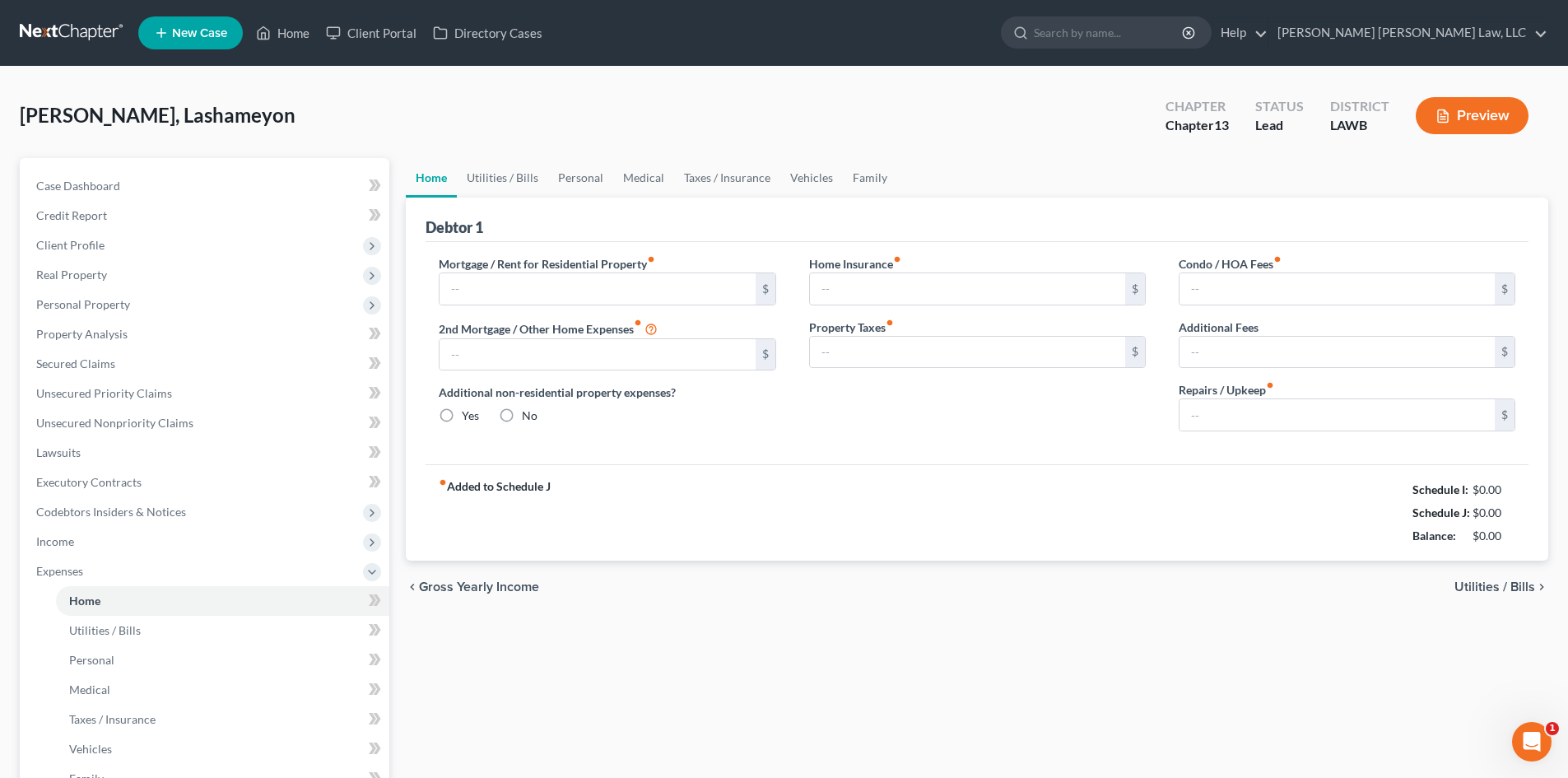
type input "0.00"
click at [516, 181] on link "Utilities / Bills" at bounding box center [502, 178] width 91 height 39
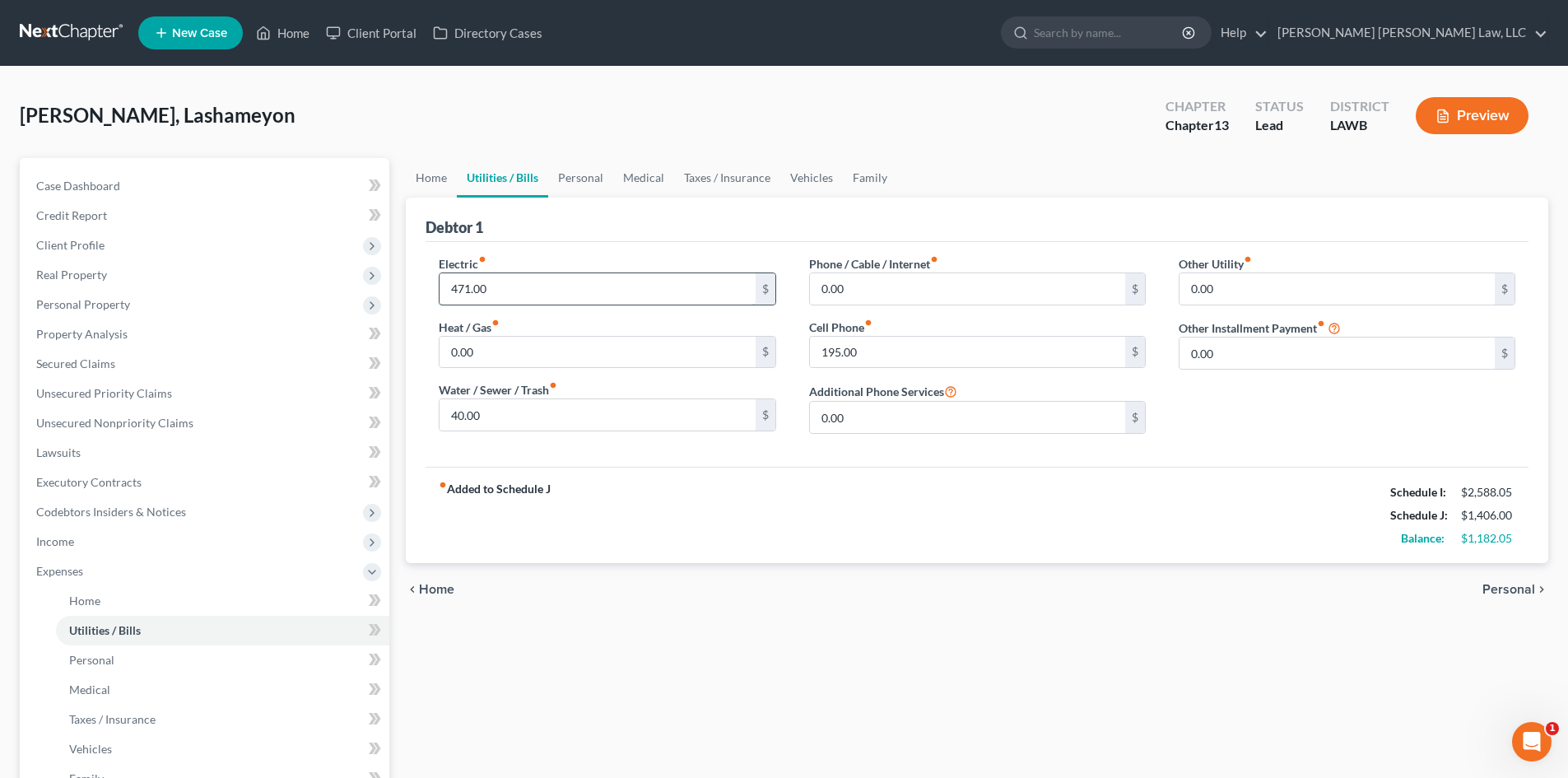
click at [558, 291] on input "471.00" at bounding box center [597, 289] width 316 height 31
type input "300.00"
click at [556, 439] on div "Electric fiber_manual_record 300.00 $ Heat / Gas fiber_manual_record 0.00 $ Wat…" at bounding box center [607, 351] width 370 height 192
click at [568, 409] on input "40.00" at bounding box center [597, 415] width 316 height 31
click at [495, 419] on input "40.00" at bounding box center [597, 415] width 316 height 31
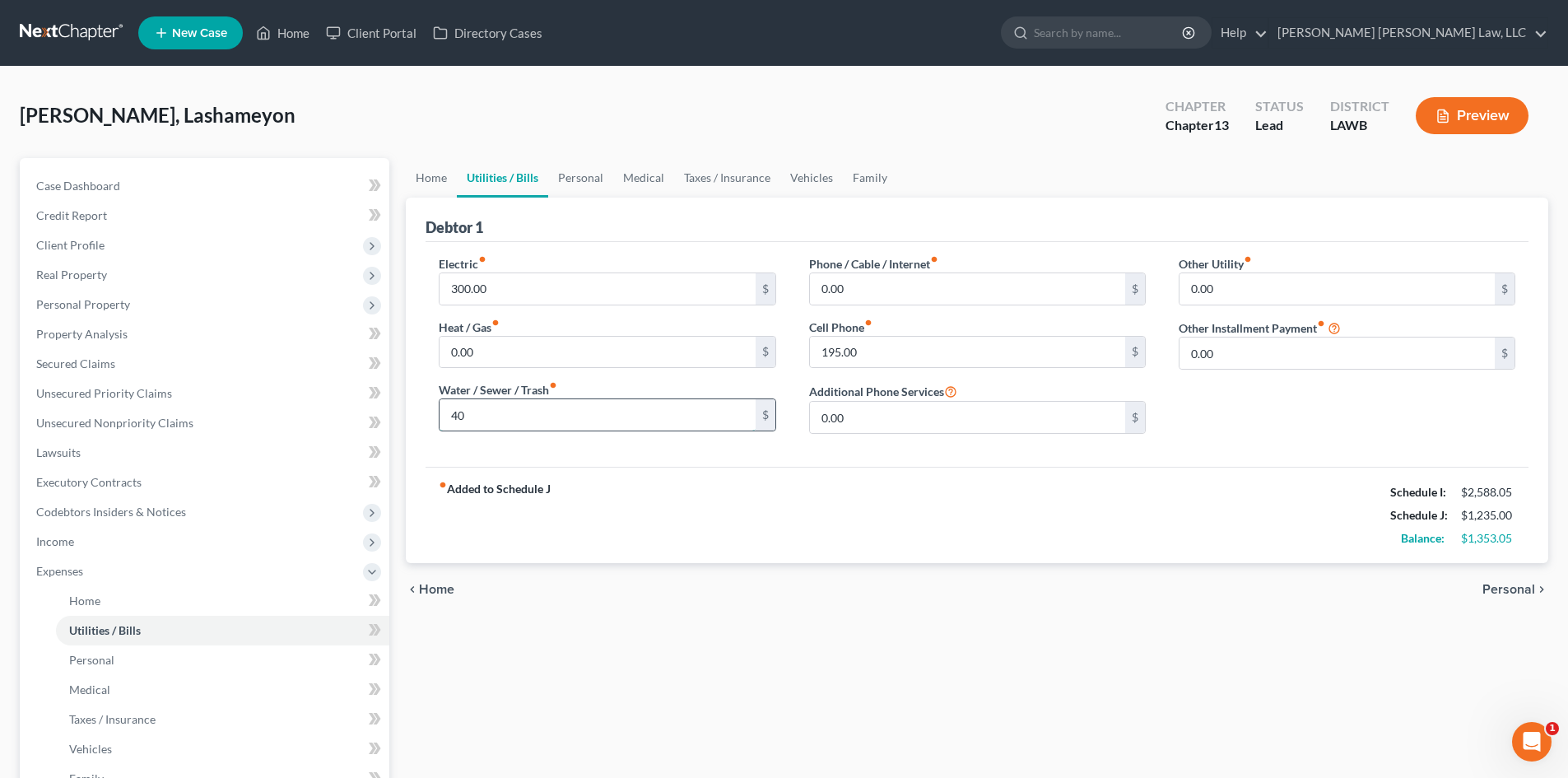
type input "4"
type input "100.00"
click at [908, 290] on input "0.00" at bounding box center [968, 289] width 316 height 31
type input "150.00"
click at [594, 182] on link "Personal" at bounding box center [581, 178] width 65 height 39
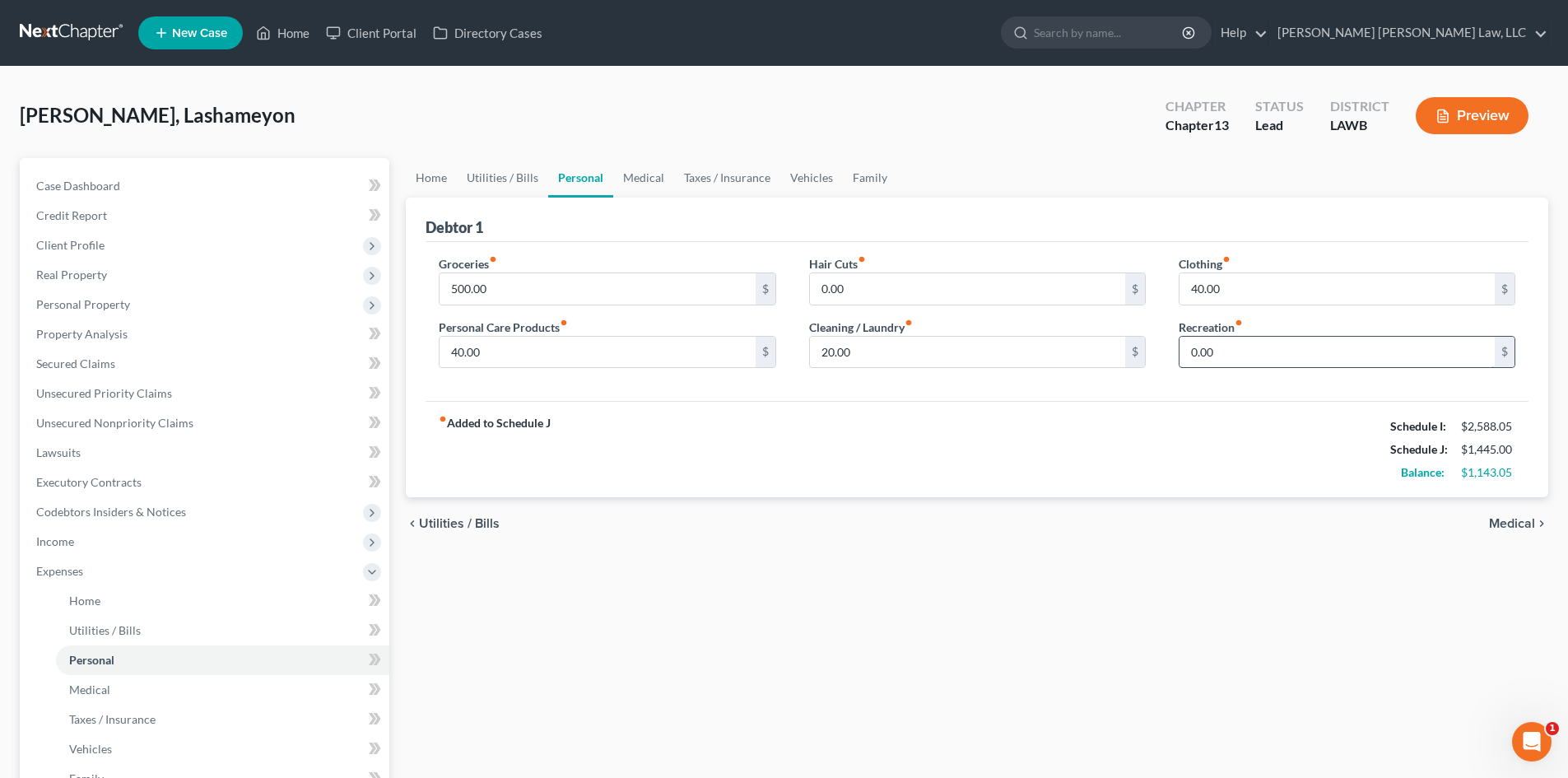
click at [1291, 341] on input "0.00" at bounding box center [1338, 352] width 316 height 31
click at [895, 341] on input "20.00" at bounding box center [968, 352] width 316 height 31
click at [905, 285] on input "0.00" at bounding box center [968, 289] width 316 height 31
type input "30.00"
click at [706, 351] on input "40.00" at bounding box center [597, 352] width 316 height 31
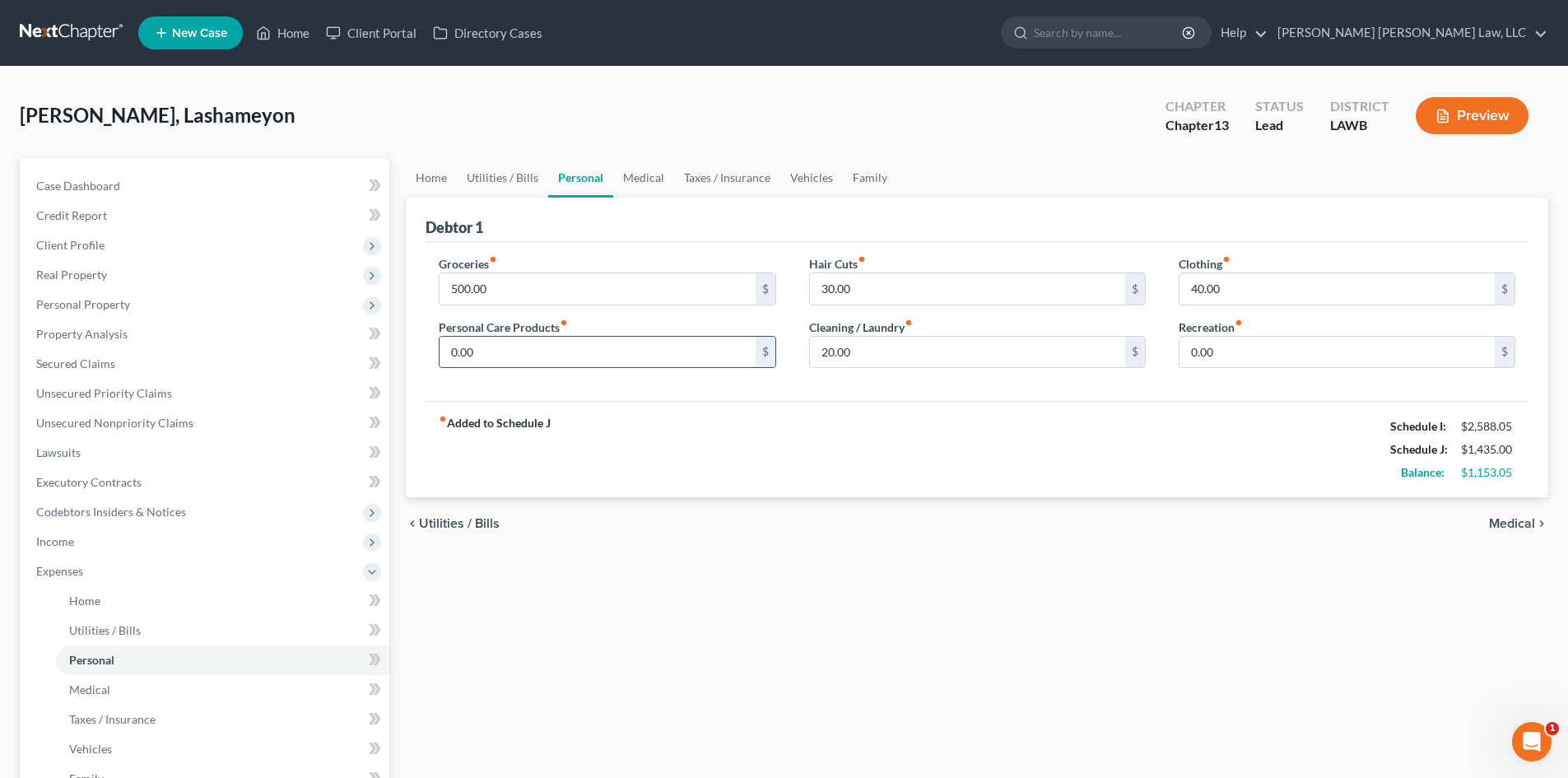
click at [706, 357] on input "0.00" at bounding box center [597, 352] width 316 height 31
type input "0"
click at [665, 357] on input "100.00" at bounding box center [597, 352] width 316 height 31
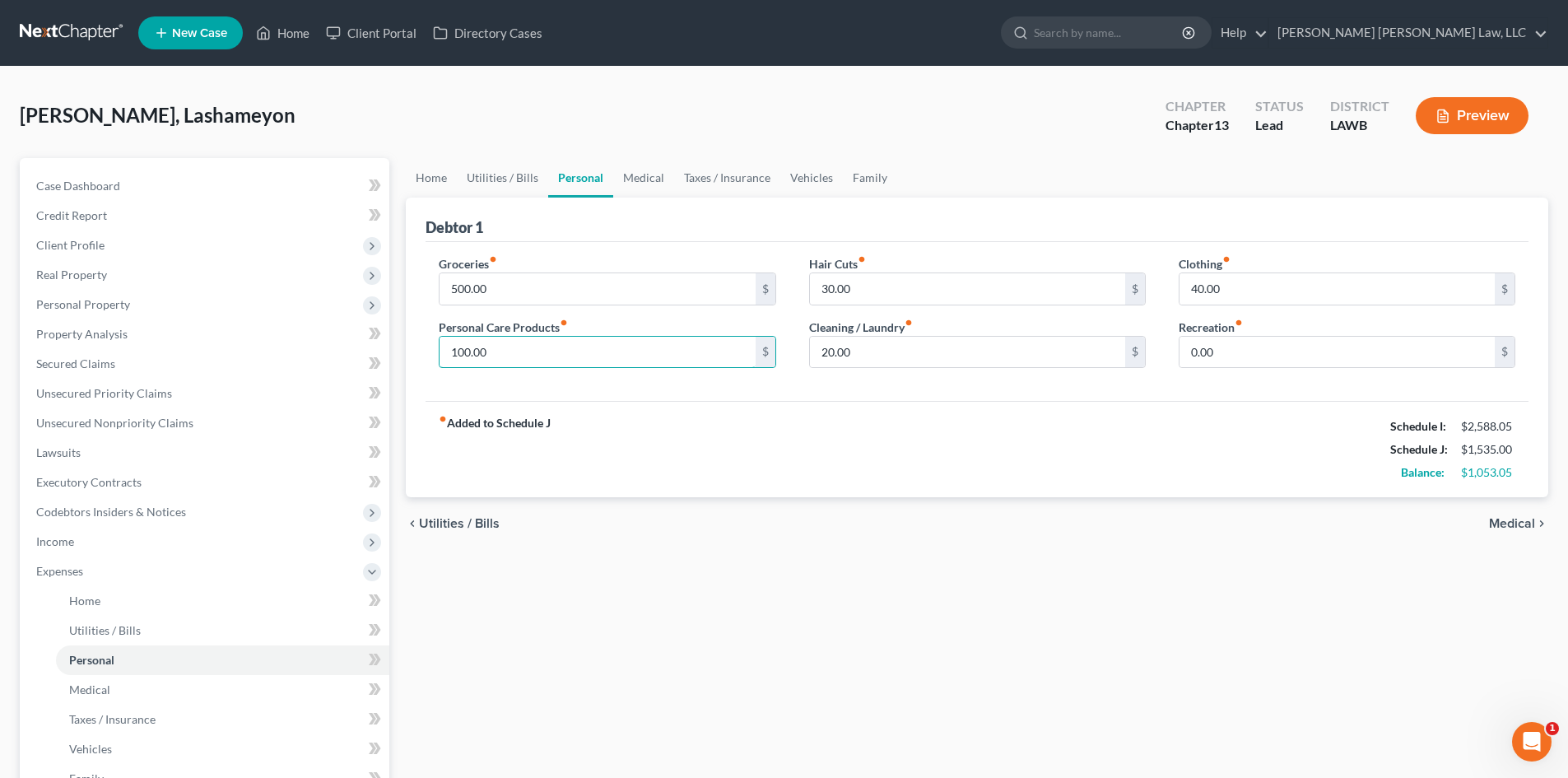
type input "100.00"
click at [619, 285] on input "500.00" at bounding box center [597, 289] width 316 height 31
type input "8"
type input "600.00"
click at [824, 169] on link "Vehicles" at bounding box center [812, 178] width 63 height 39
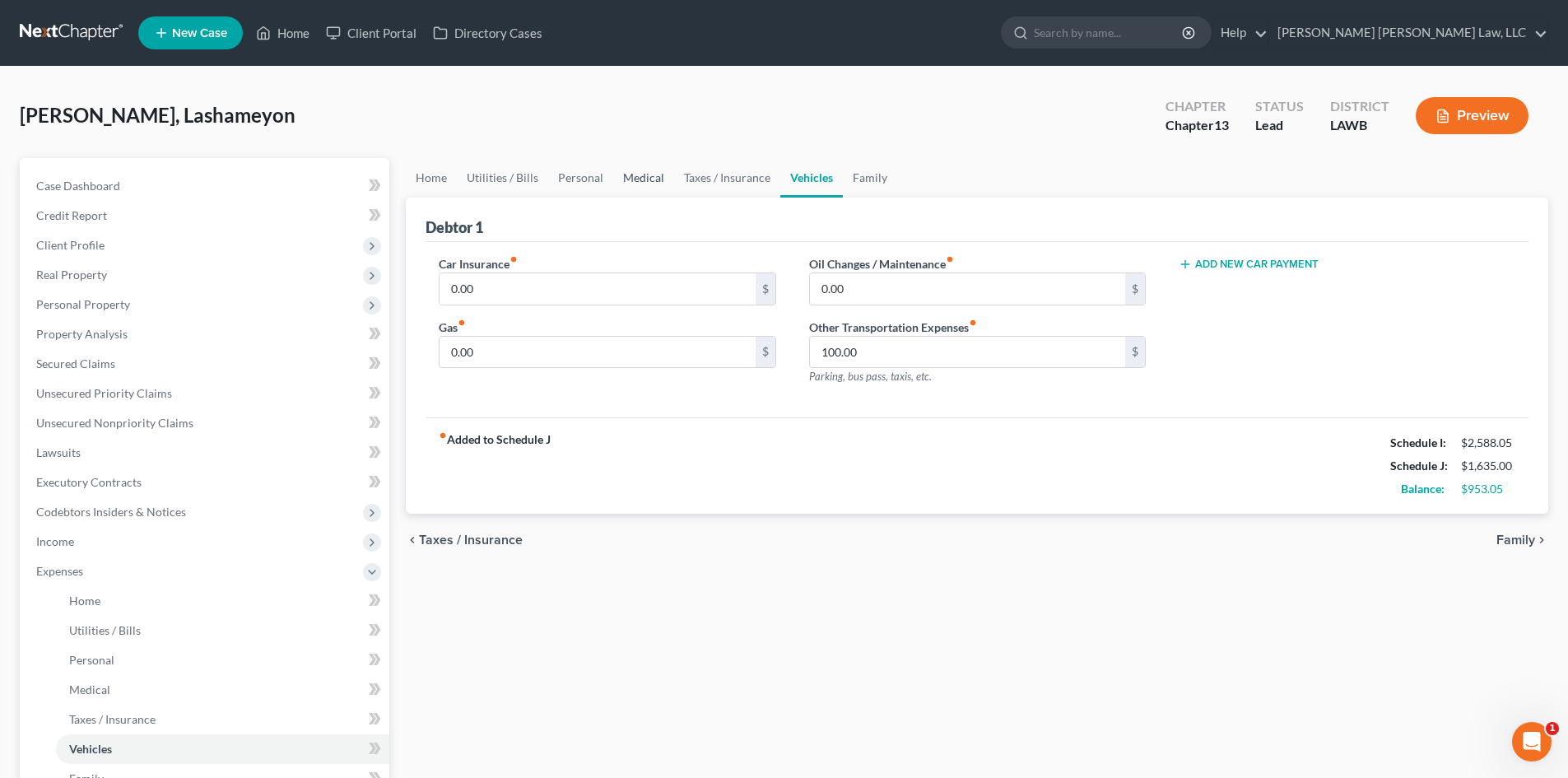
click at [637, 177] on link "Medical" at bounding box center [644, 178] width 61 height 39
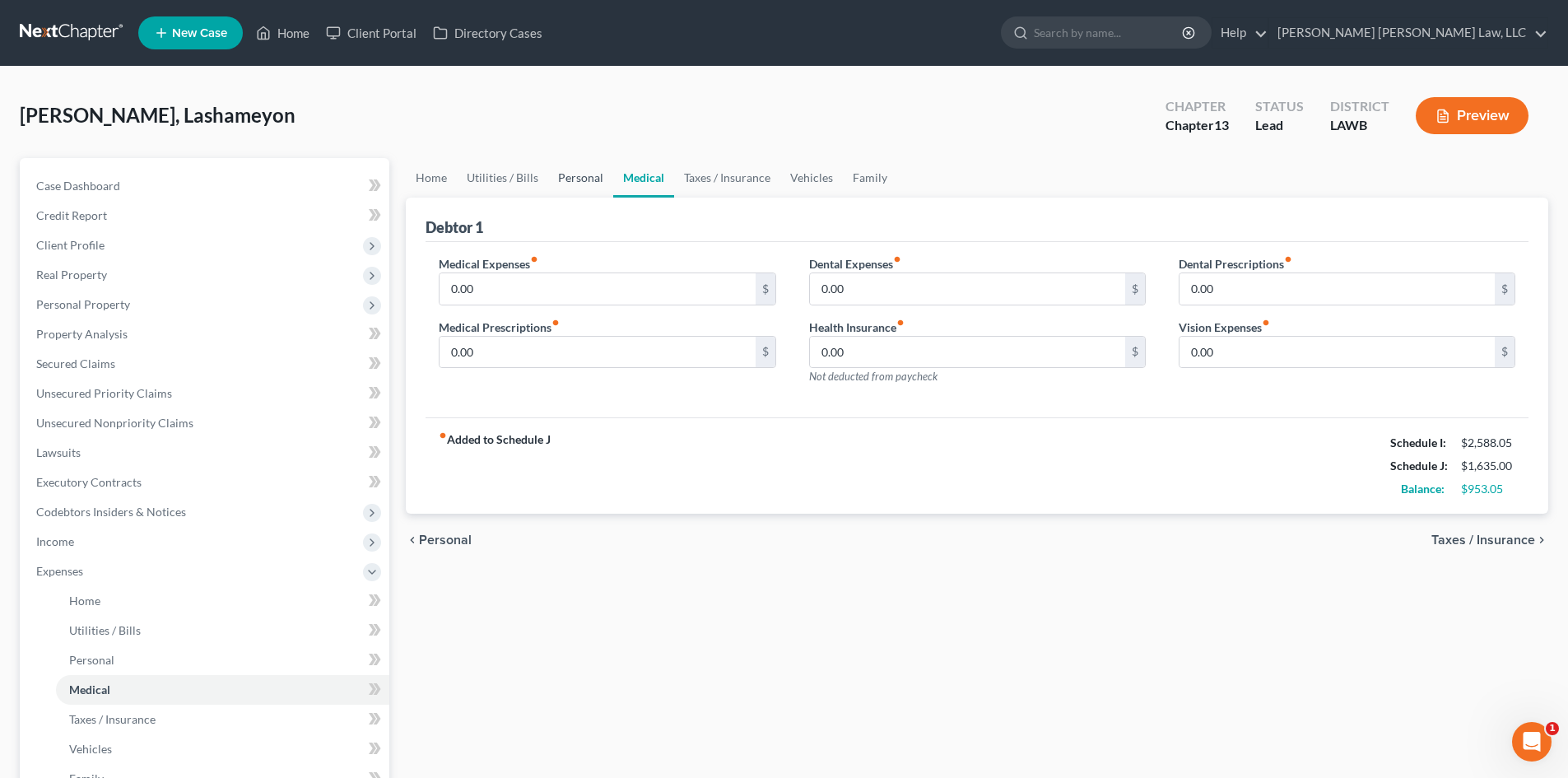
click at [582, 179] on link "Personal" at bounding box center [581, 178] width 65 height 39
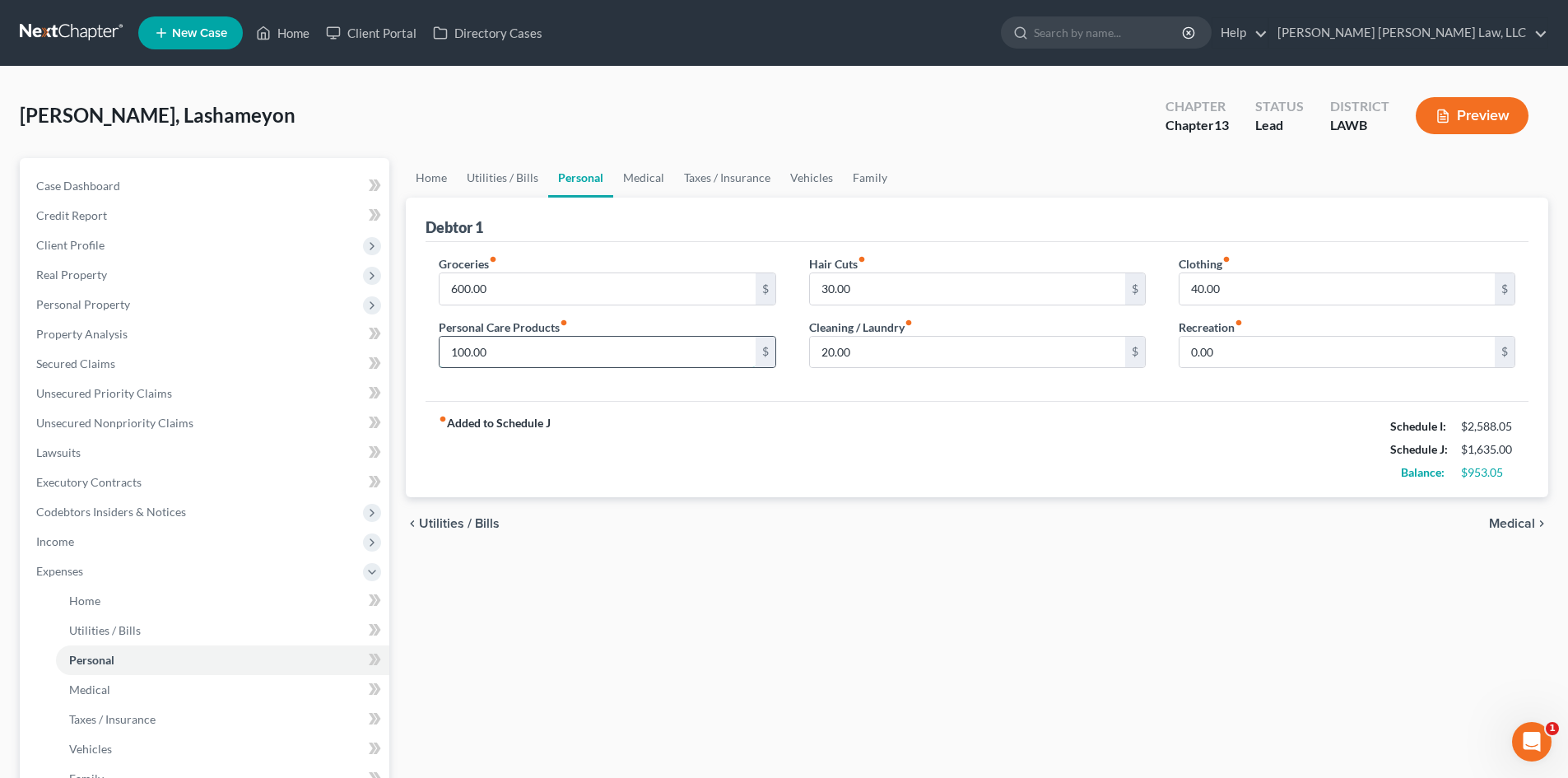
click at [542, 361] on input "100.00" at bounding box center [597, 352] width 316 height 31
click at [578, 285] on input "600.00" at bounding box center [597, 289] width 316 height 31
click at [524, 182] on link "Utilities / Bills" at bounding box center [502, 178] width 91 height 39
click at [496, 176] on link "Utilities / Bills" at bounding box center [502, 178] width 91 height 39
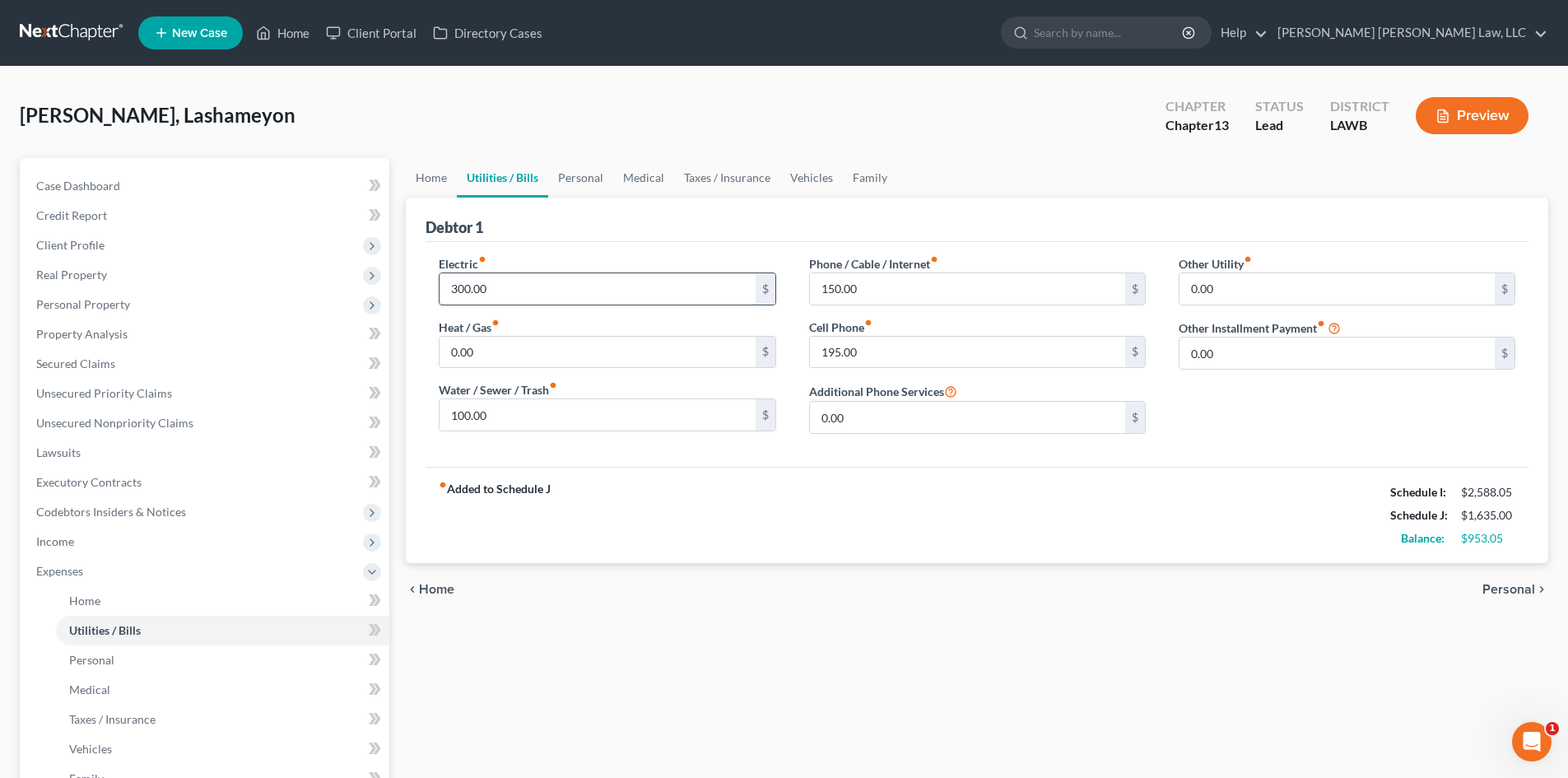
click at [533, 297] on input "300.00" at bounding box center [597, 289] width 316 height 31
click at [537, 298] on input "300.00" at bounding box center [597, 289] width 316 height 31
type input "300.05"
click at [586, 172] on link "Personal" at bounding box center [581, 178] width 65 height 39
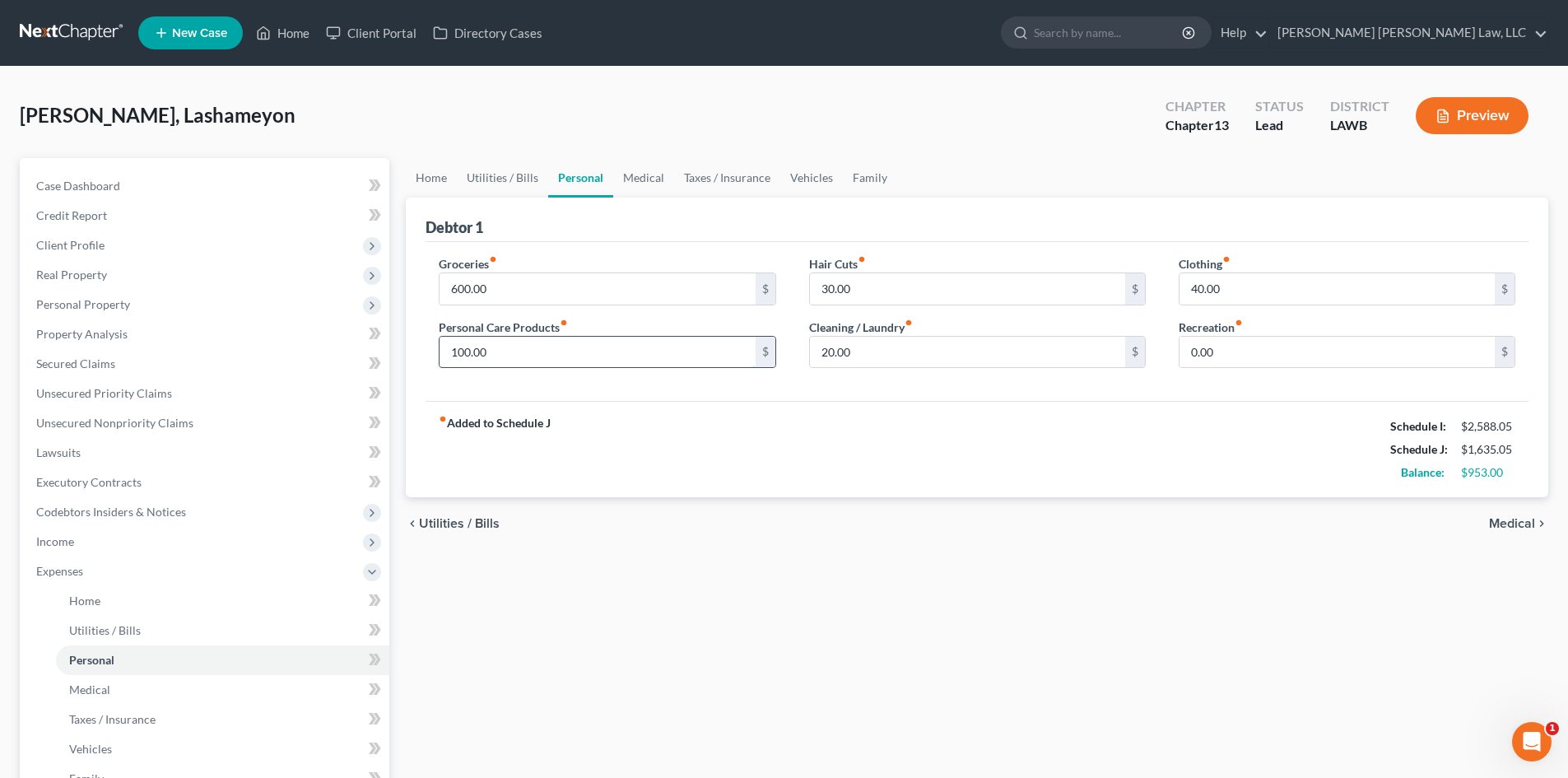
click at [527, 347] on input "100.00" at bounding box center [597, 352] width 316 height 31
type input "2"
type input "167.00"
drag, startPoint x: 849, startPoint y: 624, endPoint x: 146, endPoint y: 443, distance: 725.9
click at [850, 624] on div "Home Utilities / Bills Personal Medical Taxes / Insurance Vehicles Family Debto…" at bounding box center [978, 603] width 1159 height 892
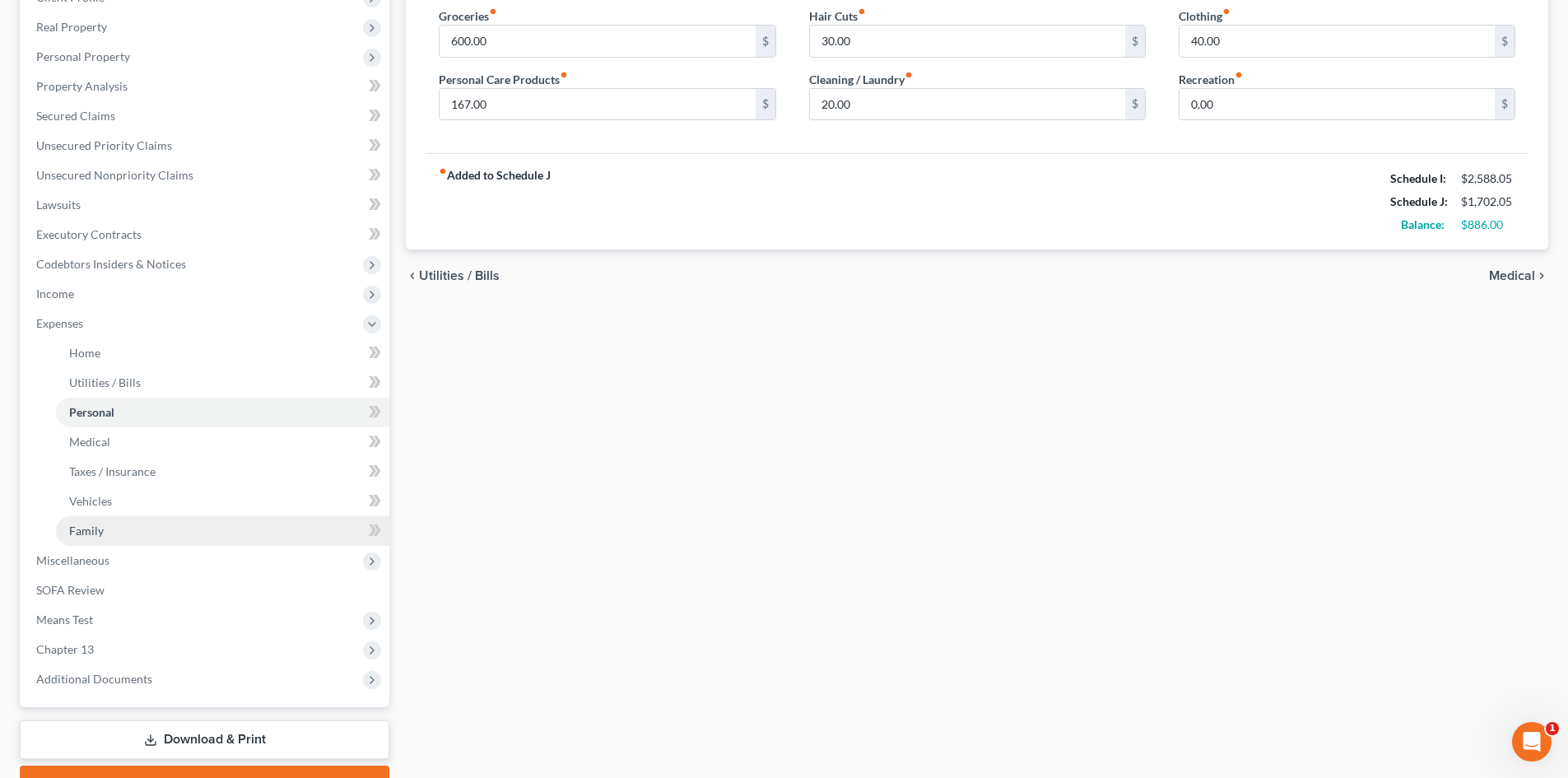
scroll to position [335, 0]
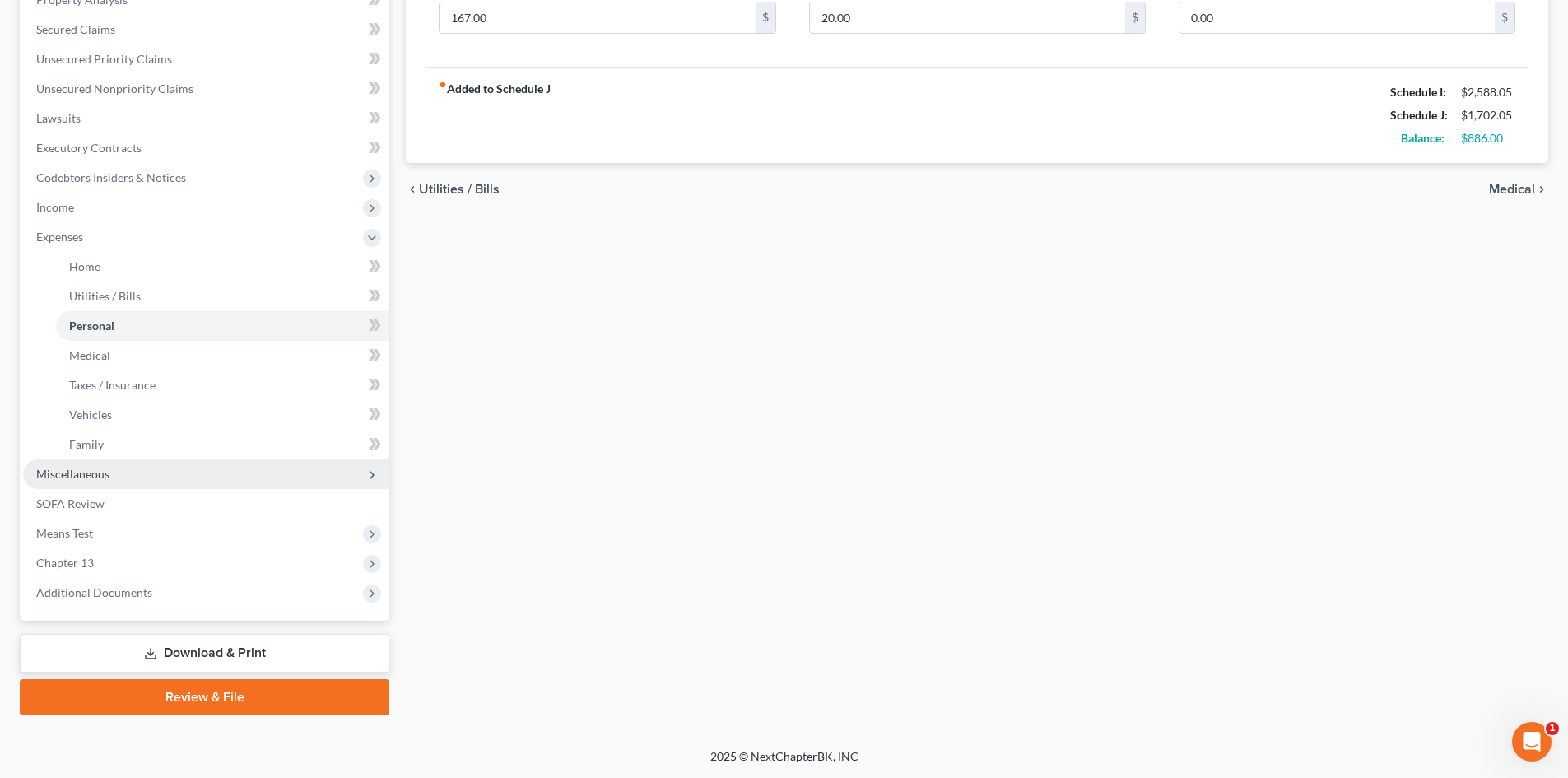
drag, startPoint x: 172, startPoint y: 475, endPoint x: 141, endPoint y: 481, distance: 31.6
click at [172, 475] on span "Miscellaneous" at bounding box center [207, 475] width 367 height 29
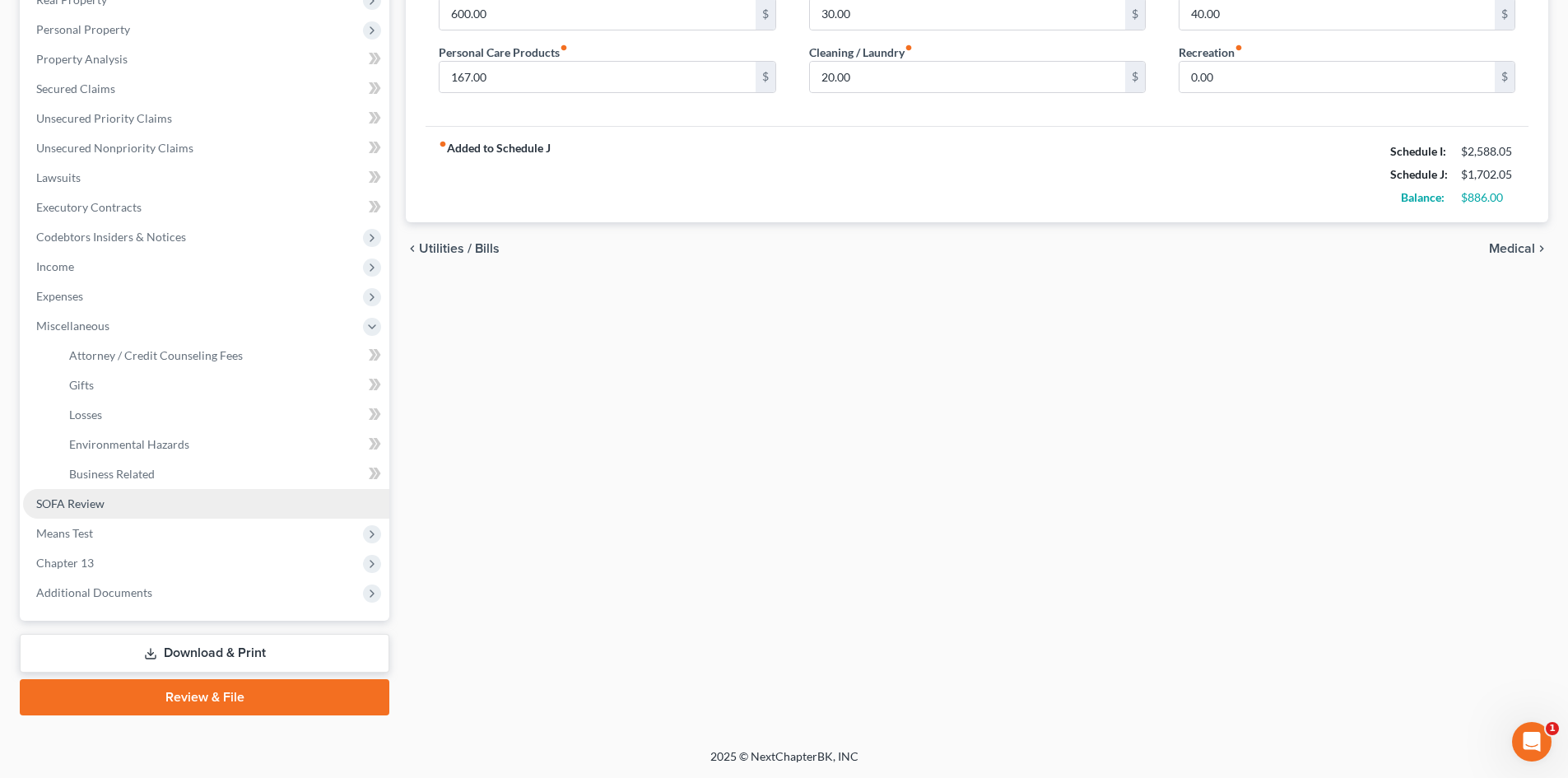
scroll to position [275, 0]
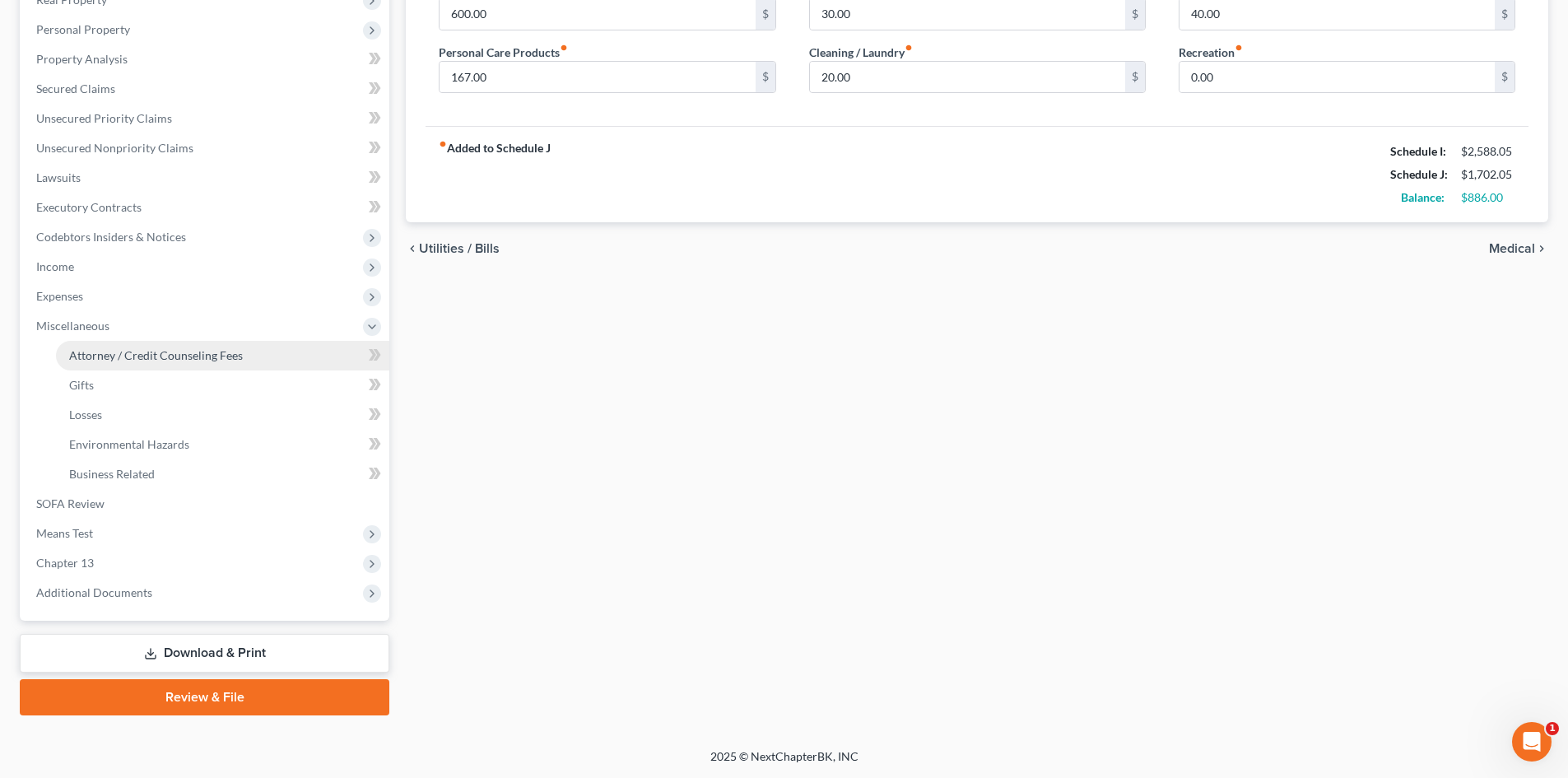
click at [228, 355] on span "Attorney / Credit Counseling Fees" at bounding box center [156, 355] width 174 height 14
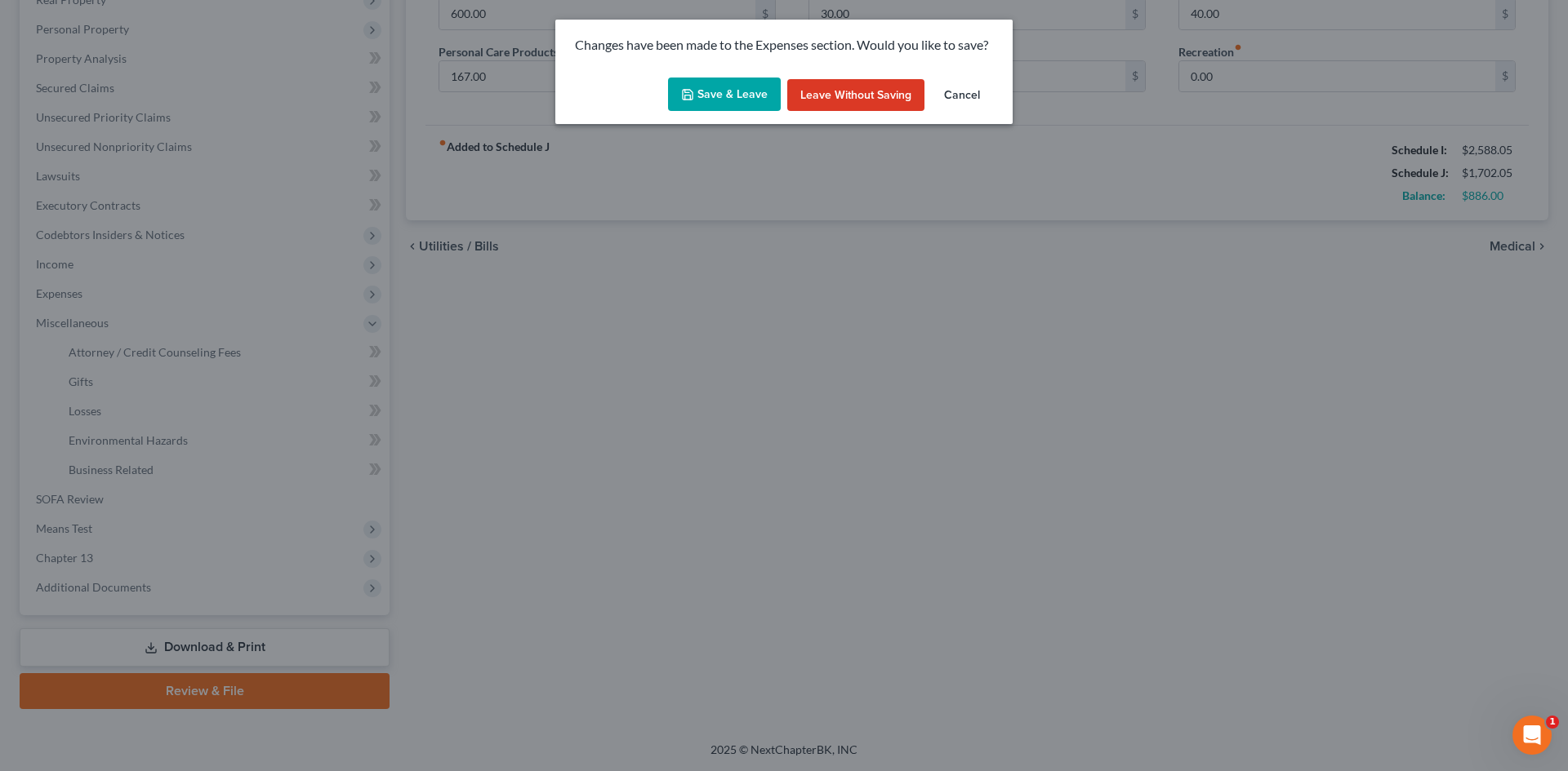
click at [751, 103] on button "Save & Leave" at bounding box center [725, 94] width 113 height 34
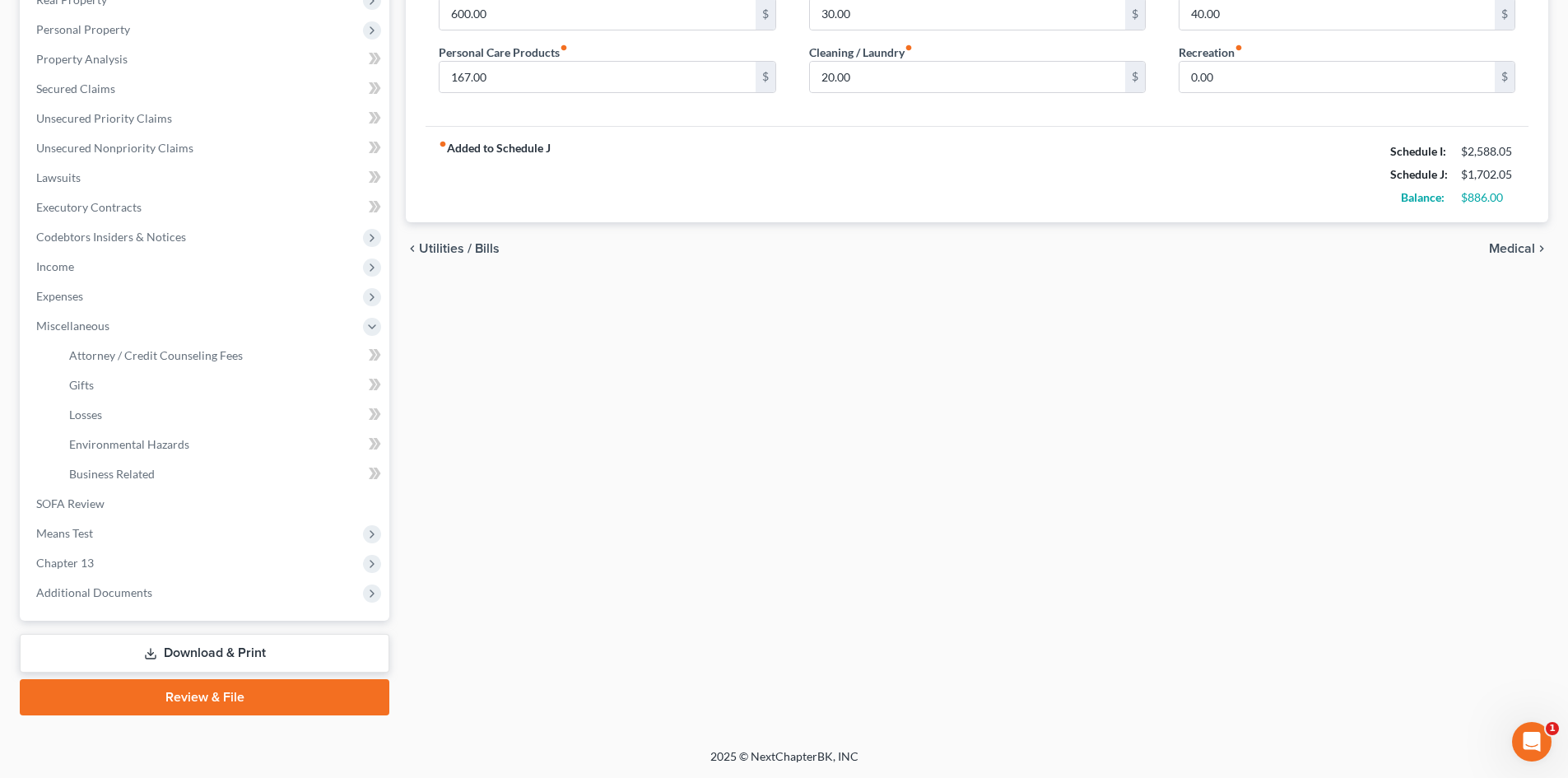
select select "1"
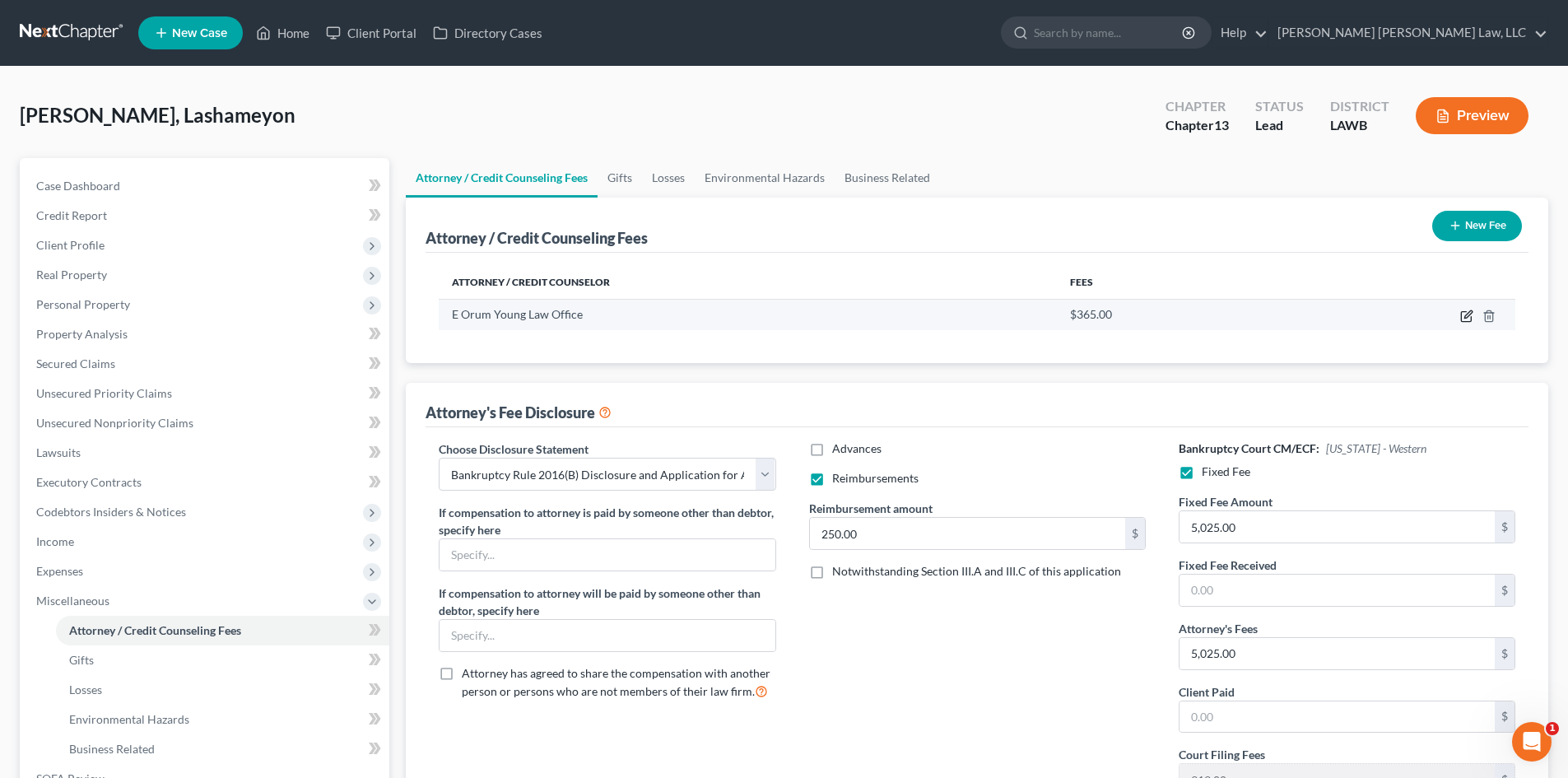
click at [1464, 318] on icon "button" at bounding box center [1466, 316] width 13 height 13
select select "19"
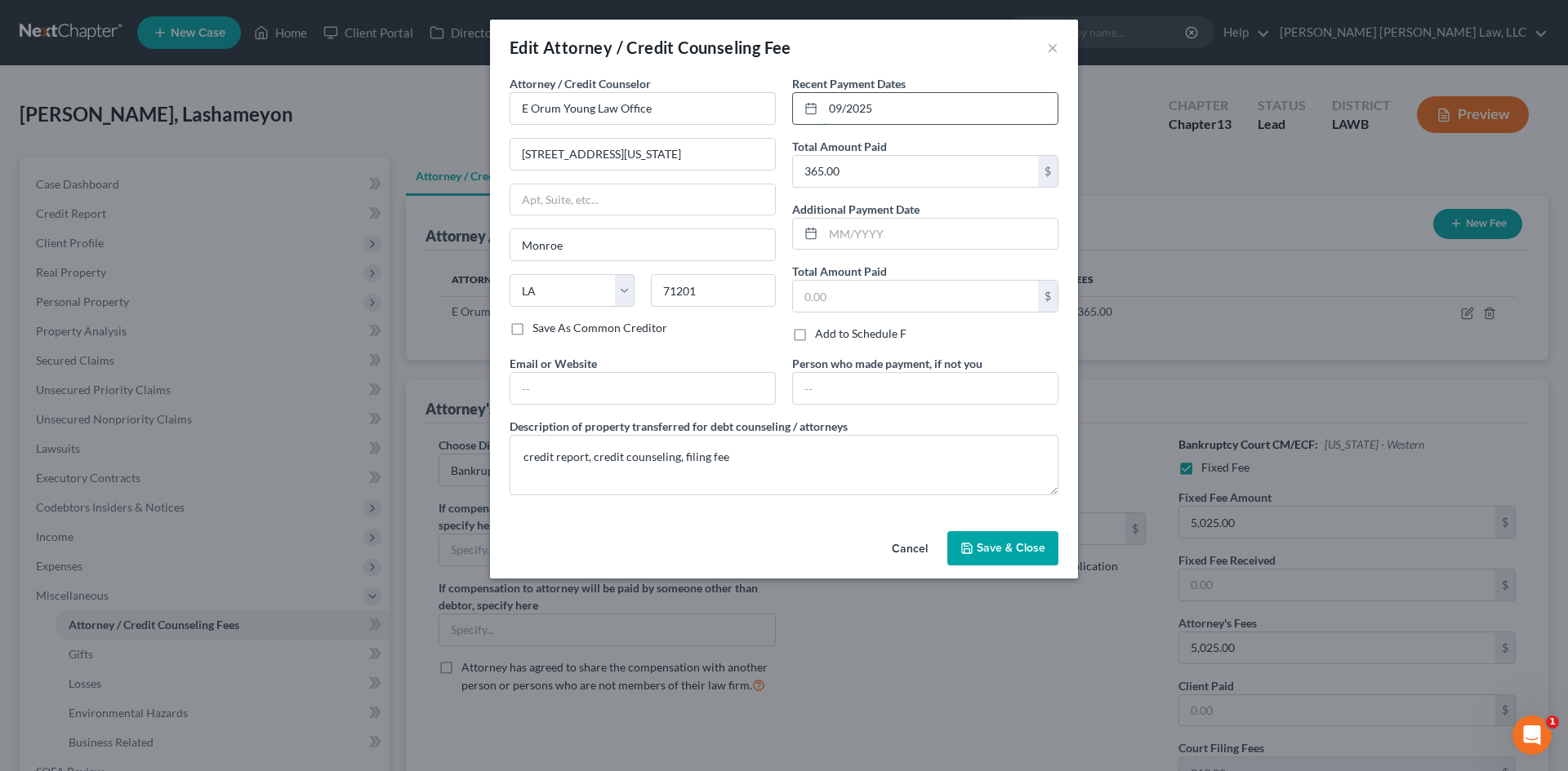
click at [920, 110] on input "09/2025" at bounding box center [940, 109] width 234 height 31
drag, startPoint x: 920, startPoint y: 110, endPoint x: 794, endPoint y: 120, distance: 126.4
click at [794, 120] on div "09/2025" at bounding box center [925, 109] width 267 height 33
type input "[DATE]"
click at [1015, 543] on span "Save & Close" at bounding box center [1011, 548] width 69 height 14
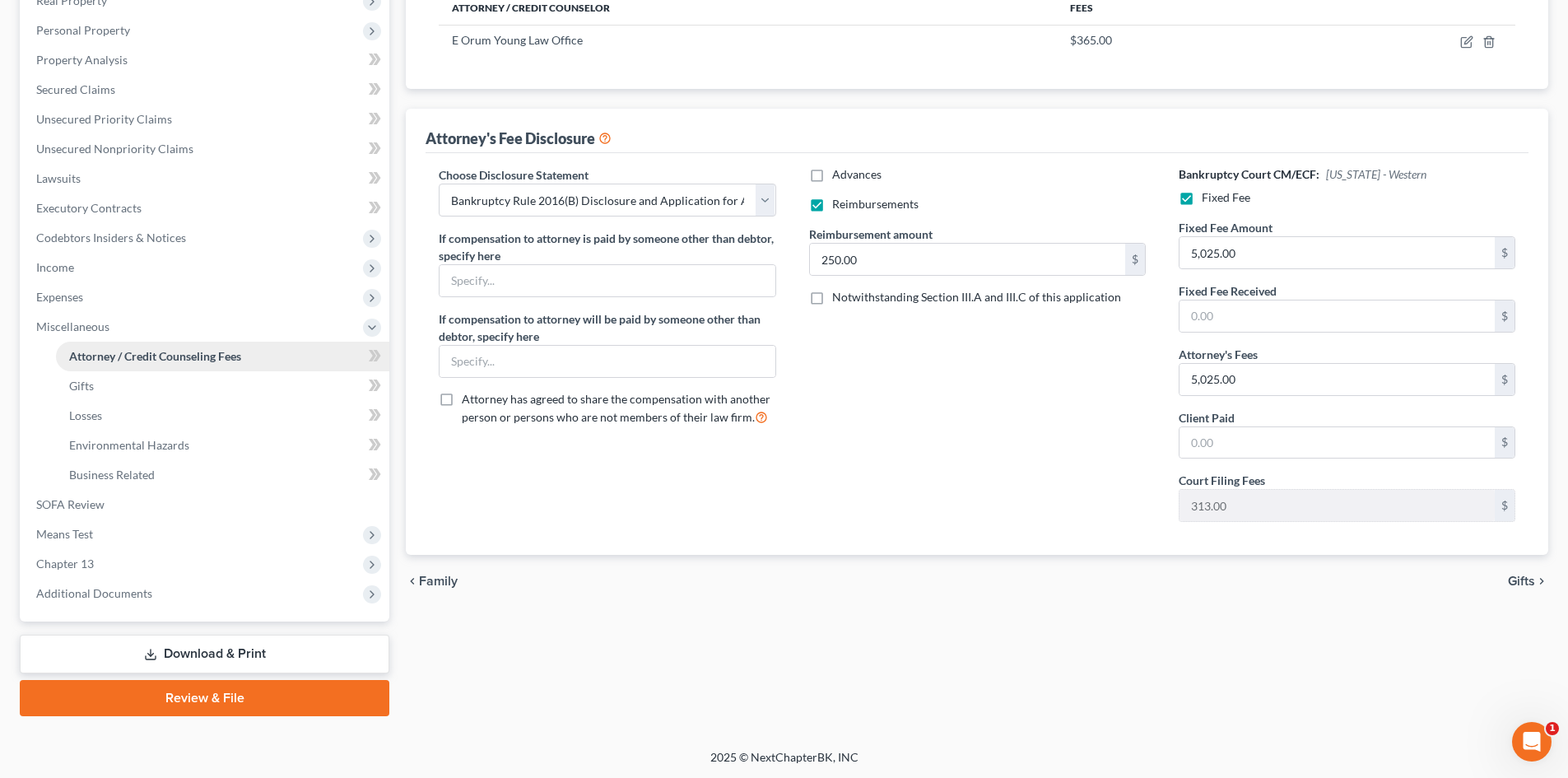
scroll to position [275, 0]
click at [88, 537] on span "Means Test" at bounding box center [65, 534] width 57 height 14
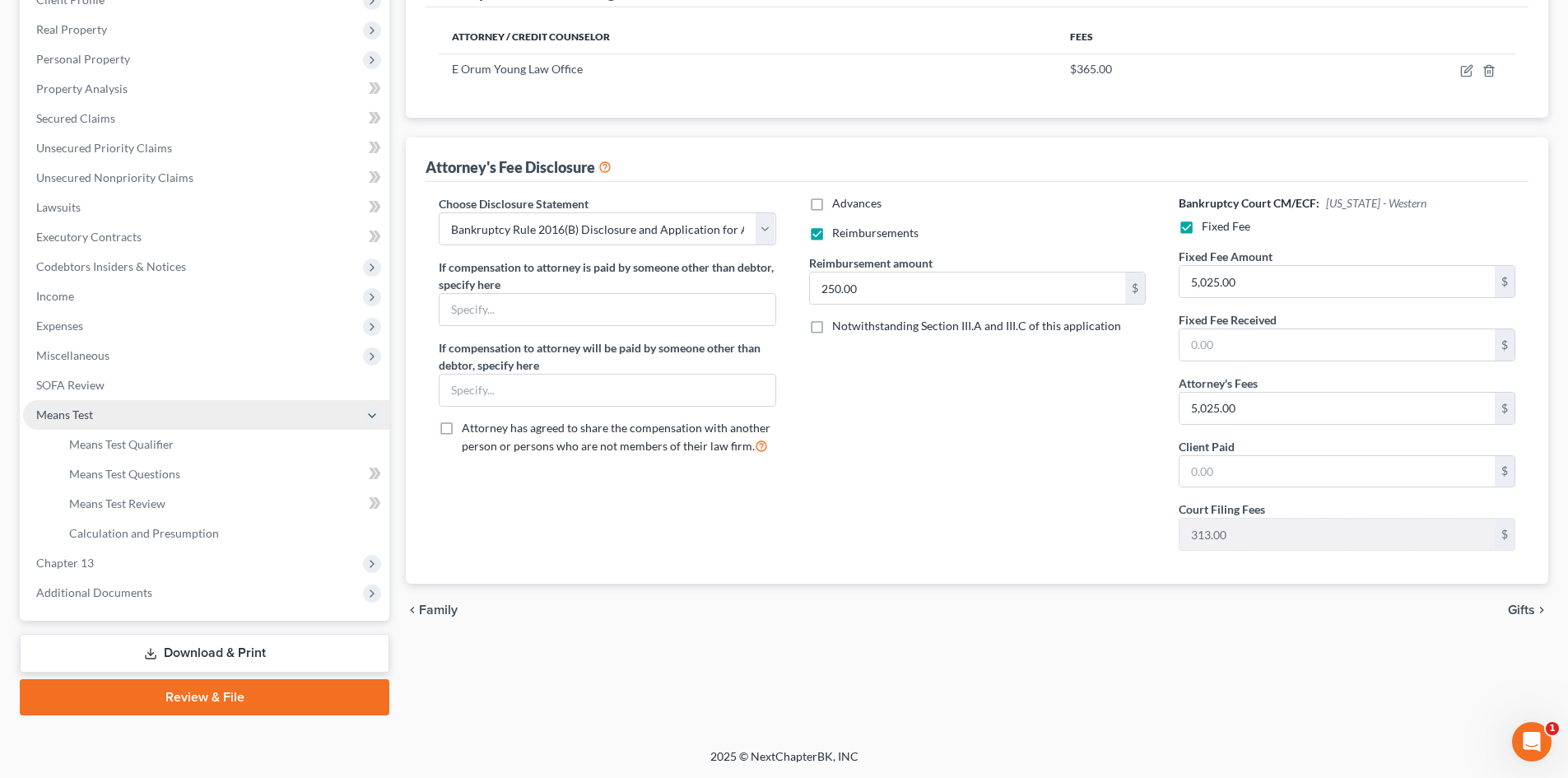
scroll to position [245, 0]
click at [167, 444] on span "Means Test Qualifier" at bounding box center [122, 444] width 105 height 14
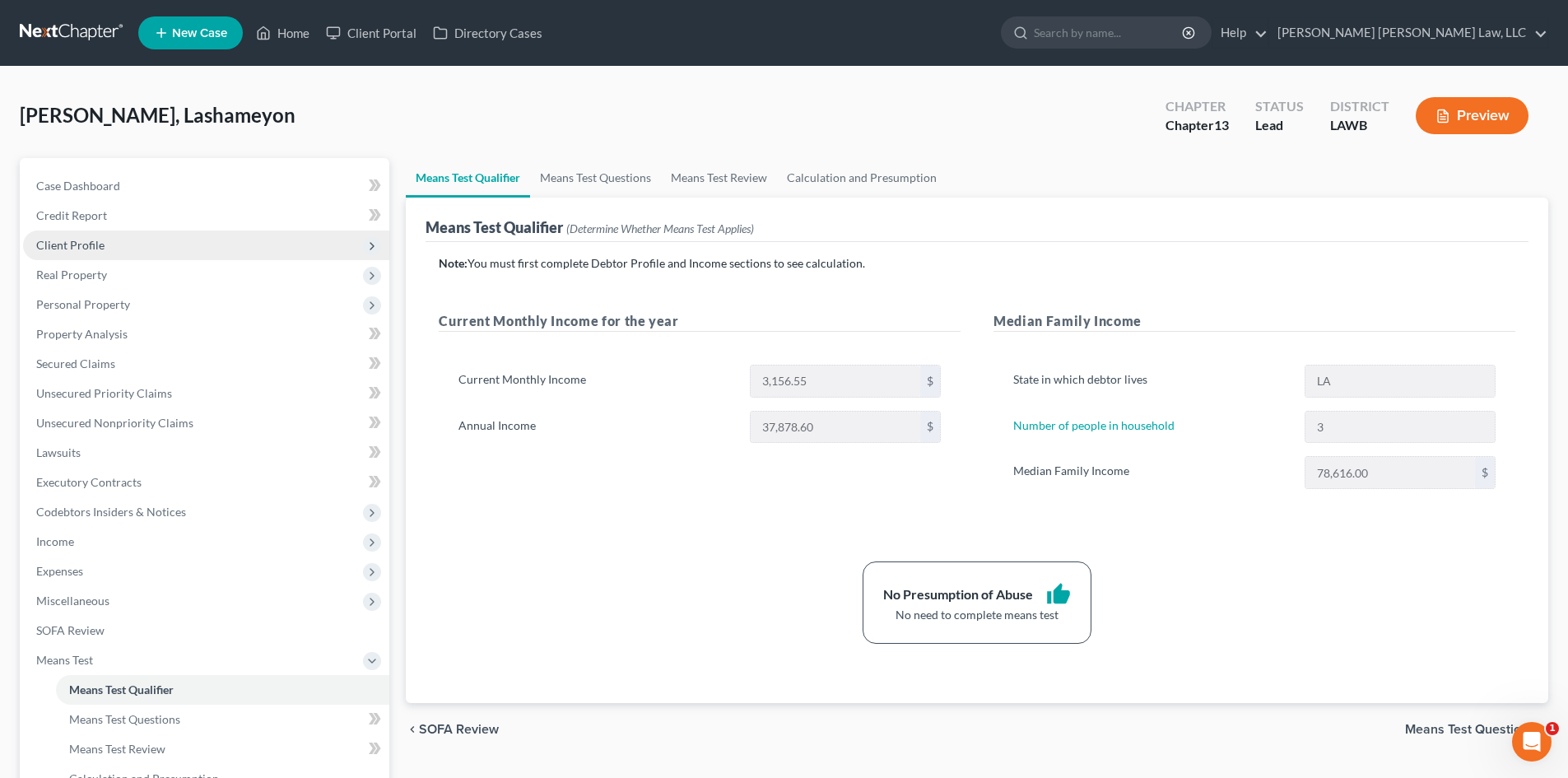
click at [259, 245] on span "Client Profile" at bounding box center [207, 245] width 367 height 29
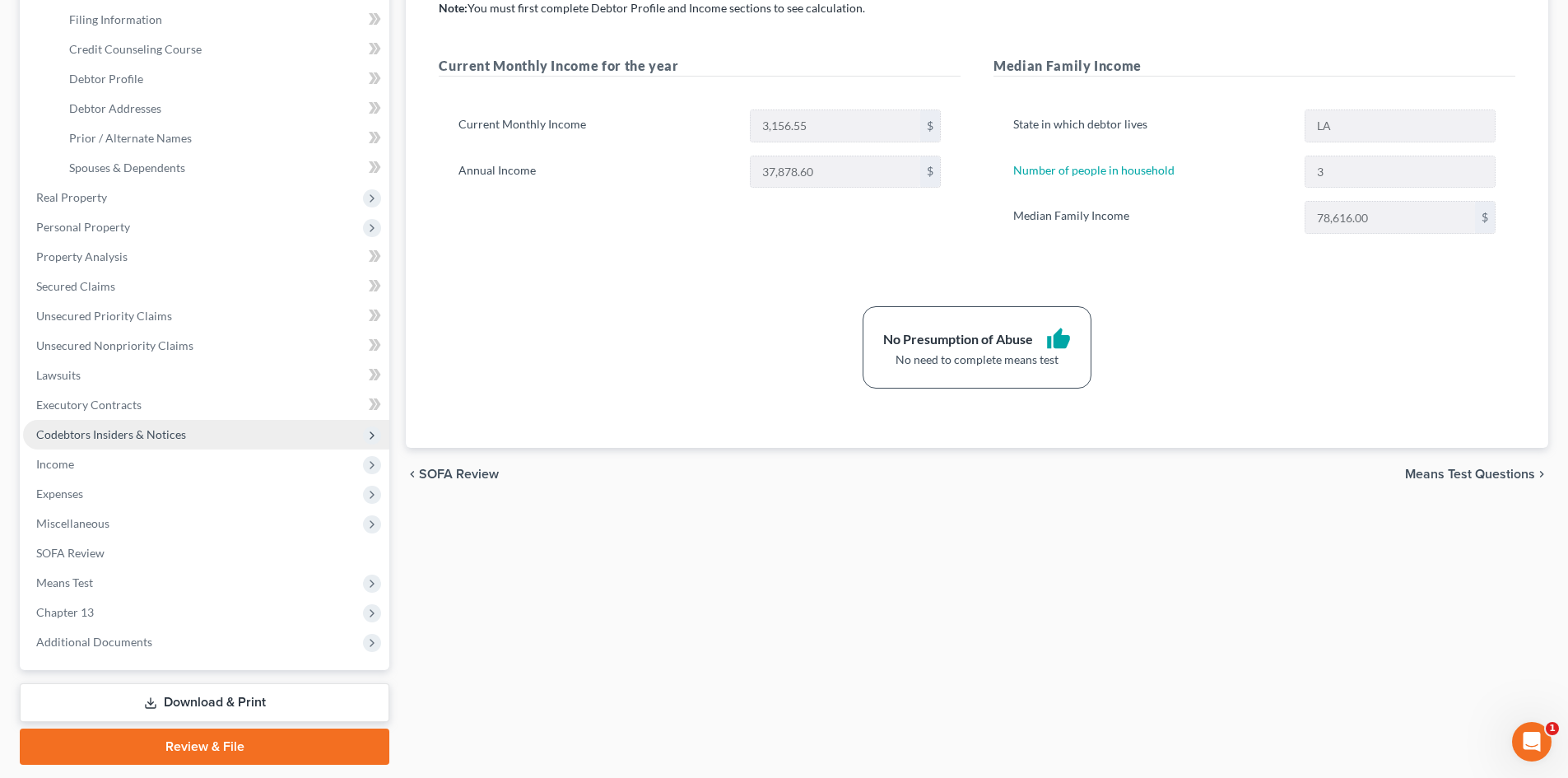
scroll to position [305, 0]
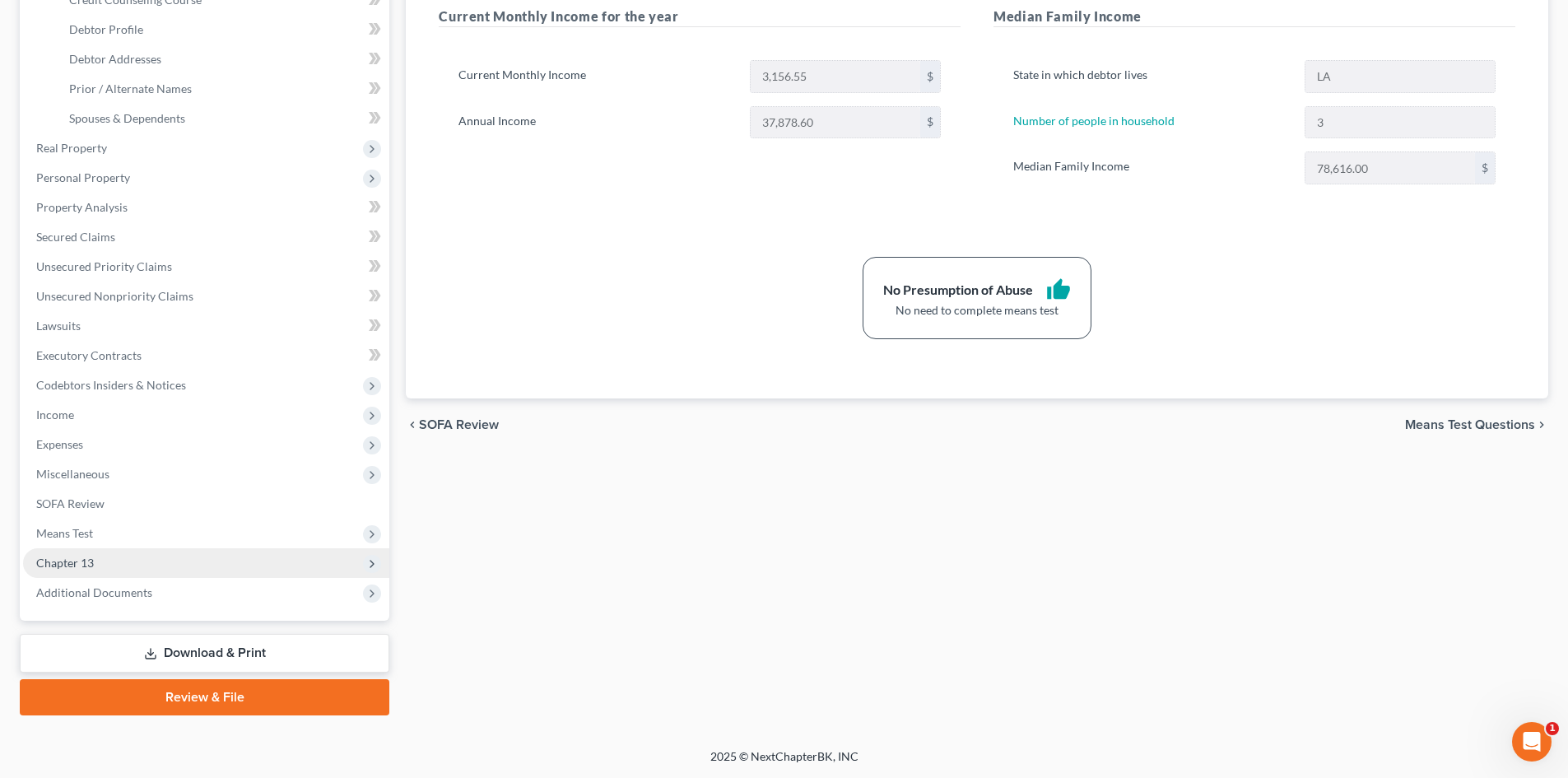
click at [126, 562] on span "Chapter 13" at bounding box center [207, 563] width 367 height 29
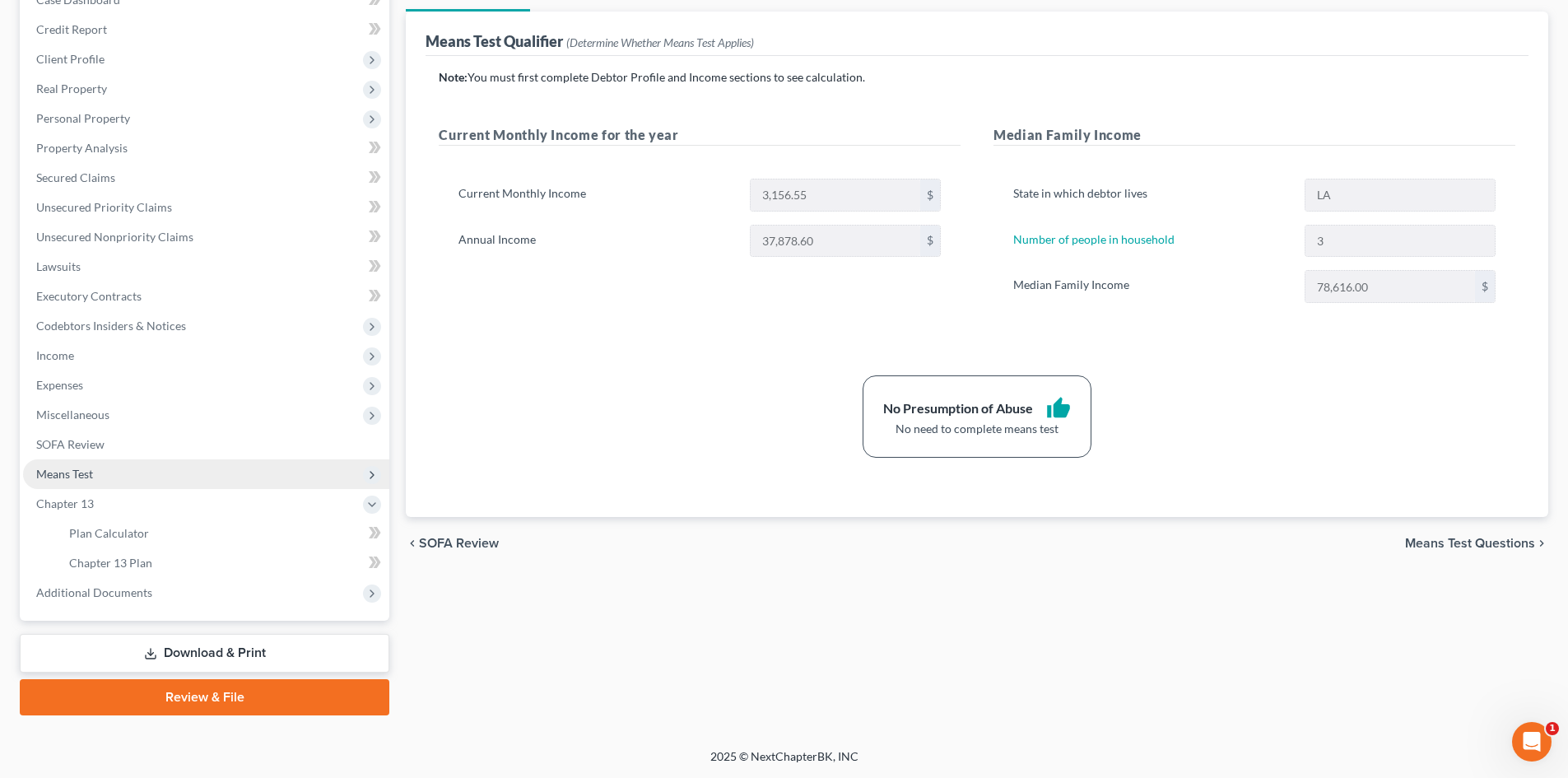
scroll to position [186, 0]
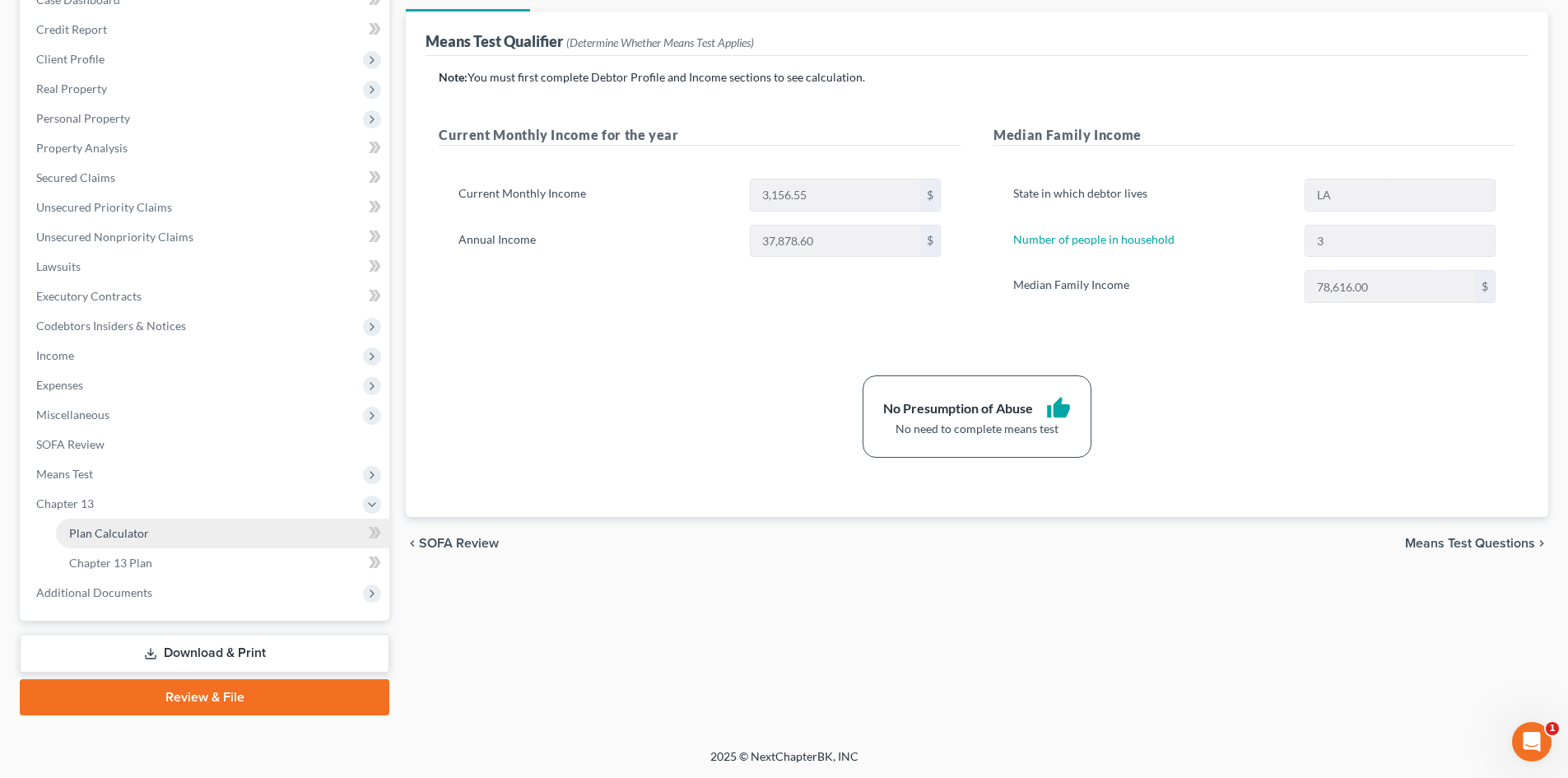
click at [136, 532] on span "Plan Calculator" at bounding box center [109, 534] width 79 height 14
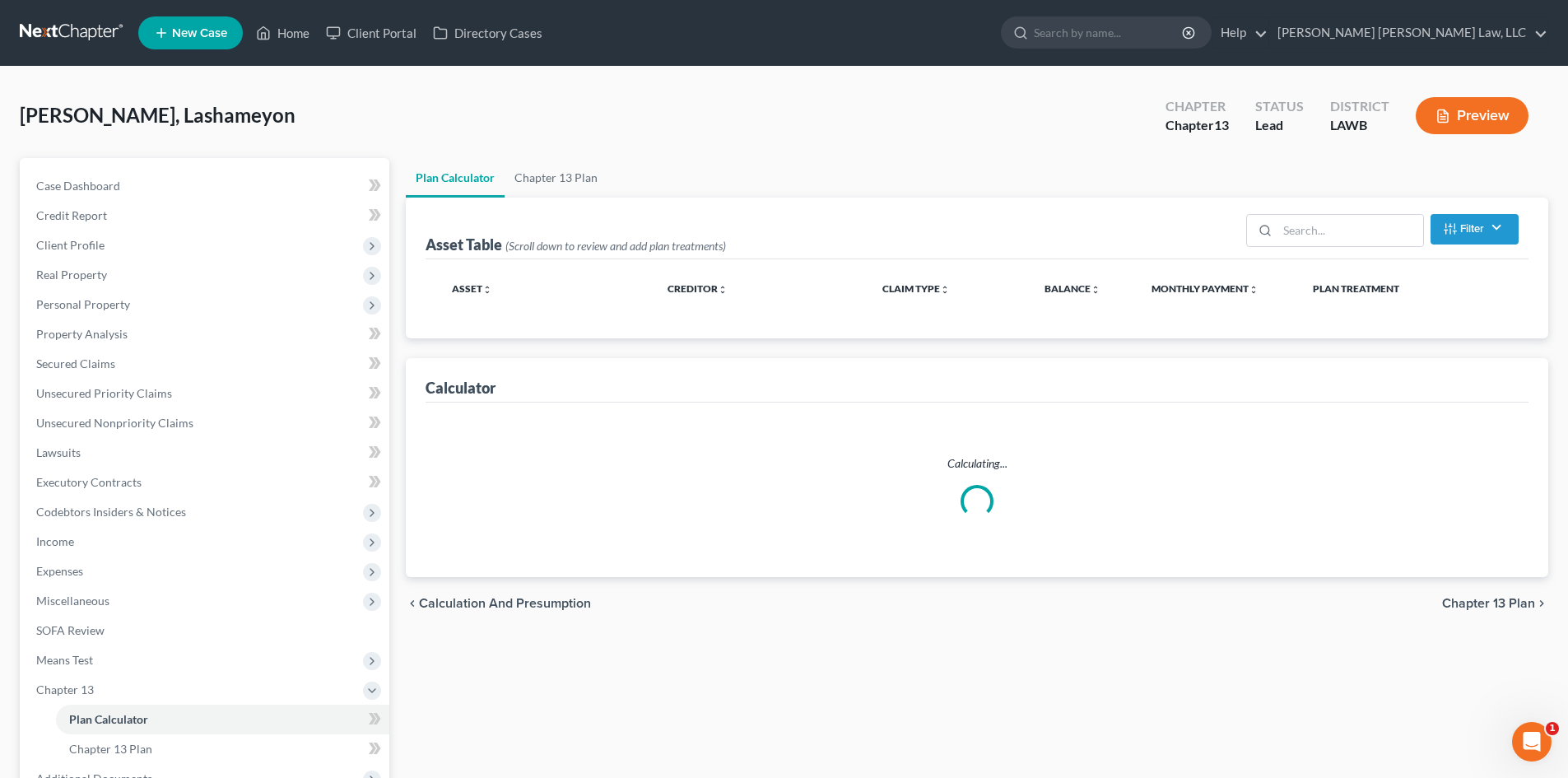
select select "59"
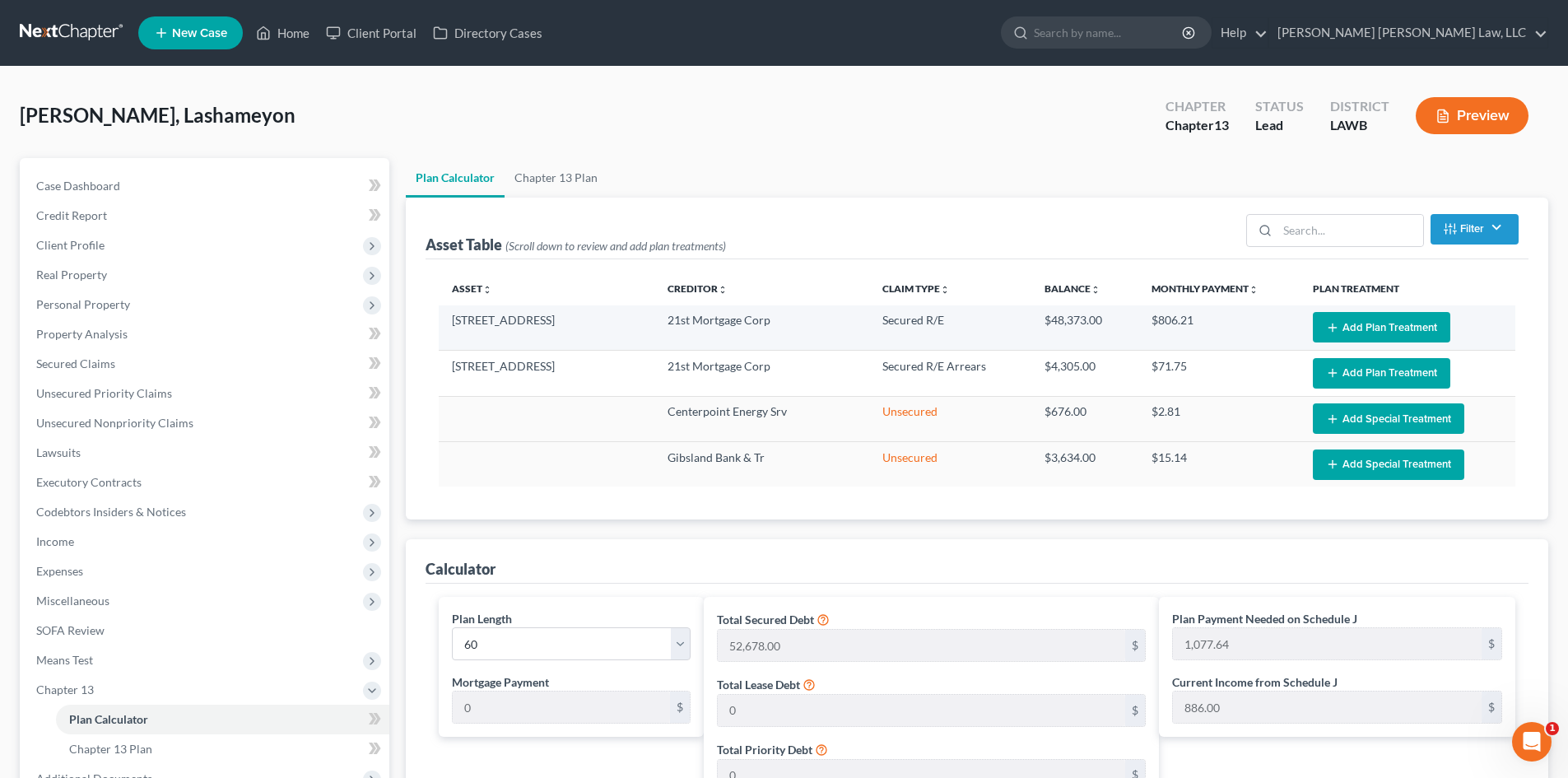
click at [1368, 326] on button "Add Plan Treatment" at bounding box center [1382, 327] width 137 height 30
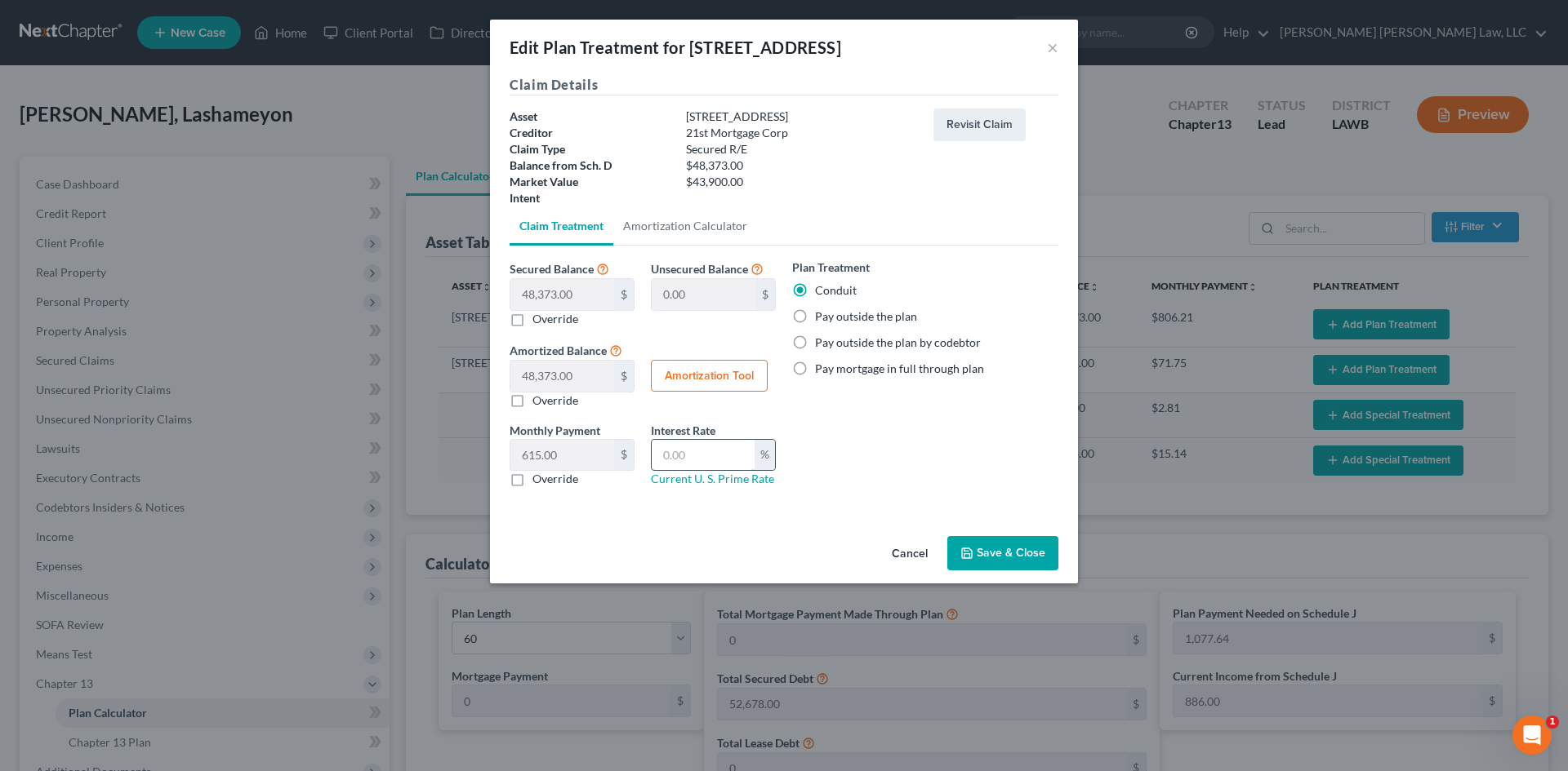
click at [718, 461] on input "text" at bounding box center [703, 456] width 103 height 31
drag, startPoint x: 568, startPoint y: 483, endPoint x: 574, endPoint y: 465, distance: 19.0
click at [568, 483] on label "Override" at bounding box center [554, 478] width 46 height 17
click at [550, 481] on input "Override" at bounding box center [544, 475] width 11 height 11
checkbox input "true"
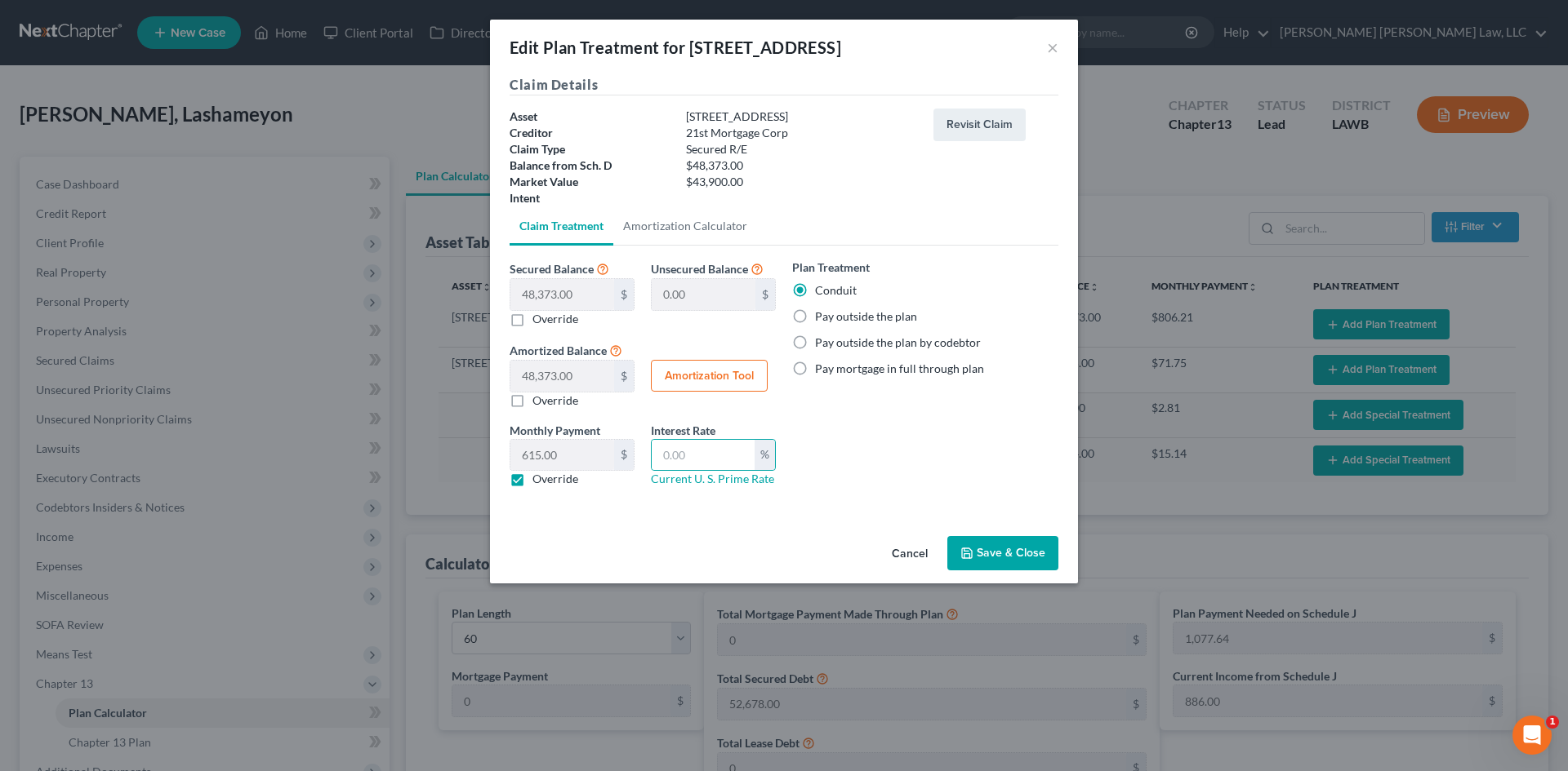
click at [0, 0] on input "text" at bounding box center [0, 0] width 0 height 0
type input "615.00"
click at [1053, 561] on button "Save & Close" at bounding box center [1003, 553] width 111 height 34
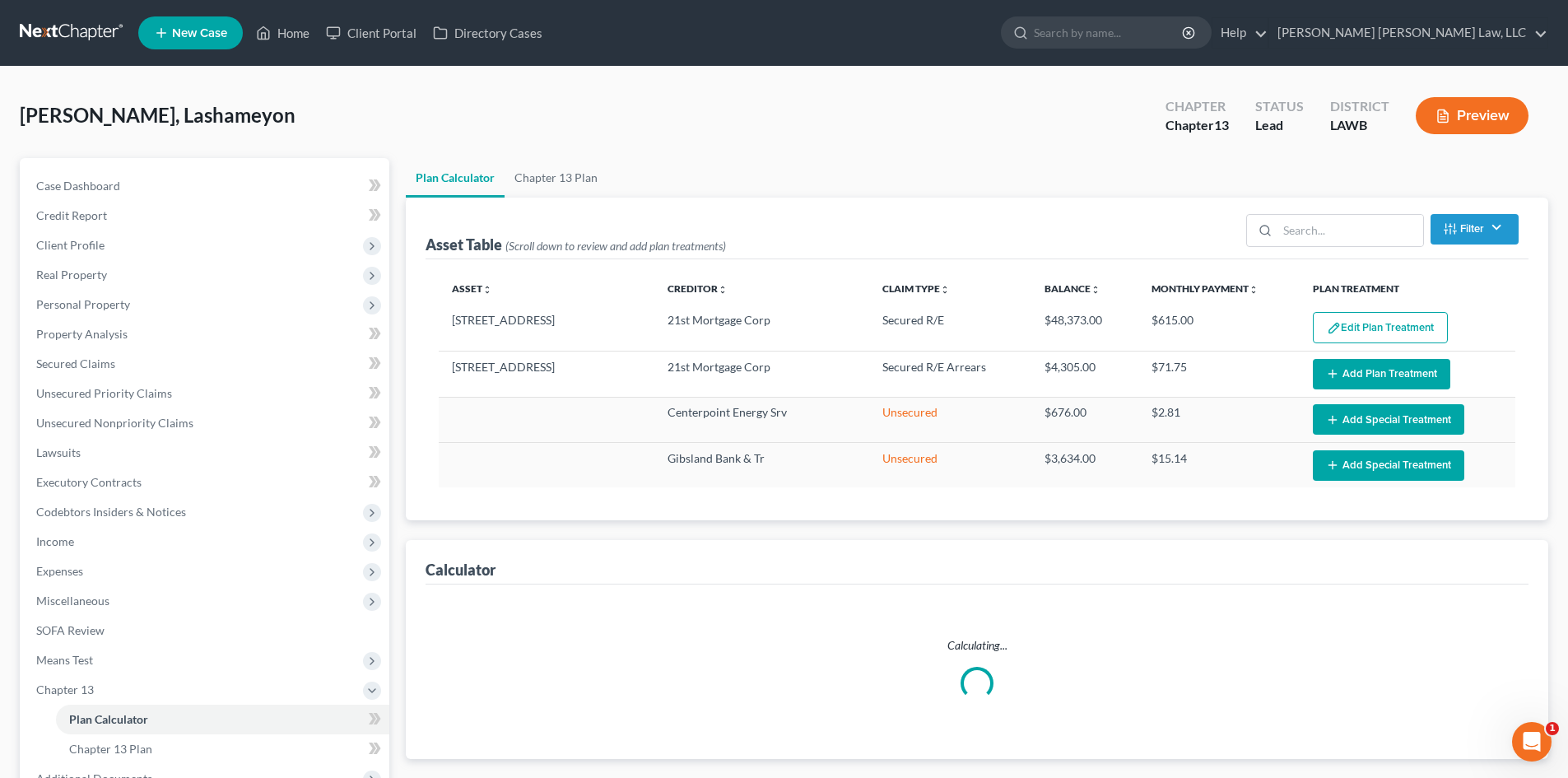
select select "59"
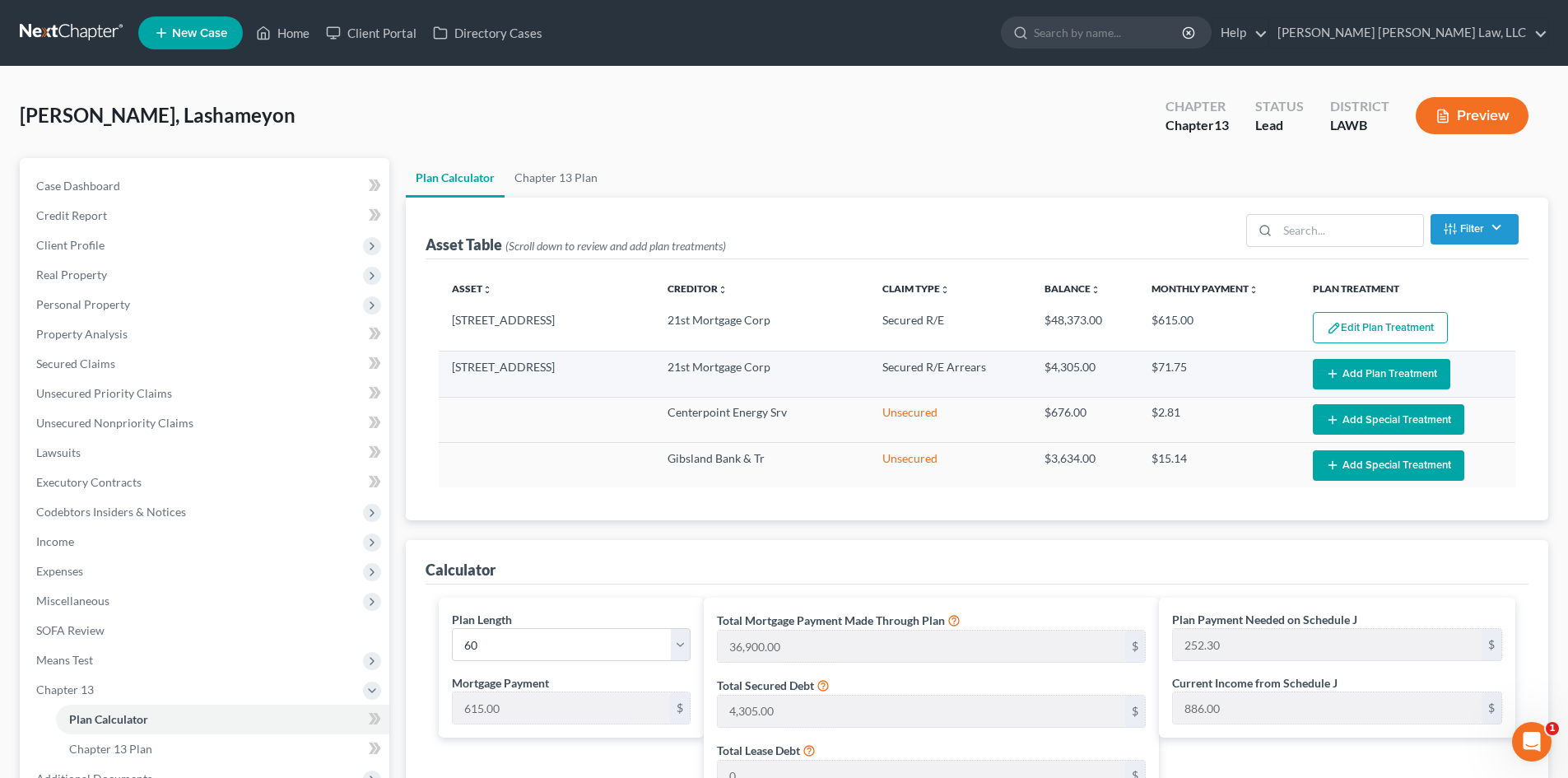
click at [1329, 365] on button "Add Plan Treatment" at bounding box center [1382, 374] width 137 height 30
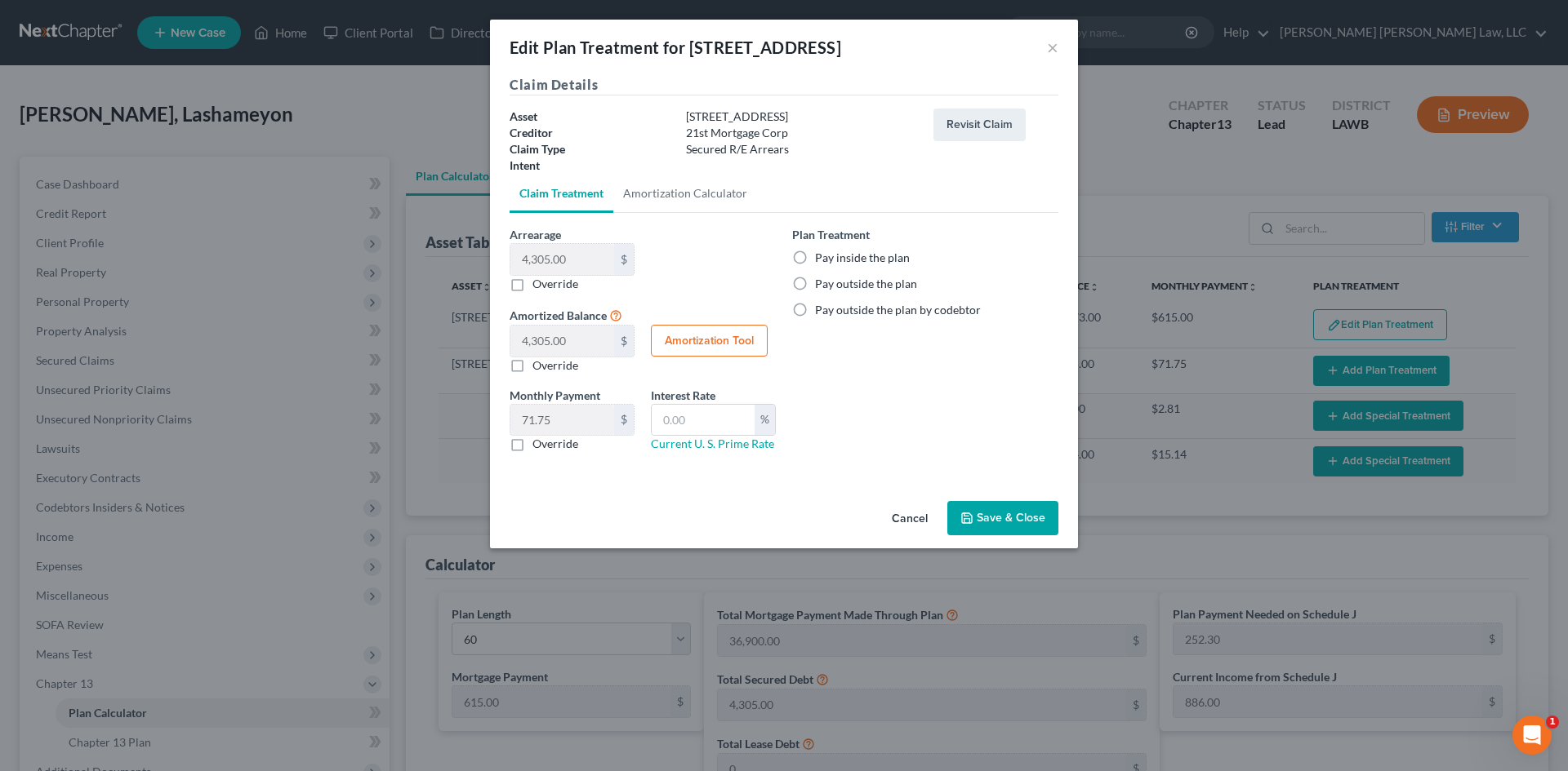
click at [863, 260] on label "Pay inside the plan" at bounding box center [862, 258] width 94 height 17
click at [833, 260] on input "Pay inside the plan" at bounding box center [827, 255] width 11 height 11
radio input "true"
click at [993, 527] on button "Save & Close" at bounding box center [1003, 518] width 111 height 34
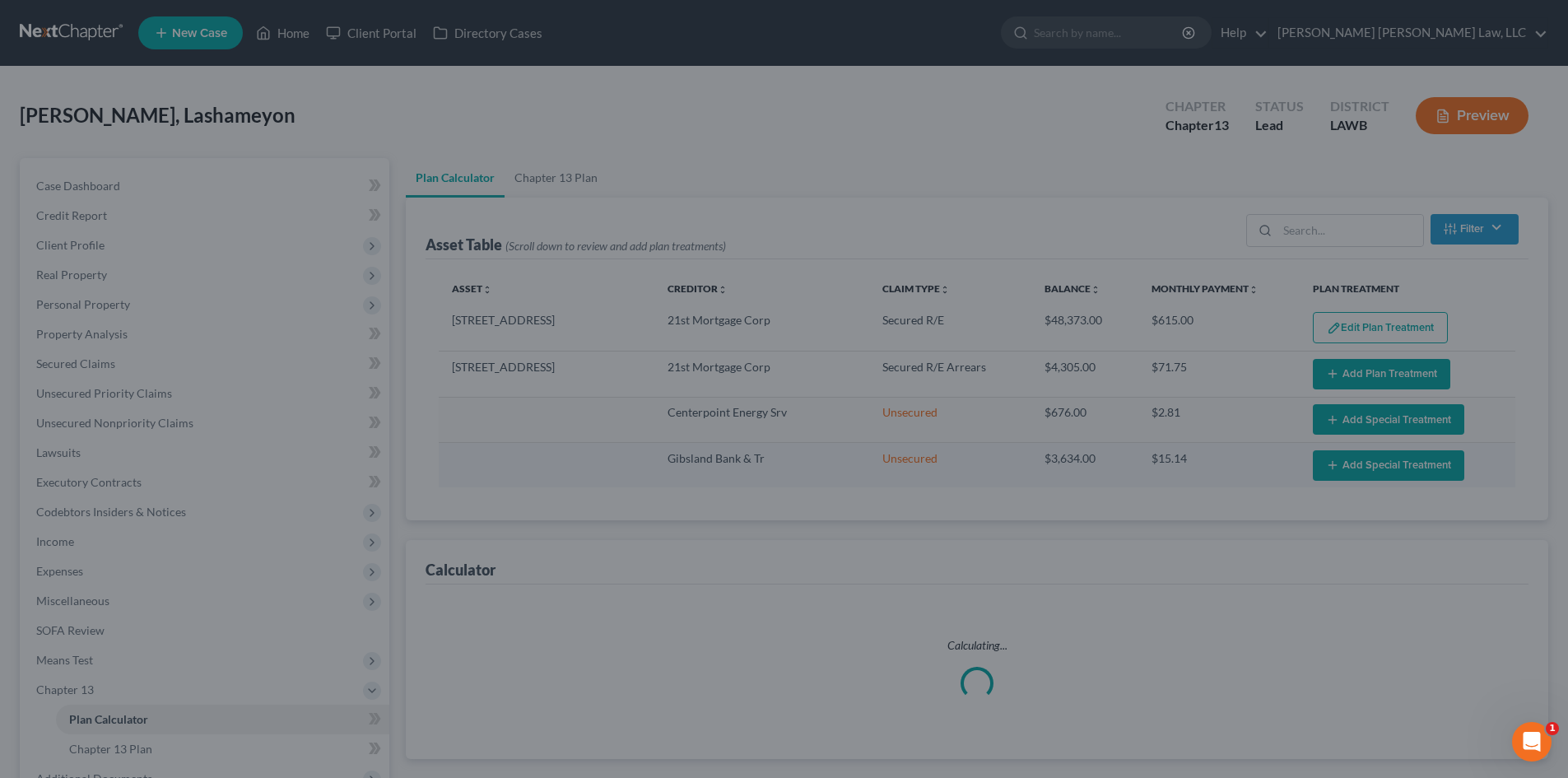
select select "59"
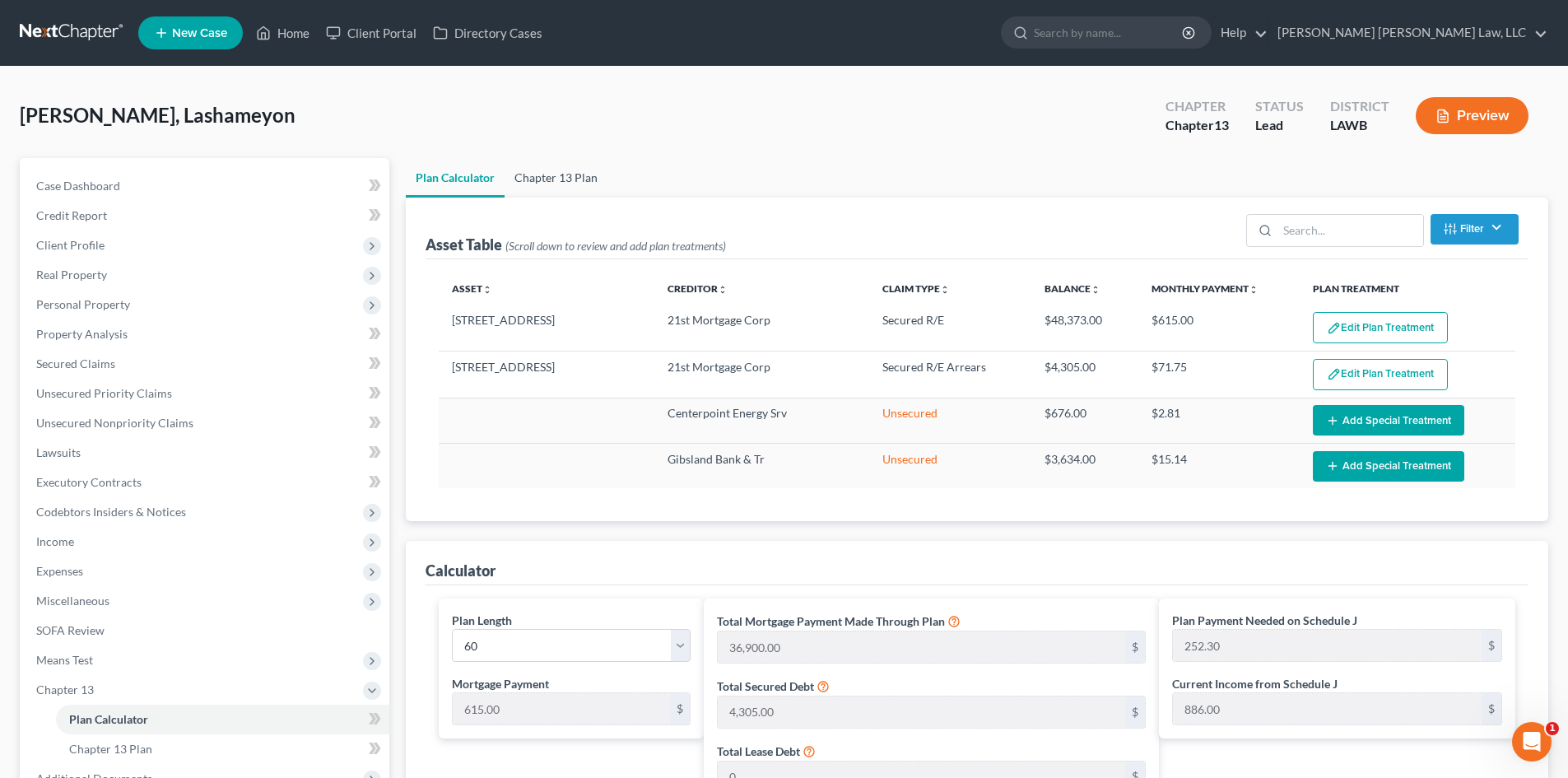
drag, startPoint x: 555, startPoint y: 172, endPoint x: 1279, endPoint y: 249, distance: 728.1
click at [555, 172] on link "Chapter 13 Plan" at bounding box center [556, 178] width 103 height 39
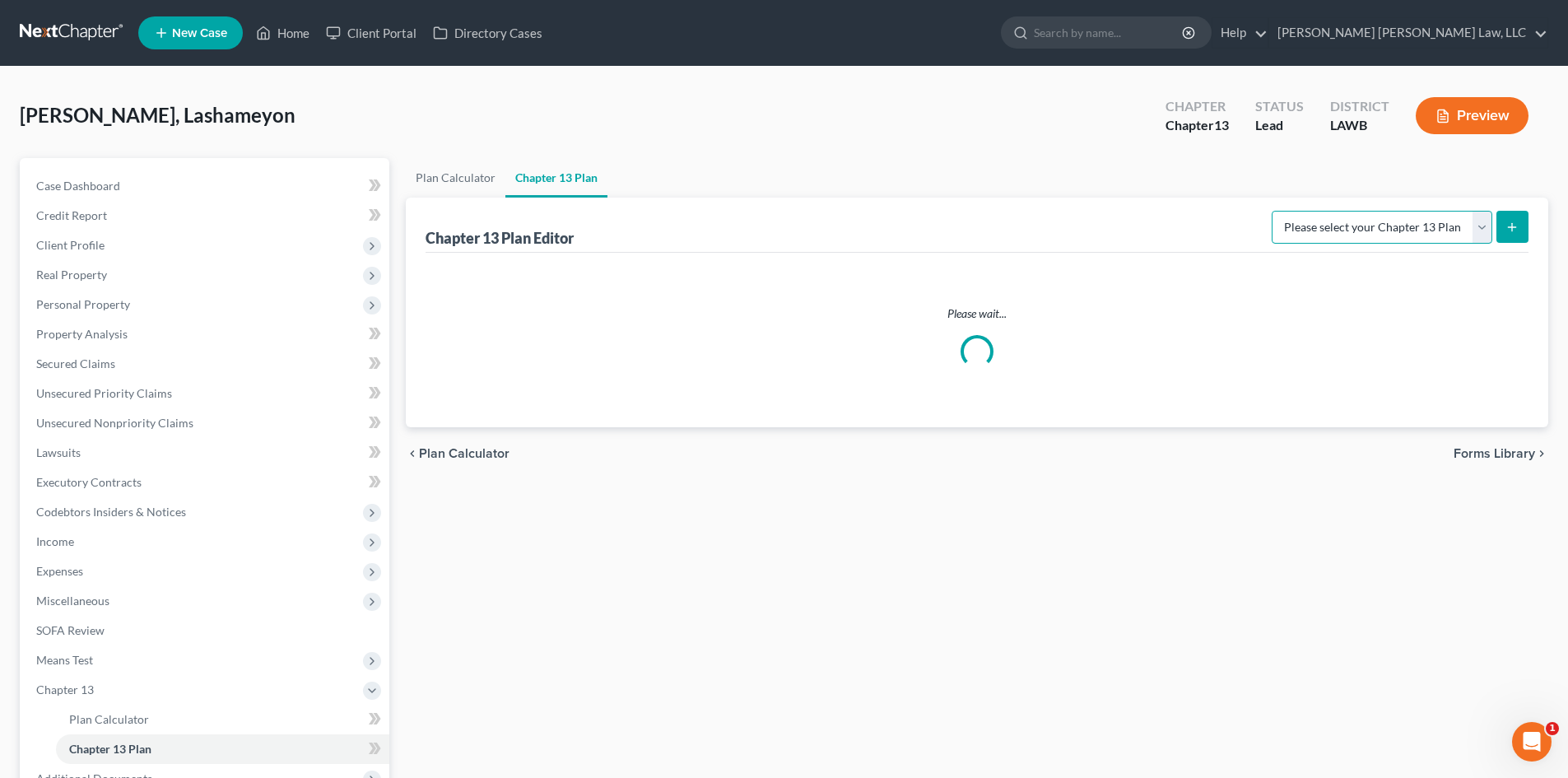
click at [1334, 230] on select "Please select your Chapter 13 Plan" at bounding box center [1382, 228] width 221 height 33
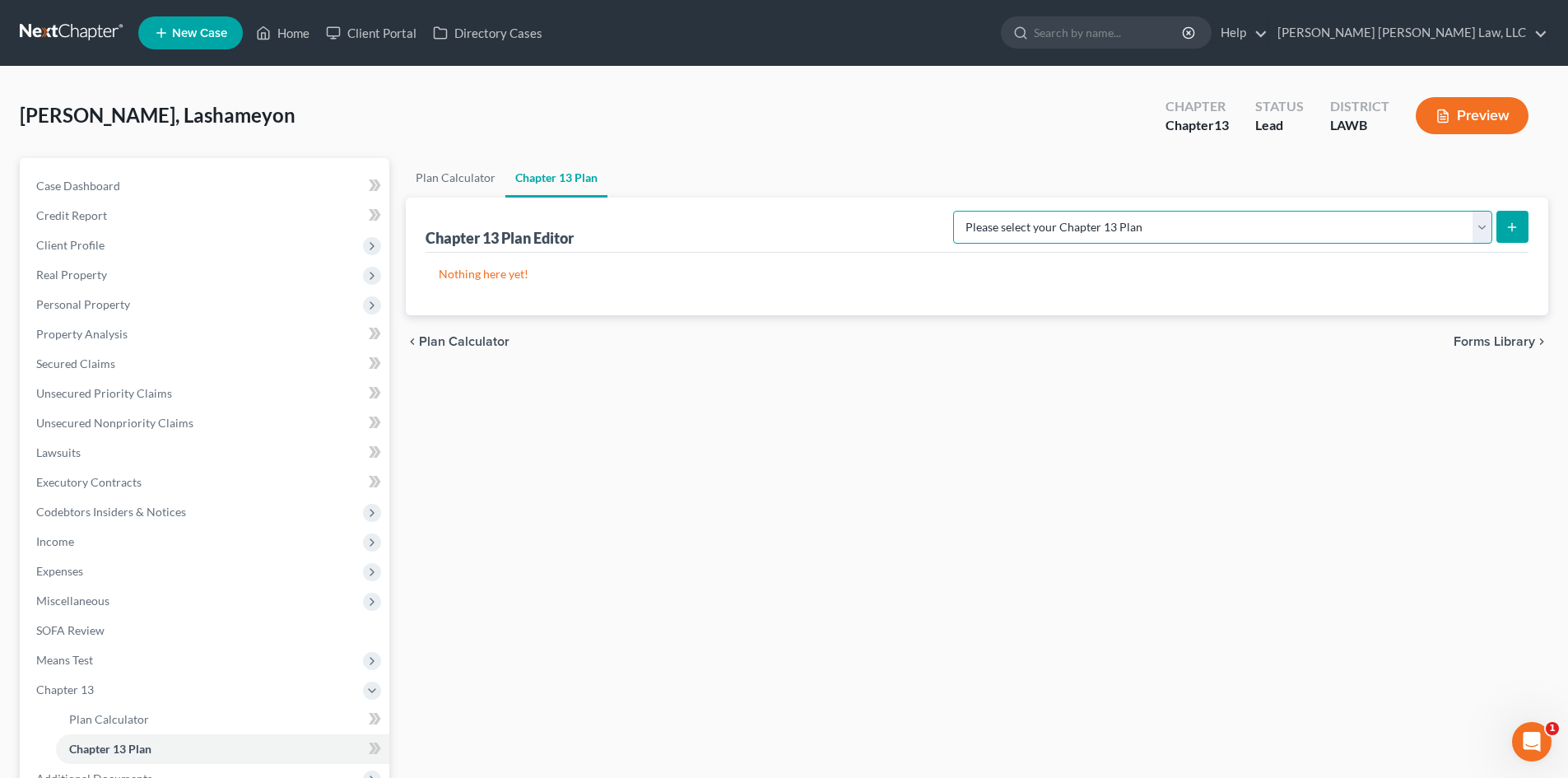
select select "1"
click at [1127, 211] on select "Please select your Chapter 13 Plan [PERSON_NAME] Custom Plan (Revised [DATE]) […" at bounding box center [1223, 228] width 539 height 33
click at [1506, 226] on icon "submit" at bounding box center [1512, 227] width 13 height 13
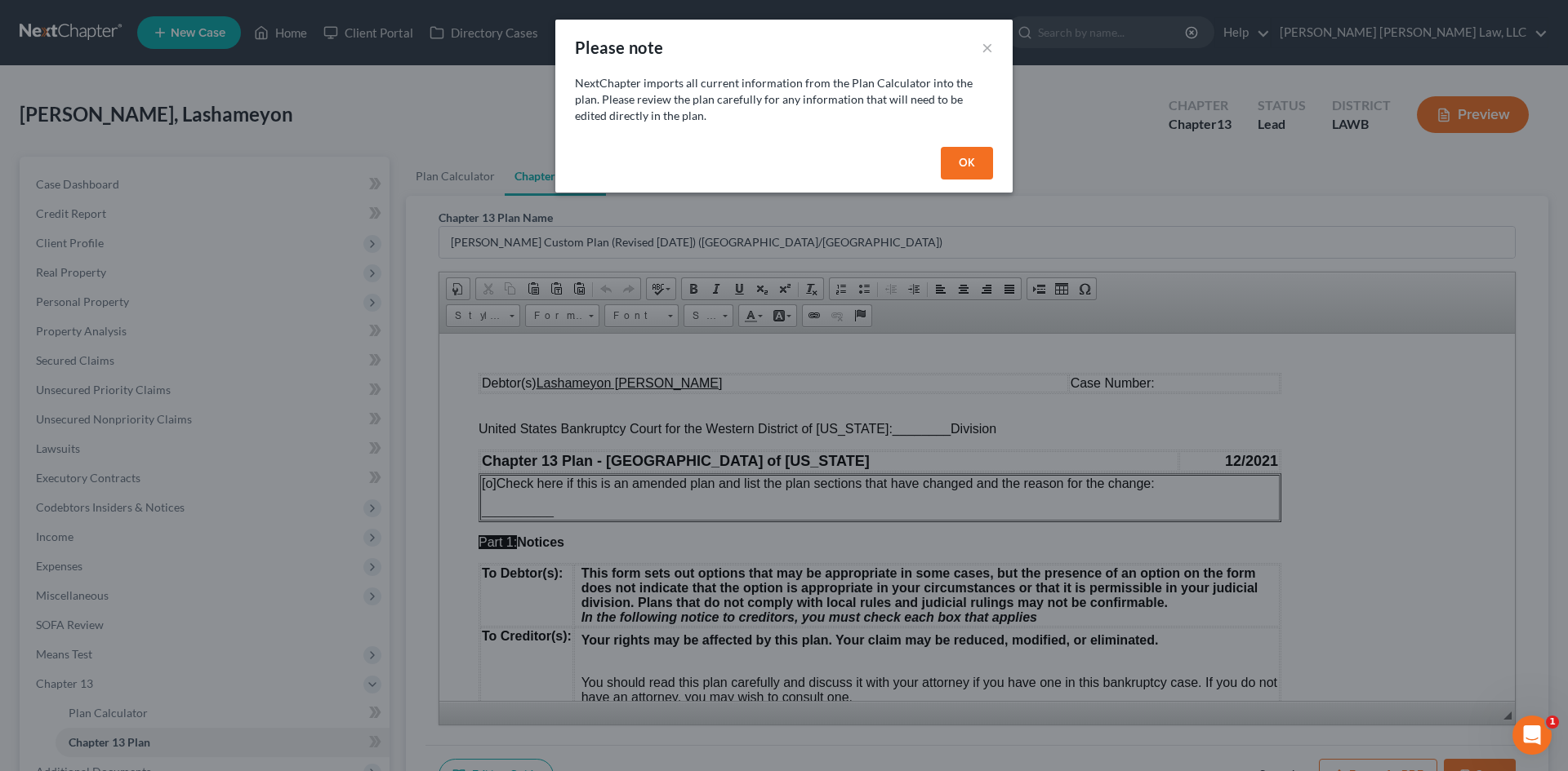
click at [957, 155] on button "OK" at bounding box center [967, 163] width 53 height 33
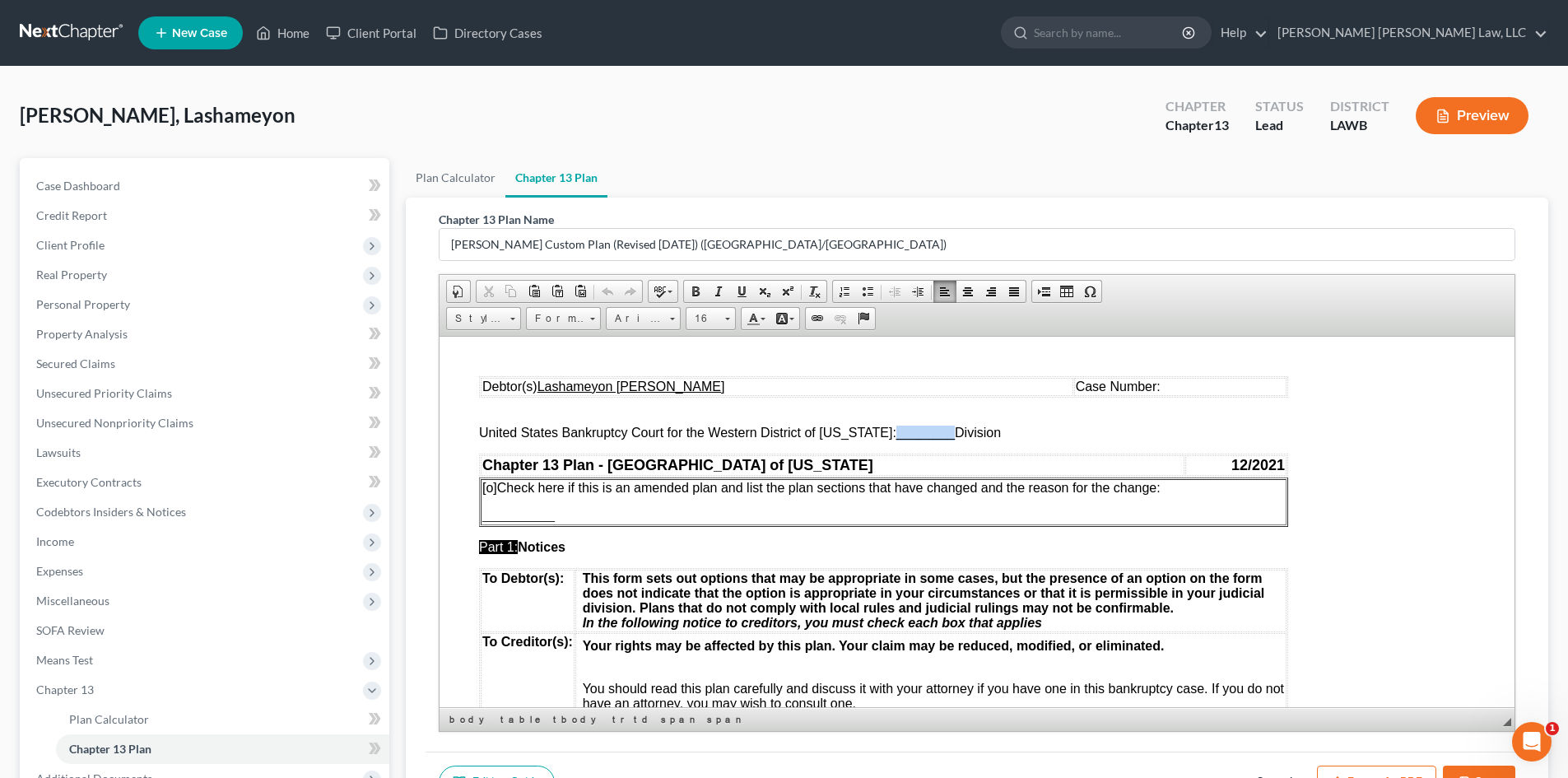
drag, startPoint x: 884, startPoint y: 436, endPoint x: 938, endPoint y: 434, distance: 54.0
click at [938, 434] on span "________" at bounding box center [926, 432] width 59 height 14
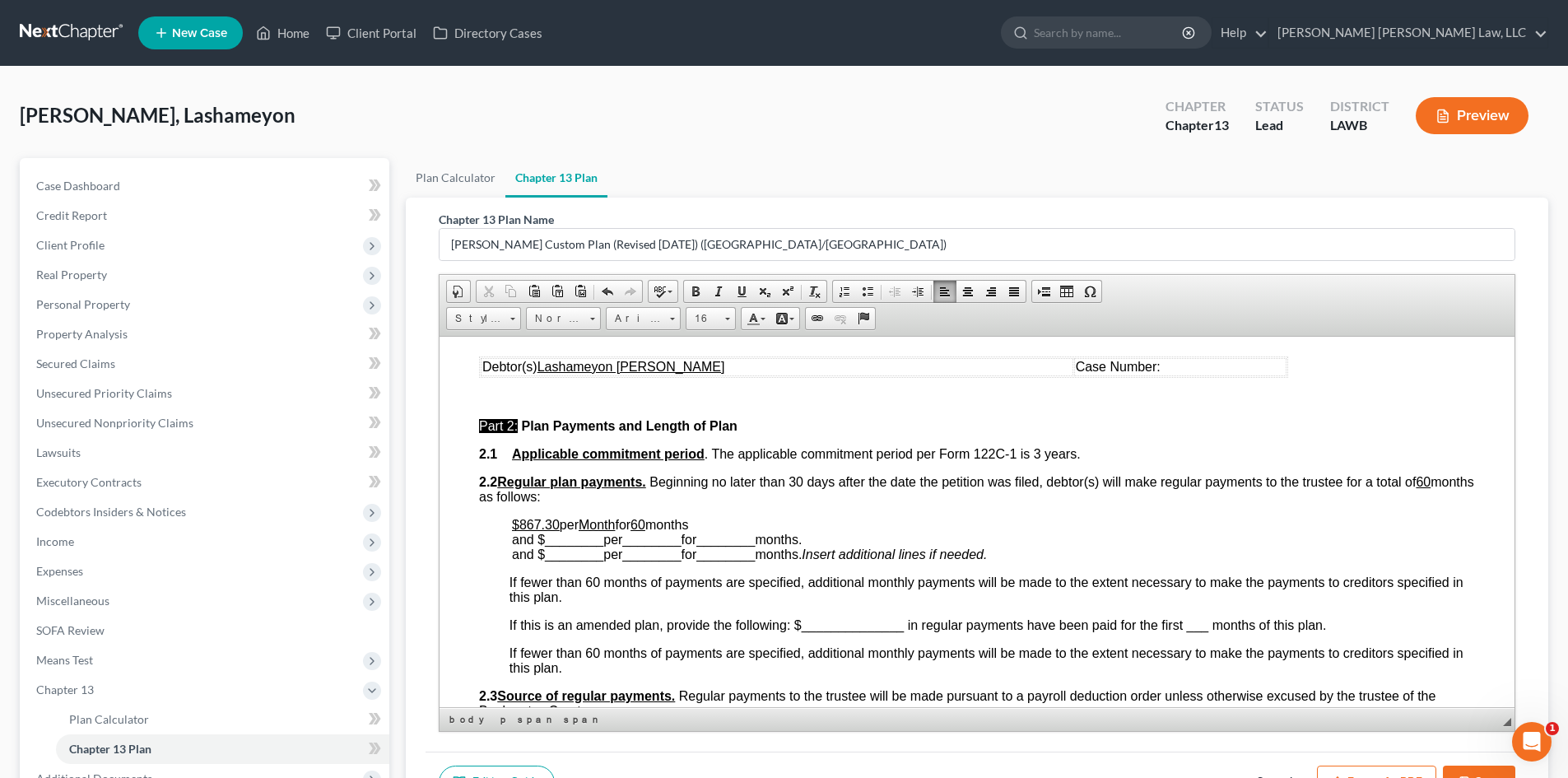
scroll to position [659, 0]
drag, startPoint x: 558, startPoint y: 523, endPoint x: 528, endPoint y: 520, distance: 30.1
click at [528, 520] on u "$867.30" at bounding box center [535, 523] width 48 height 14
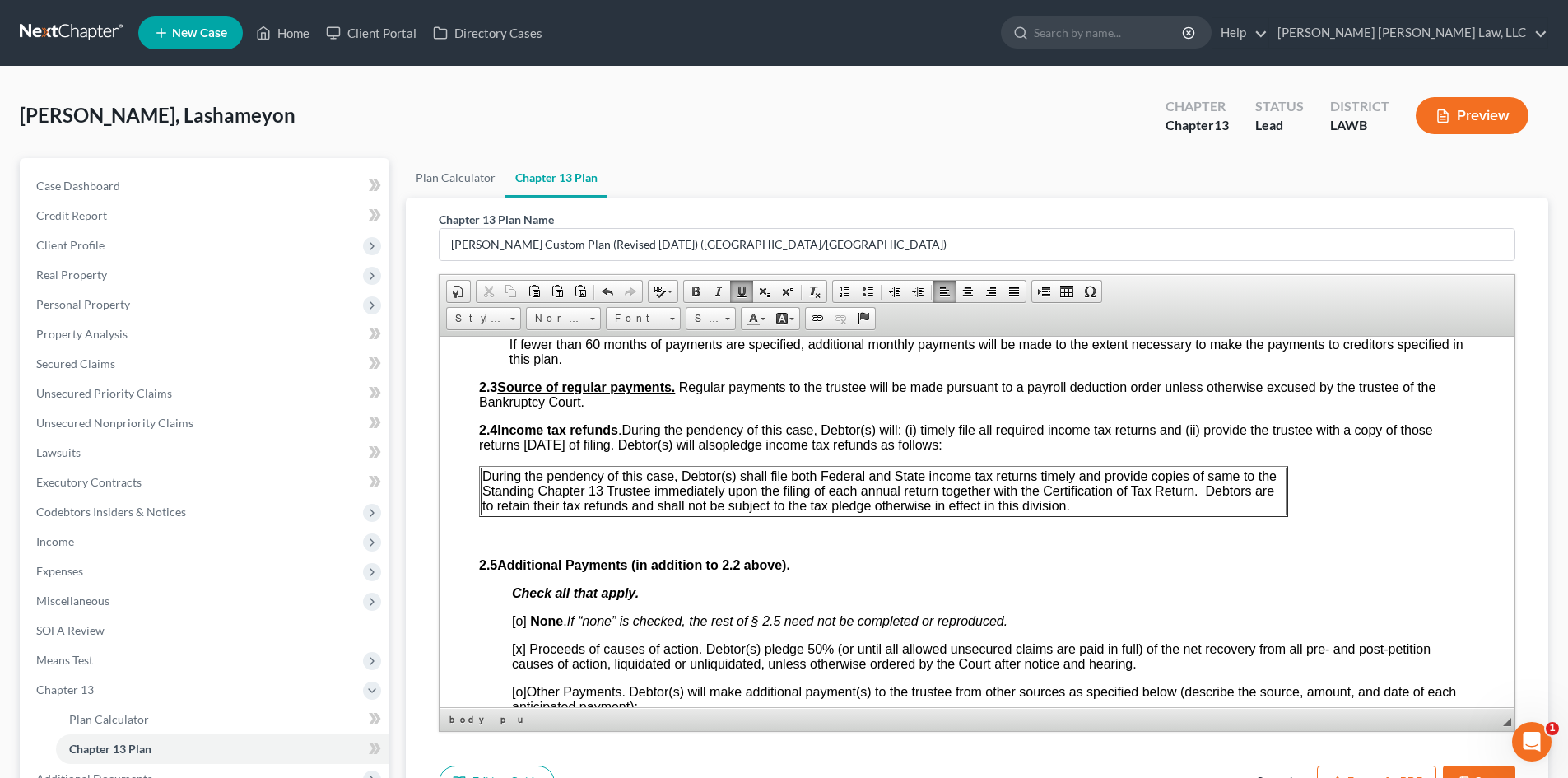
scroll to position [989, 0]
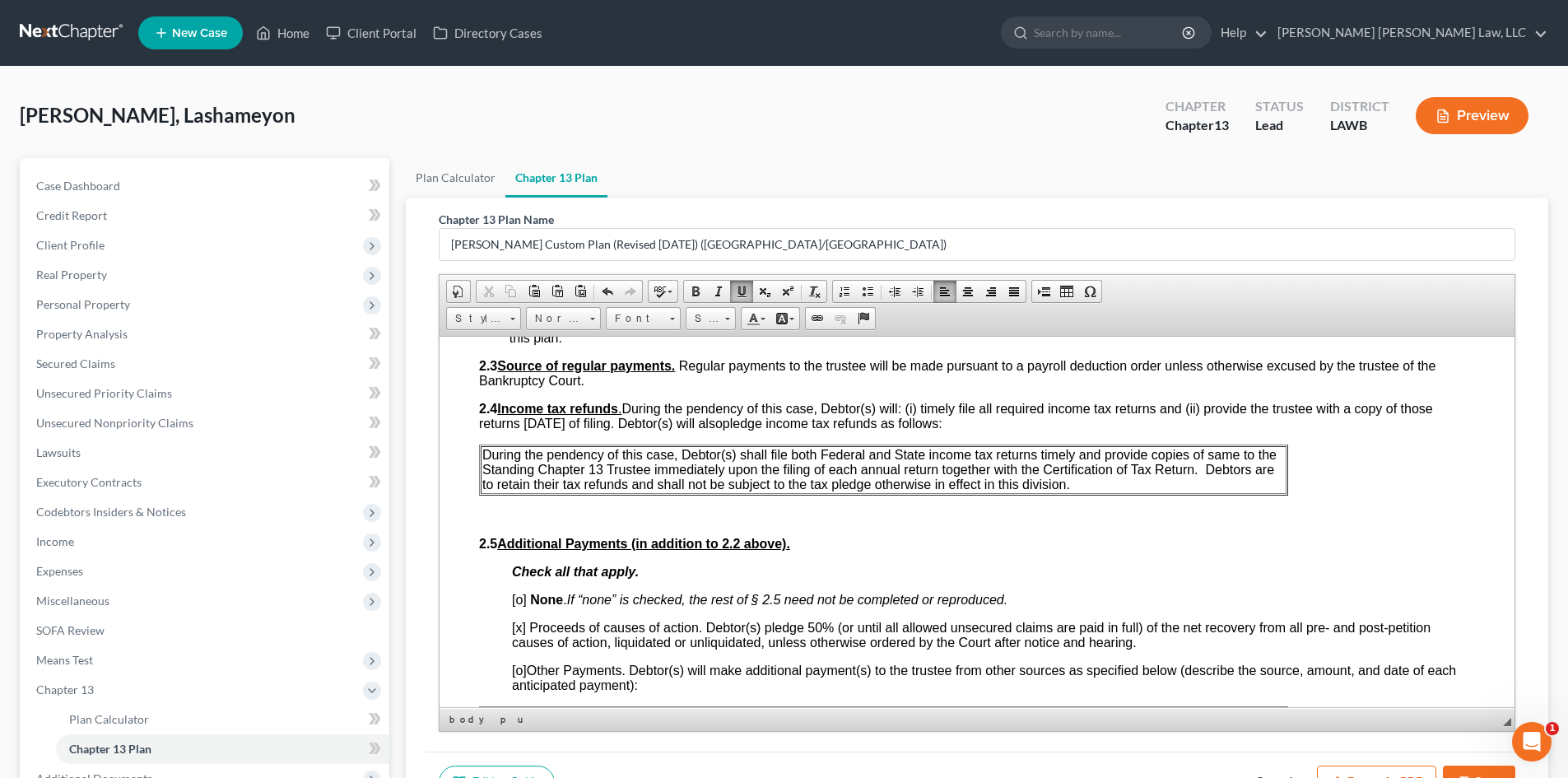
click at [1090, 487] on p "During the pendency of this case, Debtor(s) shall file both Federal and State i…" at bounding box center [884, 469] width 803 height 44
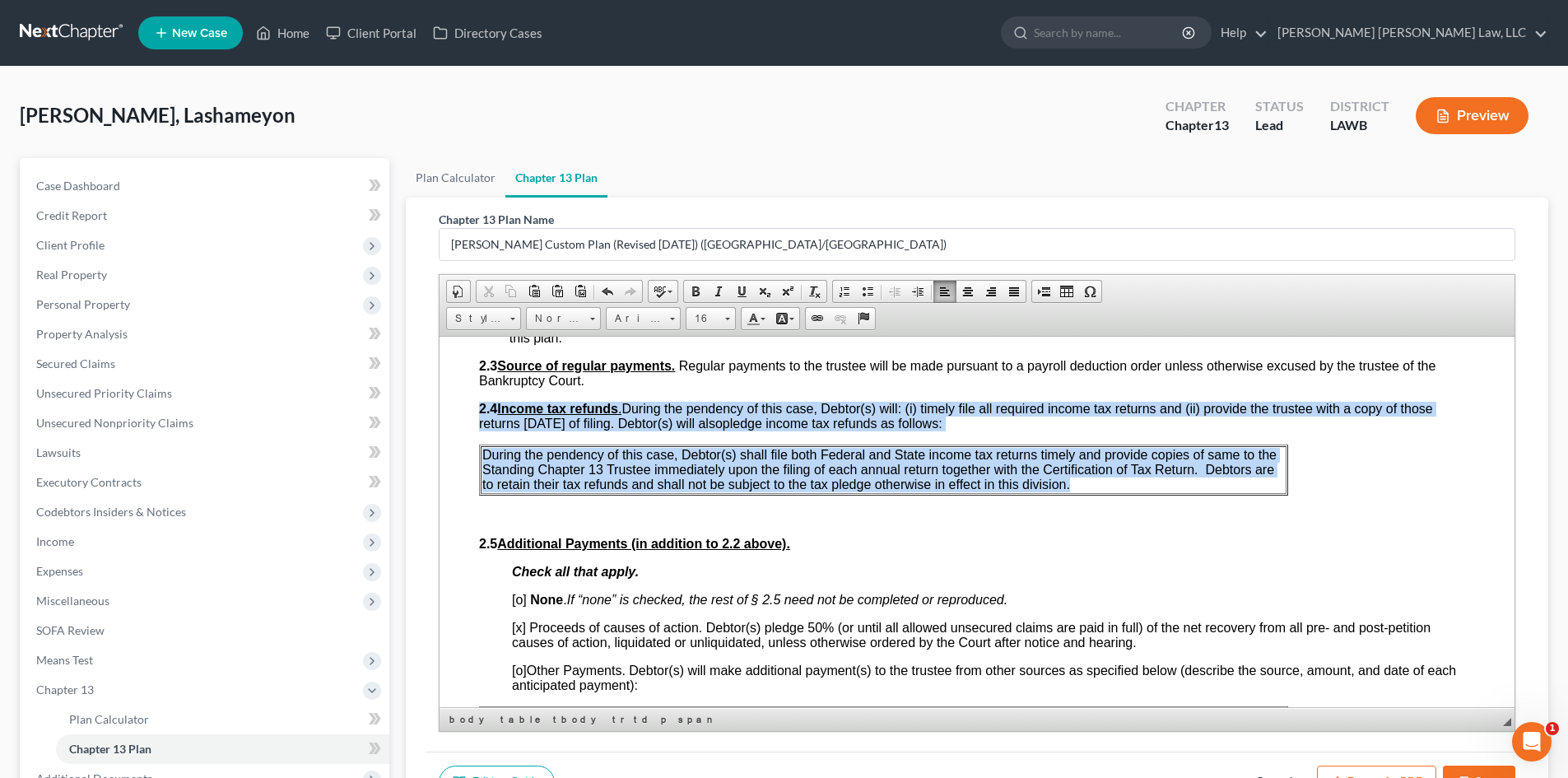
drag, startPoint x: 1090, startPoint y: 487, endPoint x: 477, endPoint y: 460, distance: 613.6
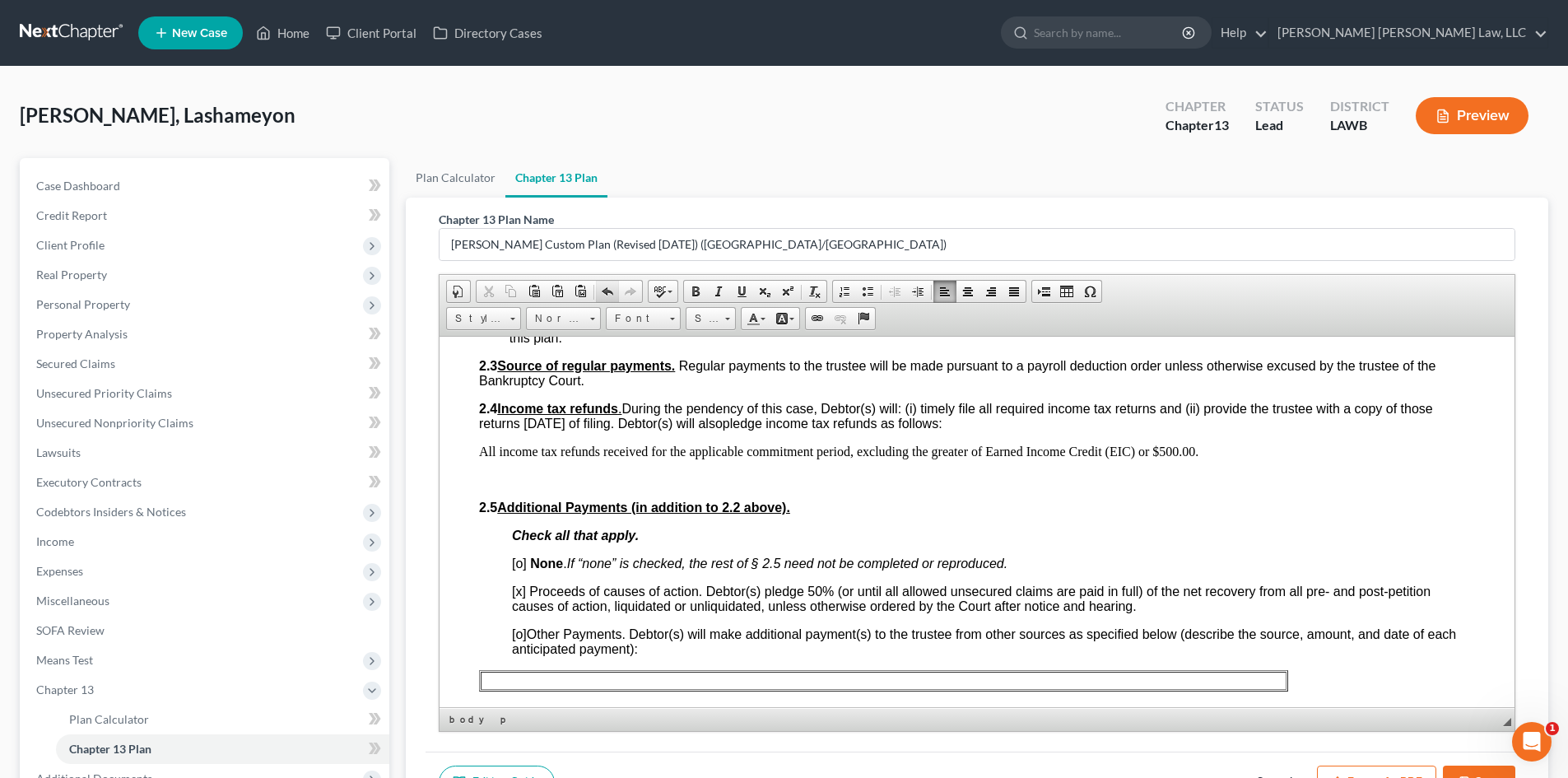
click at [600, 288] on link "Undo" at bounding box center [608, 291] width 24 height 22
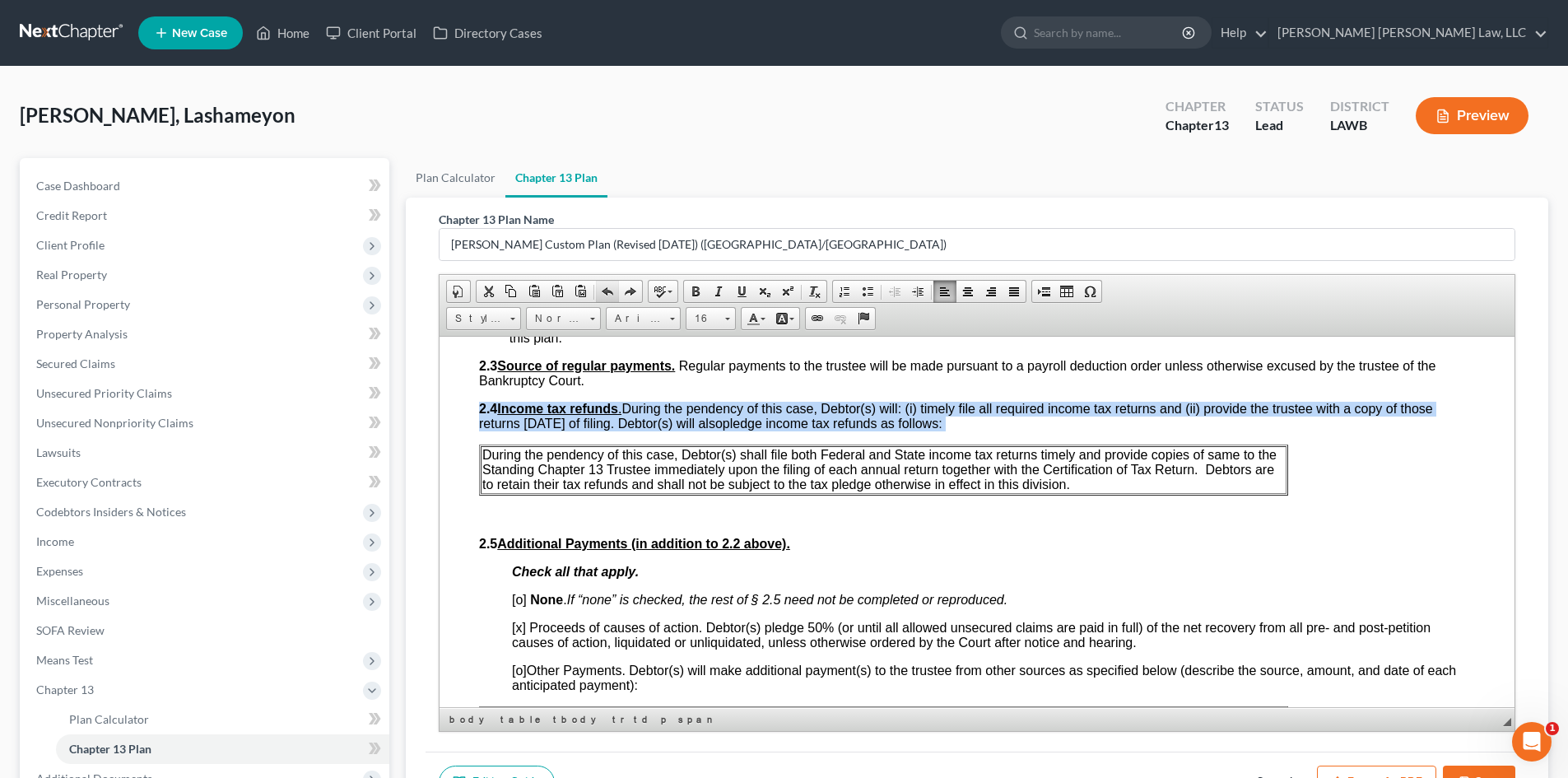
click at [600, 288] on link "Undo" at bounding box center [608, 291] width 24 height 22
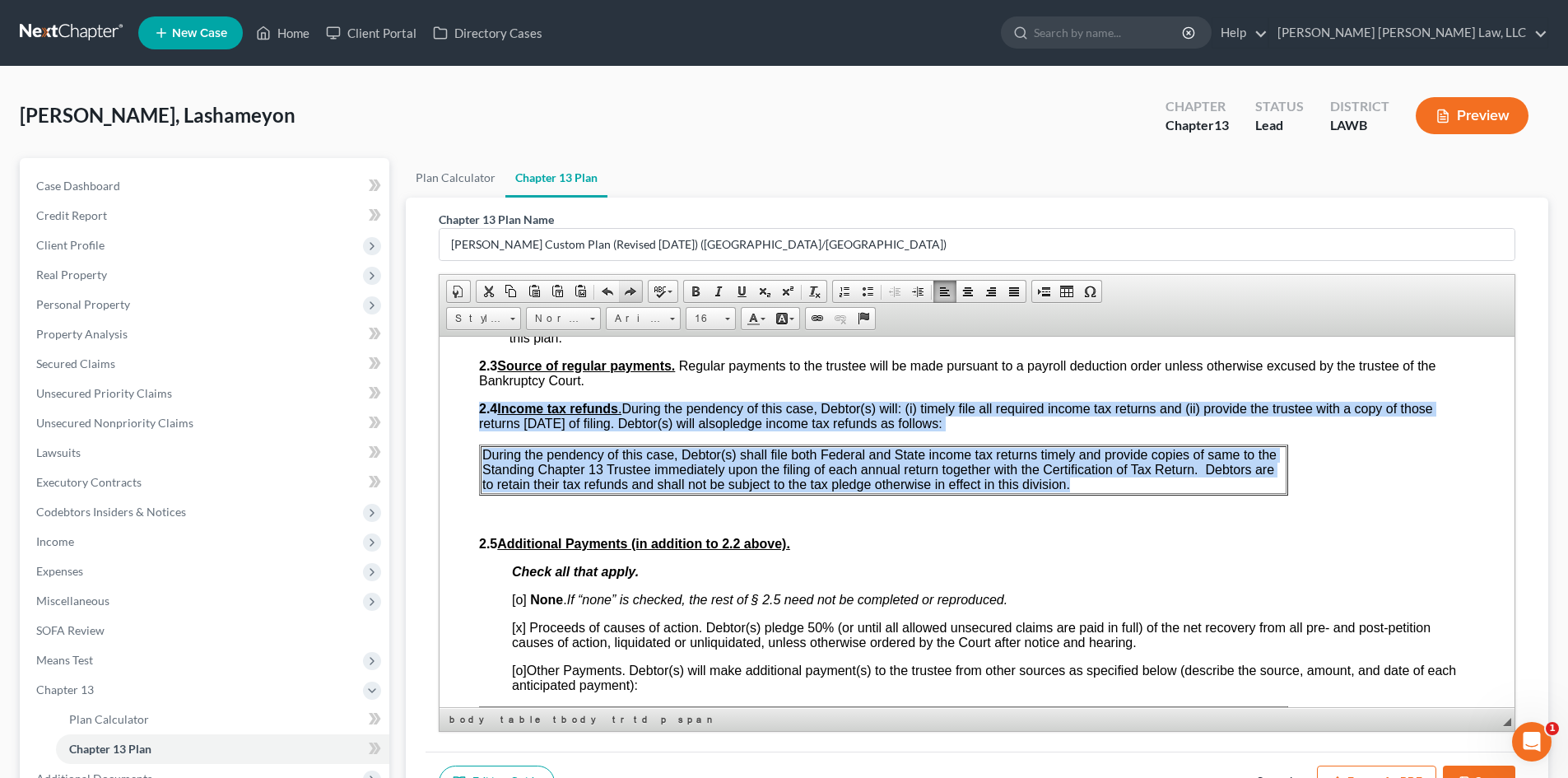
click at [629, 286] on span at bounding box center [630, 291] width 13 height 13
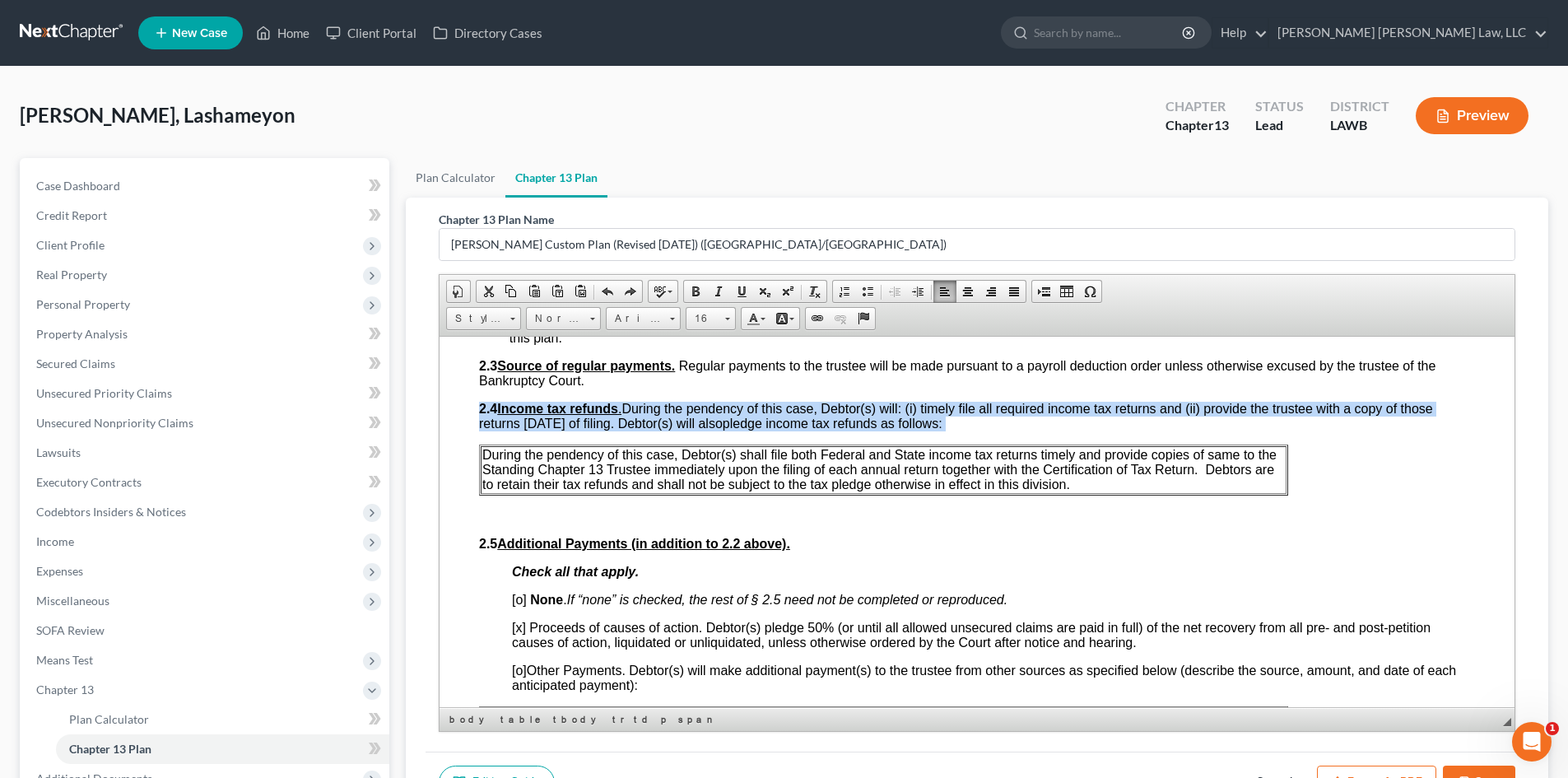
click at [1090, 480] on p "During the pendency of this case, Debtor(s) shall file both Federal and State i…" at bounding box center [884, 469] width 803 height 44
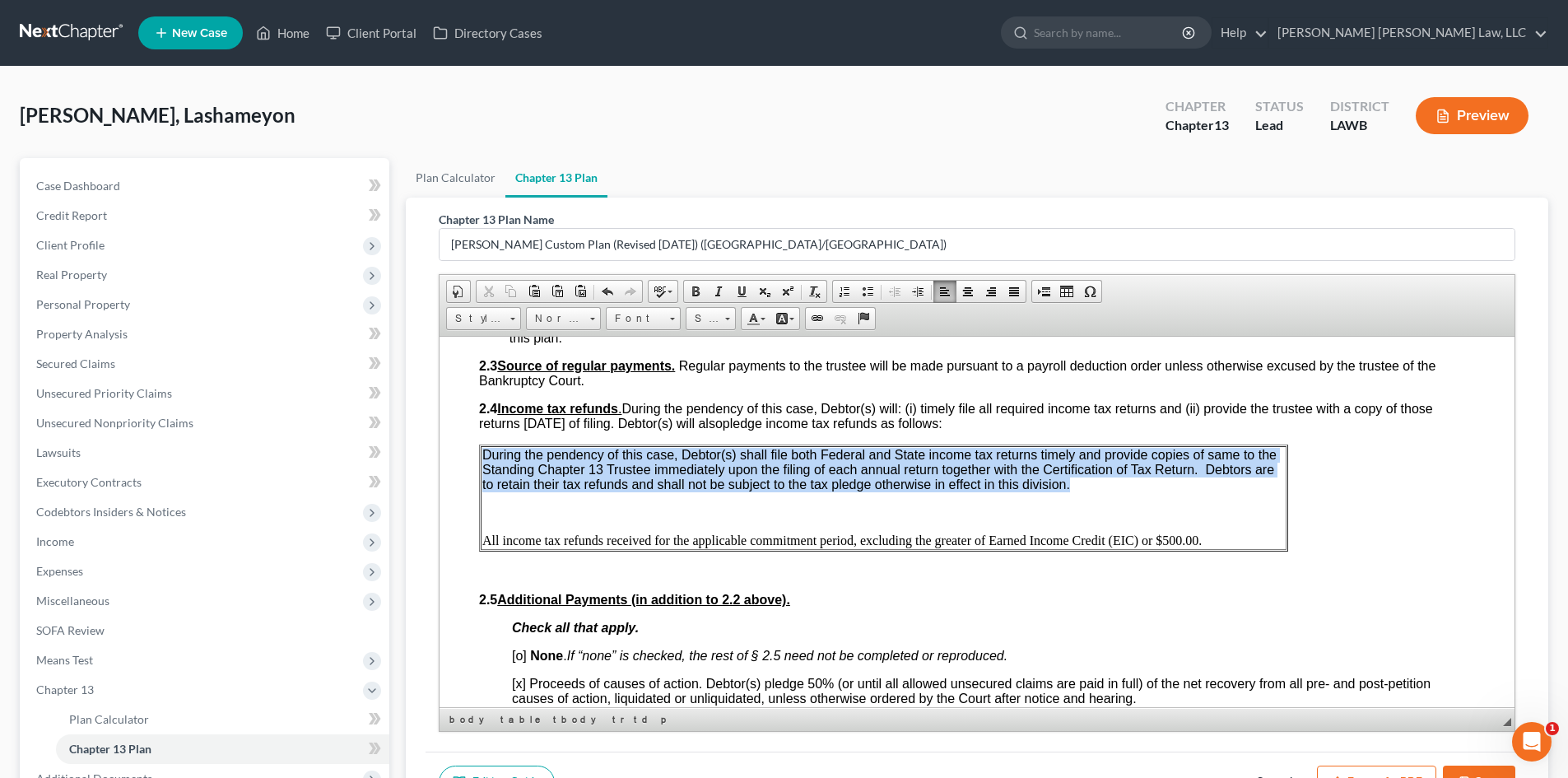
drag, startPoint x: 1081, startPoint y: 493, endPoint x: 484, endPoint y: 459, distance: 598.0
click at [484, 459] on td "During the pendency of this case, Debtor(s) shall file both Federal and State i…" at bounding box center [884, 497] width 806 height 104
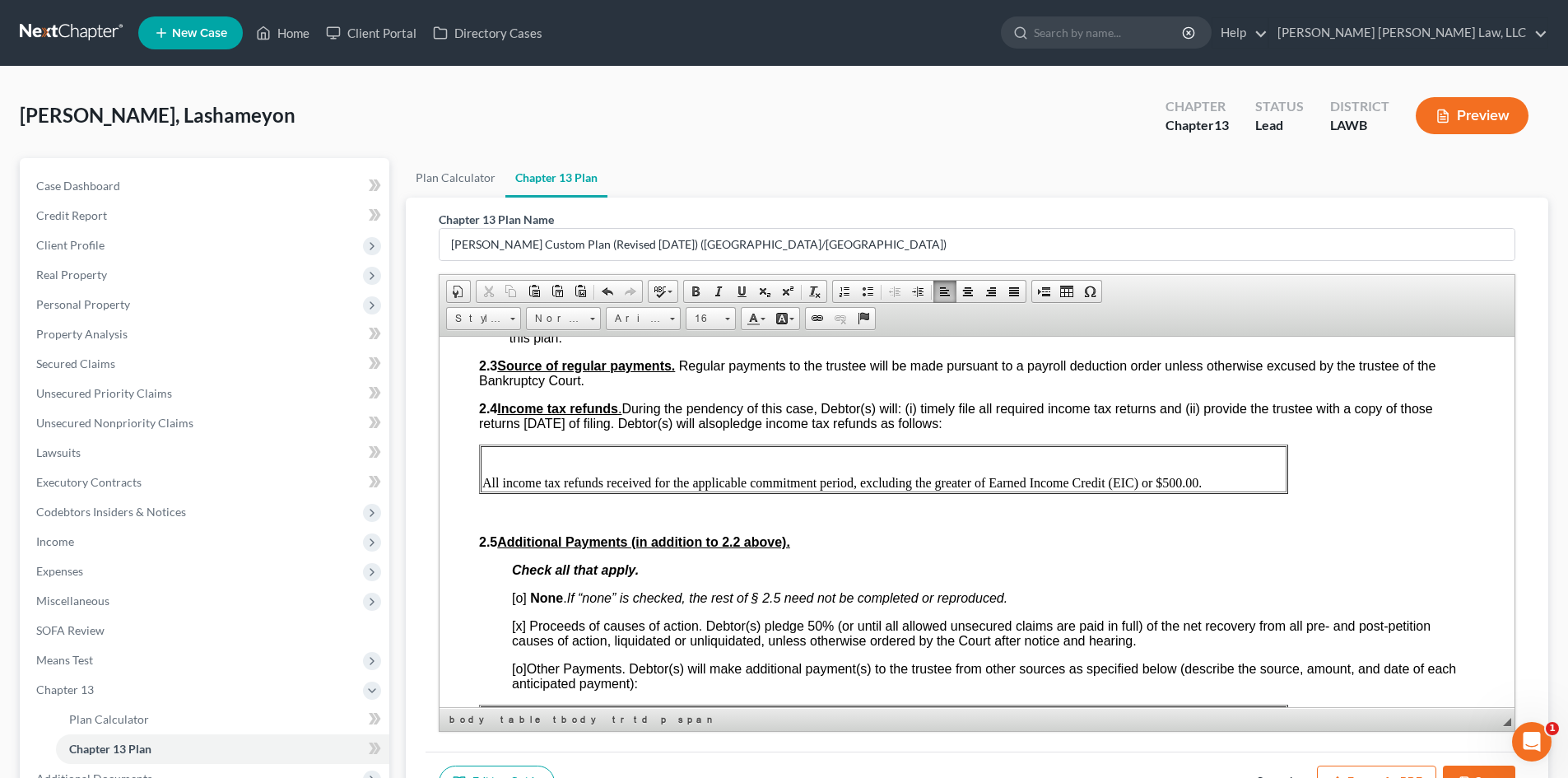
click at [482, 488] on p "All income tax refunds received for the applicable commitment period, excluding…" at bounding box center [884, 482] width 803 height 15
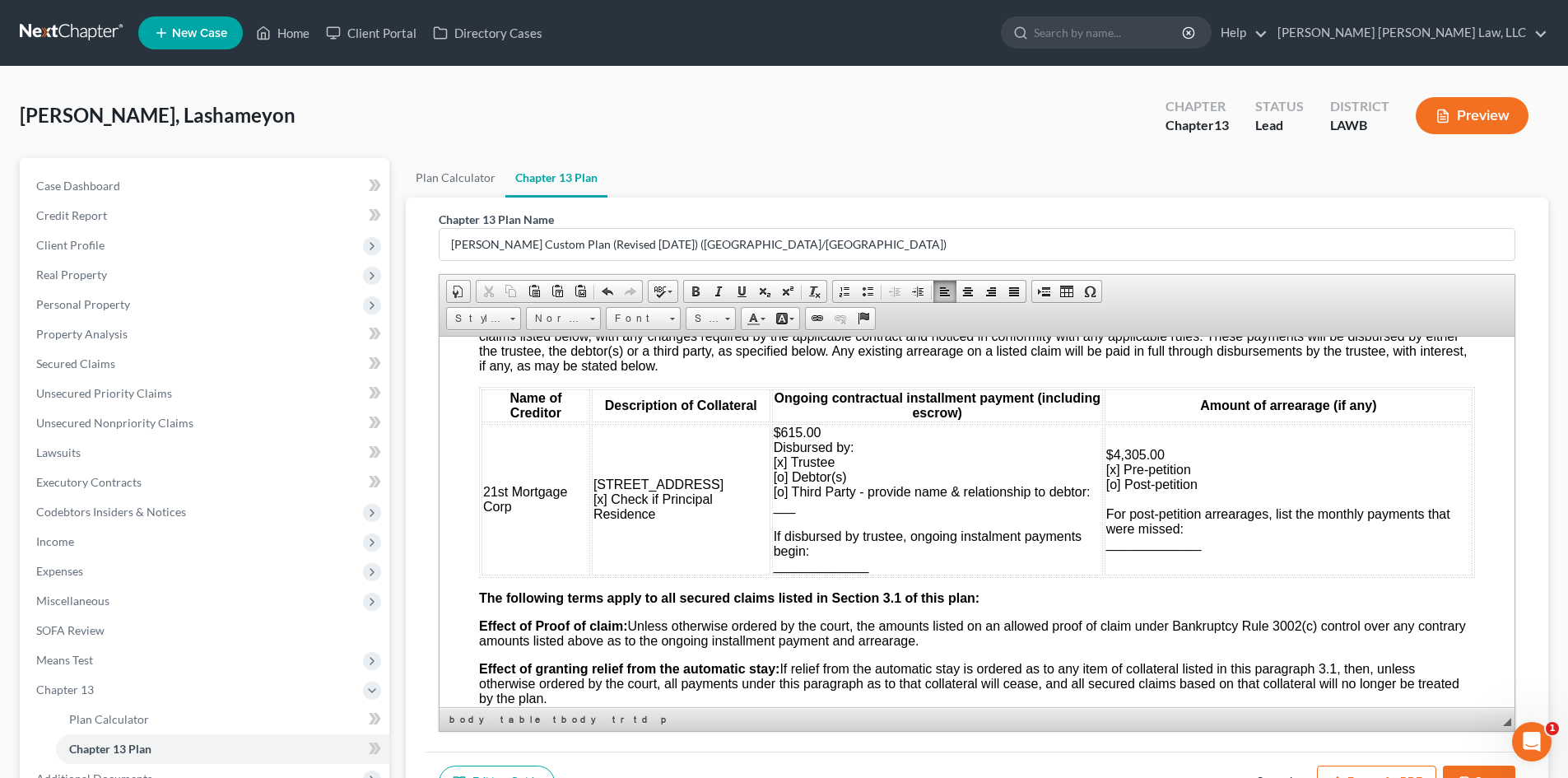
scroll to position [1565, 0]
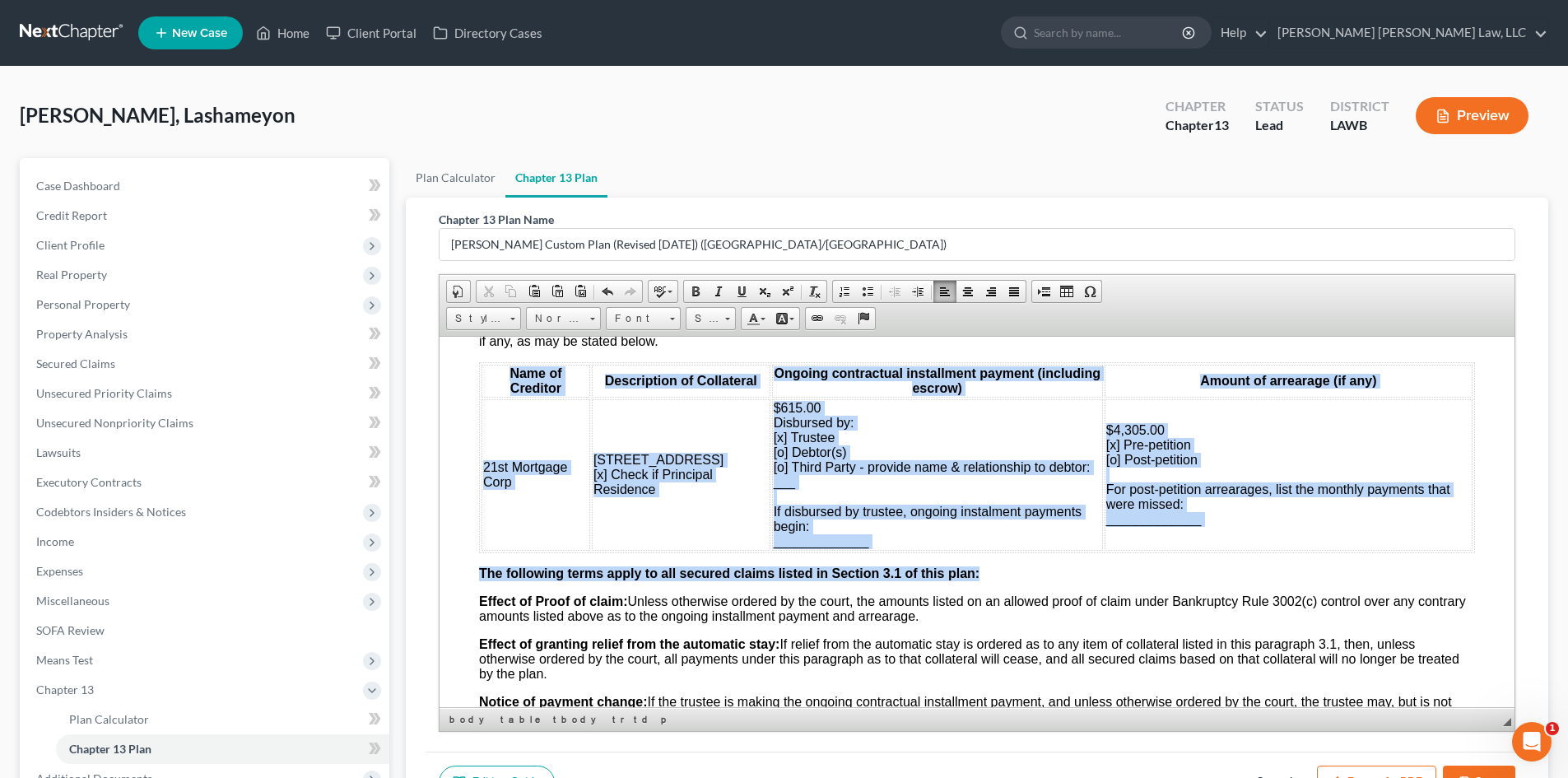
drag, startPoint x: 507, startPoint y: 370, endPoint x: 1211, endPoint y: 555, distance: 727.9
click at [1217, 538] on td "$4,305.00 [x] Pre-petition [o] Post-petition For post-petition arrearages, list…" at bounding box center [1289, 474] width 368 height 151
drag, startPoint x: 1219, startPoint y: 533, endPoint x: 510, endPoint y: 368, distance: 727.9
click at [510, 368] on table "Name of Creditor Description of Collateral Ongoing contractual installment paym…" at bounding box center [978, 457] width 996 height 191
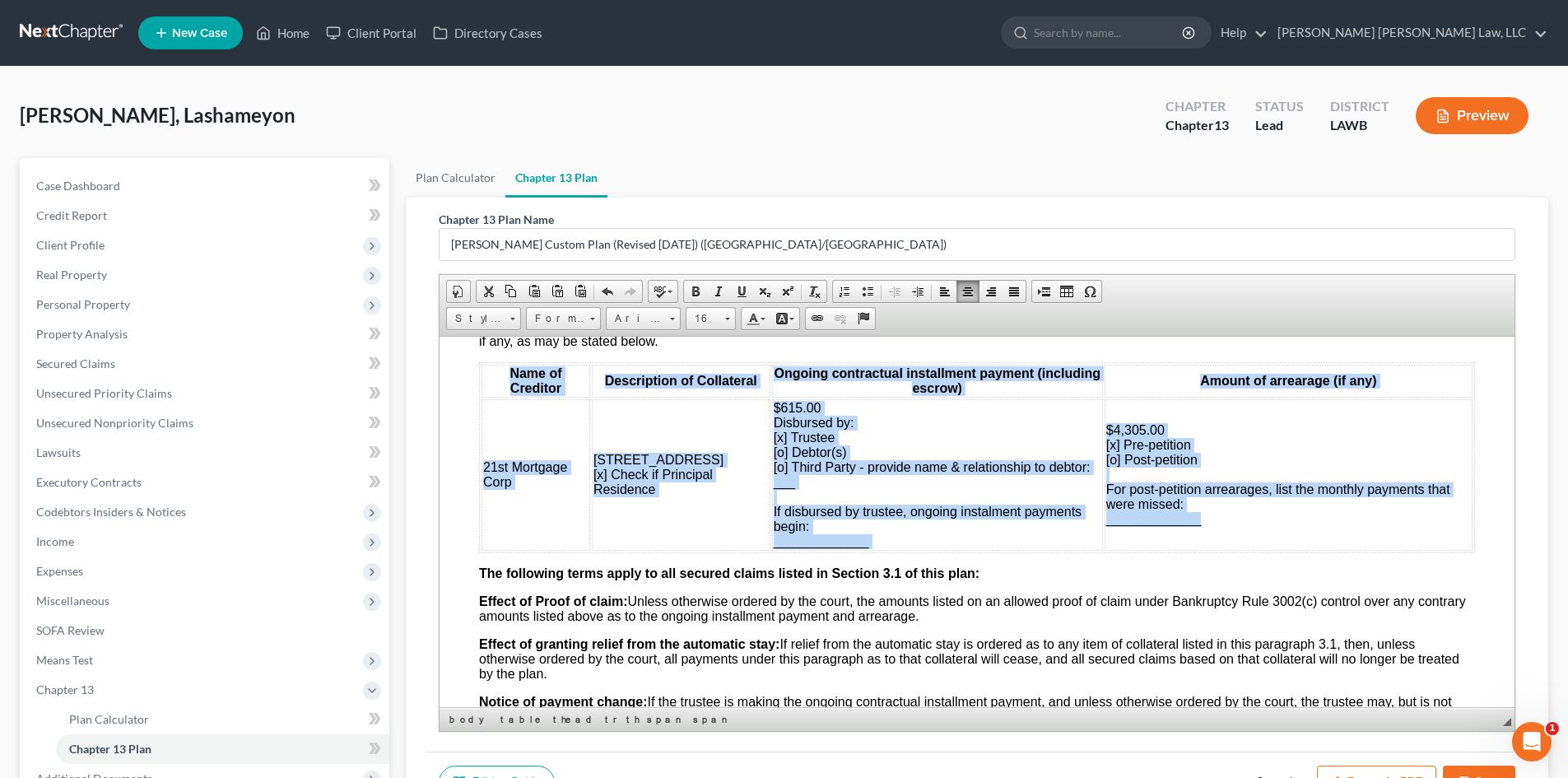
copy table "Name of Creditor Description of Collateral Ongoing contractual installment paym…"
click at [1284, 546] on td "$4,305.00 [x] Pre-petition [o] Post-petition For post-petition arrearages, list…" at bounding box center [1289, 474] width 368 height 151
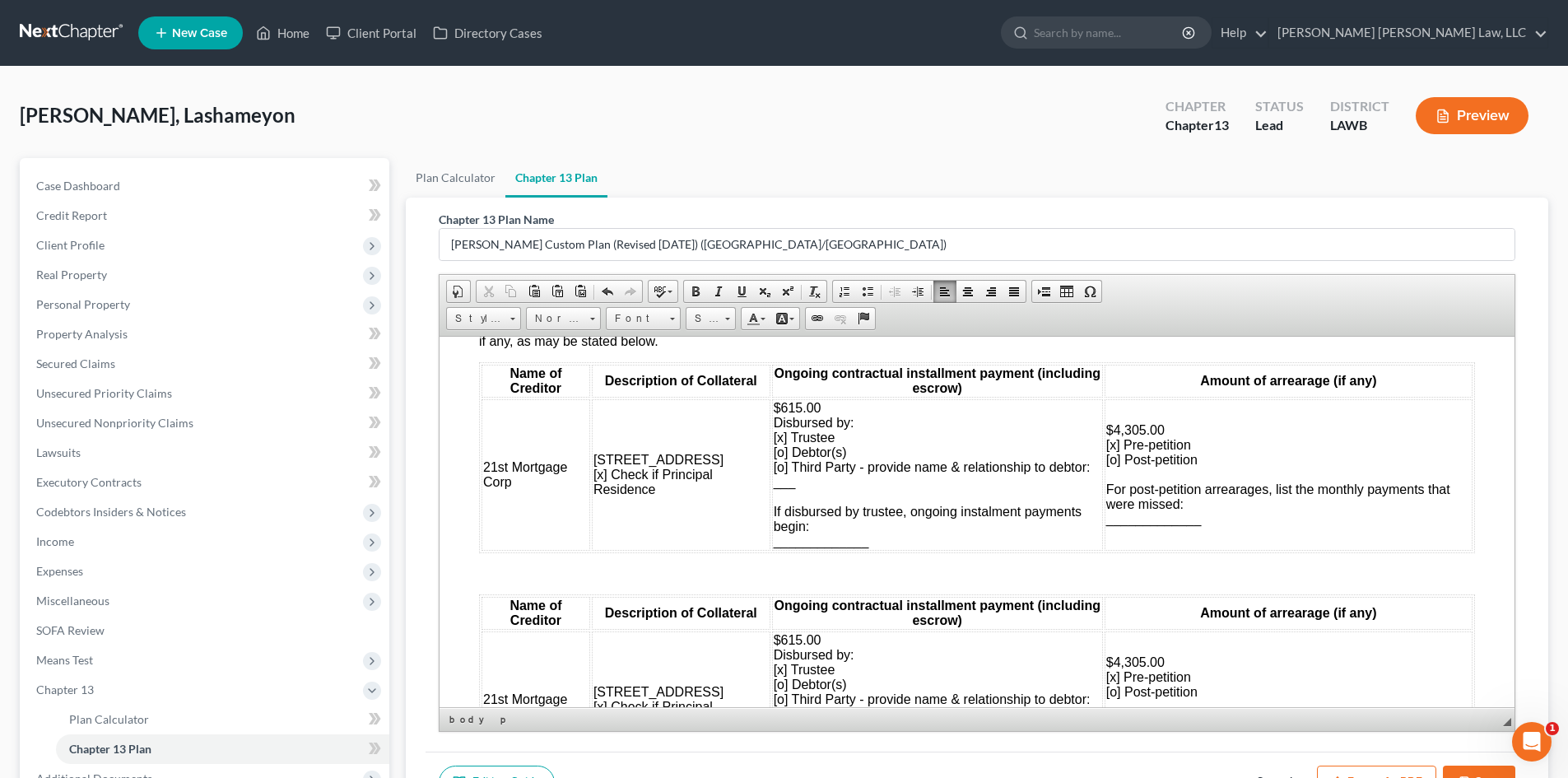
scroll to position [4, 0]
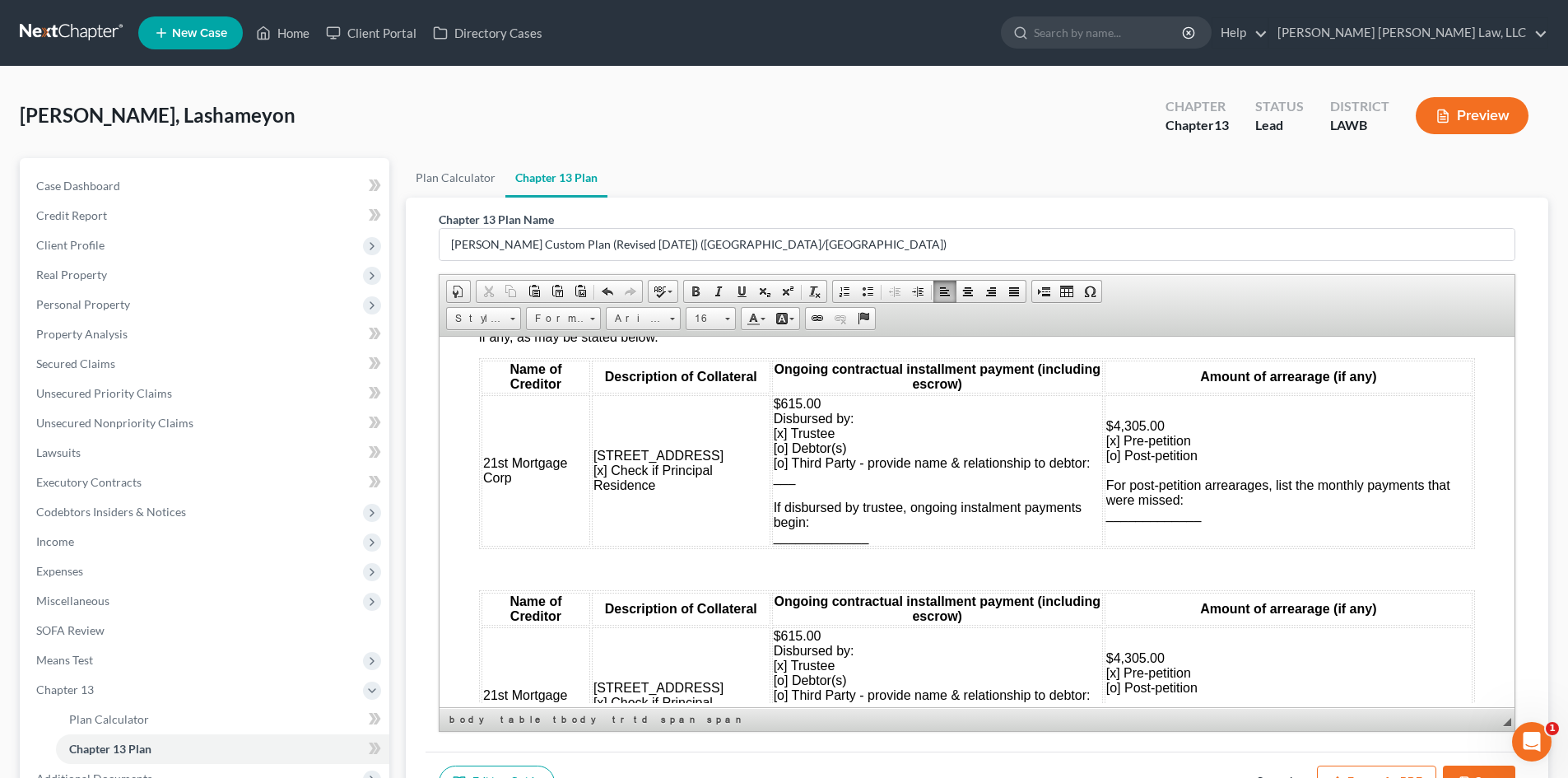
click at [1311, 566] on p at bounding box center [978, 569] width 996 height 15
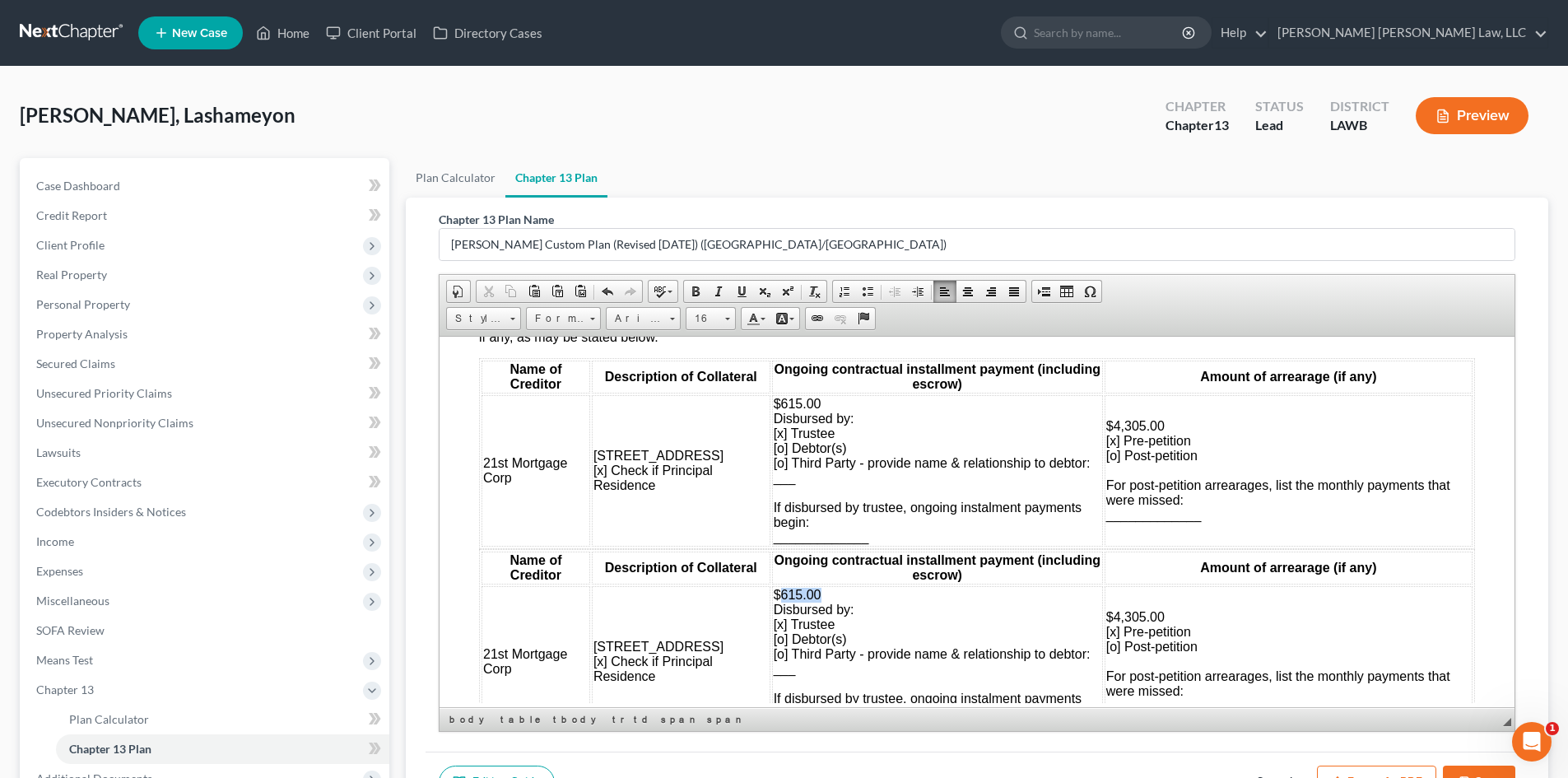
drag, startPoint x: 814, startPoint y: 597, endPoint x: 769, endPoint y: 597, distance: 45.0
click at [773, 597] on td "$615.00 Disbursed by: [x] Trustee [o] Debtor(s) [o] Third Party - provide name …" at bounding box center [938, 661] width 331 height 151
click at [774, 622] on span "$ Disbursed by: [x] Trustee [o] Debtor(s) [o] Third Party - provide name & rela…" at bounding box center [932, 661] width 317 height 147
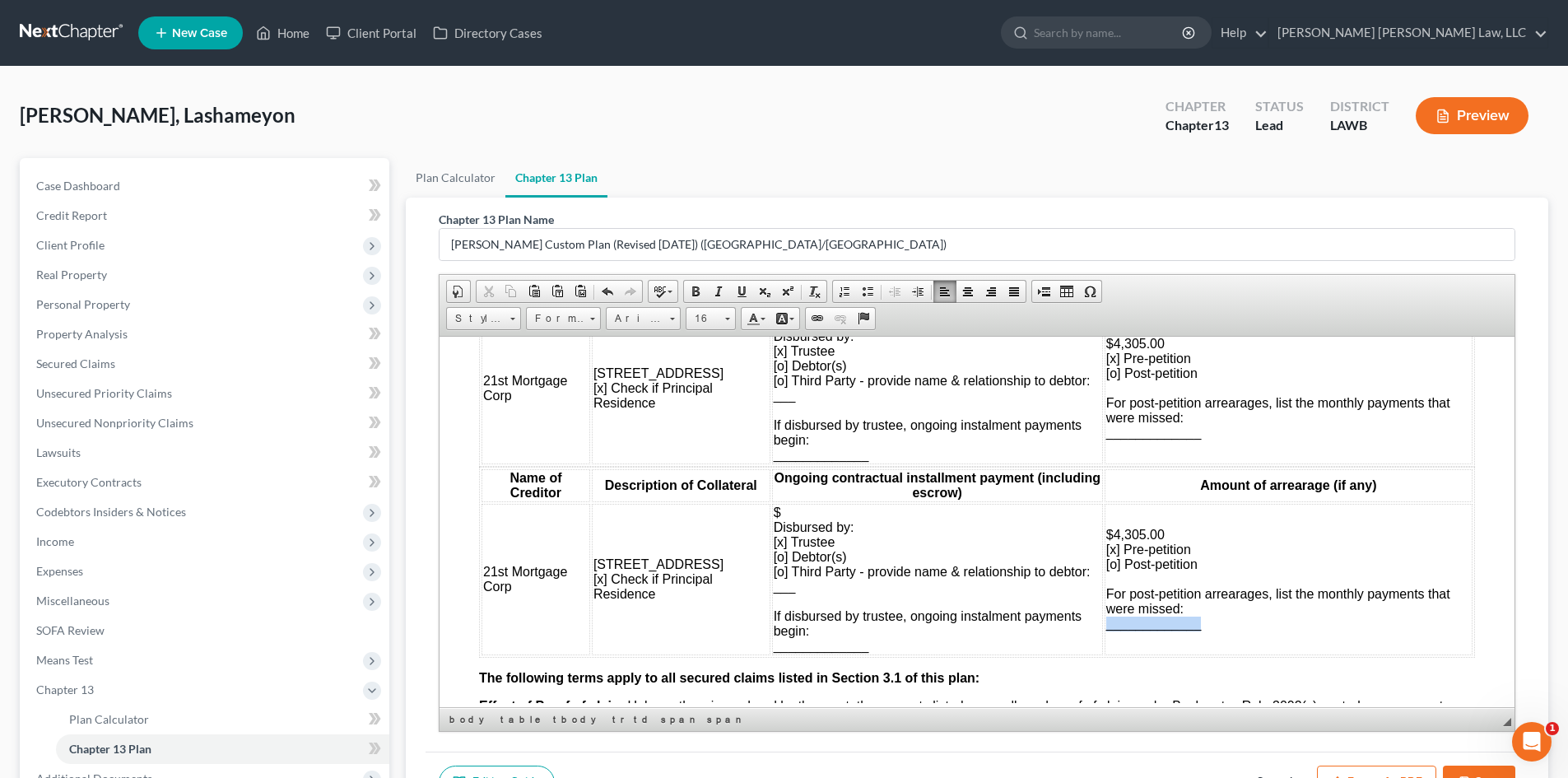
drag, startPoint x: 1197, startPoint y: 635, endPoint x: 1097, endPoint y: 627, distance: 100.3
click at [1105, 627] on td "$4,305.00 [x] Pre-petition [o] Post-petition For post-petition arrearages, list…" at bounding box center [1289, 579] width 368 height 151
drag, startPoint x: 869, startPoint y: 460, endPoint x: 765, endPoint y: 454, distance: 104.2
click at [773, 454] on td "$615.00 Disbursed by: [x] Trustee [o] Debtor(s) [o] Third Party - provide name …" at bounding box center [938, 388] width 331 height 151
click at [1109, 567] on span "$4,305.00 [x] Pre-petition [o] Post-petition For post-petition arrearages, list…" at bounding box center [1281, 578] width 344 height 103
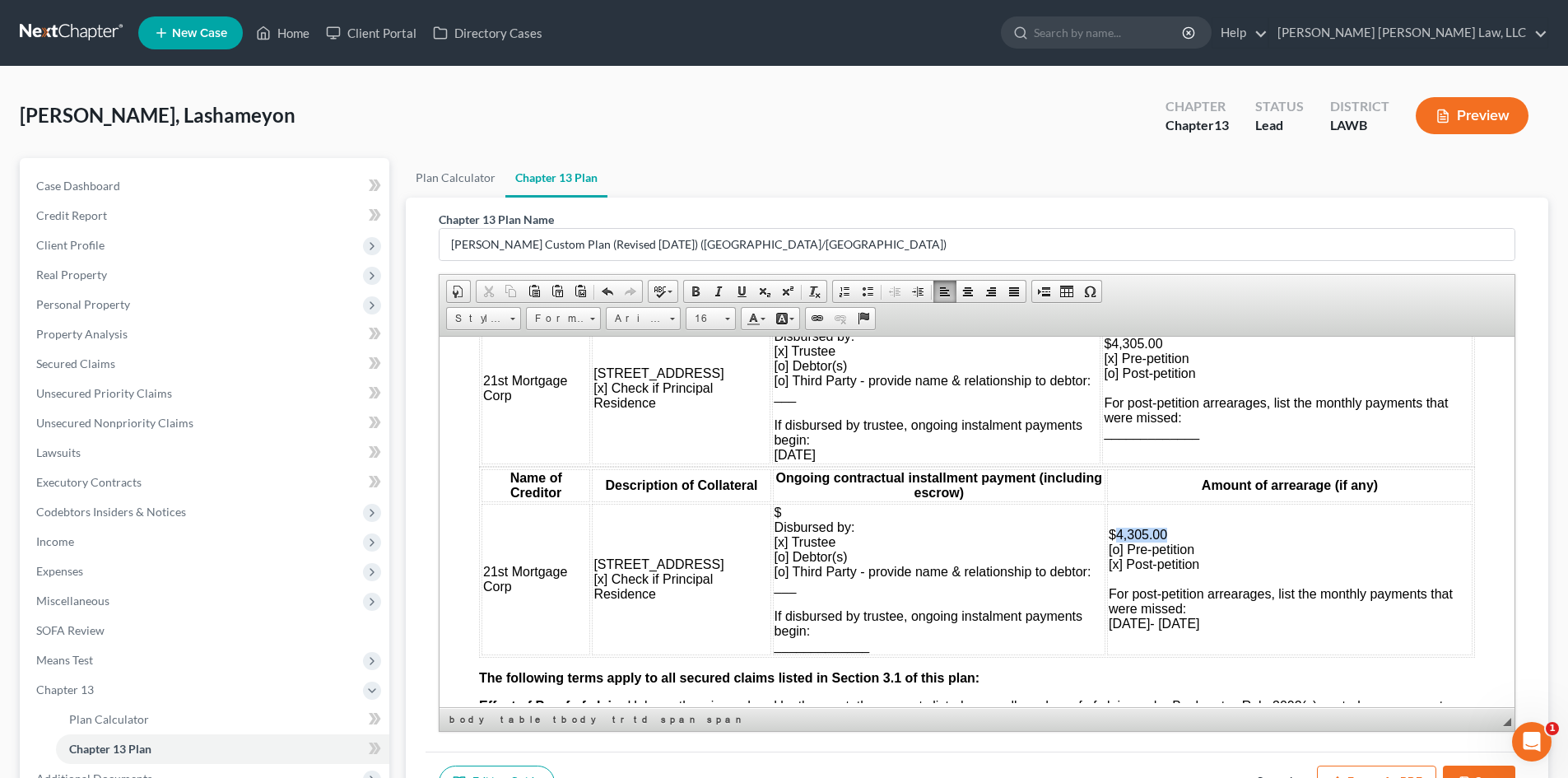
drag, startPoint x: 1168, startPoint y: 530, endPoint x: 1101, endPoint y: 533, distance: 67.1
click at [1107, 533] on td "$4,305.00 [o] Pre-petition [x] Post-petition For post-petition arrearages, list…" at bounding box center [1290, 579] width 366 height 151
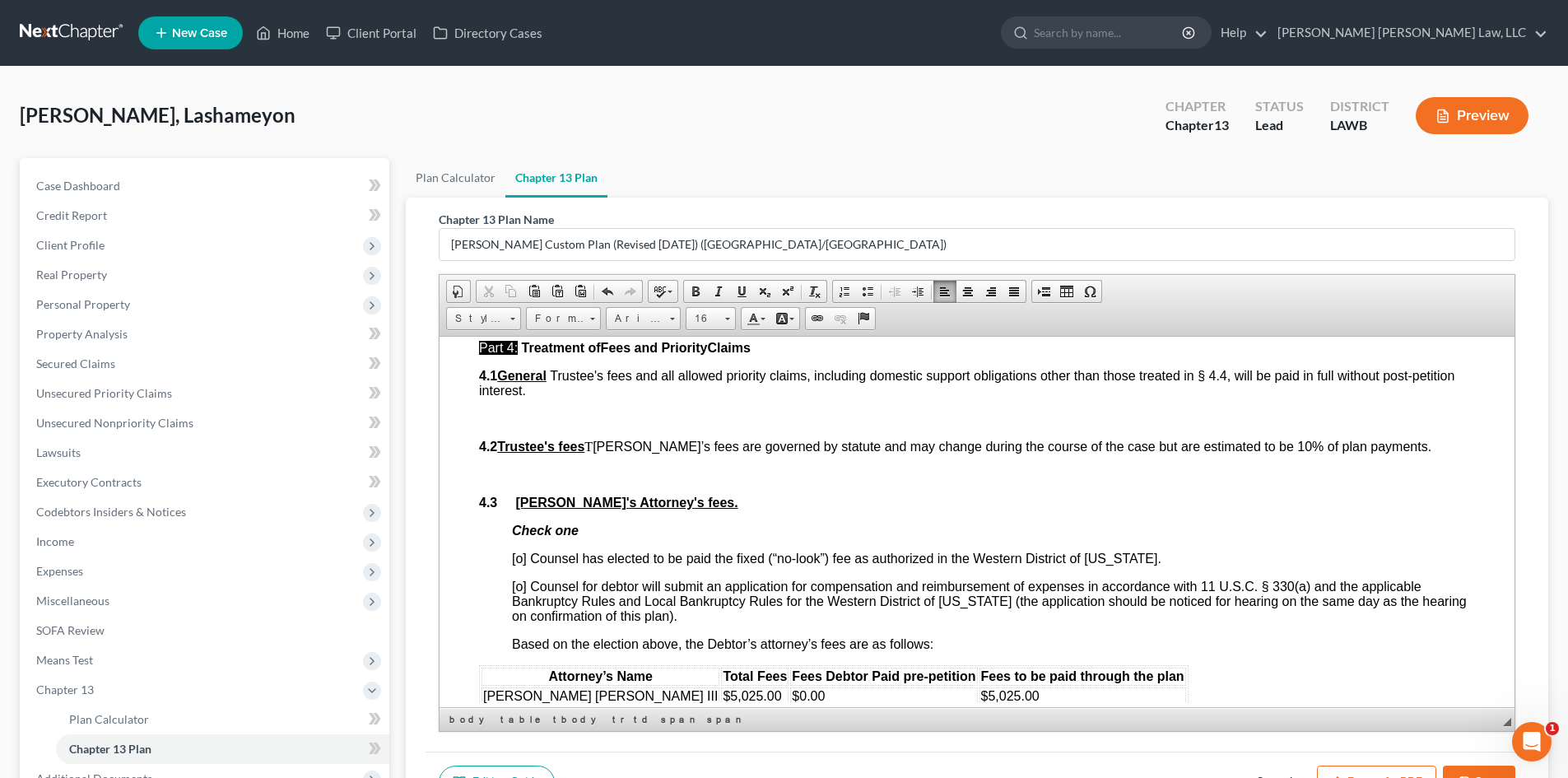
scroll to position [2883, 0]
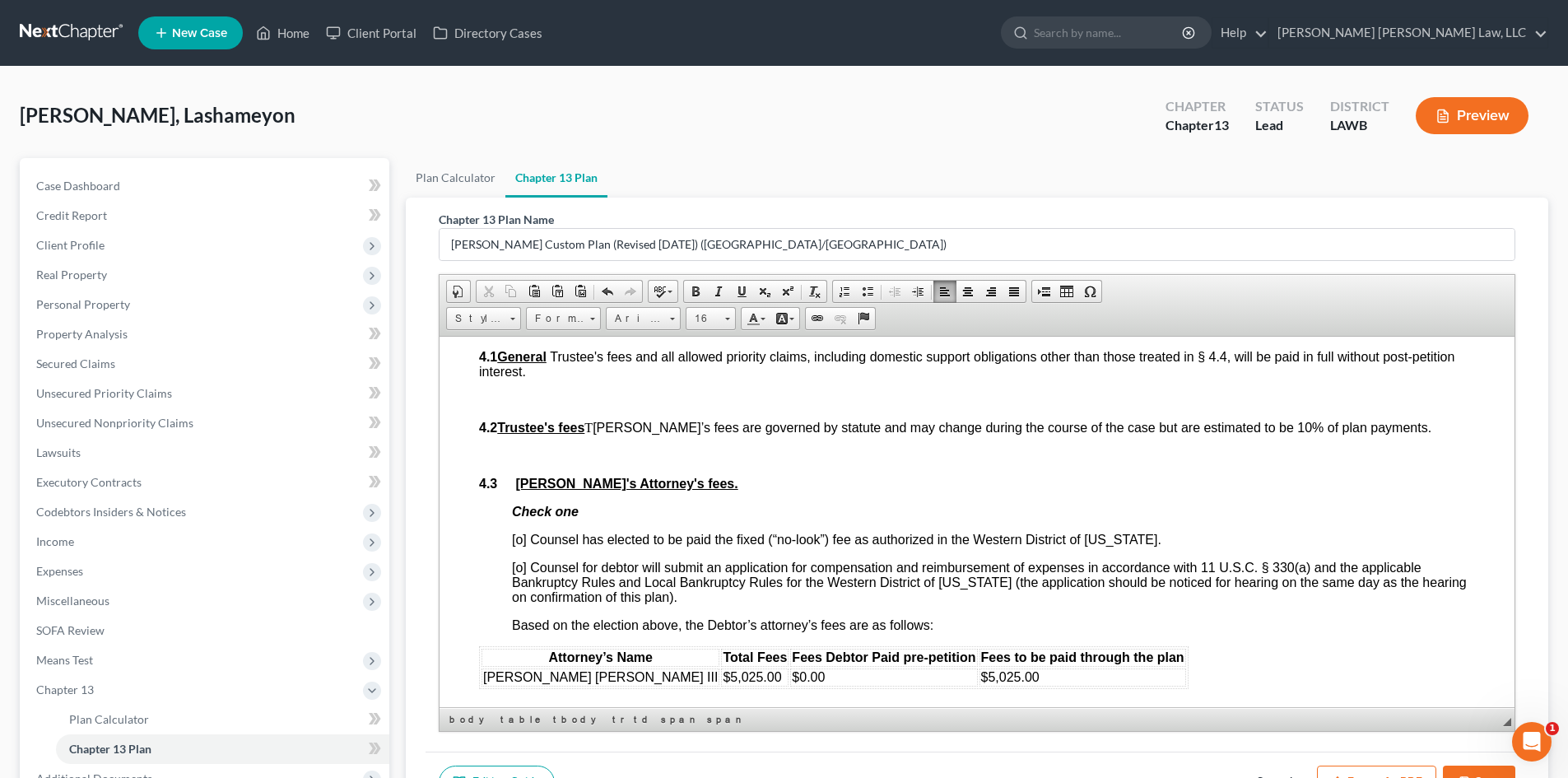
drag, startPoint x: 521, startPoint y: 545, endPoint x: 612, endPoint y: 545, distance: 91.0
click at [521, 545] on span "[o] Counsel has elected to be paid the fixed (“no-look”) fee as authorized in t…" at bounding box center [836, 539] width 649 height 14
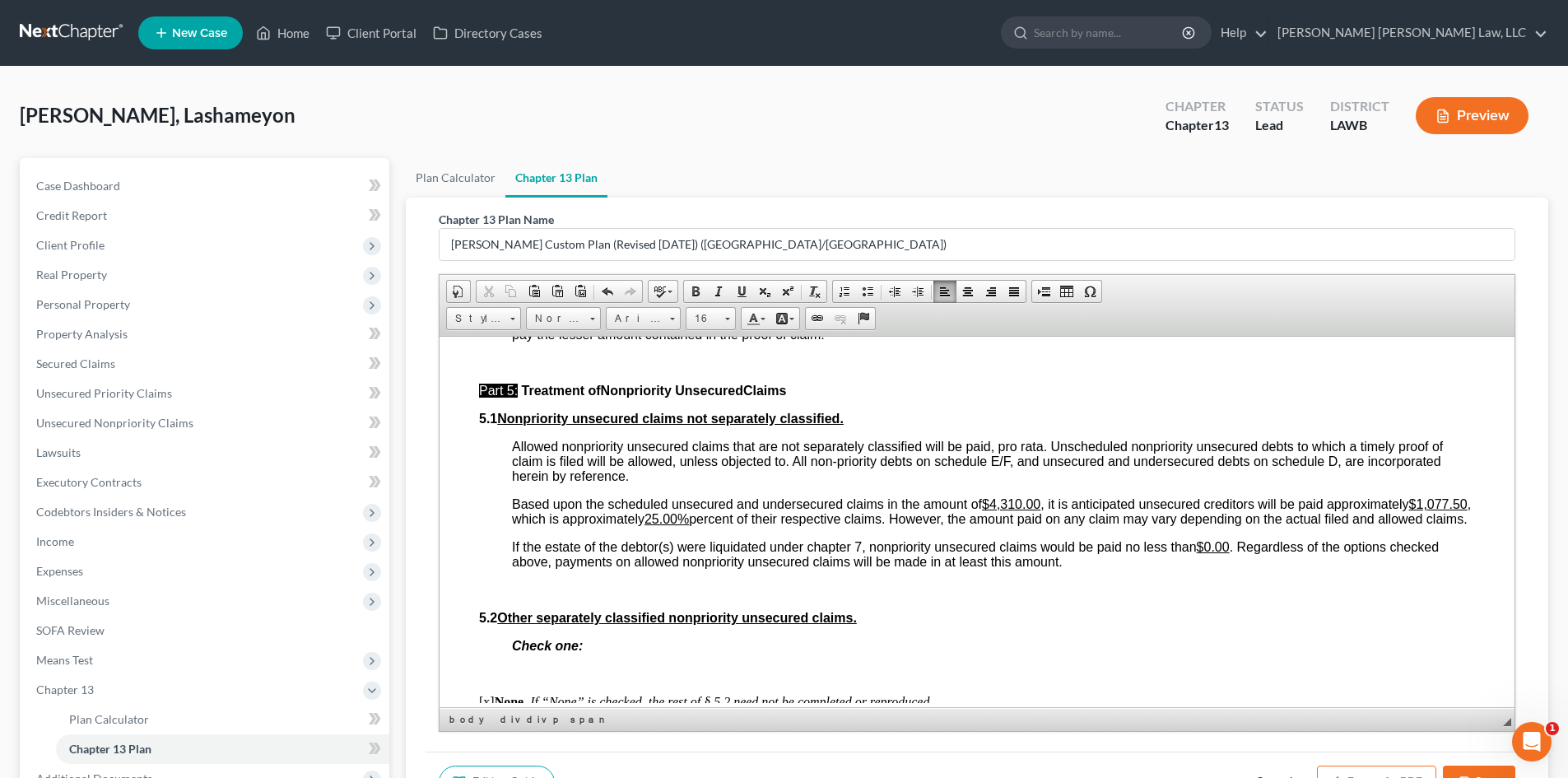
scroll to position [4036, 0]
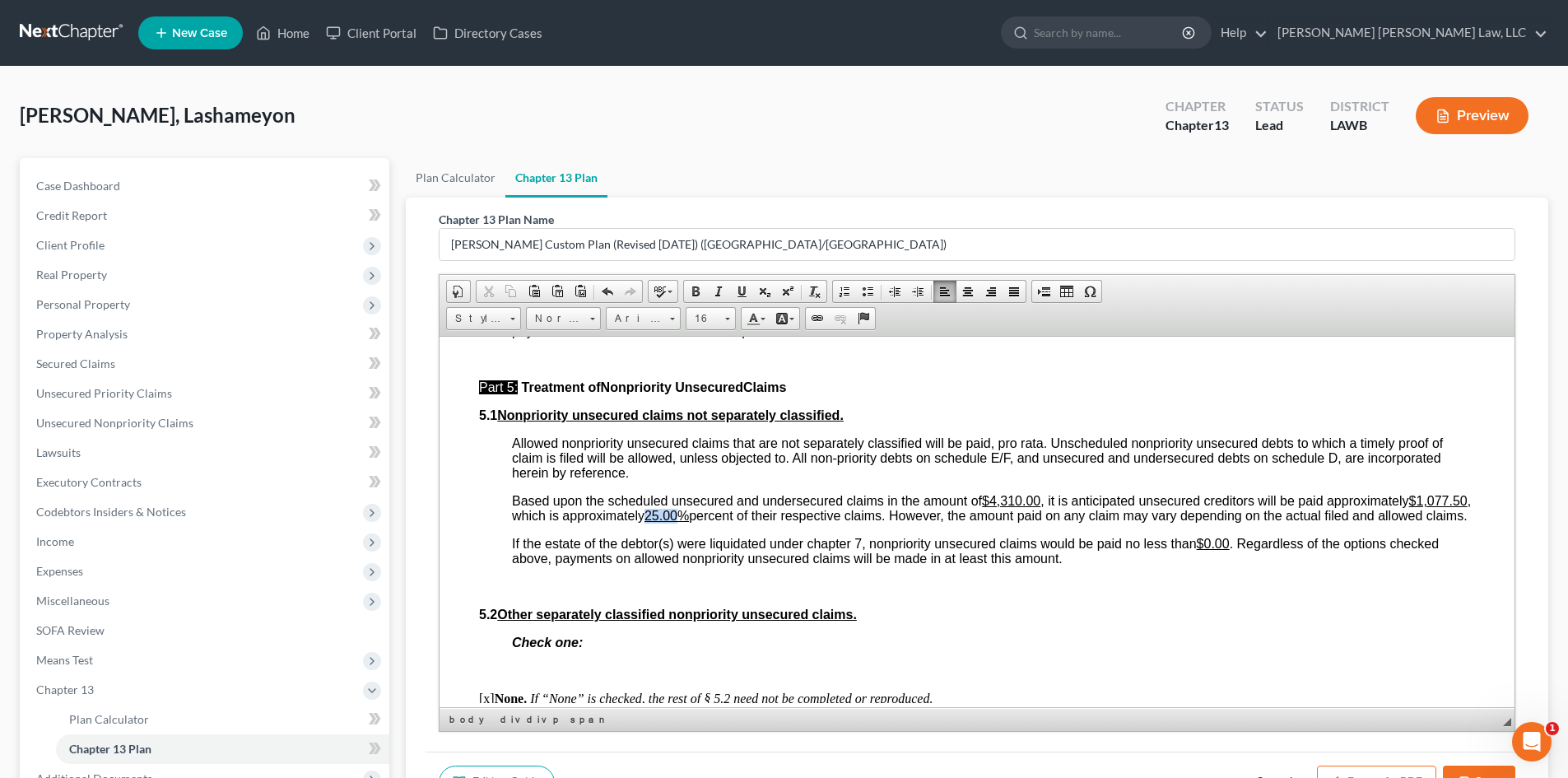
drag, startPoint x: 865, startPoint y: 517, endPoint x: 835, endPoint y: 519, distance: 30.1
click at [689, 519] on u "25.00%" at bounding box center [666, 515] width 44 height 14
drag, startPoint x: 682, startPoint y: 512, endPoint x: 636, endPoint y: 515, distance: 46.1
click at [1409, 507] on u "$1,077.50" at bounding box center [1439, 500] width 59 height 14
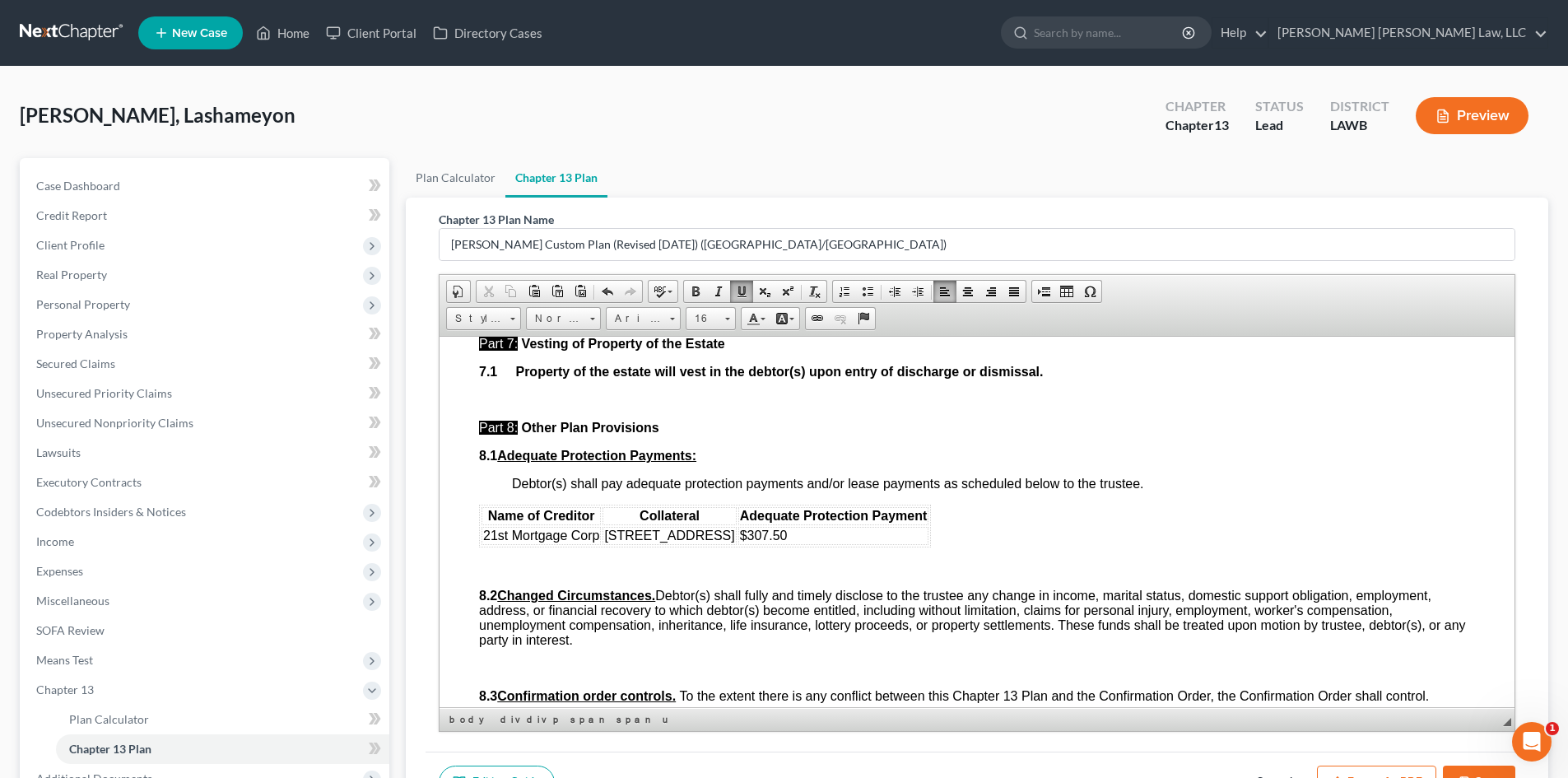
scroll to position [4695, 0]
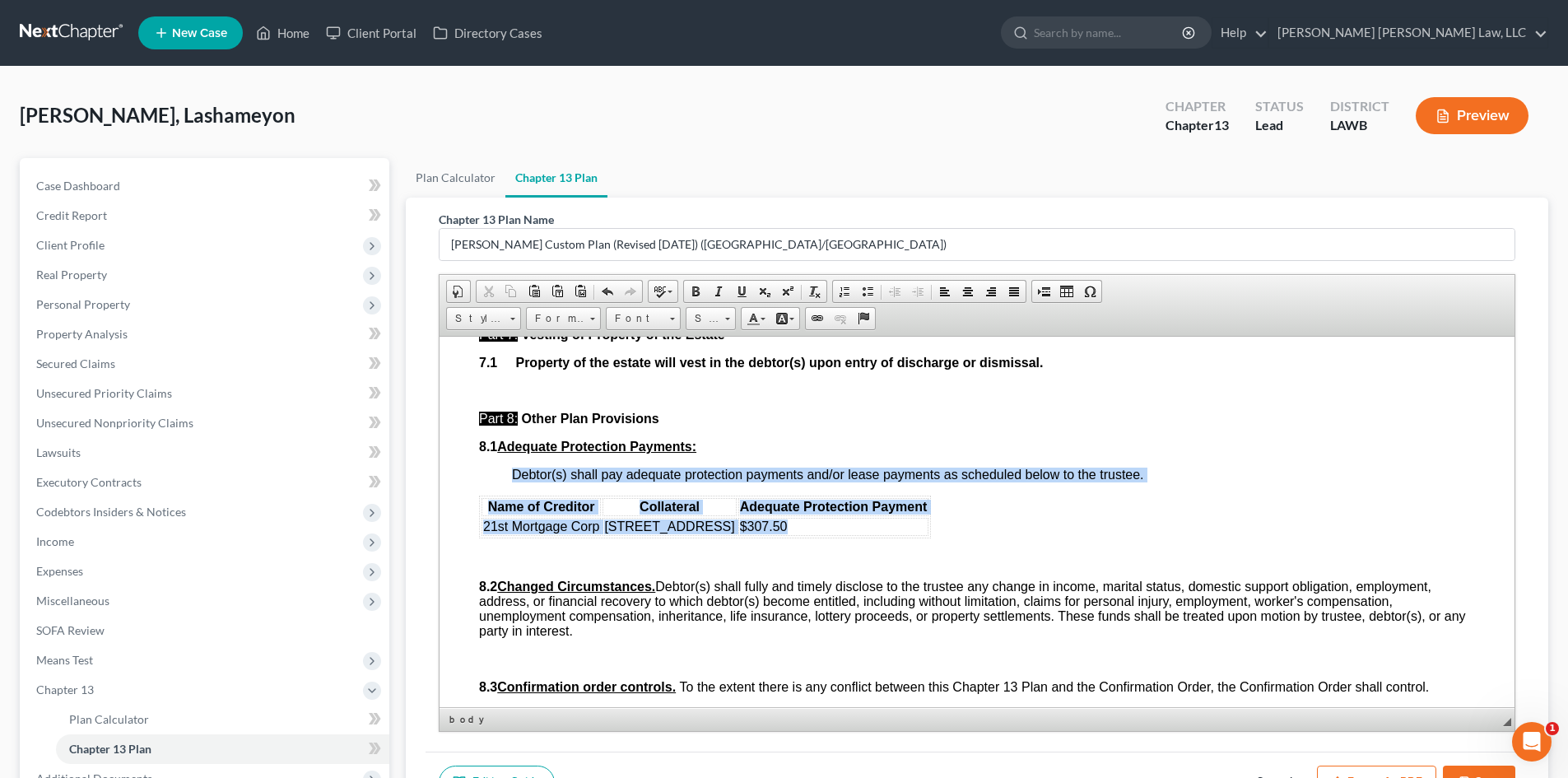
drag, startPoint x: 476, startPoint y: 517, endPoint x: 812, endPoint y: 540, distance: 336.8
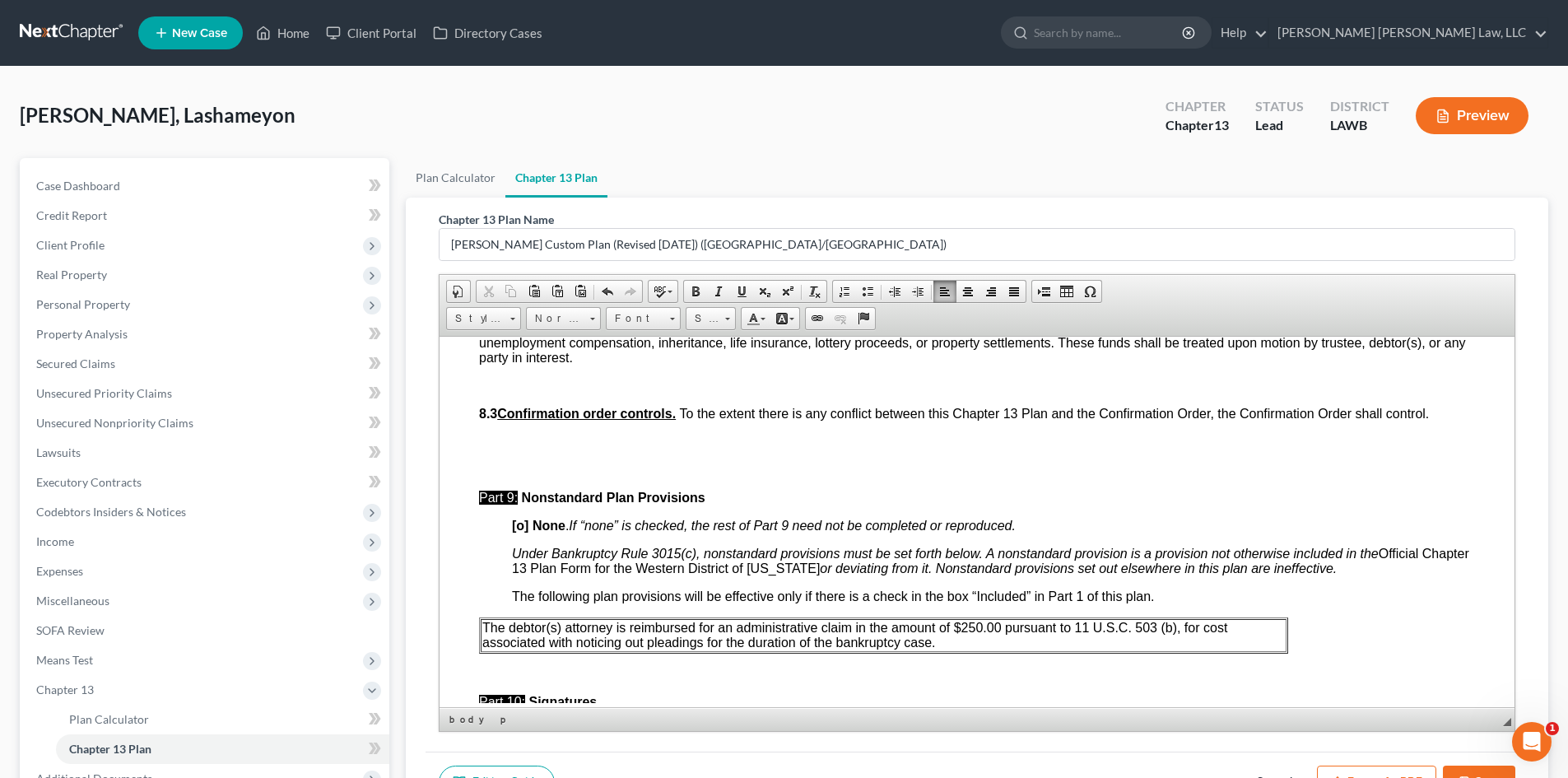
scroll to position [4943, 0]
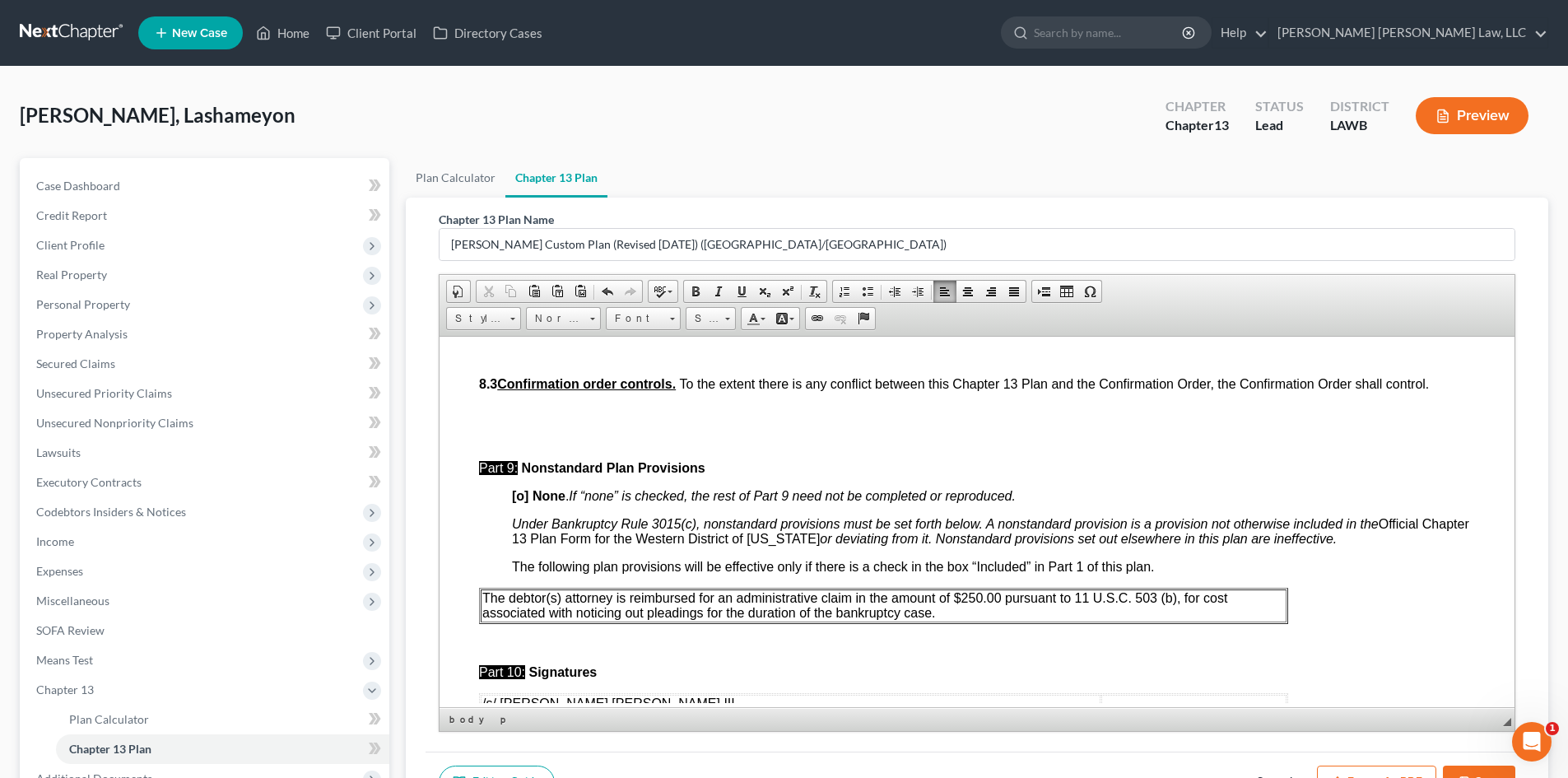
click at [970, 620] on p "The debtor(s) attorney is reimbursed for an administrative claim in the amount …" at bounding box center [884, 605] width 803 height 29
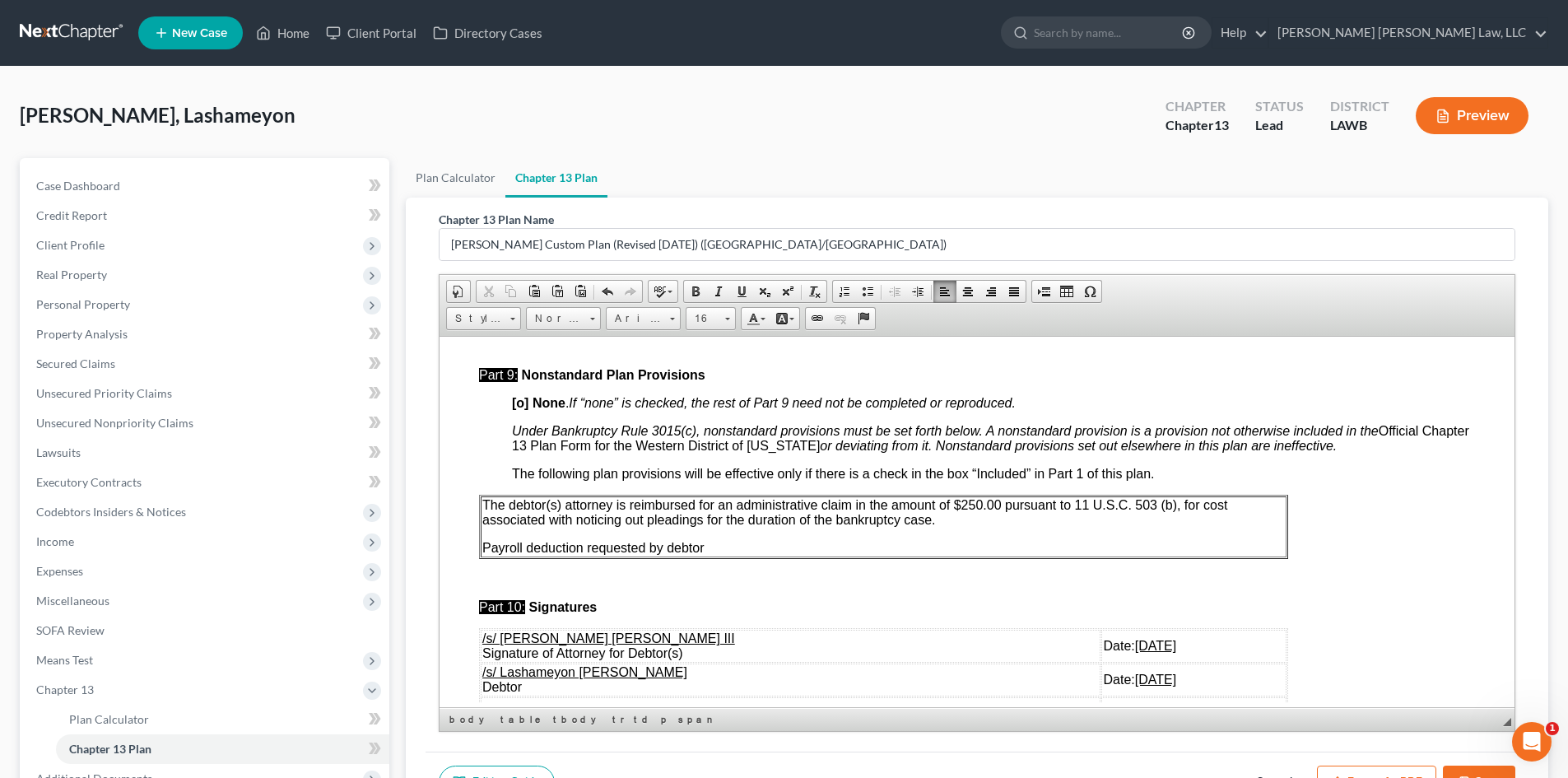
scroll to position [5190, 0]
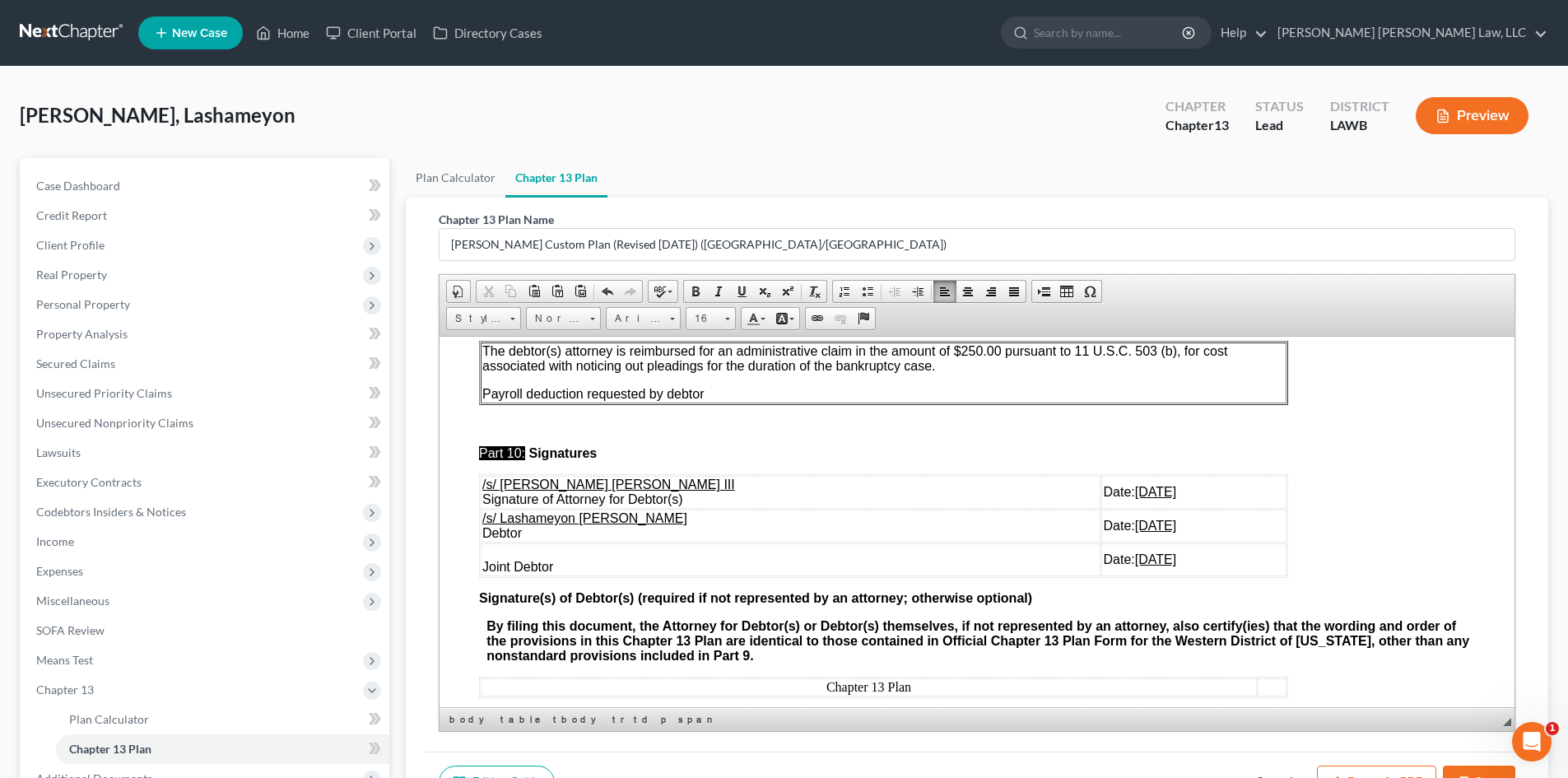
drag, startPoint x: 728, startPoint y: 401, endPoint x: 649, endPoint y: 409, distance: 79.4
click at [649, 401] on p "​Payroll deduction requested by debtor" at bounding box center [884, 393] width 803 height 15
drag, startPoint x: 482, startPoint y: 532, endPoint x: 1140, endPoint y: 578, distance: 659.6
click at [1140, 576] on tbody "/s/ [PERSON_NAME] [PERSON_NAME] III Signature of Attorney for Debtor(s) Date: […" at bounding box center [884, 525] width 806 height 100
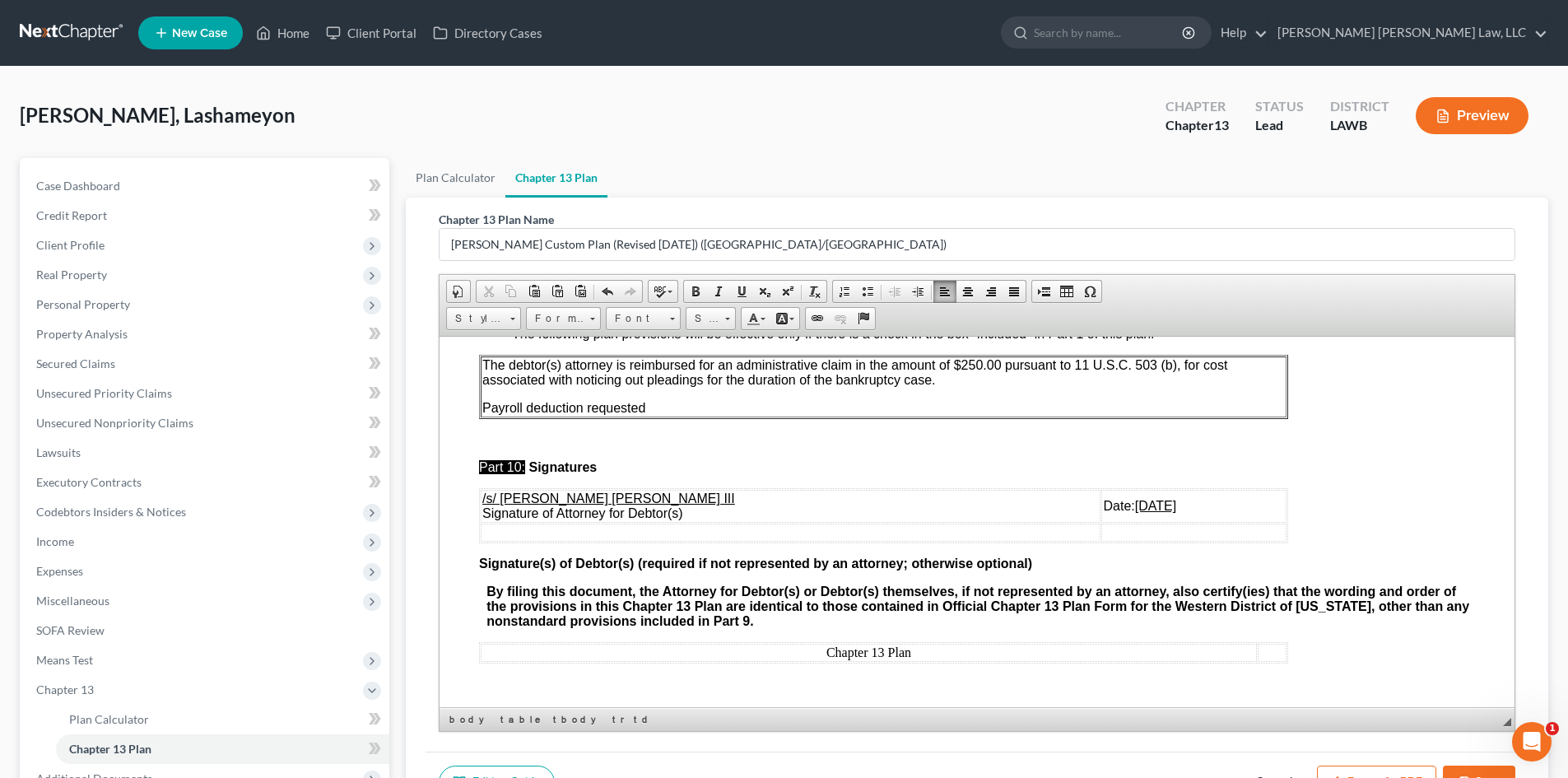
click at [1476, 766] on button "Save" at bounding box center [1480, 783] width 73 height 34
select select "1"
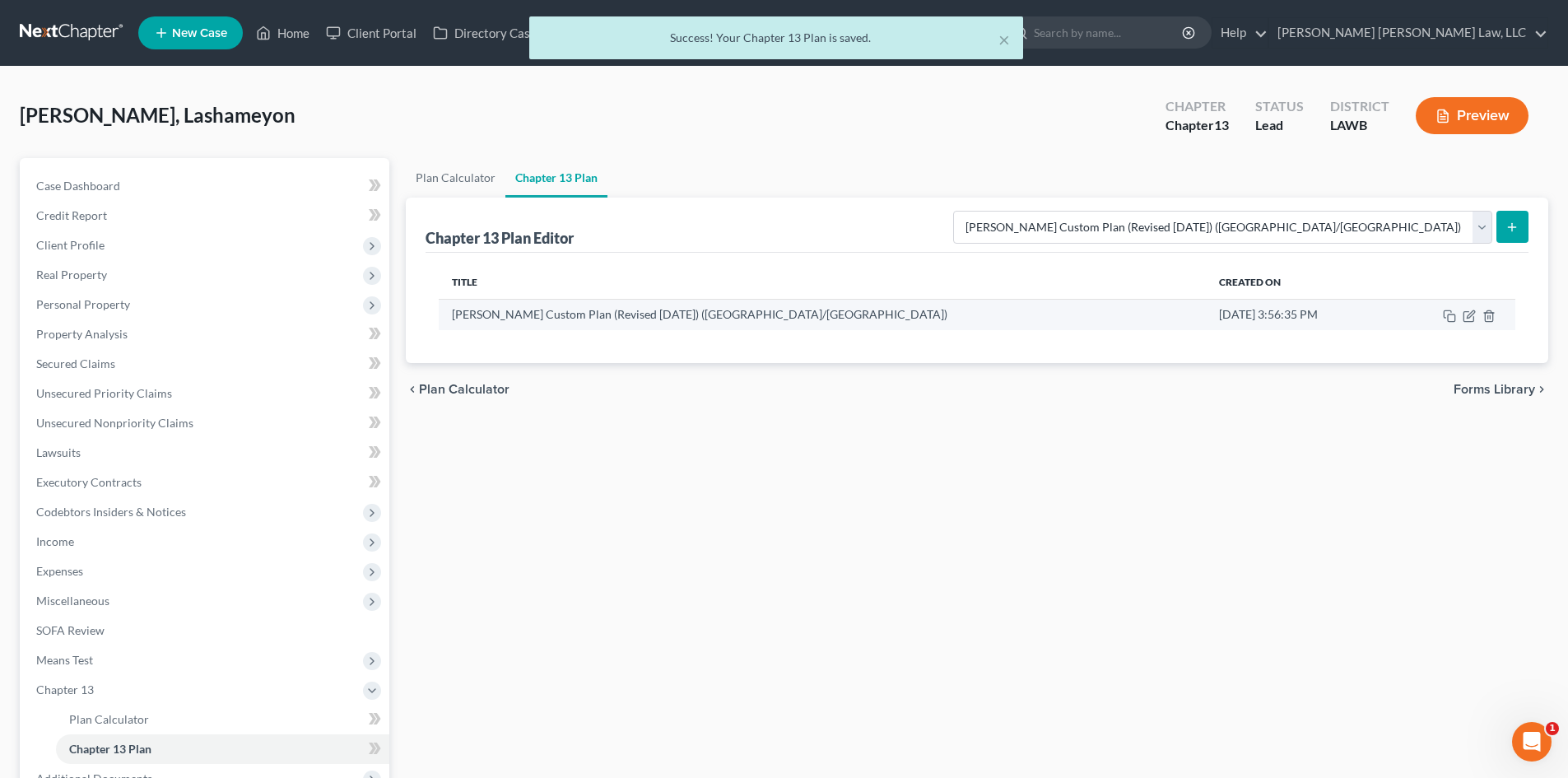
click at [1468, 323] on td at bounding box center [1452, 315] width 126 height 31
click at [1470, 313] on icon "button" at bounding box center [1469, 316] width 13 height 13
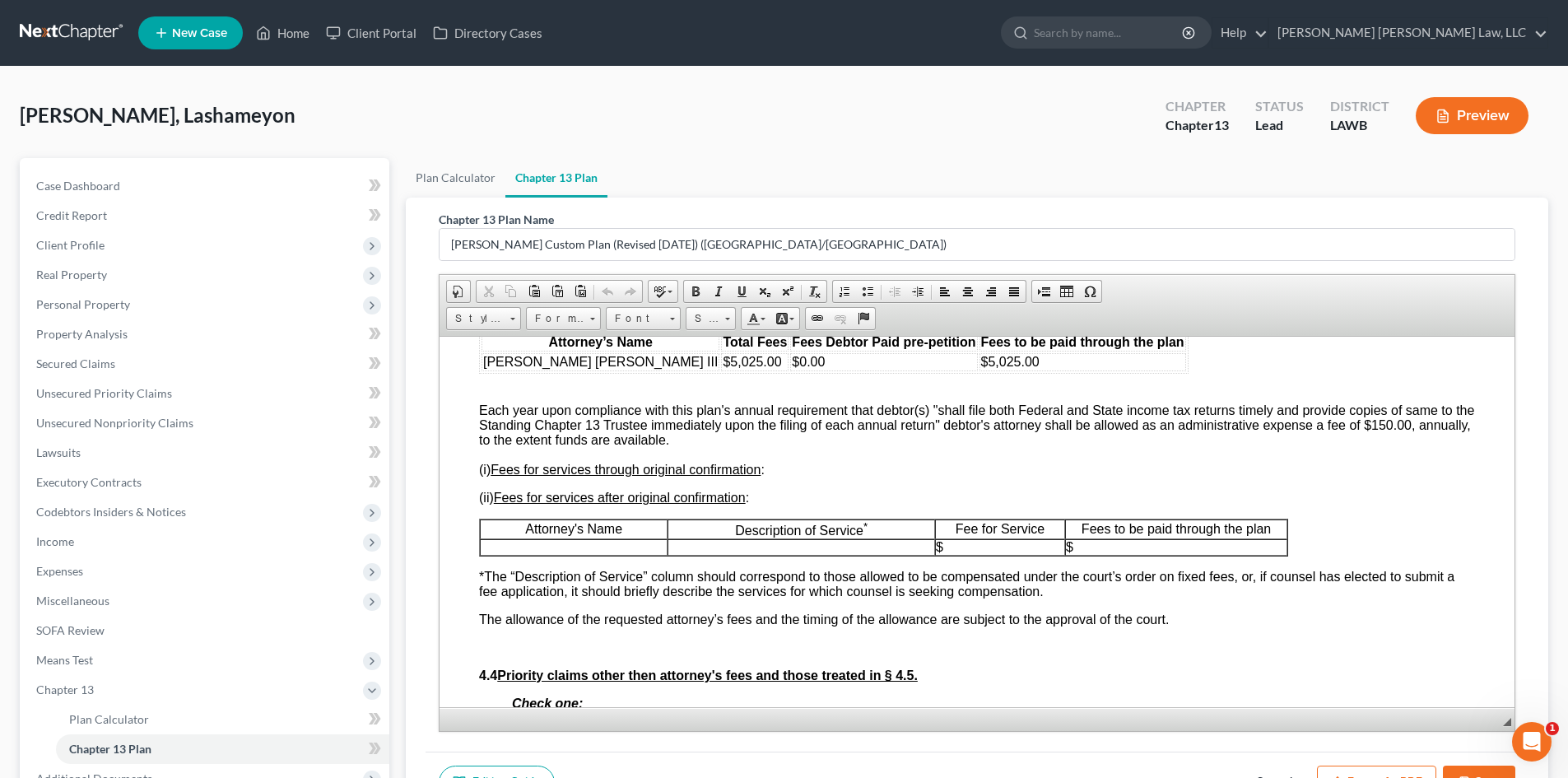
scroll to position [3213, 0]
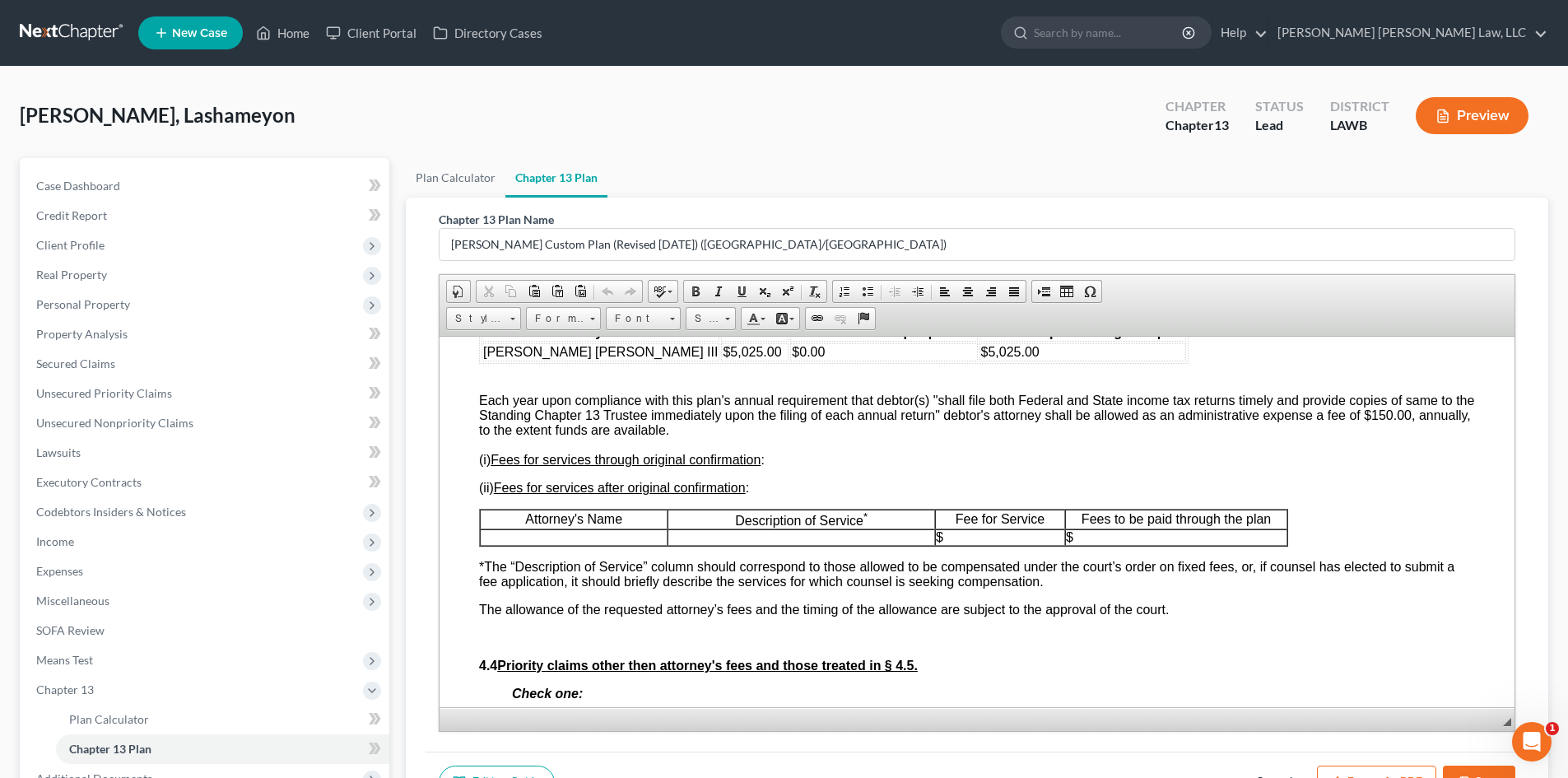
click at [649, 543] on p at bounding box center [574, 537] width 186 height 15
click at [1469, 768] on button "Save" at bounding box center [1480, 783] width 73 height 34
select select "1"
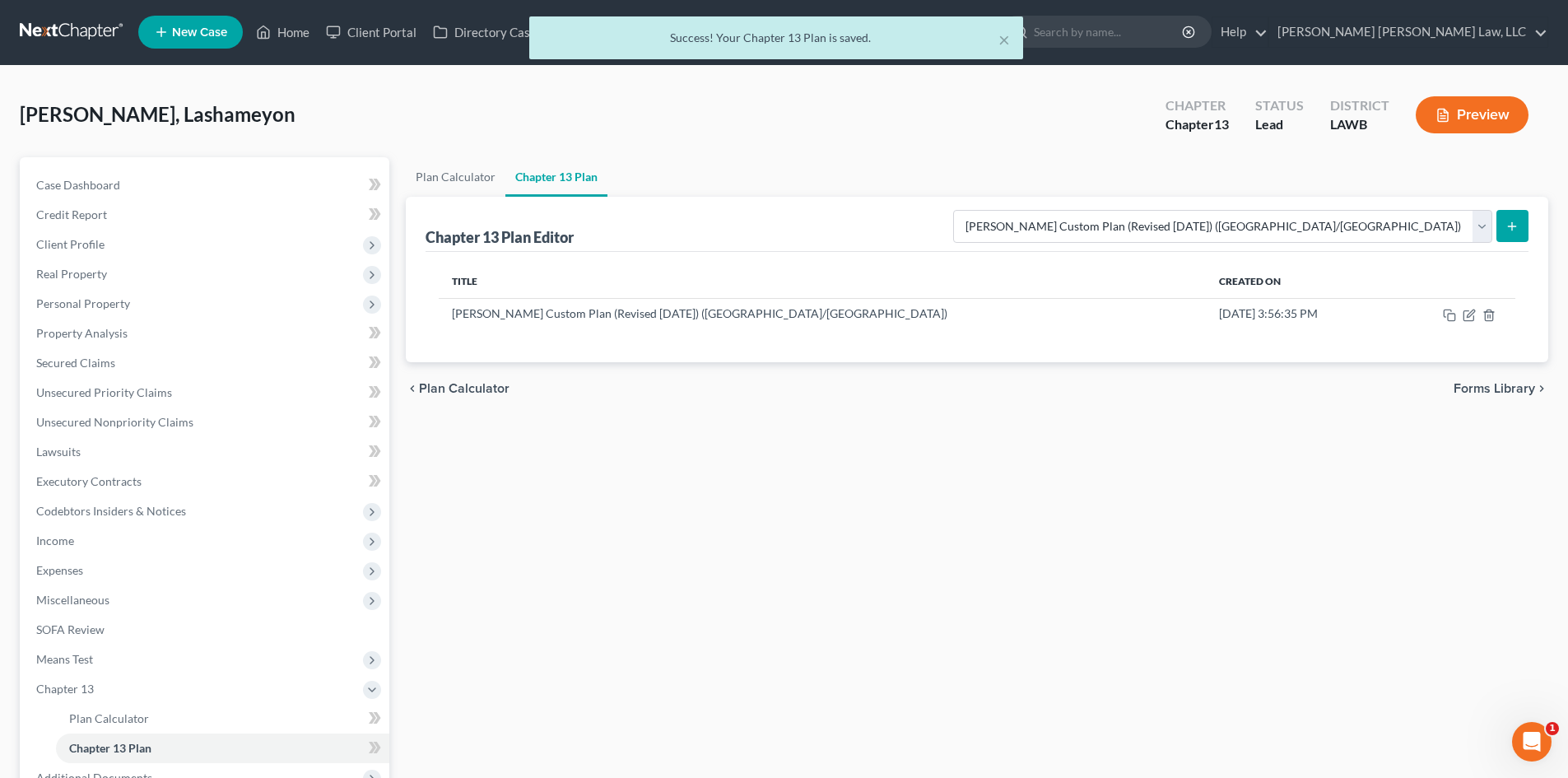
scroll to position [0, 0]
click at [162, 413] on link "Unsecured Nonpriority Claims" at bounding box center [207, 423] width 367 height 29
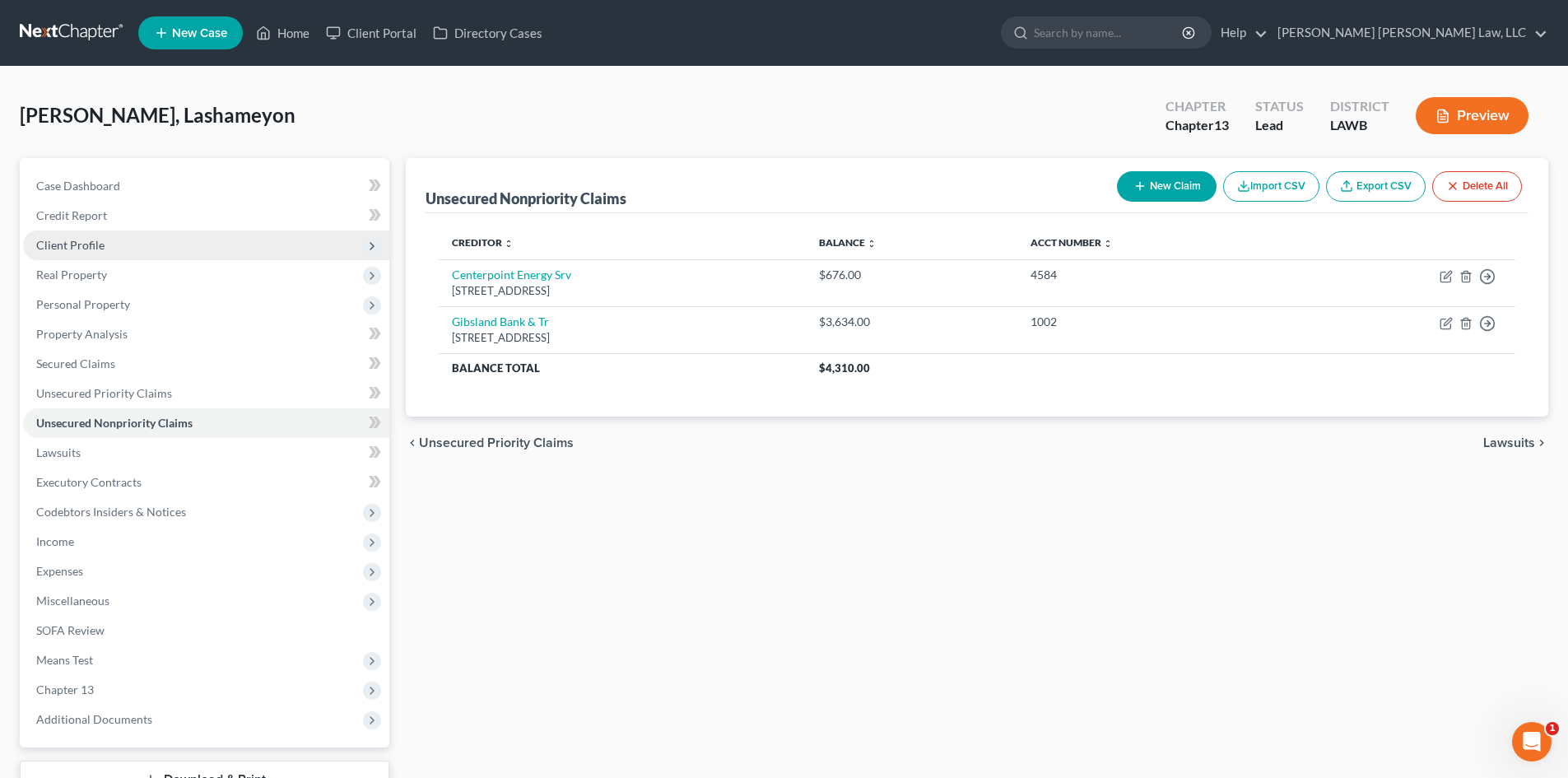
click at [198, 244] on span "Client Profile" at bounding box center [207, 245] width 367 height 29
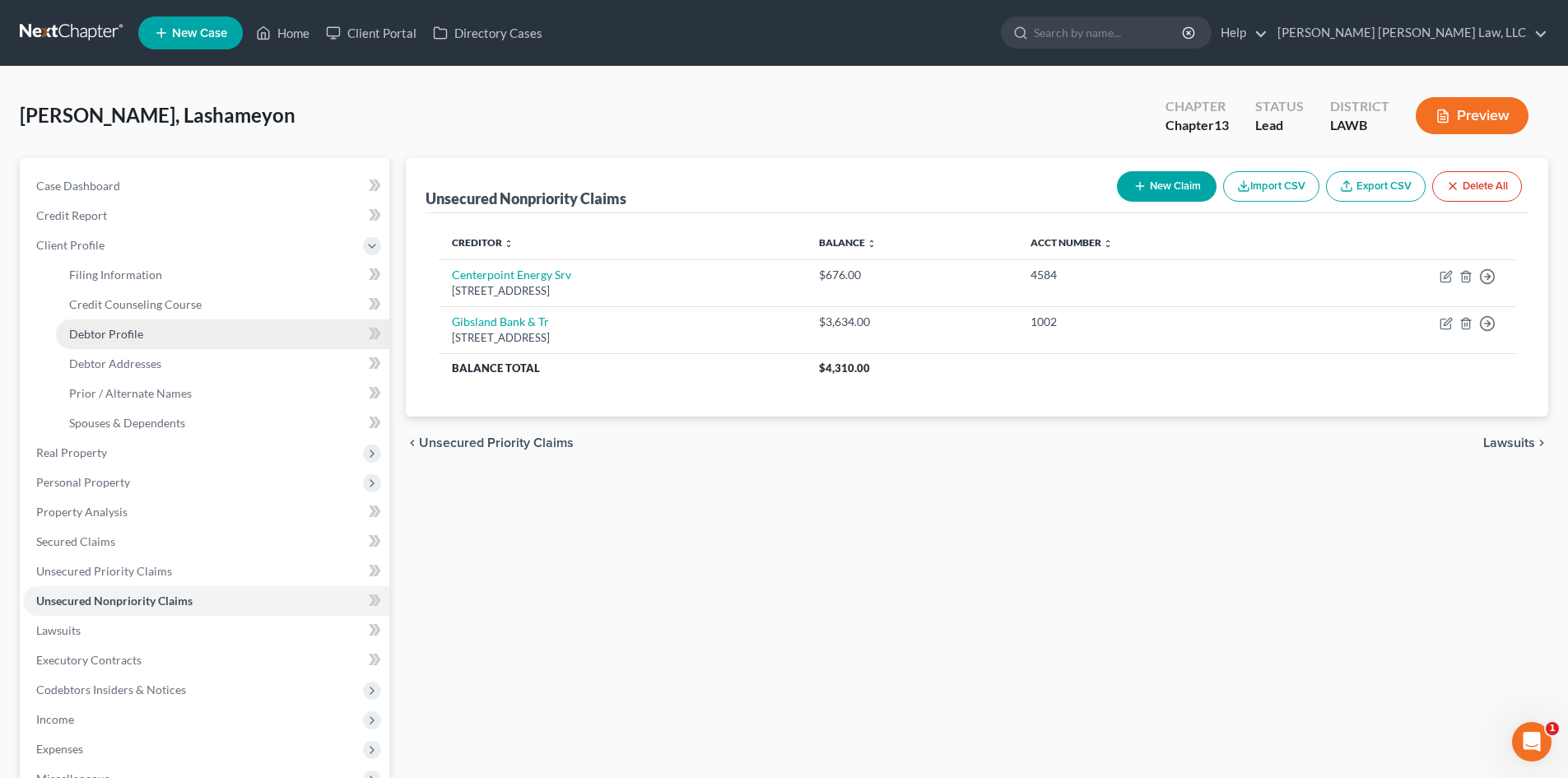
click at [165, 337] on link "Debtor Profile" at bounding box center [223, 335] width 333 height 29
select select "2"
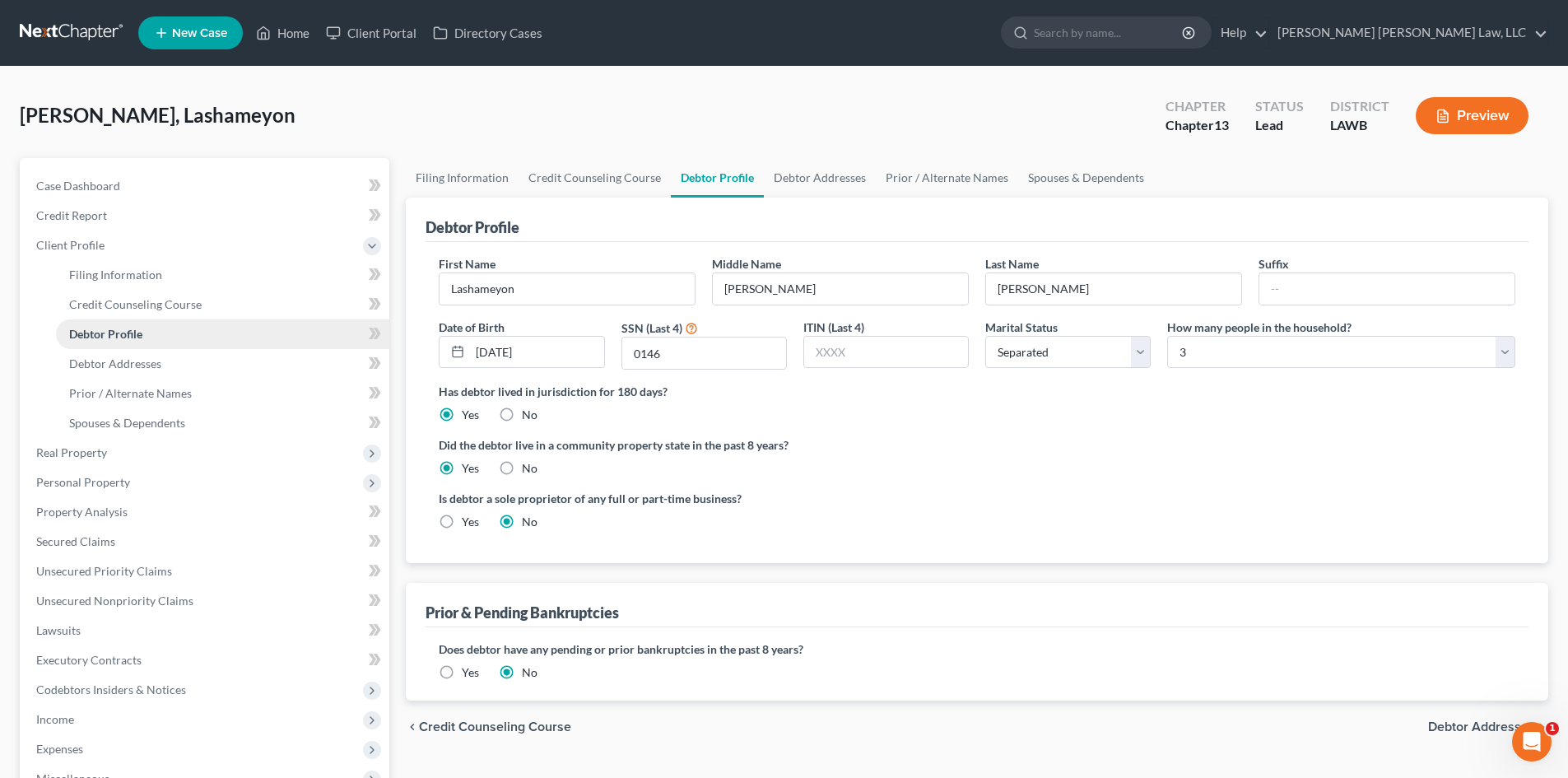
radio input "true"
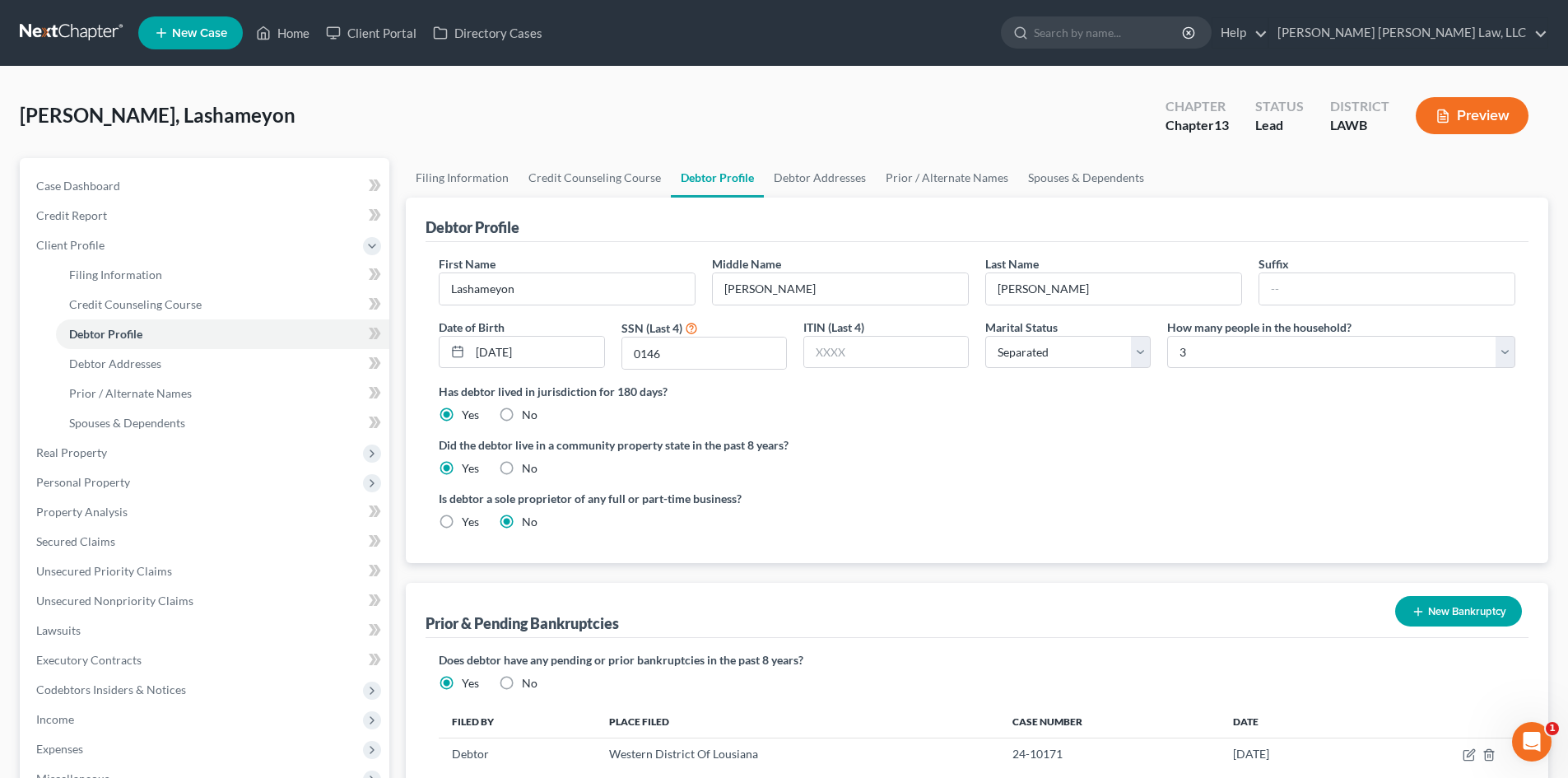
click at [1015, 441] on label "Did the debtor live in a community property state in the past 8 years?" at bounding box center [978, 445] width 1077 height 18
drag, startPoint x: 788, startPoint y: 183, endPoint x: 881, endPoint y: 514, distance: 343.8
click at [788, 183] on link "Debtor Addresses" at bounding box center [820, 178] width 112 height 39
click at [882, 521] on div "Is debtor a sole proprietor of any full or part-time business? Yes No" at bounding box center [704, 510] width 547 height 40
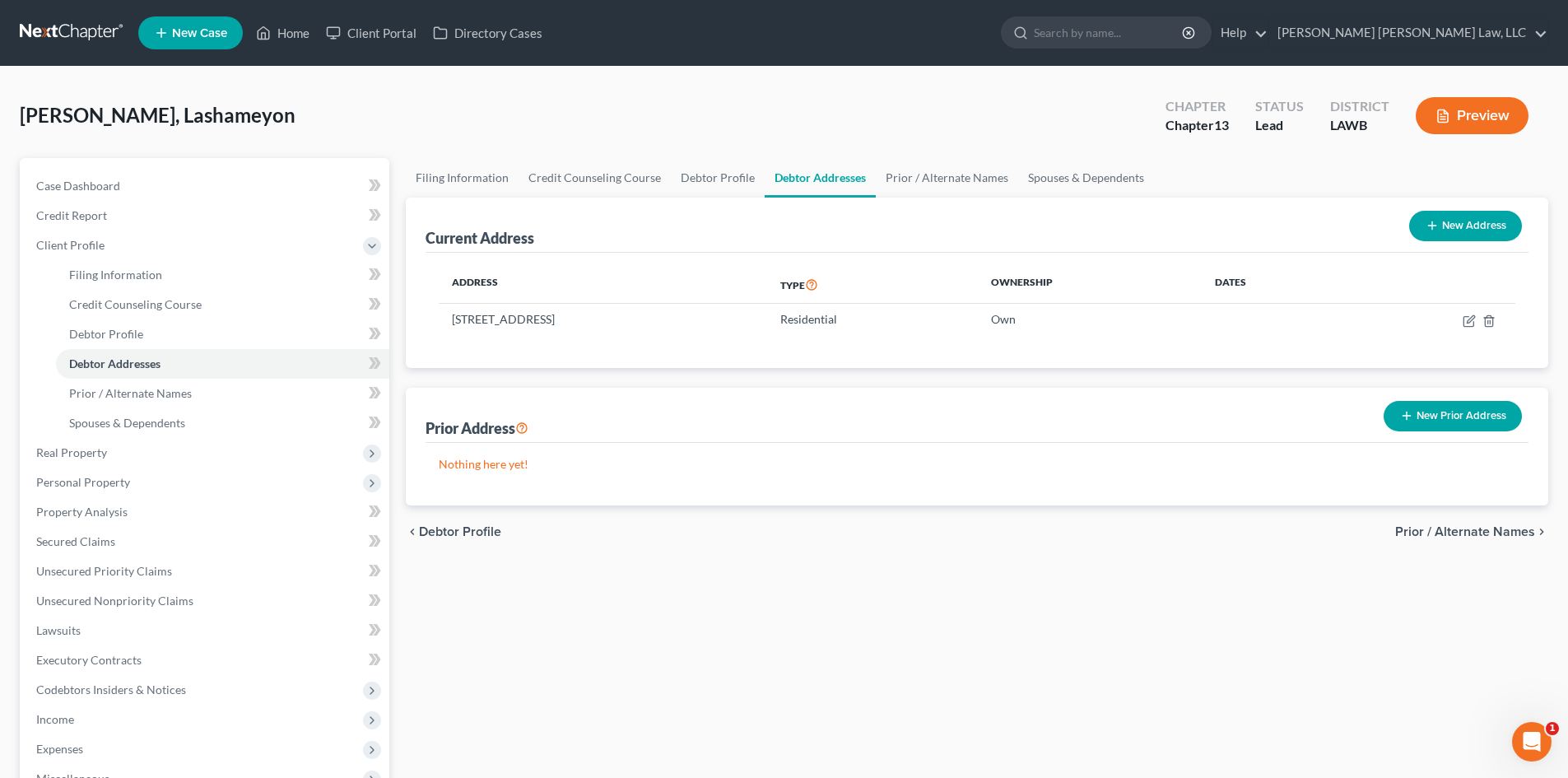
click at [904, 156] on div "[PERSON_NAME], Lashameyon Upgraded Chapter Chapter 13 Status Lead District LAWB…" at bounding box center [784, 122] width 1529 height 72
click at [911, 174] on link "Prior / Alternate Names" at bounding box center [946, 178] width 142 height 39
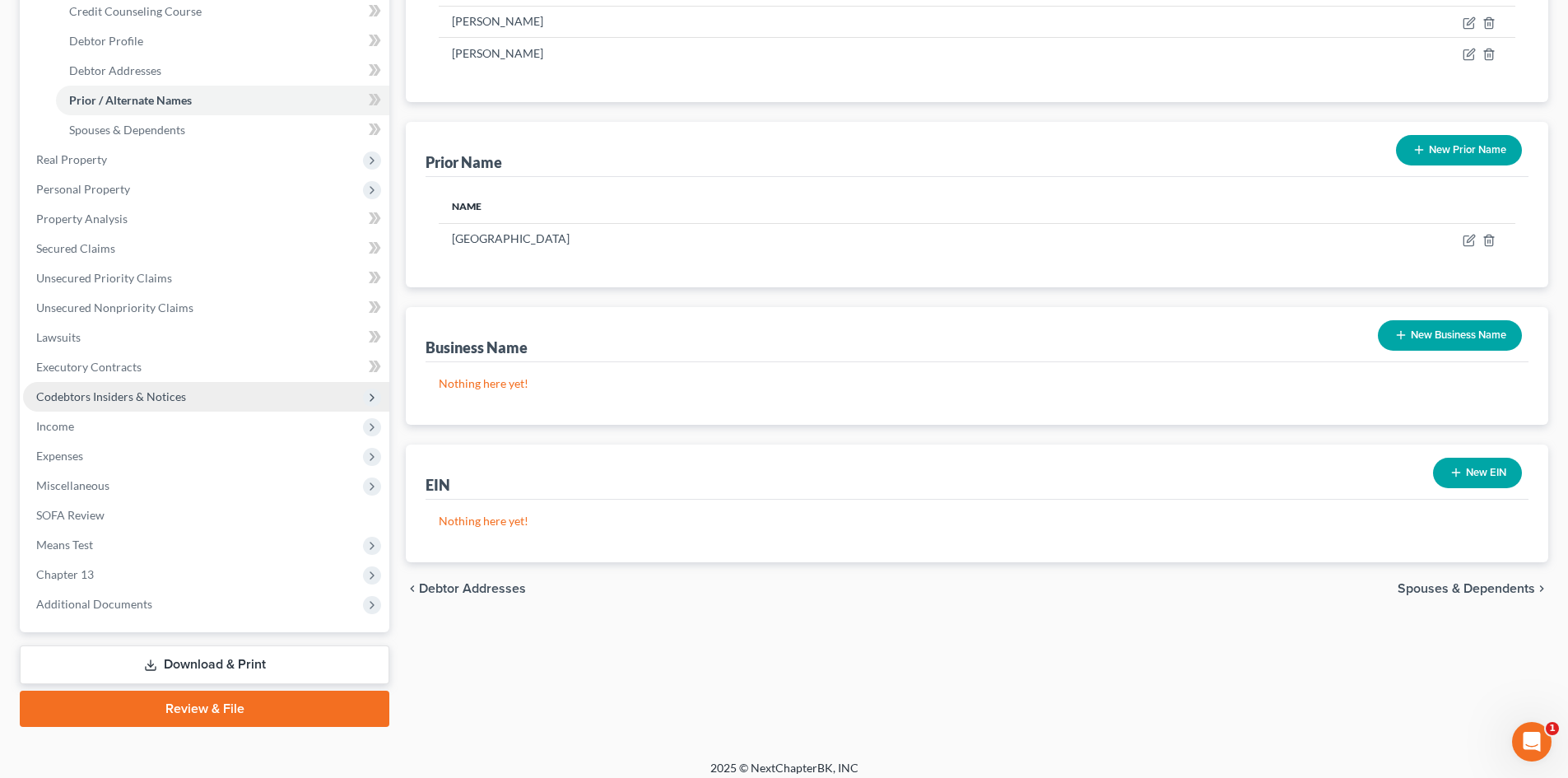
scroll to position [305, 0]
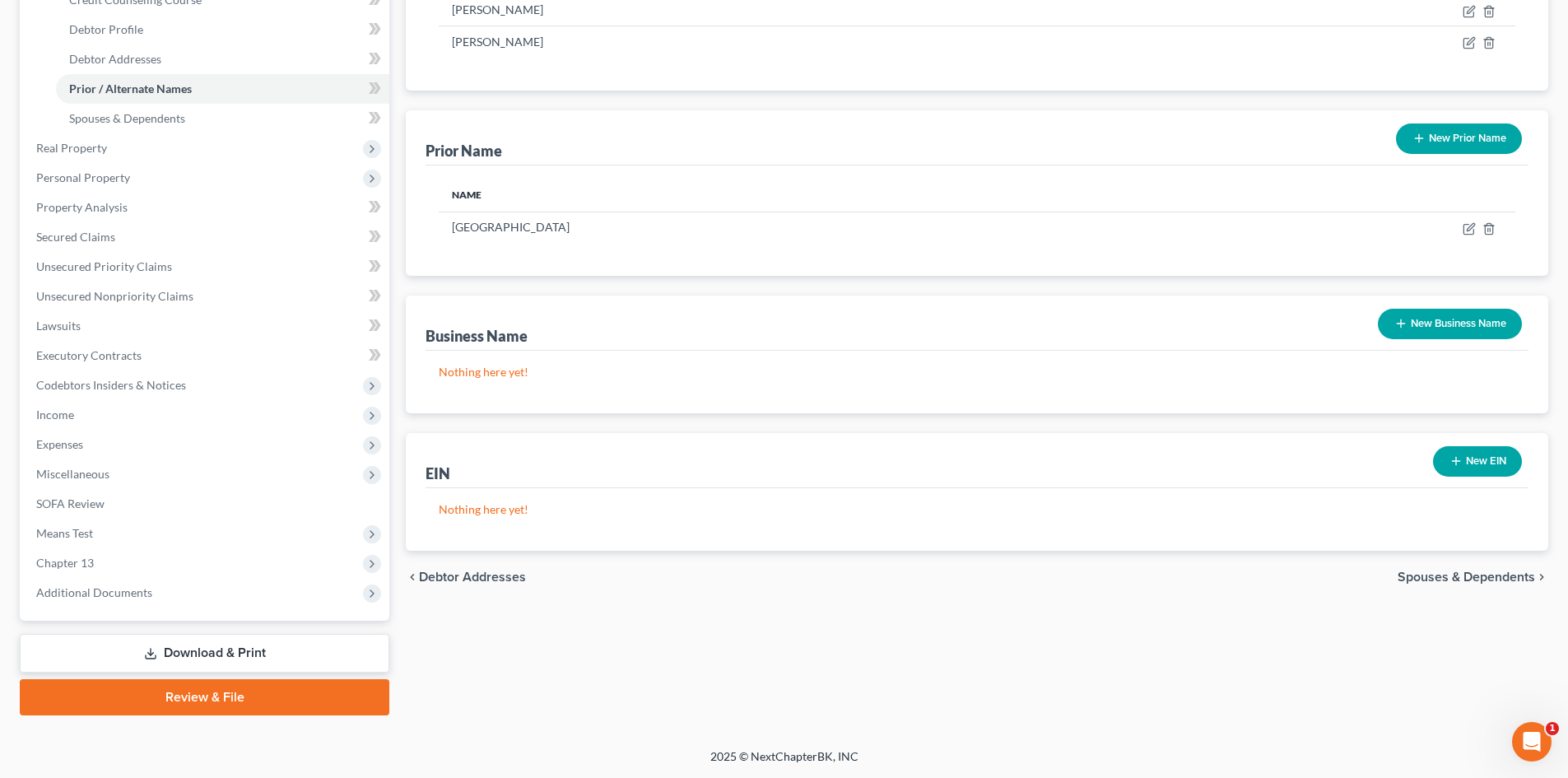
click at [228, 648] on link "Download & Print" at bounding box center [204, 653] width 370 height 38
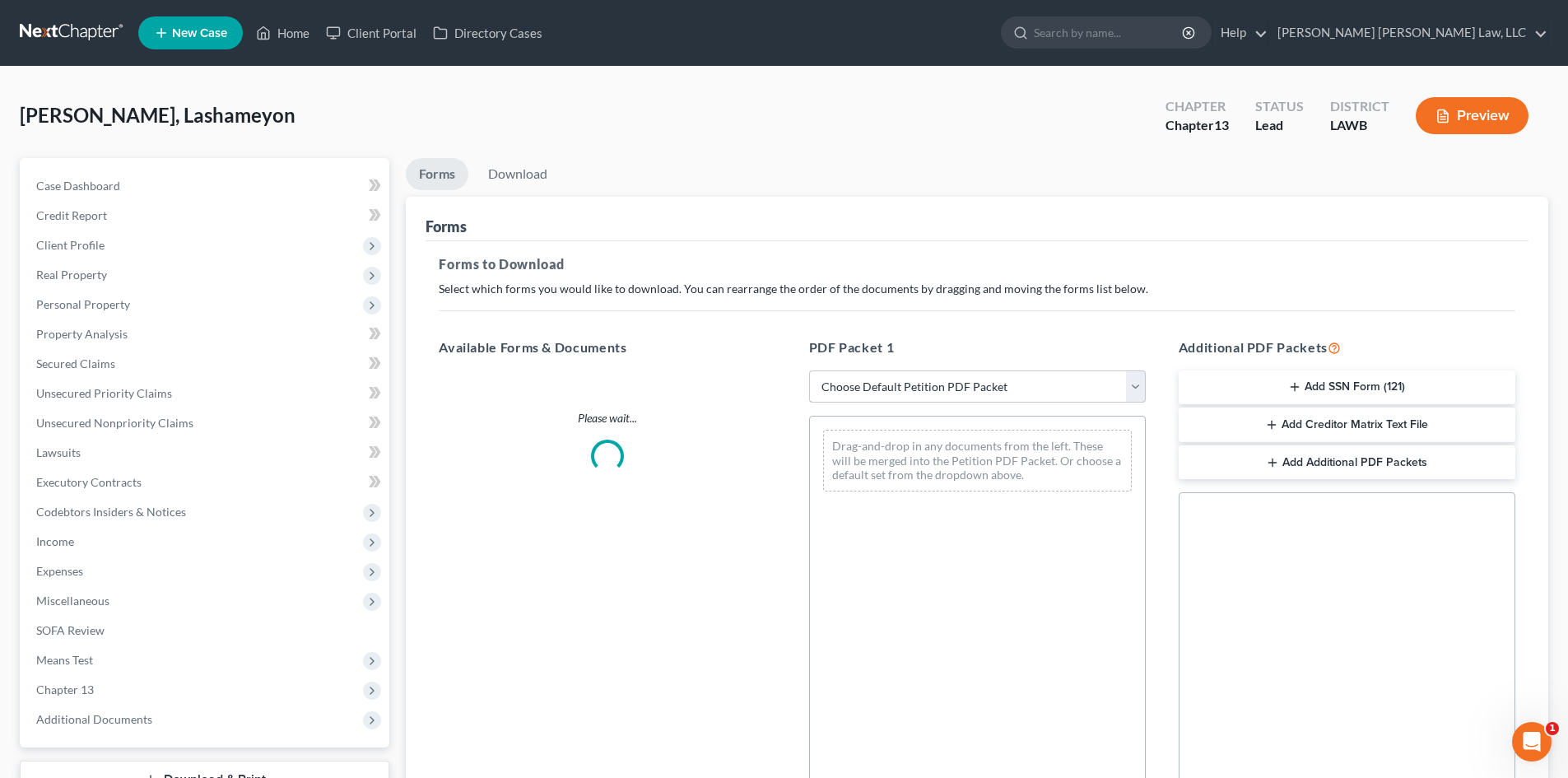
drag, startPoint x: 956, startPoint y: 374, endPoint x: 978, endPoint y: 400, distance: 34.1
click at [956, 374] on select "Choose Default Petition PDF Packet Complete Bankruptcy Petition (all forms and …" at bounding box center [977, 388] width 336 height 33
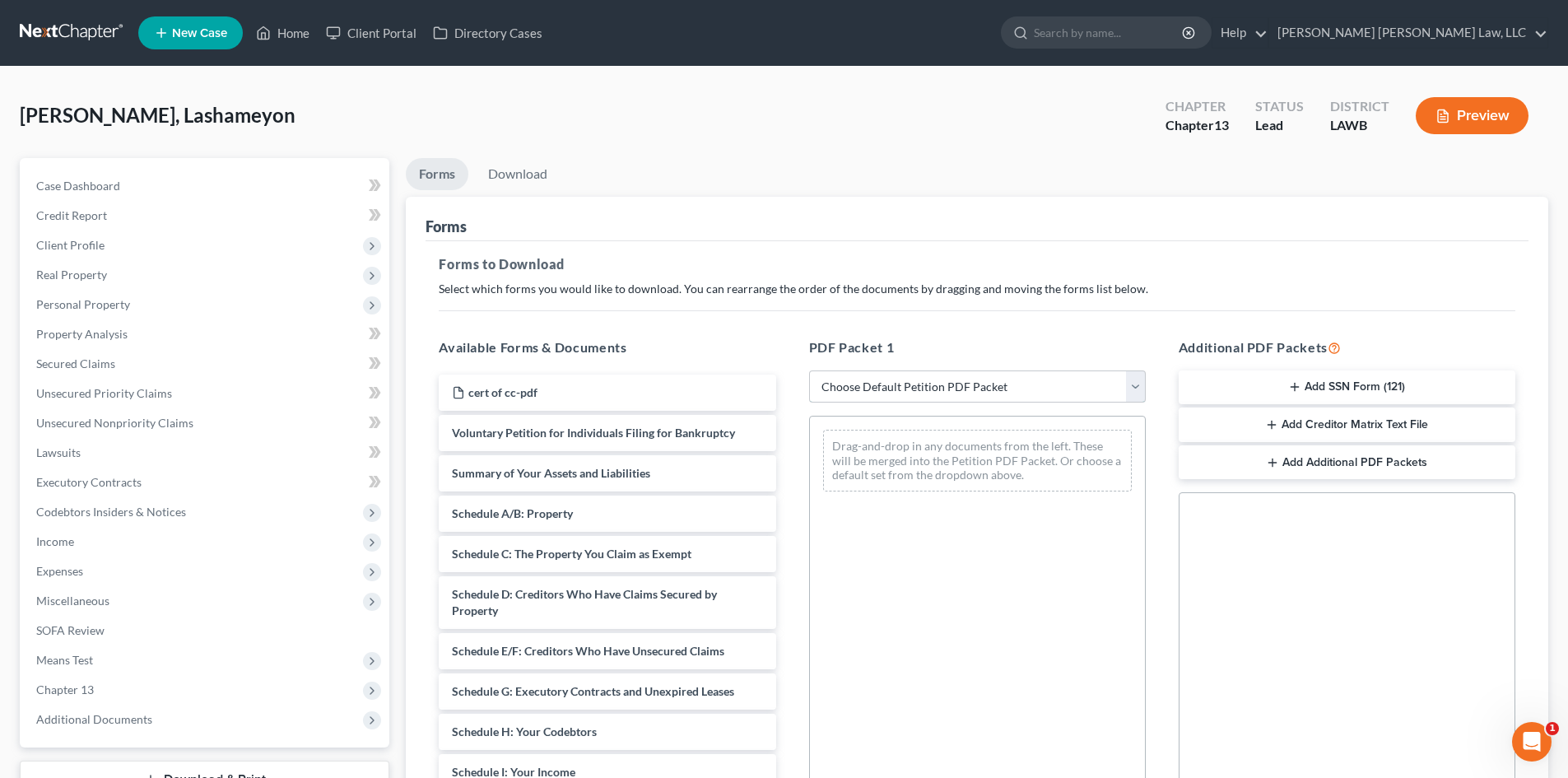
select select "15"
click at [809, 371] on select "Choose Default Petition PDF Packet Complete Bankruptcy Petition (all forms and …" at bounding box center [977, 388] width 336 height 33
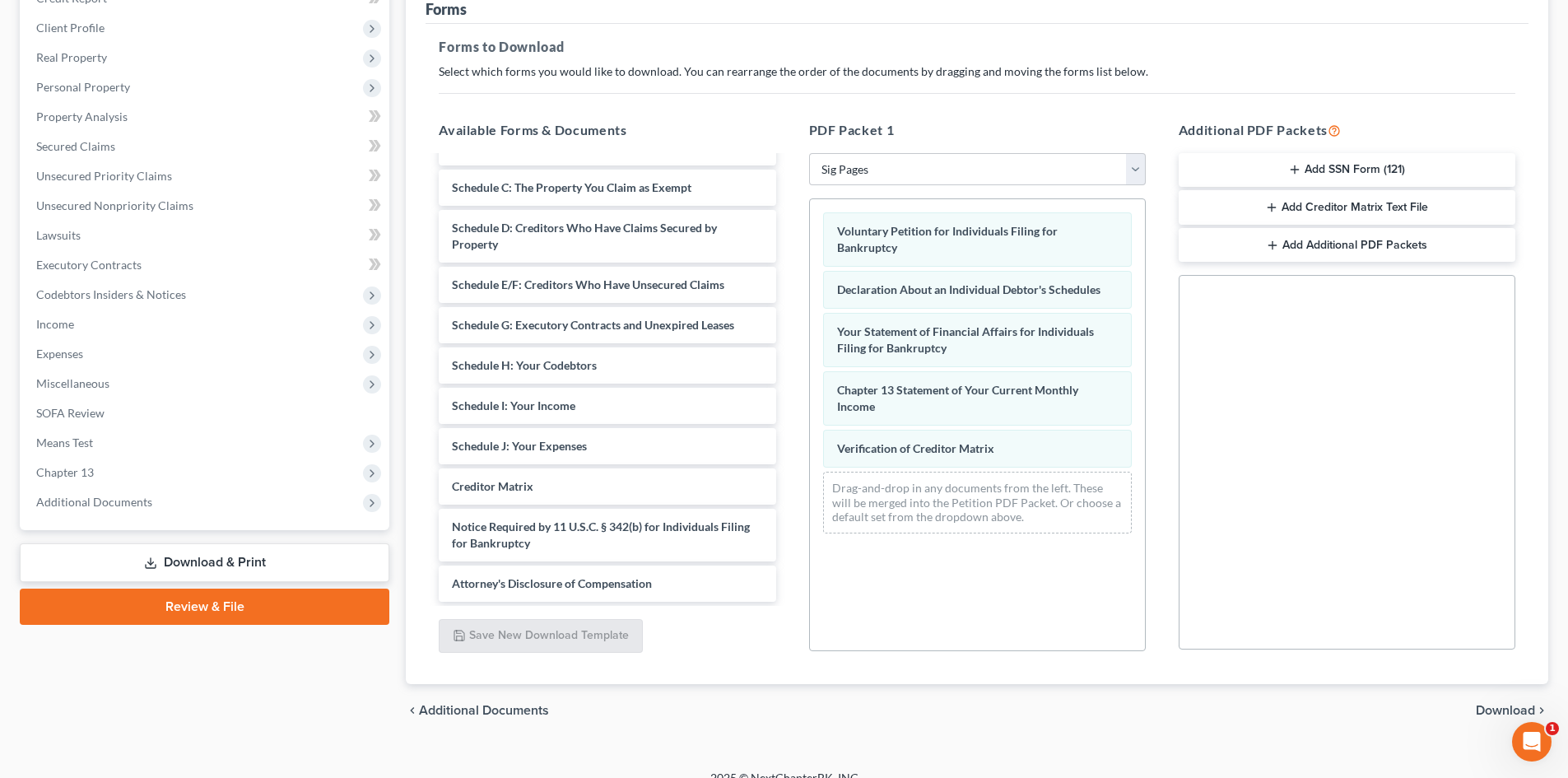
scroll to position [238, 0]
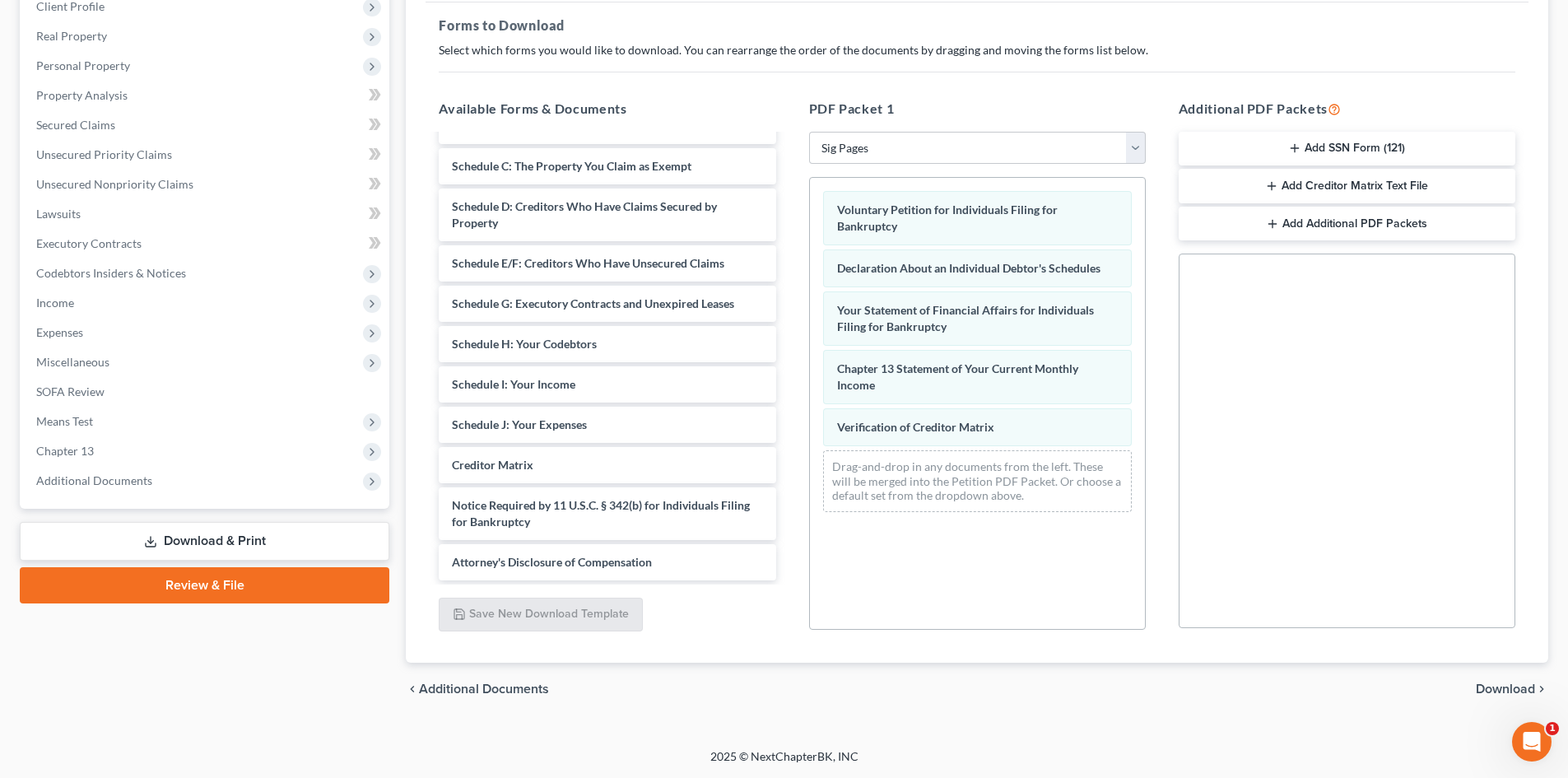
drag, startPoint x: 1526, startPoint y: 681, endPoint x: 844, endPoint y: 204, distance: 832.3
click at [1526, 683] on span "Download" at bounding box center [1505, 689] width 59 height 13
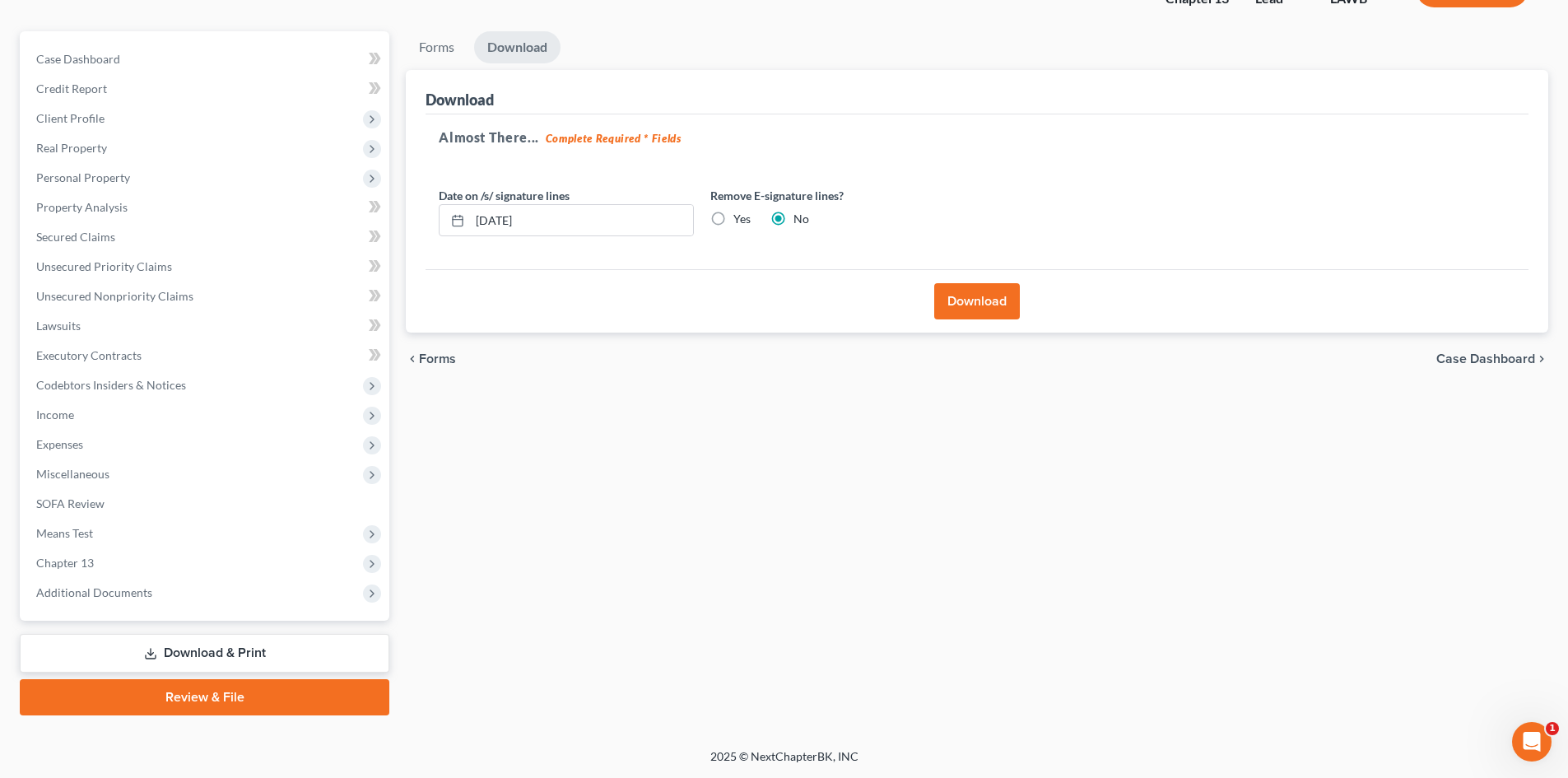
scroll to position [127, 0]
click at [1012, 310] on button "Download" at bounding box center [977, 301] width 85 height 36
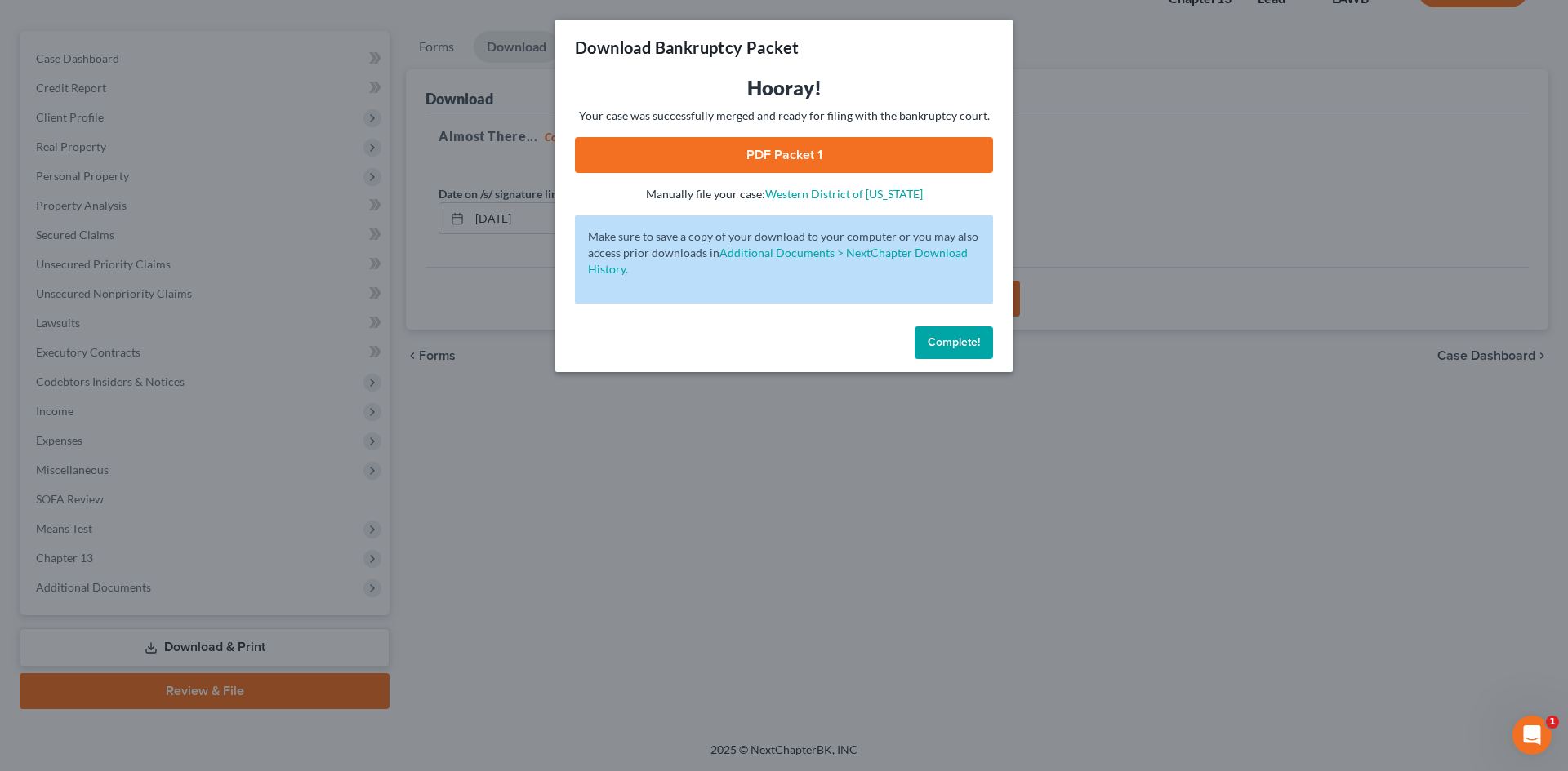
click at [834, 149] on link "PDF Packet 1" at bounding box center [784, 155] width 418 height 36
click at [1173, 385] on div "Download Bankruptcy Packet Hooray! Your case was successfully merged and ready …" at bounding box center [784, 385] width 1568 height 771
click at [959, 350] on button "Complete!" at bounding box center [953, 343] width 79 height 33
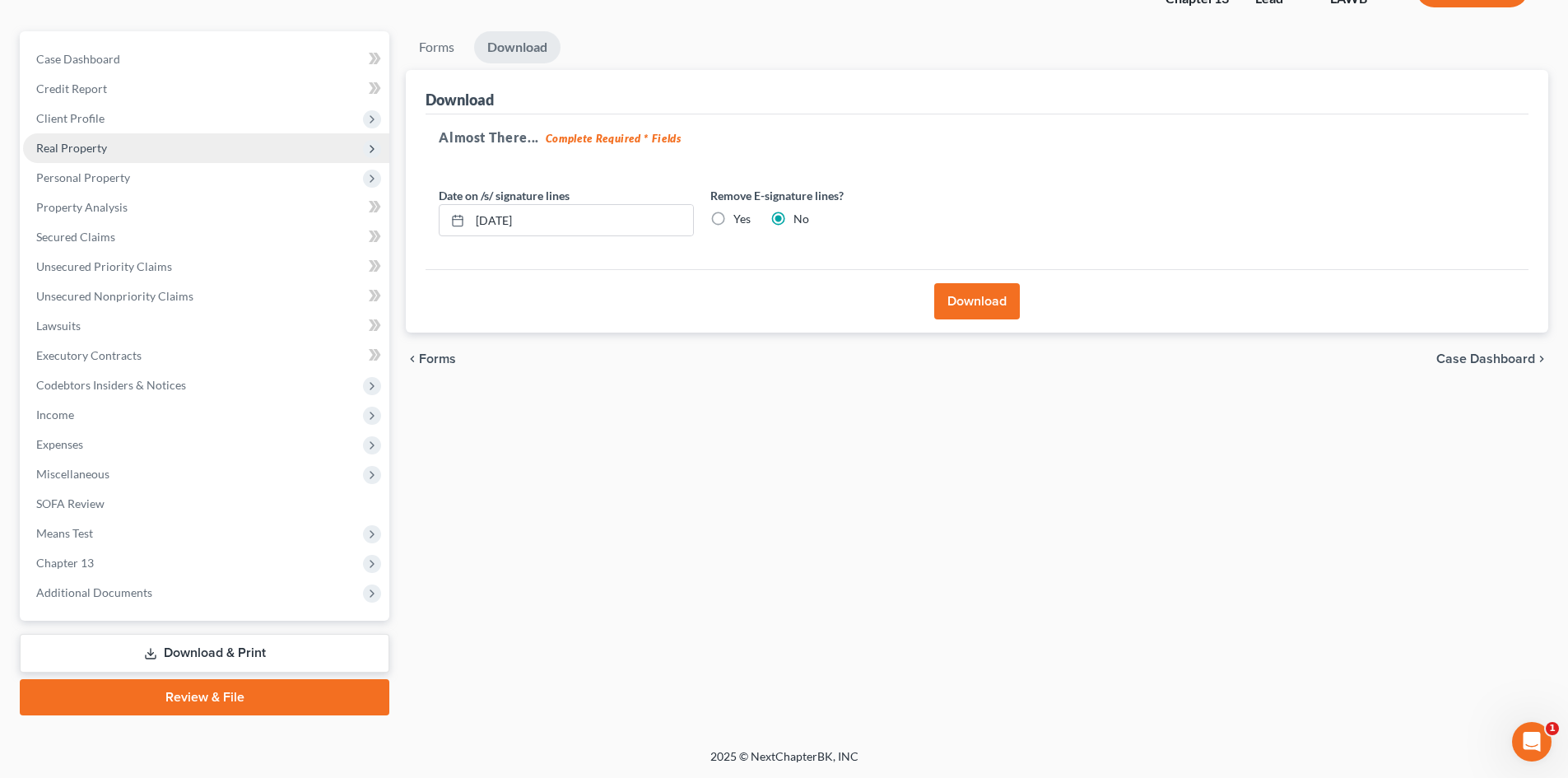
drag, startPoint x: 213, startPoint y: 108, endPoint x: 198, endPoint y: 157, distance: 51.2
click at [213, 108] on span "Client Profile" at bounding box center [207, 119] width 367 height 29
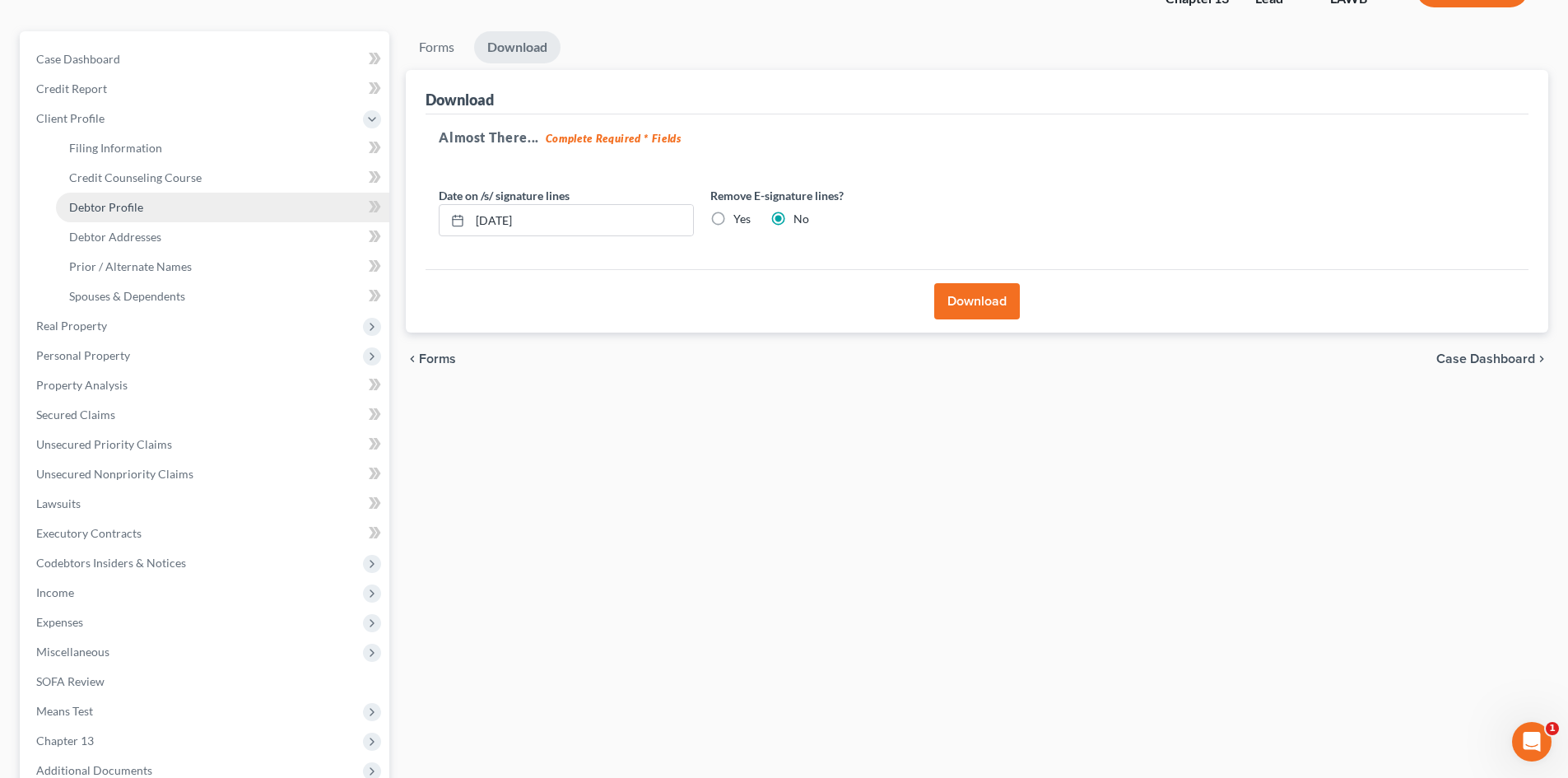
click at [207, 214] on link "Debtor Profile" at bounding box center [223, 207] width 333 height 29
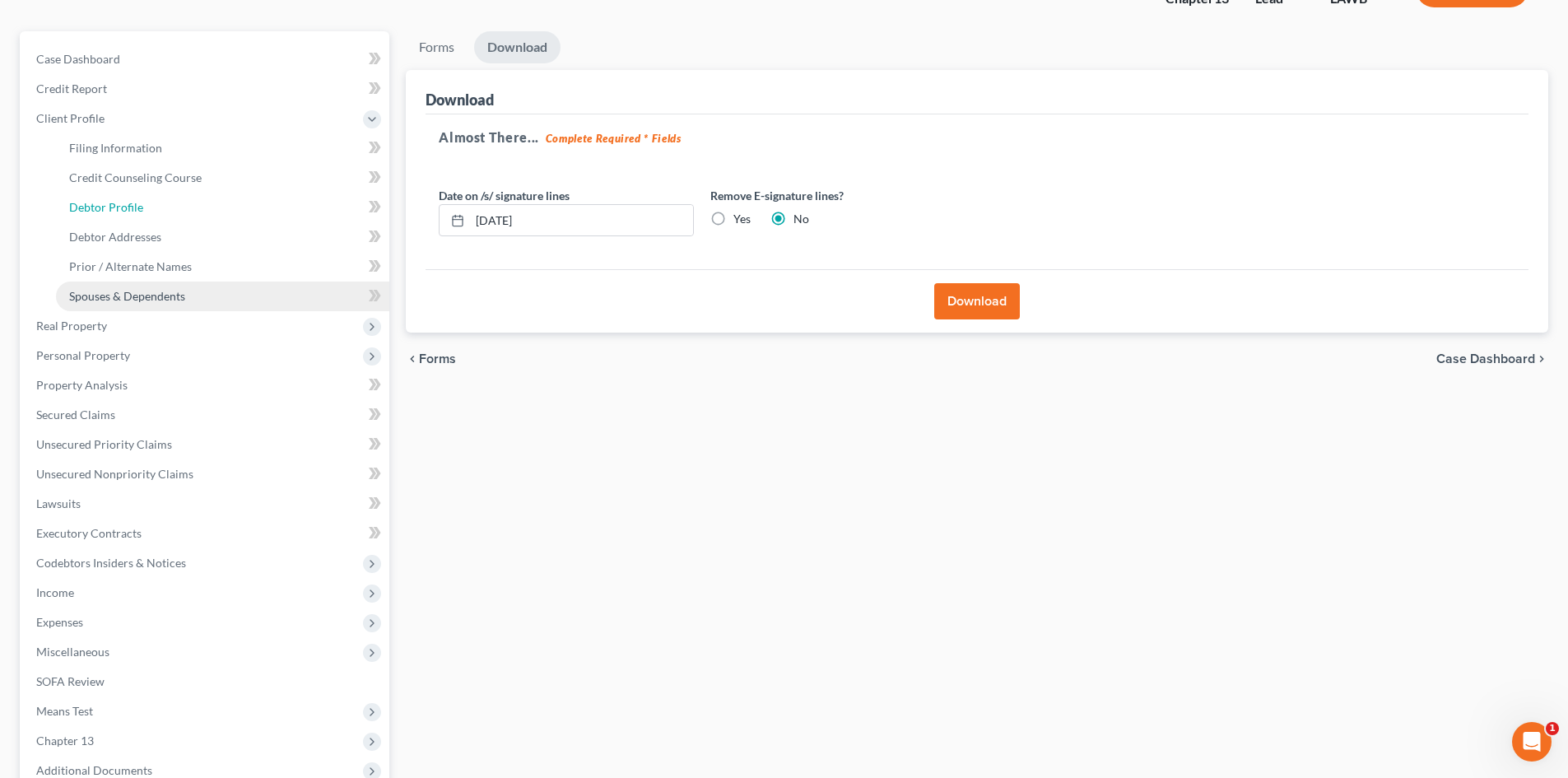
select select "2"
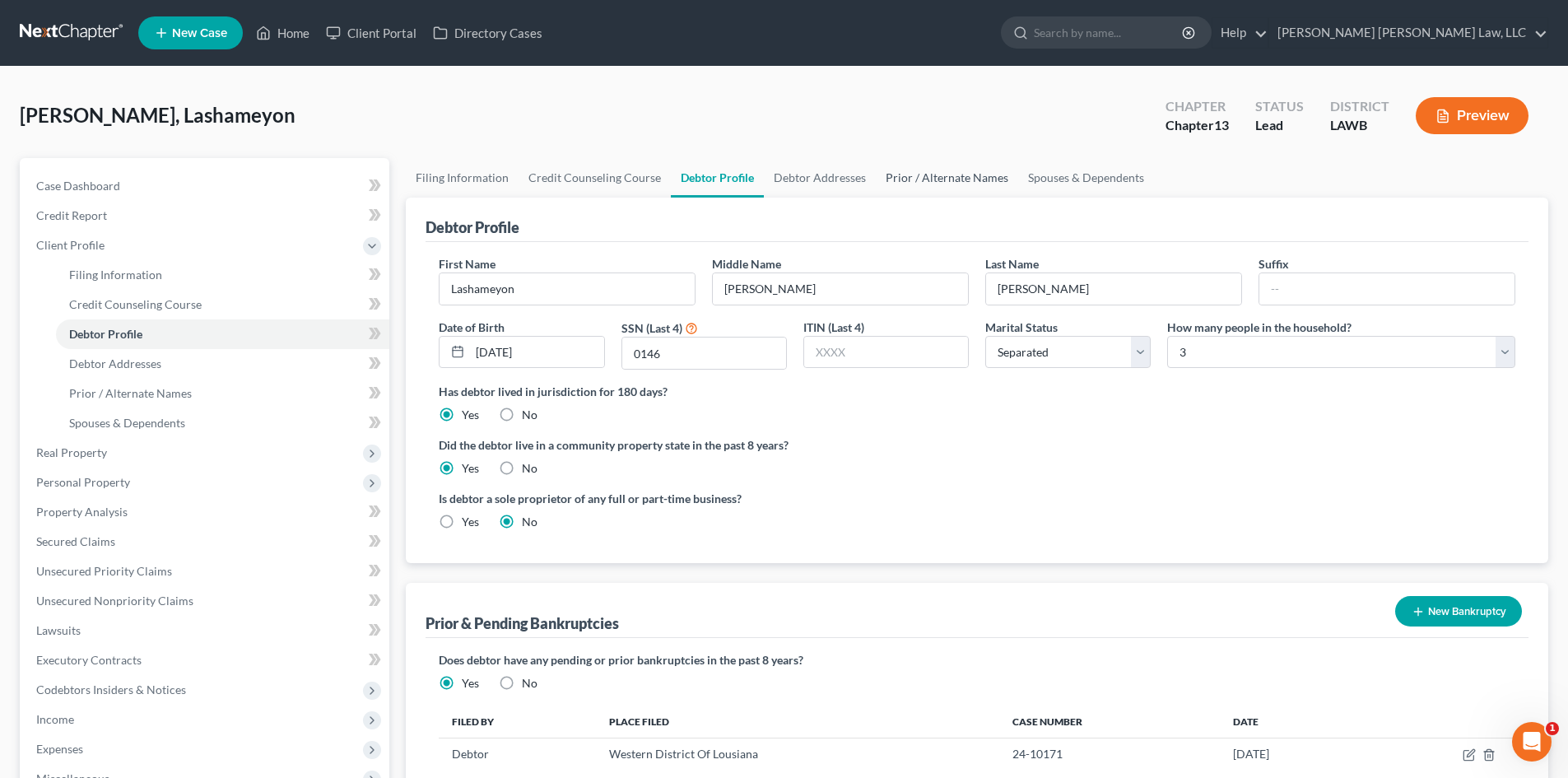
click at [951, 169] on link "Prior / Alternate Names" at bounding box center [946, 178] width 142 height 39
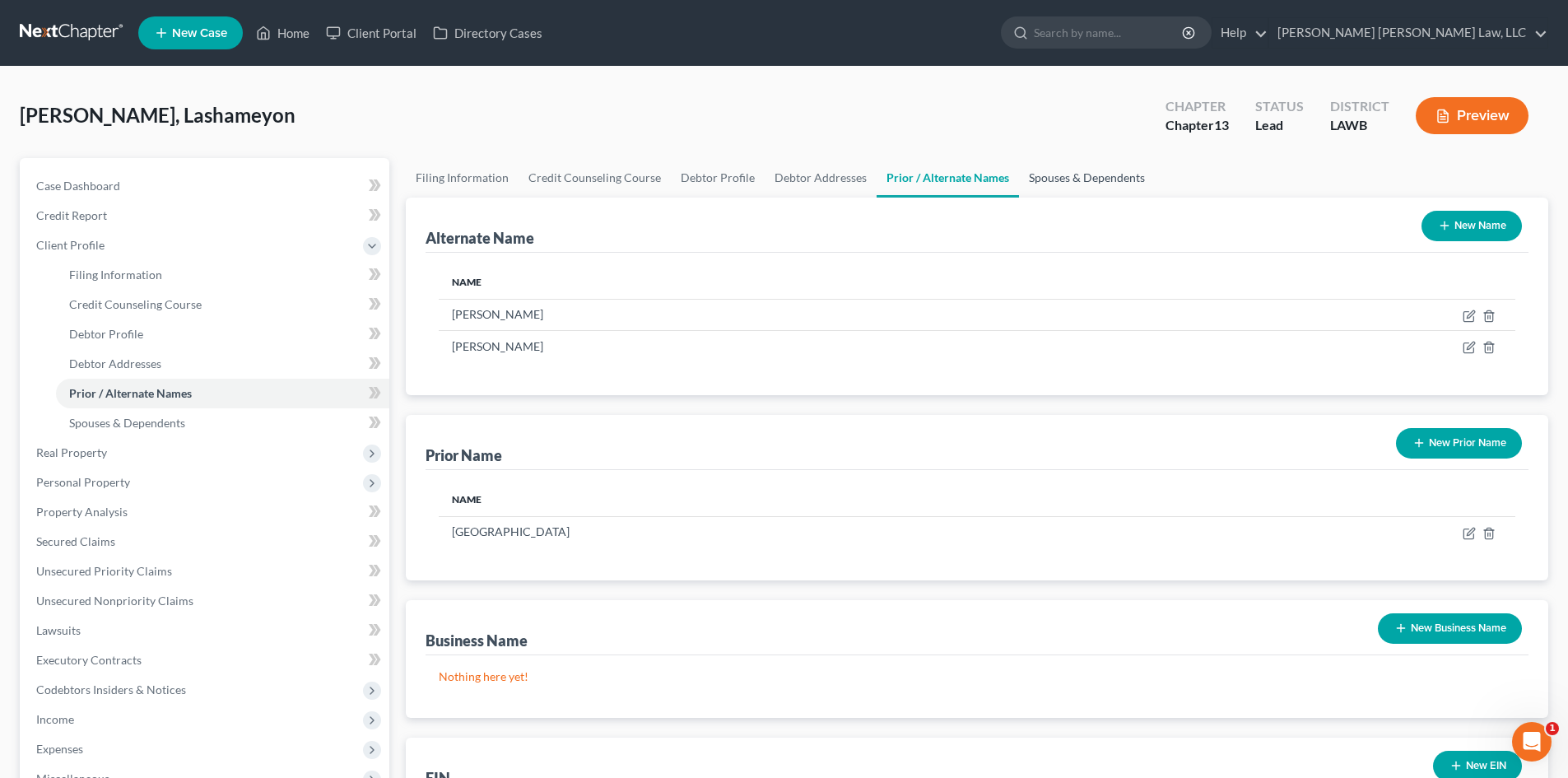
click at [1097, 166] on link "Spouses & Dependents" at bounding box center [1087, 178] width 136 height 39
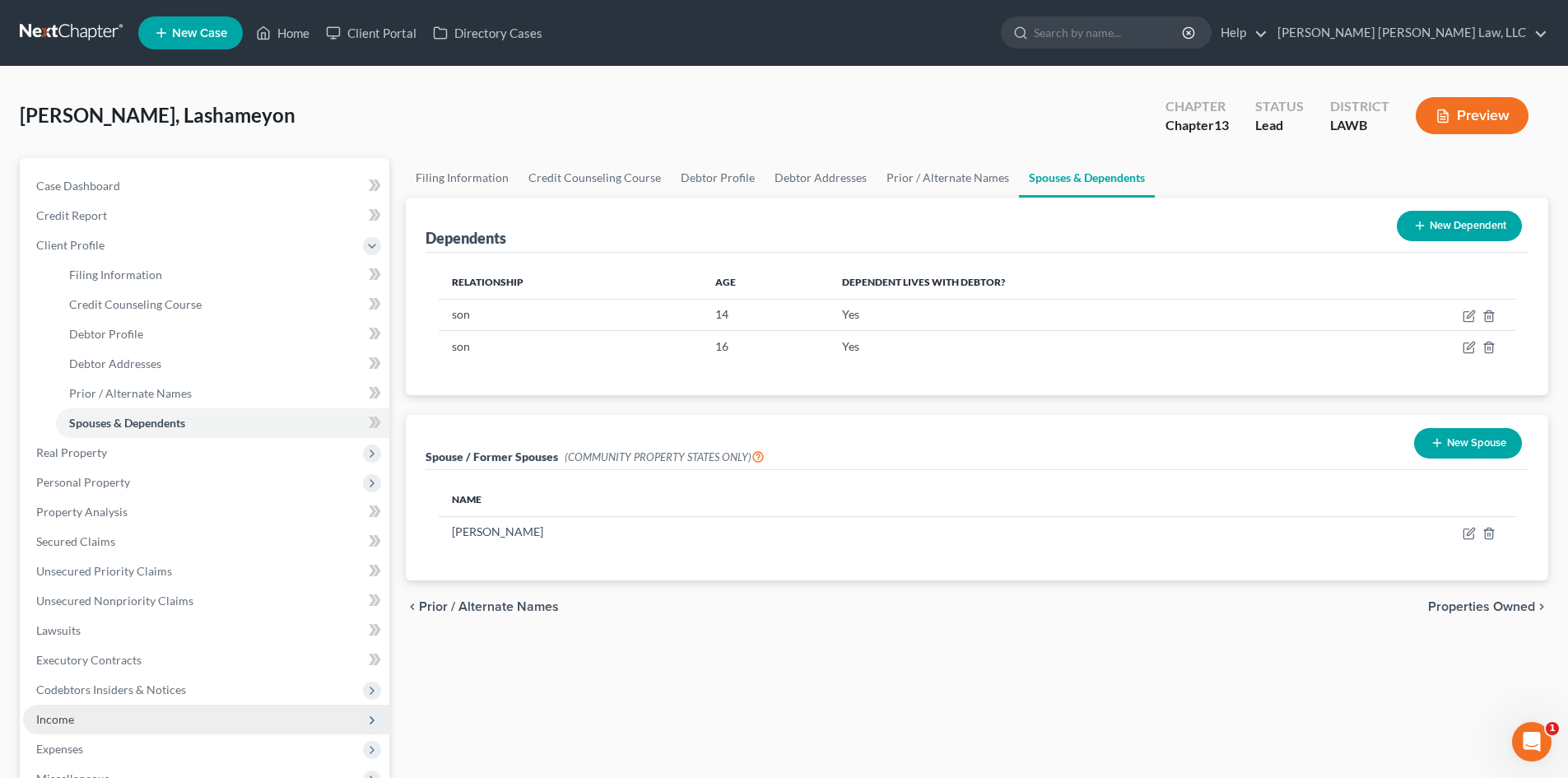
click at [121, 722] on span "Income" at bounding box center [207, 720] width 367 height 29
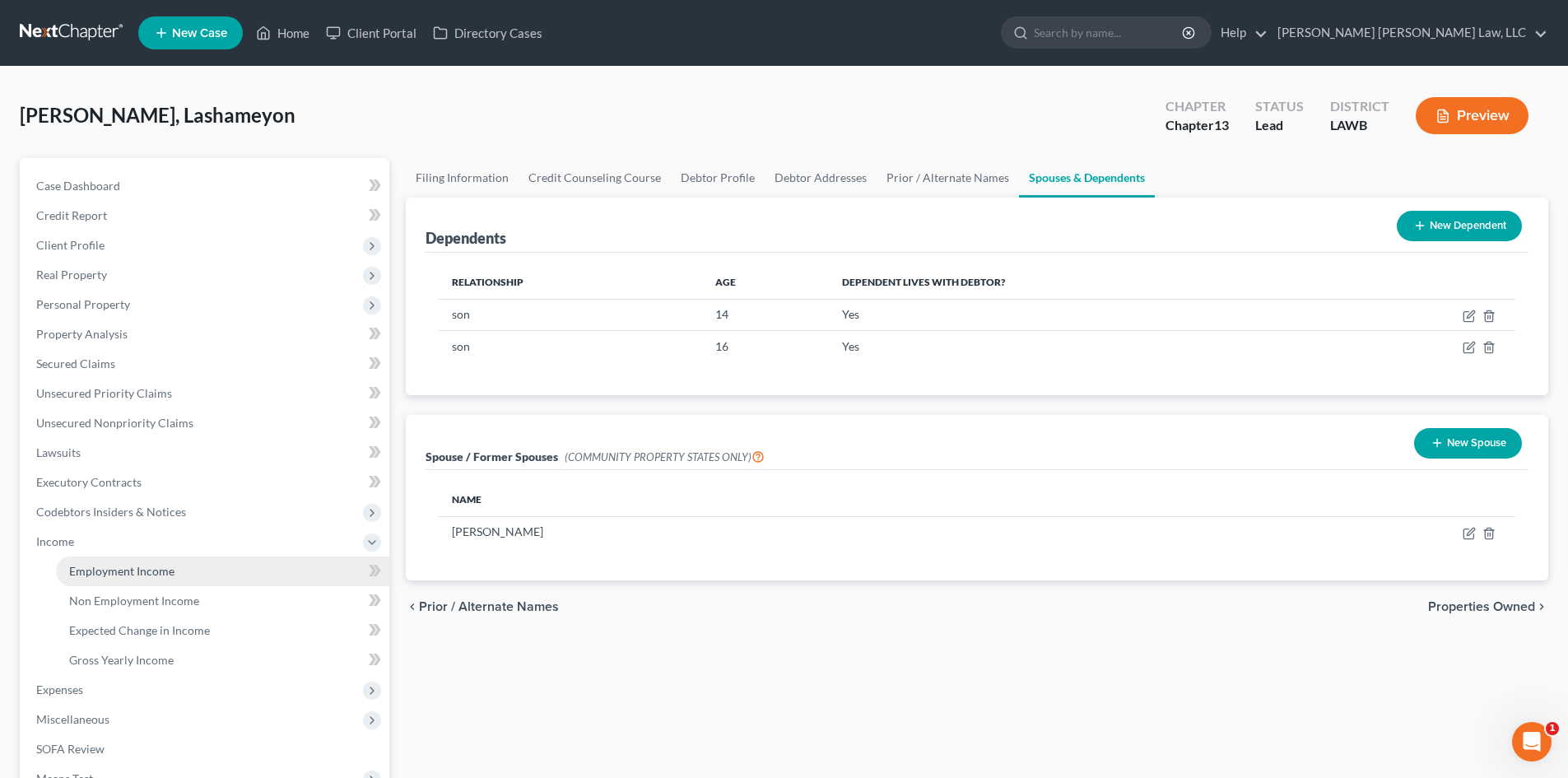
click at [154, 561] on link "Employment Income" at bounding box center [223, 572] width 333 height 29
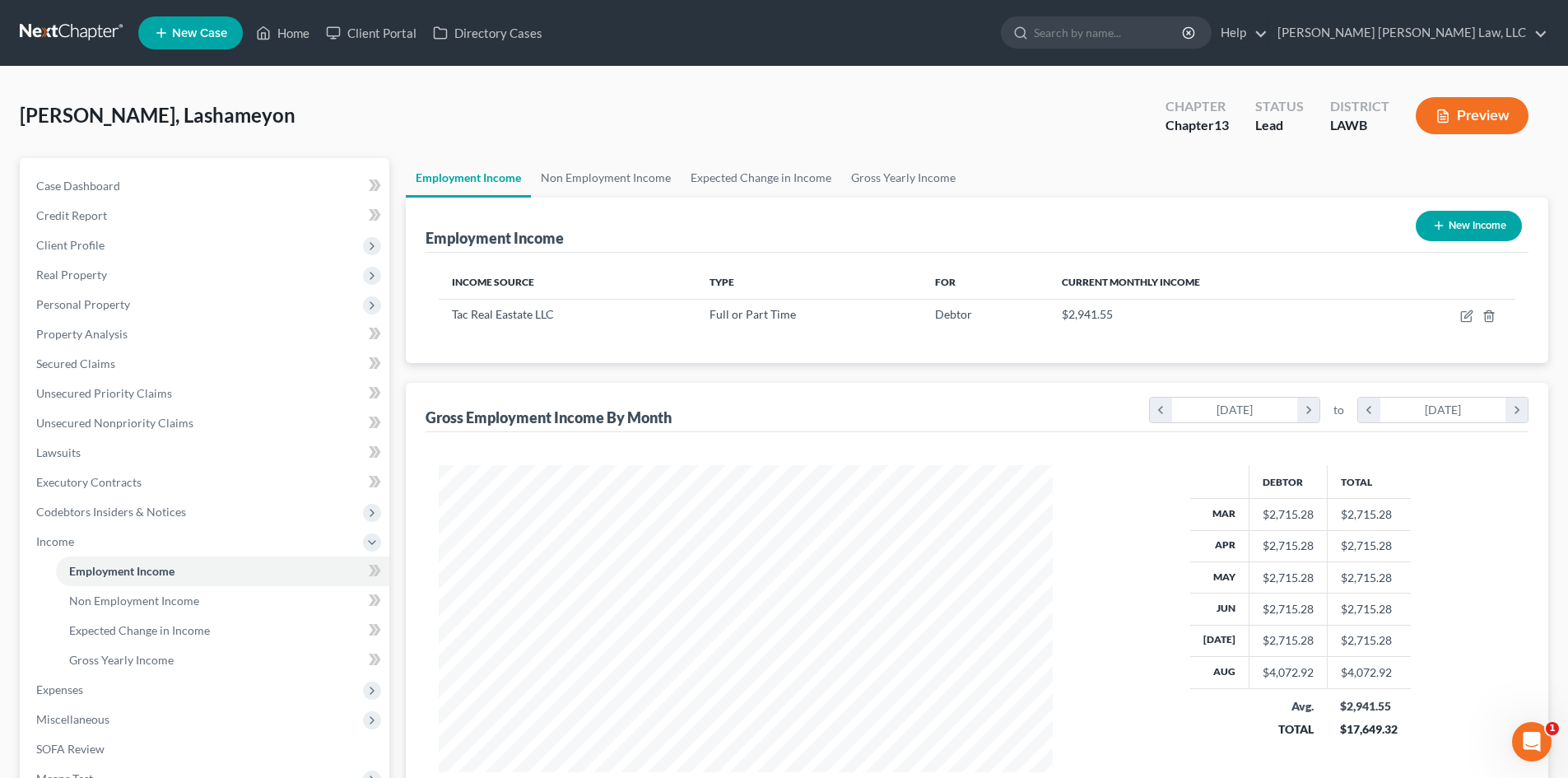
scroll to position [307, 647]
click at [213, 410] on link "Unsecured Nonpriority Claims" at bounding box center [207, 423] width 367 height 29
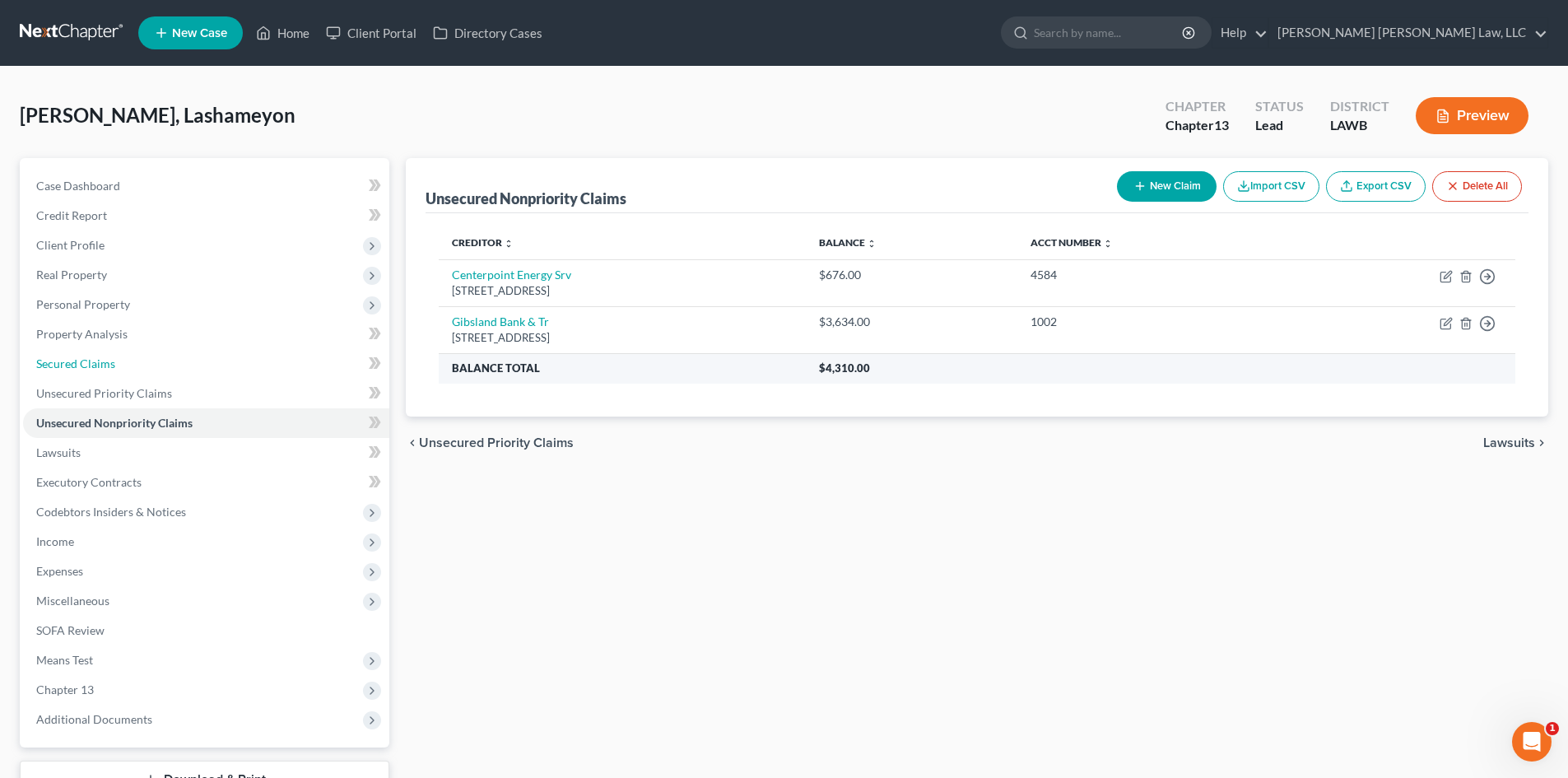
drag, startPoint x: 136, startPoint y: 364, endPoint x: 691, endPoint y: 367, distance: 555.0
click at [136, 364] on link "Secured Claims" at bounding box center [207, 364] width 367 height 29
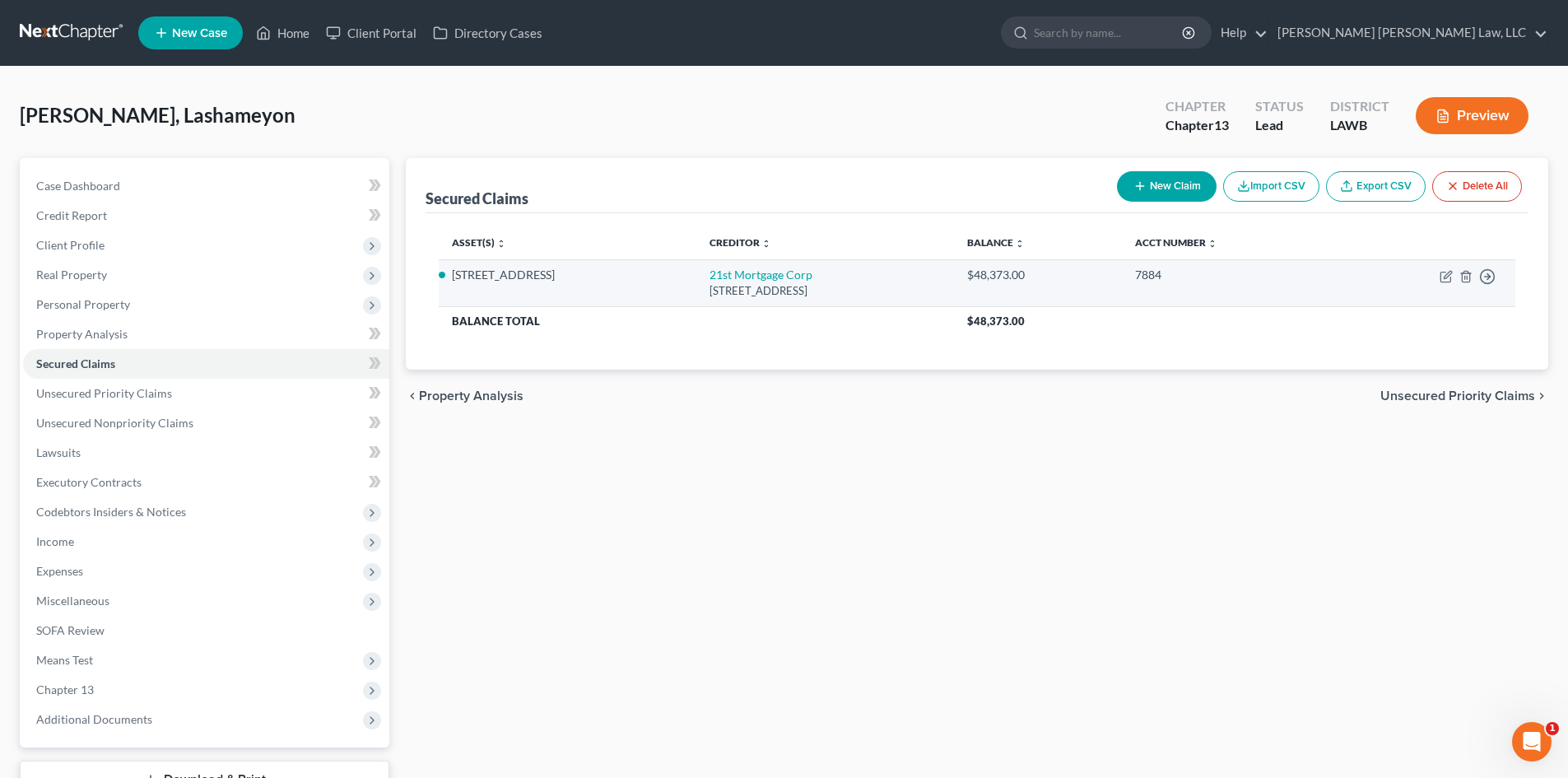
click at [745, 283] on td "21st Mortgage Corp [STREET_ADDRESS]" at bounding box center [825, 283] width 258 height 47
click at [747, 275] on link "21st Mortgage Corp" at bounding box center [761, 275] width 103 height 14
select select "44"
select select "0"
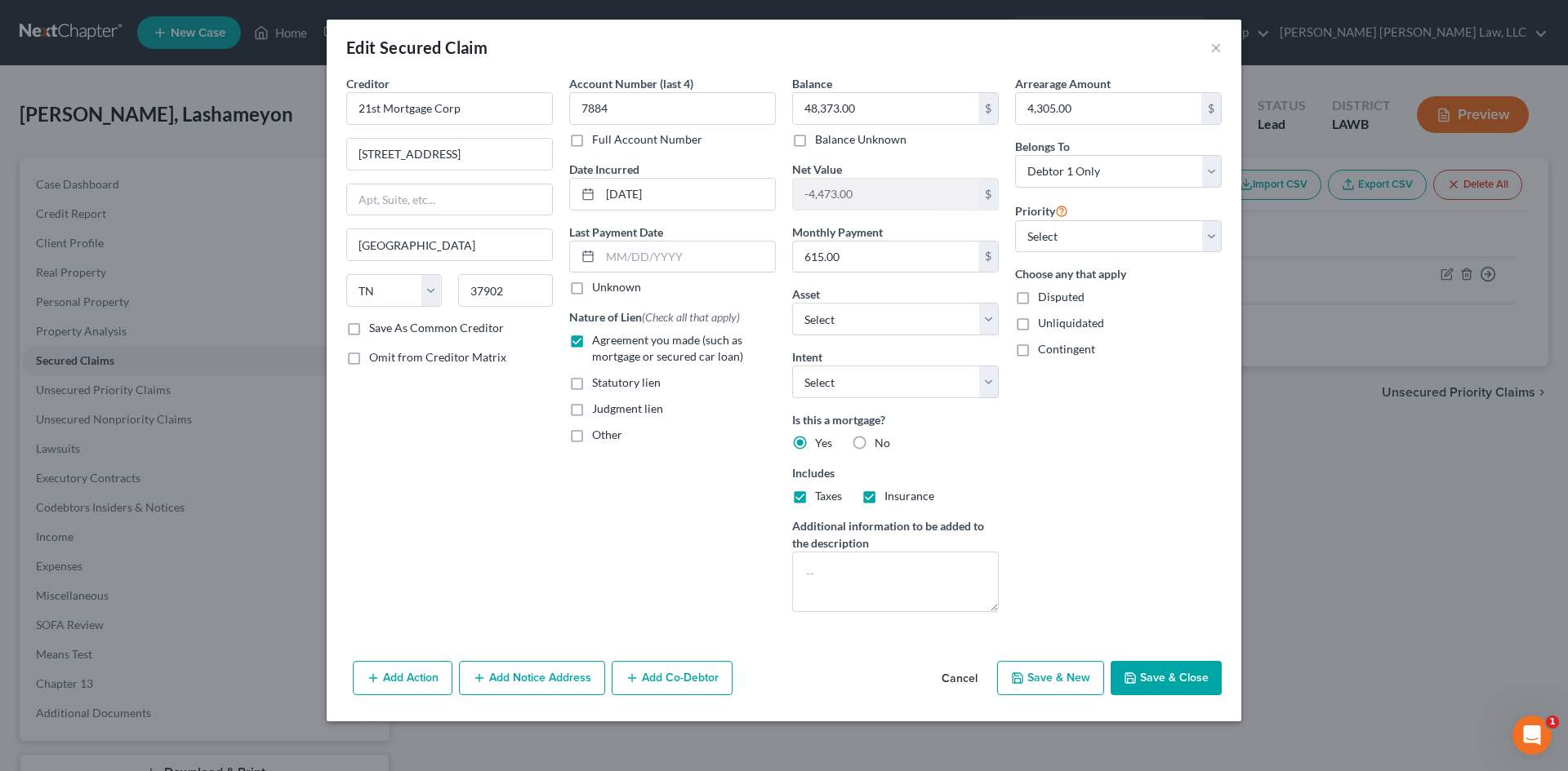
click at [1178, 659] on div "Add Action Add Notice Address Add Co-Debtor Cancel Save & New Save & Close" at bounding box center [784, 681] width 914 height 53
click at [1179, 678] on button "Save & Close" at bounding box center [1166, 678] width 111 height 34
click at [1186, 677] on button "Save & Close" at bounding box center [1166, 678] width 111 height 34
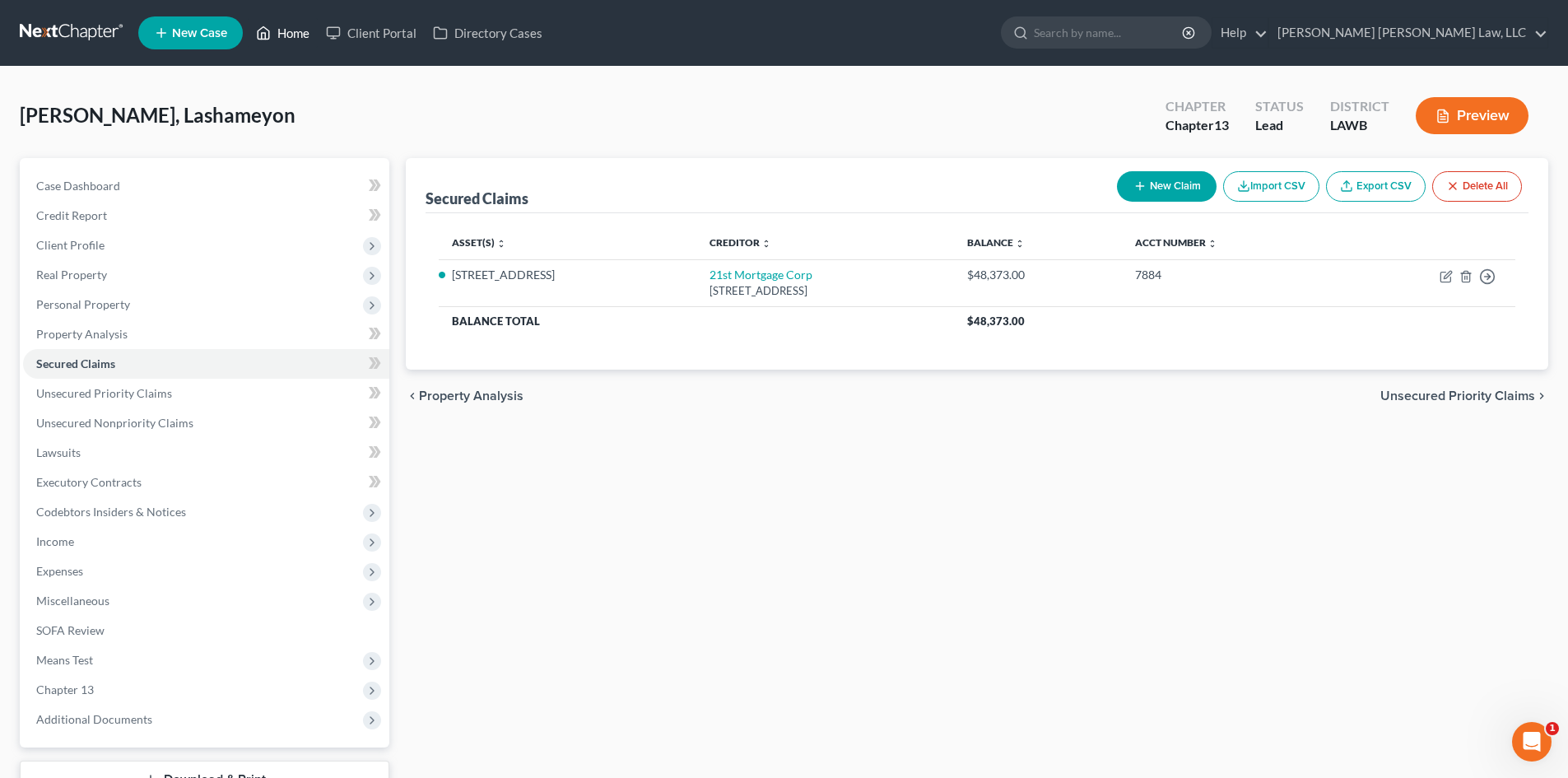
click at [289, 26] on link "Home" at bounding box center [282, 32] width 70 height 29
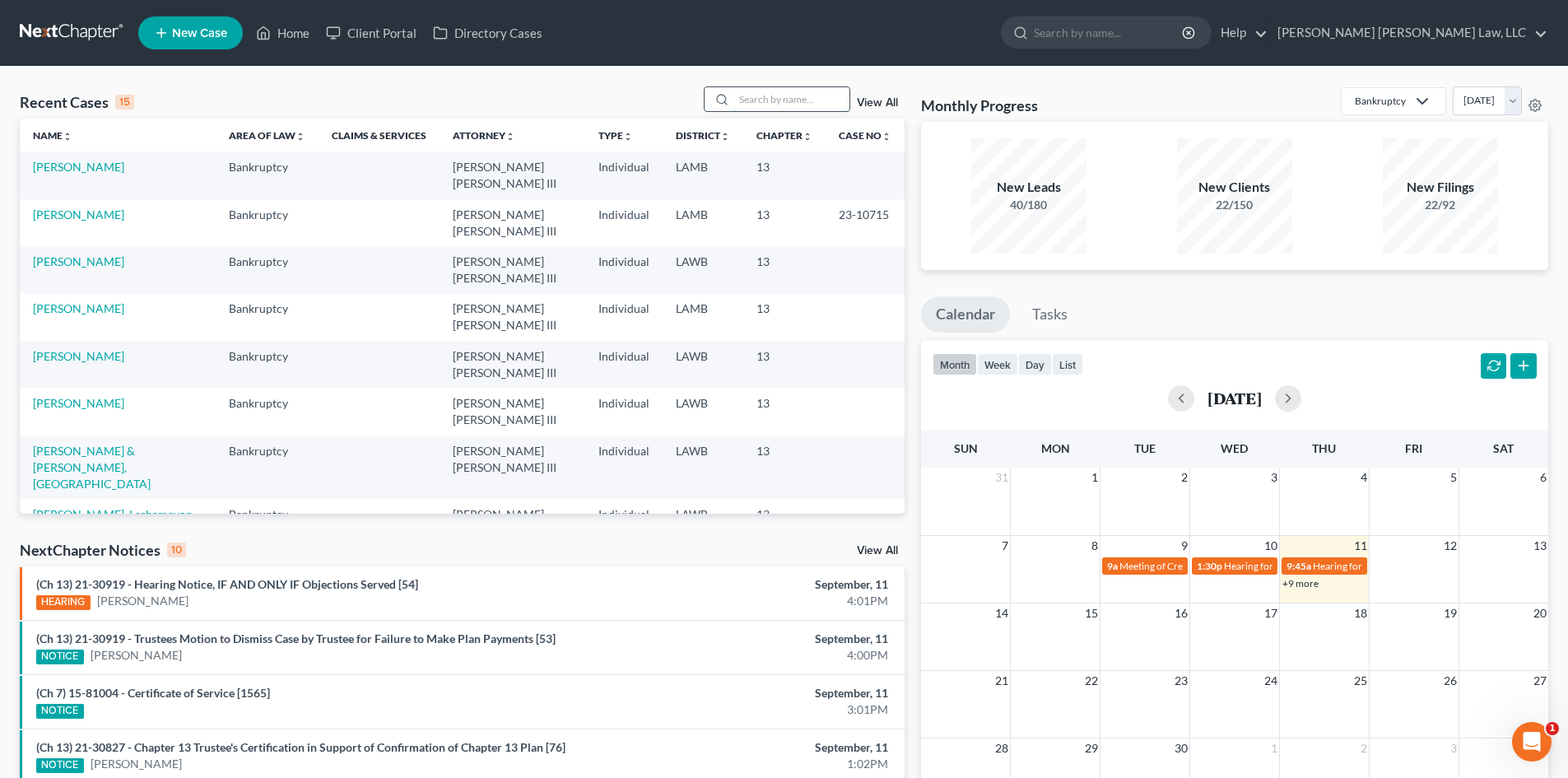
click at [786, 89] on input "search" at bounding box center [792, 99] width 116 height 24
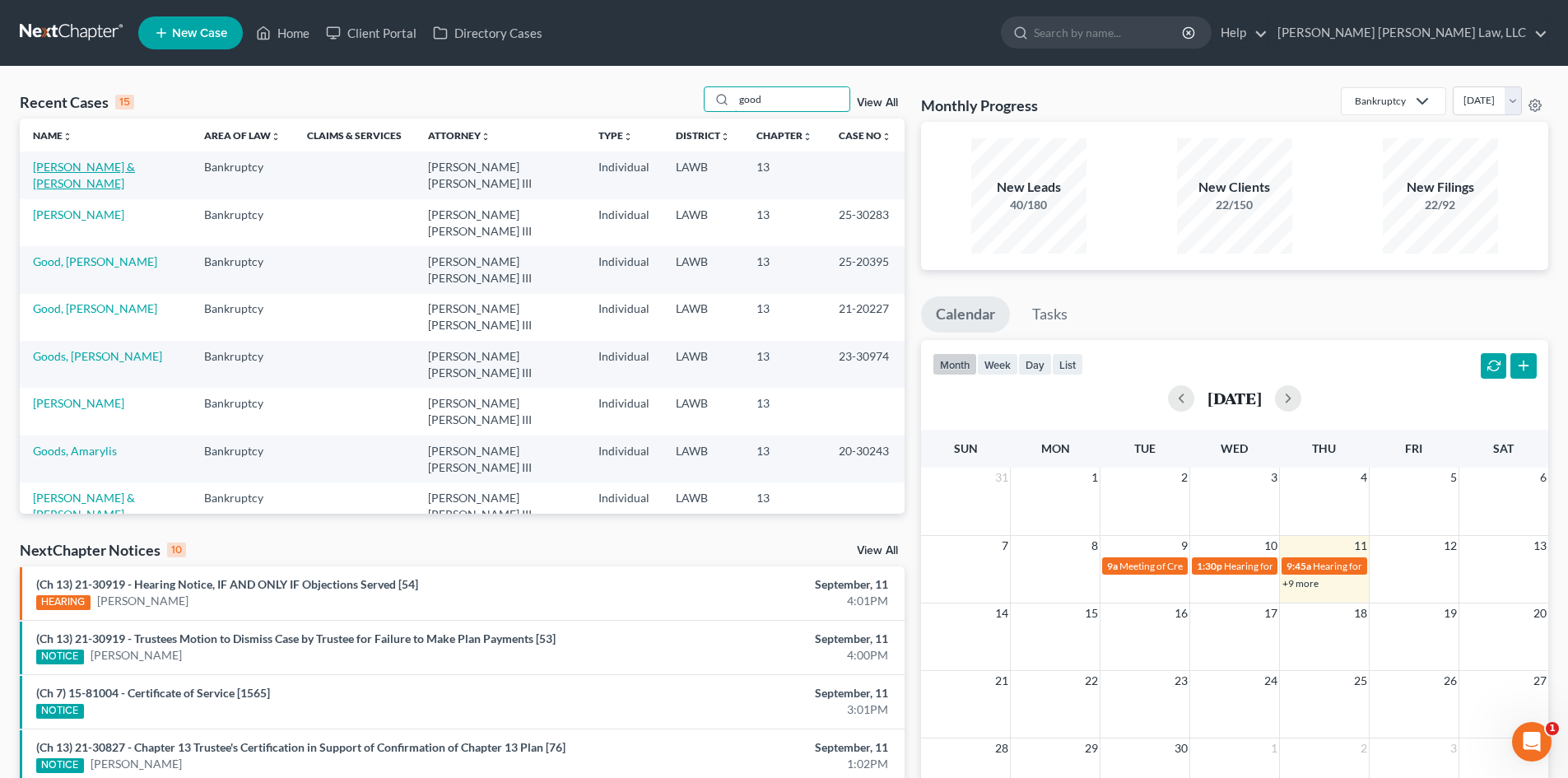
type input "good"
click at [121, 166] on link "[PERSON_NAME] & [PERSON_NAME]" at bounding box center [84, 175] width 102 height 30
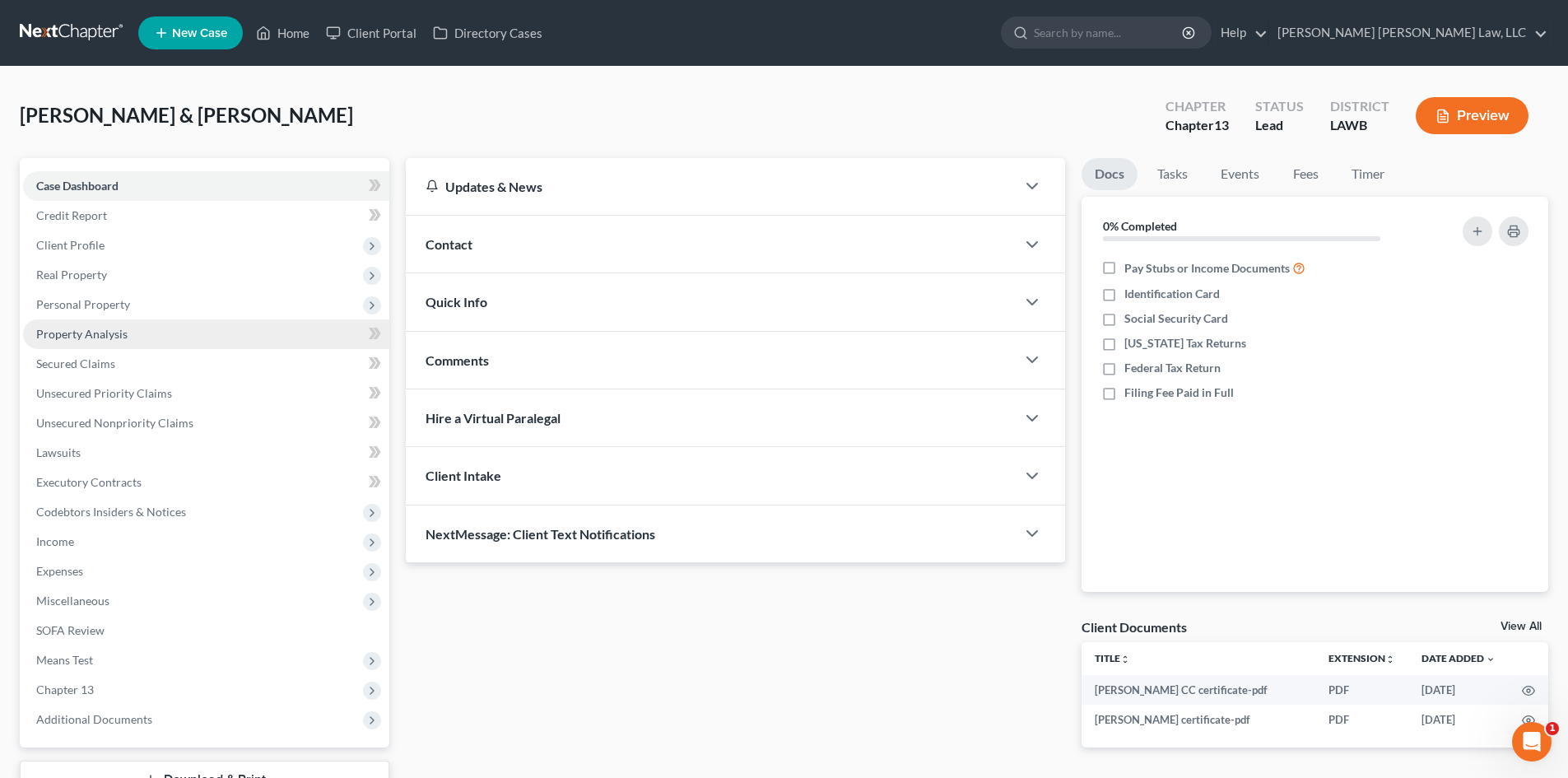
drag, startPoint x: 150, startPoint y: 296, endPoint x: 150, endPoint y: 334, distance: 38.0
click at [150, 296] on span "Personal Property" at bounding box center [207, 305] width 367 height 29
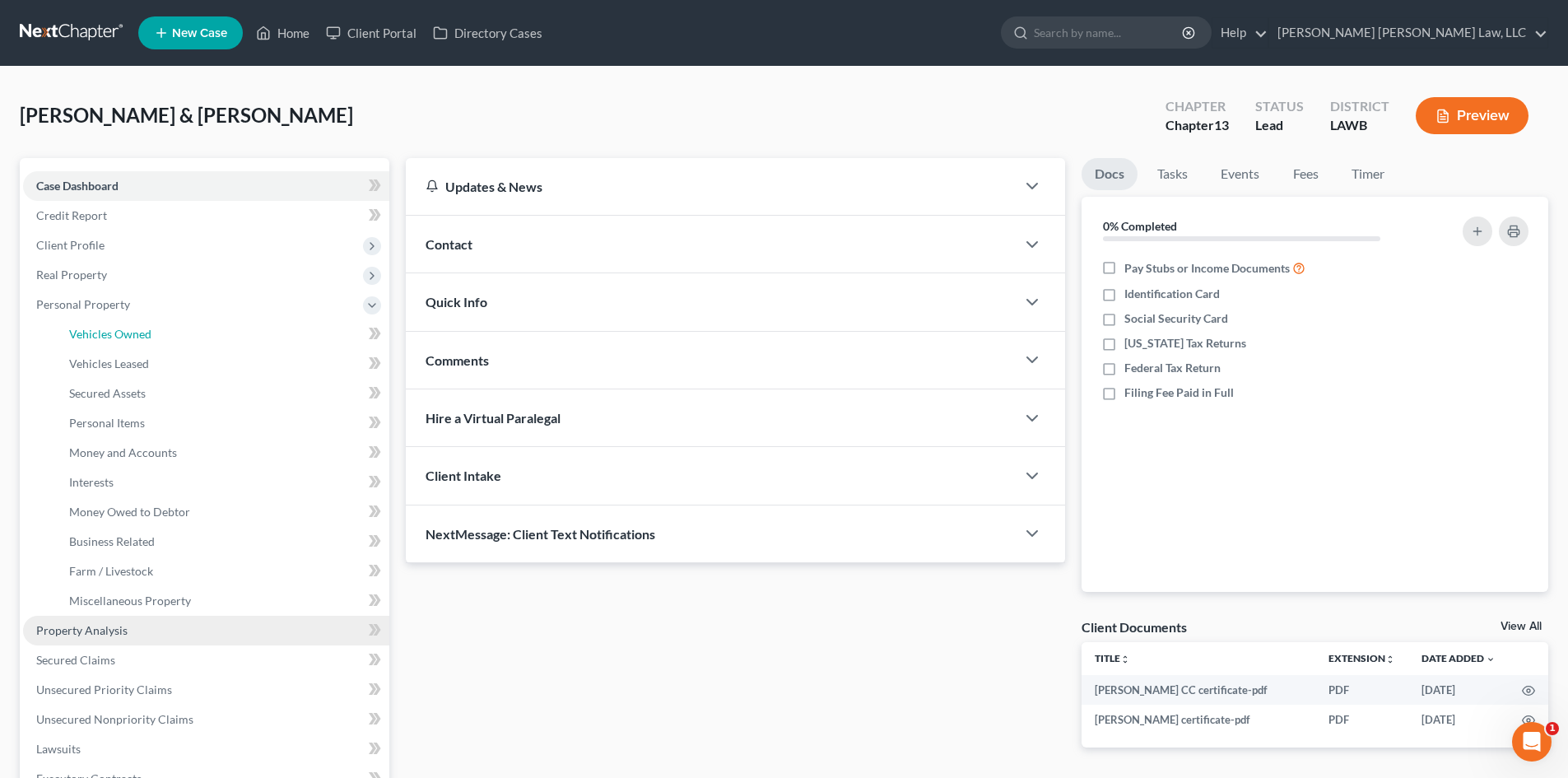
click at [150, 334] on span "Vehicles Owned" at bounding box center [111, 334] width 82 height 14
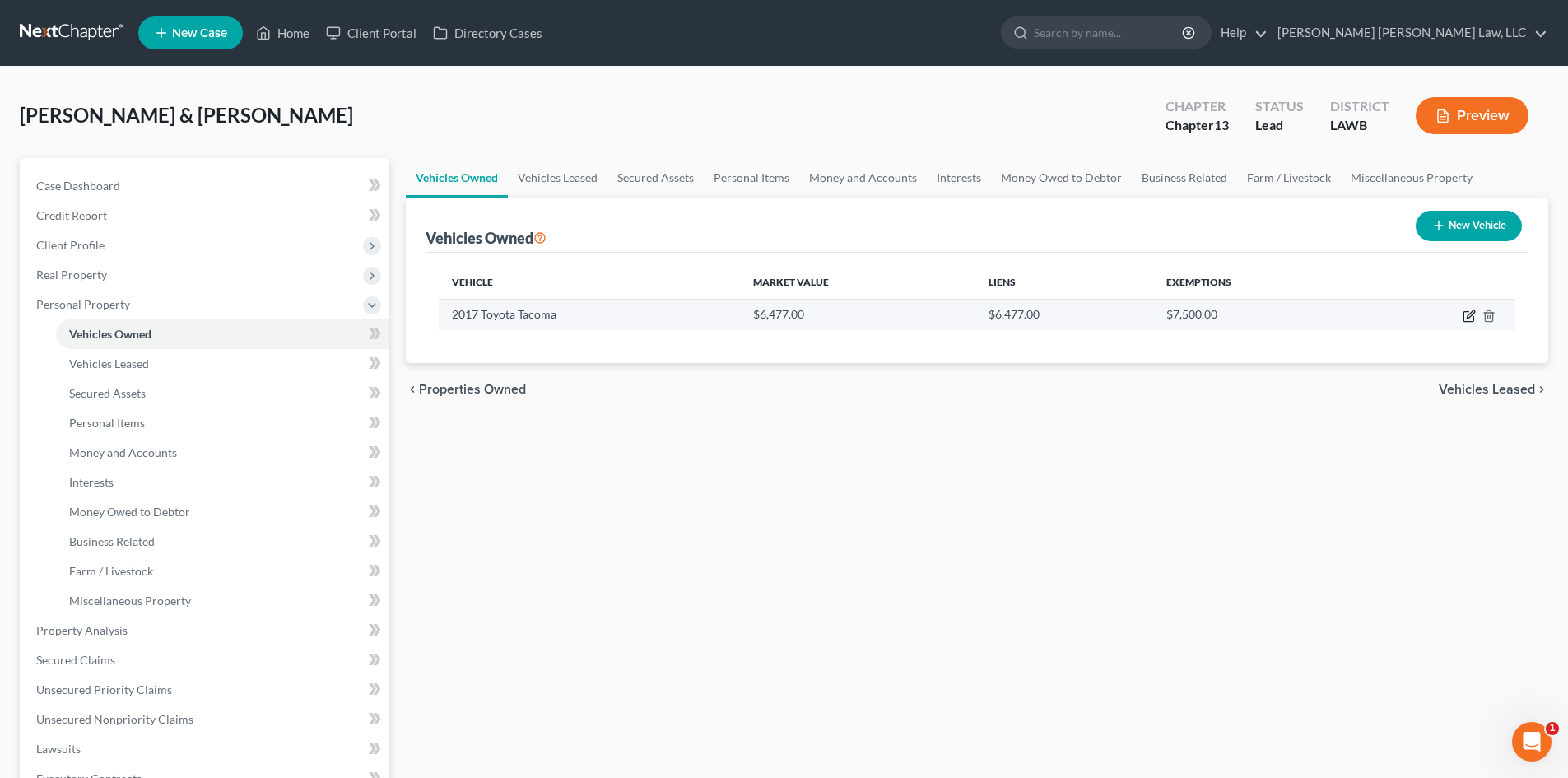
click at [1472, 318] on icon "button" at bounding box center [1469, 316] width 13 height 13
select select "1"
select select "9"
select select "1"
select select "2"
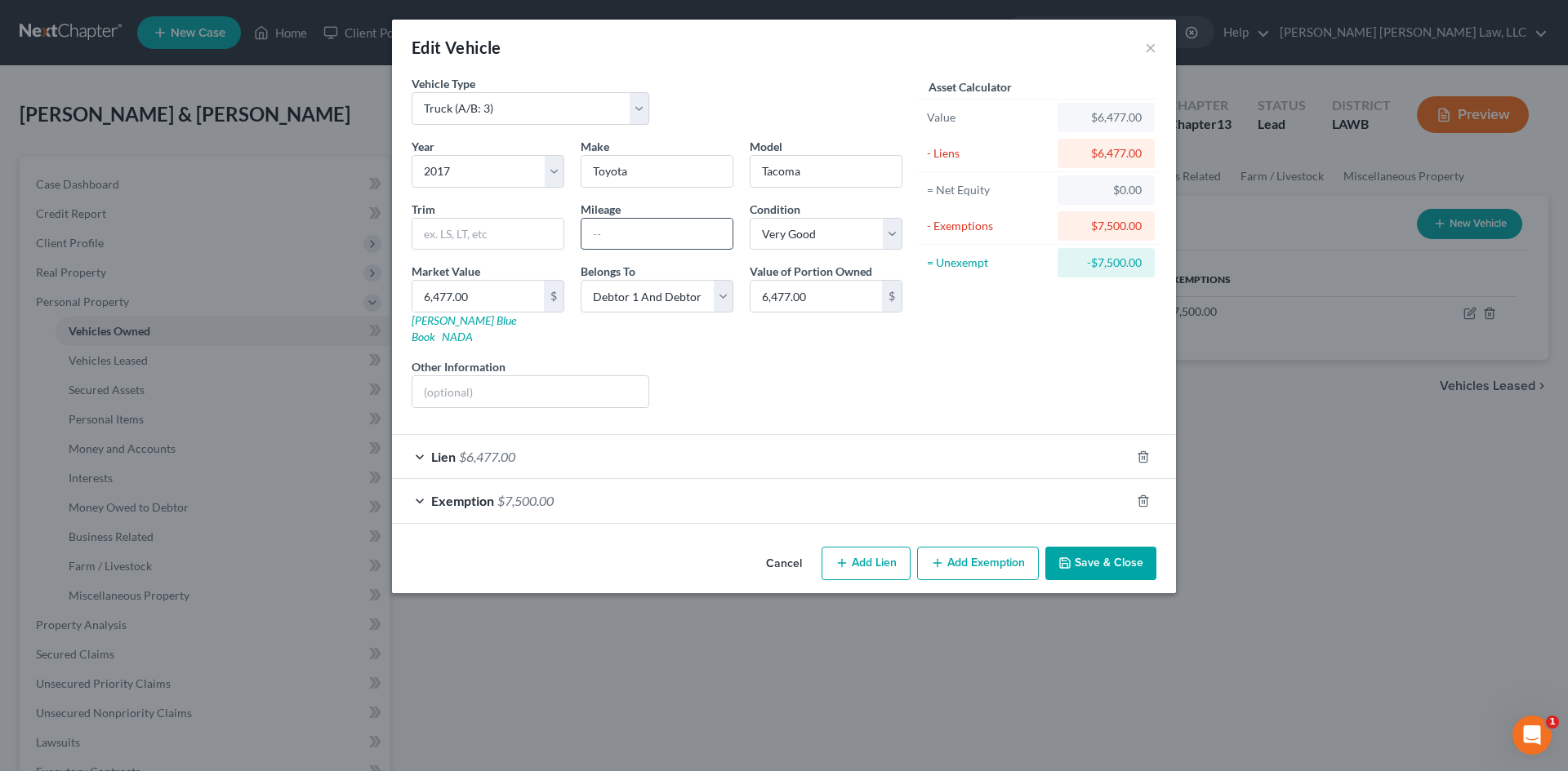
click at [629, 229] on input "text" at bounding box center [657, 234] width 151 height 31
type input "42,097"
click at [1091, 559] on button "Save & Close" at bounding box center [1101, 564] width 111 height 34
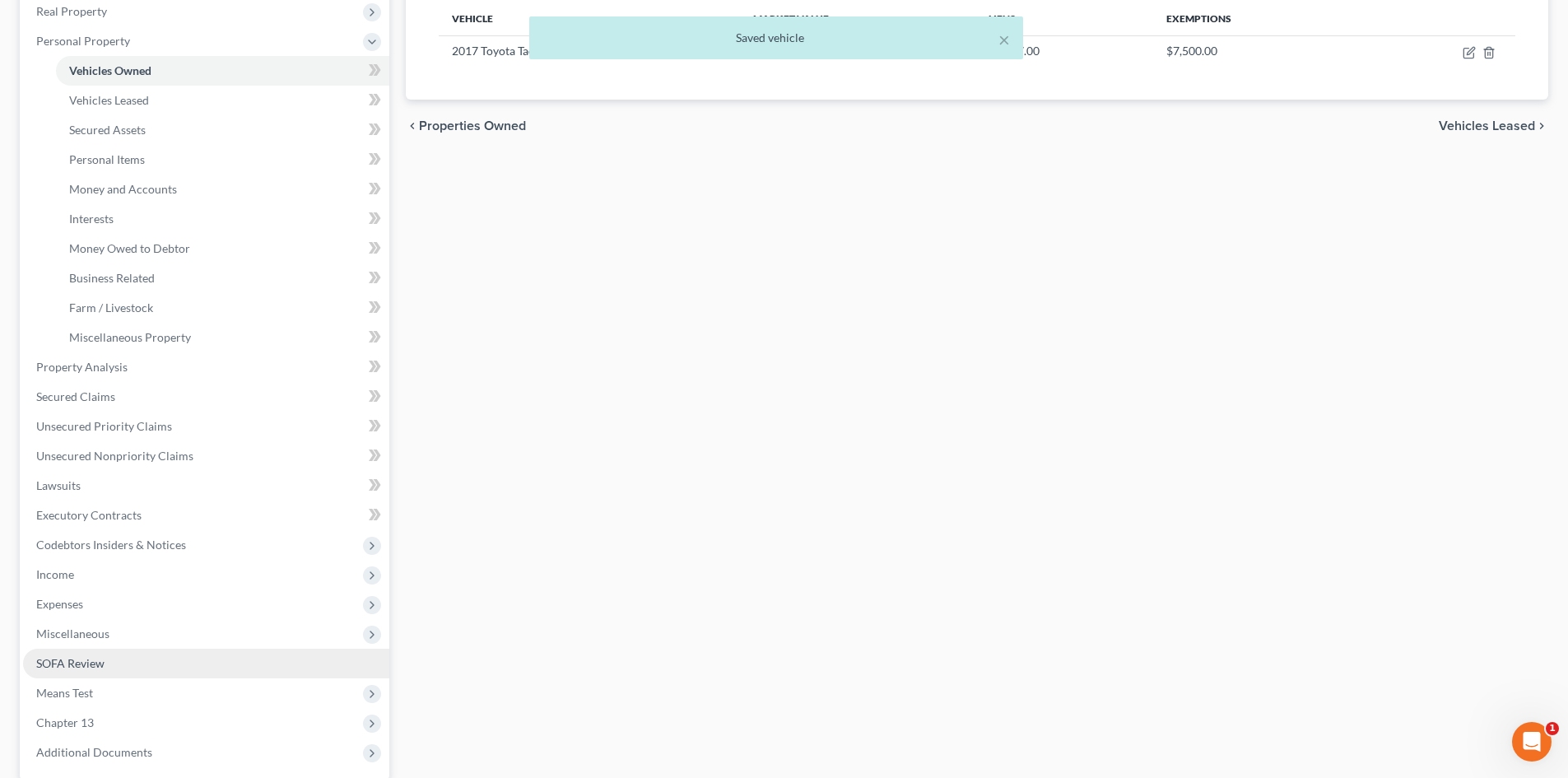
scroll to position [424, 0]
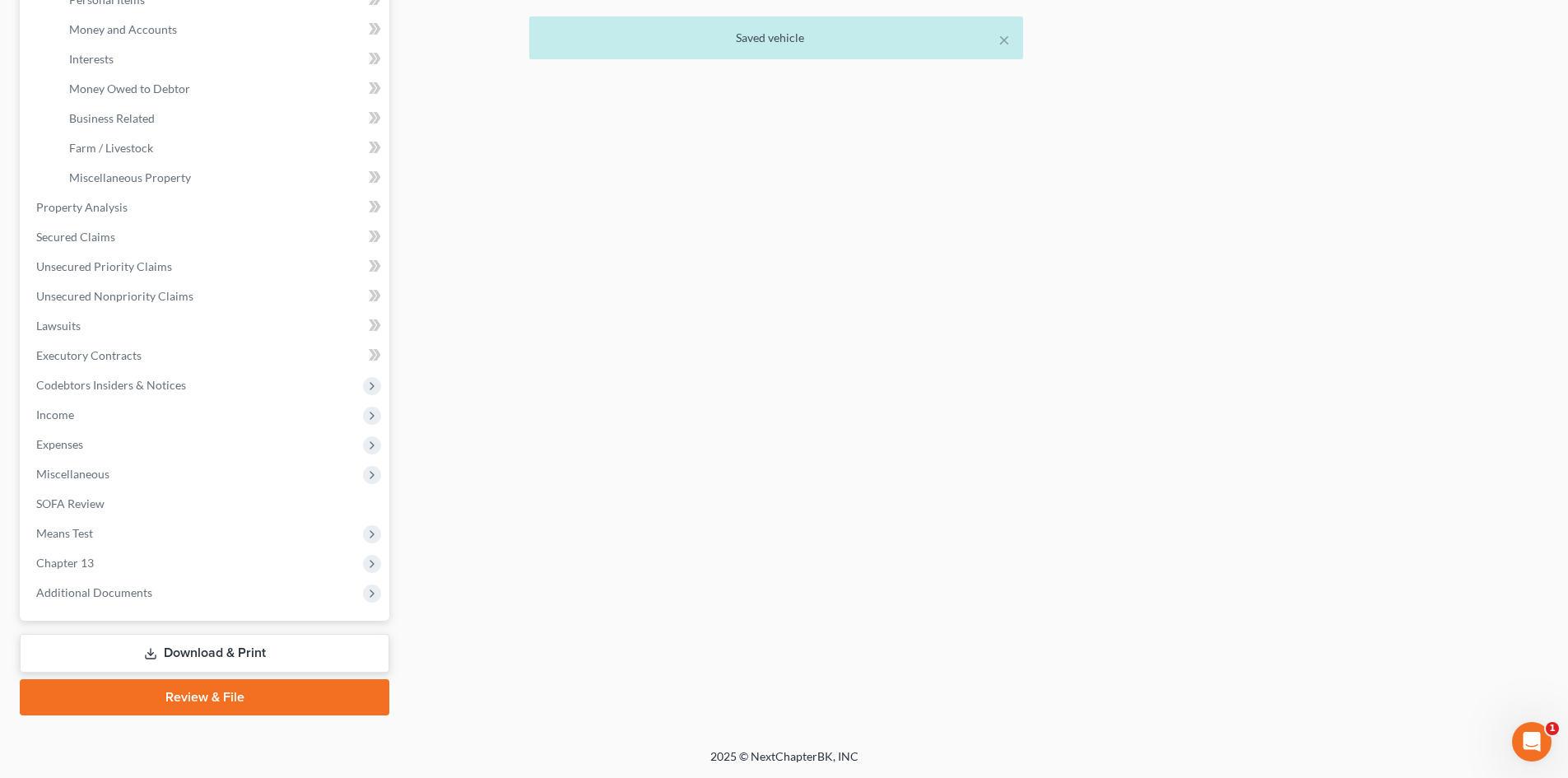
click at [206, 640] on link "Download & Print" at bounding box center [204, 653] width 370 height 38
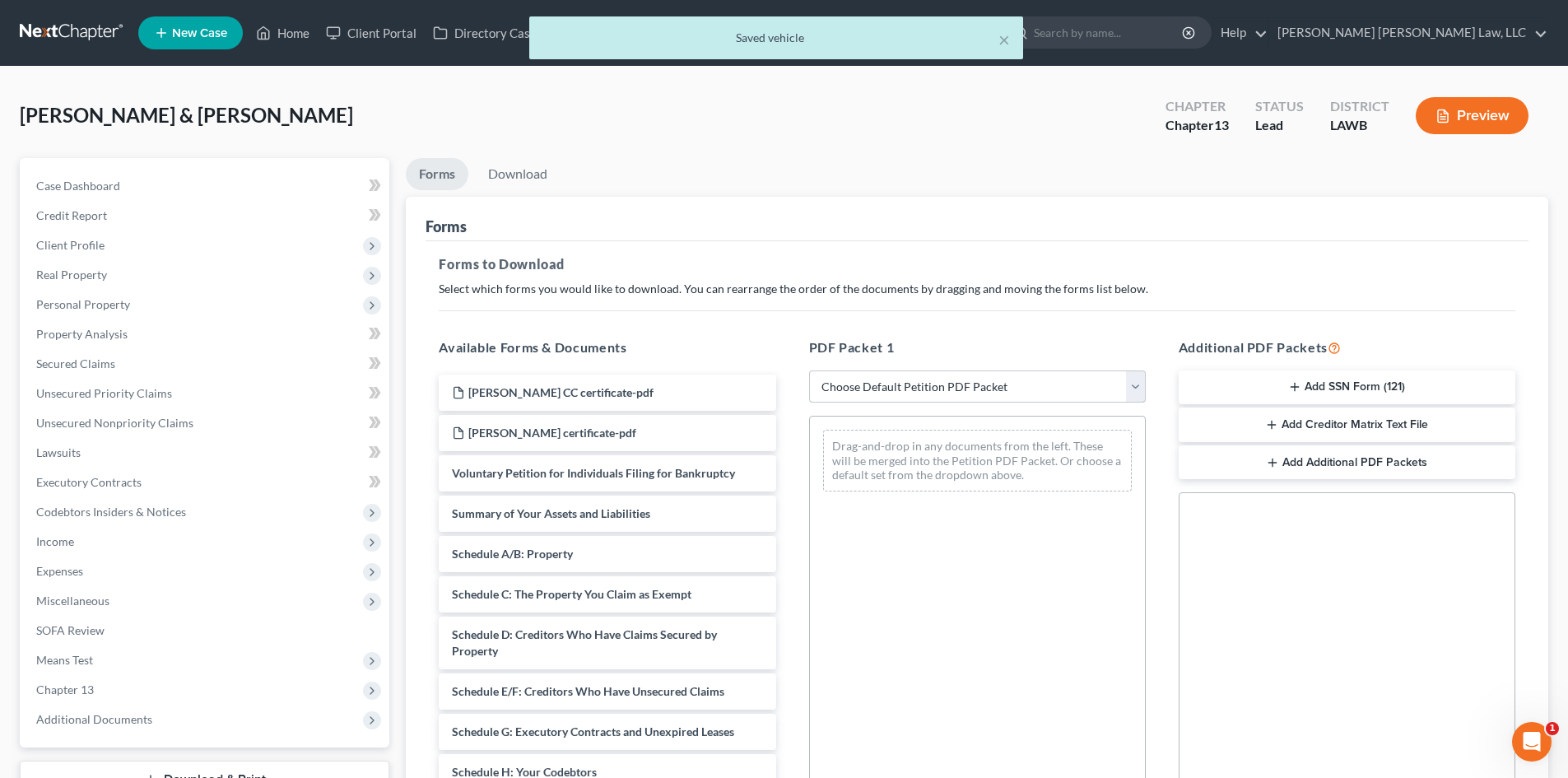
drag, startPoint x: 1076, startPoint y: 388, endPoint x: 927, endPoint y: 401, distance: 149.6
click at [1076, 388] on select "Choose Default Petition PDF Packet Complete Bankruptcy Petition (all forms and …" at bounding box center [977, 388] width 336 height 33
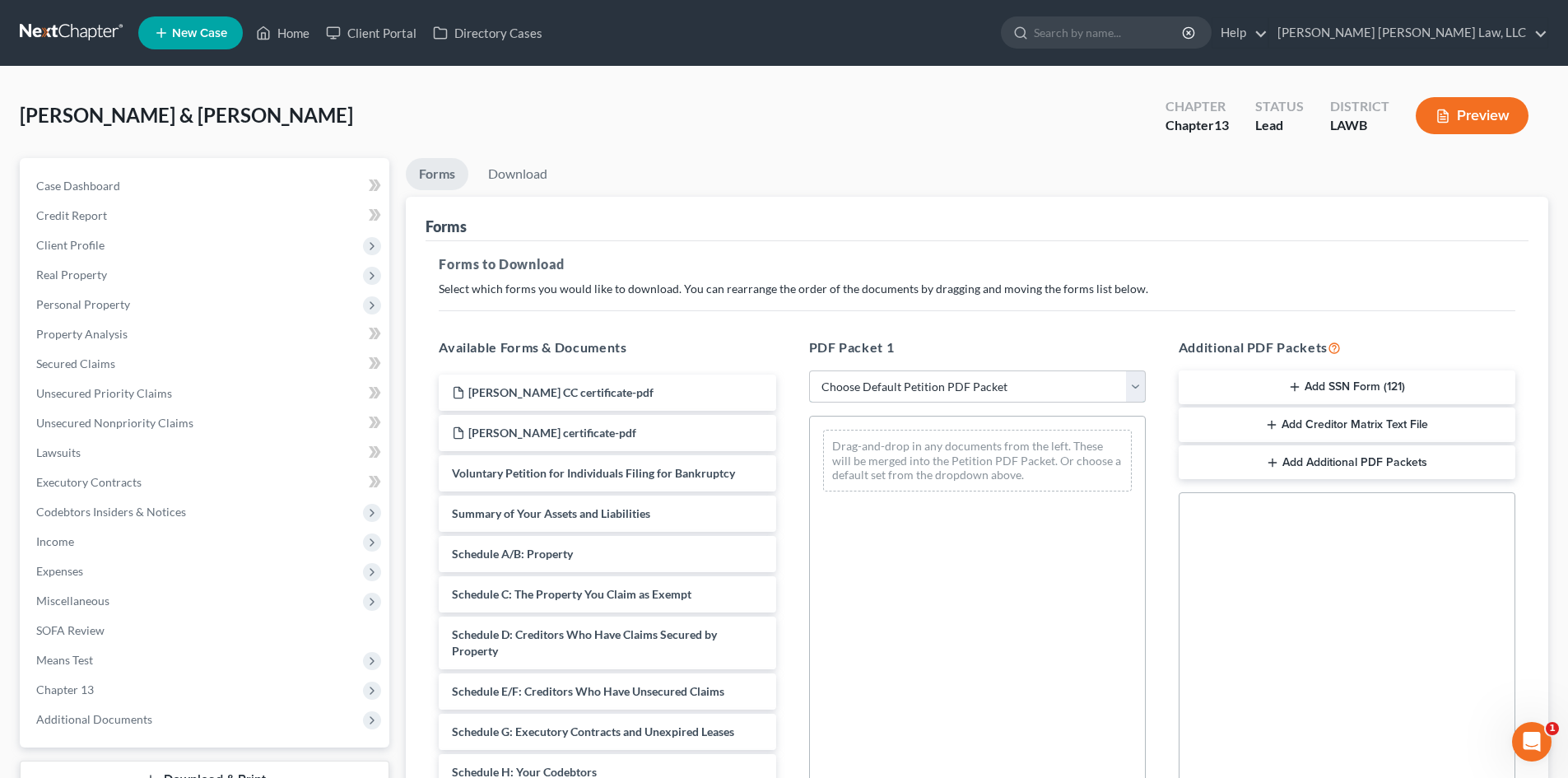
select select "0"
click at [809, 371] on select "Choose Default Petition PDF Packet Complete Bankruptcy Petition (all forms and …" at bounding box center [977, 388] width 336 height 33
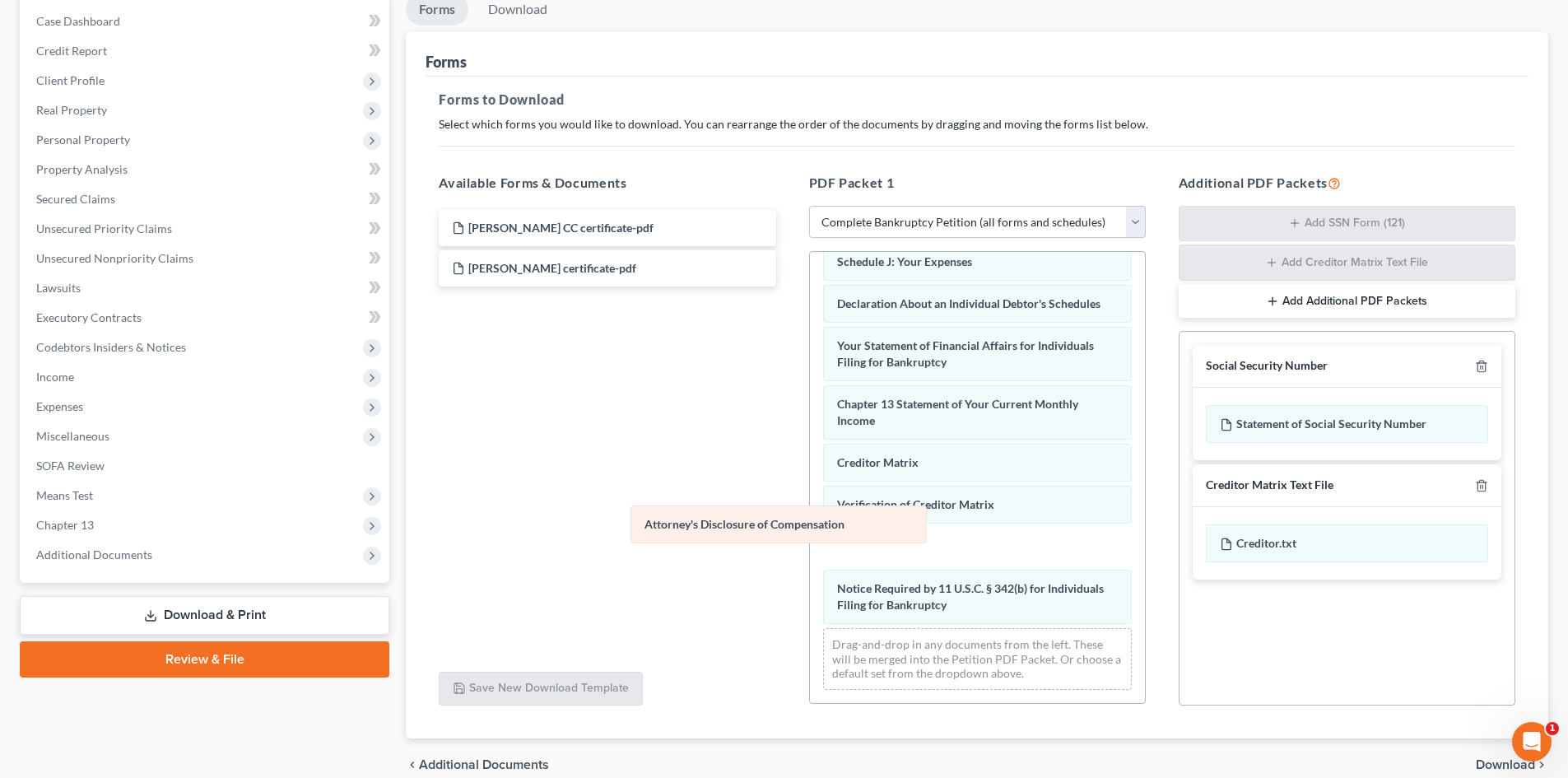
scroll to position [424, 0]
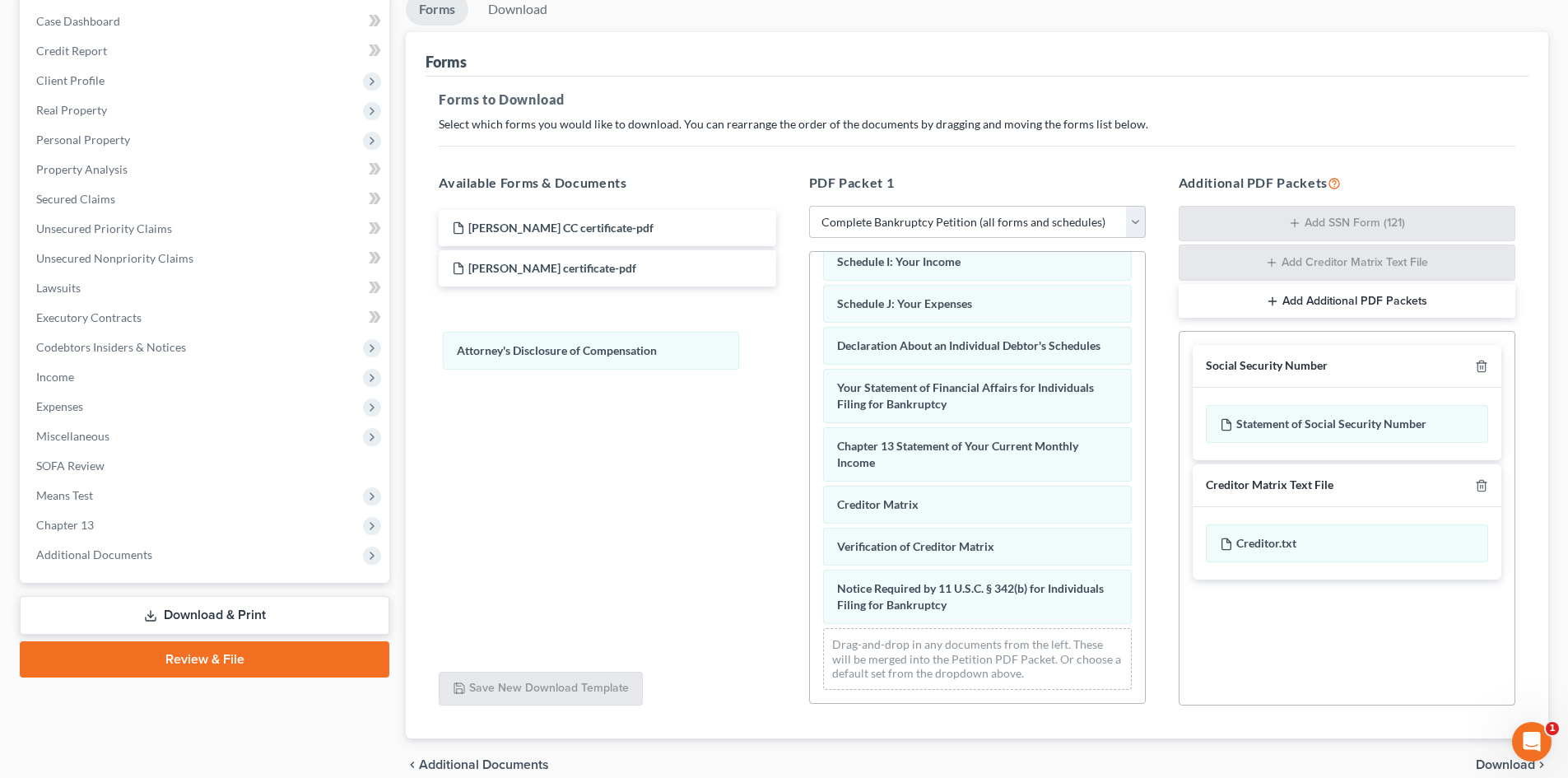
drag, startPoint x: 1060, startPoint y: 612, endPoint x: 1329, endPoint y: 363, distance: 366.6
click at [810, 341] on div "Attorney's Disclosure of Compensation Voluntary Petition for Individuals Filing…" at bounding box center [978, 274] width 335 height 859
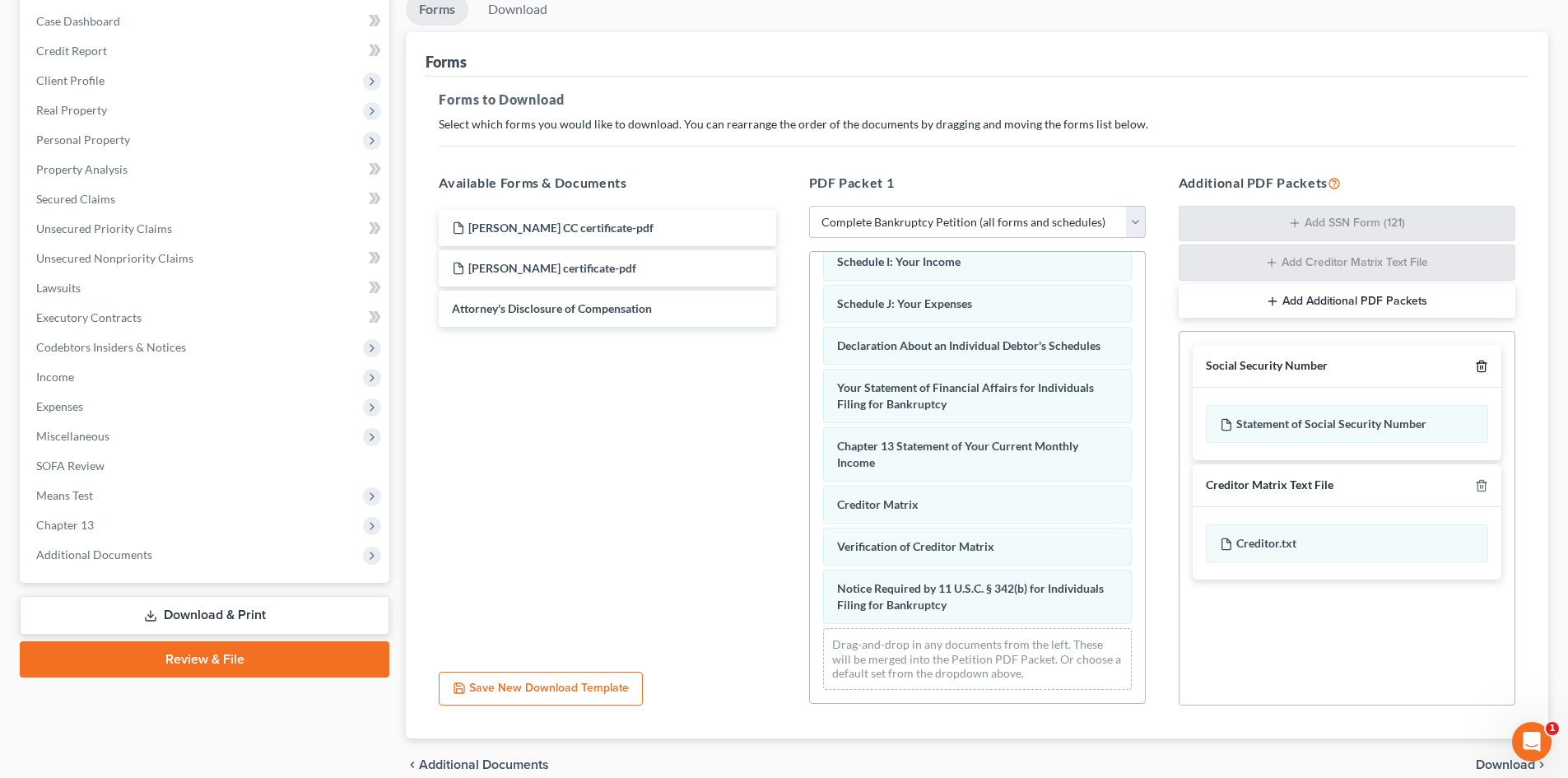
click at [1478, 361] on icon "button" at bounding box center [1482, 366] width 13 height 13
click at [1478, 480] on icon "button" at bounding box center [1482, 486] width 13 height 13
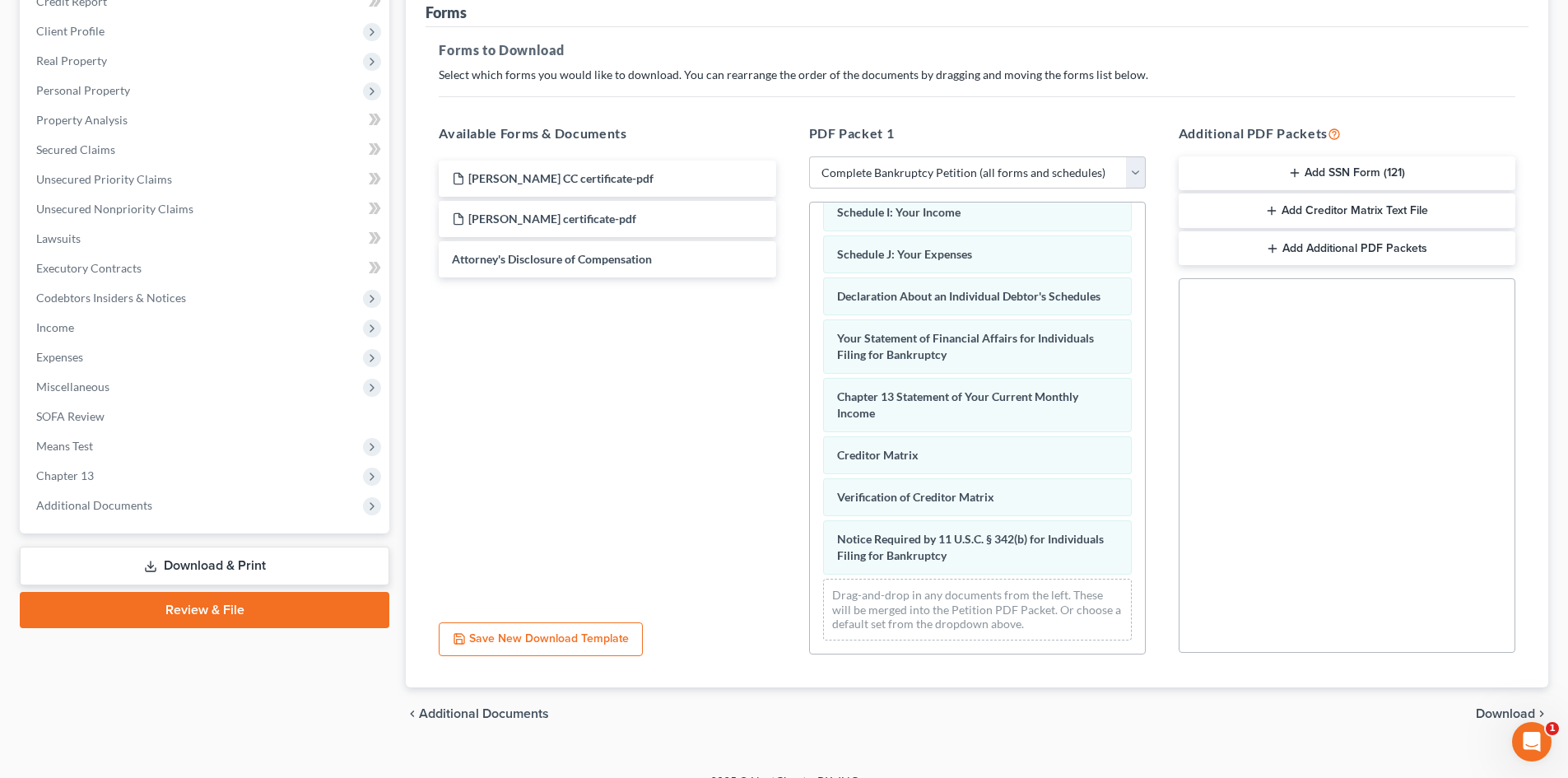
scroll to position [238, 0]
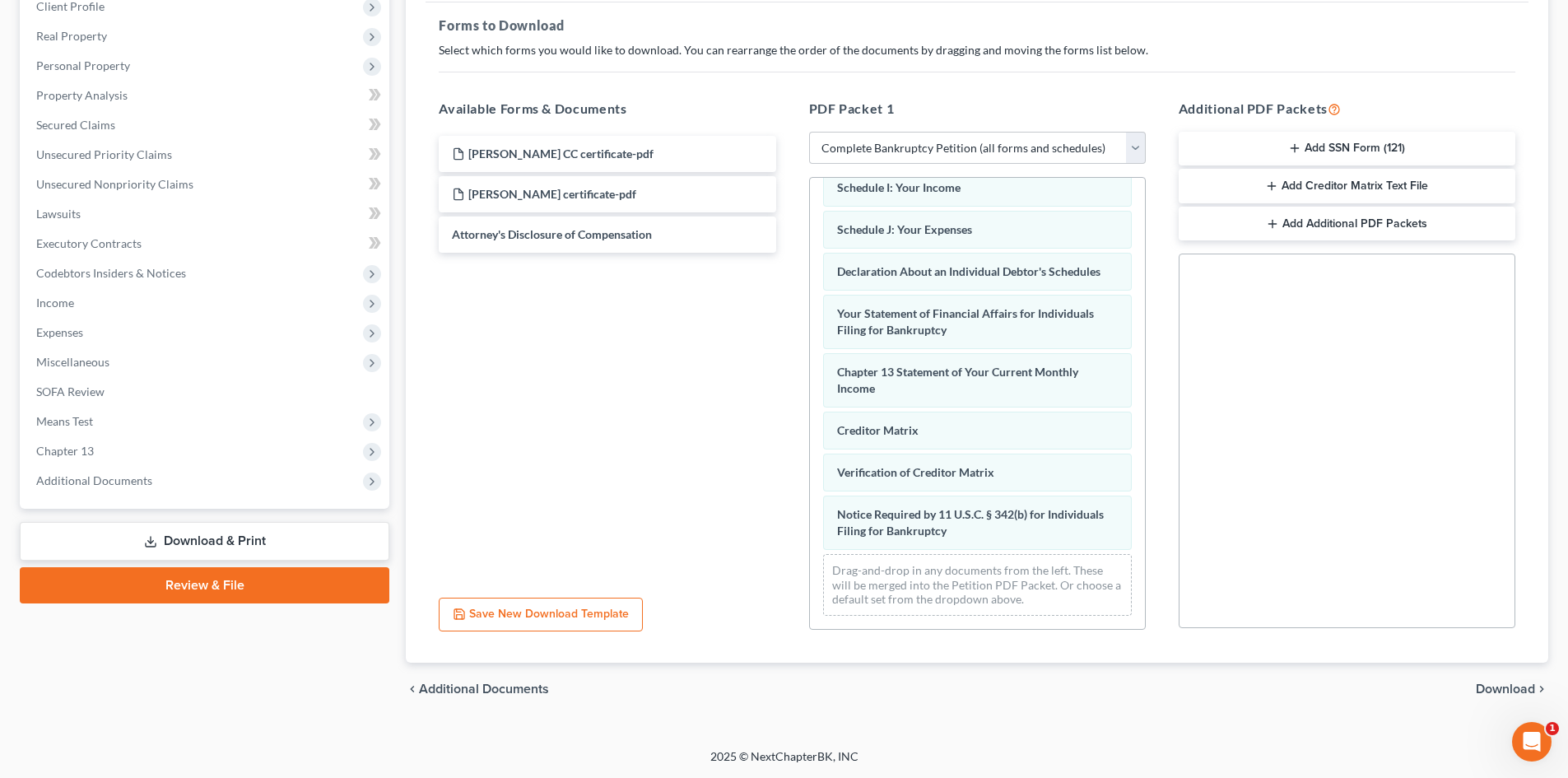
click at [1501, 690] on span "Download" at bounding box center [1505, 689] width 59 height 13
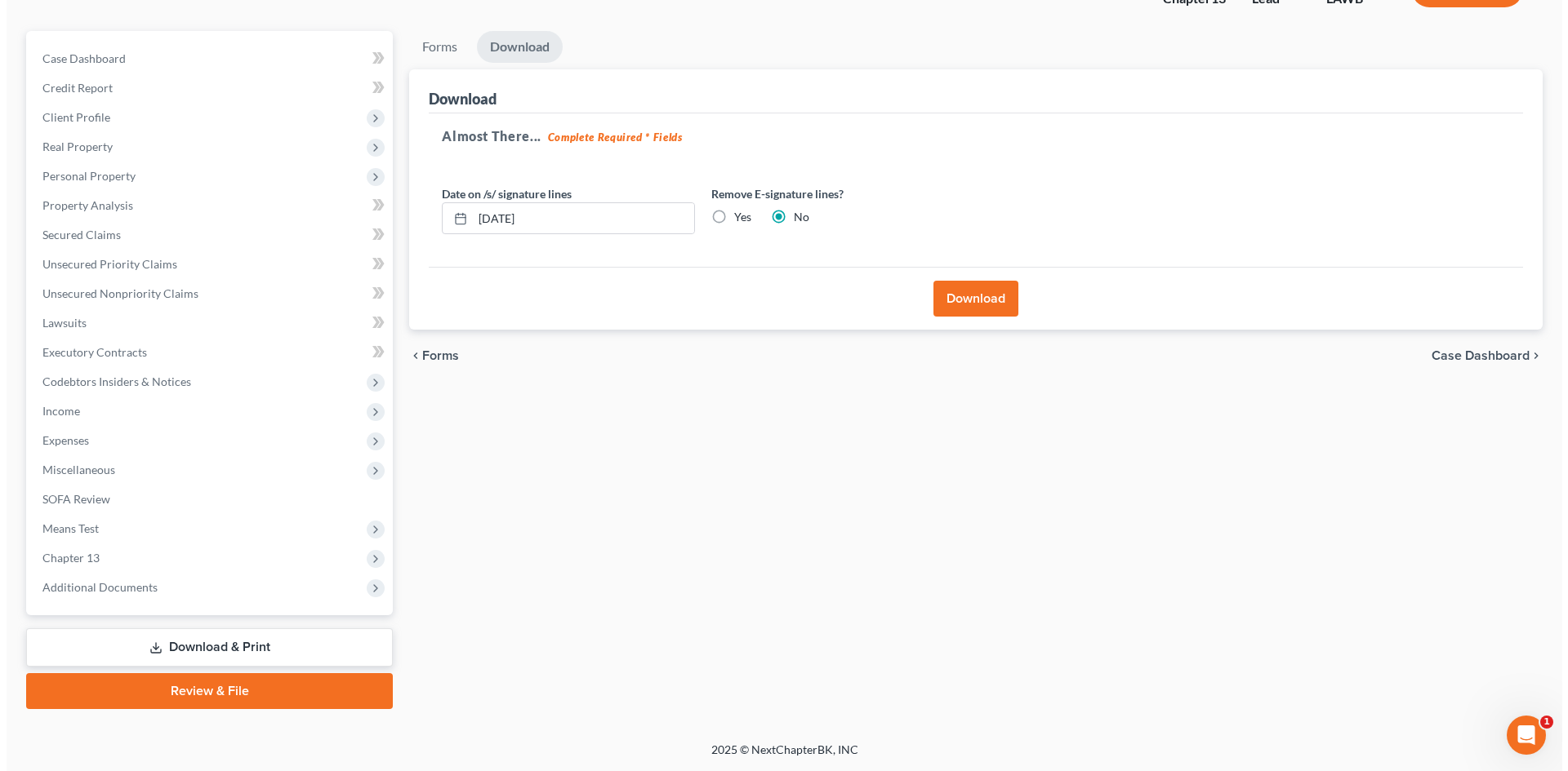
scroll to position [125, 0]
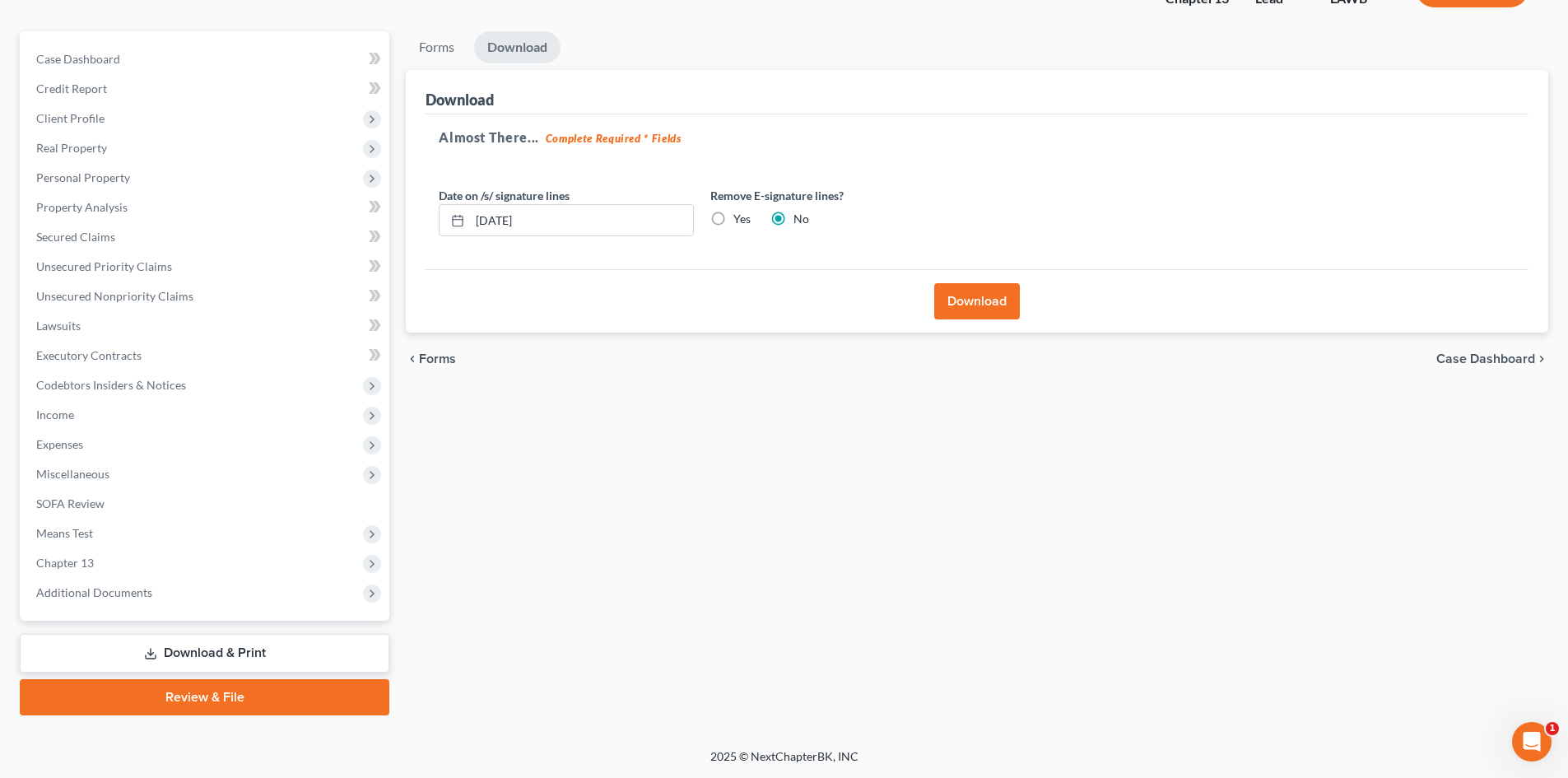
click at [974, 284] on div "Download" at bounding box center [977, 301] width 1103 height 64
click at [978, 295] on button "Download" at bounding box center [977, 301] width 85 height 36
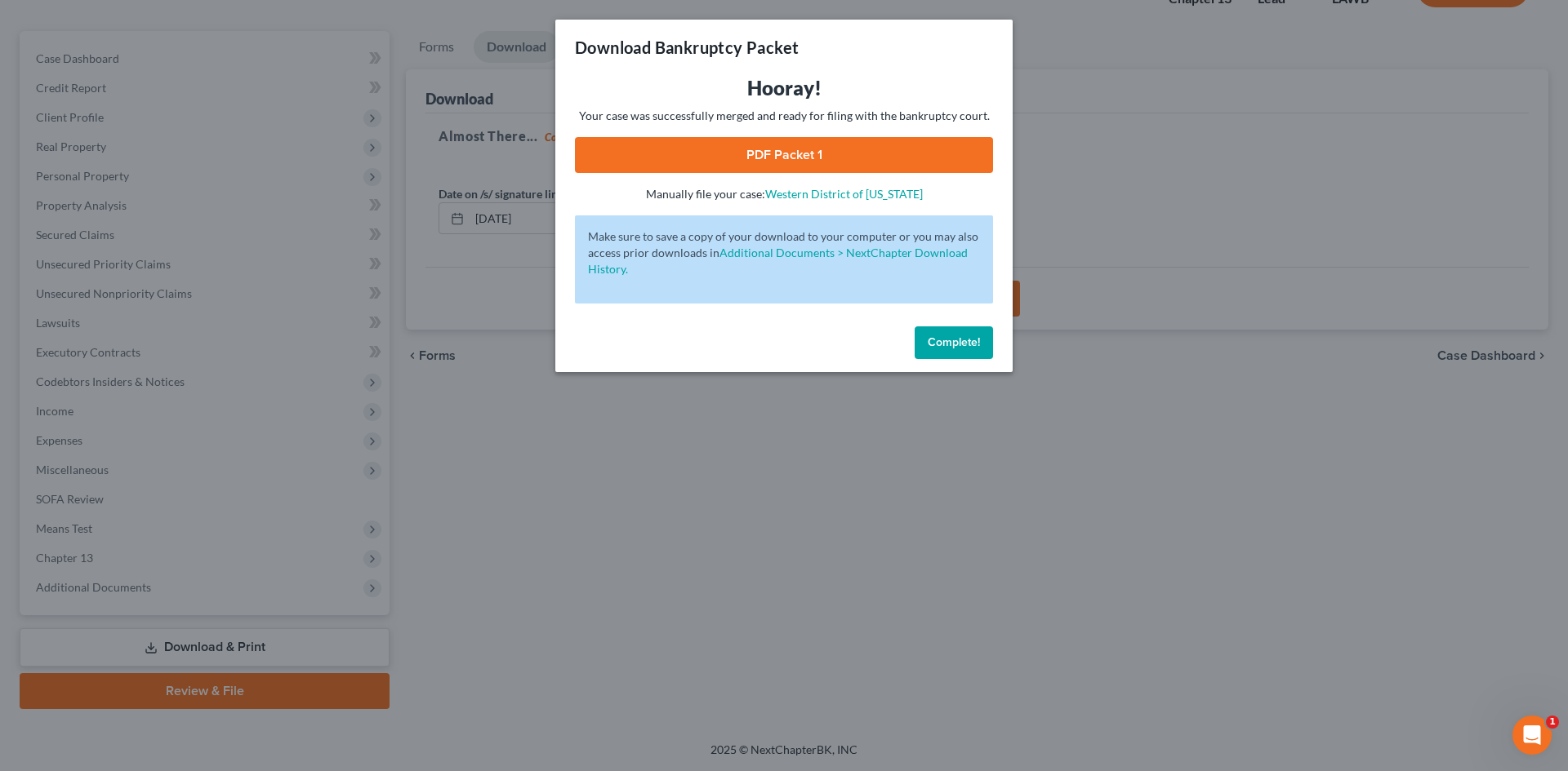
drag, startPoint x: 799, startPoint y: 155, endPoint x: 1566, endPoint y: 68, distance: 771.9
click at [799, 155] on link "PDF Packet 1" at bounding box center [784, 155] width 418 height 36
